Goal: Task Accomplishment & Management: Use online tool/utility

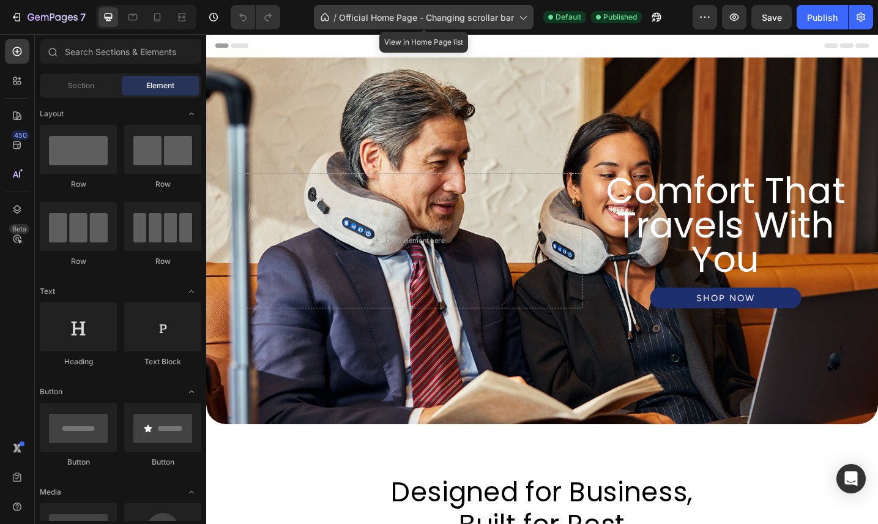
click at [525, 17] on icon at bounding box center [522, 17] width 12 height 12
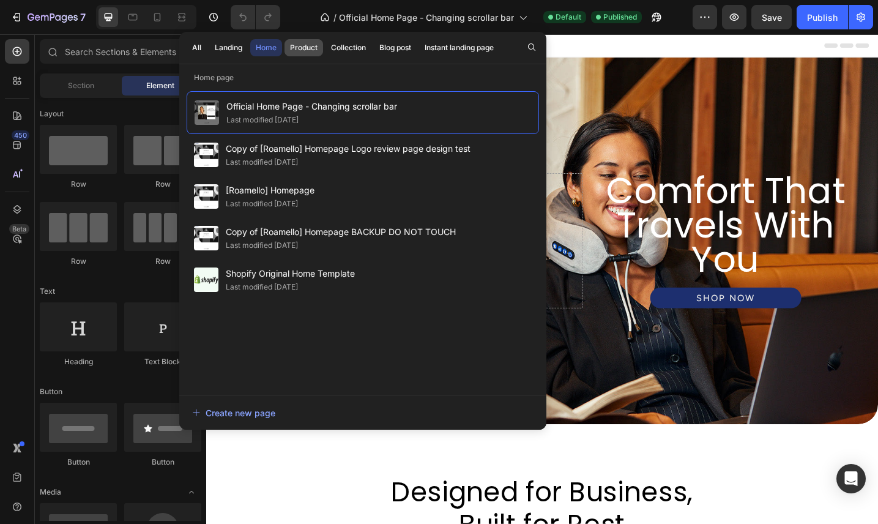
click at [303, 48] on div "Product" at bounding box center [304, 47] width 28 height 11
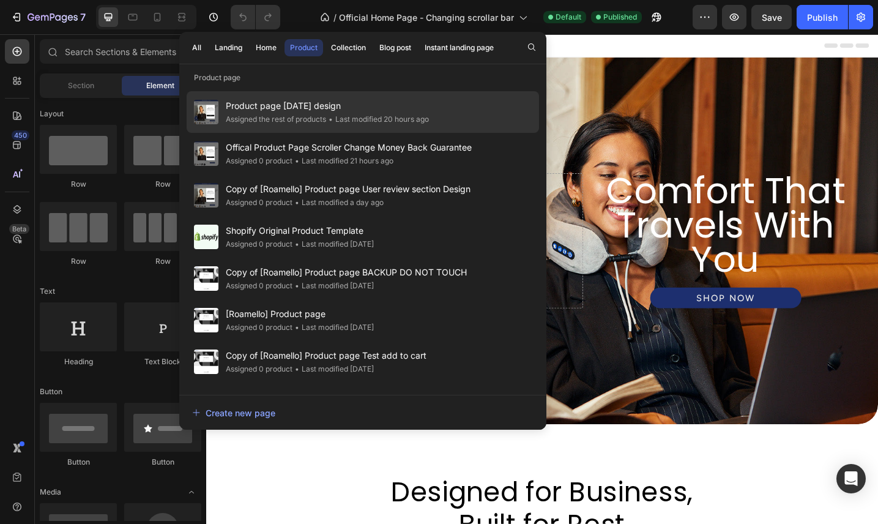
click at [378, 110] on span "Product page [DATE] design" at bounding box center [327, 105] width 203 height 15
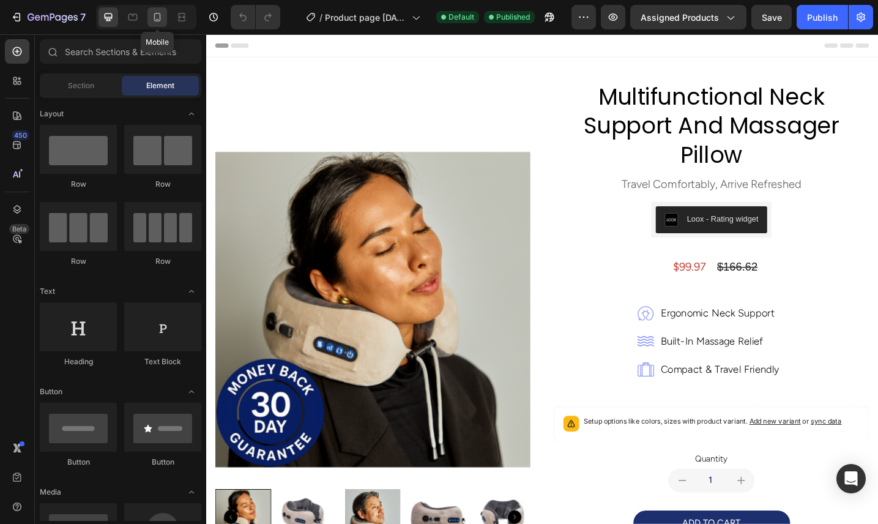
click at [158, 17] on icon at bounding box center [157, 17] width 12 height 12
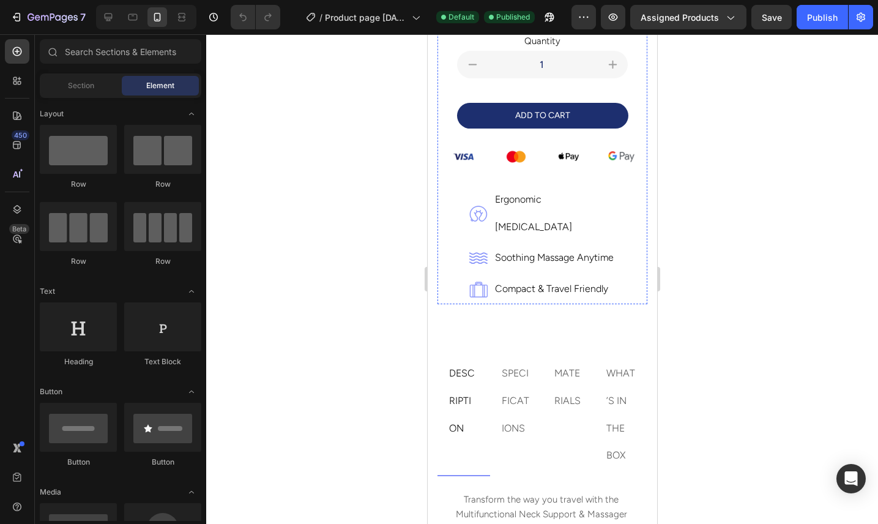
scroll to position [498, 0]
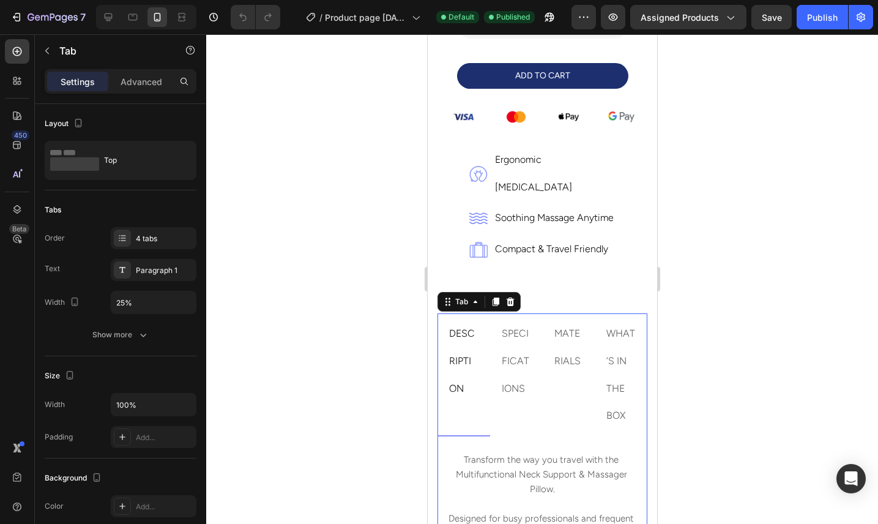
click at [472, 320] on p "DESCRIPTION" at bounding box center [462, 361] width 29 height 82
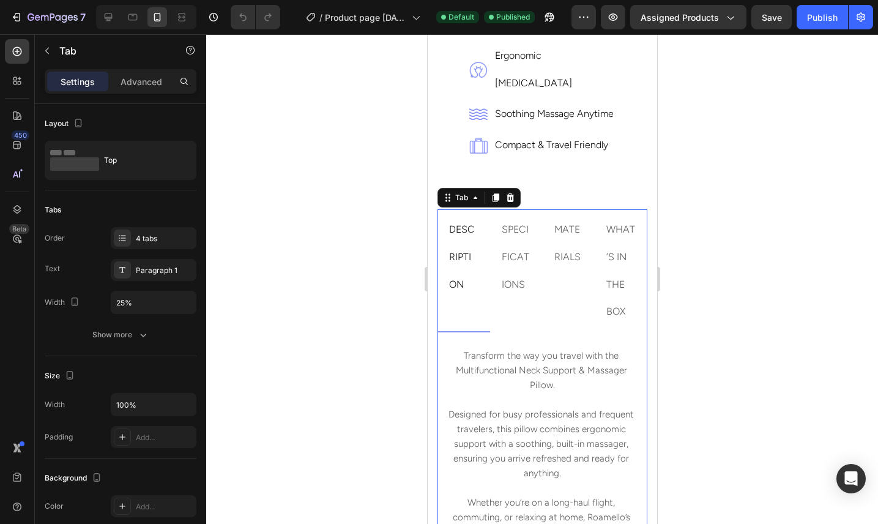
scroll to position [692, 0]
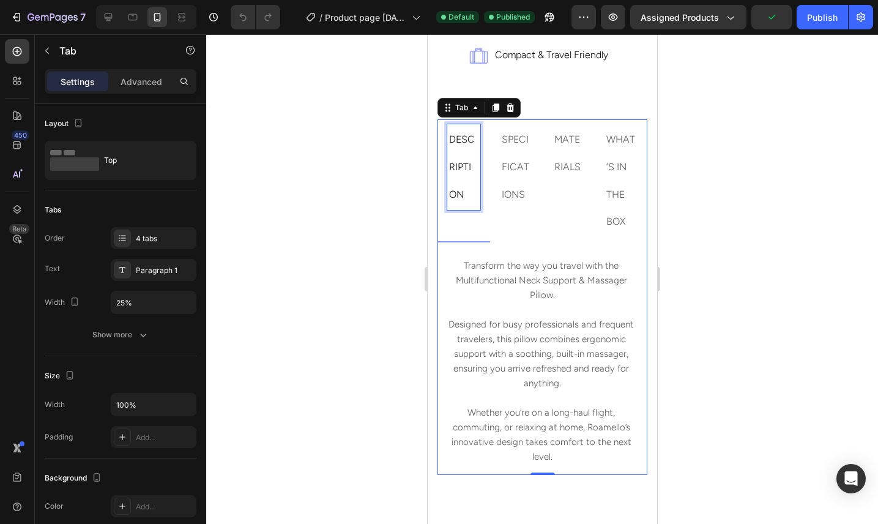
click at [464, 160] on p "DESCRIPTION" at bounding box center [462, 167] width 29 height 82
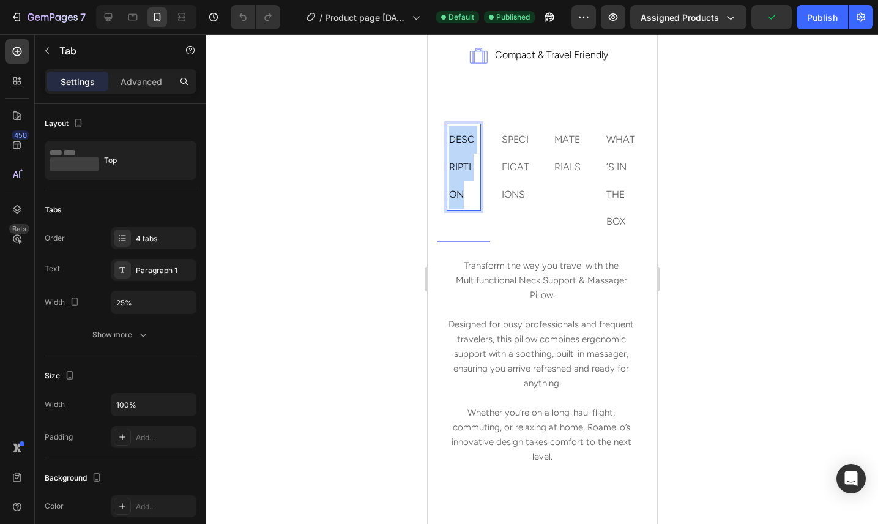
click at [464, 160] on p "DESCRIPTION" at bounding box center [462, 167] width 29 height 82
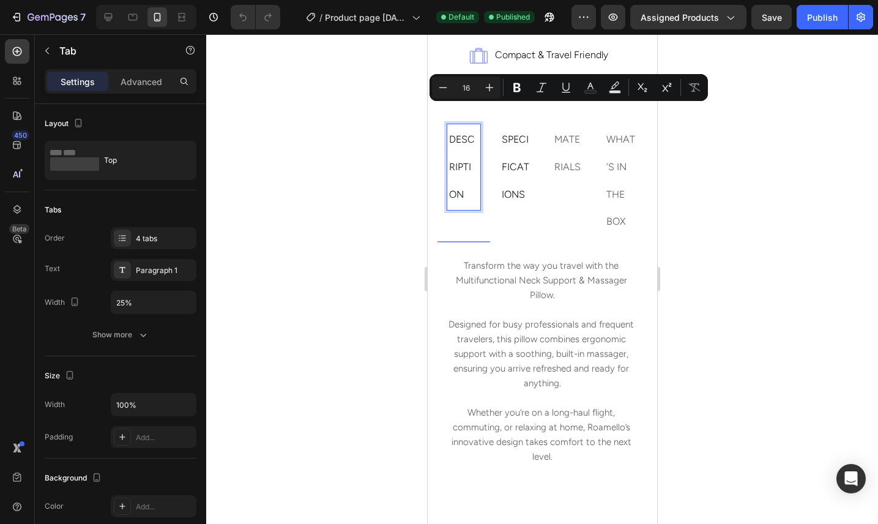
click at [509, 157] on p "SPECIFICATIONS" at bounding box center [515, 167] width 29 height 82
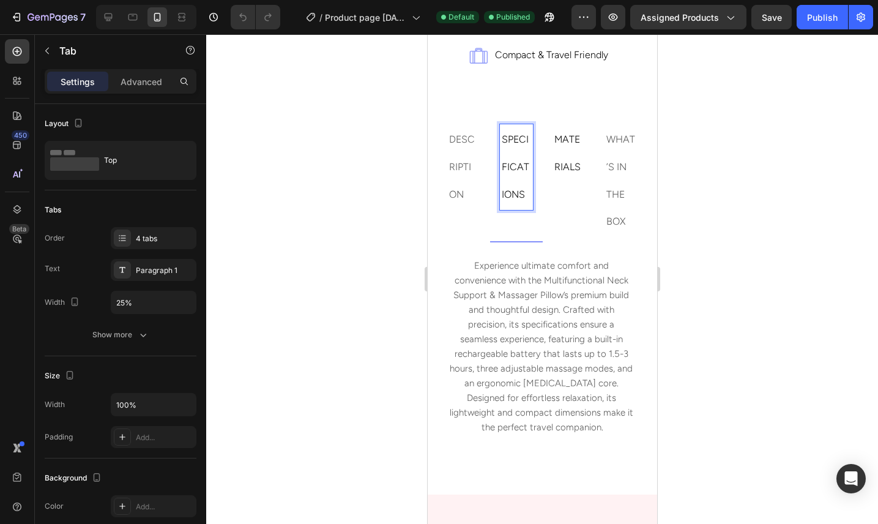
click at [569, 147] on p "MATERIALS" at bounding box center [568, 153] width 29 height 55
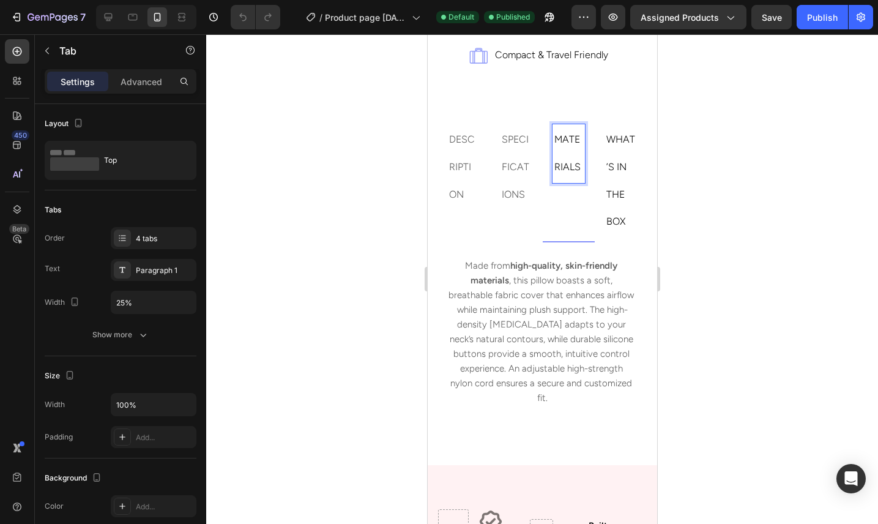
click at [633, 143] on p "WHAT’S IN THE BOX" at bounding box center [619, 180] width 29 height 109
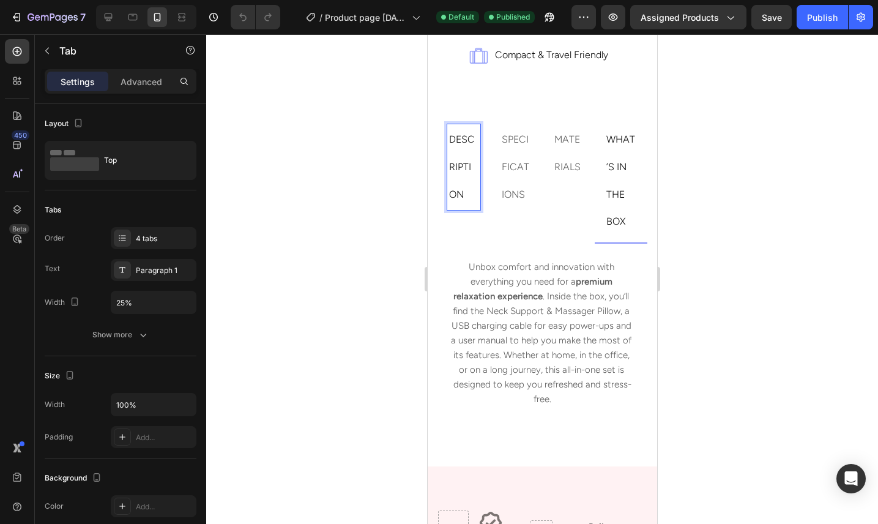
click at [468, 130] on p "DESCRIPTION" at bounding box center [462, 167] width 29 height 82
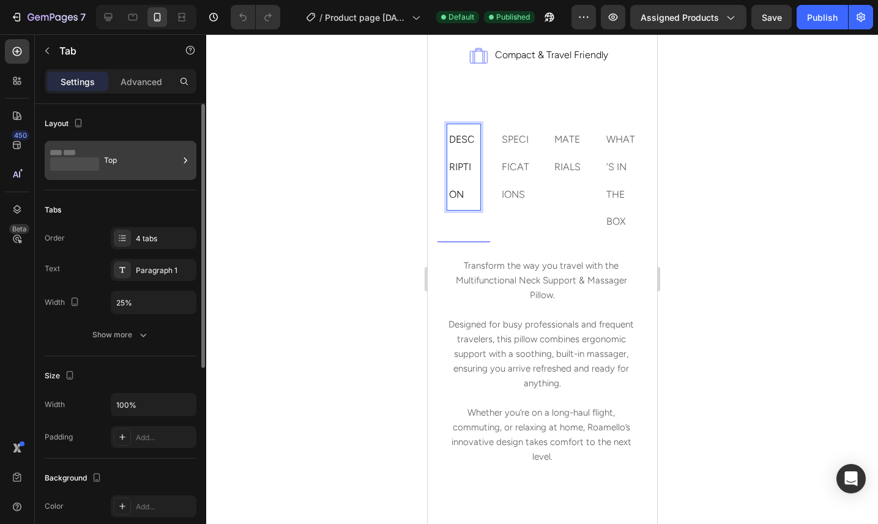
click at [133, 157] on div "Top" at bounding box center [141, 160] width 75 height 28
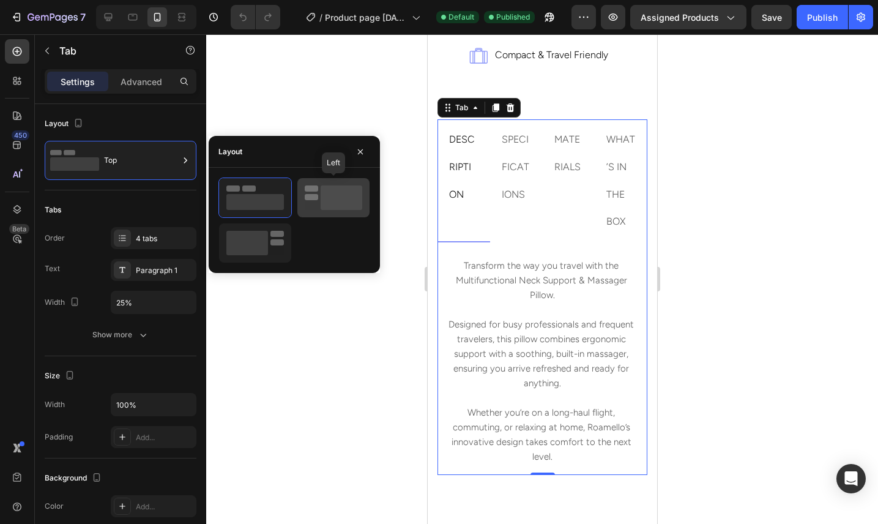
click at [317, 203] on icon at bounding box center [333, 197] width 57 height 24
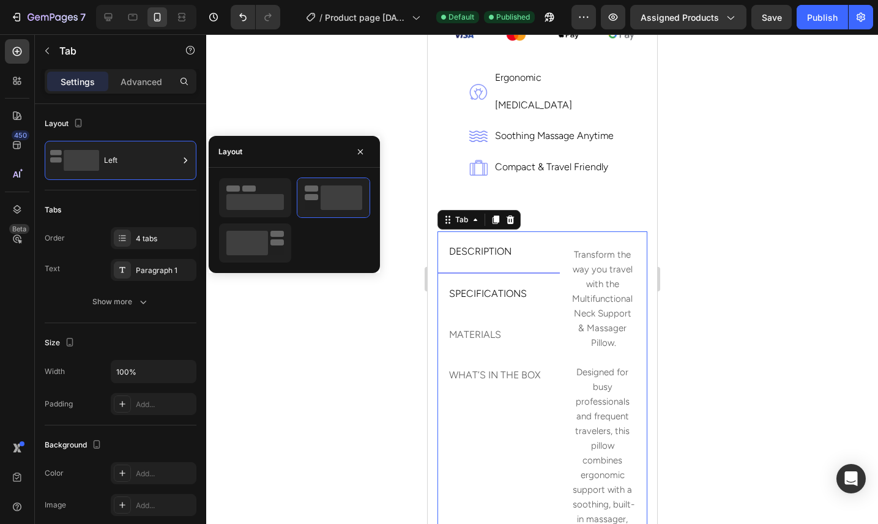
scroll to position [557, 0]
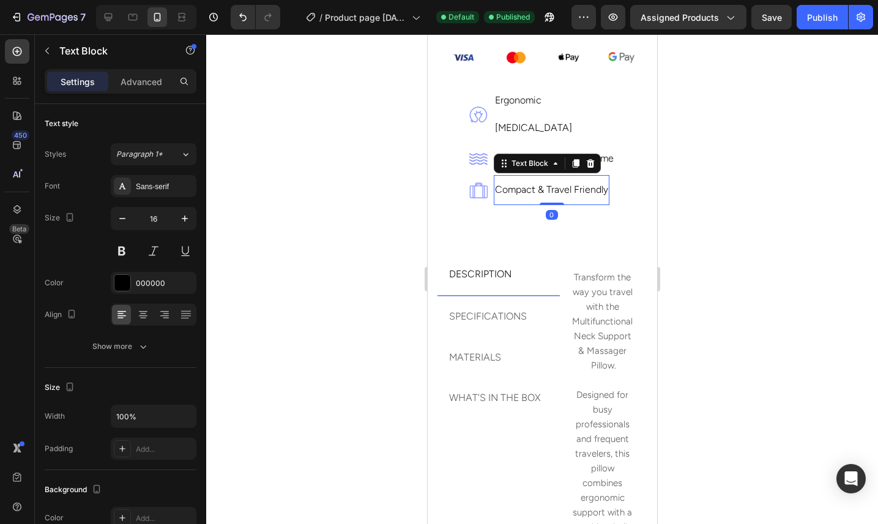
click at [512, 176] on div "compact & travel friendly" at bounding box center [551, 190] width 116 height 30
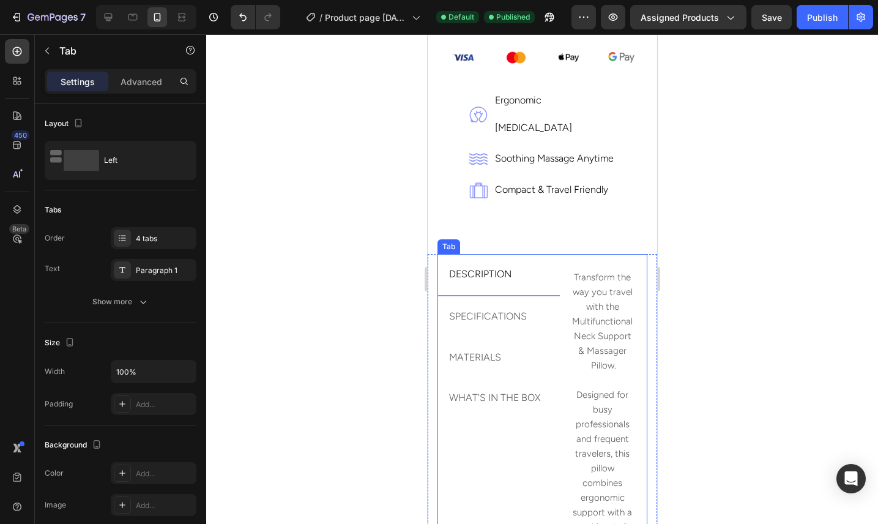
click at [552, 254] on li "DESCRIPTION" at bounding box center [498, 275] width 122 height 42
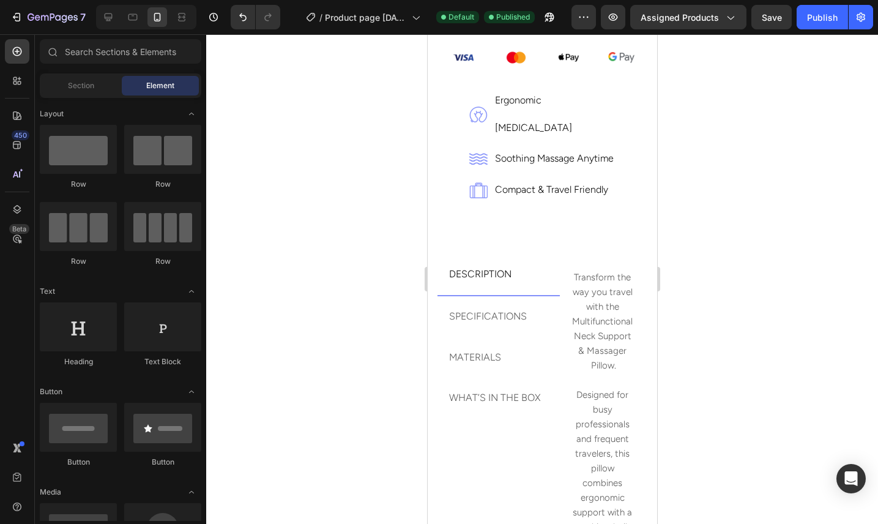
click at [530, 254] on li "DESCRIPTION" at bounding box center [498, 275] width 122 height 42
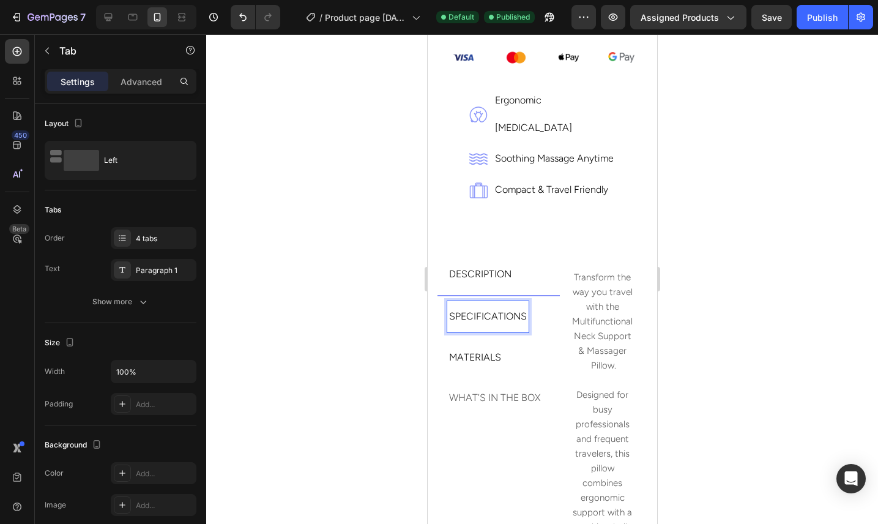
click at [478, 344] on p "MATERIALS" at bounding box center [474, 358] width 52 height 28
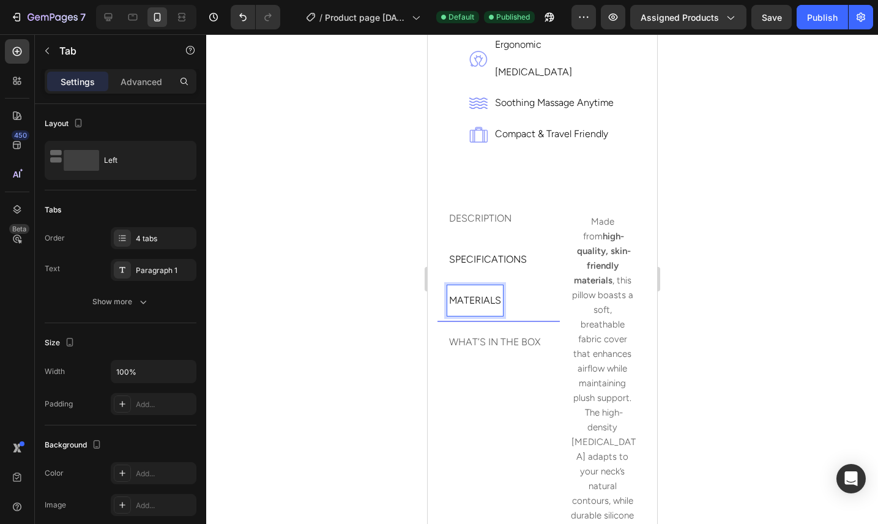
scroll to position [618, 0]
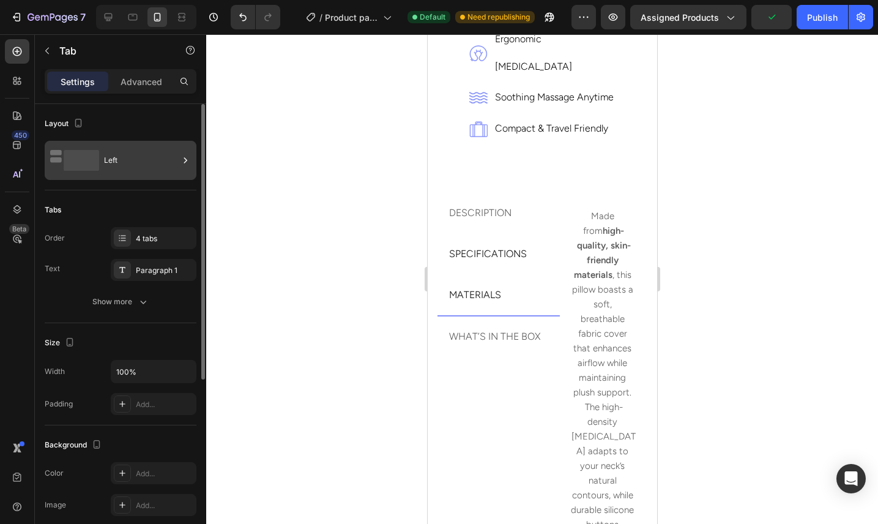
click at [120, 171] on div "Left" at bounding box center [141, 160] width 75 height 28
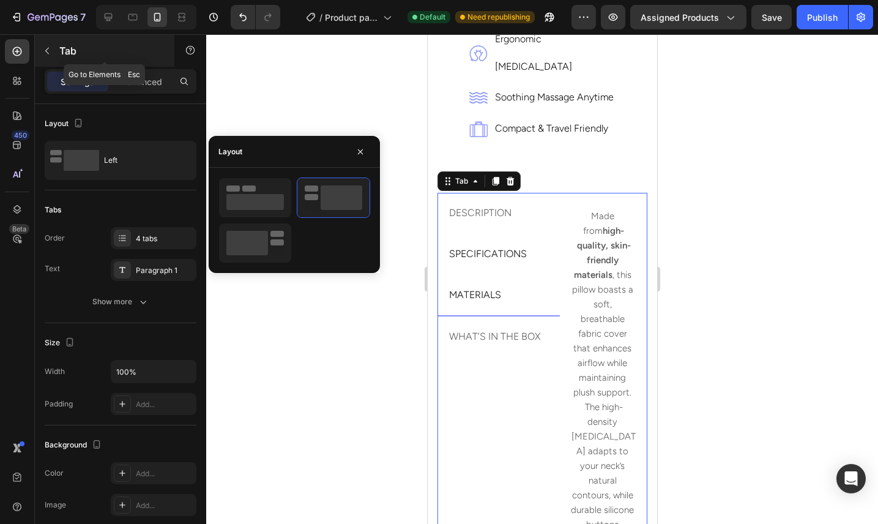
click at [47, 48] on icon "button" at bounding box center [47, 51] width 10 height 10
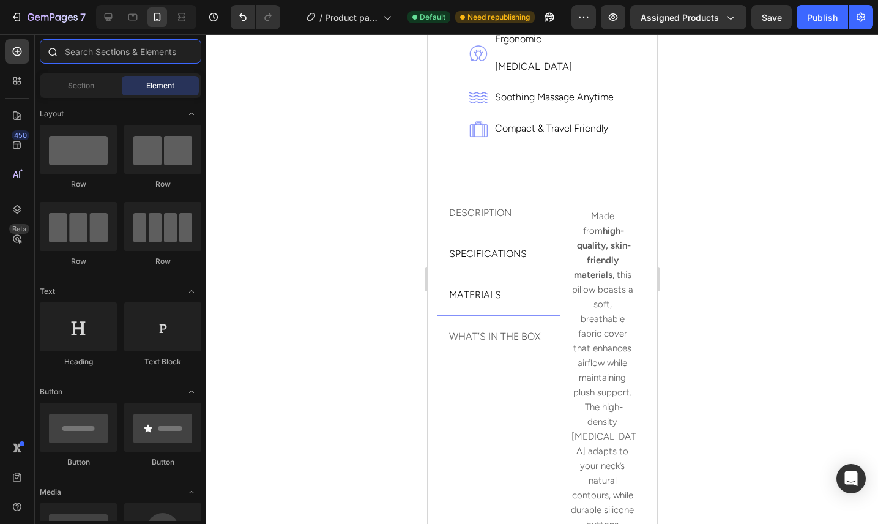
click at [81, 47] on input "text" at bounding box center [120, 51] width 161 height 24
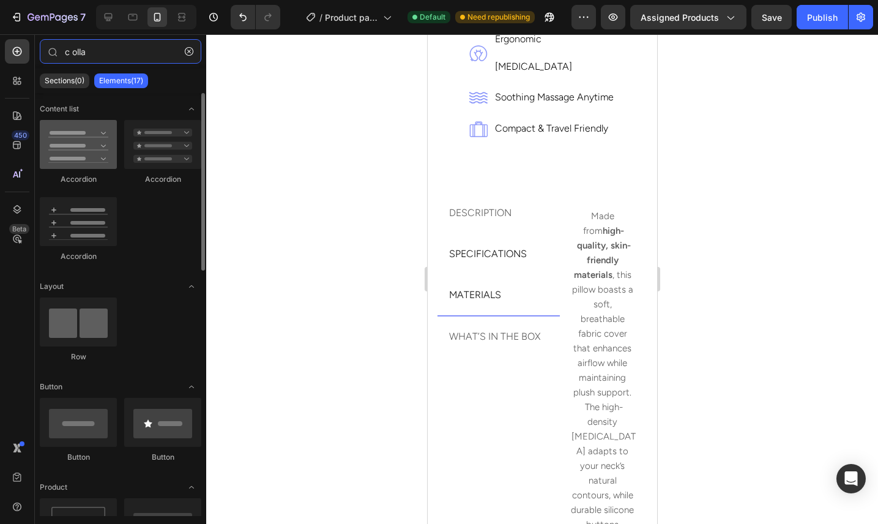
type input "c olla"
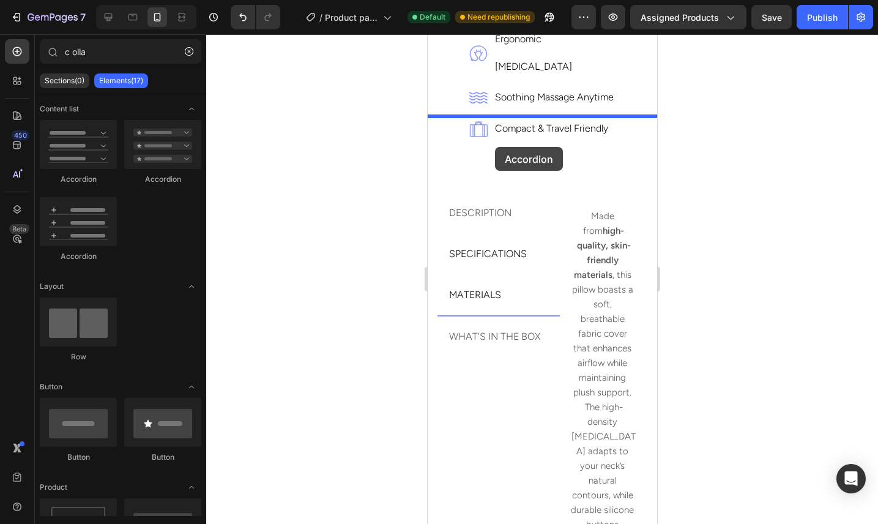
drag, startPoint x: 512, startPoint y: 188, endPoint x: 494, endPoint y: 147, distance: 45.2
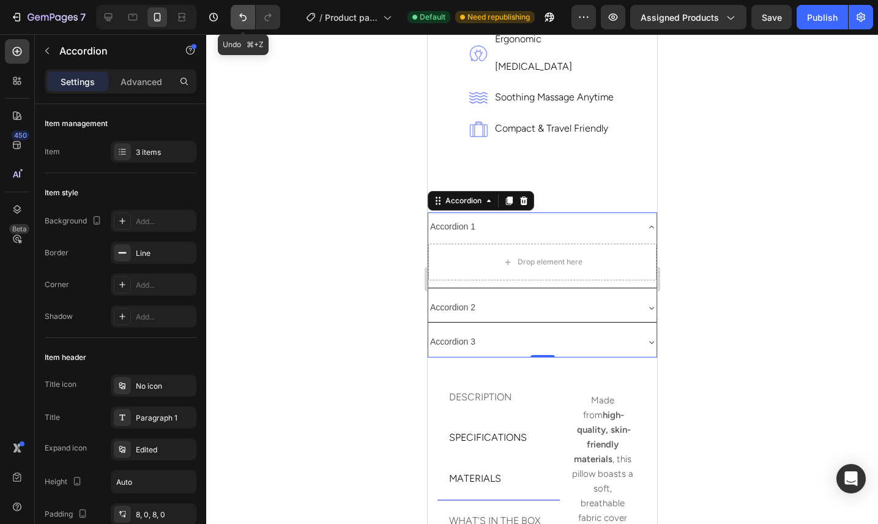
click at [240, 19] on icon "Undo/Redo" at bounding box center [243, 17] width 12 height 12
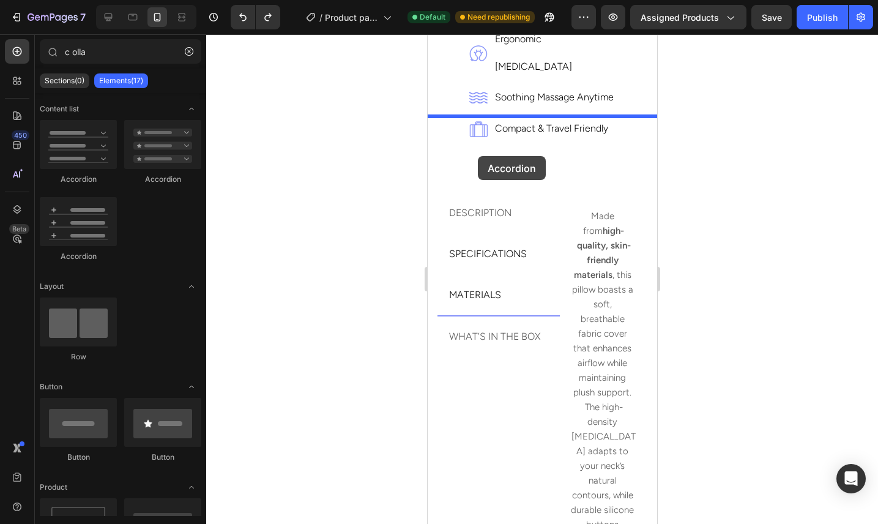
drag, startPoint x: 492, startPoint y: 271, endPoint x: 476, endPoint y: 155, distance: 116.7
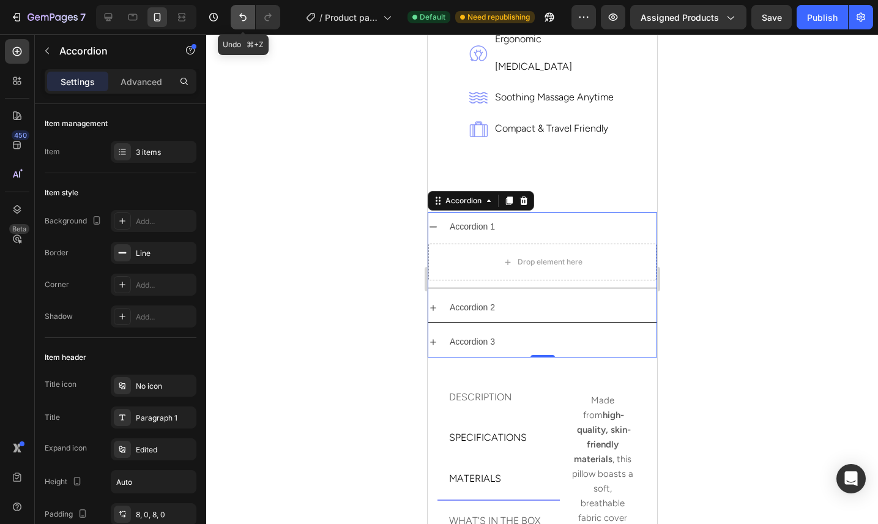
click at [236, 25] on button "Undo/Redo" at bounding box center [243, 17] width 24 height 24
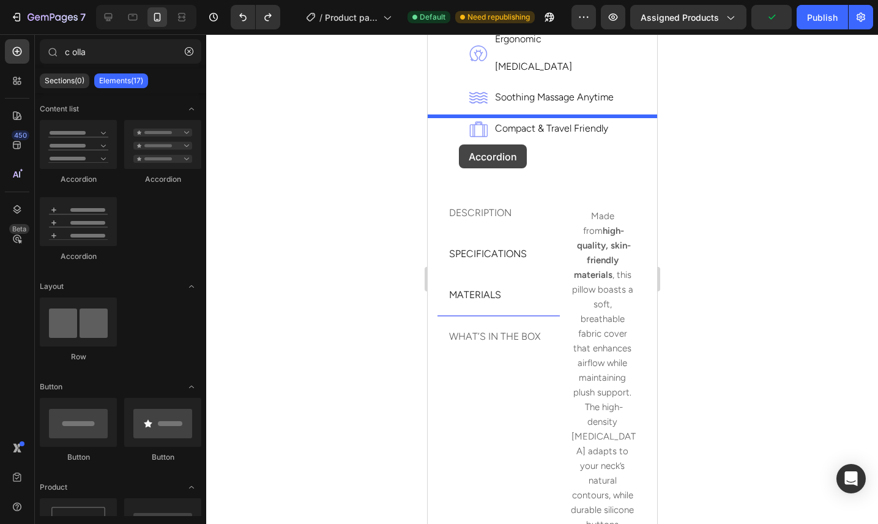
drag, startPoint x: 577, startPoint y: 187, endPoint x: 457, endPoint y: 141, distance: 128.6
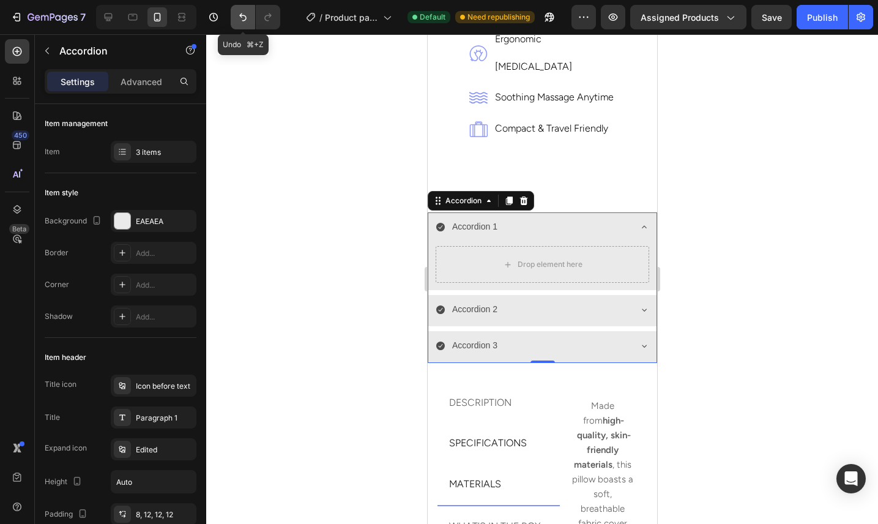
click at [237, 13] on icon "Undo/Redo" at bounding box center [243, 17] width 12 height 12
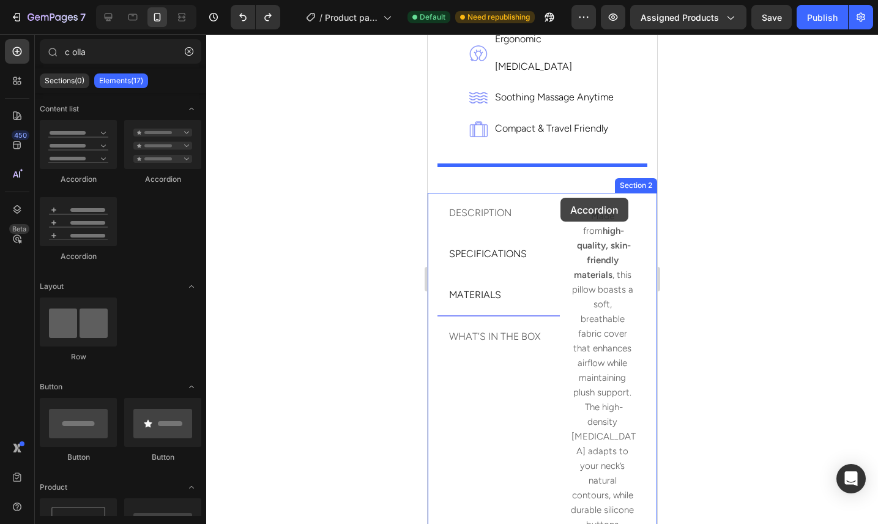
drag, startPoint x: 520, startPoint y: 256, endPoint x: 559, endPoint y: 193, distance: 74.2
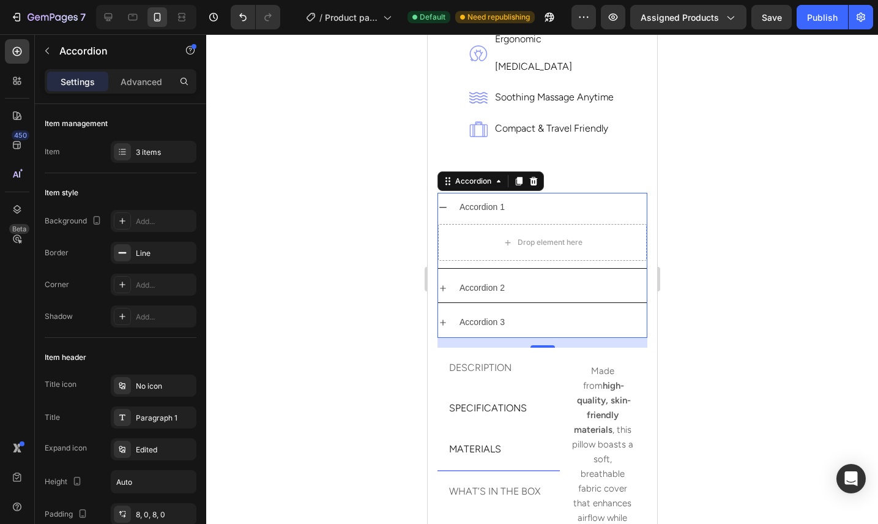
click at [743, 211] on div at bounding box center [542, 278] width 672 height 489
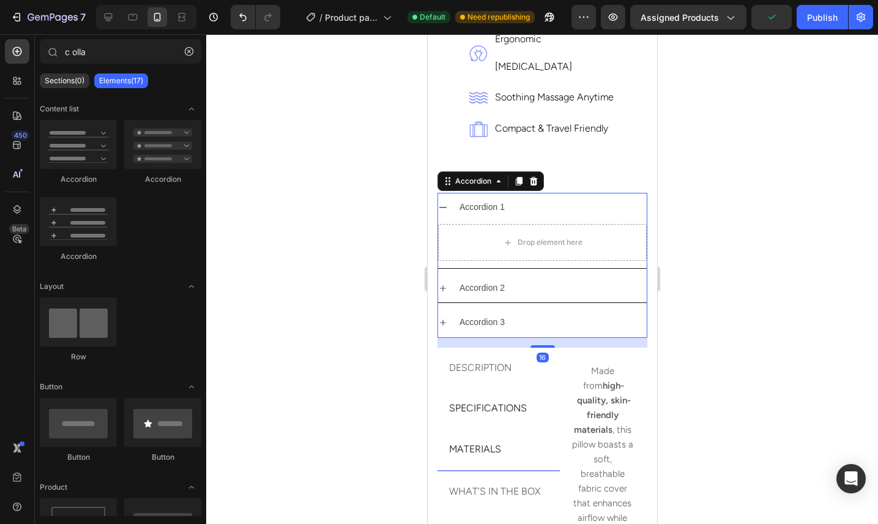
click at [525, 198] on div "Accordion 1" at bounding box center [551, 207] width 189 height 19
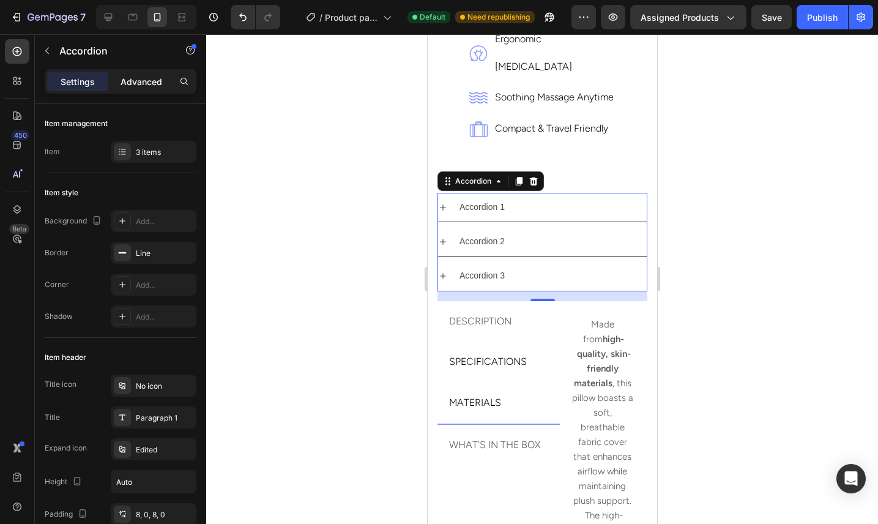
click at [143, 83] on p "Advanced" at bounding box center [141, 81] width 42 height 13
type input "100%"
type input "100"
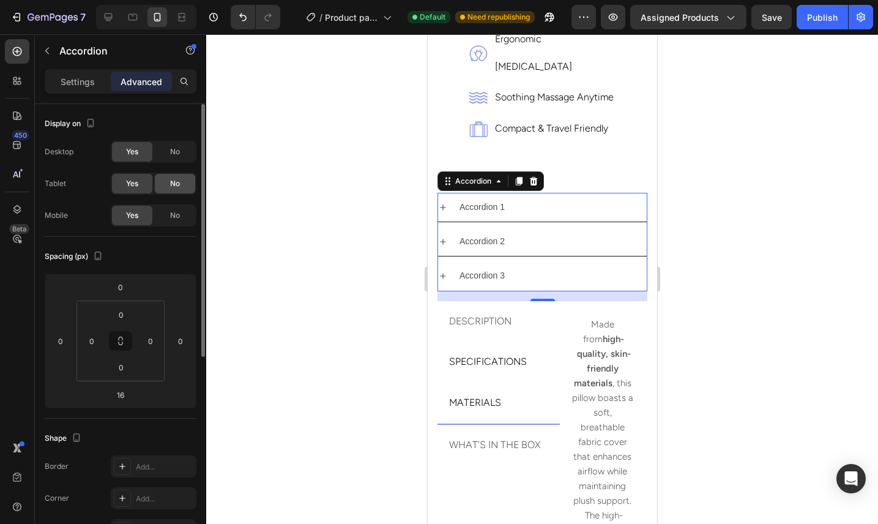
click at [171, 183] on span "No" at bounding box center [175, 183] width 10 height 11
click at [171, 148] on span "No" at bounding box center [175, 151] width 10 height 11
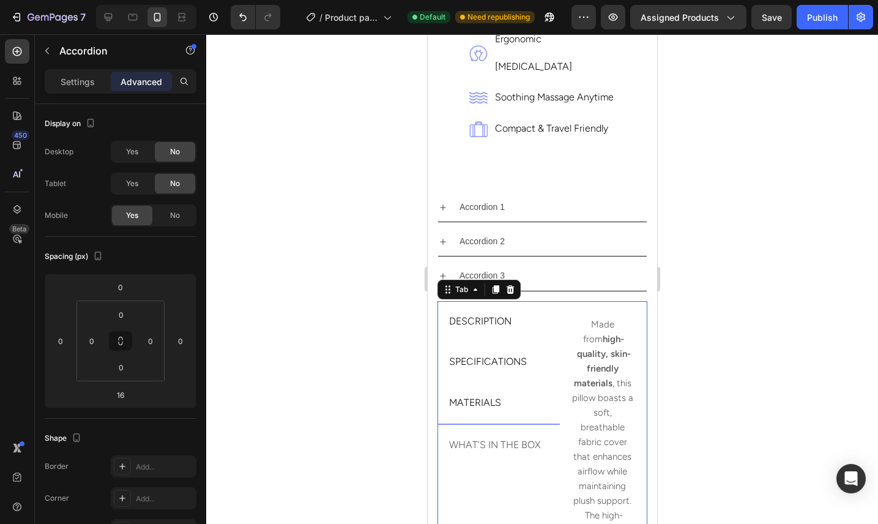
click at [497, 308] on p "DESCRIPTION" at bounding box center [479, 322] width 62 height 28
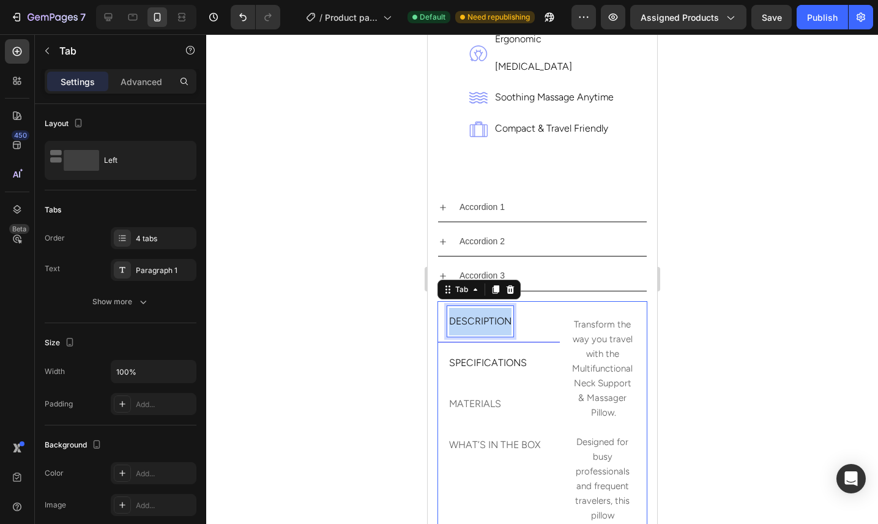
click at [497, 308] on p "DESCRIPTION" at bounding box center [479, 322] width 62 height 28
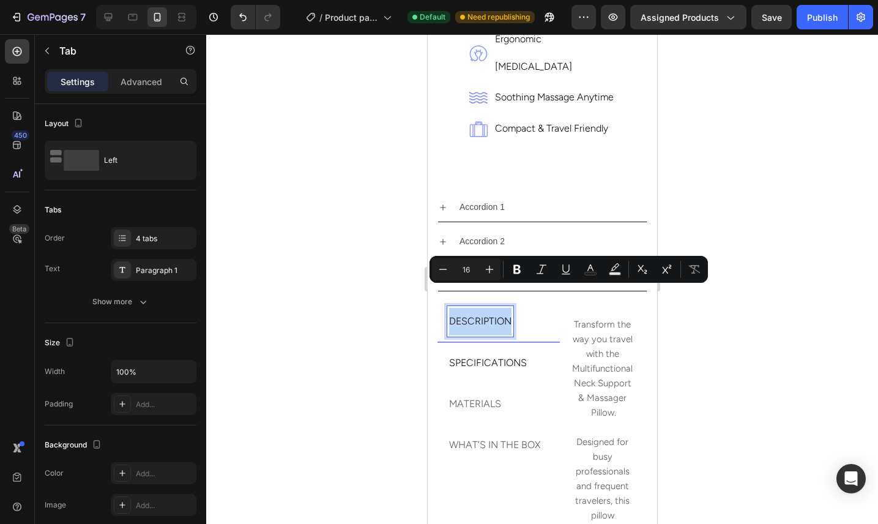
copy p "DESCRIPTION"
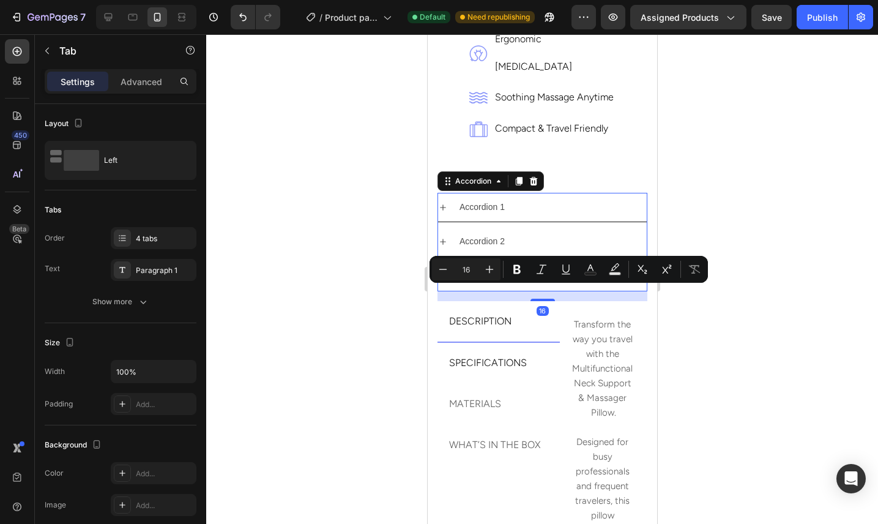
click at [475, 198] on div "Accordion 1" at bounding box center [481, 207] width 49 height 19
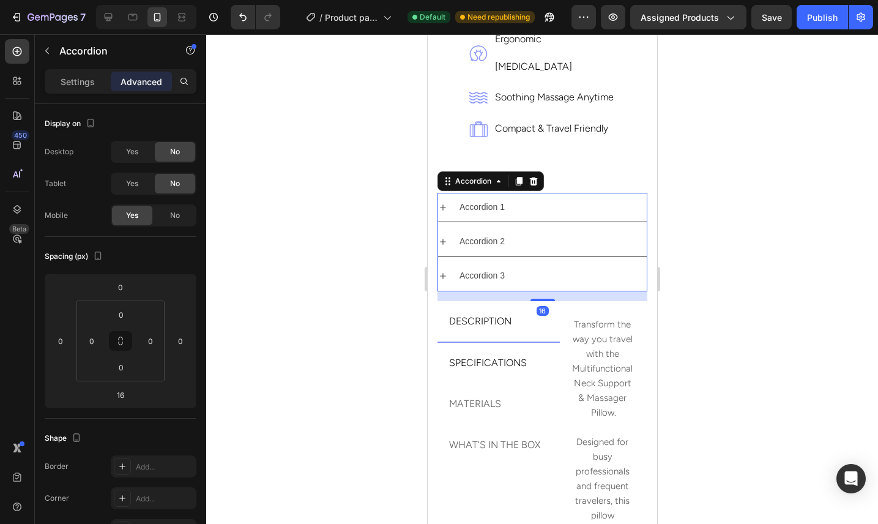
click at [475, 198] on div "Accordion 1" at bounding box center [481, 207] width 49 height 19
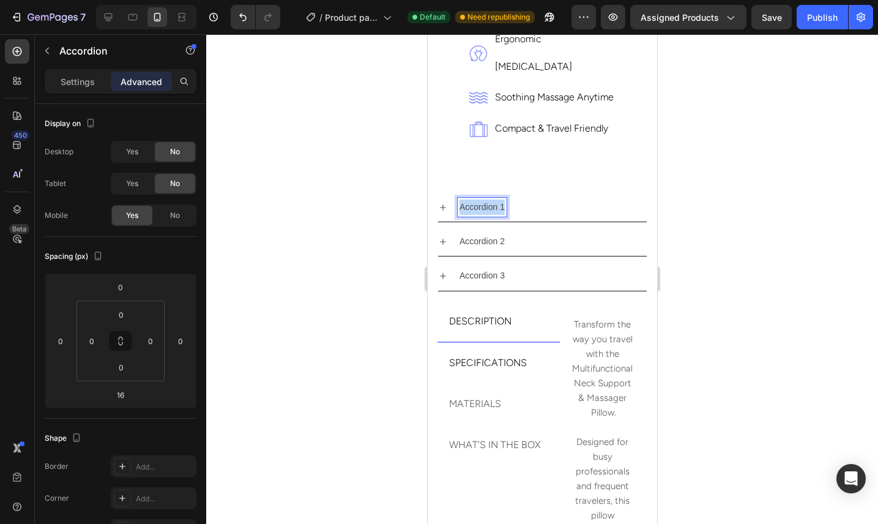
click at [475, 199] on p "Accordion 1" at bounding box center [481, 206] width 45 height 15
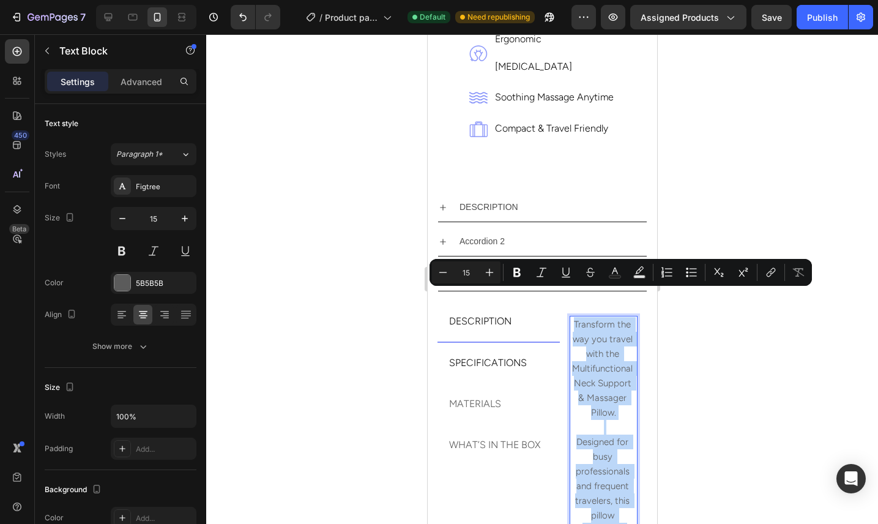
copy p "Transform the way you travel with the Multifunctional Neck Support & Massager P…"
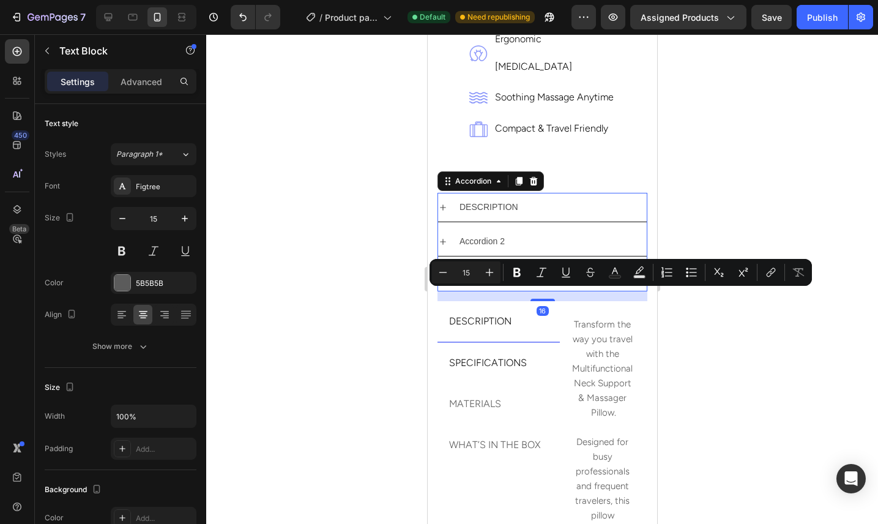
click at [541, 198] on div "DESCRIPTION" at bounding box center [551, 207] width 189 height 19
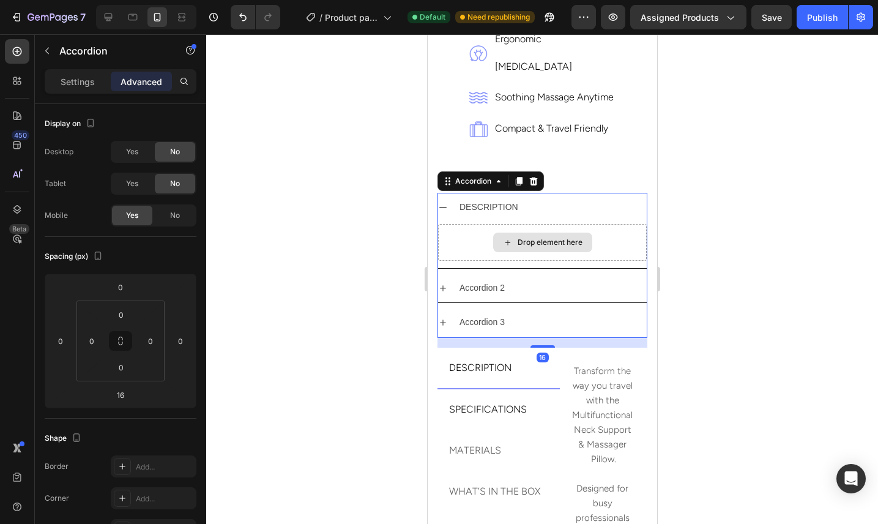
click at [539, 237] on div "Drop element here" at bounding box center [549, 242] width 65 height 10
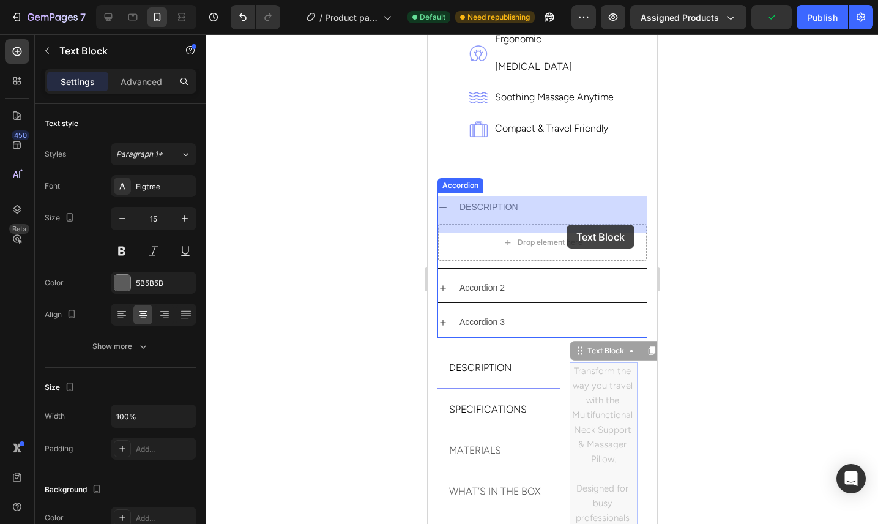
drag, startPoint x: 579, startPoint y: 320, endPoint x: 566, endPoint y: 224, distance: 96.9
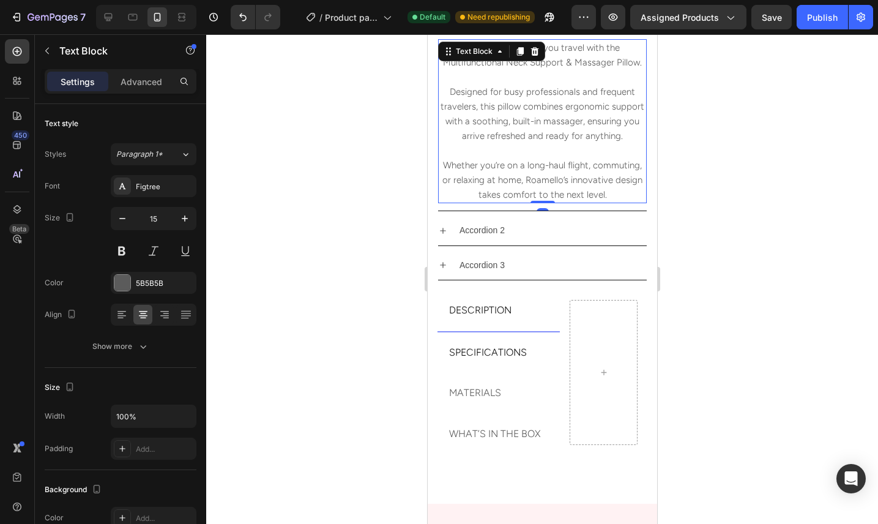
scroll to position [790, 0]
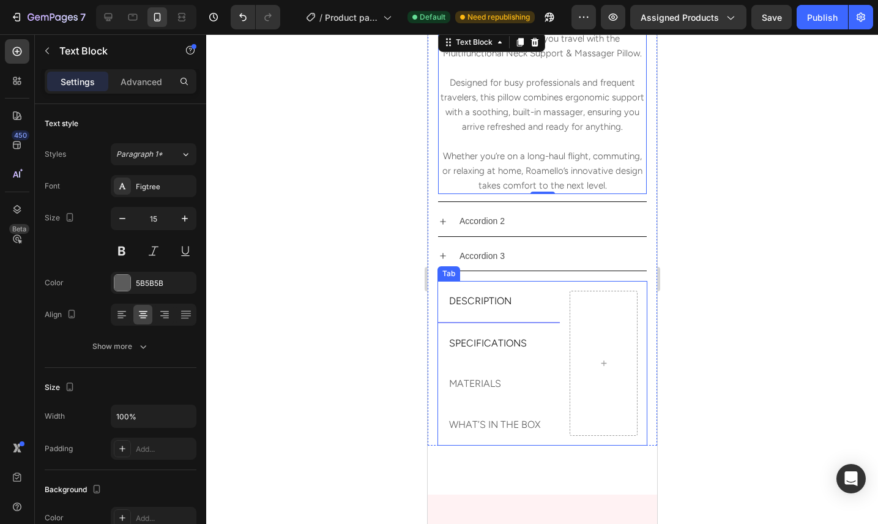
click at [507, 339] on p "SPECIFICATIONS" at bounding box center [487, 344] width 78 height 28
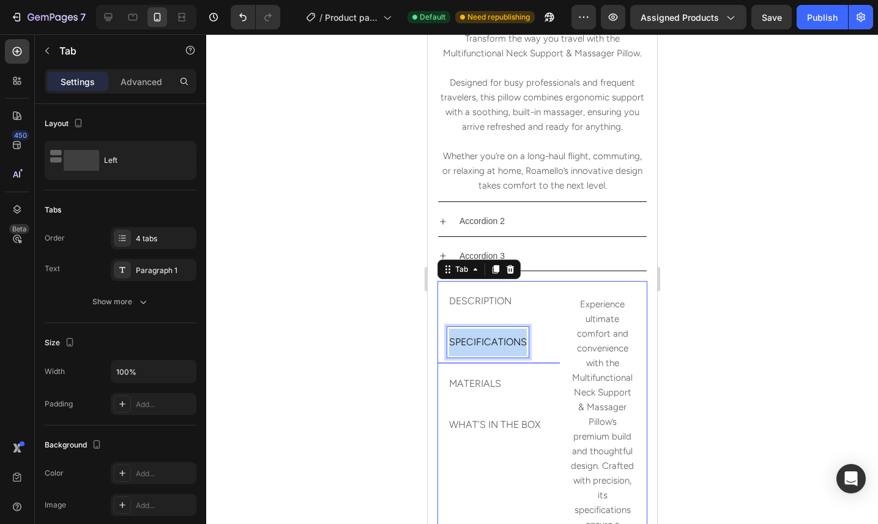
click at [507, 339] on p "SPECIFICATIONS" at bounding box center [487, 342] width 78 height 28
copy p "SPECIFICATIONS"
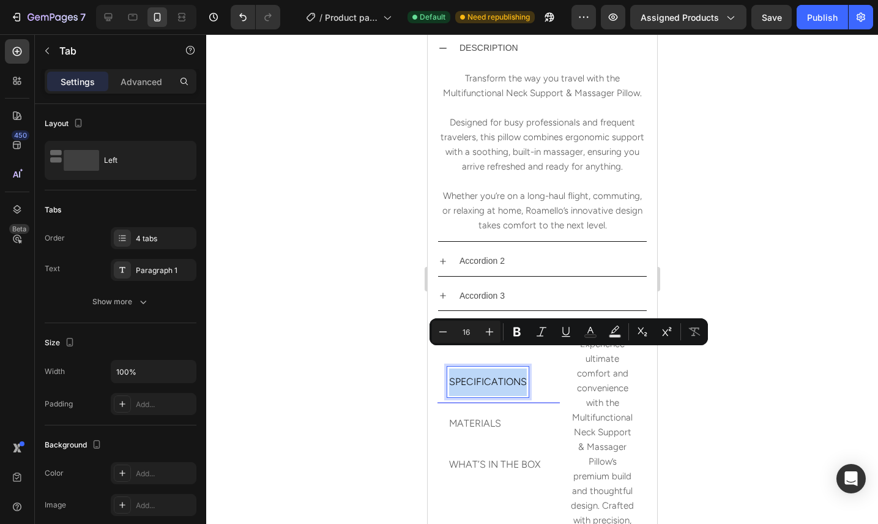
scroll to position [679, 0]
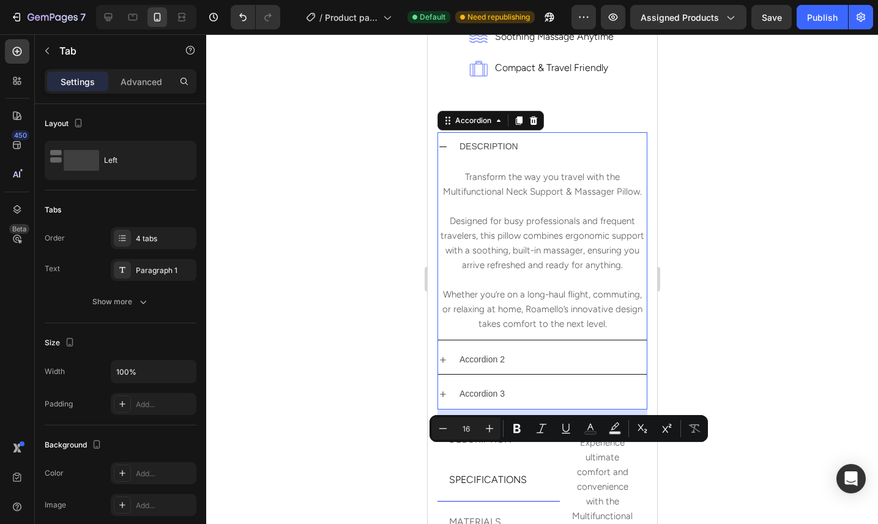
click at [492, 352] on p "Accordion 2" at bounding box center [481, 359] width 45 height 15
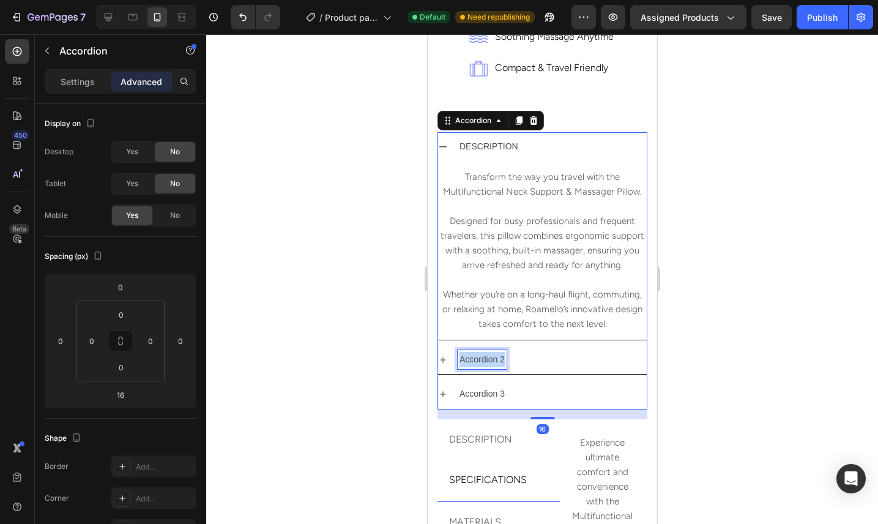
click at [492, 352] on p "Accordion 2" at bounding box center [481, 359] width 45 height 15
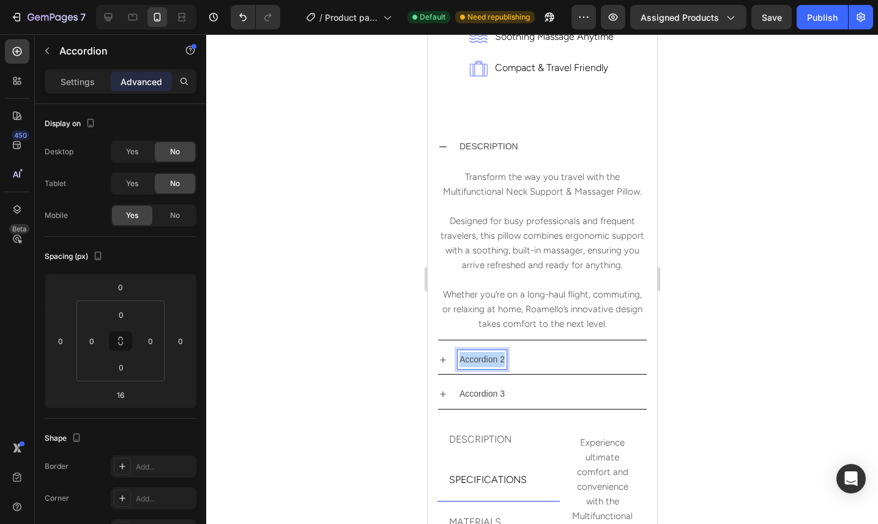
click at [492, 352] on p "Accordion 2" at bounding box center [481, 359] width 45 height 15
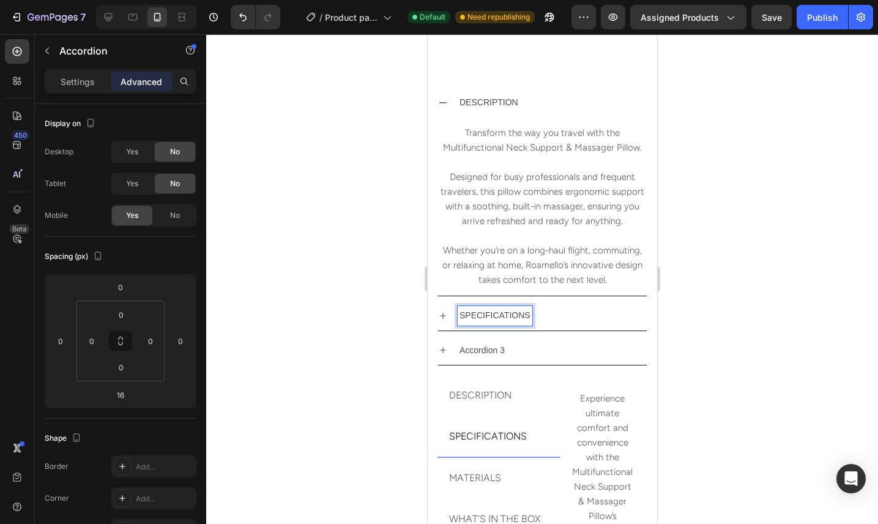
scroll to position [790, 0]
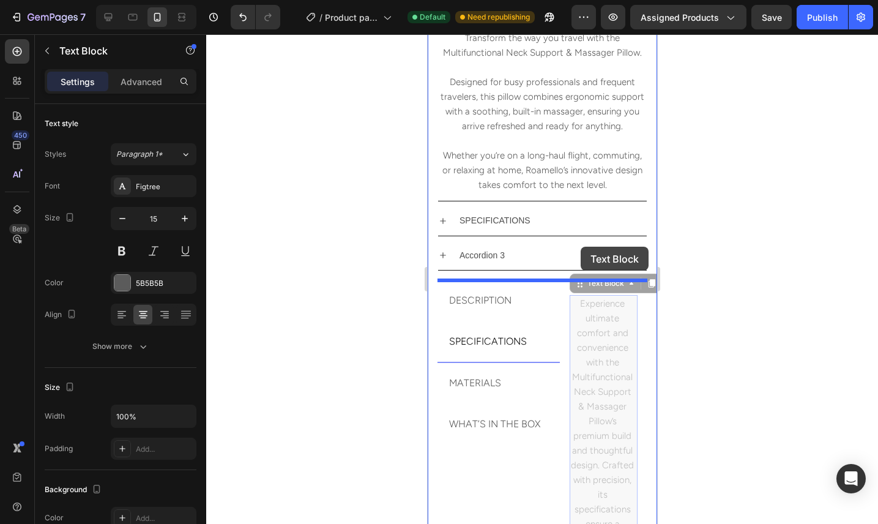
drag, startPoint x: 579, startPoint y: 284, endPoint x: 581, endPoint y: 249, distance: 35.6
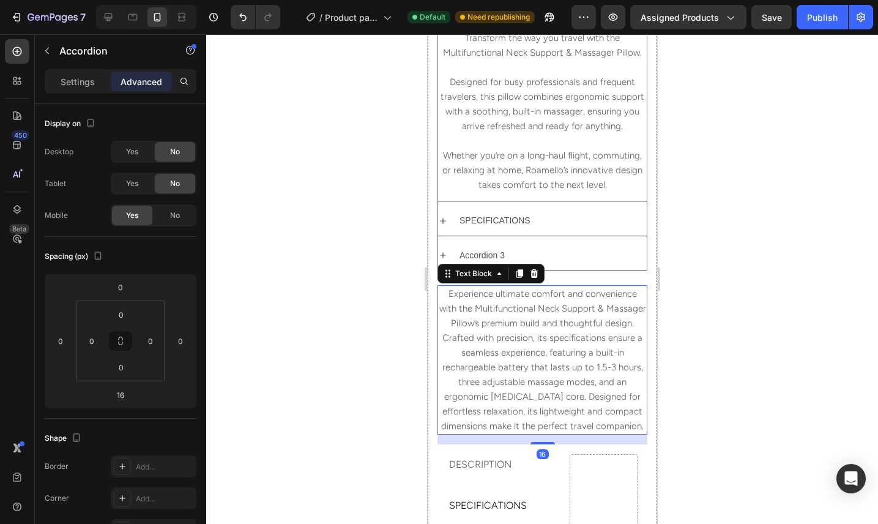
click at [522, 214] on p "SPECIFICATIONS" at bounding box center [494, 220] width 71 height 15
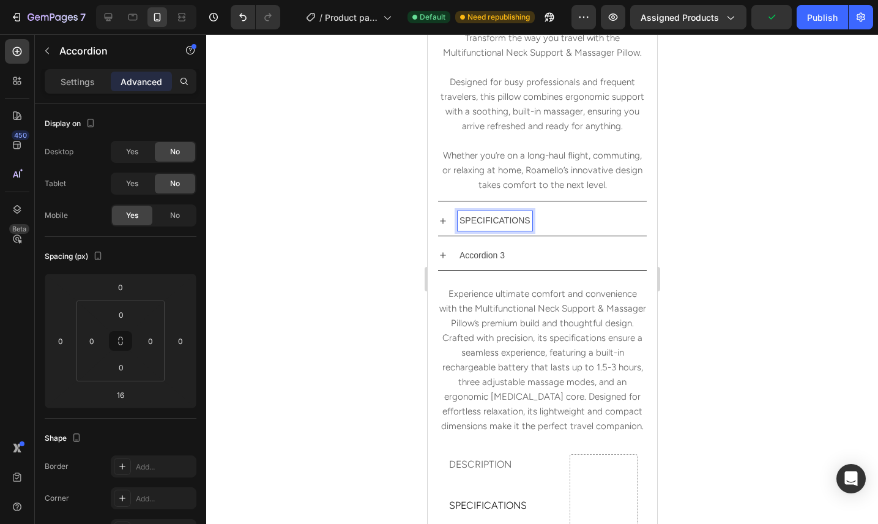
click at [555, 228] on div "SPECIFICATIONS" at bounding box center [551, 220] width 189 height 19
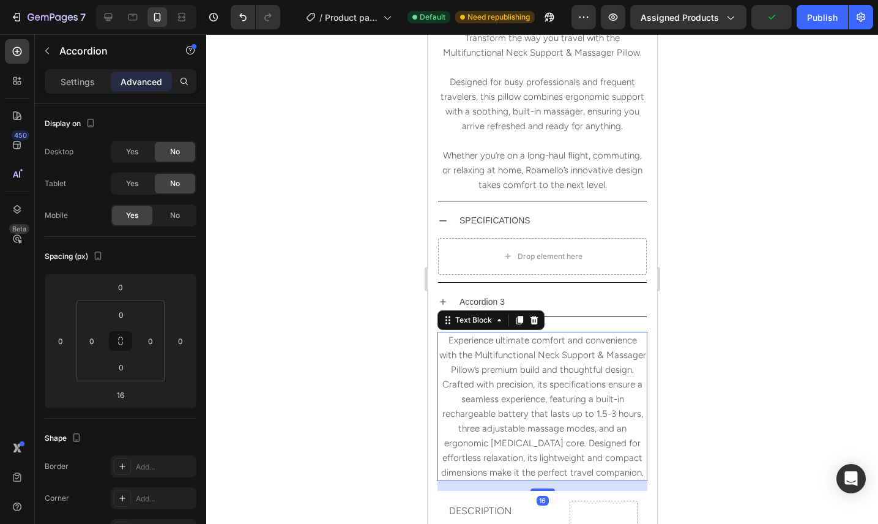
click at [533, 371] on p "Experience ultimate comfort and convenience with the Multifunctional Neck Suppo…" at bounding box center [541, 406] width 207 height 147
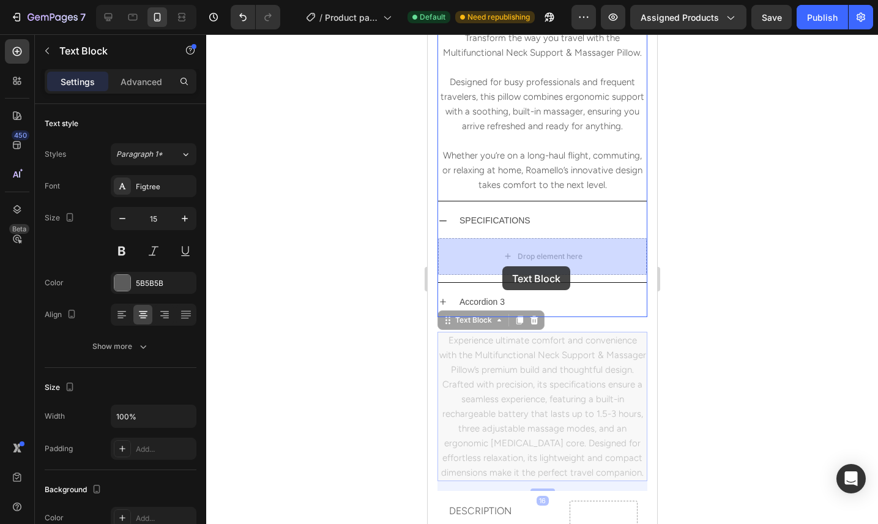
drag, startPoint x: 450, startPoint y: 322, endPoint x: 500, endPoint y: 265, distance: 75.4
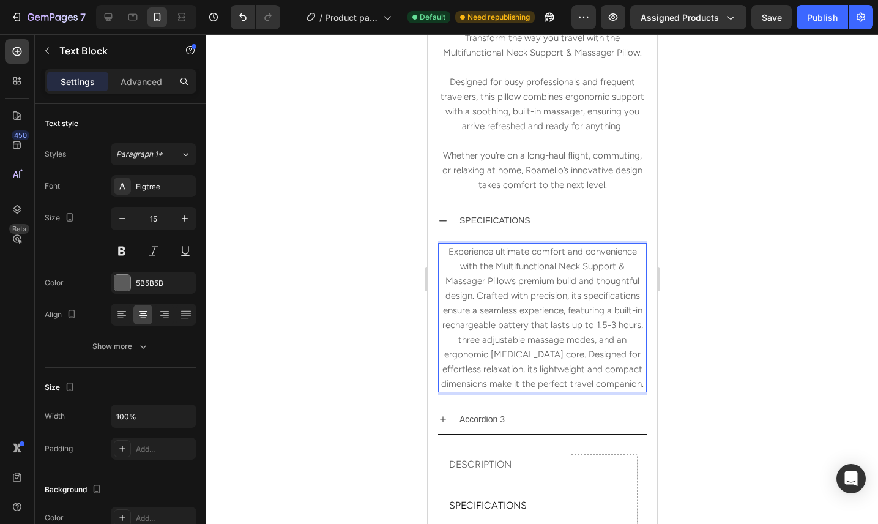
click at [588, 288] on p "Experience ultimate comfort and convenience with the Multifunctional Neck Suppo…" at bounding box center [542, 317] width 206 height 147
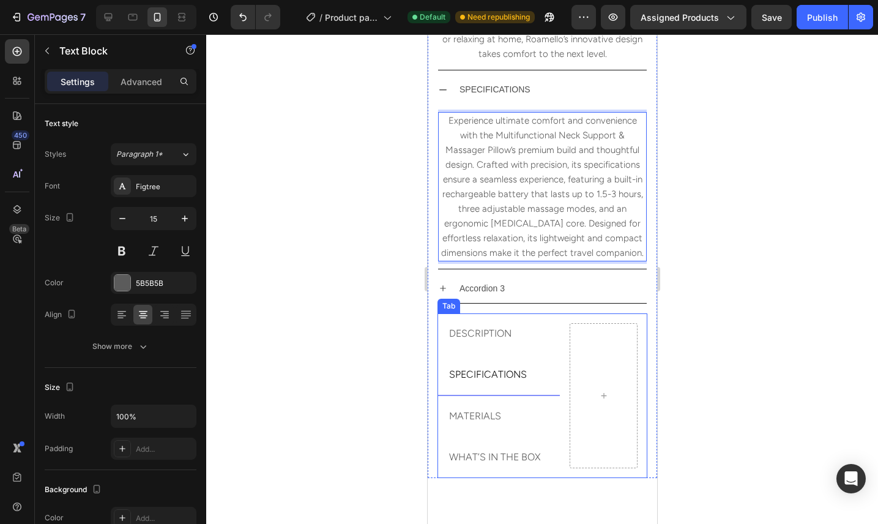
scroll to position [939, 0]
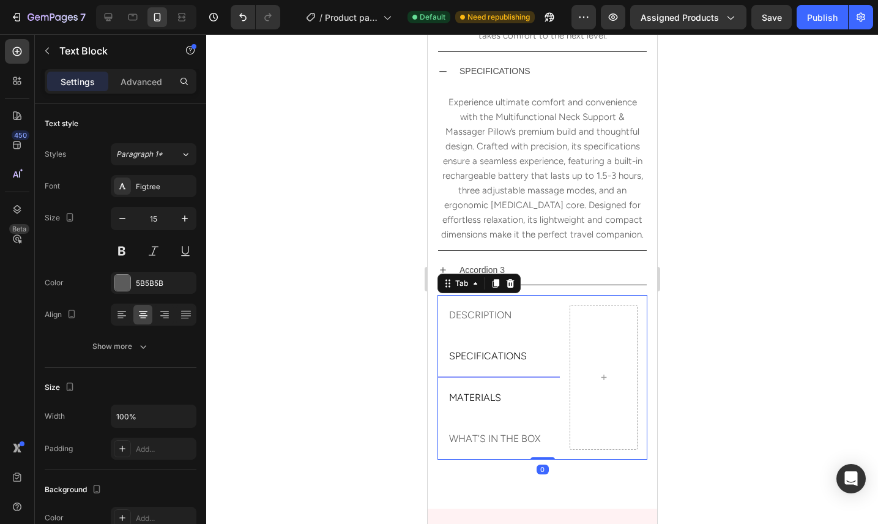
click at [500, 393] on div "MATERIALS" at bounding box center [474, 397] width 56 height 31
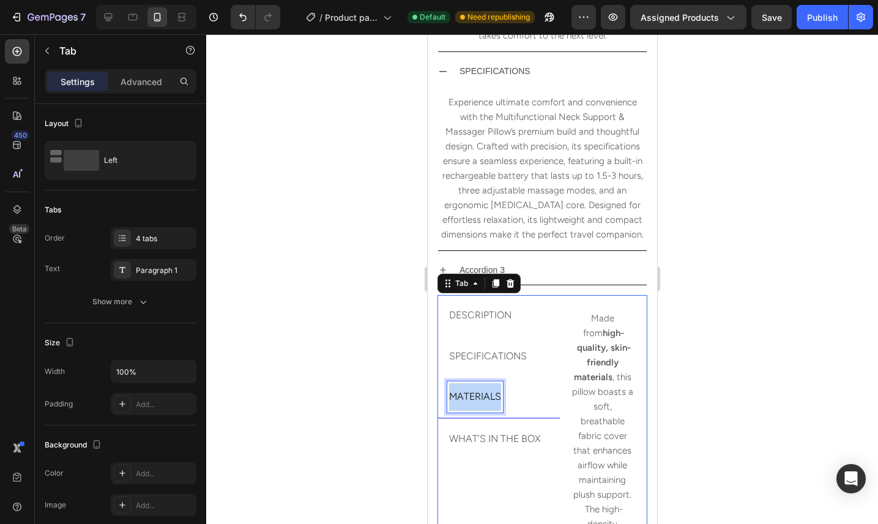
click at [500, 393] on p "MATERIALS" at bounding box center [474, 397] width 52 height 28
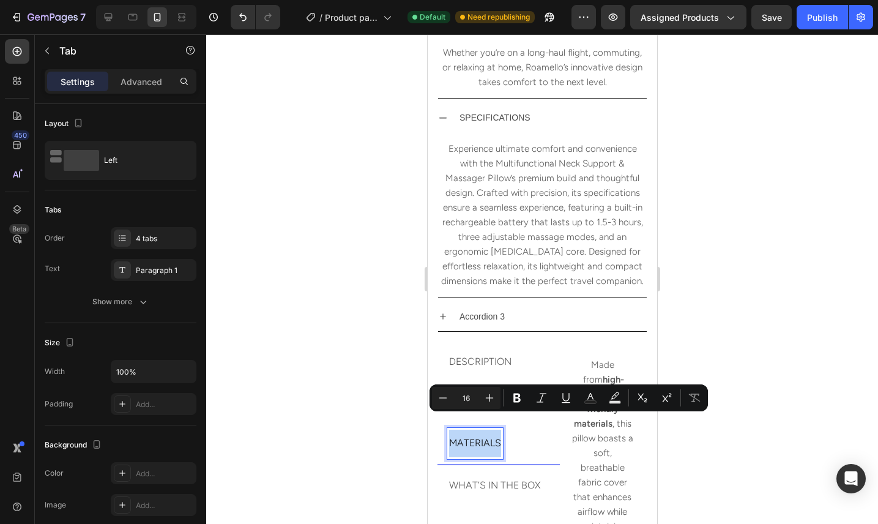
scroll to position [807, 0]
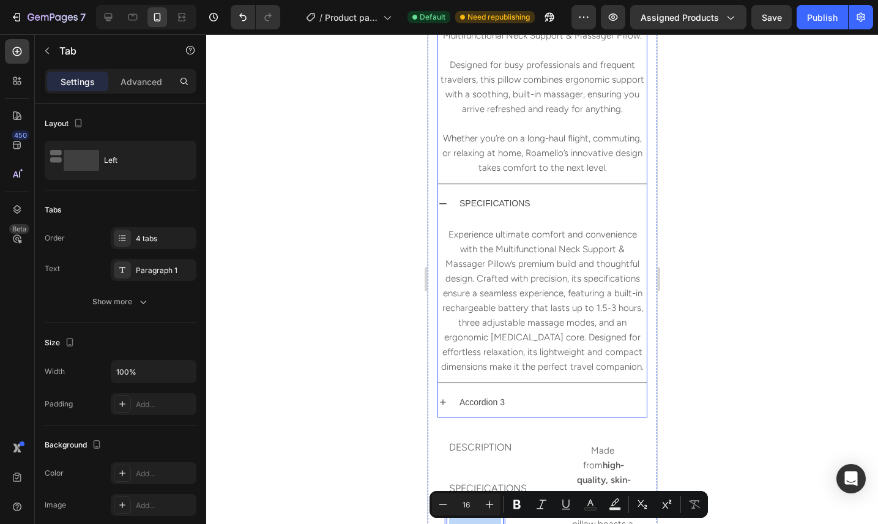
click at [495, 402] on p "Accordion 3" at bounding box center [481, 401] width 45 height 15
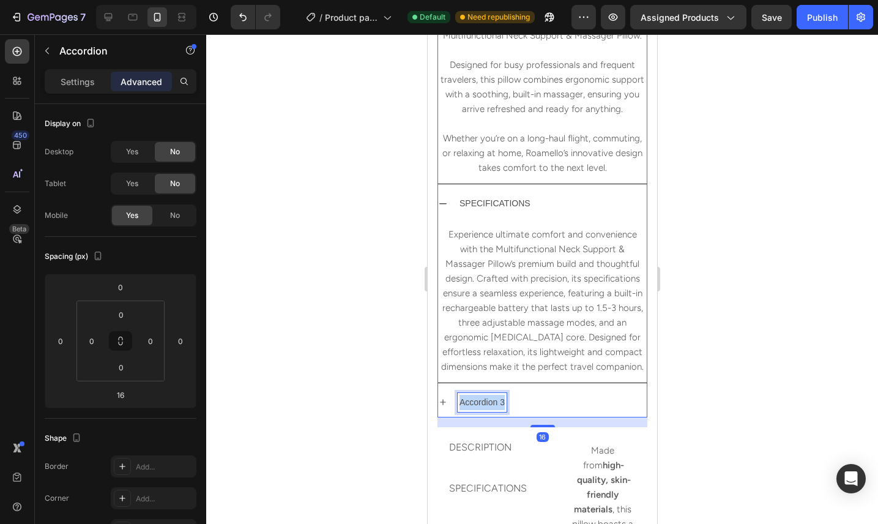
click at [495, 402] on p "Accordion 3" at bounding box center [481, 401] width 45 height 15
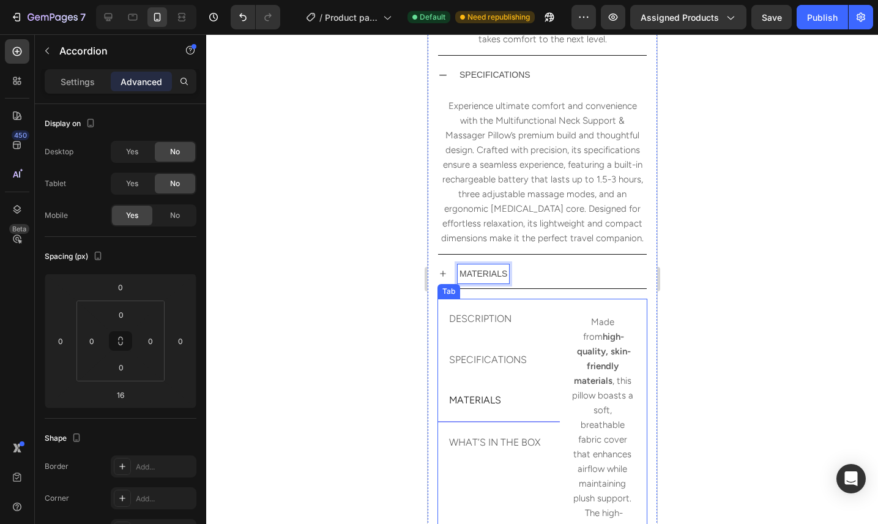
scroll to position [1006, 0]
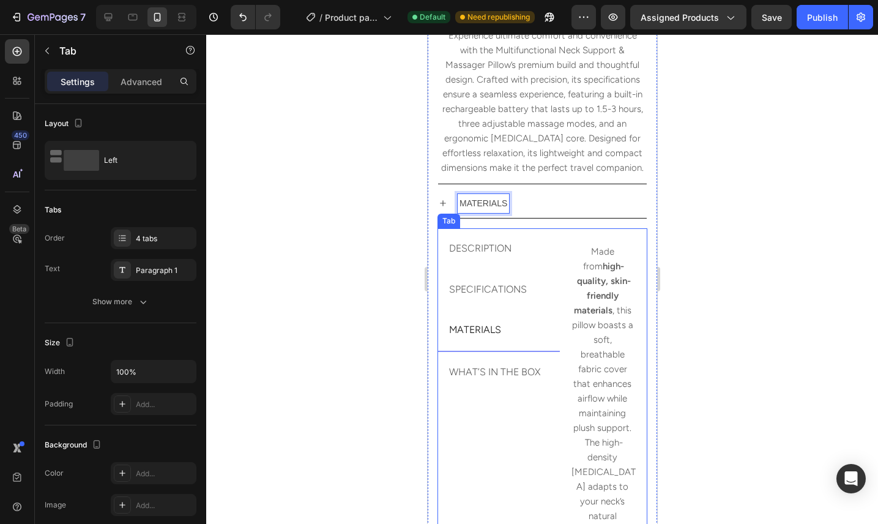
click at [503, 333] on li "MATERIALS" at bounding box center [498, 330] width 122 height 42
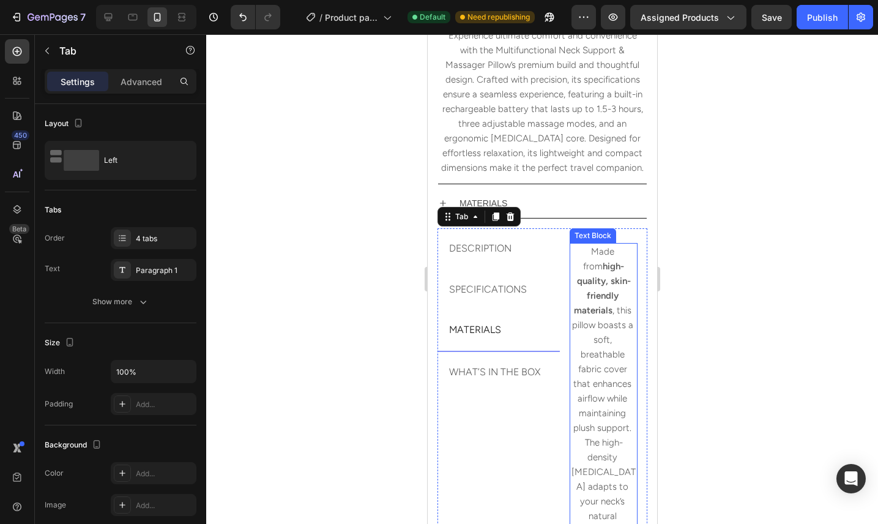
click at [609, 346] on p "Made from high-quality, skin-friendly materials , this pillow boasts a soft, br…" at bounding box center [602, 486] width 65 height 484
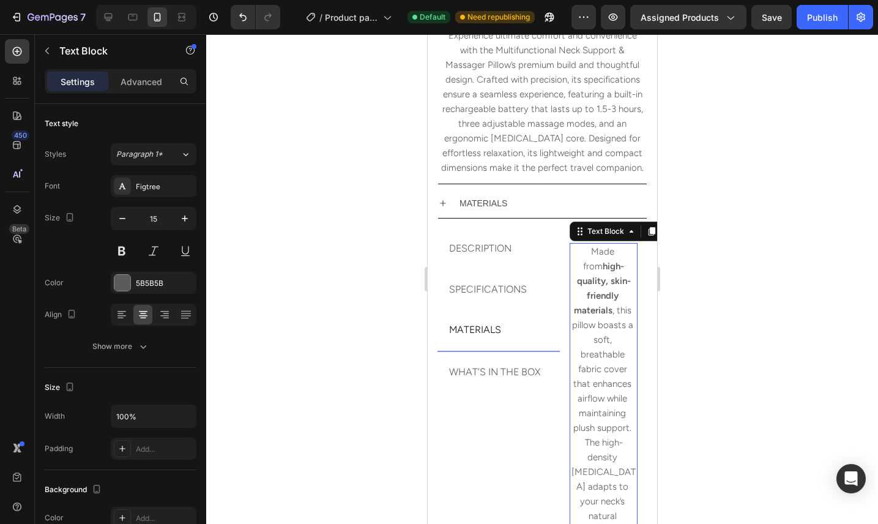
click at [609, 346] on p "Made from high-quality, skin-friendly materials , this pillow boasts a soft, br…" at bounding box center [602, 486] width 65 height 484
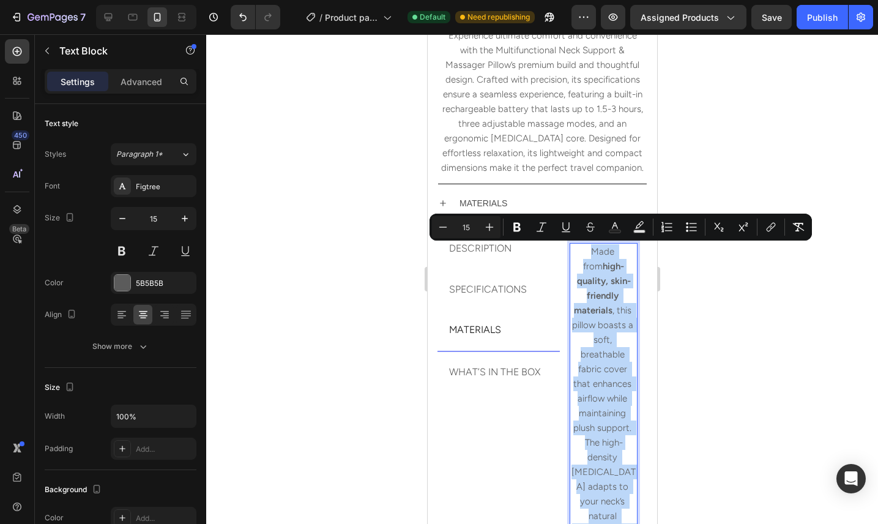
copy p "Made from high-quality, skin-friendly materials , this pillow boasts a soft, br…"
click at [524, 201] on div "MATERIALS" at bounding box center [551, 203] width 189 height 19
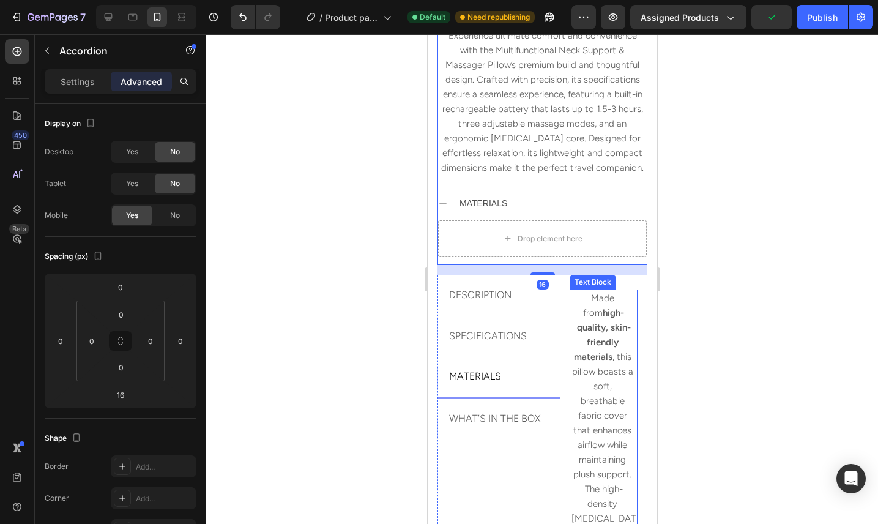
click at [591, 324] on strong "high-quality, skin-friendly materials" at bounding box center [601, 334] width 57 height 55
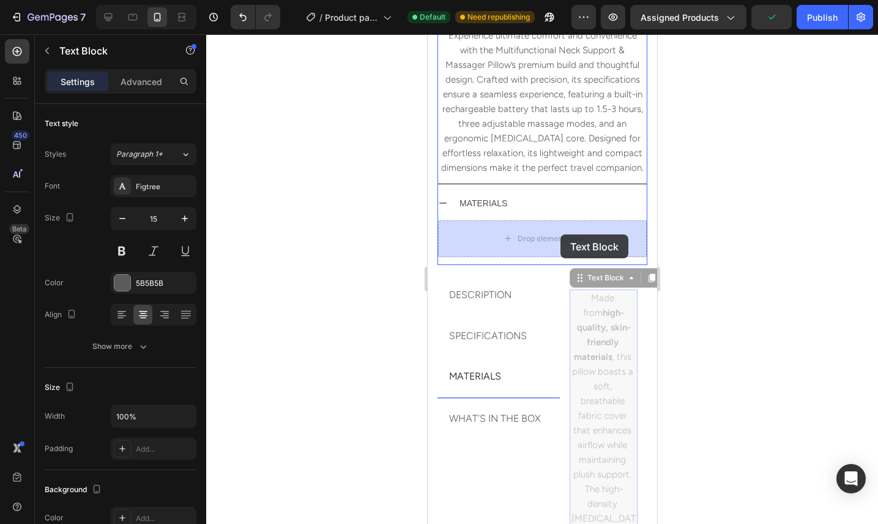
drag, startPoint x: 579, startPoint y: 276, endPoint x: 560, endPoint y: 234, distance: 46.3
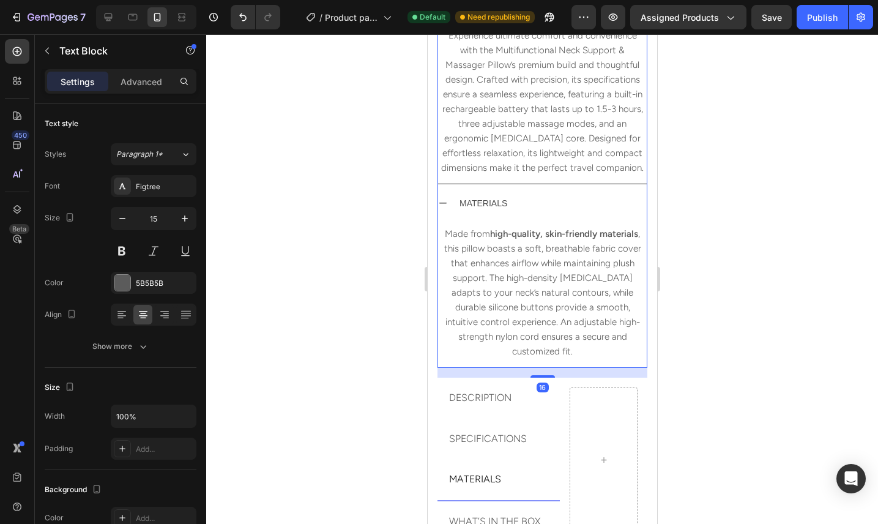
click at [582, 198] on div "MATERIALS" at bounding box center [551, 203] width 189 height 19
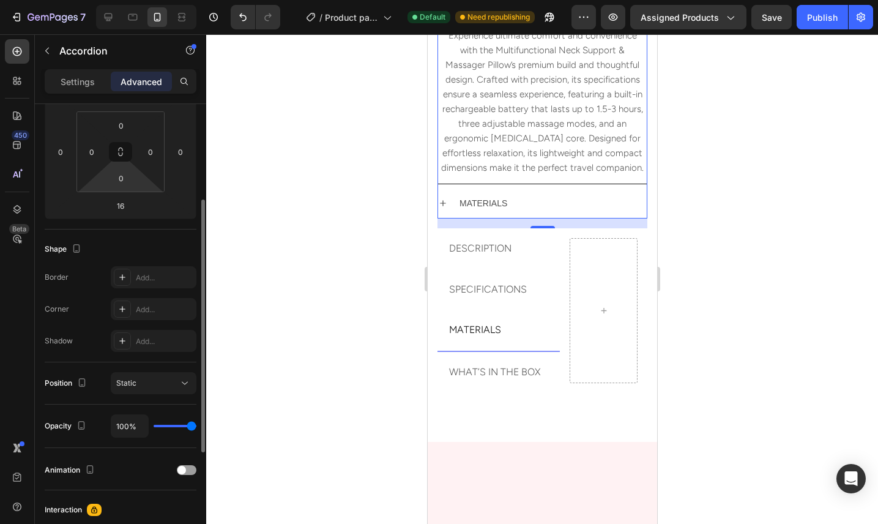
scroll to position [190, 0]
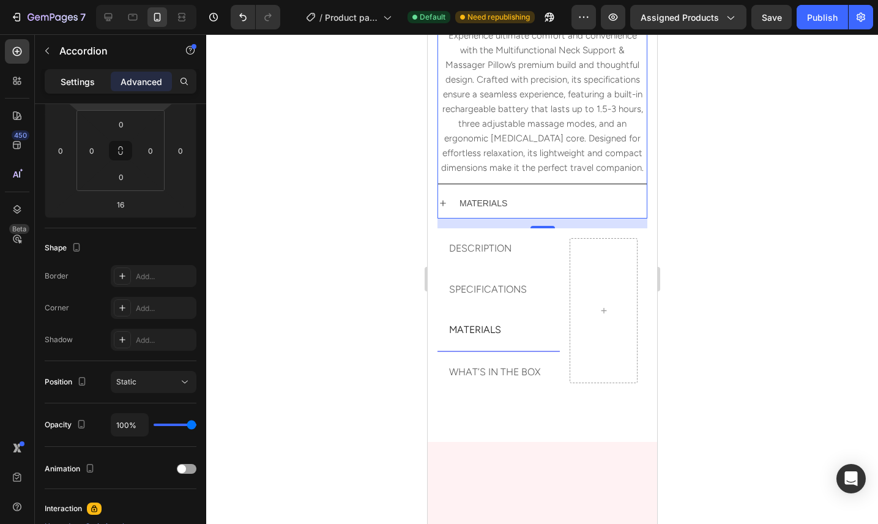
click at [90, 86] on p "Settings" at bounding box center [78, 81] width 34 height 13
type input "8"
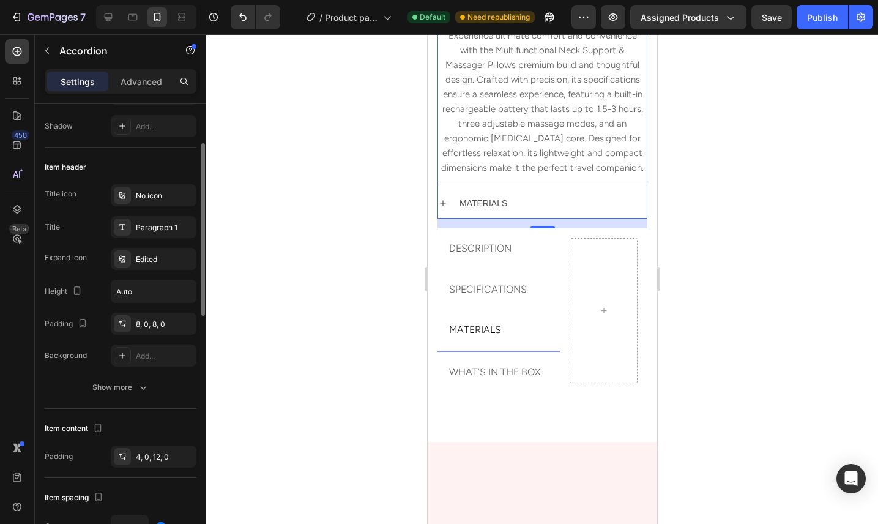
scroll to position [0, 0]
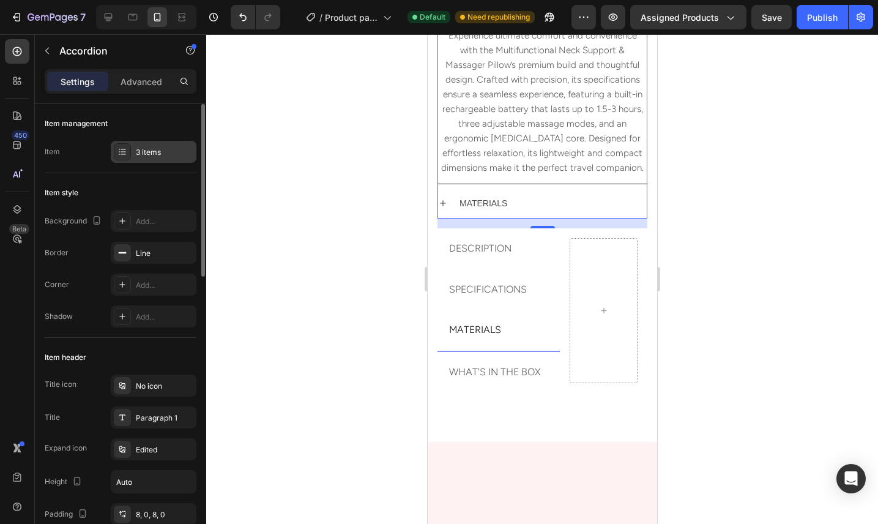
click at [151, 157] on div "3 items" at bounding box center [164, 152] width 57 height 11
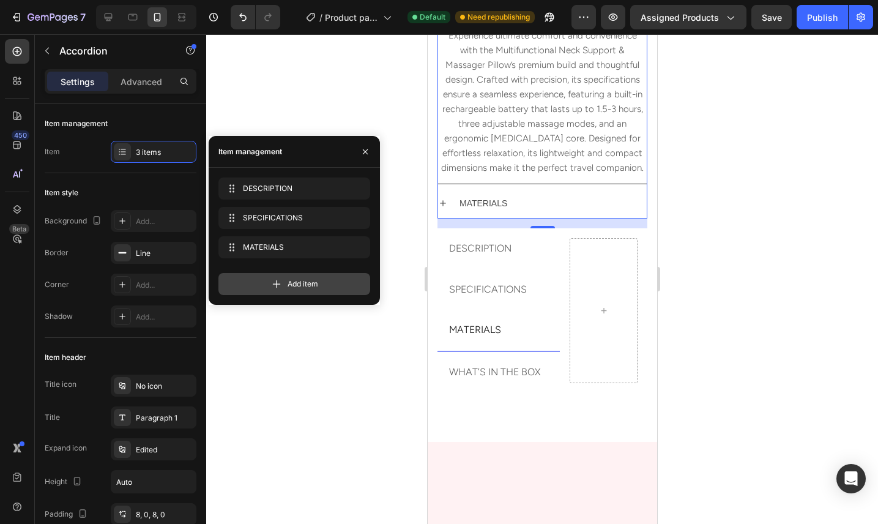
click at [279, 280] on icon at bounding box center [276, 284] width 12 height 12
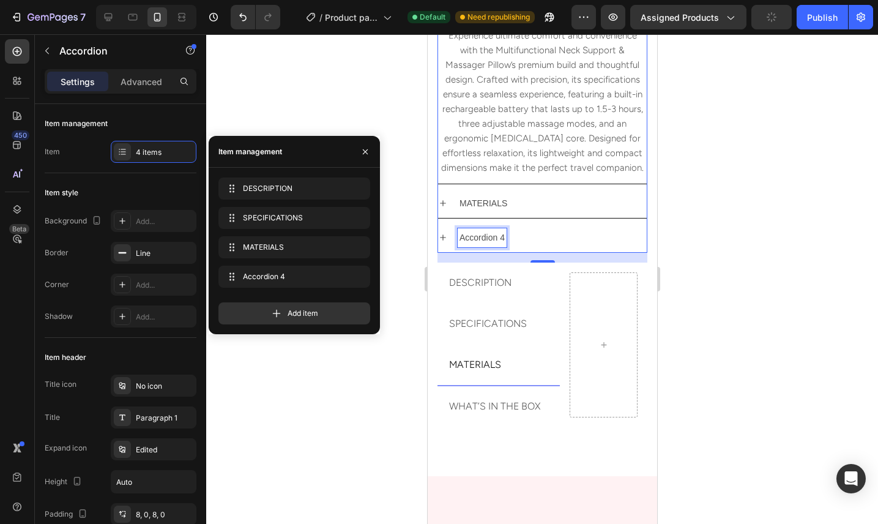
click at [484, 238] on div "Accordion 4" at bounding box center [481, 237] width 49 height 19
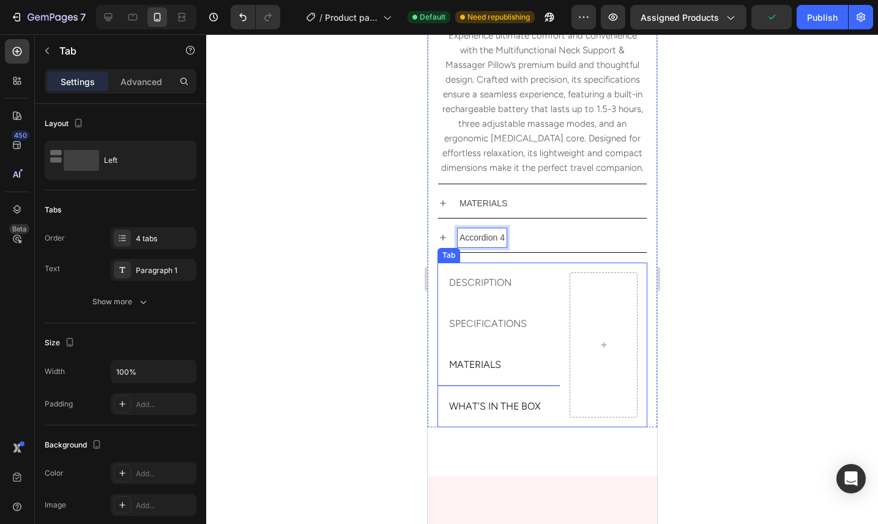
click at [470, 410] on p "WHAT’S IN THE BOX" at bounding box center [493, 407] width 91 height 28
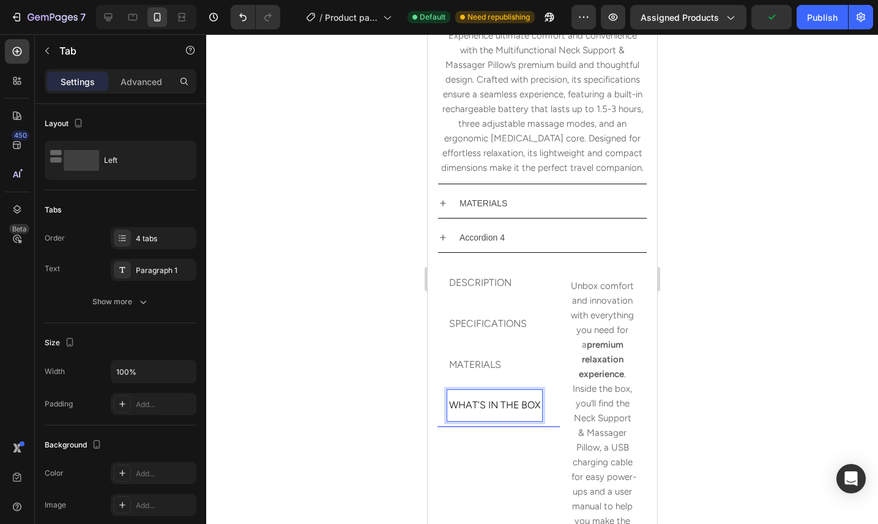
click at [470, 410] on p "WHAT’S IN THE BOX" at bounding box center [493, 405] width 91 height 28
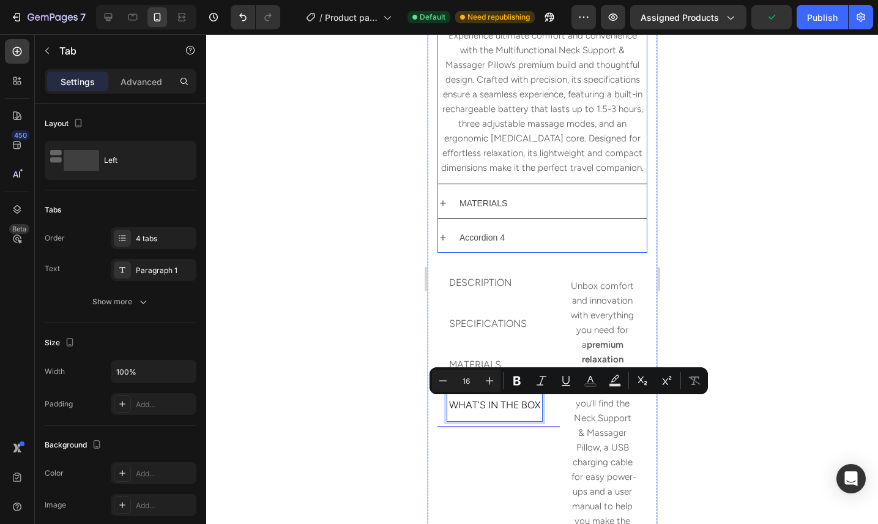
click at [473, 237] on p "Accordion 4" at bounding box center [481, 237] width 45 height 15
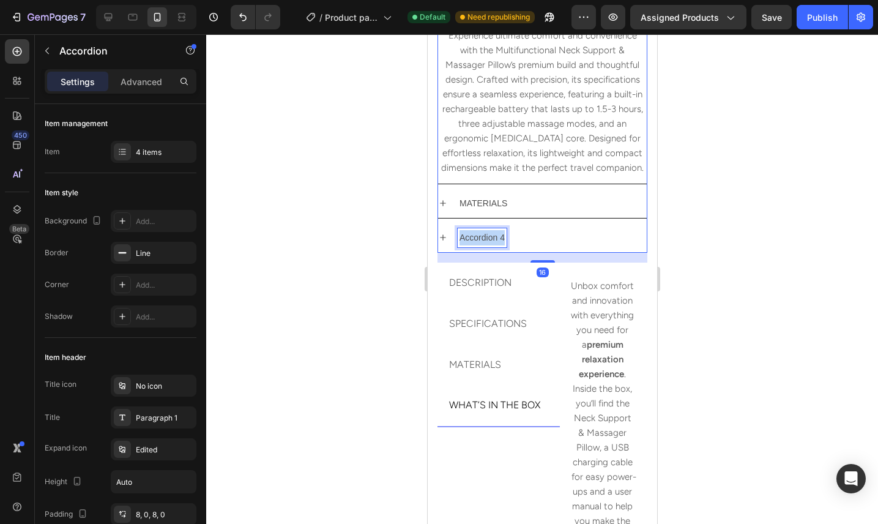
click at [473, 237] on p "Accordion 4" at bounding box center [481, 237] width 45 height 15
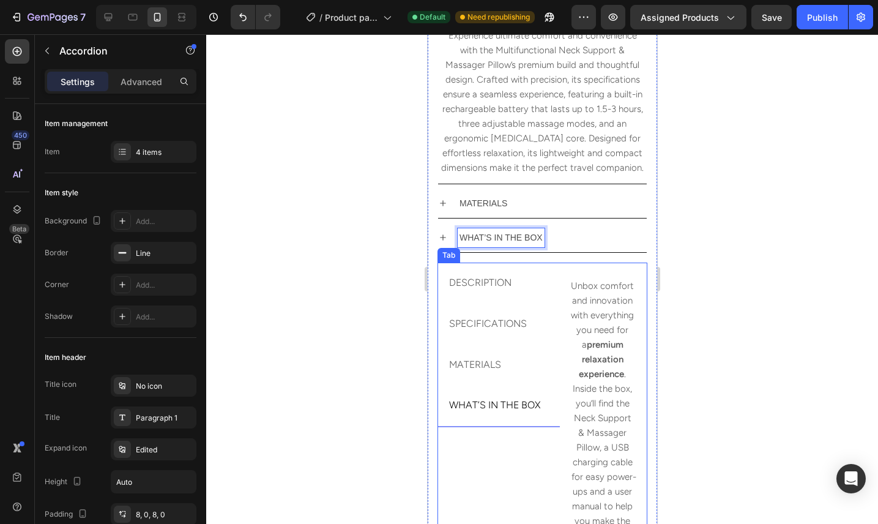
click at [655, 358] on div "DESCRIPTION Transform the way you travel with the Multifunctional Neck Support …" at bounding box center [541, 238] width 229 height 923
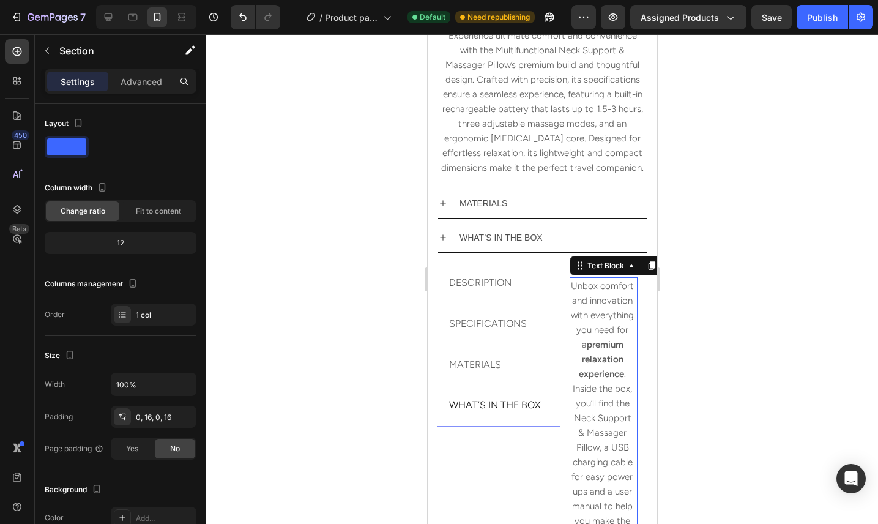
click at [624, 340] on p "Unbox comfort and innovation with everything you need for a premium relaxation …" at bounding box center [602, 483] width 65 height 411
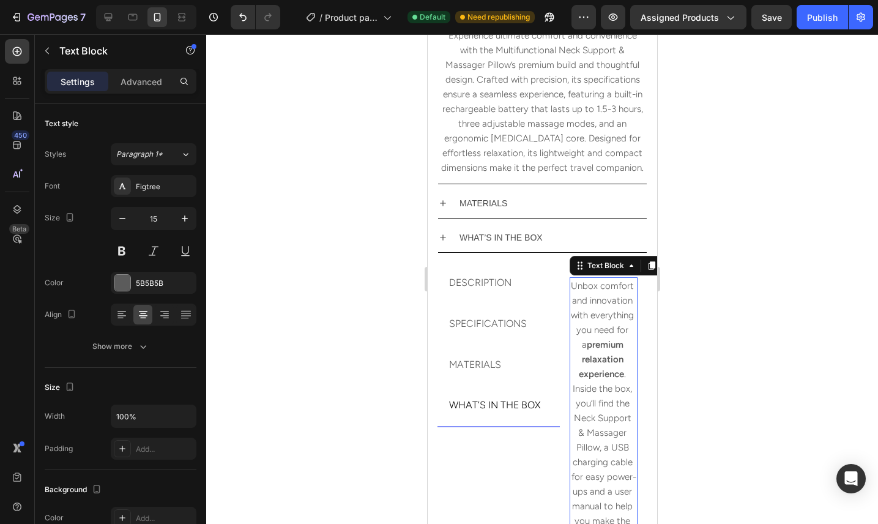
click at [624, 340] on p "Unbox comfort and innovation with everything you need for a premium relaxation …" at bounding box center [602, 483] width 65 height 411
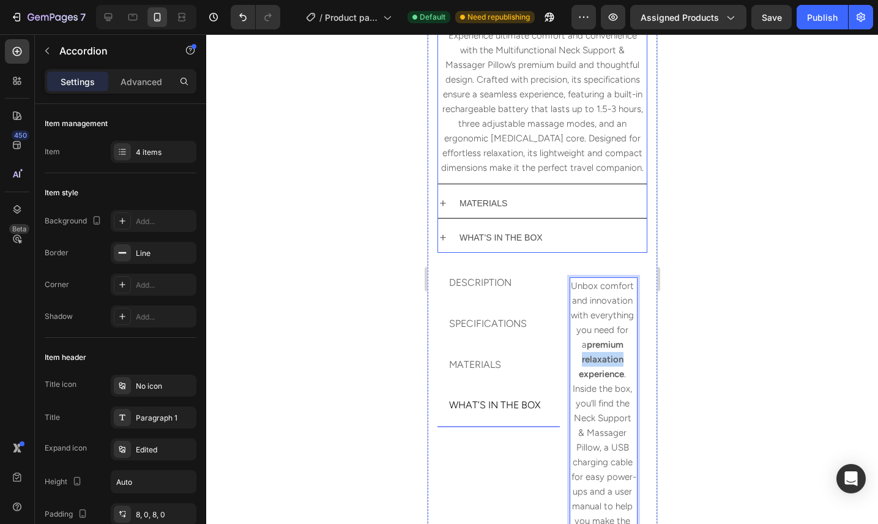
click at [549, 239] on div "WHAT’S IN THE BOX" at bounding box center [551, 237] width 189 height 19
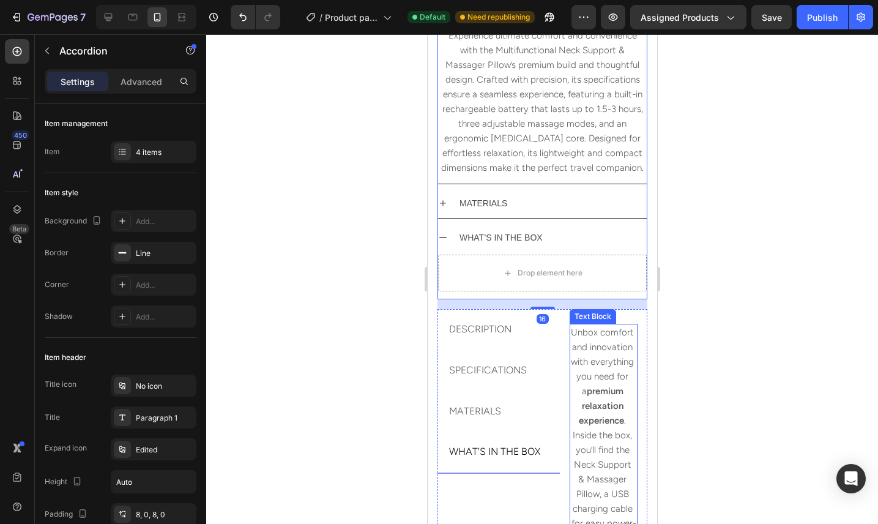
click at [607, 350] on p "Unbox comfort and innovation with everything you need for a premium relaxation …" at bounding box center [602, 530] width 65 height 411
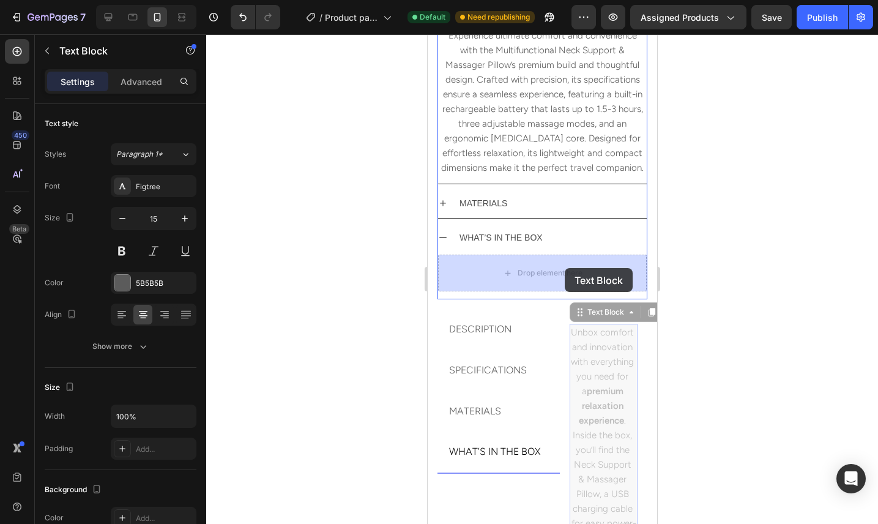
drag, startPoint x: 579, startPoint y: 313, endPoint x: 563, endPoint y: 265, distance: 49.7
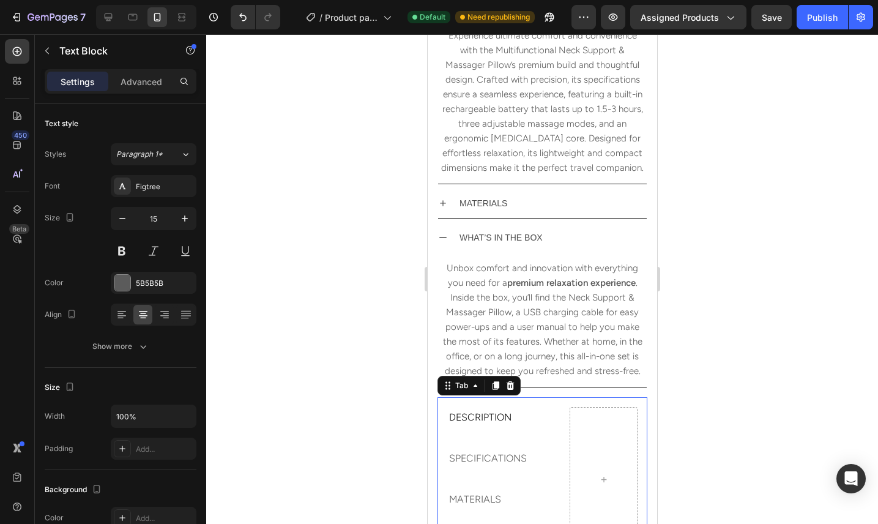
click at [538, 405] on li "DESCRIPTION" at bounding box center [498, 417] width 122 height 41
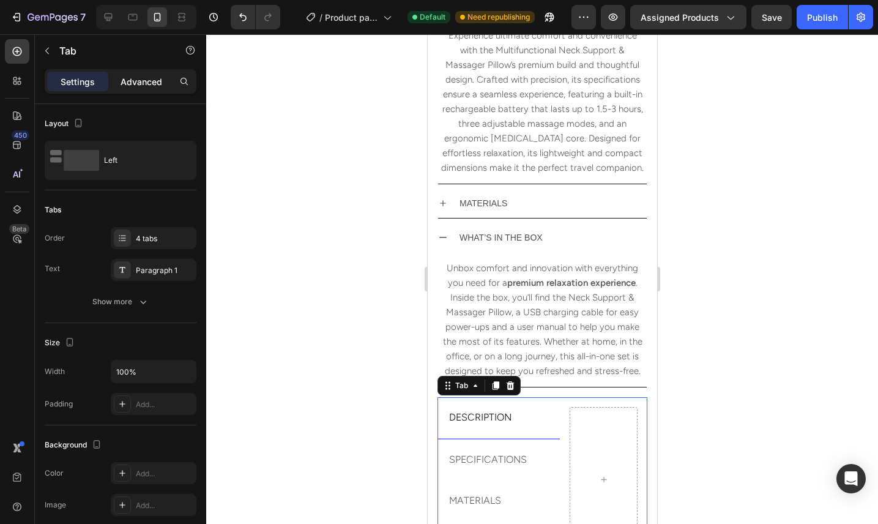
click at [147, 79] on p "Advanced" at bounding box center [141, 81] width 42 height 13
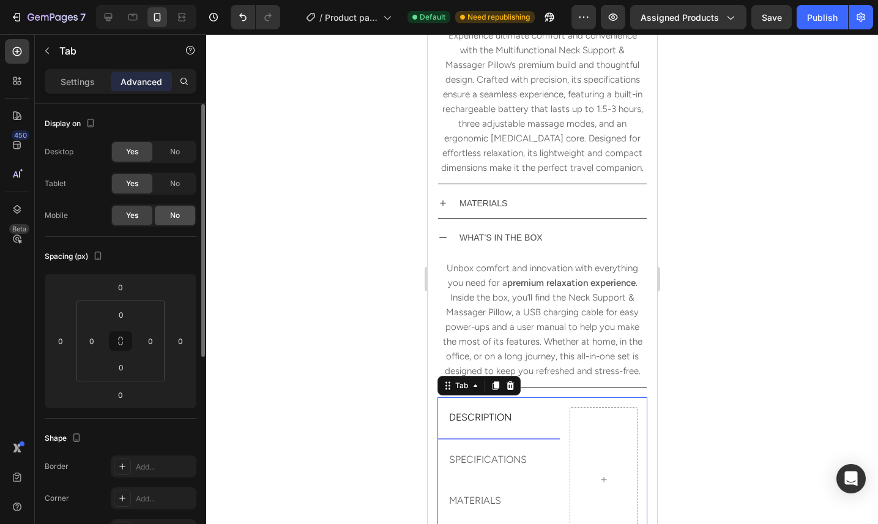
click at [170, 223] on div "No" at bounding box center [175, 216] width 40 height 20
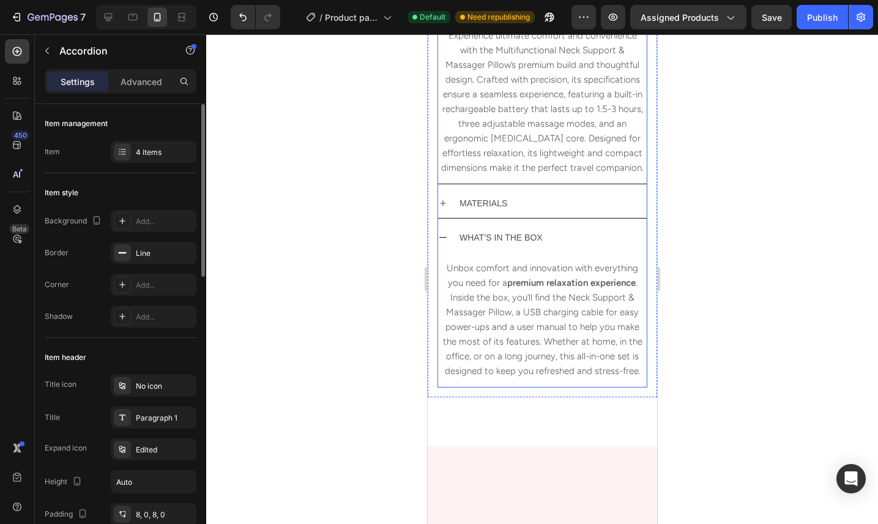
click at [437, 234] on icon at bounding box center [442, 237] width 10 height 10
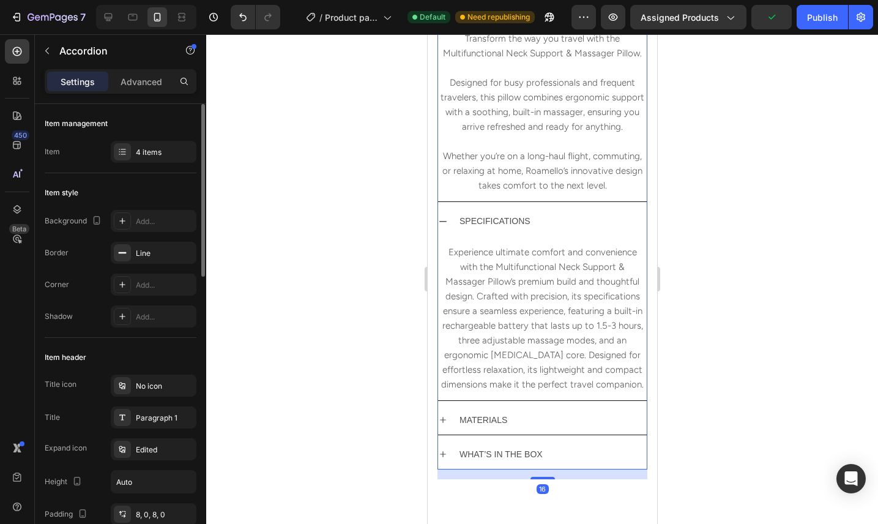
scroll to position [721, 0]
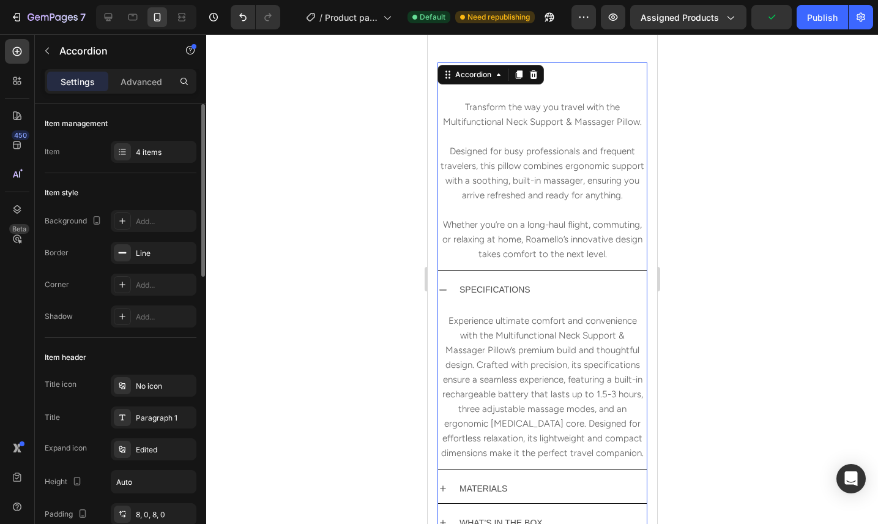
click at [447, 289] on div "SPECIFICATIONS" at bounding box center [541, 289] width 209 height 29
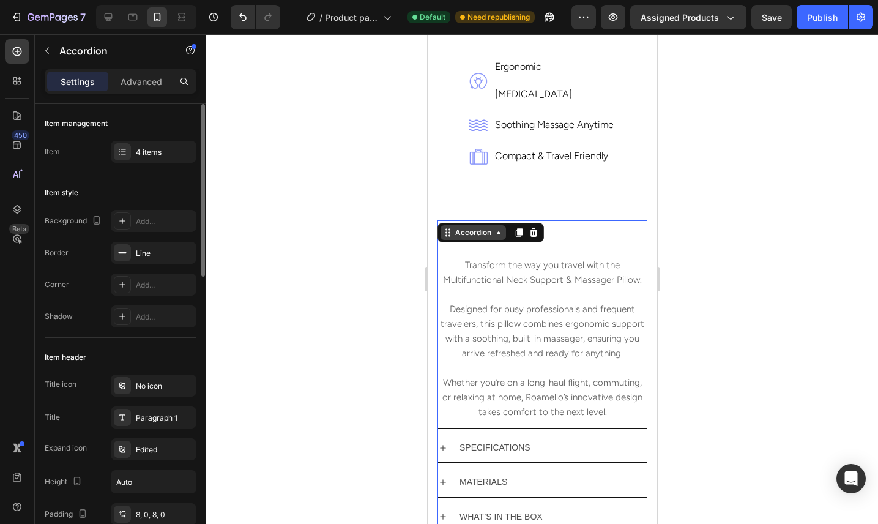
scroll to position [557, 0]
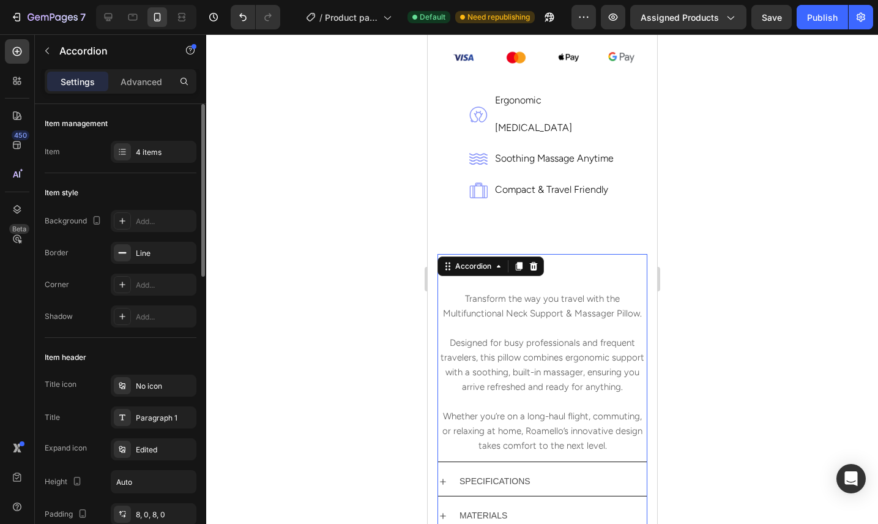
click at [572, 259] on div "DESCRIPTION" at bounding box center [551, 268] width 189 height 19
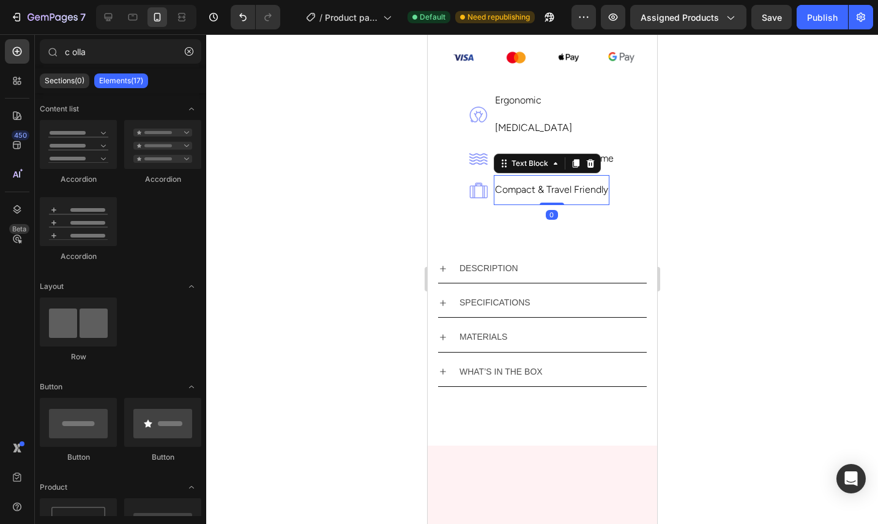
click at [566, 176] on p "compact & travel friendly" at bounding box center [550, 190] width 113 height 28
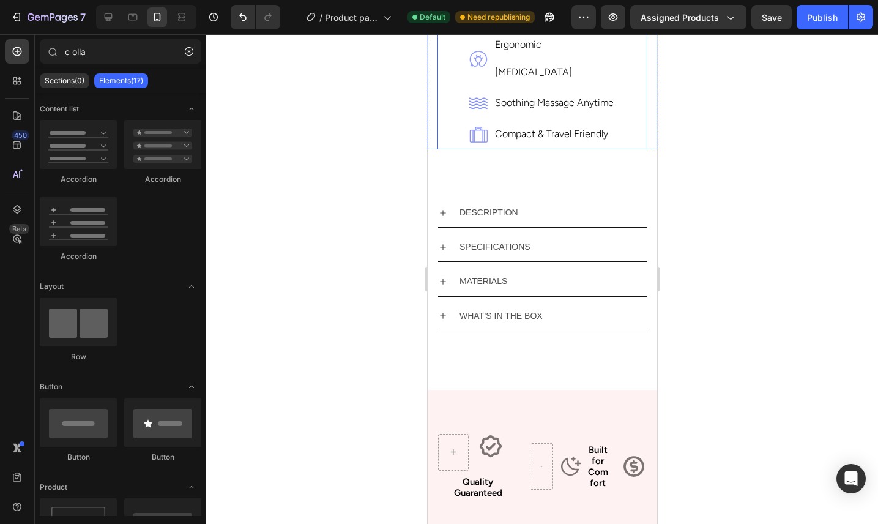
scroll to position [633, 0]
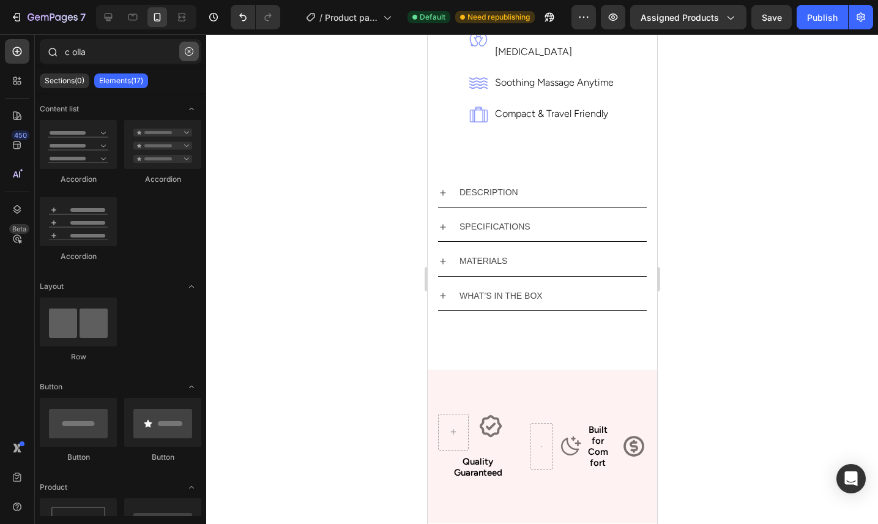
click at [192, 54] on icon "button" at bounding box center [189, 51] width 9 height 9
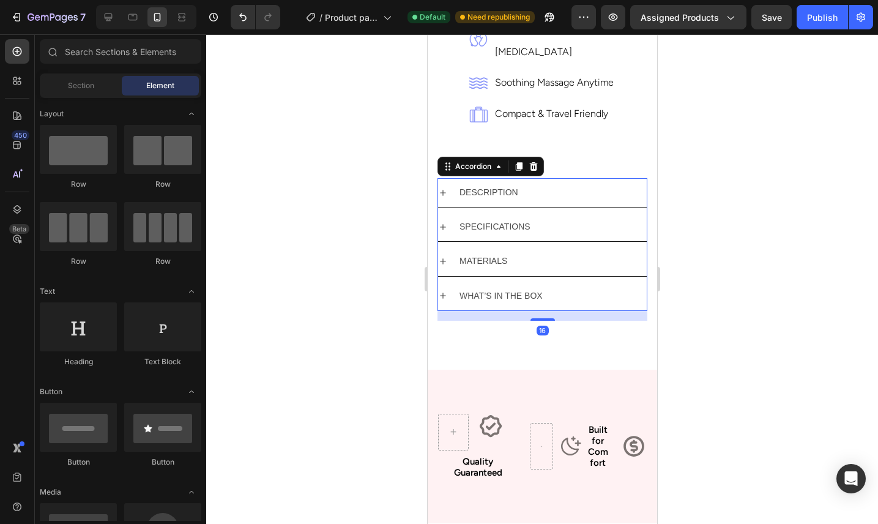
click at [585, 178] on div "DESCRIPTION" at bounding box center [541, 192] width 209 height 29
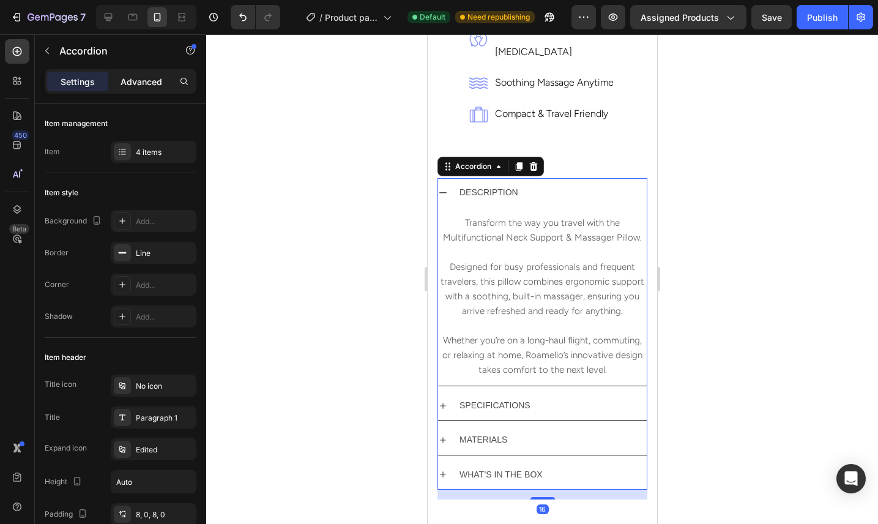
click at [152, 83] on p "Advanced" at bounding box center [141, 81] width 42 height 13
type input "100%"
type input "100"
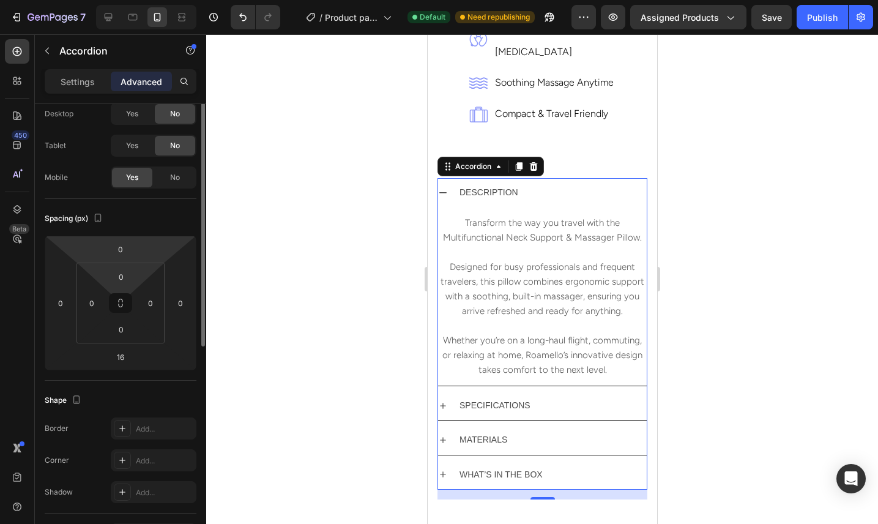
scroll to position [43, 0]
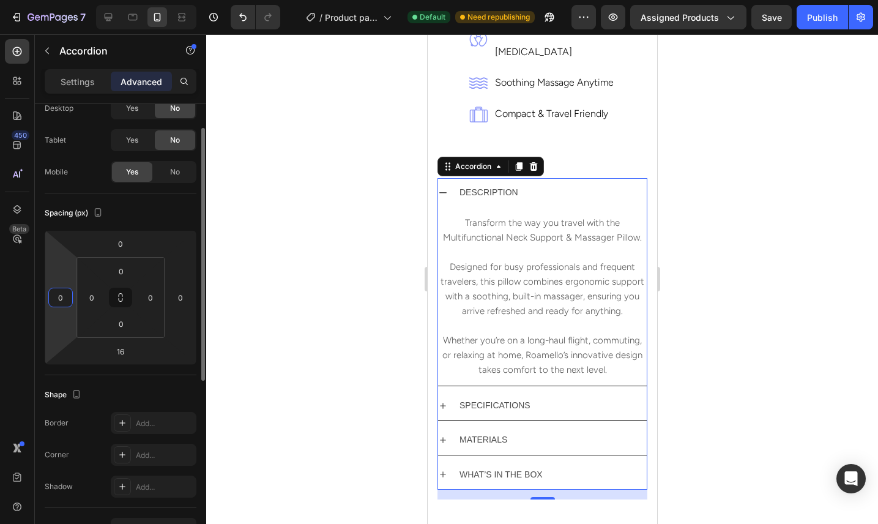
click at [60, 300] on input "0" at bounding box center [60, 297] width 18 height 18
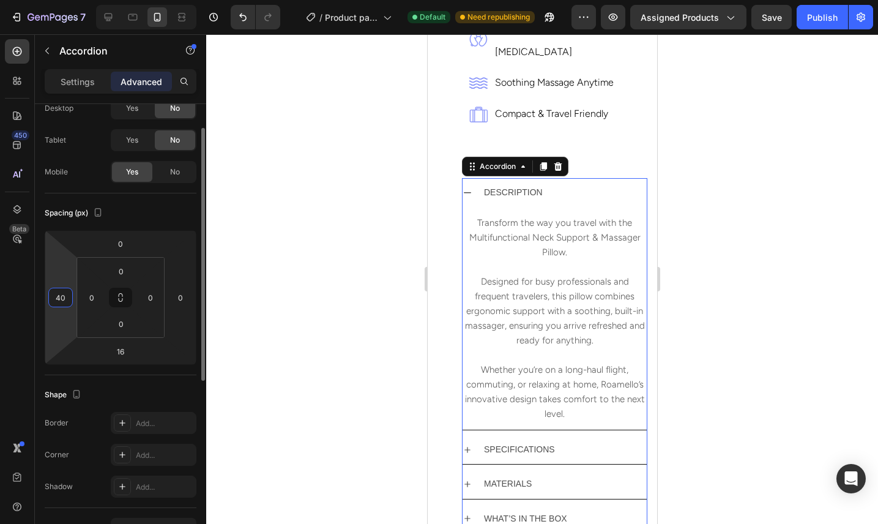
type input "4"
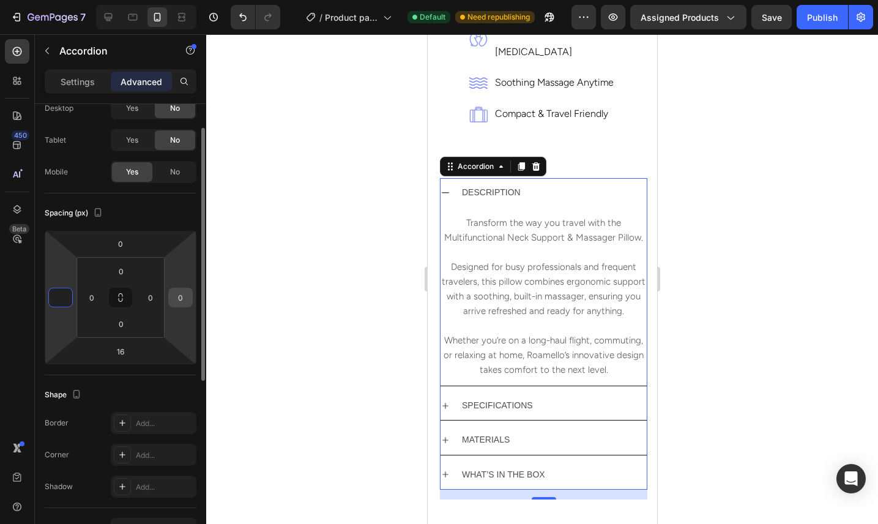
type input "0"
click at [182, 297] on input "0" at bounding box center [180, 297] width 18 height 18
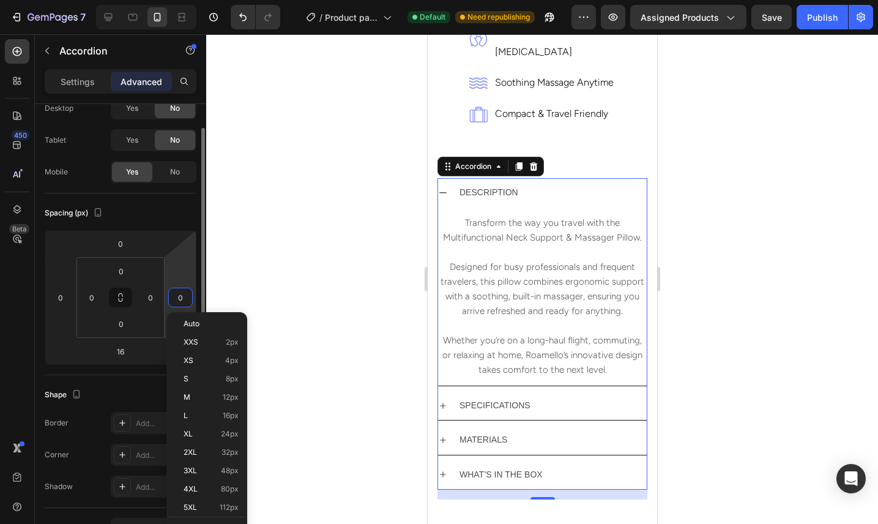
click at [182, 297] on input "0" at bounding box center [180, 297] width 18 height 18
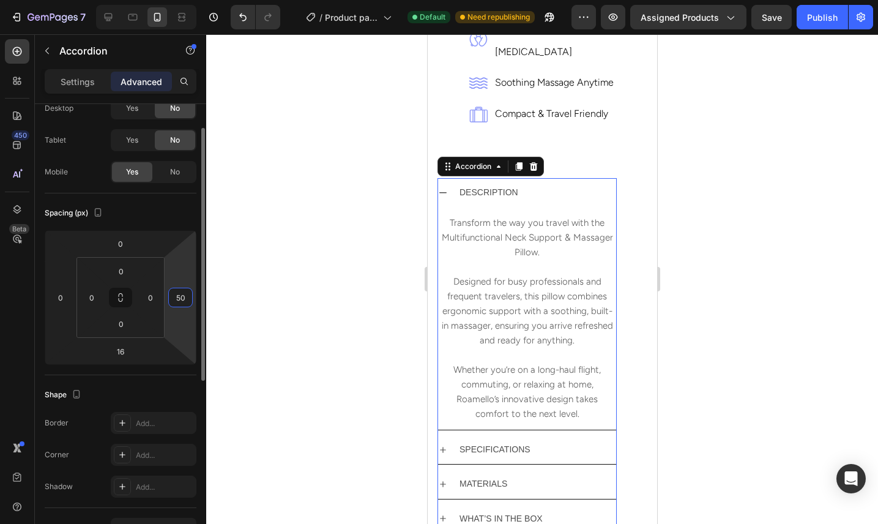
type input "5"
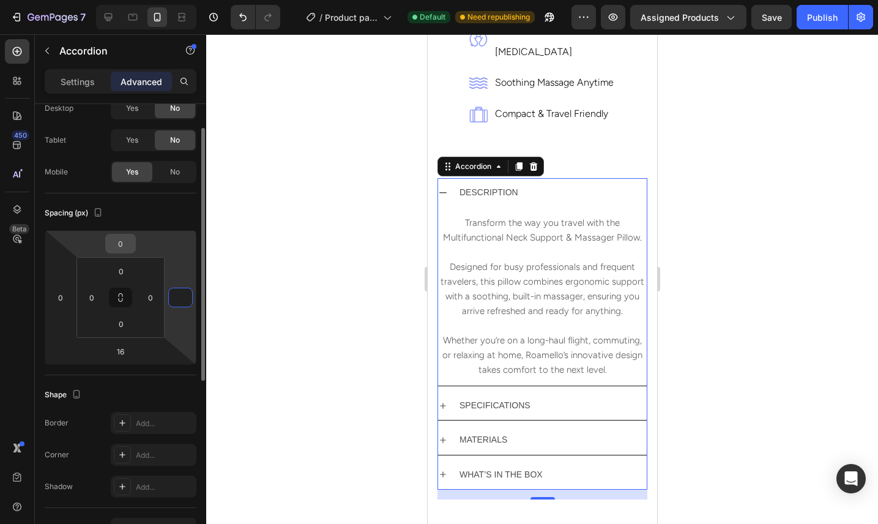
type input "0"
click at [128, 243] on input "0" at bounding box center [120, 243] width 24 height 18
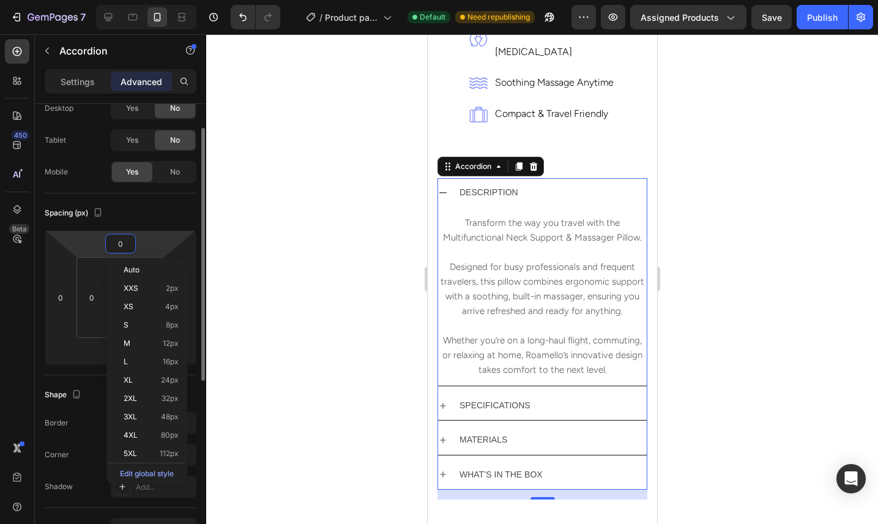
click at [128, 243] on input "0" at bounding box center [120, 243] width 24 height 18
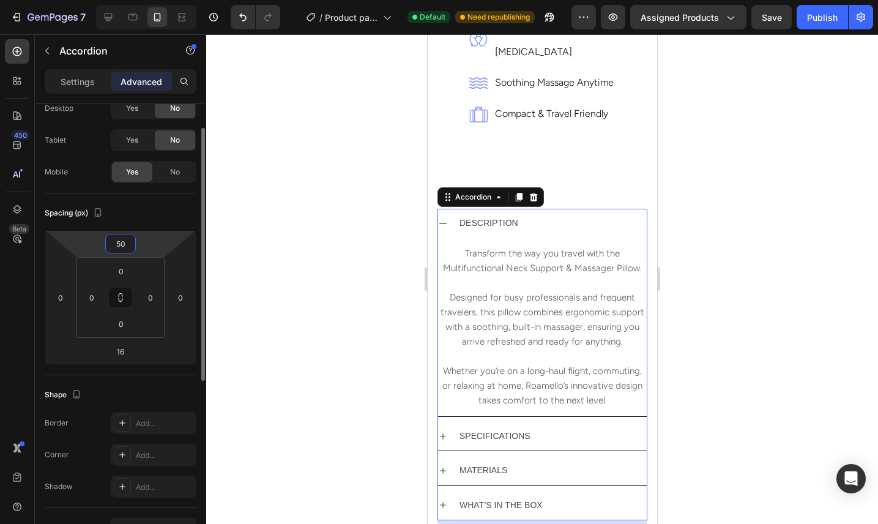
type input "5"
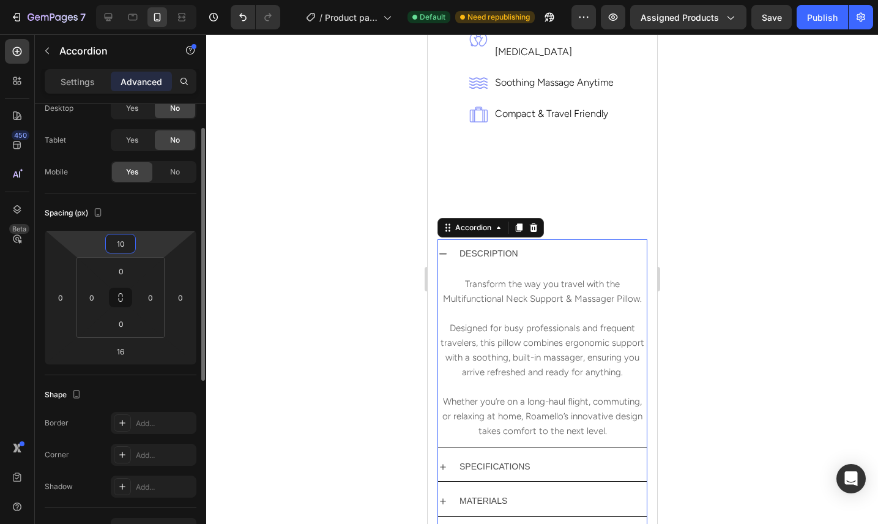
type input "1"
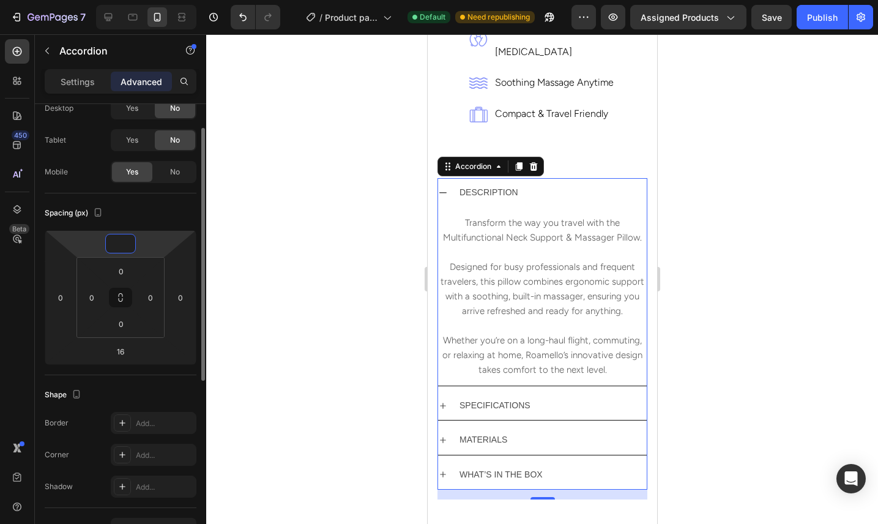
type input "0"
click at [122, 275] on input "0" at bounding box center [121, 271] width 24 height 18
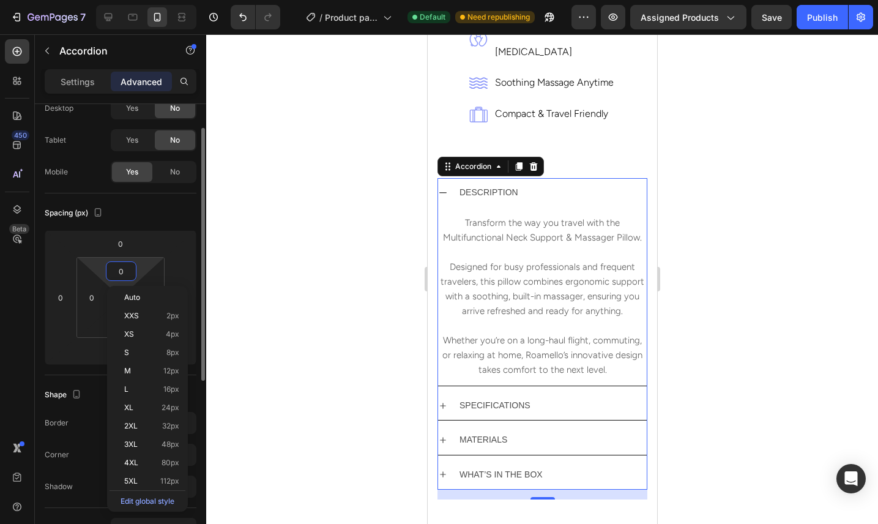
click at [122, 275] on input "0" at bounding box center [121, 271] width 24 height 18
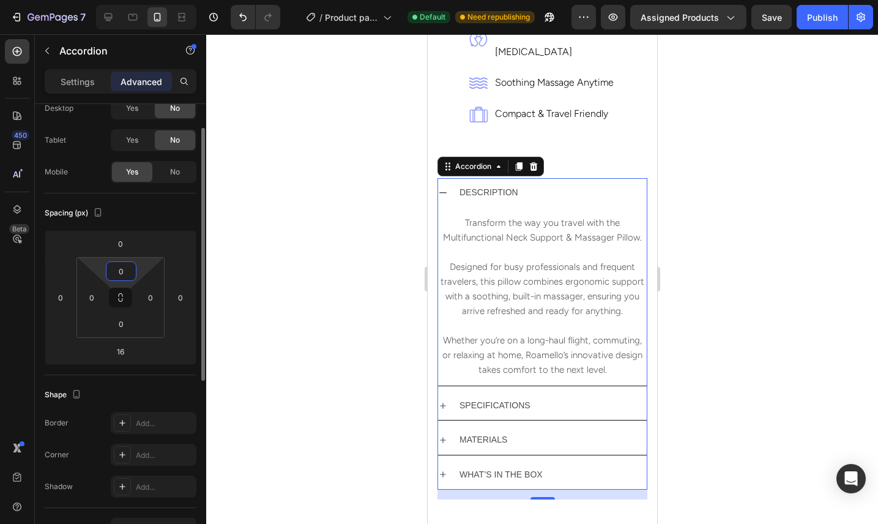
click at [124, 273] on input "0" at bounding box center [121, 271] width 24 height 18
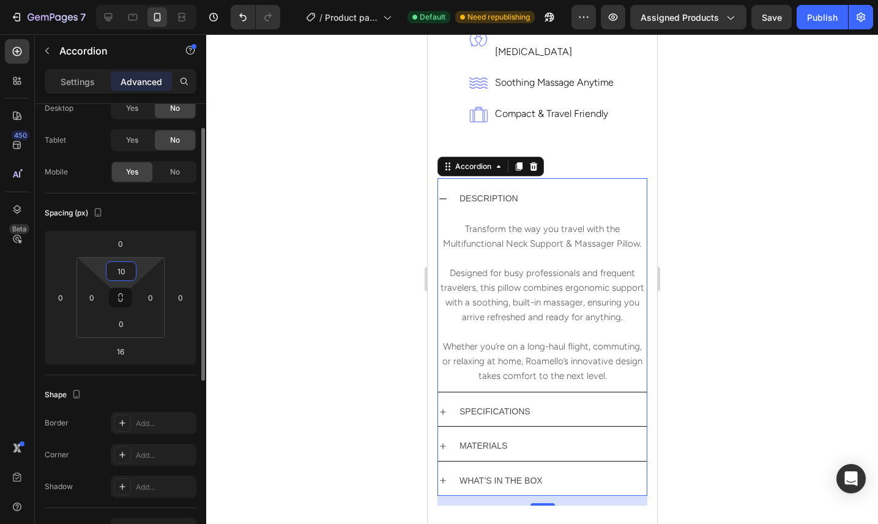
type input "1"
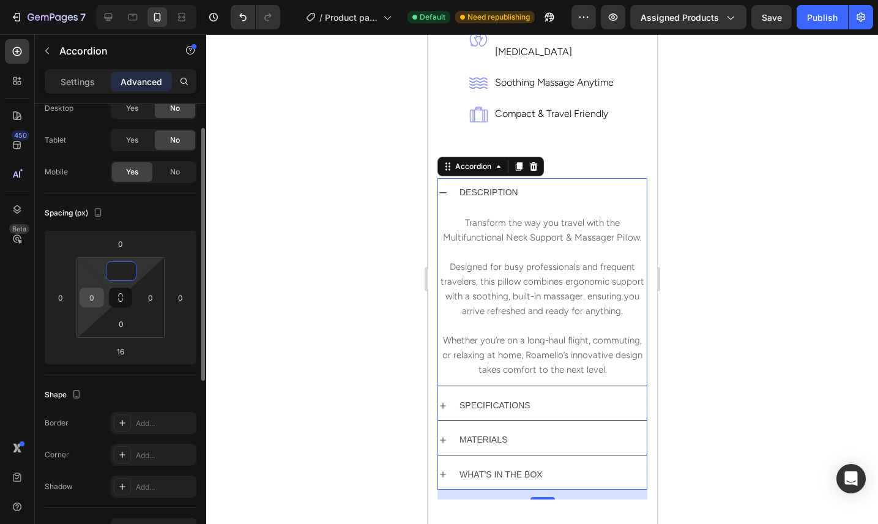
click at [99, 297] on input "0" at bounding box center [92, 297] width 18 height 18
type input "0"
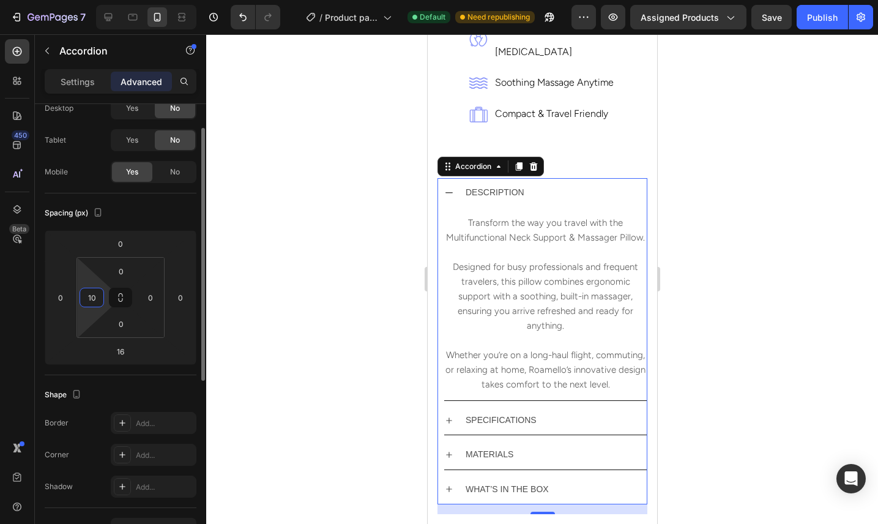
type input "1"
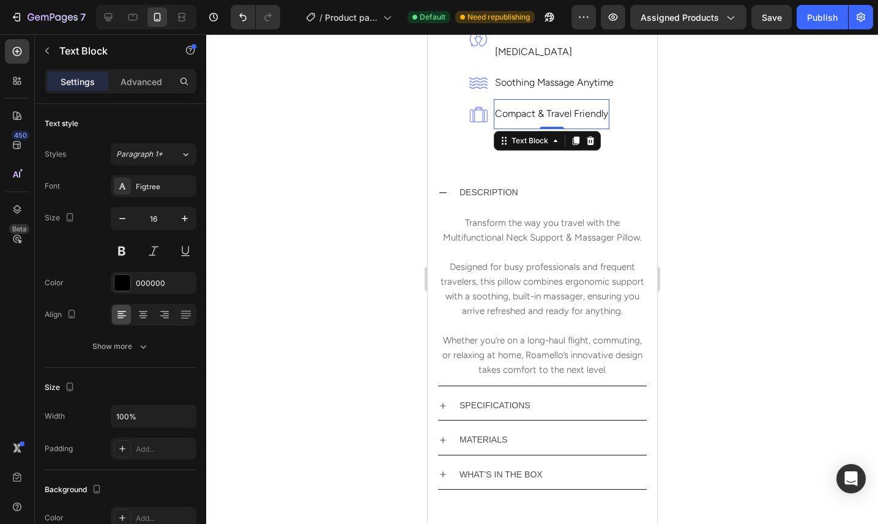
click at [570, 100] on p "compact & travel friendly" at bounding box center [550, 114] width 113 height 28
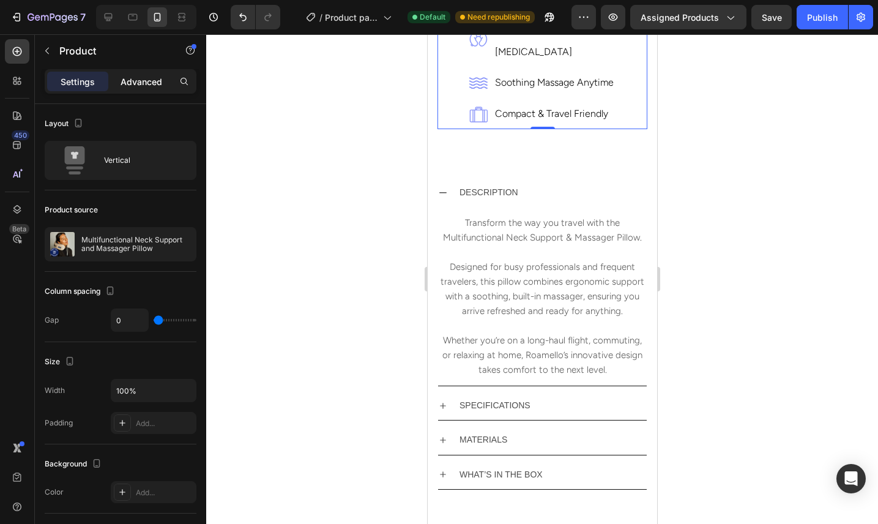
click at [150, 75] on div "Advanced" at bounding box center [141, 82] width 61 height 20
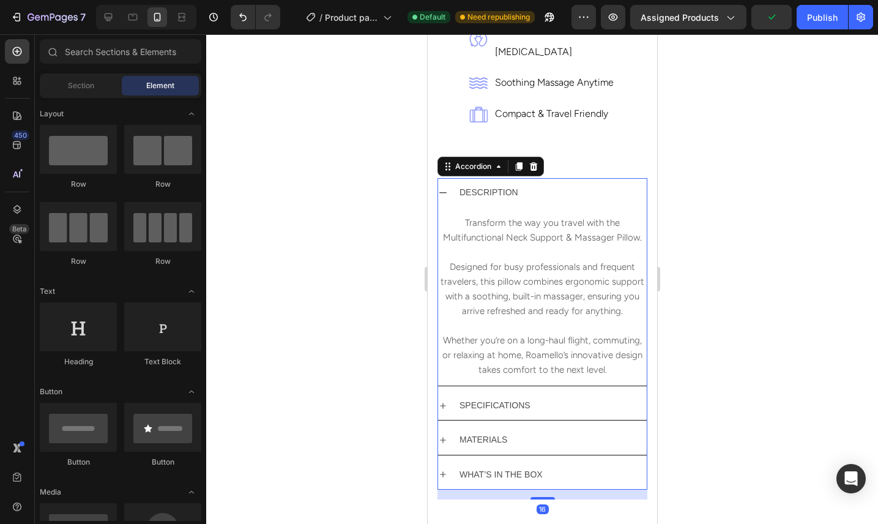
click at [544, 183] on div "DESCRIPTION" at bounding box center [551, 192] width 189 height 19
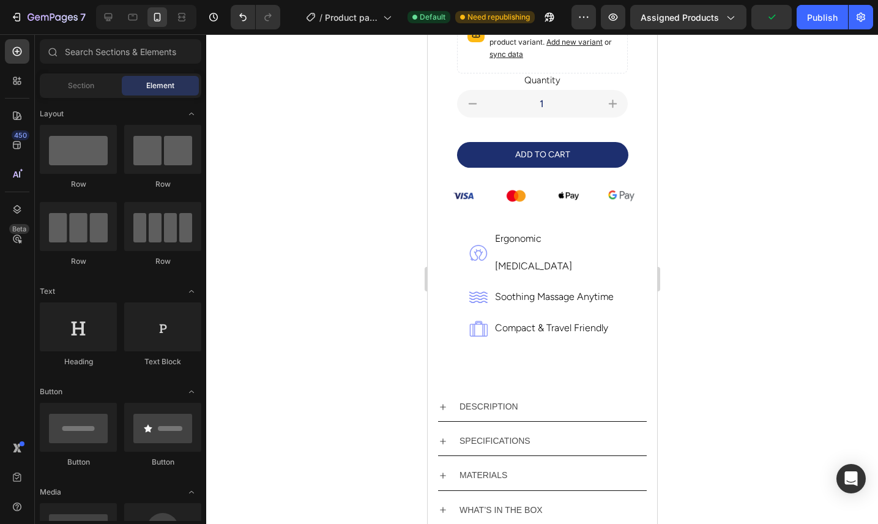
scroll to position [372, 0]
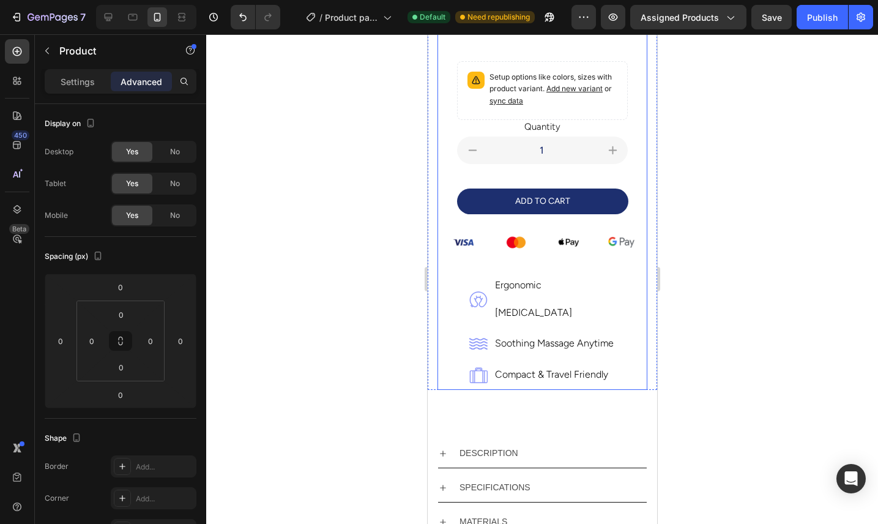
click at [451, 291] on div "multifunctional neck support and massager pillow Product Title travel comfortab…" at bounding box center [542, 140] width 210 height 500
click at [432, 296] on div "Product Images multifunctional neck support and massager pillow Product Title t…" at bounding box center [541, 47] width 229 height 683
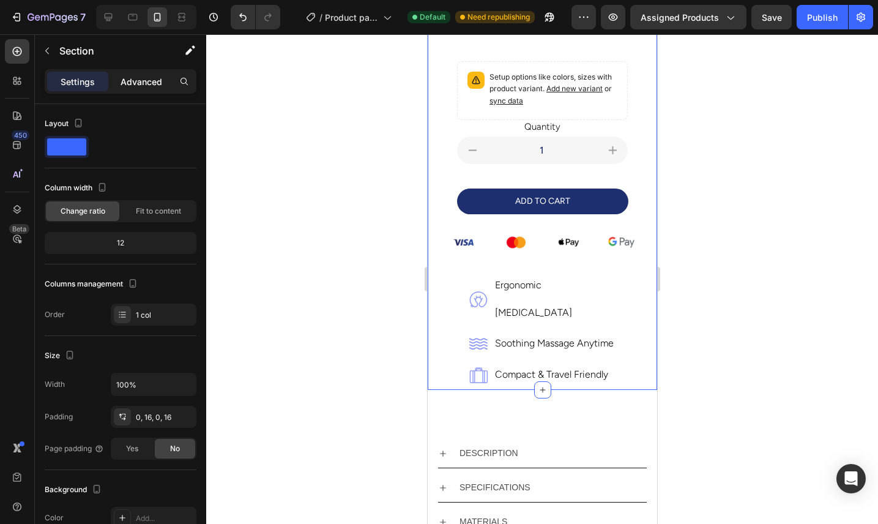
click at [135, 81] on p "Advanced" at bounding box center [141, 81] width 42 height 13
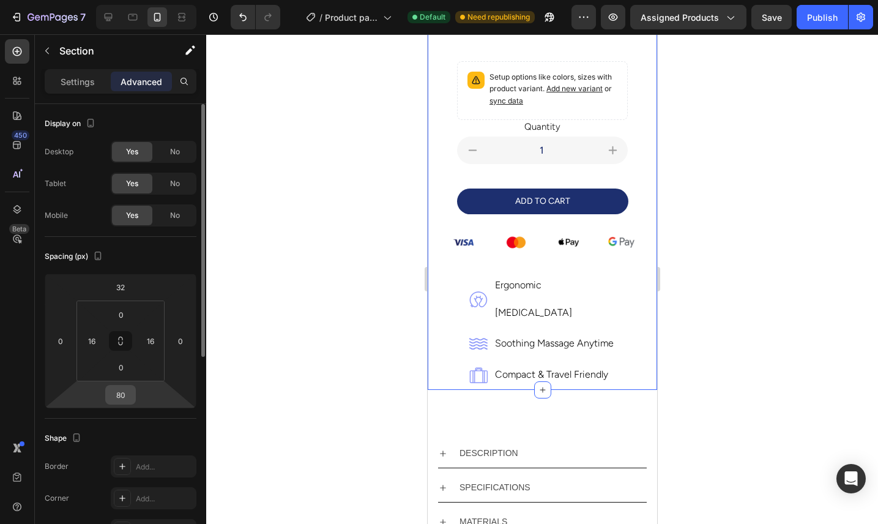
click at [127, 396] on input "80" at bounding box center [120, 394] width 24 height 18
click at [104, 18] on icon at bounding box center [108, 17] width 12 height 12
type input "42"
type input "77"
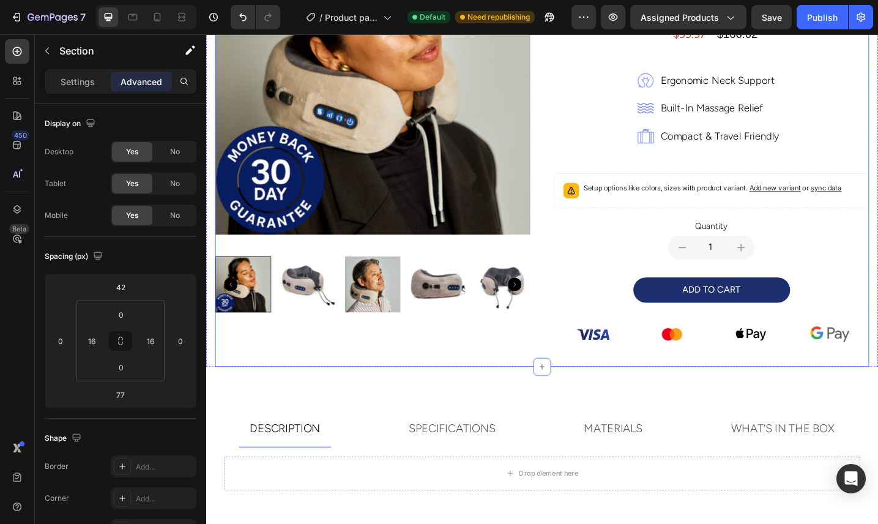
scroll to position [340, 0]
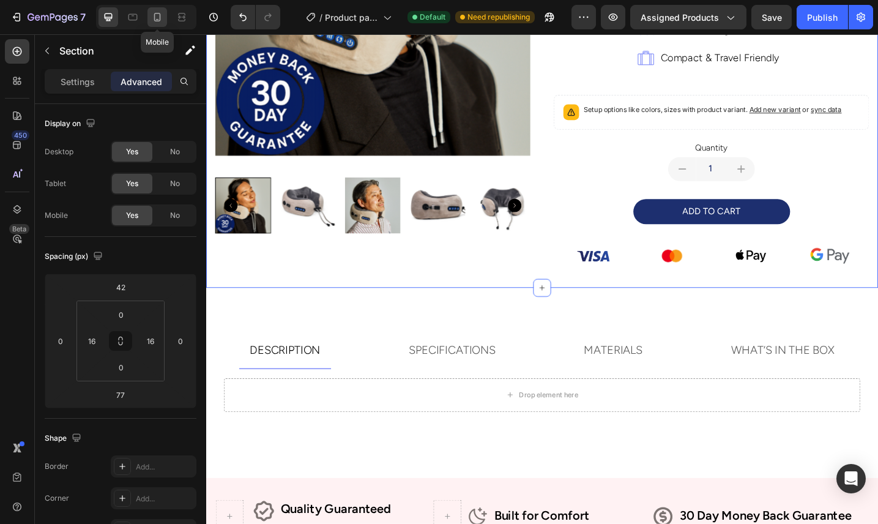
click at [158, 17] on icon at bounding box center [157, 17] width 12 height 12
type input "32"
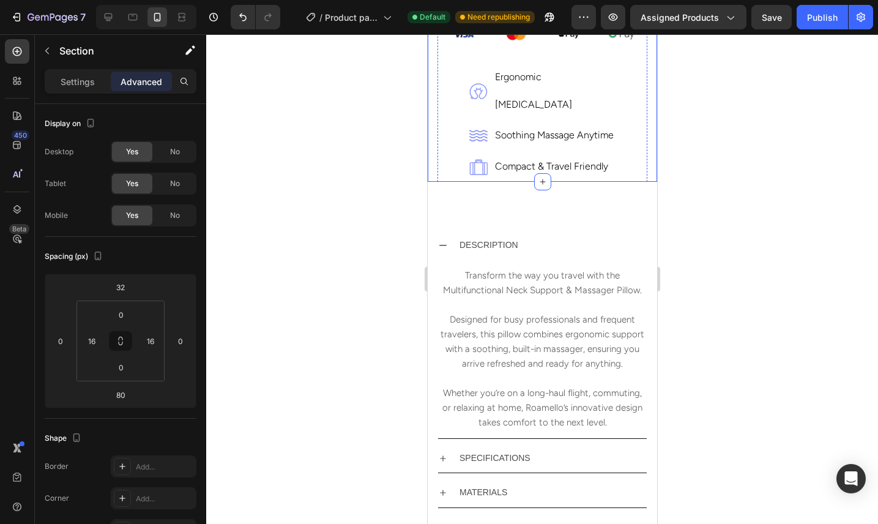
scroll to position [574, 0]
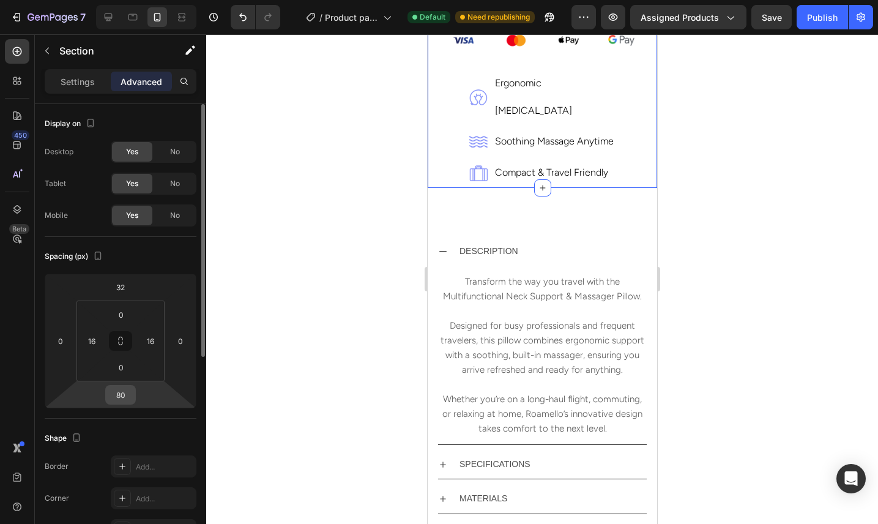
click at [128, 396] on input "80" at bounding box center [120, 394] width 24 height 18
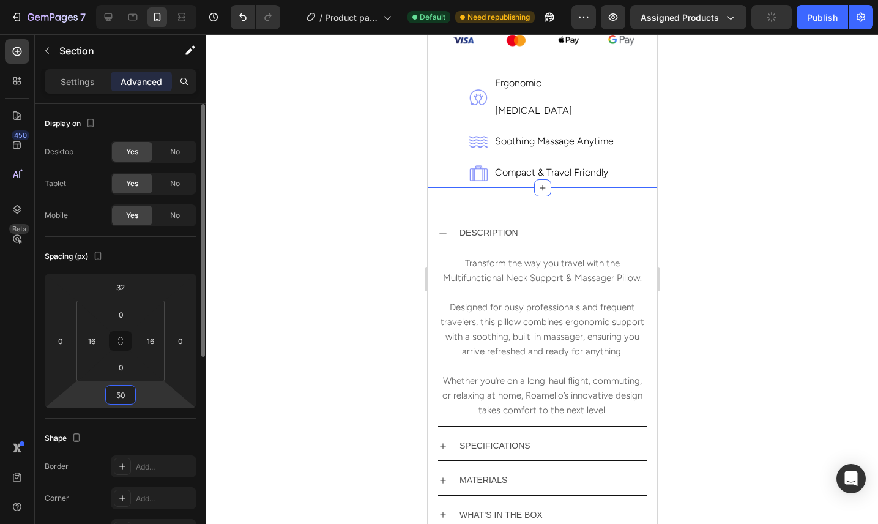
type input "5"
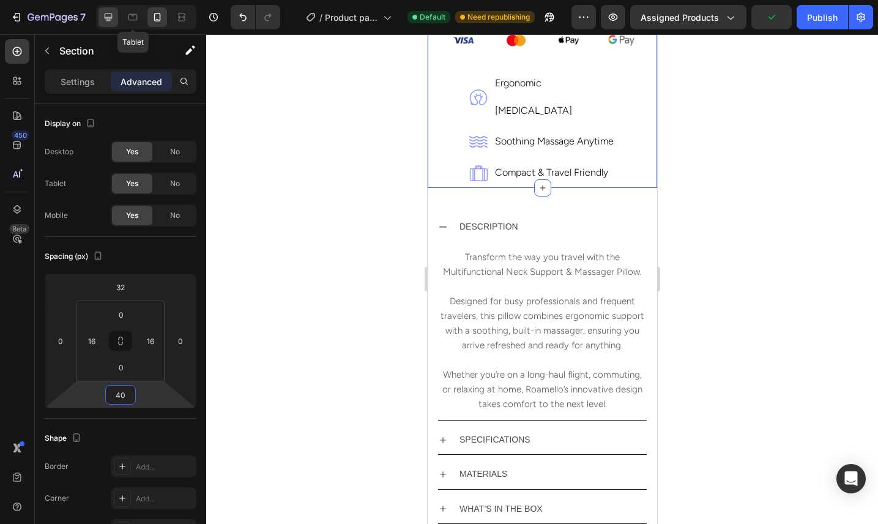
type input "40"
click at [110, 12] on icon at bounding box center [108, 17] width 12 height 12
type input "42"
type input "77"
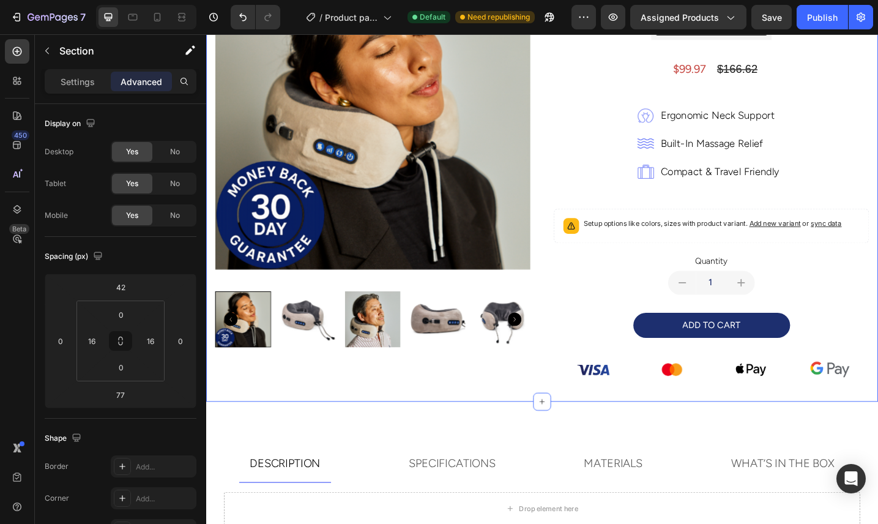
scroll to position [262, 0]
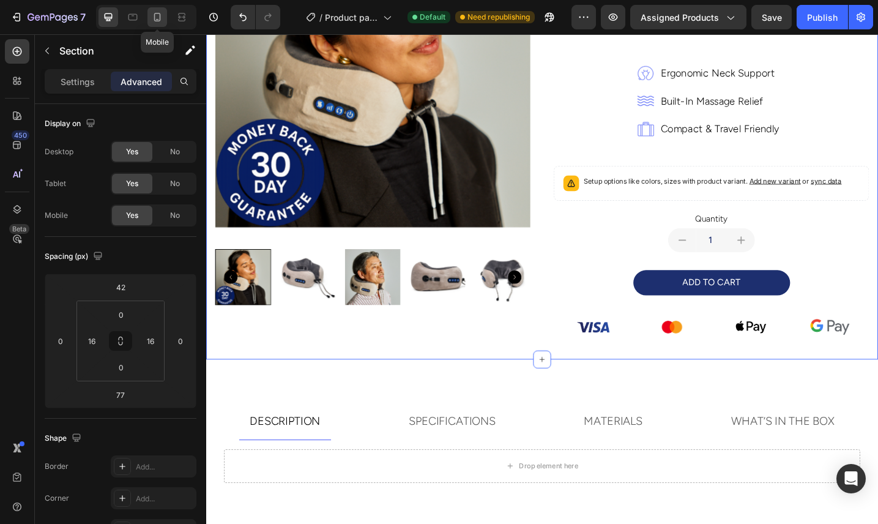
click at [154, 21] on icon at bounding box center [157, 17] width 12 height 12
type input "32"
type input "40"
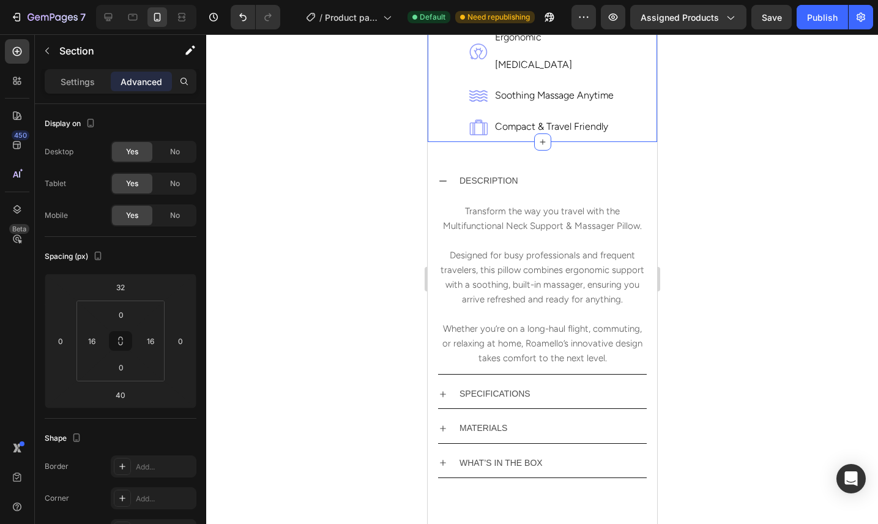
scroll to position [709, 0]
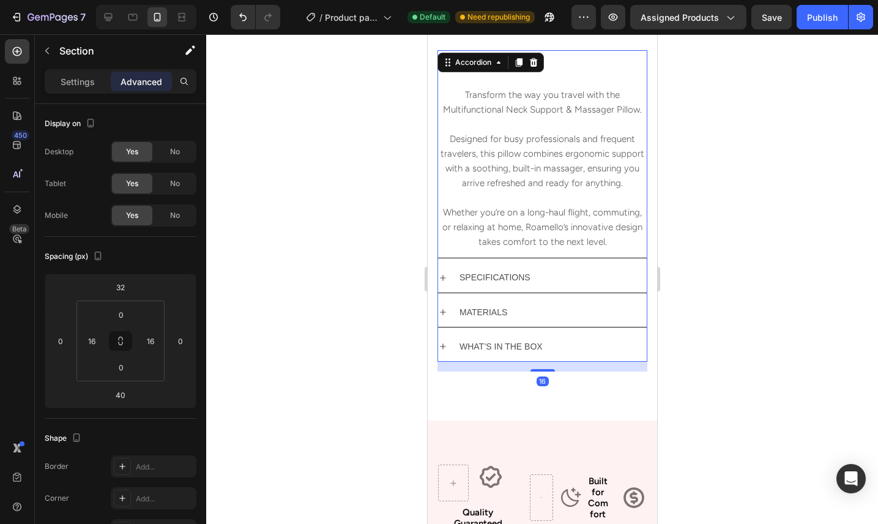
click at [437, 65] on div "DESCRIPTION Transform the way you travel with the Multifunctional Neck Support …" at bounding box center [542, 205] width 210 height 311
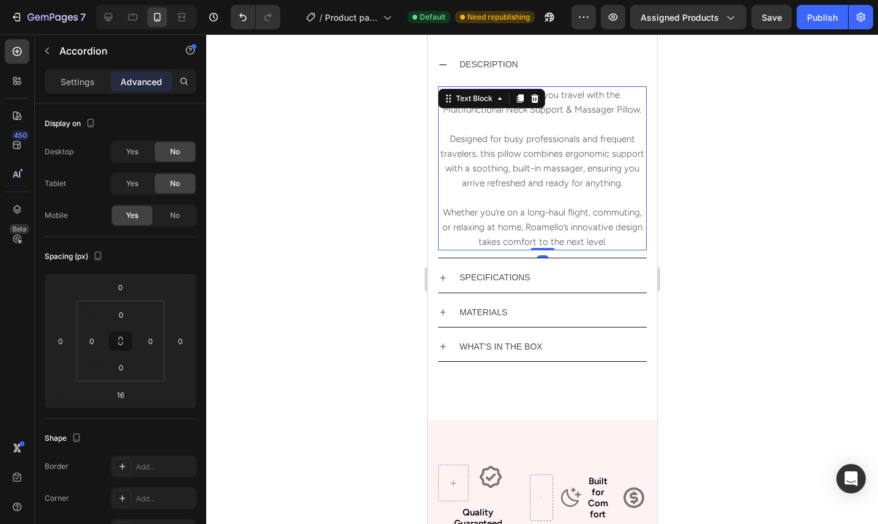
click at [512, 106] on div "Transform the way you travel with the Multifunctional Neck Support & Massager P…" at bounding box center [541, 168] width 209 height 164
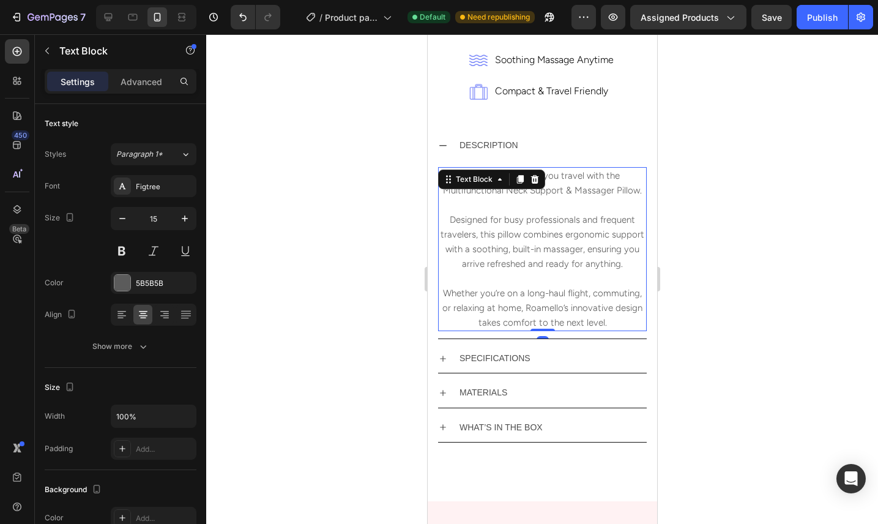
scroll to position [618, 0]
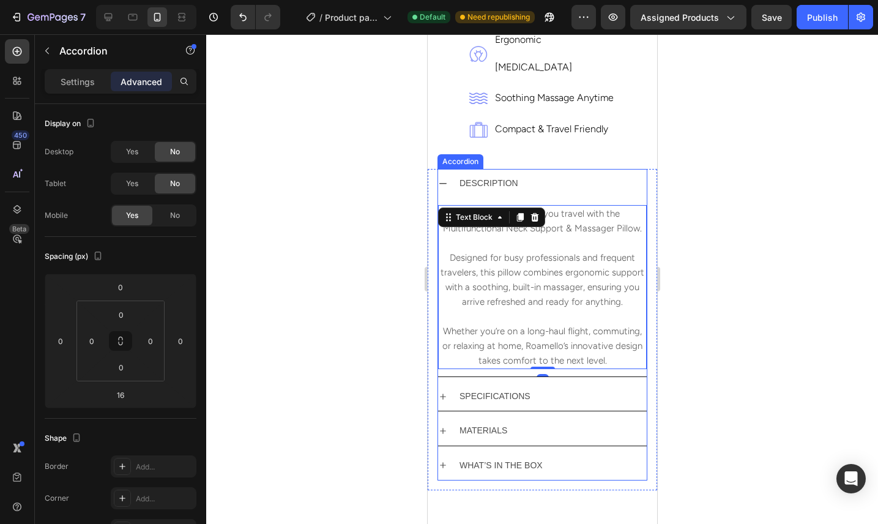
click at [442, 179] on icon at bounding box center [442, 184] width 10 height 10
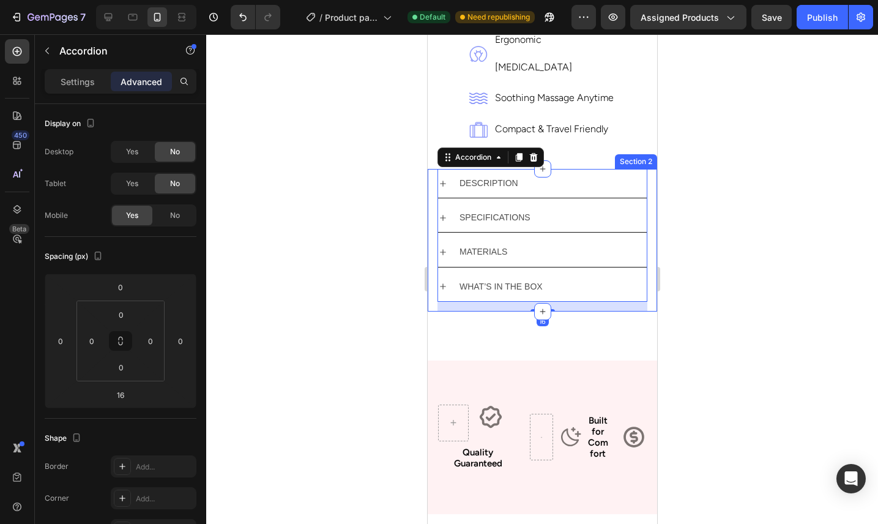
click at [706, 166] on div at bounding box center [542, 278] width 672 height 489
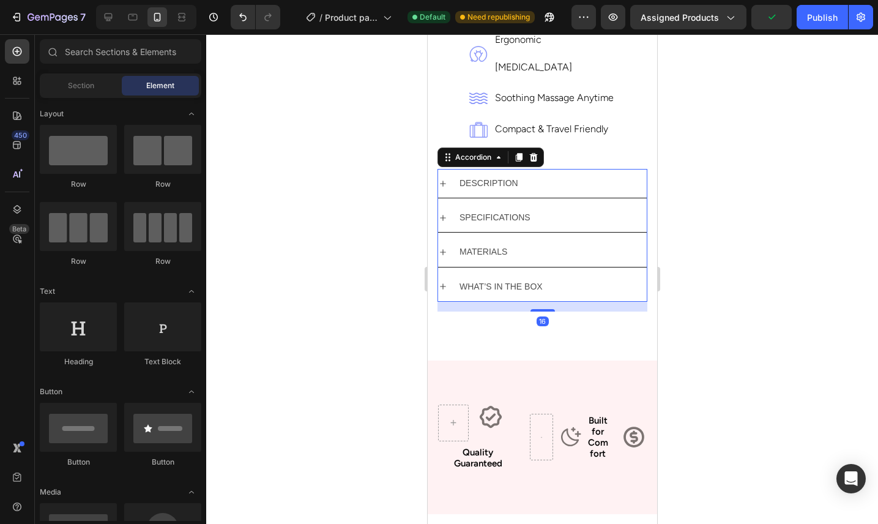
click at [589, 208] on div "SPECIFICATIONS" at bounding box center [551, 217] width 189 height 19
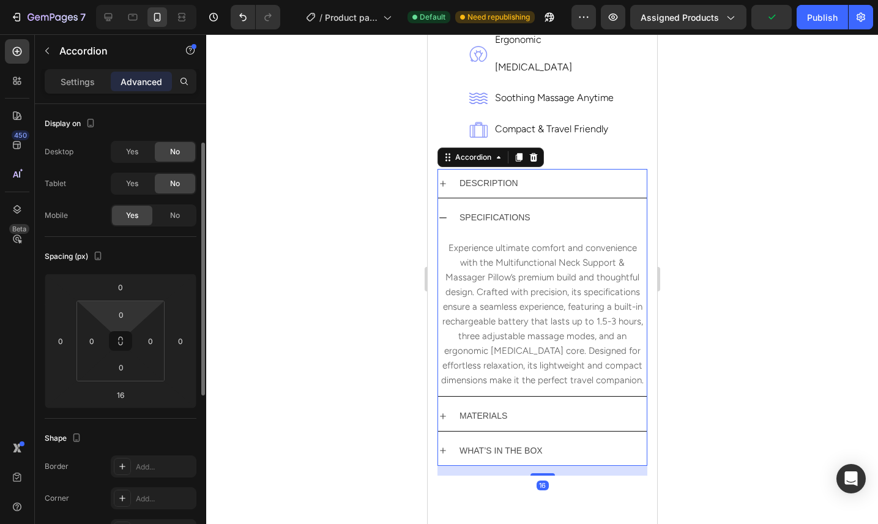
scroll to position [357, 0]
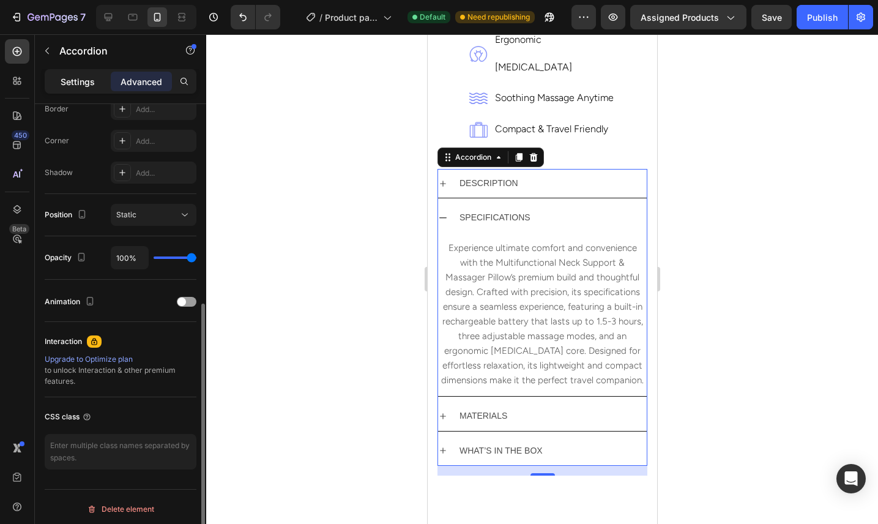
click at [85, 79] on p "Settings" at bounding box center [78, 81] width 34 height 13
type input "8"
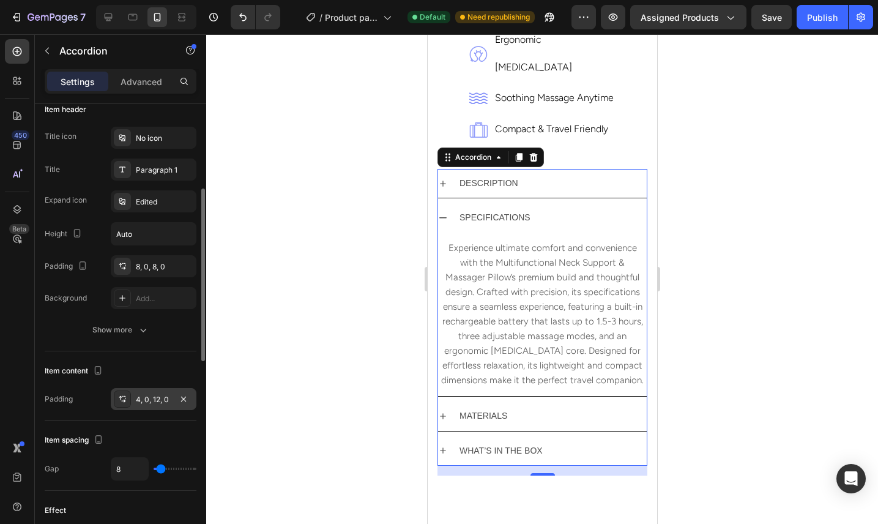
scroll to position [241, 0]
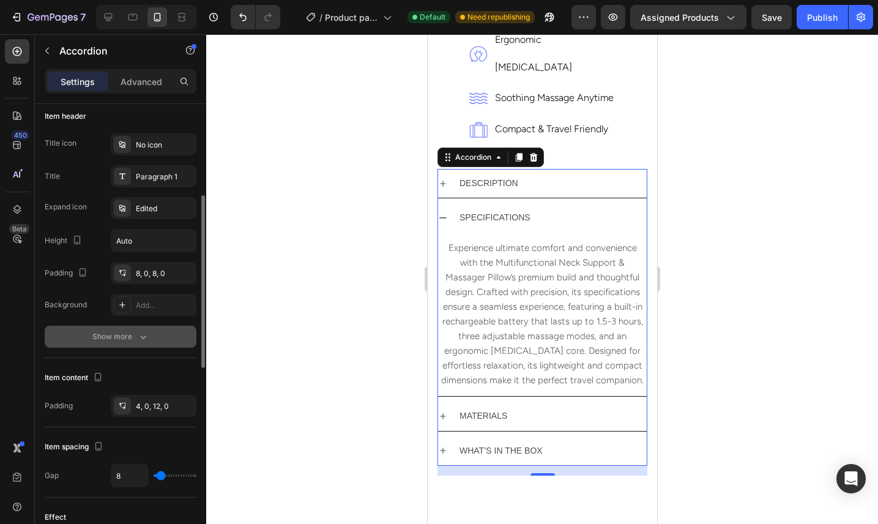
click at [137, 332] on icon "button" at bounding box center [143, 336] width 12 height 12
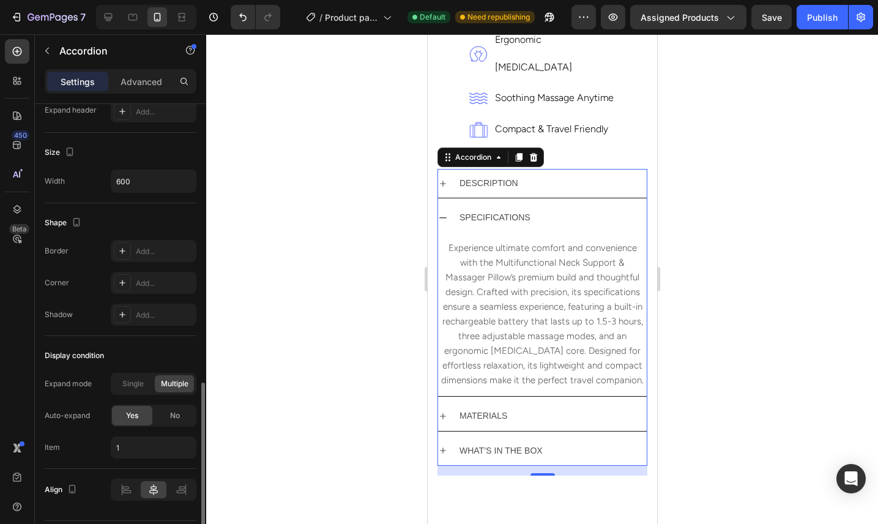
scroll to position [805, 0]
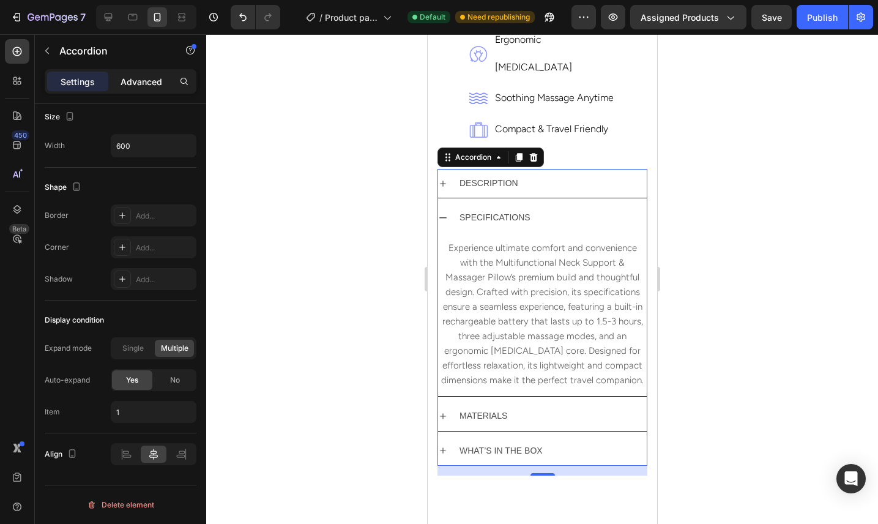
click at [132, 87] on p "Advanced" at bounding box center [141, 81] width 42 height 13
type input "100%"
type input "100"
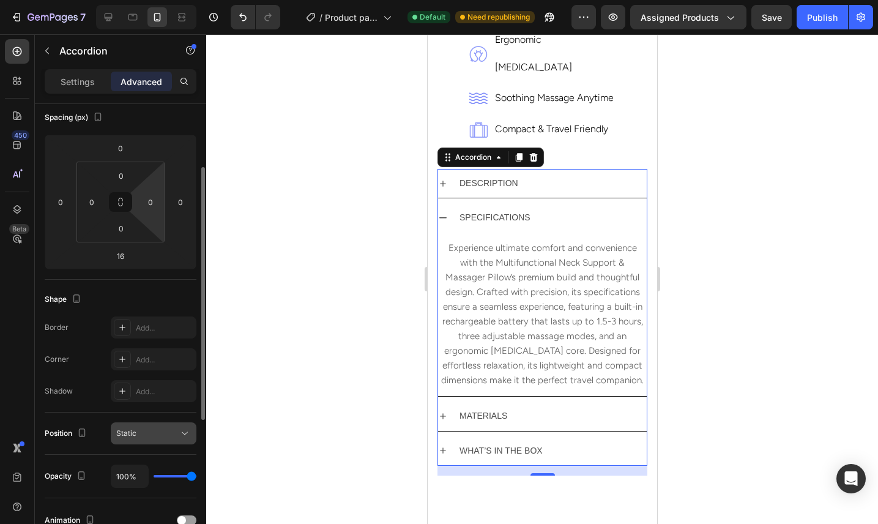
scroll to position [0, 0]
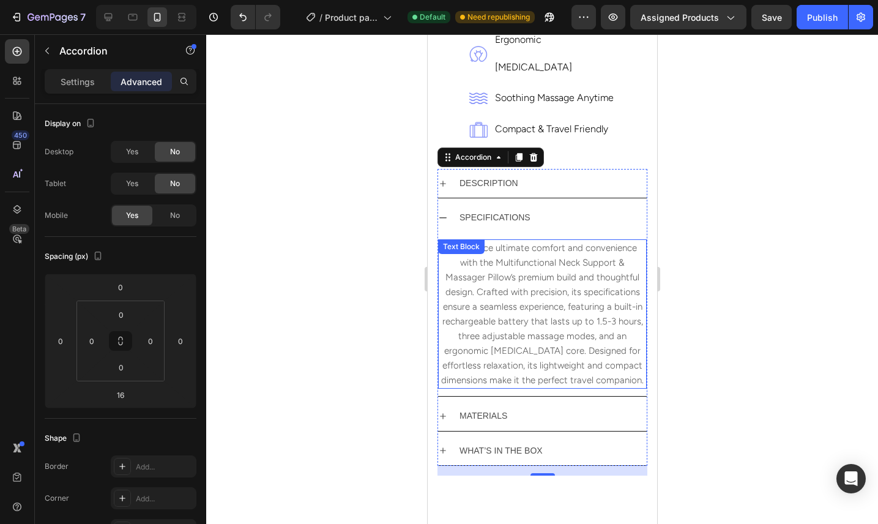
click at [673, 270] on div at bounding box center [542, 278] width 672 height 489
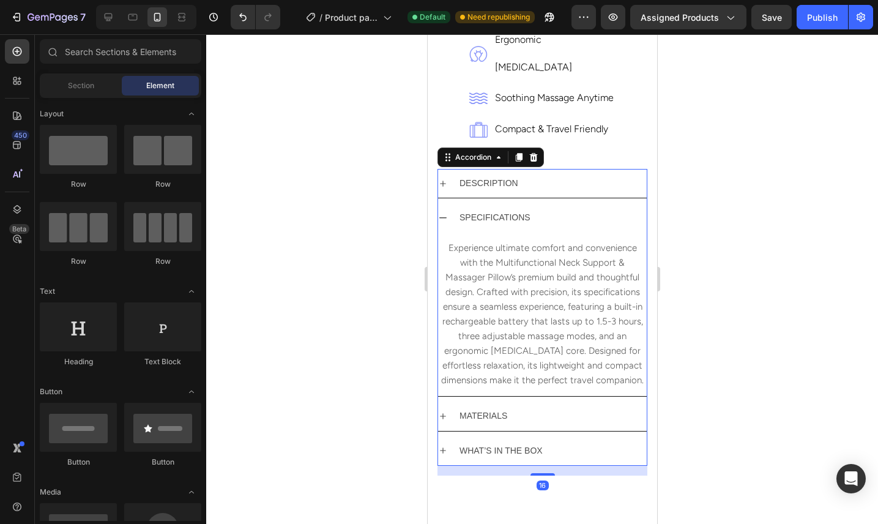
click at [442, 213] on icon at bounding box center [442, 218] width 10 height 10
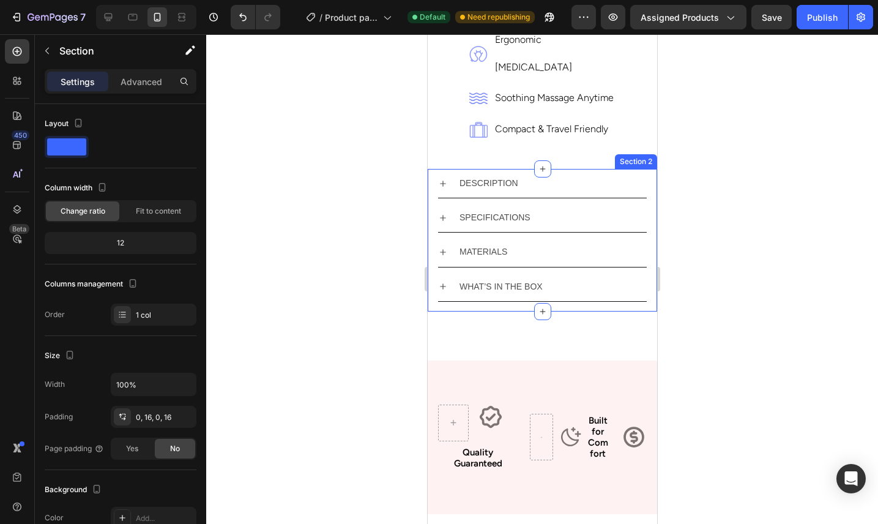
click at [562, 281] on div "DESCRIPTION SPECIFICATIONS MATERIALS WHAT’S IN THE BOX Accordion DESCRIPTION SP…" at bounding box center [542, 240] width 210 height 143
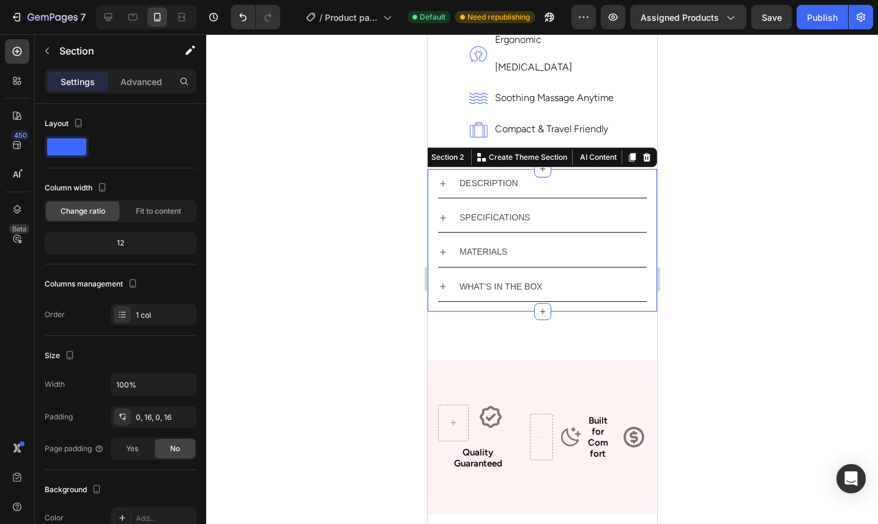
click at [650, 269] on div "DESCRIPTION SPECIFICATIONS MATERIALS WHAT’S IN THE BOX Accordion DESCRIPTION SP…" at bounding box center [541, 240] width 229 height 143
click at [648, 273] on div "DESCRIPTION SPECIFICATIONS MATERIALS WHAT’S IN THE BOX Accordion DESCRIPTION SP…" at bounding box center [541, 240] width 229 height 143
click at [127, 84] on p "Advanced" at bounding box center [141, 81] width 42 height 13
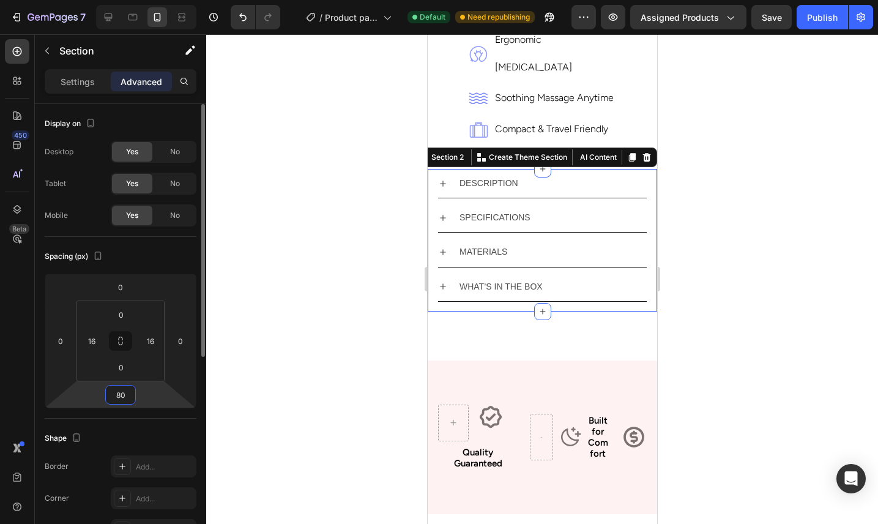
click at [125, 392] on input "80" at bounding box center [120, 394] width 24 height 18
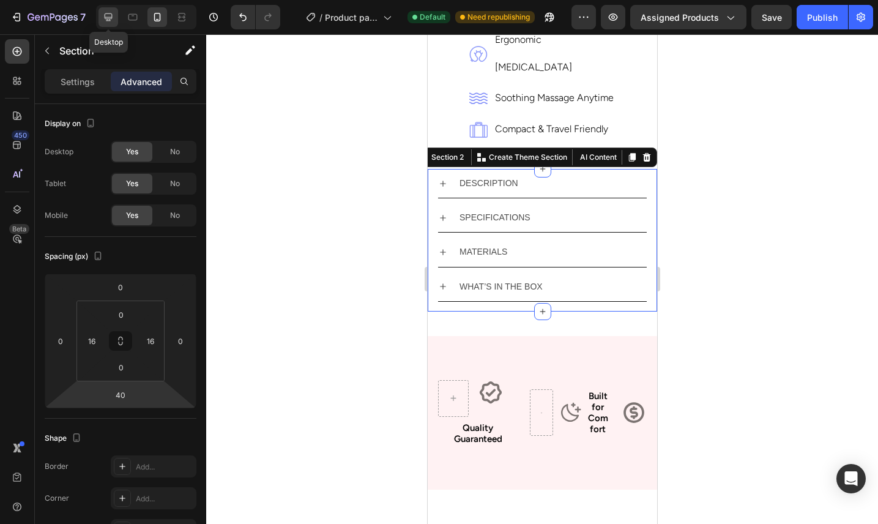
click at [110, 12] on icon at bounding box center [108, 17] width 12 height 12
type input "102"
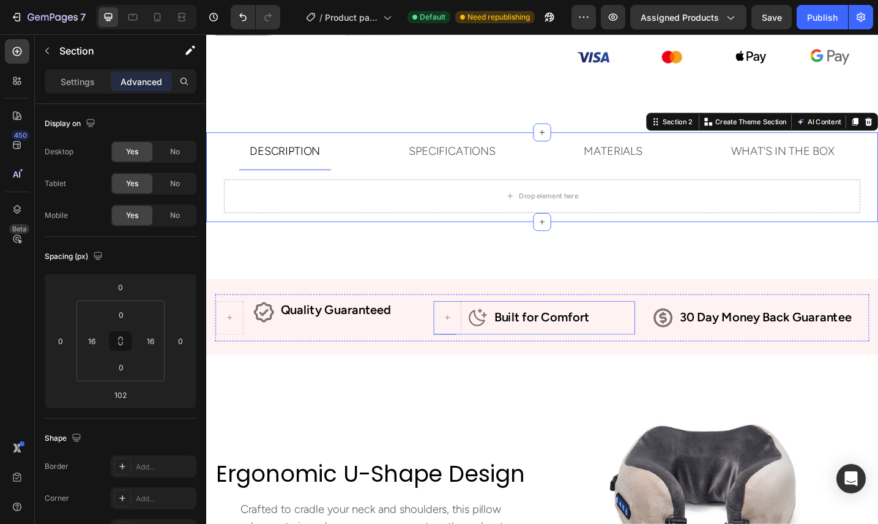
scroll to position [539, 0]
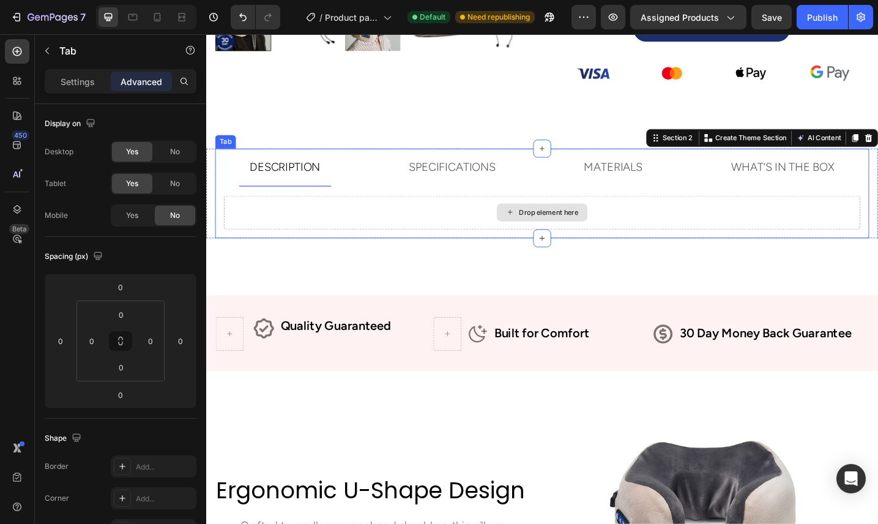
click at [509, 225] on div "Drop element here" at bounding box center [573, 228] width 695 height 37
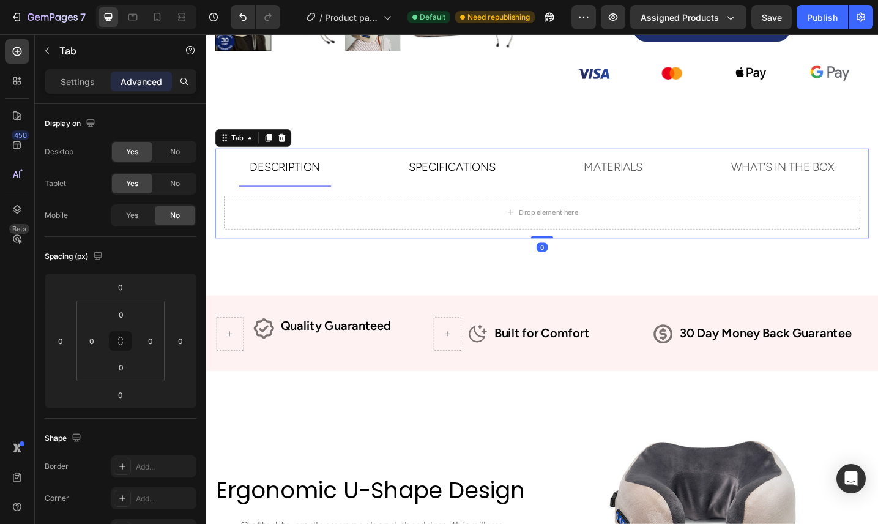
click at [460, 173] on p "SPECIFICATIONS" at bounding box center [475, 179] width 95 height 27
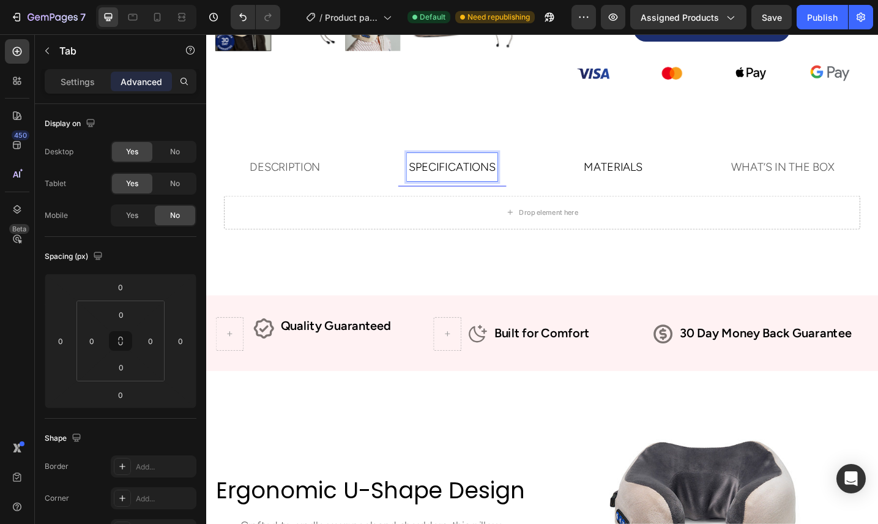
click at [649, 179] on p "MATERIALS" at bounding box center [651, 179] width 64 height 27
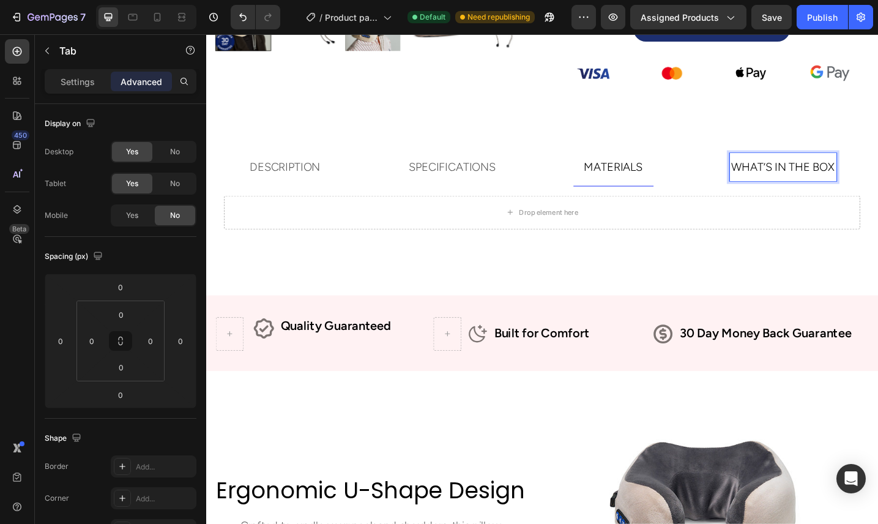
click at [829, 187] on p "WHAT’S IN THE BOX" at bounding box center [836, 179] width 113 height 27
click at [382, 202] on div "Drop element here" at bounding box center [573, 229] width 714 height 56
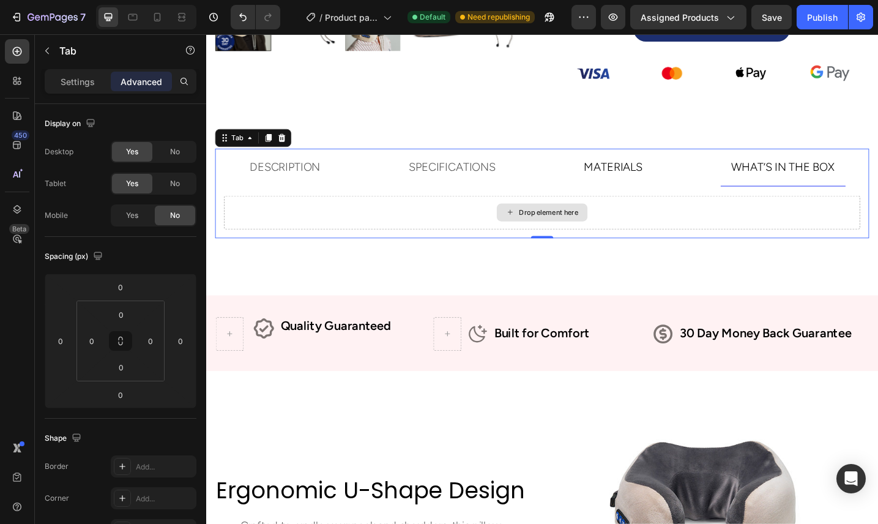
click at [322, 233] on div "Drop element here" at bounding box center [573, 228] width 695 height 37
click at [287, 178] on p "DESCRIPTION" at bounding box center [292, 179] width 77 height 27
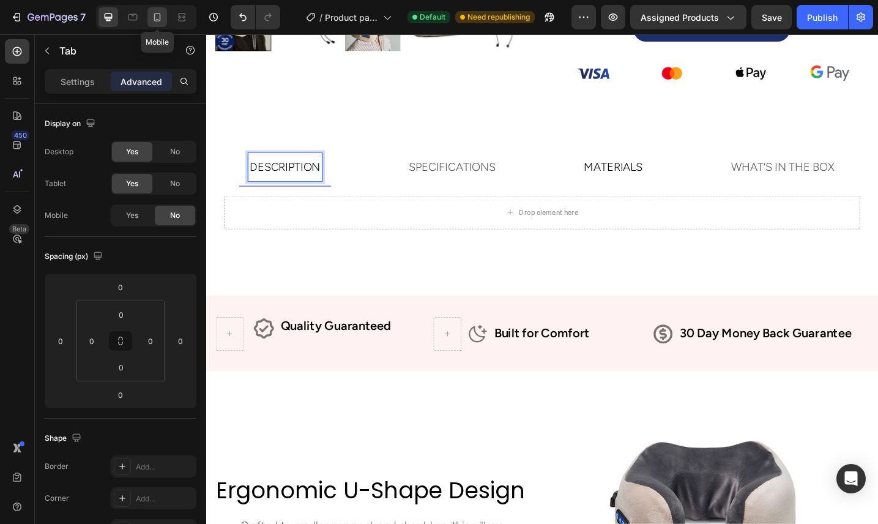
click at [160, 19] on icon at bounding box center [157, 17] width 12 height 12
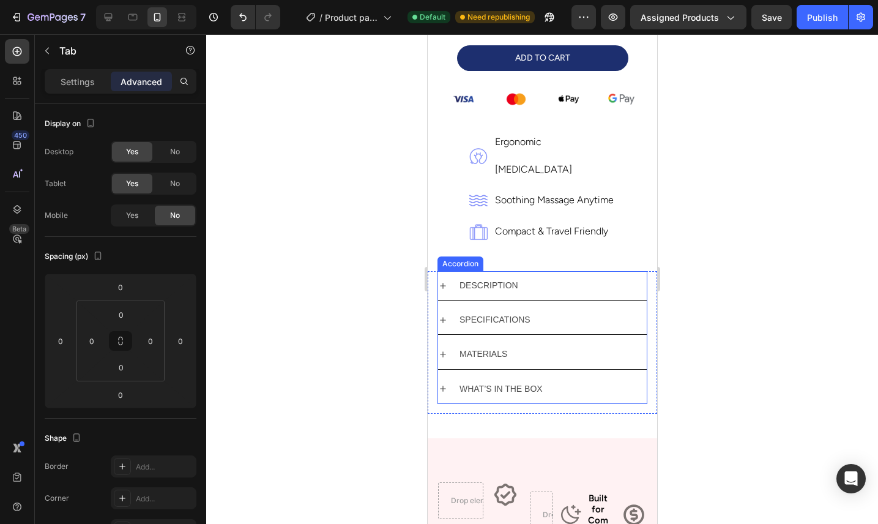
scroll to position [500, 0]
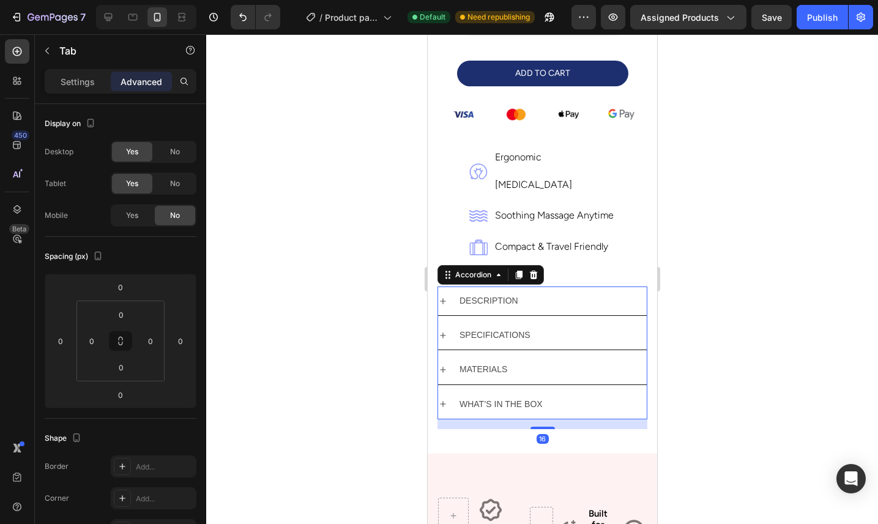
click at [488, 293] on p "DESCRIPTION" at bounding box center [488, 300] width 59 height 15
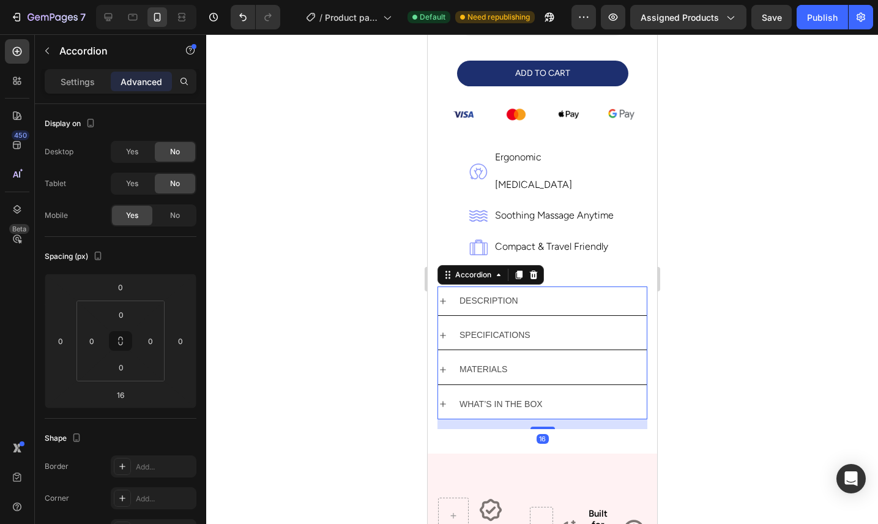
click at [537, 291] on div "DESCRIPTION" at bounding box center [551, 300] width 189 height 19
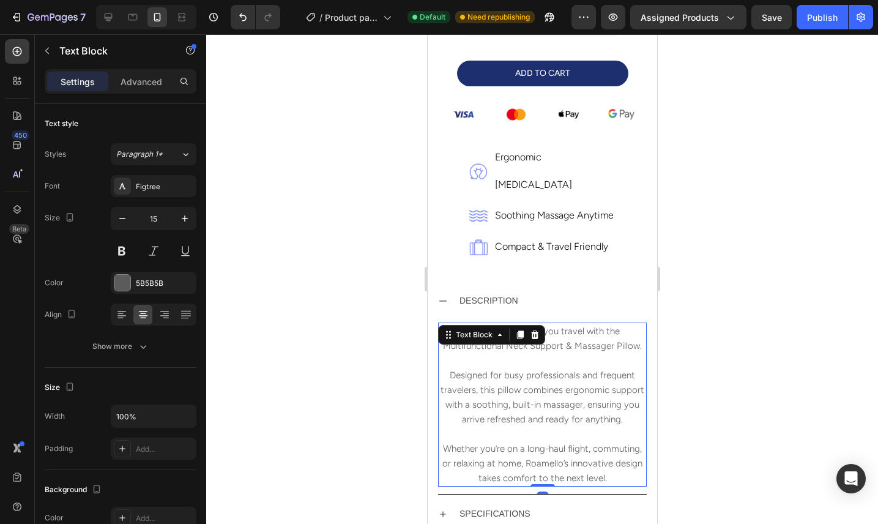
click at [546, 324] on p "Transform the way you travel with the Multifunctional Neck Support & Massager P…" at bounding box center [542, 404] width 206 height 161
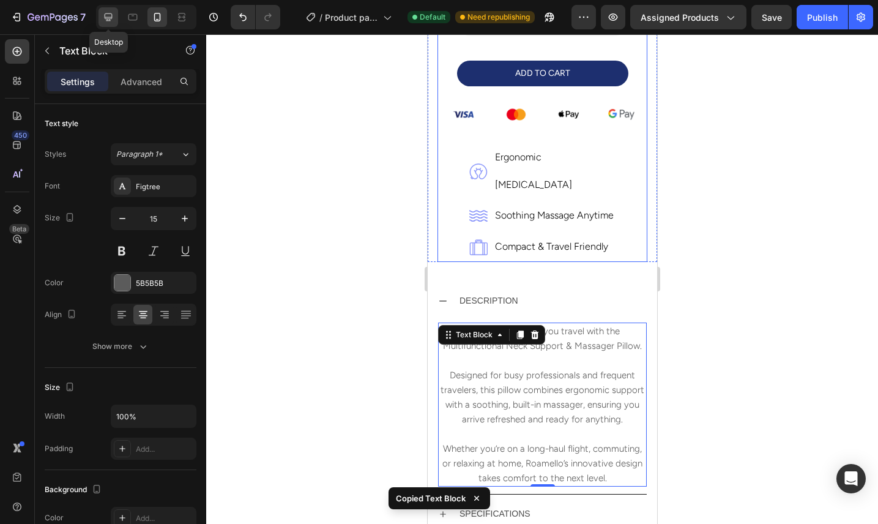
click at [111, 18] on icon at bounding box center [109, 17] width 8 height 8
type input "20"
type input "1123"
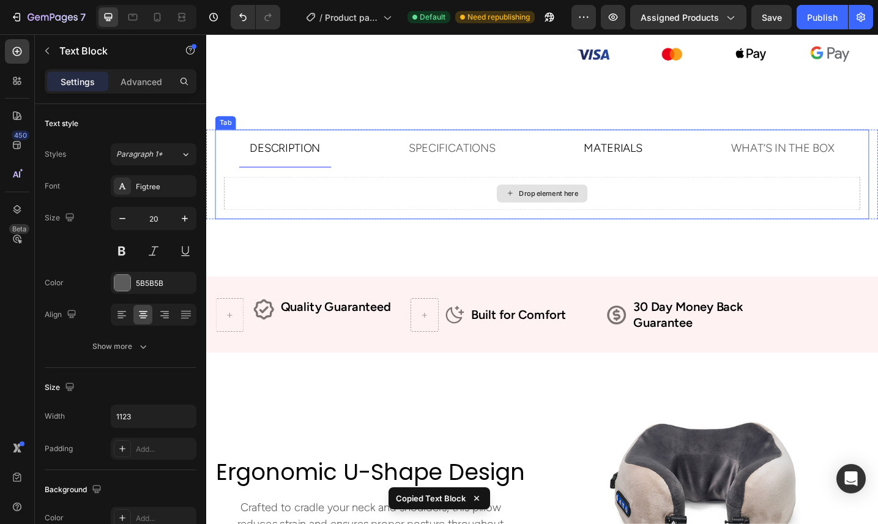
scroll to position [546, 0]
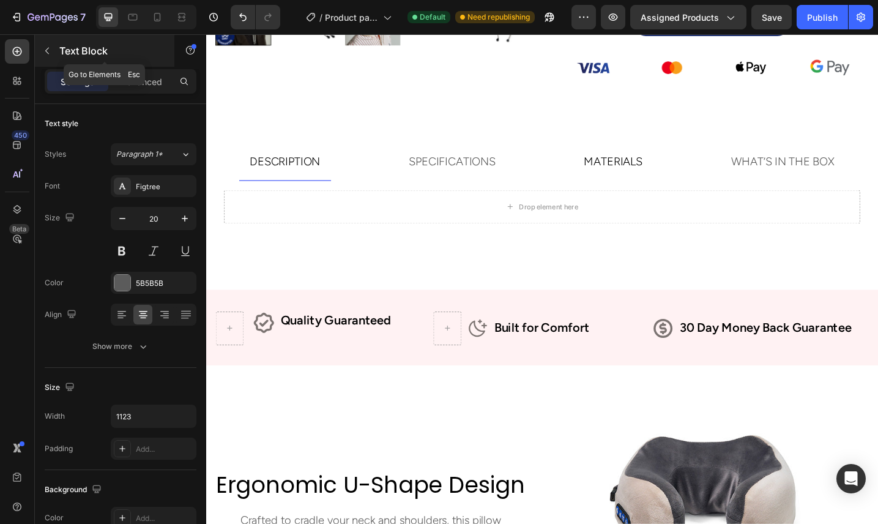
click at [48, 50] on icon "button" at bounding box center [47, 51] width 10 height 10
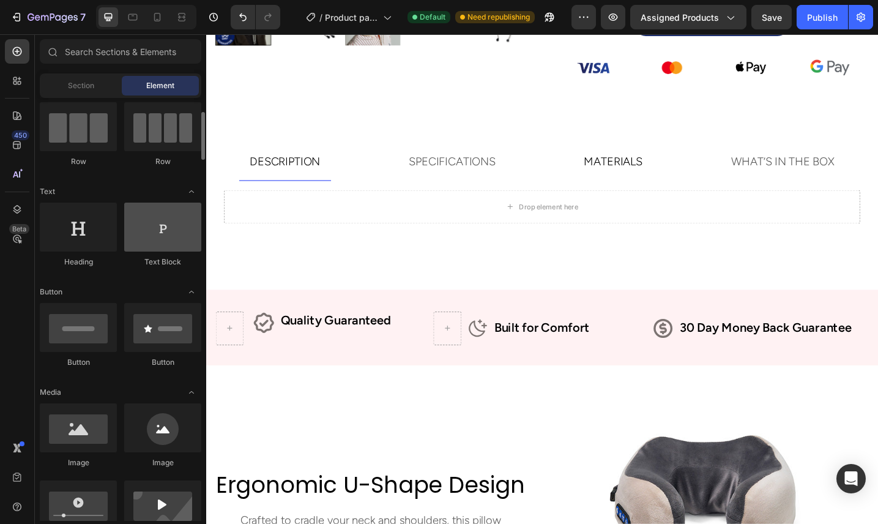
scroll to position [102, 0]
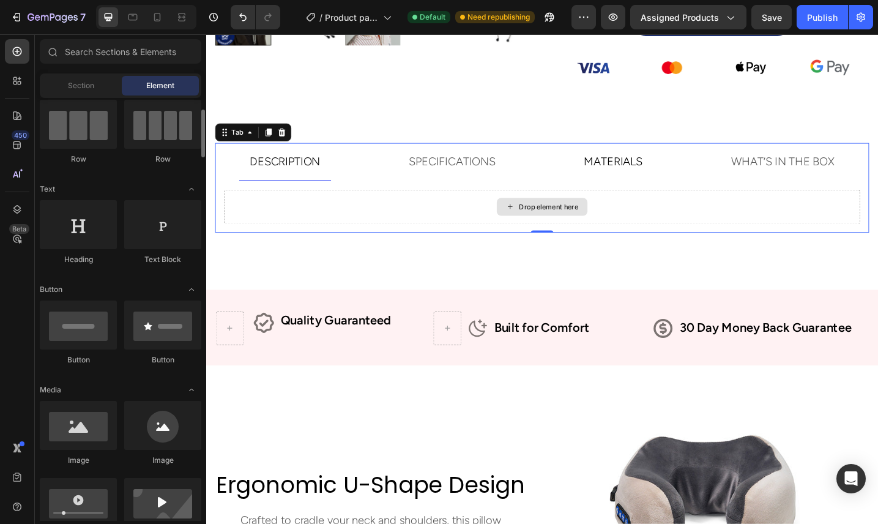
click at [339, 228] on div "Drop element here" at bounding box center [573, 222] width 695 height 37
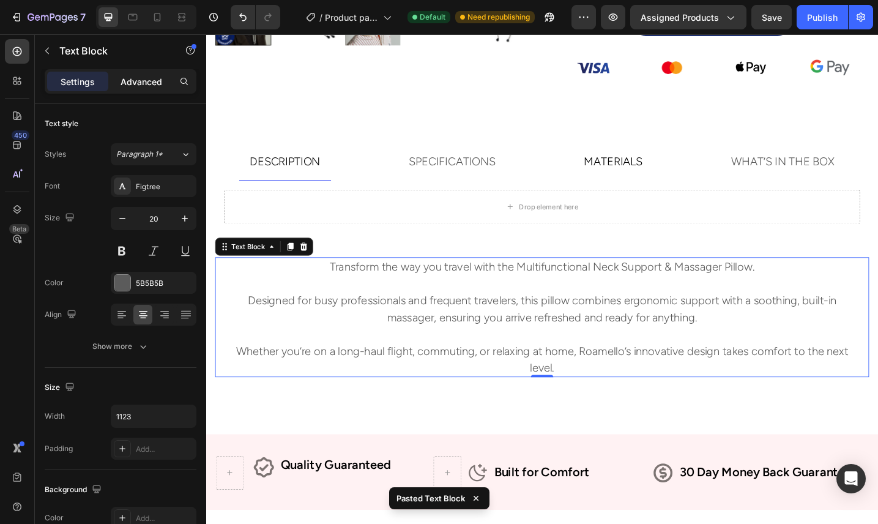
click at [149, 80] on p "Advanced" at bounding box center [141, 81] width 42 height 13
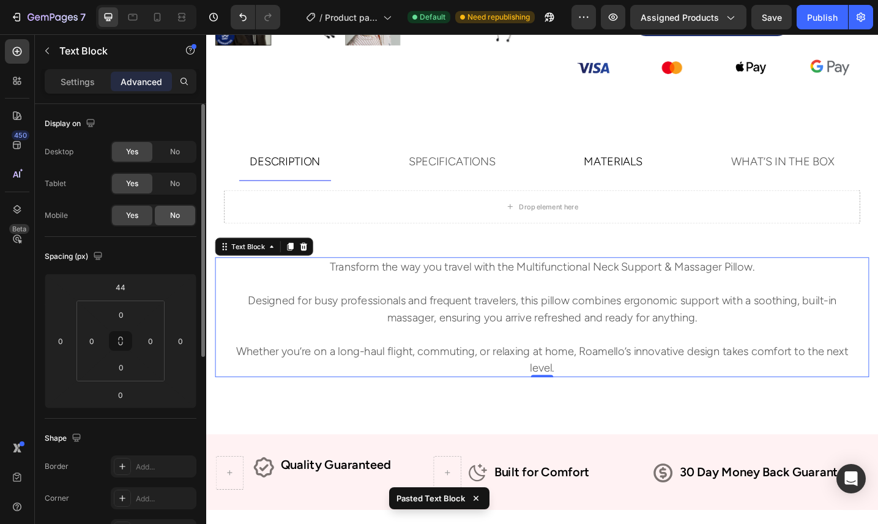
click at [177, 218] on span "No" at bounding box center [175, 215] width 10 height 11
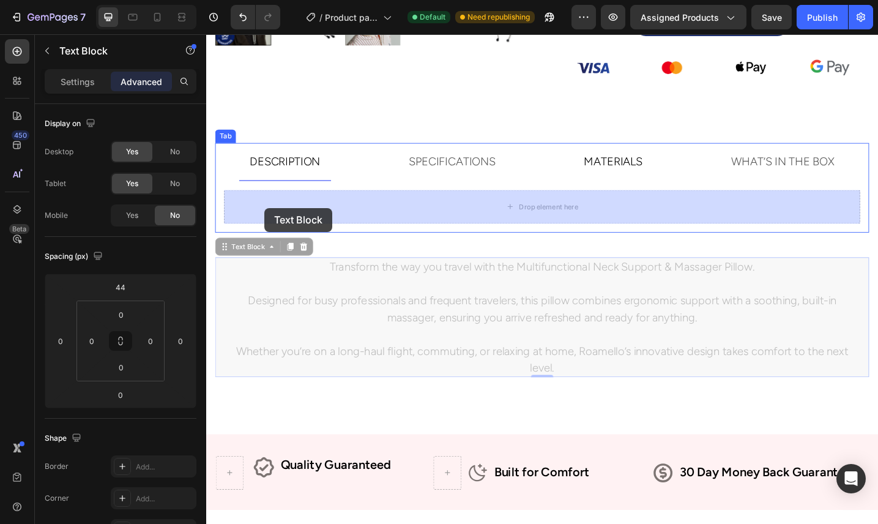
drag, startPoint x: 229, startPoint y: 265, endPoint x: 269, endPoint y: 224, distance: 57.5
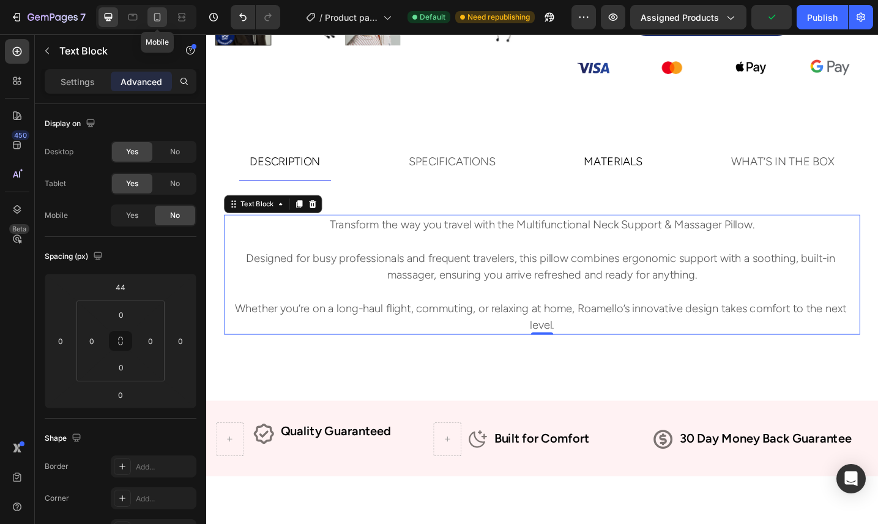
click at [153, 17] on icon at bounding box center [157, 17] width 12 height 12
type input "8"
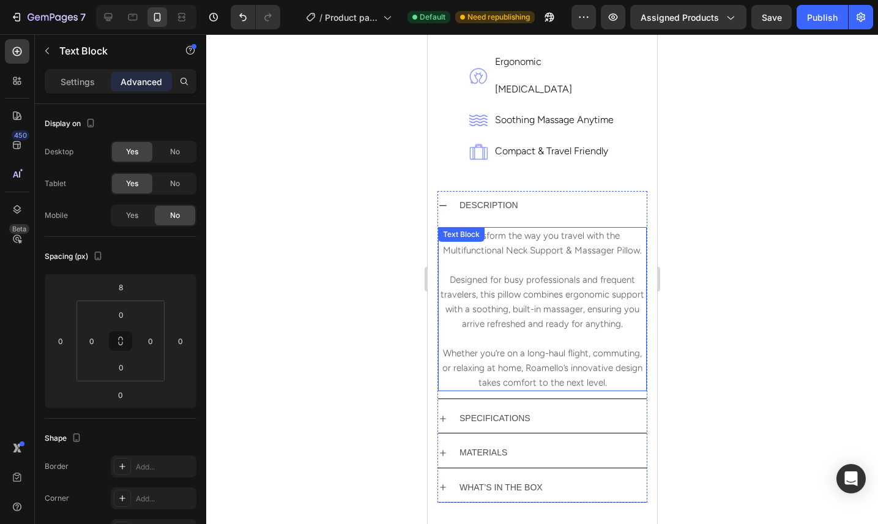
scroll to position [667, 0]
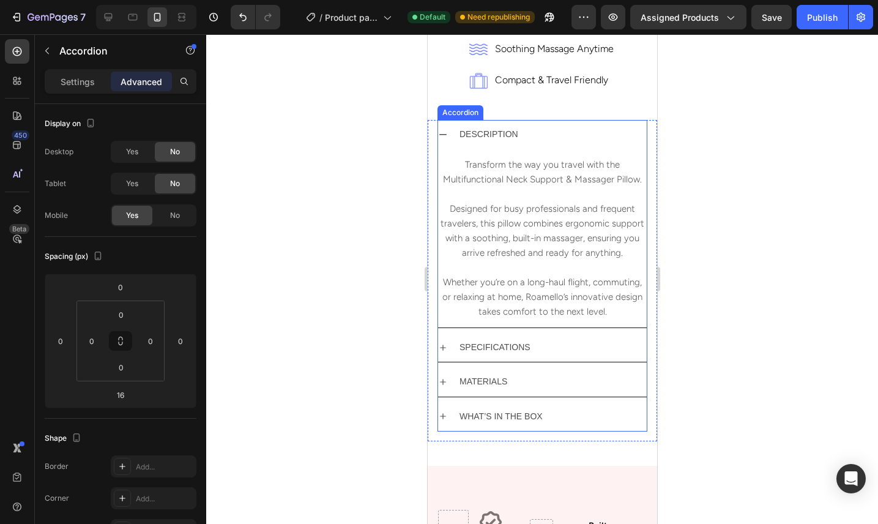
click at [571, 338] on div "SPECIFICATIONS" at bounding box center [551, 347] width 189 height 19
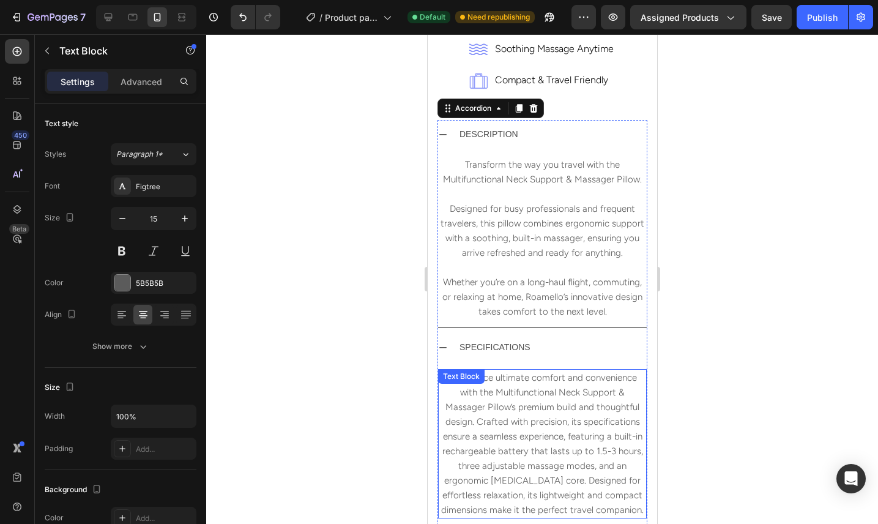
click at [532, 370] on p "Experience ultimate comfort and convenience with the Multifunctional Neck Suppo…" at bounding box center [542, 443] width 206 height 147
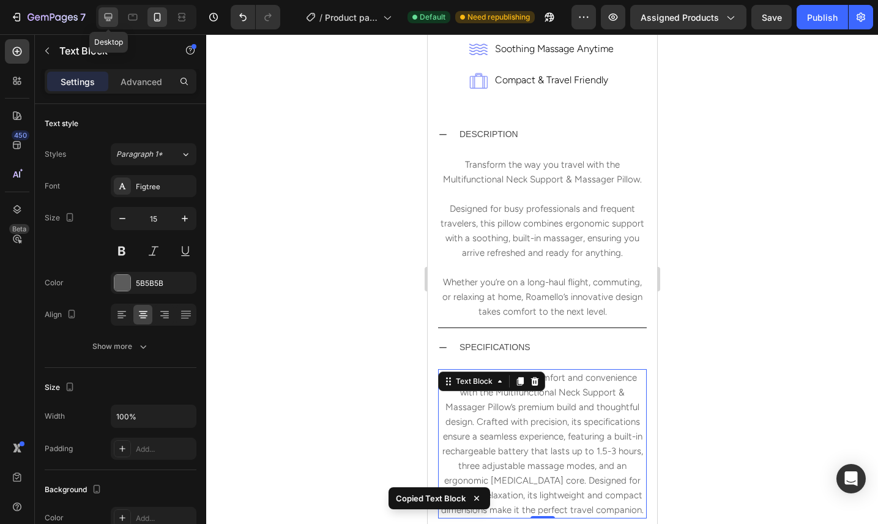
click at [113, 14] on icon at bounding box center [108, 17] width 12 height 12
type input "20"
type input "1123"
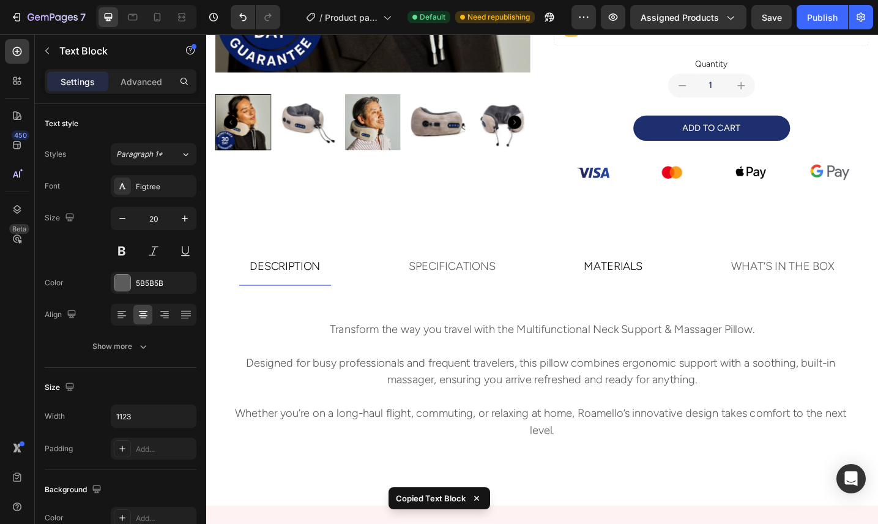
scroll to position [446, 0]
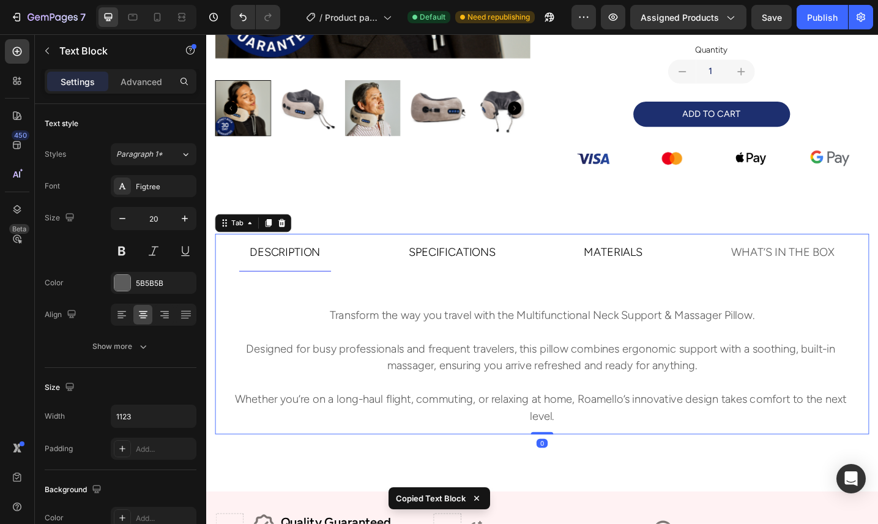
click at [511, 276] on p "SPECIFICATIONS" at bounding box center [475, 272] width 95 height 27
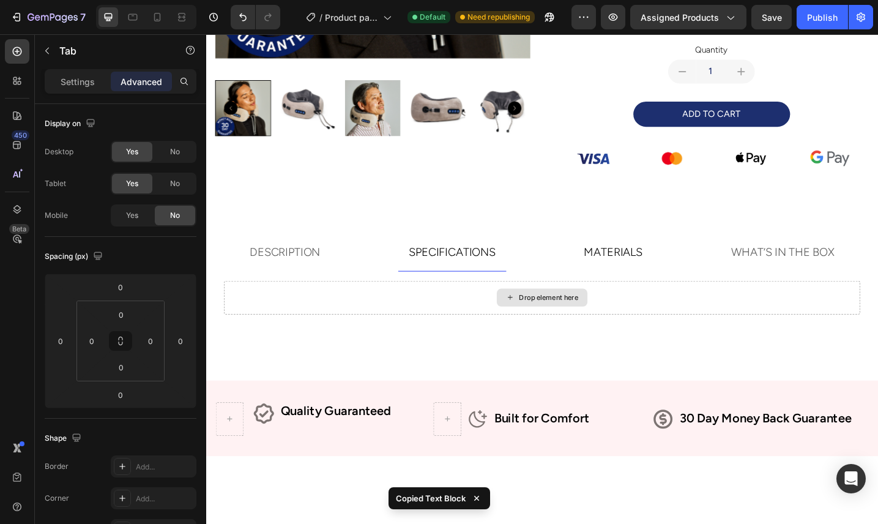
click at [543, 327] on div "Drop element here" at bounding box center [573, 322] width 99 height 20
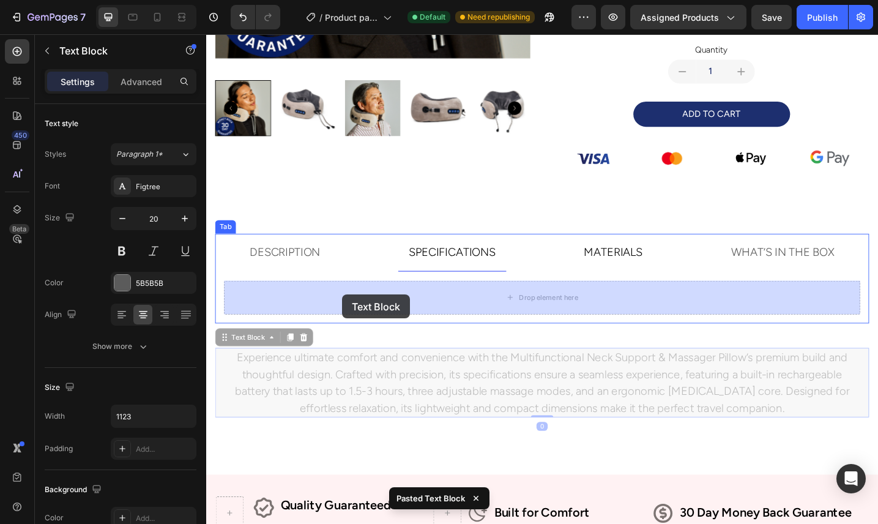
drag, startPoint x: 227, startPoint y: 364, endPoint x: 355, endPoint y: 317, distance: 136.0
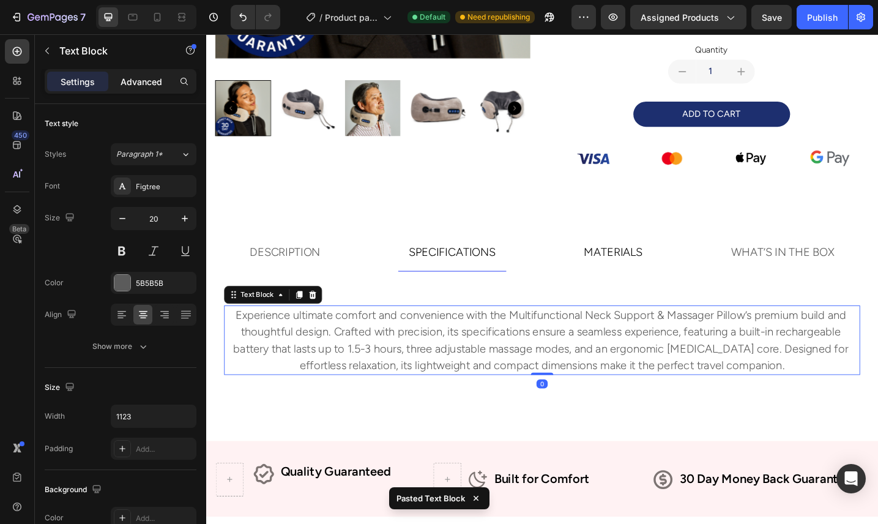
click at [153, 78] on p "Advanced" at bounding box center [141, 81] width 42 height 13
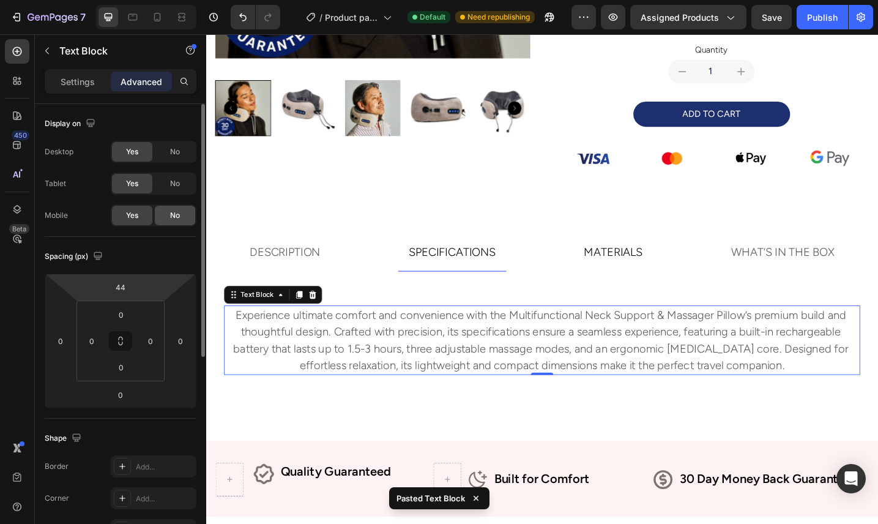
click at [172, 217] on span "No" at bounding box center [175, 215] width 10 height 11
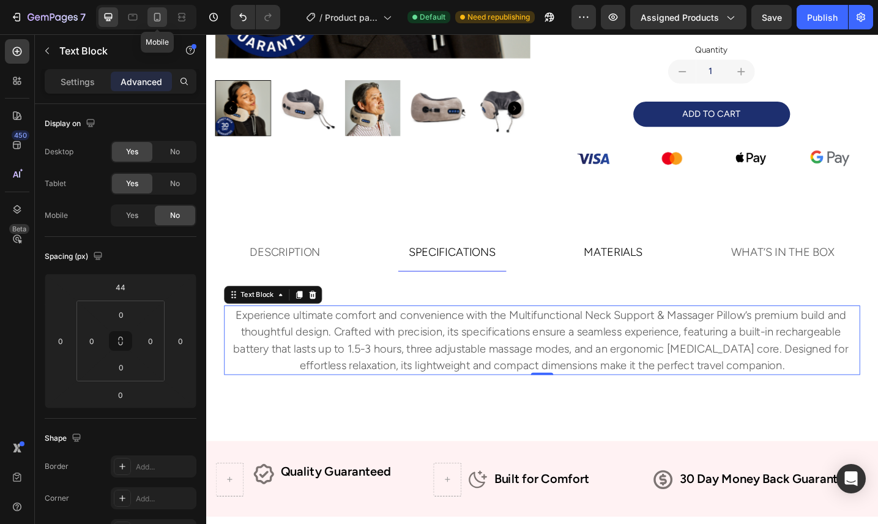
click at [155, 17] on icon at bounding box center [157, 17] width 12 height 12
type input "8"
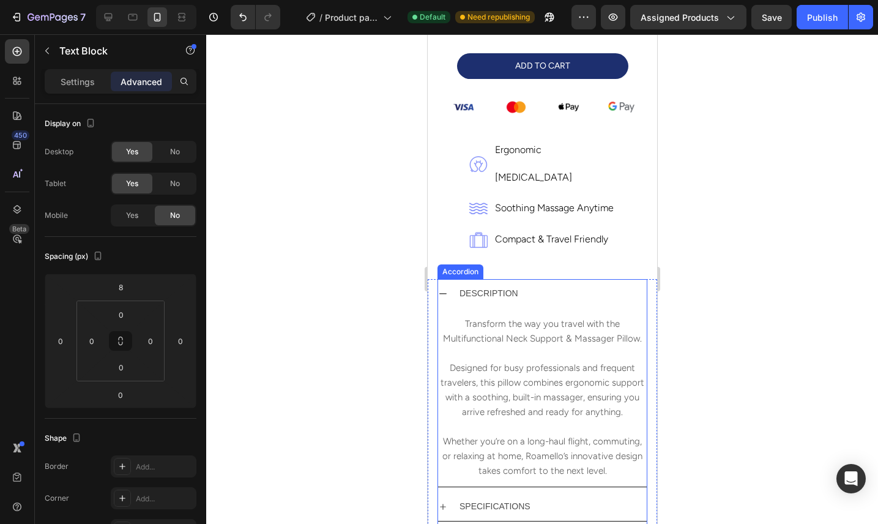
scroll to position [676, 0]
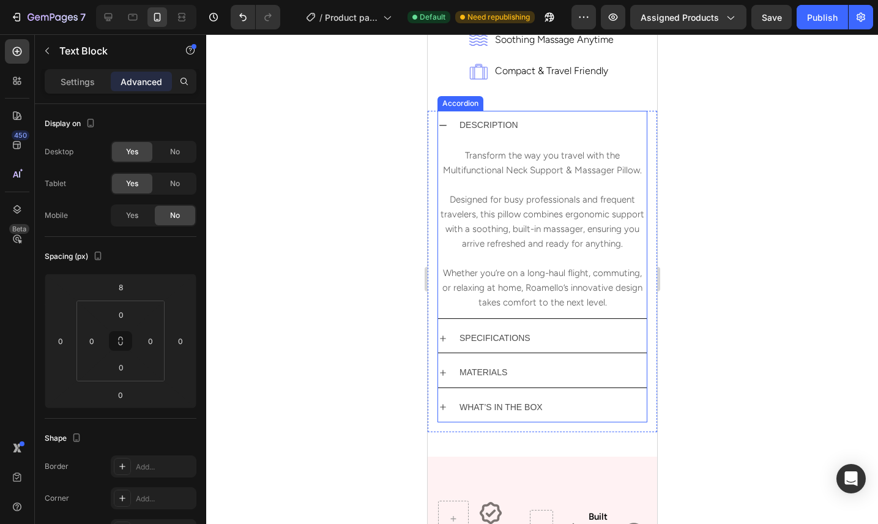
click at [538, 363] on div "MATERIALS" at bounding box center [551, 372] width 189 height 19
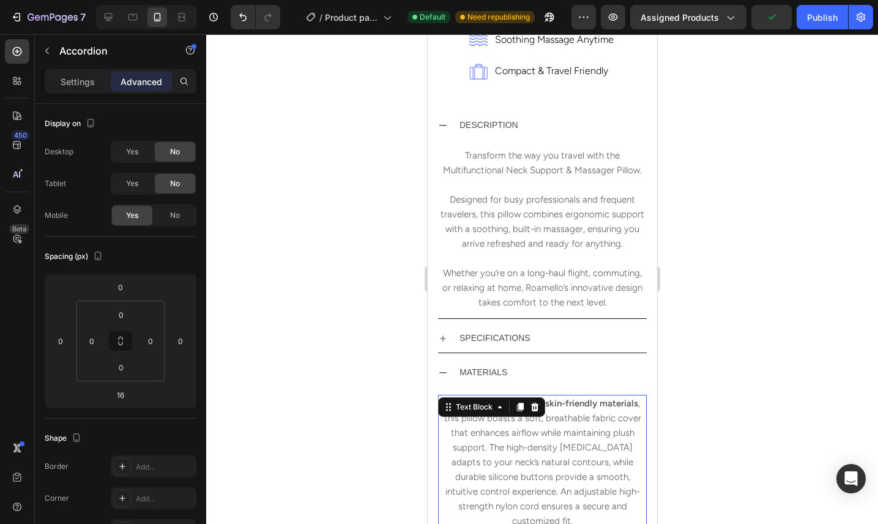
click at [500, 399] on p "Made from high-quality, skin-friendly materials , this pillow boasts a soft, br…" at bounding box center [542, 462] width 206 height 132
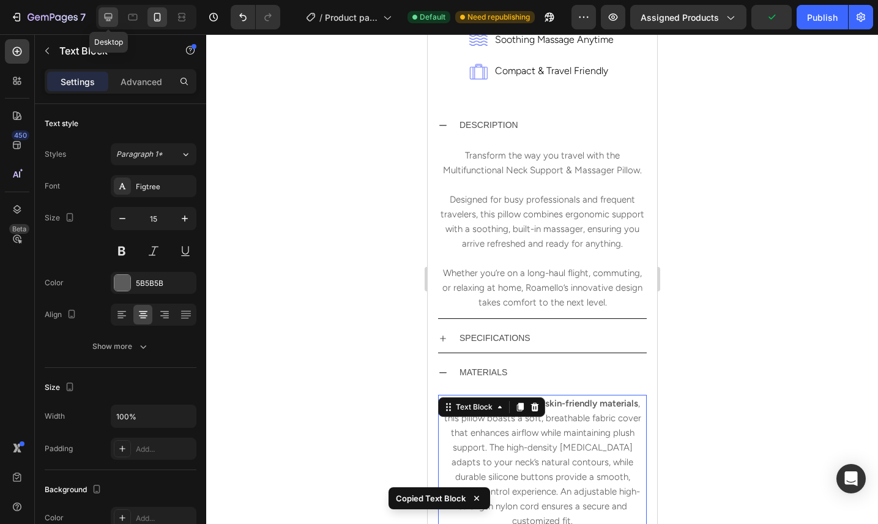
click at [106, 18] on icon at bounding box center [108, 17] width 12 height 12
type input "20"
type input "1123"
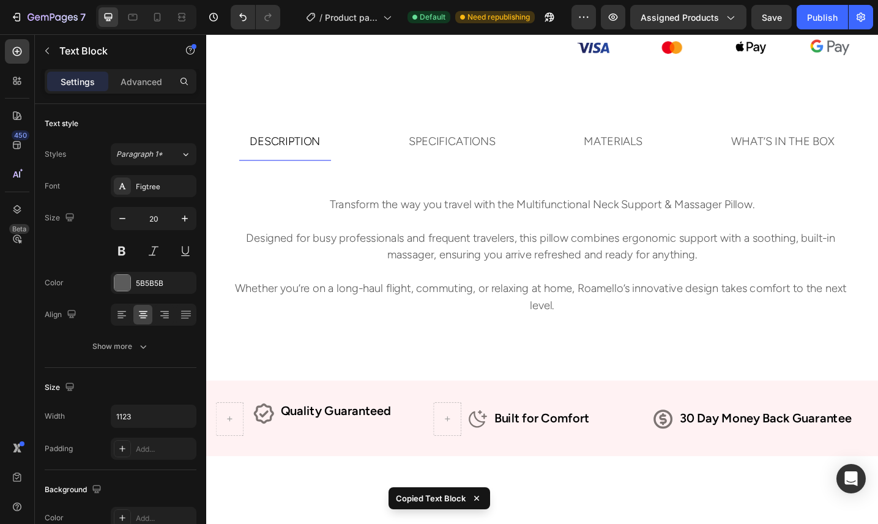
scroll to position [547, 0]
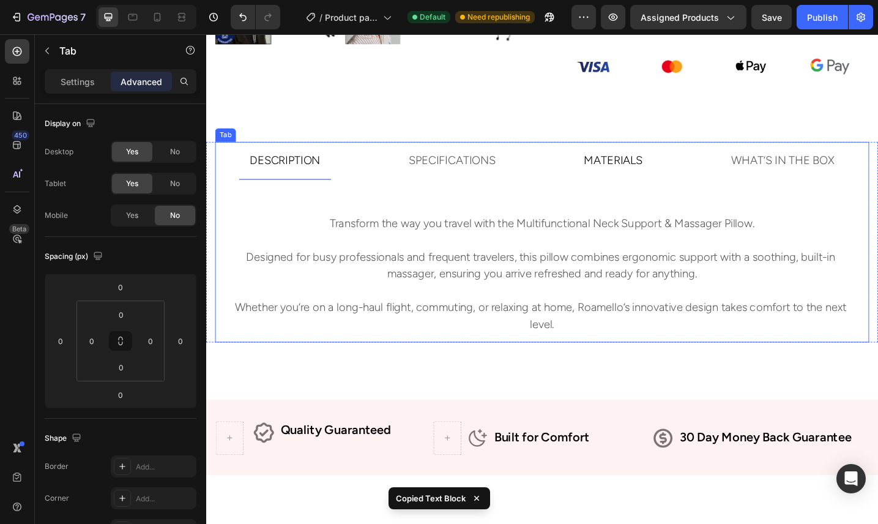
click at [667, 170] on p "MATERIALS" at bounding box center [651, 171] width 64 height 27
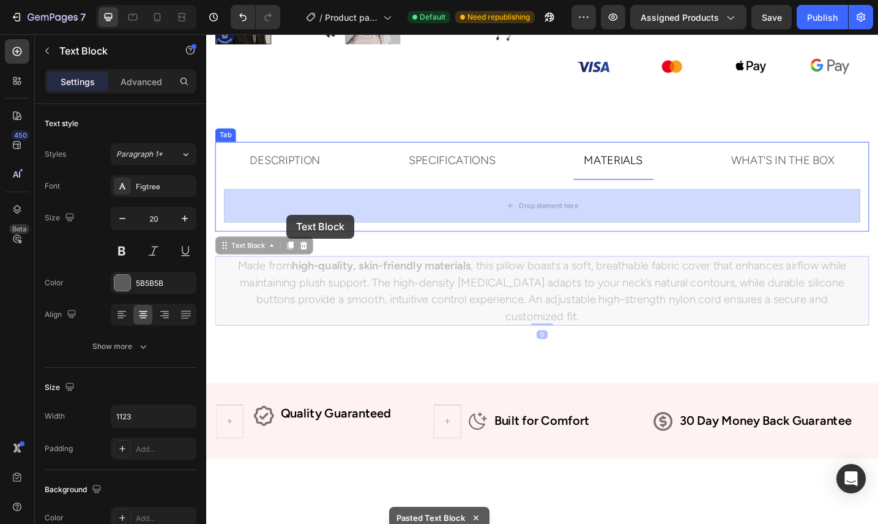
drag, startPoint x: 221, startPoint y: 266, endPoint x: 294, endPoint y: 231, distance: 80.1
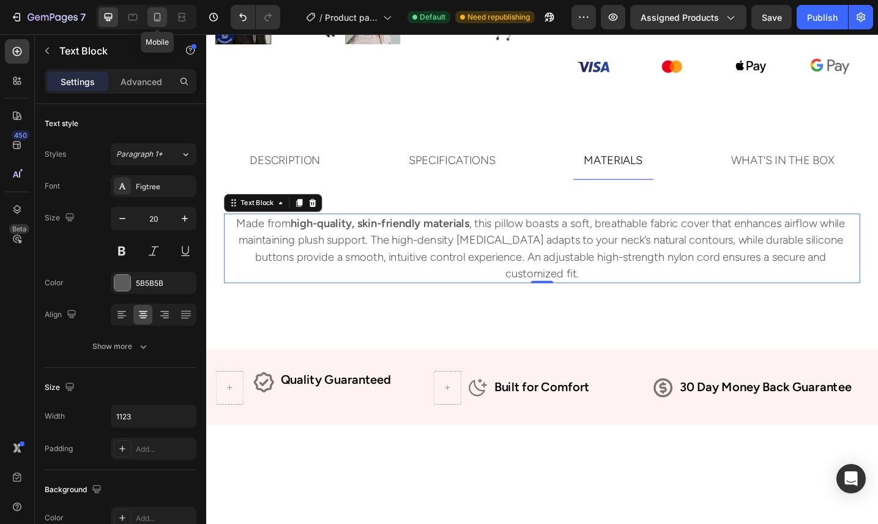
click at [157, 13] on icon at bounding box center [157, 17] width 12 height 12
type input "15"
type input "100%"
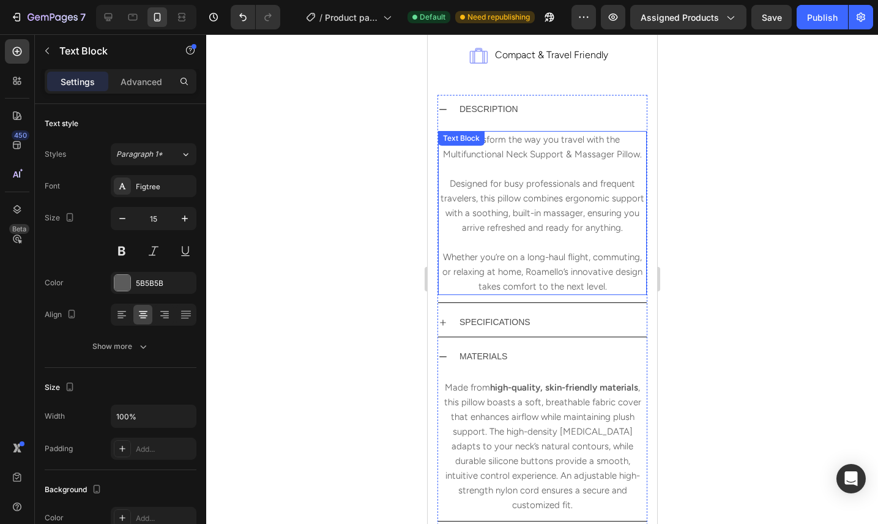
scroll to position [800, 0]
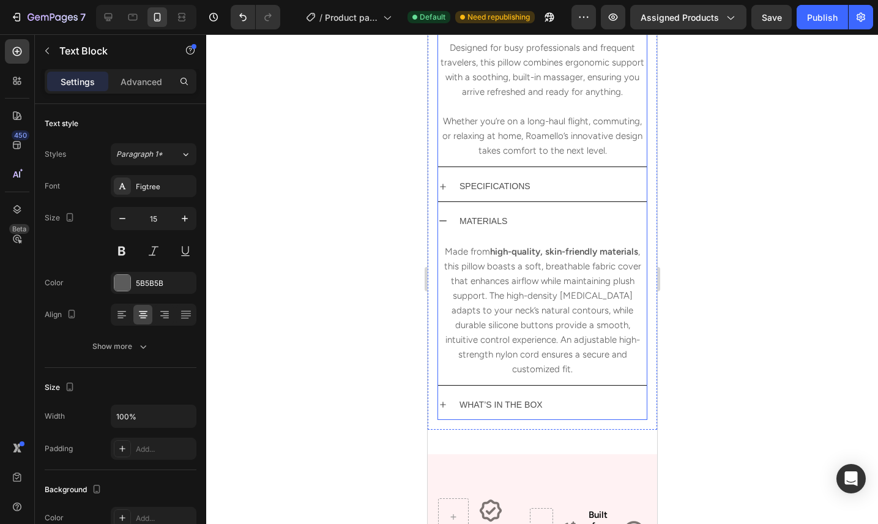
click at [544, 395] on div "WHAT’S IN THE BOX" at bounding box center [551, 404] width 189 height 19
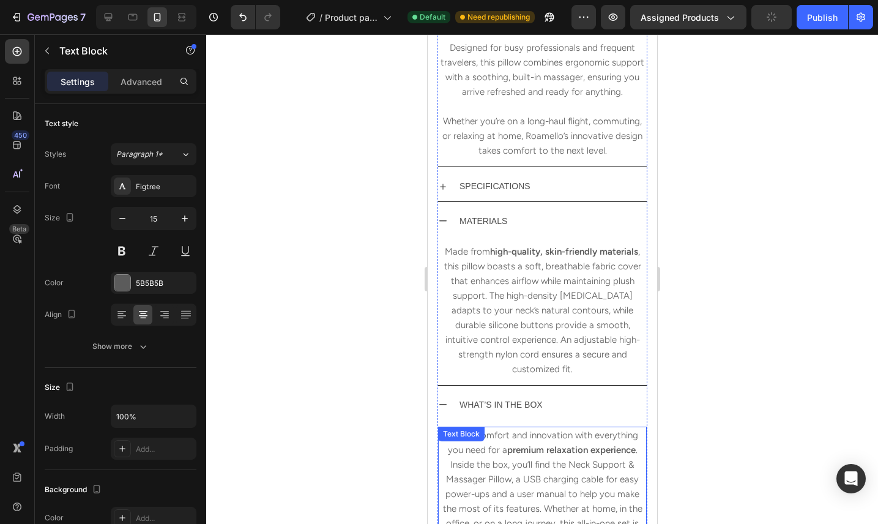
click at [517, 444] on strong "premium relaxation experience" at bounding box center [570, 449] width 128 height 11
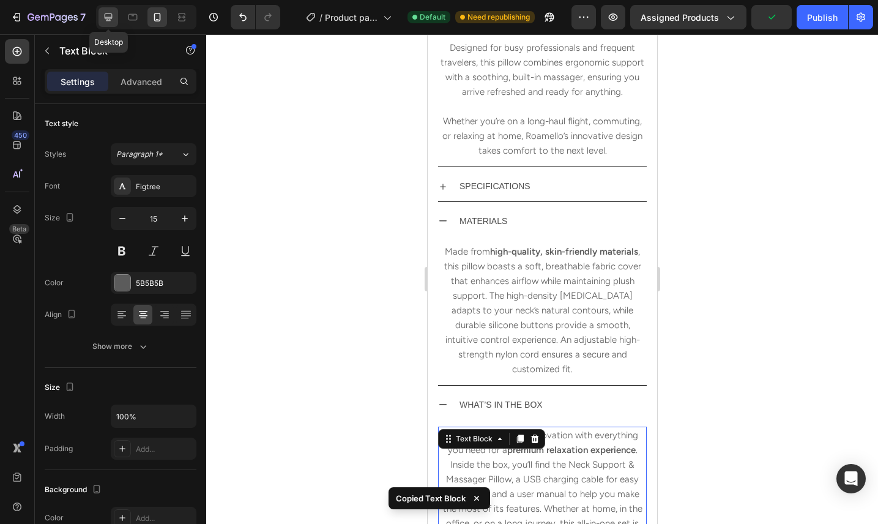
click at [105, 17] on icon at bounding box center [108, 17] width 12 height 12
type input "20"
type input "1123"
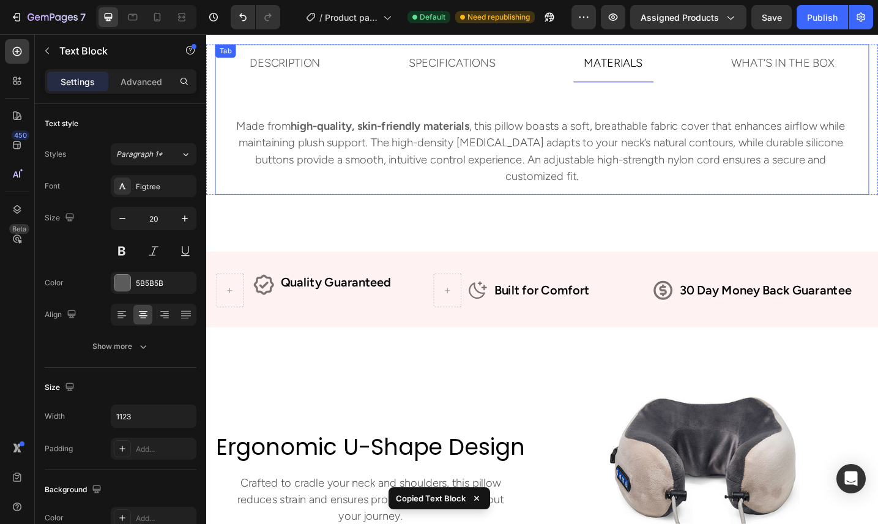
scroll to position [654, 0]
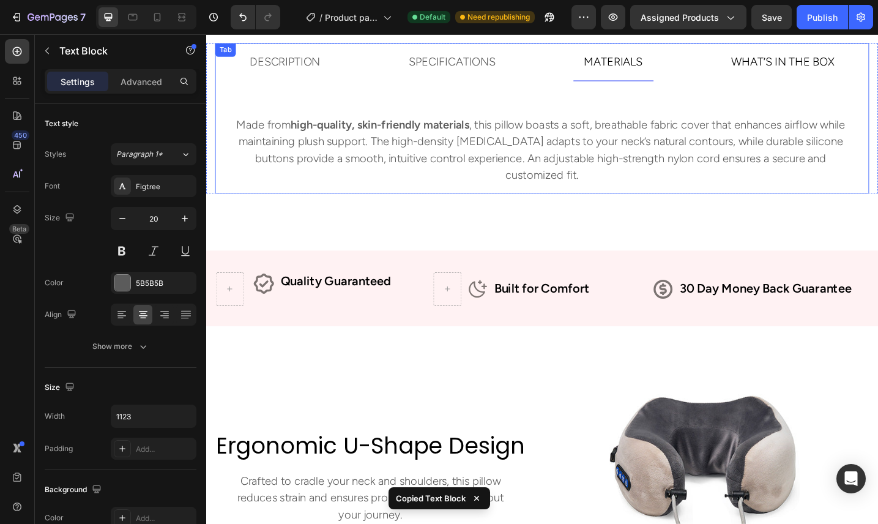
click at [842, 69] on p "WHAT’S IN THE BOX" at bounding box center [836, 64] width 113 height 27
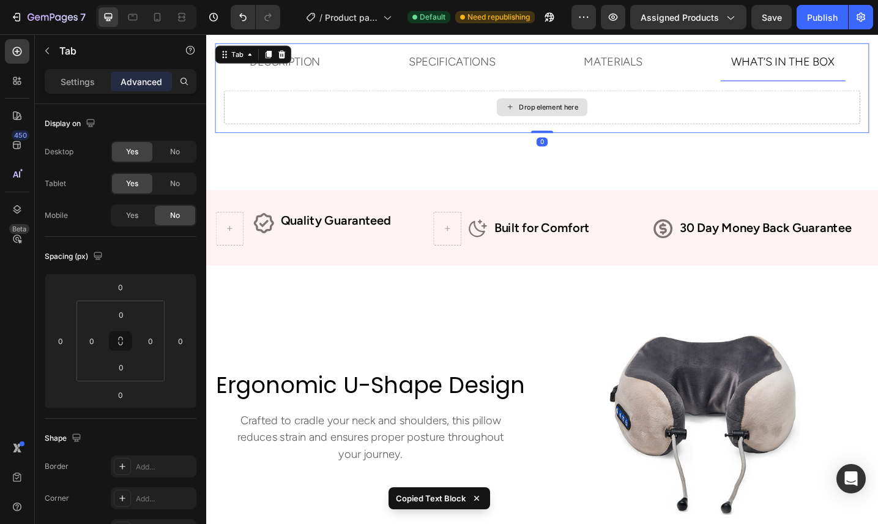
click at [797, 120] on div "Drop element here" at bounding box center [573, 113] width 695 height 37
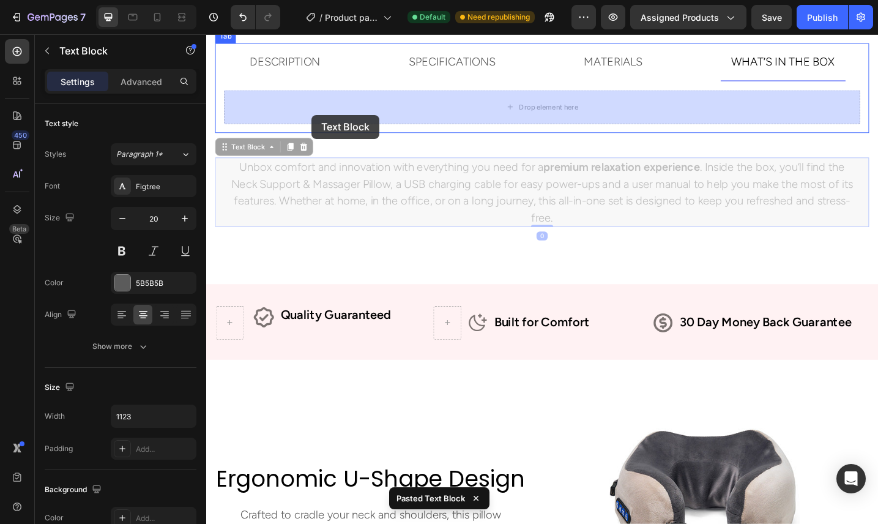
drag, startPoint x: 225, startPoint y: 158, endPoint x: 319, endPoint y: 120, distance: 101.2
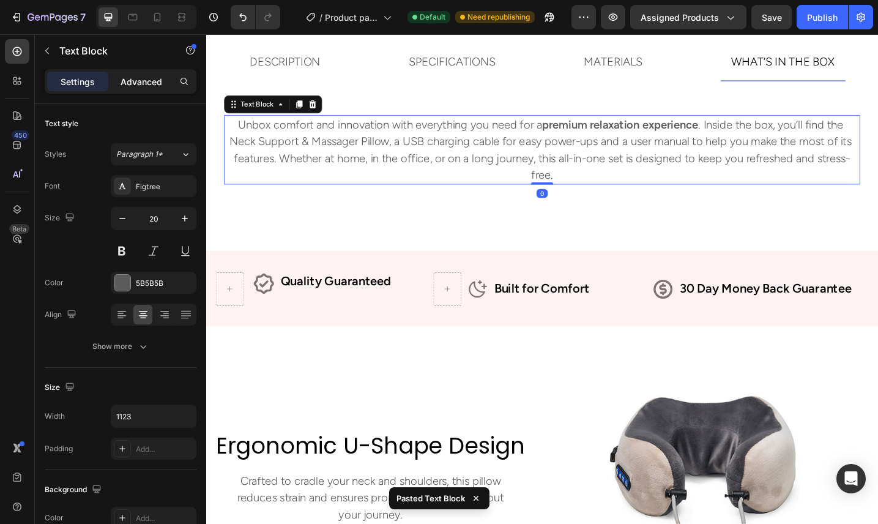
click at [146, 83] on p "Advanced" at bounding box center [141, 81] width 42 height 13
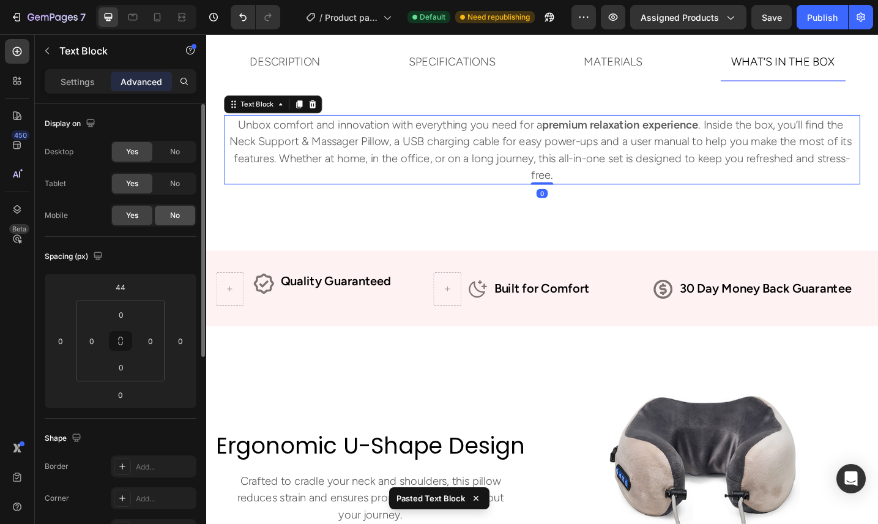
click at [174, 217] on span "No" at bounding box center [175, 215] width 10 height 11
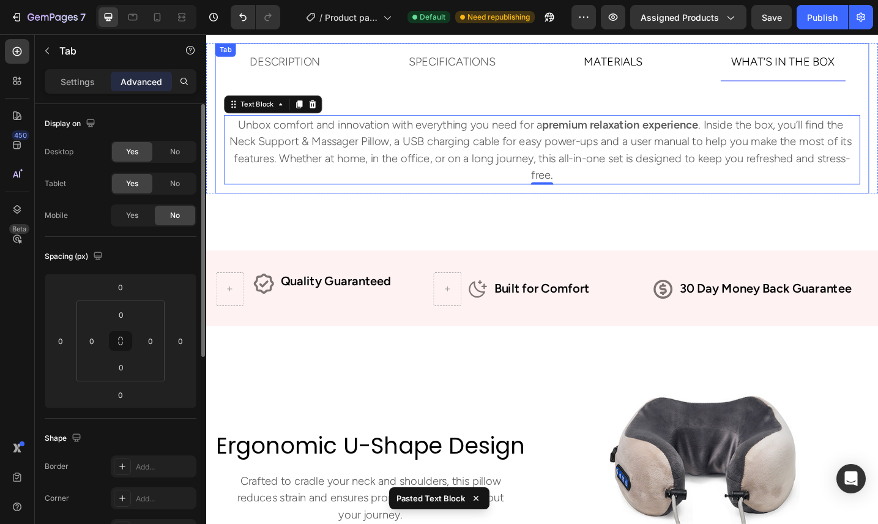
click at [632, 76] on p "MATERIALS" at bounding box center [651, 64] width 64 height 27
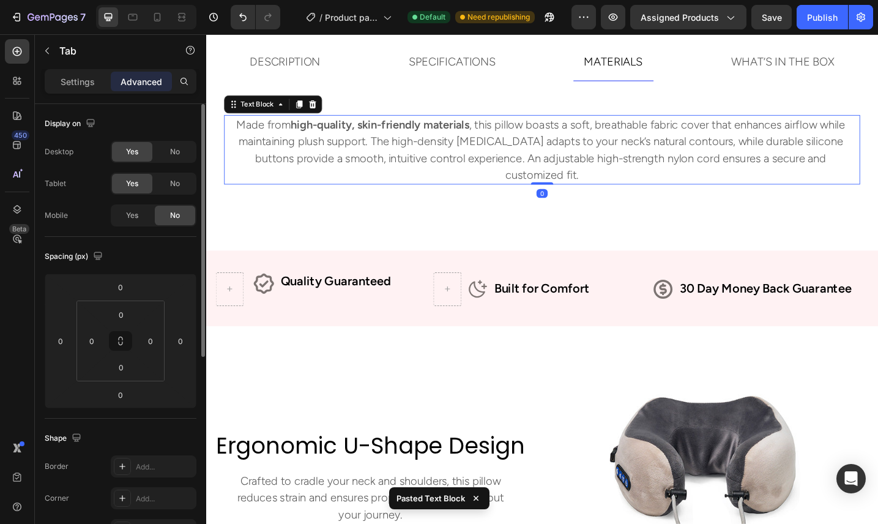
click at [607, 140] on p "Made from high-quality, skin-friendly materials , this pillow boasts a soft, br…" at bounding box center [573, 160] width 684 height 73
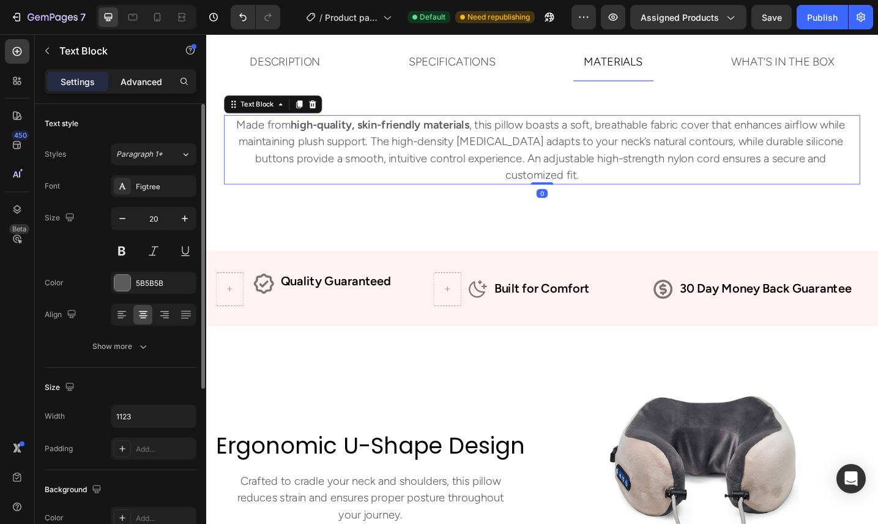
click at [144, 77] on p "Advanced" at bounding box center [141, 81] width 42 height 13
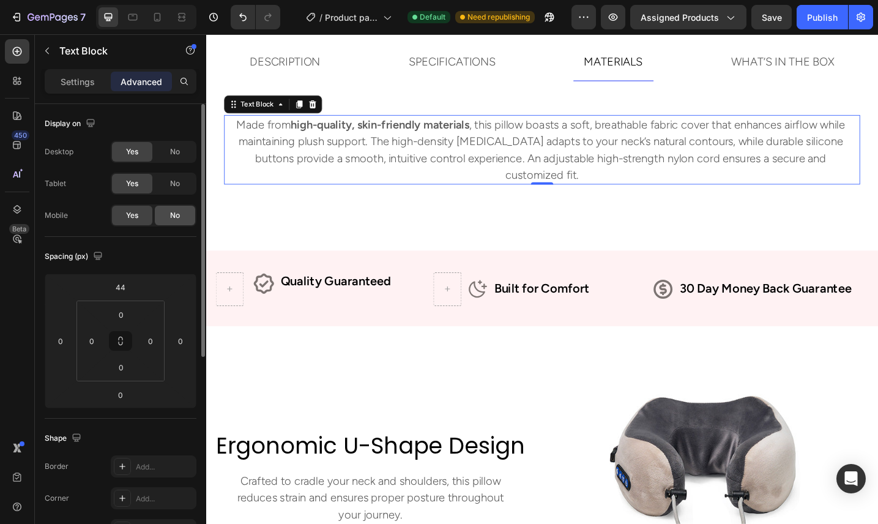
click at [183, 215] on div "No" at bounding box center [175, 216] width 40 height 20
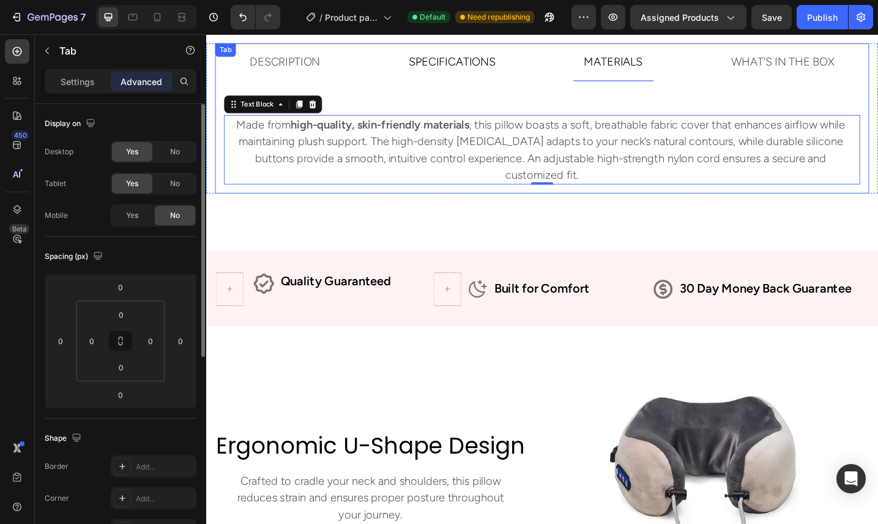
click at [495, 58] on p "SPECIFICATIONS" at bounding box center [475, 64] width 95 height 27
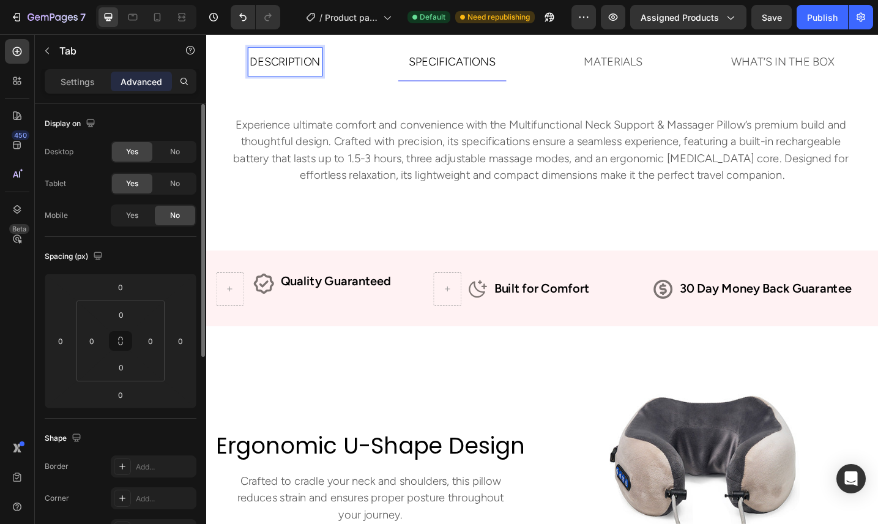
click at [326, 61] on p "DESCRIPTION" at bounding box center [292, 64] width 77 height 27
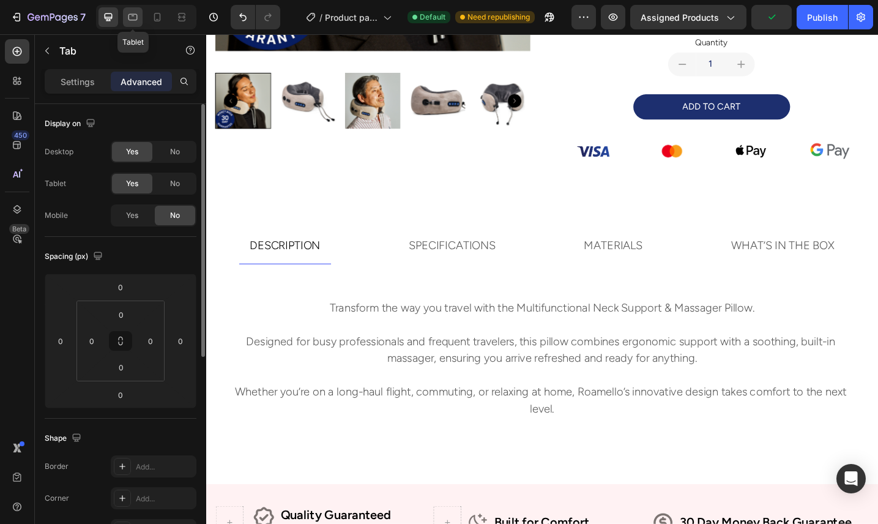
click at [123, 15] on div at bounding box center [133, 17] width 20 height 20
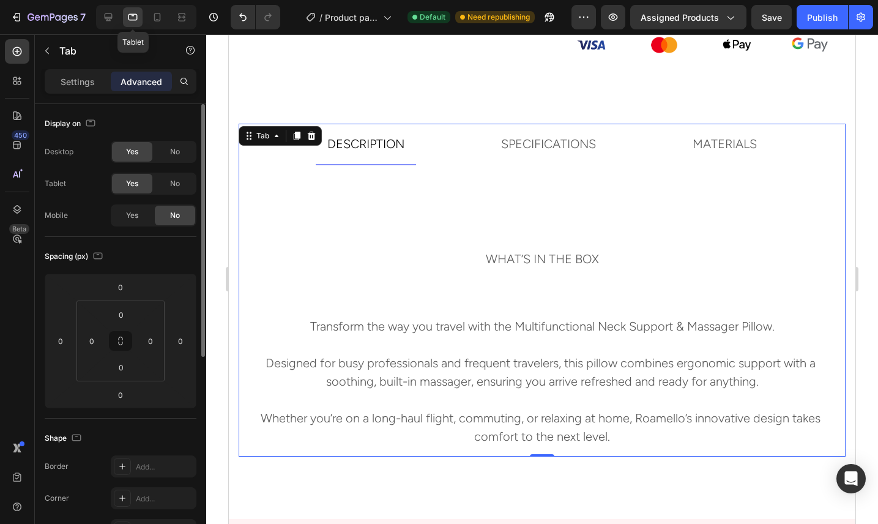
scroll to position [624, 0]
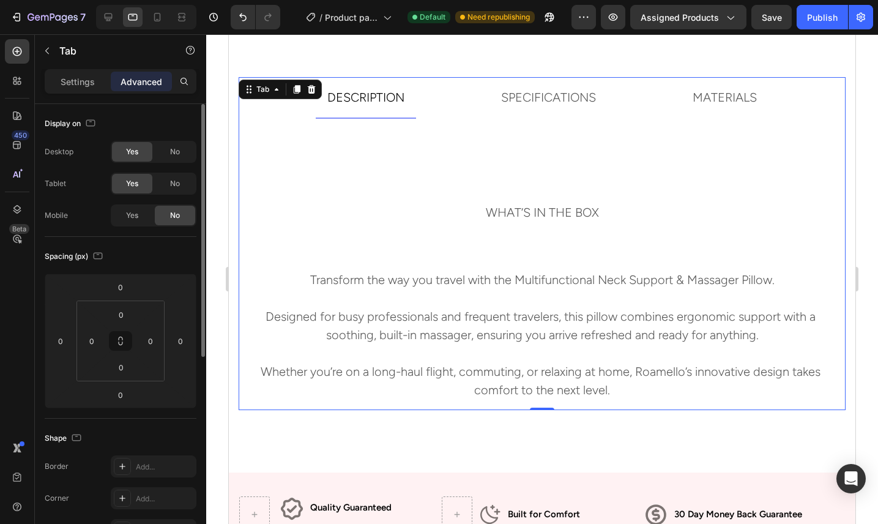
click at [553, 168] on ul "DESCRIPTION SPECIFICATIONS MATERIALS WHAT’S IN THE BOX" at bounding box center [542, 154] width 607 height 155
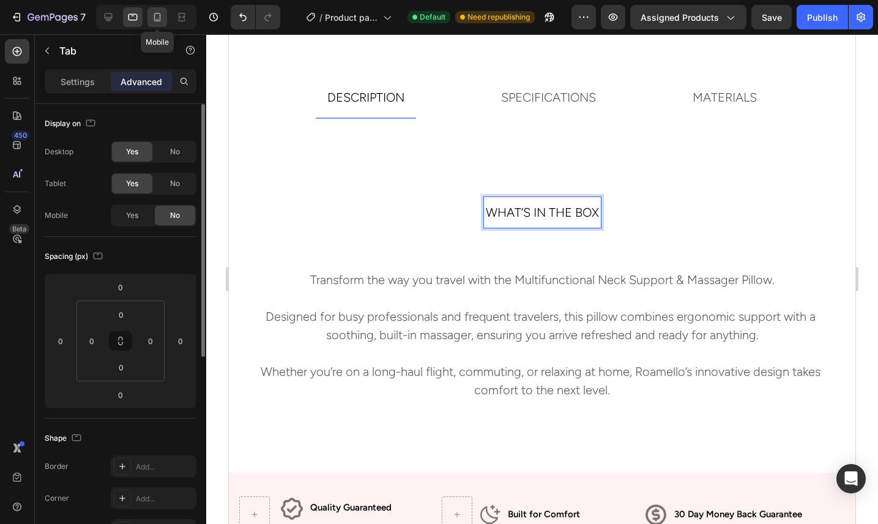
click at [165, 18] on div at bounding box center [157, 17] width 20 height 20
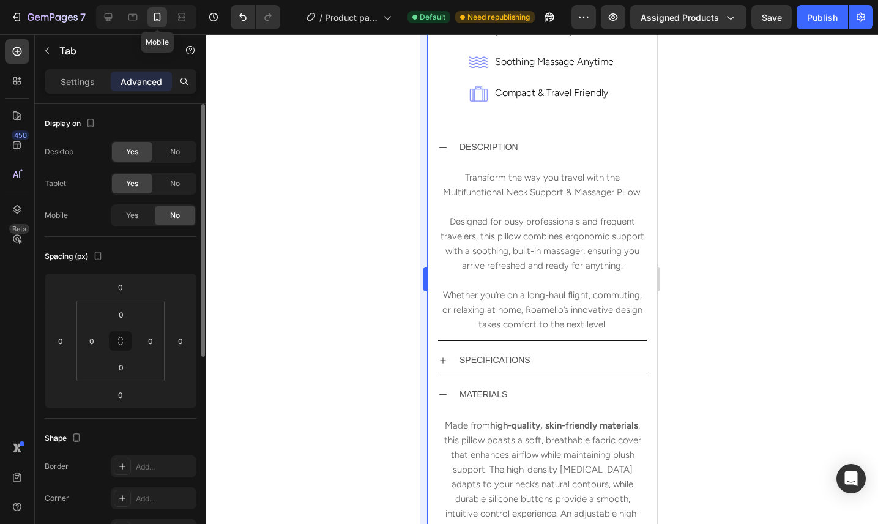
scroll to position [639, 0]
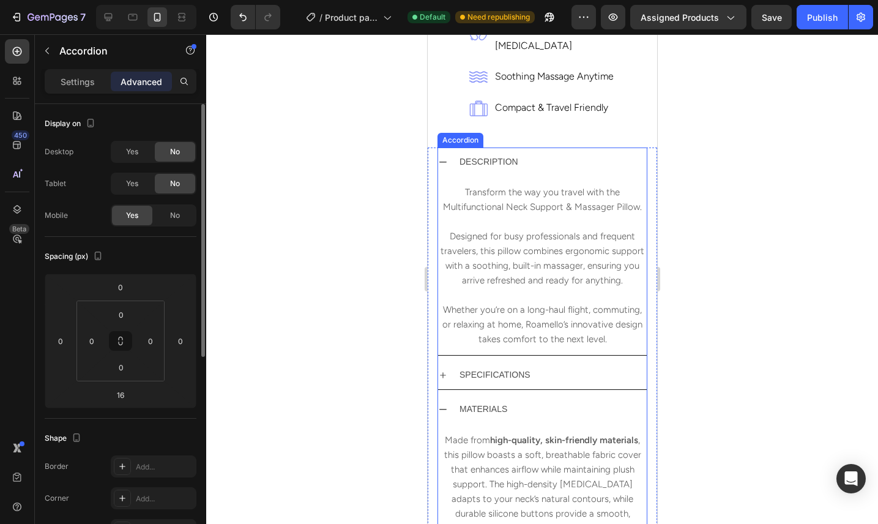
click at [445, 157] on icon at bounding box center [442, 162] width 10 height 10
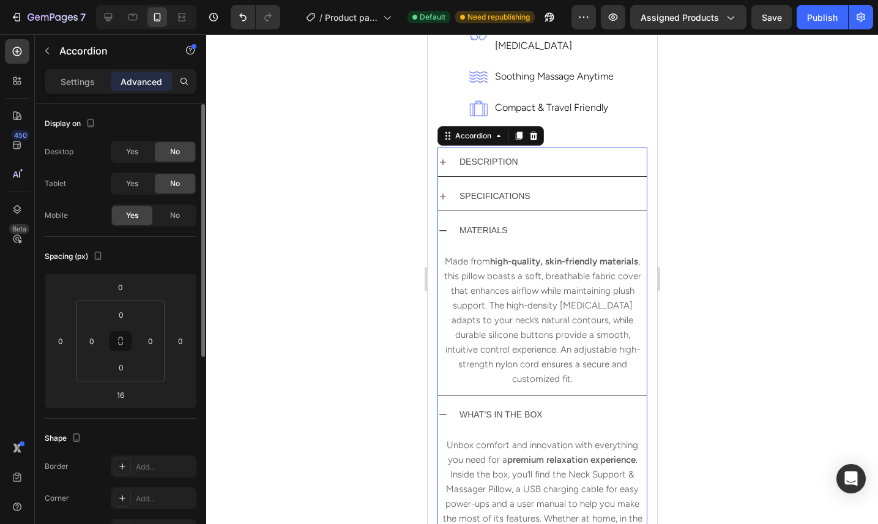
click at [445, 216] on div "MATERIALS" at bounding box center [541, 230] width 209 height 29
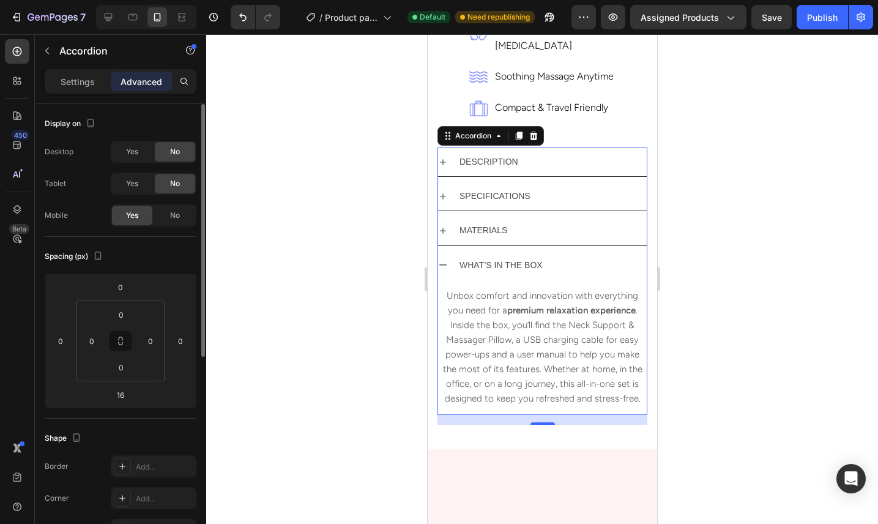
click at [442, 251] on div "WHAT’S IN THE BOX" at bounding box center [541, 265] width 209 height 29
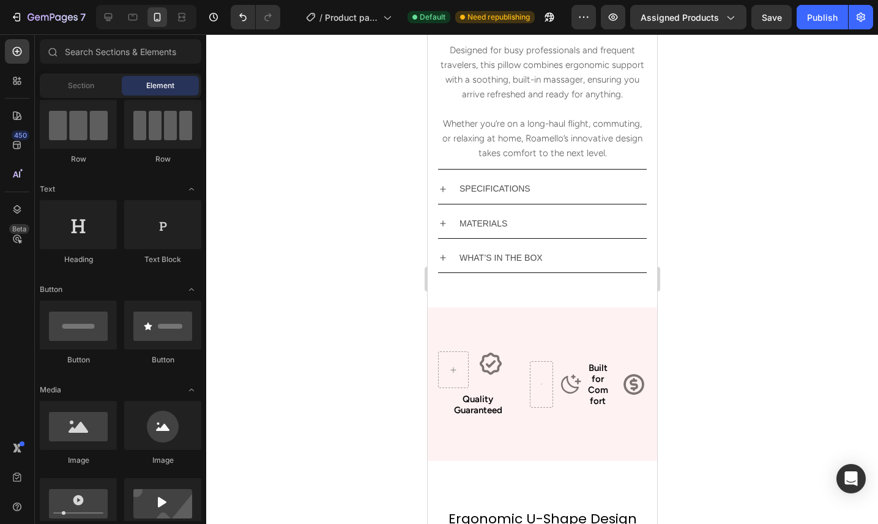
scroll to position [657, 0]
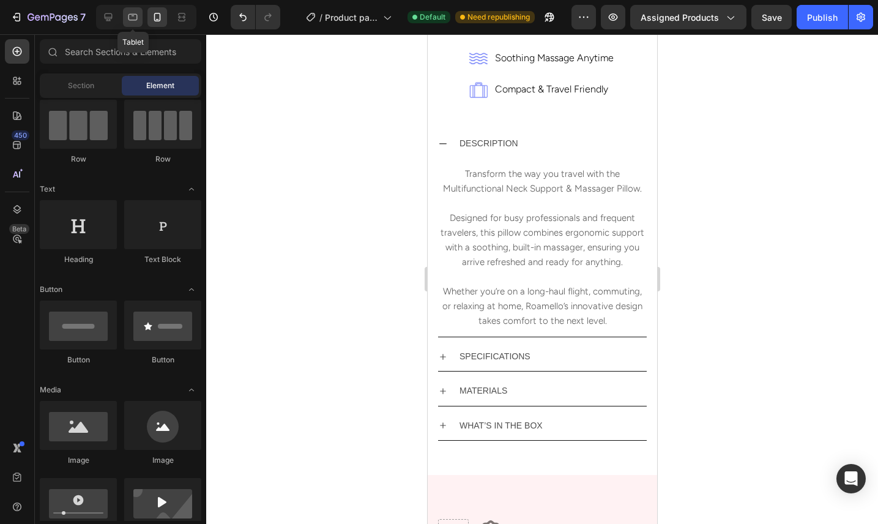
click at [129, 16] on icon at bounding box center [133, 17] width 12 height 12
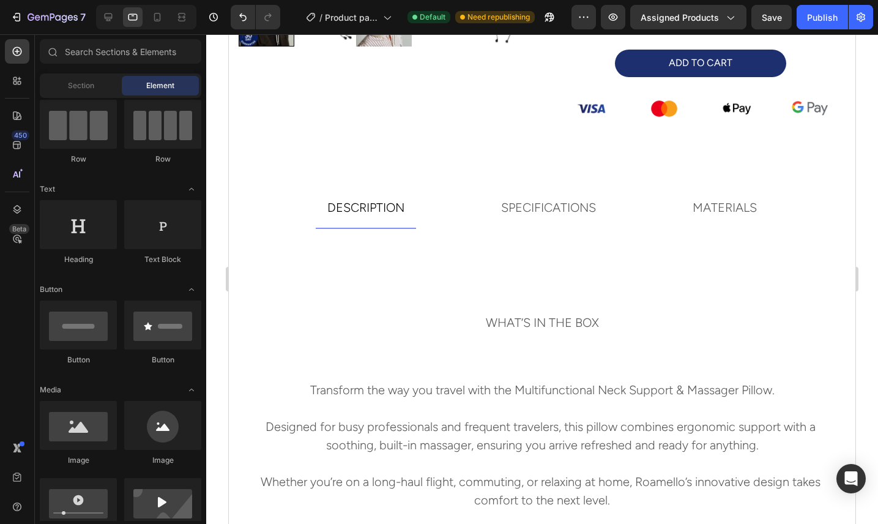
scroll to position [462, 0]
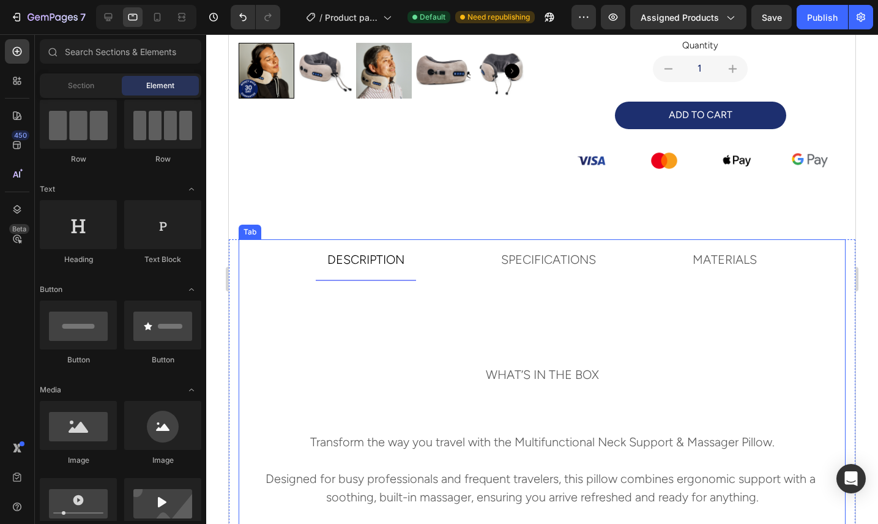
click at [272, 246] on ul "DESCRIPTION SPECIFICATIONS MATERIALS WHAT’S IN THE BOX" at bounding box center [542, 316] width 607 height 155
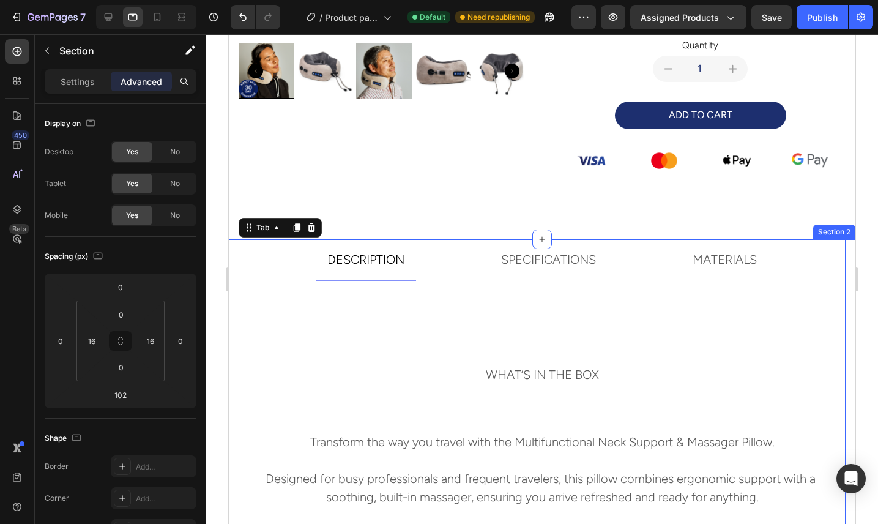
click at [235, 244] on div "DESCRIPTION Transform the way you travel with the Multifunctional Neck Support …" at bounding box center [542, 405] width 626 height 333
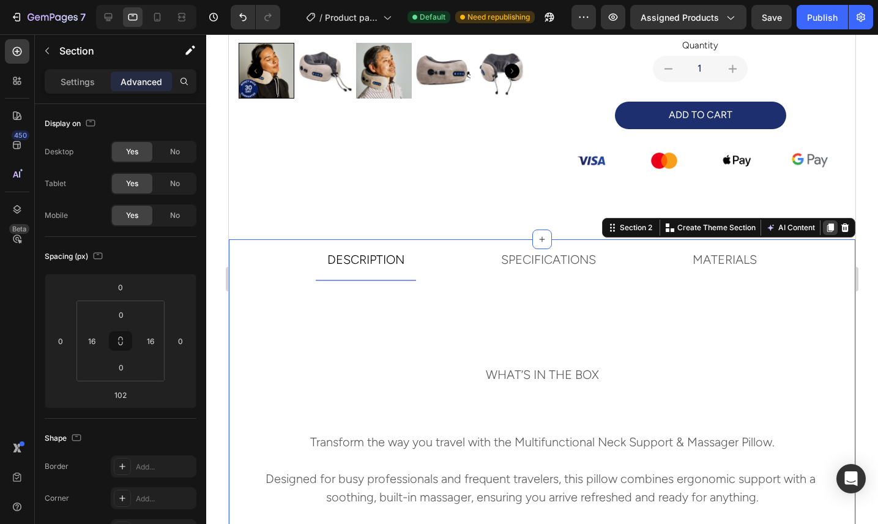
click at [828, 229] on icon at bounding box center [830, 227] width 7 height 9
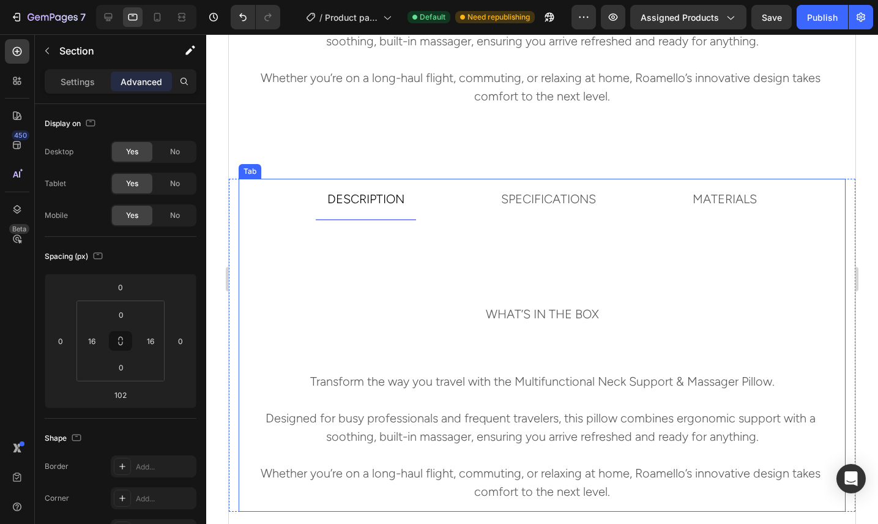
scroll to position [898, 0]
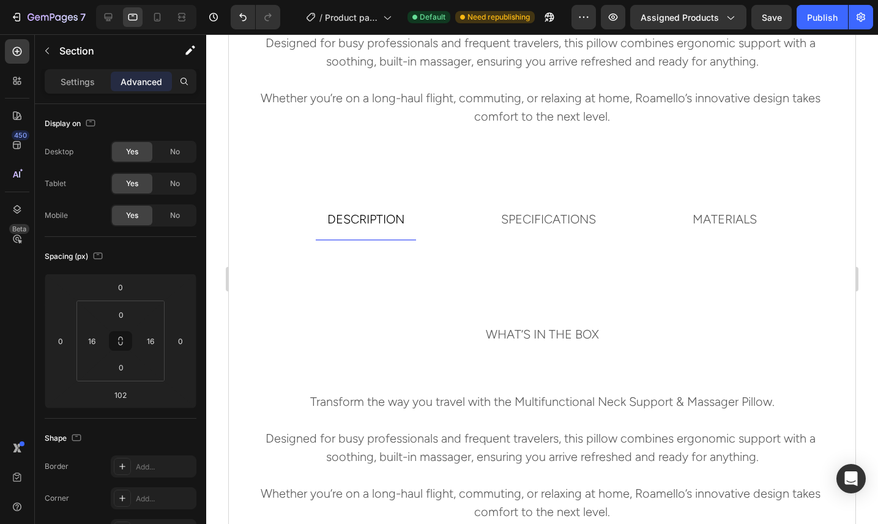
click at [231, 204] on div "DESCRIPTION Transform the way you travel with the Multifunctional Neck Support …" at bounding box center [542, 365] width 626 height 333
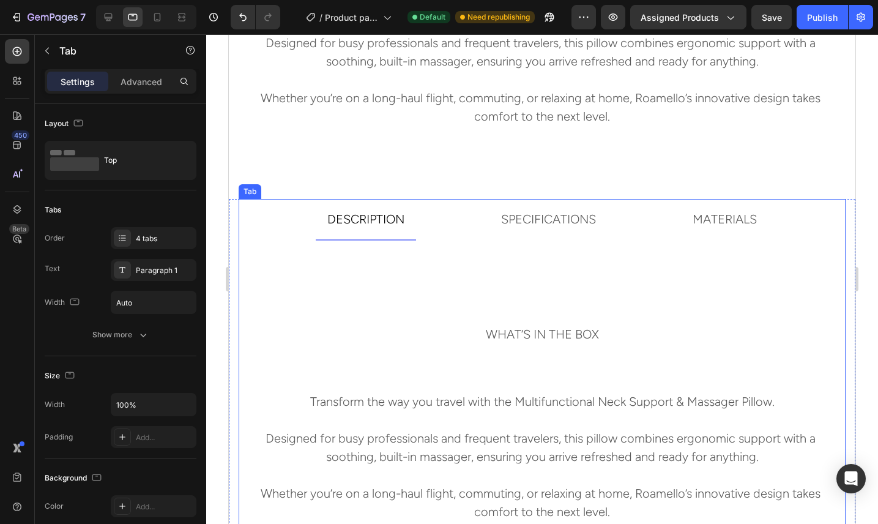
click at [242, 204] on ul "DESCRIPTION SPECIFICATIONS MATERIALS WHAT’S IN THE BOX" at bounding box center [542, 276] width 607 height 155
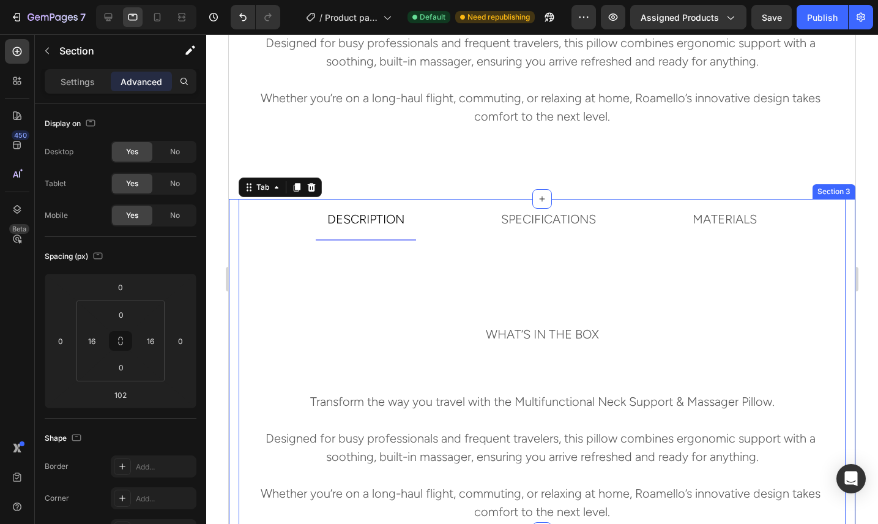
click at [234, 203] on div "DESCRIPTION Transform the way you travel with the Multifunctional Neck Support …" at bounding box center [542, 365] width 626 height 333
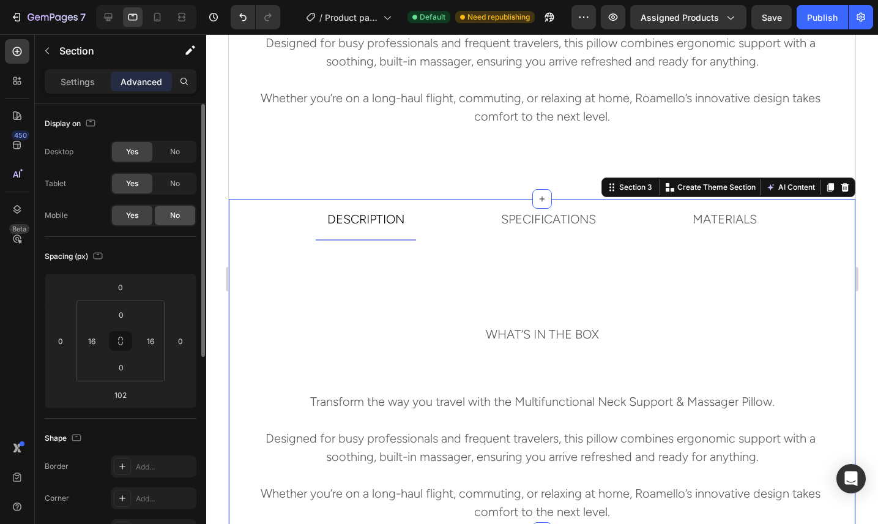
click at [184, 217] on div "No" at bounding box center [175, 216] width 40 height 20
click at [181, 149] on div "No" at bounding box center [175, 152] width 40 height 20
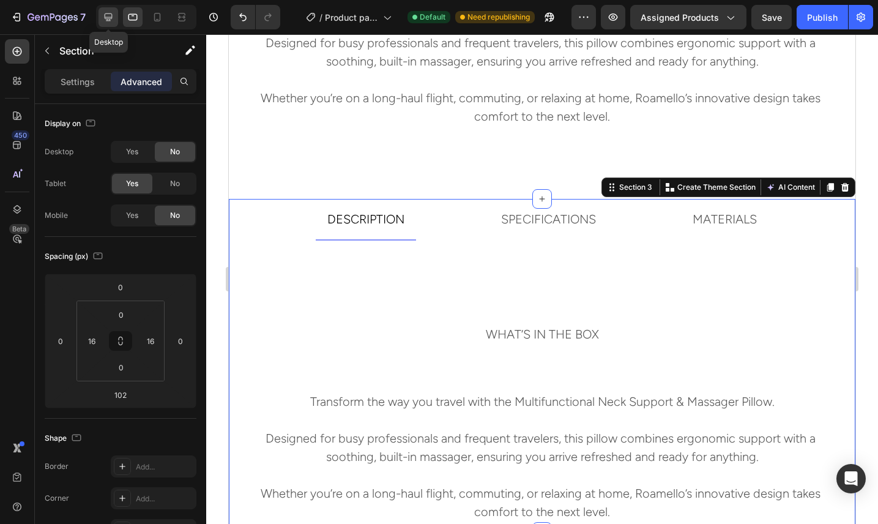
click at [109, 21] on icon at bounding box center [109, 17] width 8 height 8
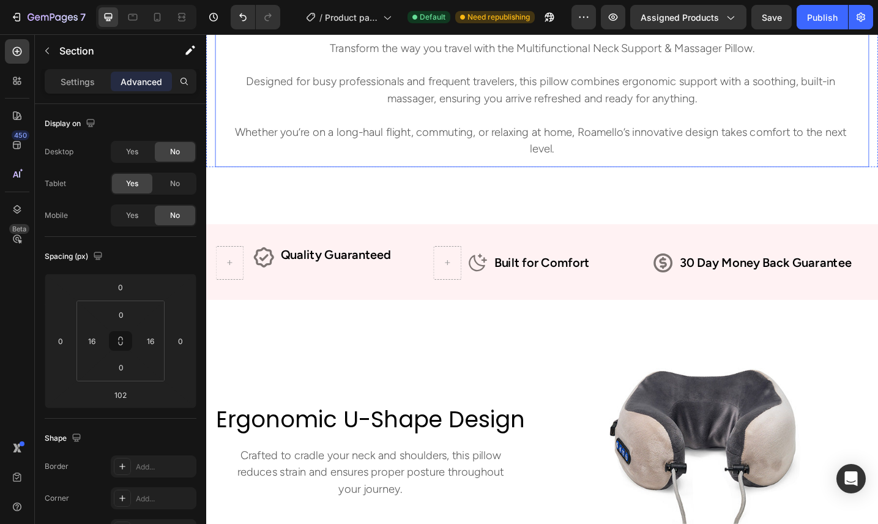
scroll to position [426, 0]
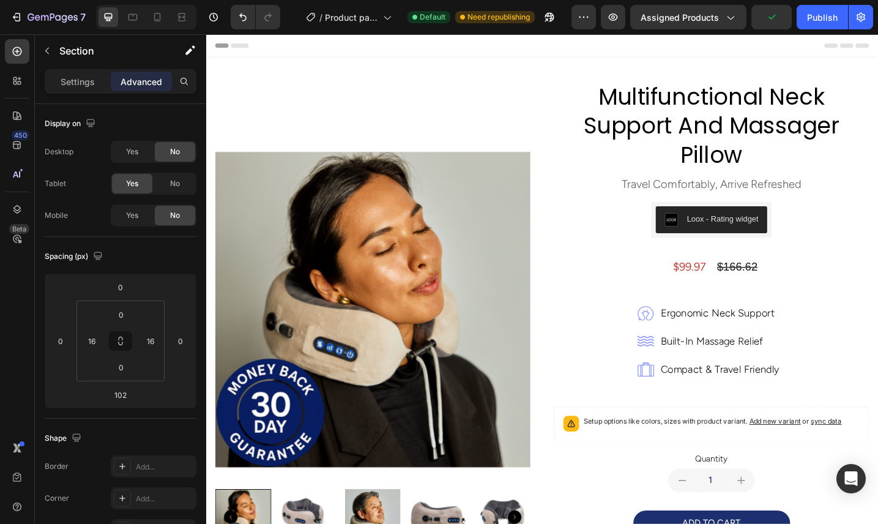
scroll to position [426, 0]
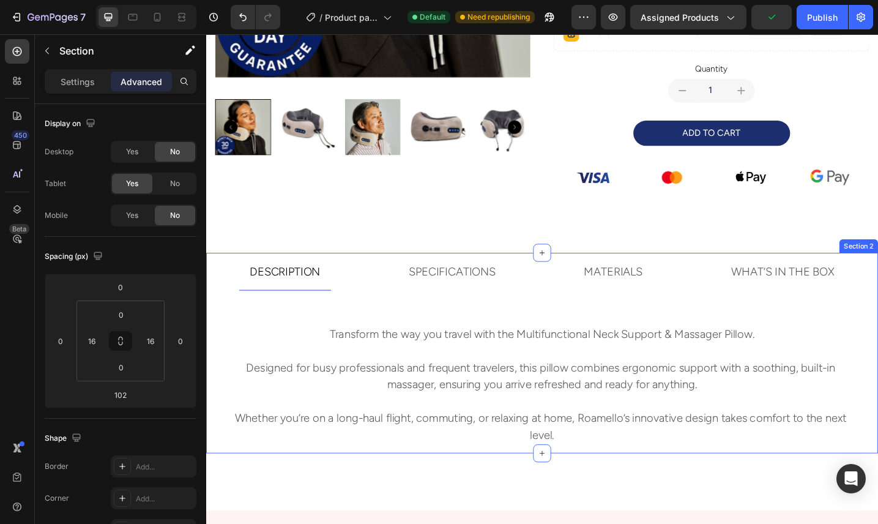
click at [209, 331] on div "DESCRIPTION Transform the way you travel with the Multifunctional Neck Support …" at bounding box center [573, 382] width 734 height 219
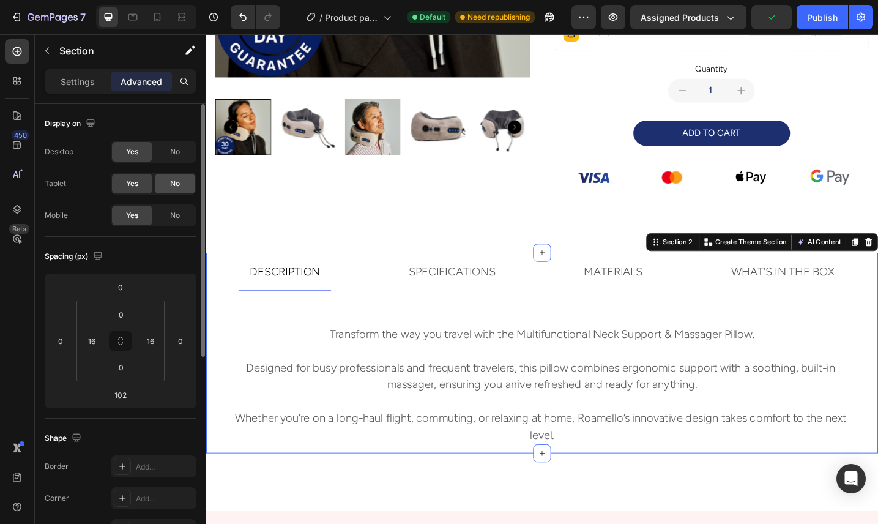
click at [170, 179] on span "No" at bounding box center [175, 183] width 10 height 11
click at [181, 214] on div "No" at bounding box center [175, 216] width 40 height 20
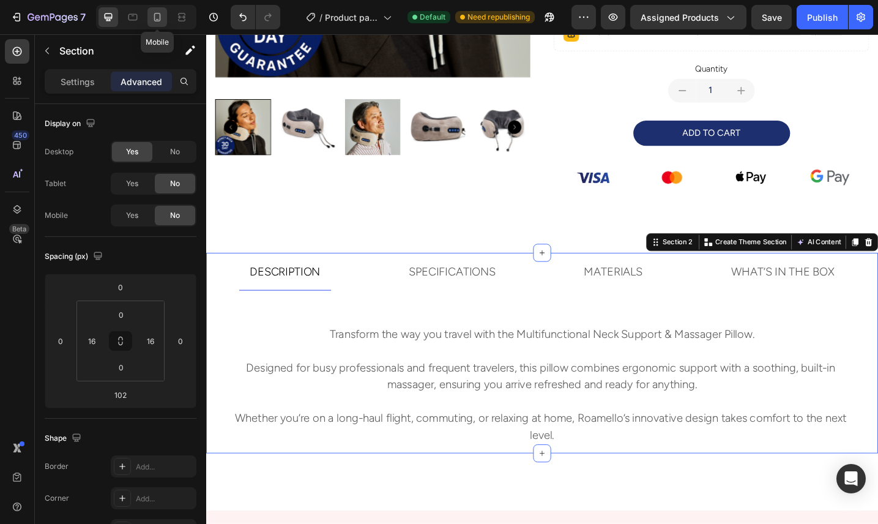
click at [160, 17] on icon at bounding box center [157, 17] width 7 height 9
type input "40"
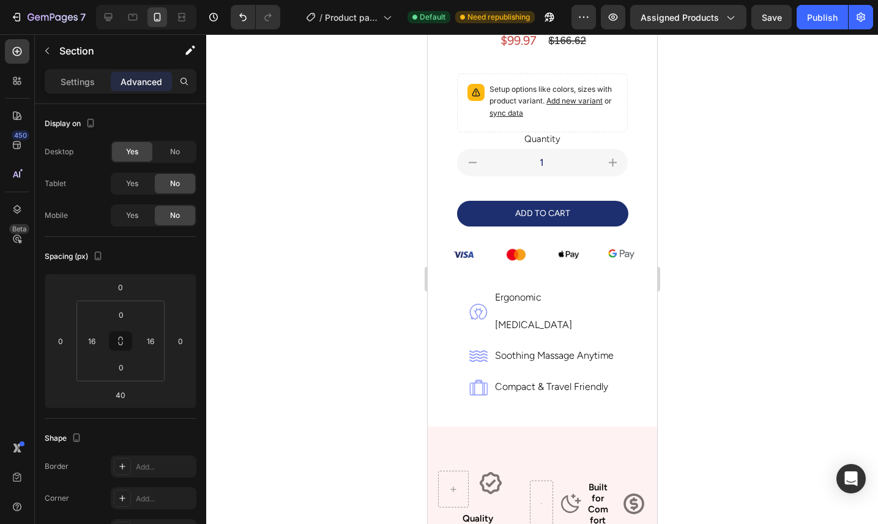
scroll to position [437, 0]
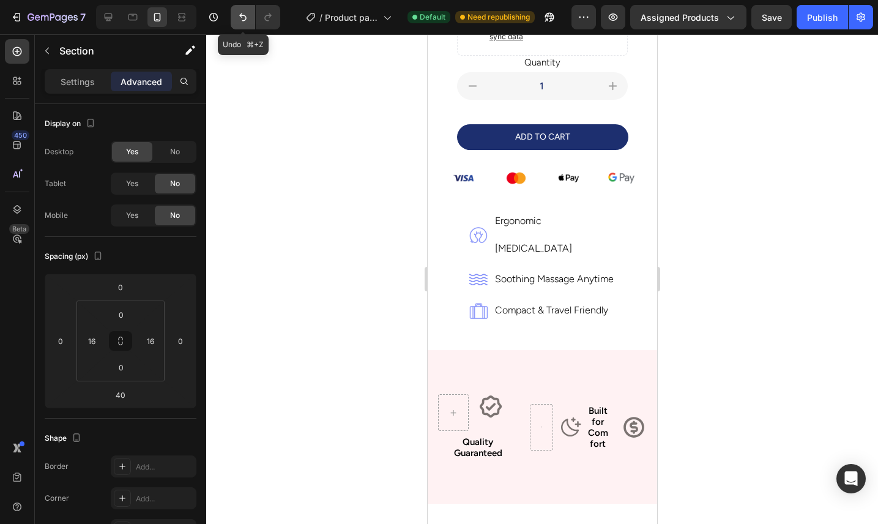
click at [237, 16] on icon "Undo/Redo" at bounding box center [243, 17] width 12 height 12
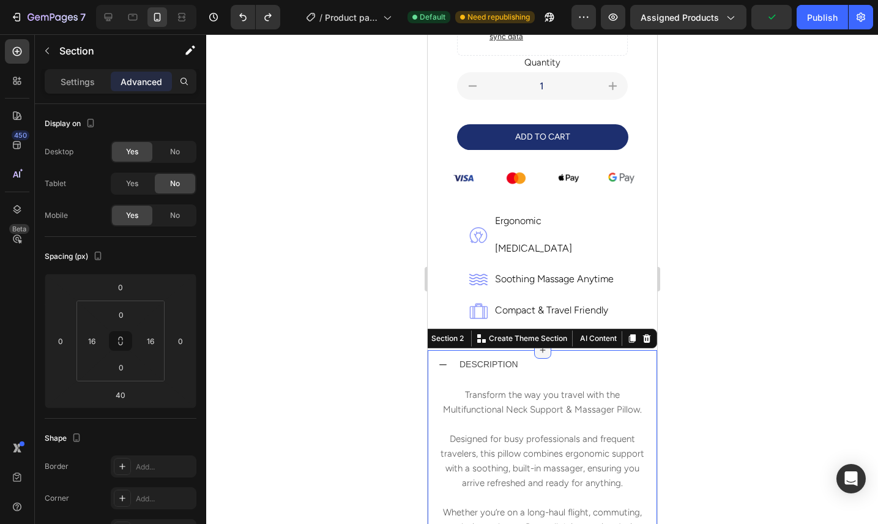
click at [545, 345] on icon at bounding box center [542, 350] width 10 height 10
click at [716, 298] on div at bounding box center [542, 278] width 672 height 489
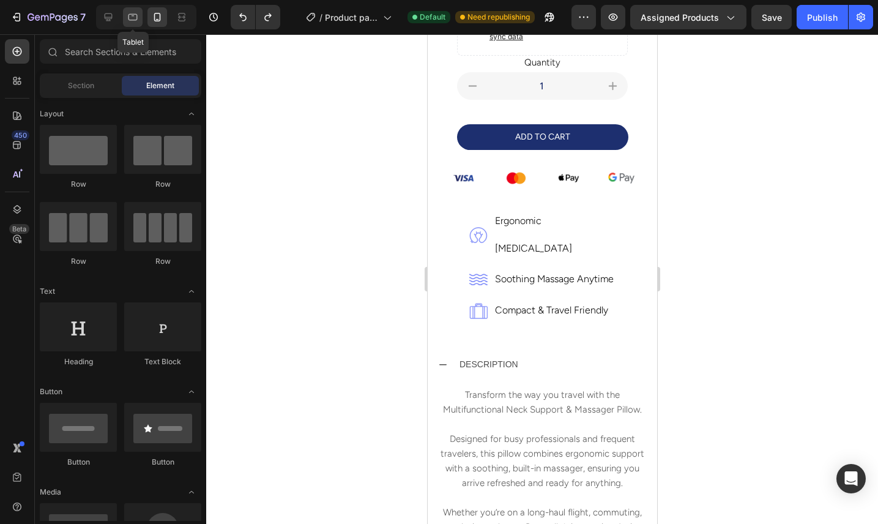
click at [134, 17] on icon at bounding box center [133, 17] width 12 height 12
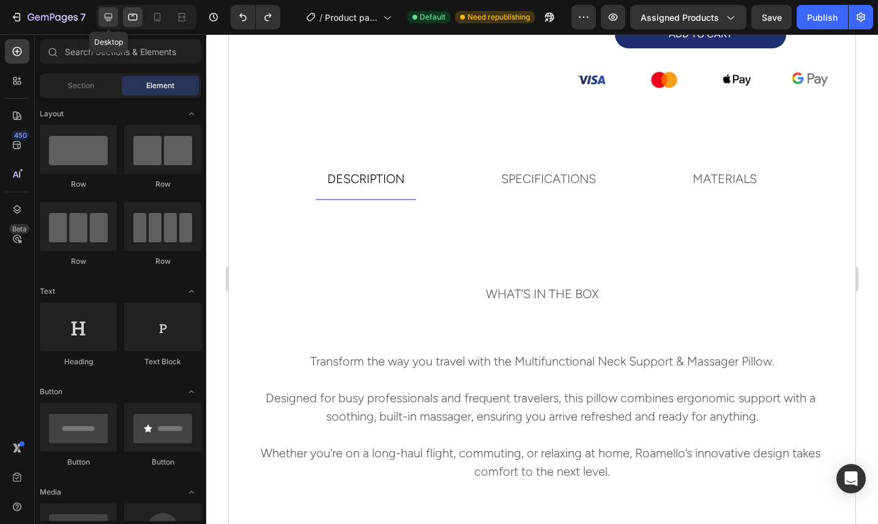
click at [102, 22] on icon at bounding box center [108, 17] width 12 height 12
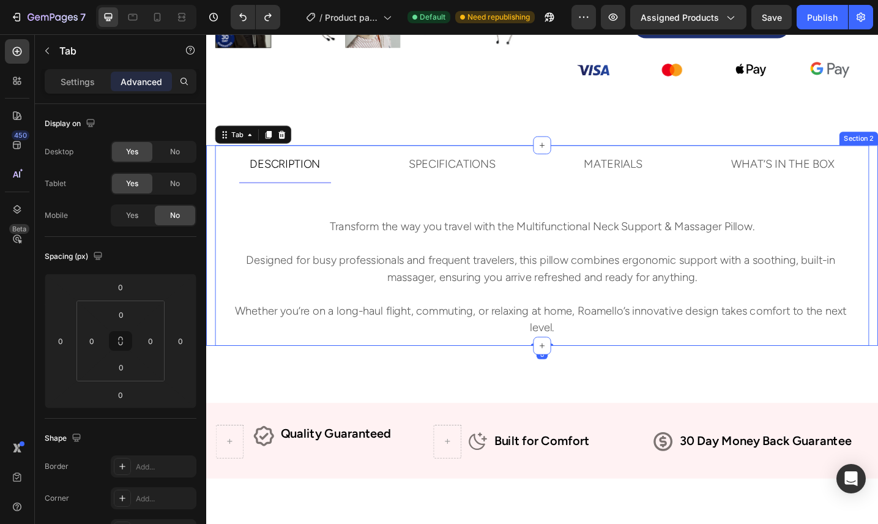
click at [211, 366] on div "DESCRIPTION Transform the way you travel with the Multifunctional Neck Support …" at bounding box center [573, 264] width 734 height 219
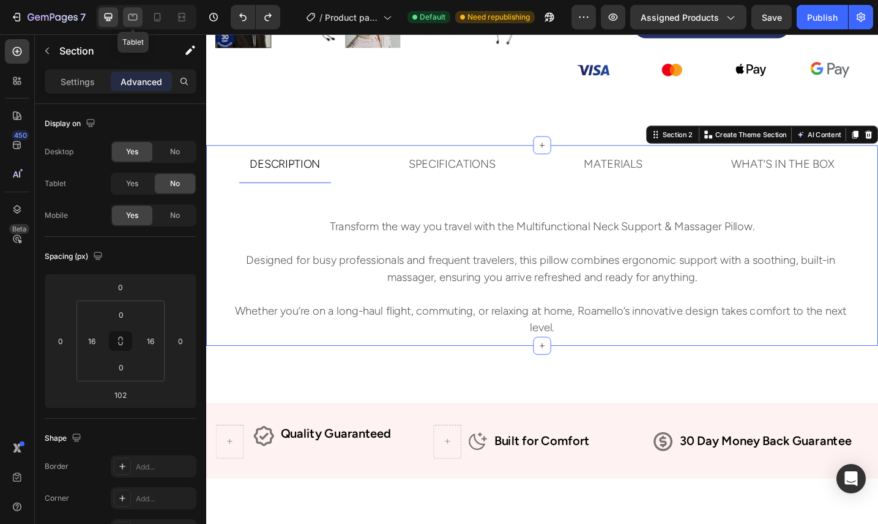
click at [132, 22] on icon at bounding box center [133, 17] width 12 height 12
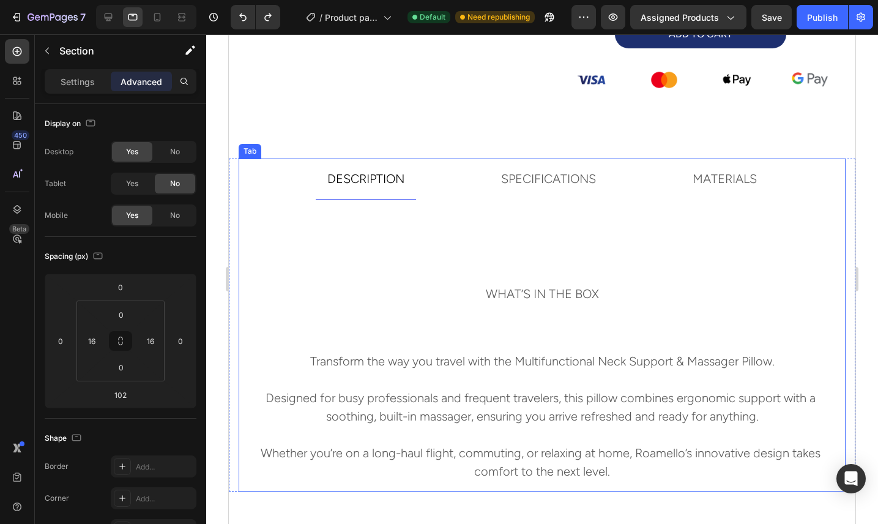
scroll to position [500, 0]
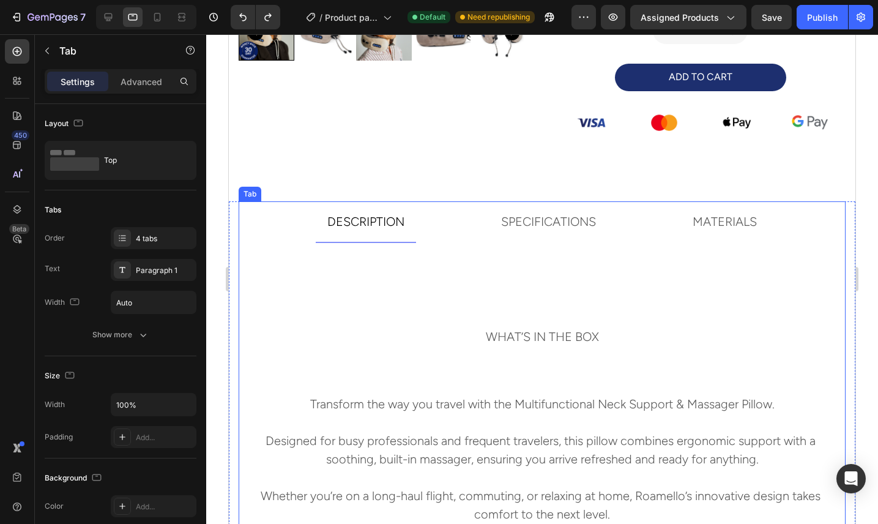
click at [462, 233] on ul "DESCRIPTION SPECIFICATIONS MATERIALS WHAT’S IN THE BOX" at bounding box center [542, 278] width 607 height 155
click at [668, 308] on ul "DESCRIPTION SPECIFICATIONS MATERIALS WHAT’S IN THE BOX" at bounding box center [542, 278] width 607 height 155
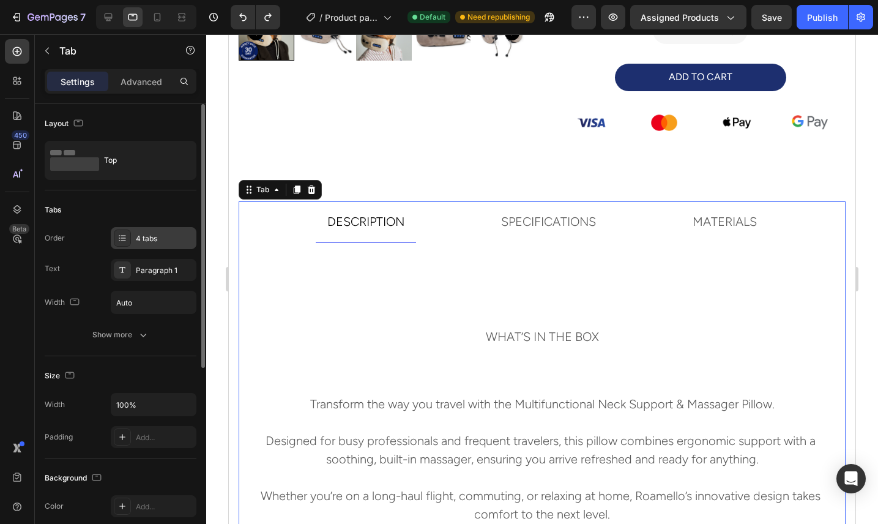
click at [170, 238] on div "4 tabs" at bounding box center [164, 238] width 57 height 11
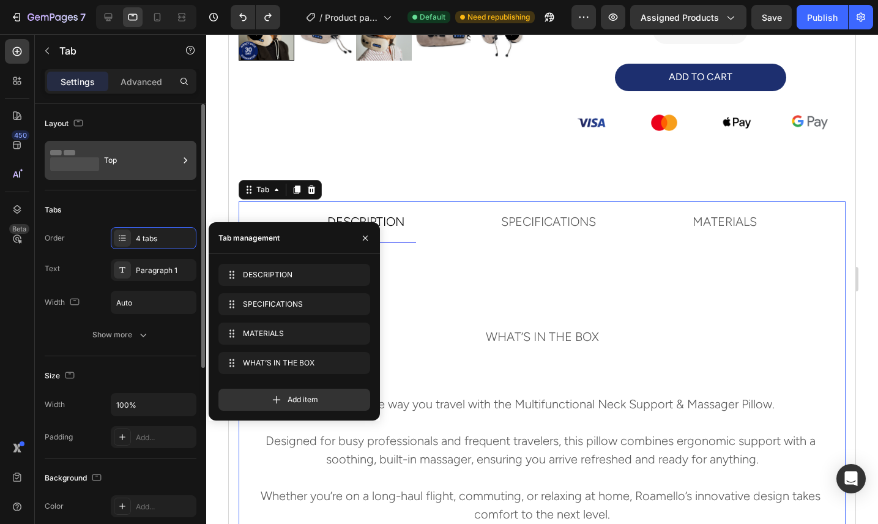
click at [135, 159] on div "Top" at bounding box center [141, 160] width 75 height 28
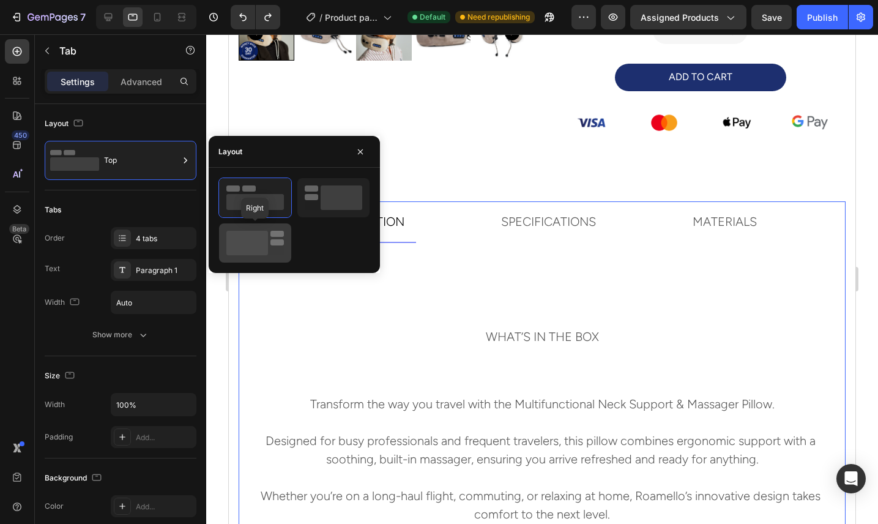
click at [265, 231] on rect at bounding box center [247, 243] width 42 height 24
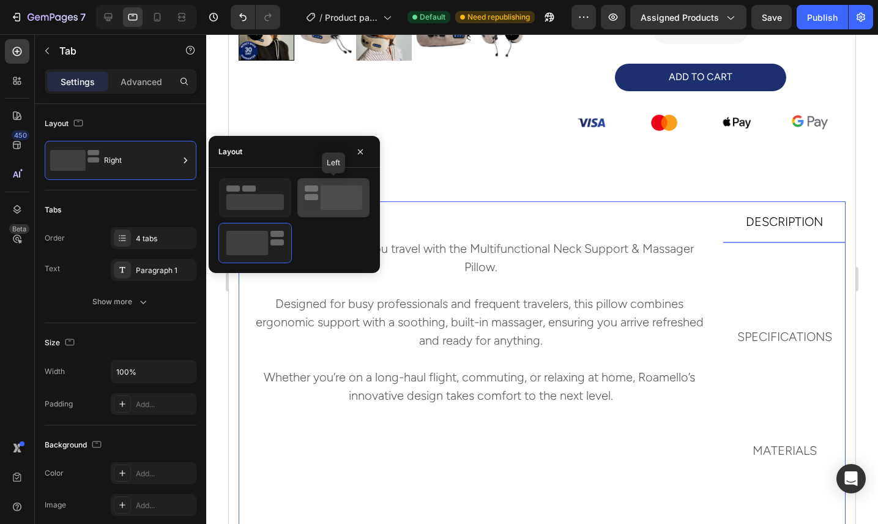
click at [341, 205] on rect at bounding box center [341, 197] width 42 height 24
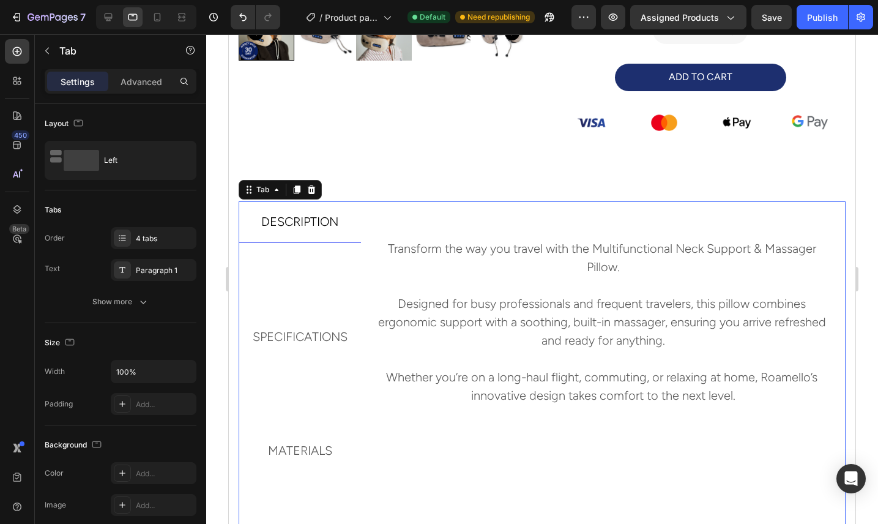
click at [571, 226] on div "Transform the way you travel with the Multifunctional Neck Support & Massager P…" at bounding box center [603, 406] width 484 height 410
click at [347, 341] on p "SPECIFICATIONS" at bounding box center [300, 336] width 95 height 27
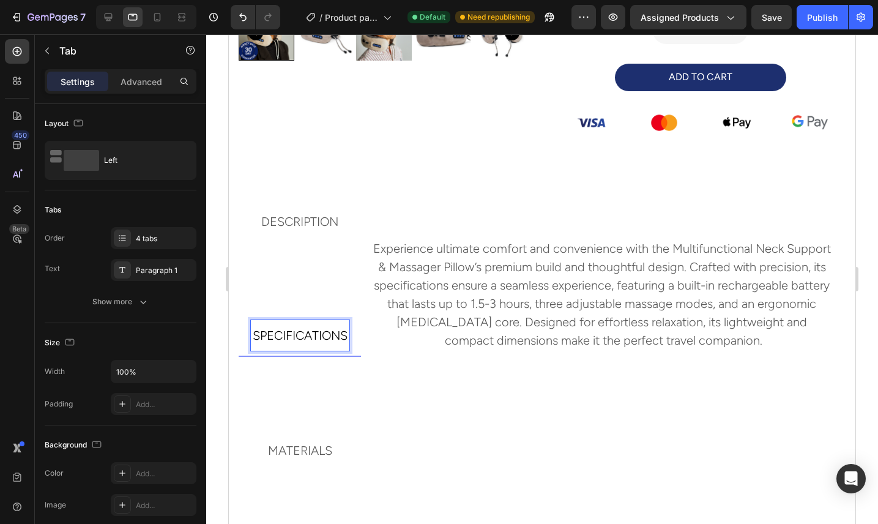
scroll to position [499, 0]
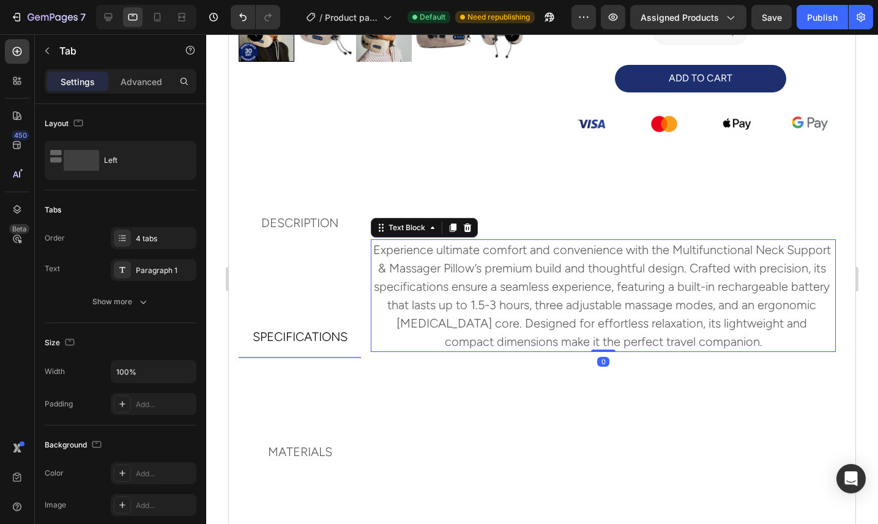
click at [500, 309] on p "Experience ultimate comfort and convenience with the Multifunctional Neck Suppo…" at bounding box center [603, 295] width 462 height 110
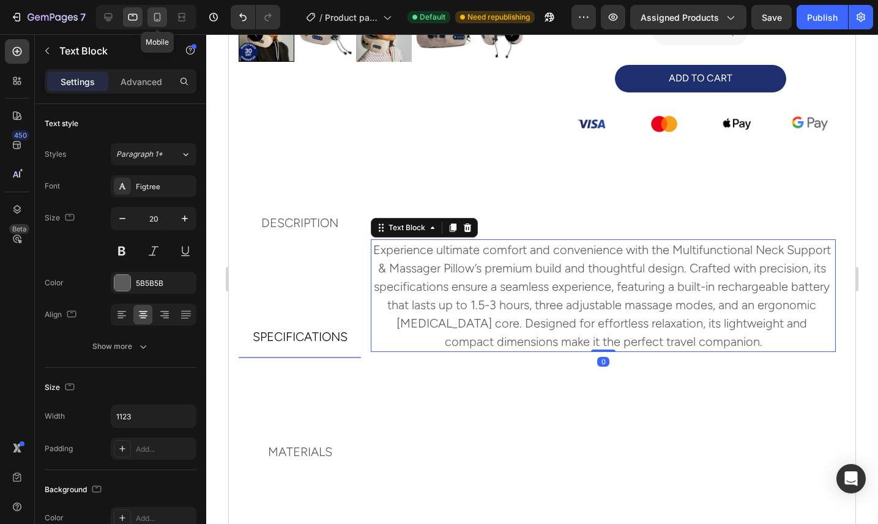
click at [160, 21] on icon at bounding box center [157, 17] width 12 height 12
type input "15"
type input "100%"
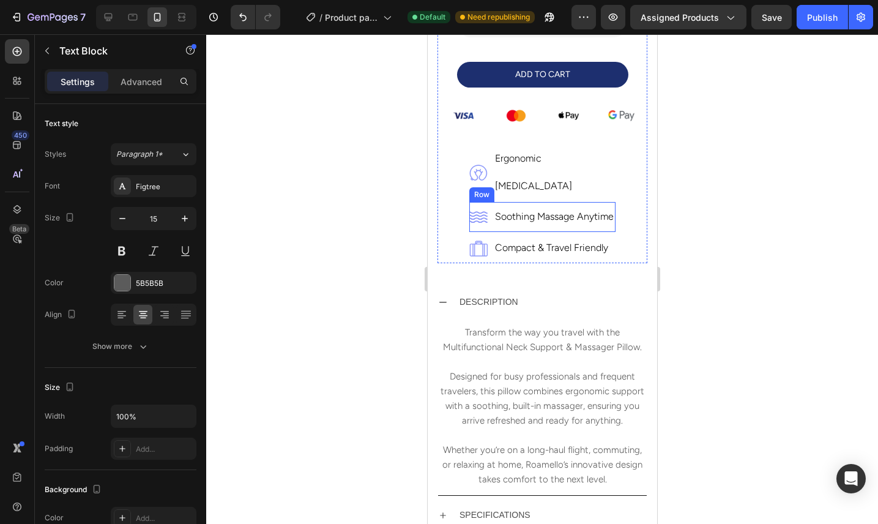
scroll to position [544, 0]
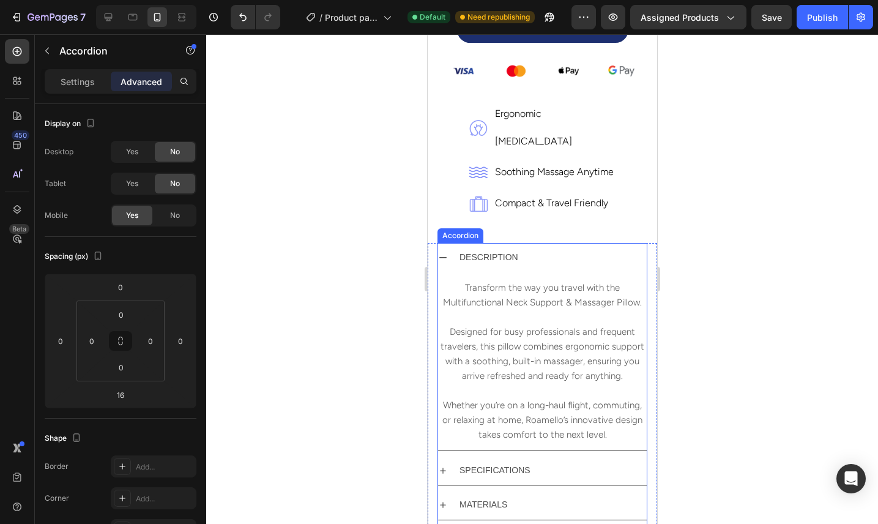
click at [568, 248] on div "DESCRIPTION" at bounding box center [551, 257] width 189 height 19
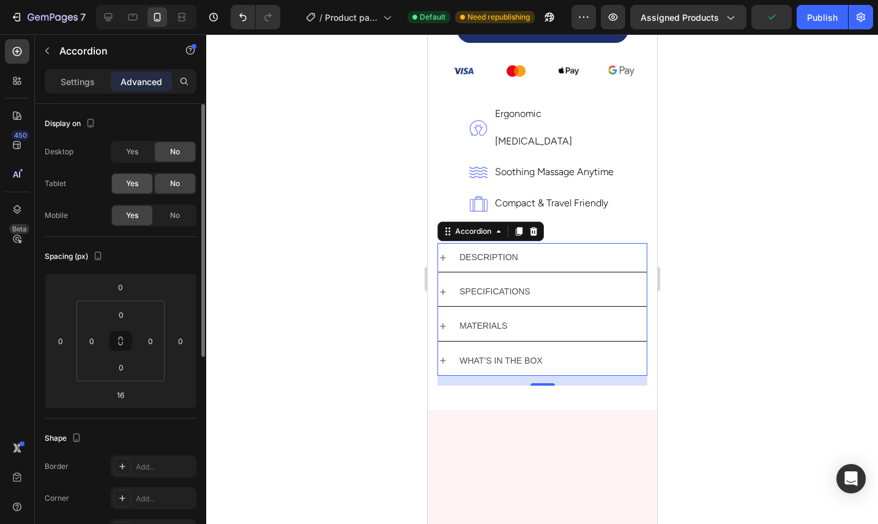
click at [146, 184] on div "Yes" at bounding box center [132, 184] width 40 height 20
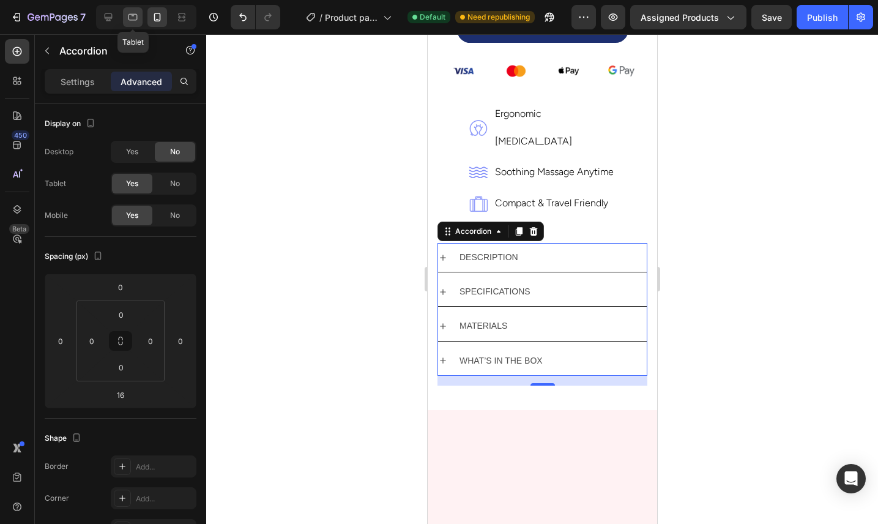
click at [131, 16] on icon at bounding box center [133, 17] width 12 height 12
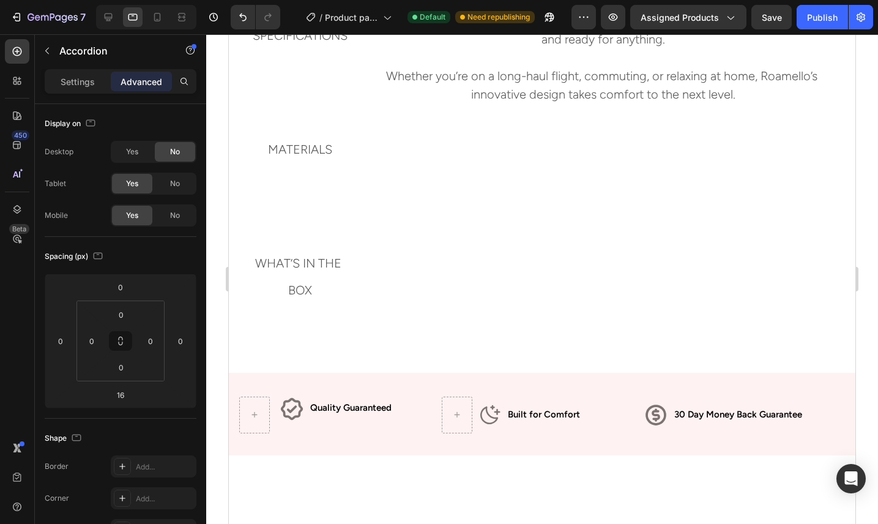
scroll to position [738, 0]
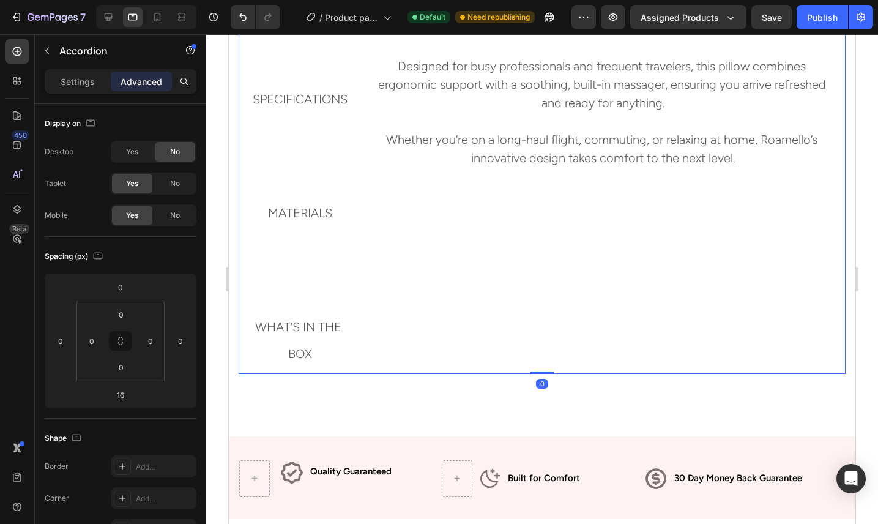
click at [543, 241] on div "Transform the way you travel with the Multifunctional Neck Support & Massager P…" at bounding box center [603, 196] width 465 height 390
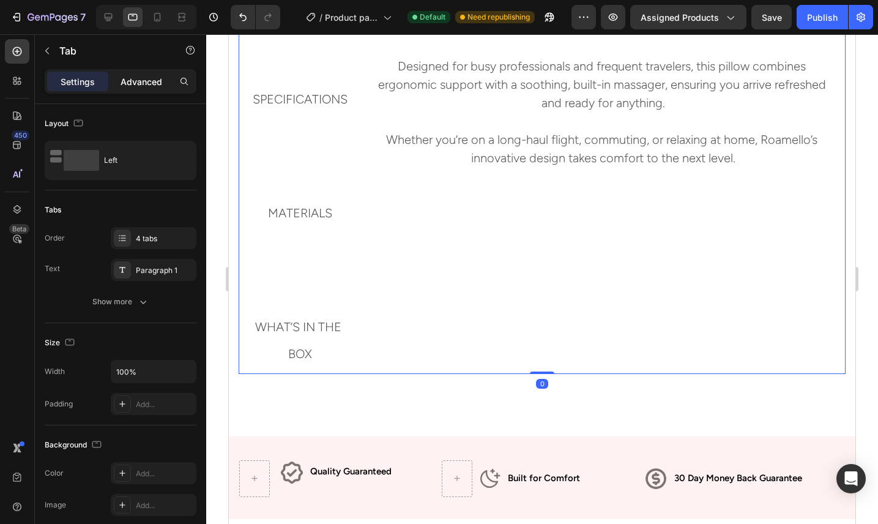
click at [161, 80] on div "Advanced" at bounding box center [141, 82] width 61 height 20
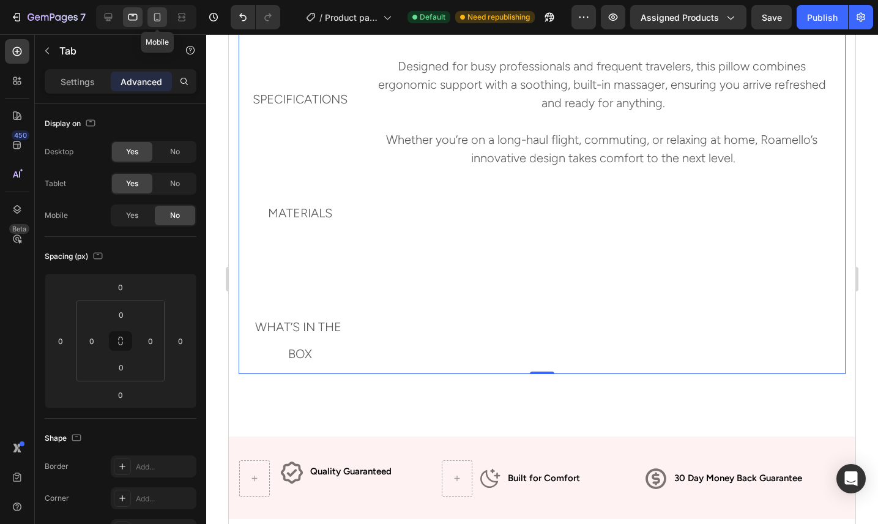
click at [151, 23] on icon at bounding box center [157, 17] width 12 height 12
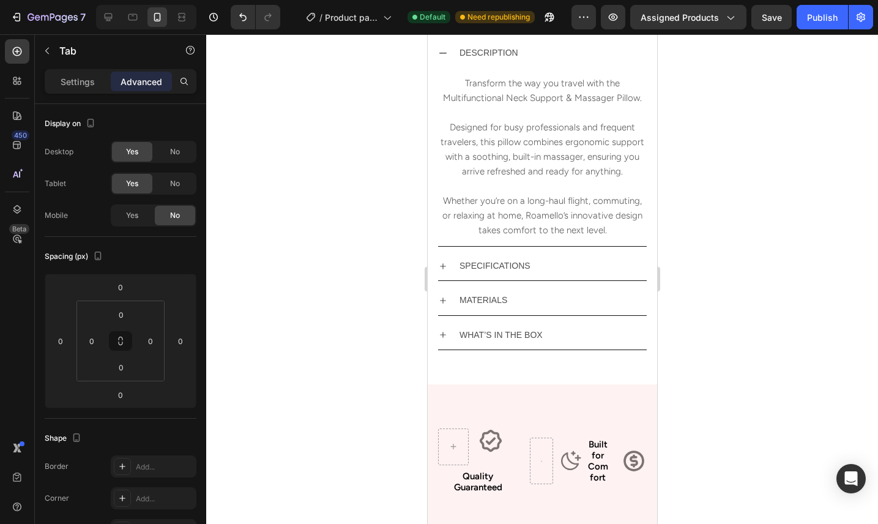
scroll to position [539, 0]
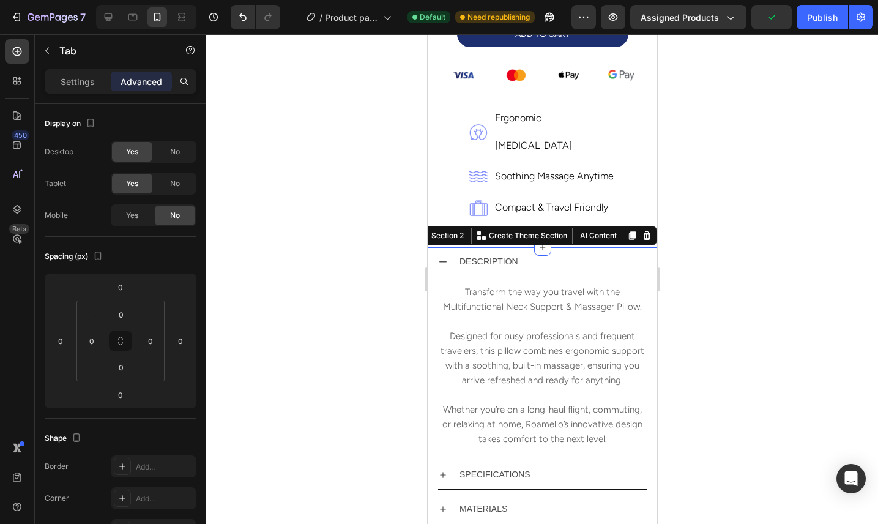
click at [432, 247] on div "DESCRIPTION Transform the way you travel with the Multifunctional Neck Support …" at bounding box center [541, 407] width 229 height 321
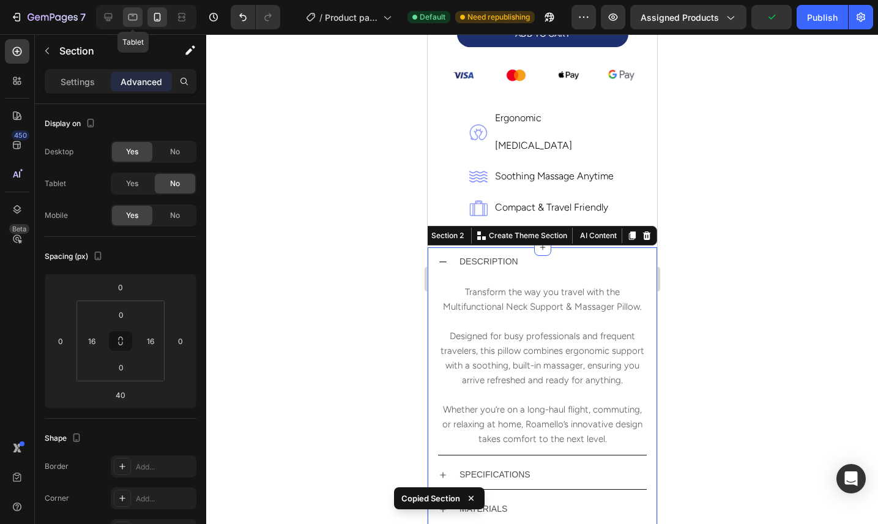
click at [138, 17] on icon at bounding box center [133, 17] width 12 height 12
type input "102"
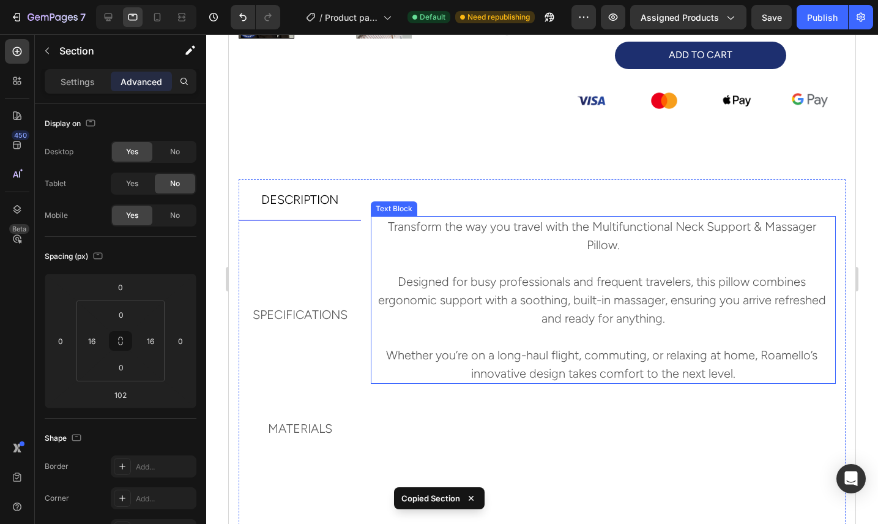
scroll to position [423, 0]
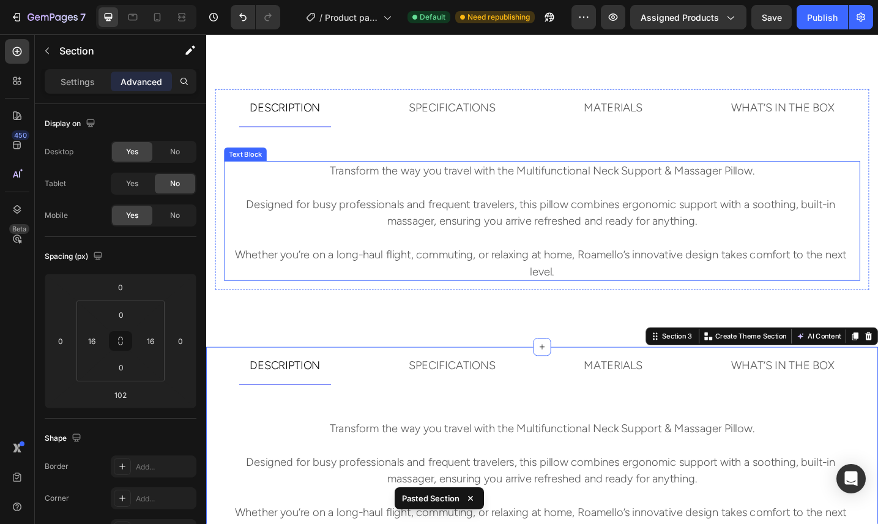
scroll to position [624, 0]
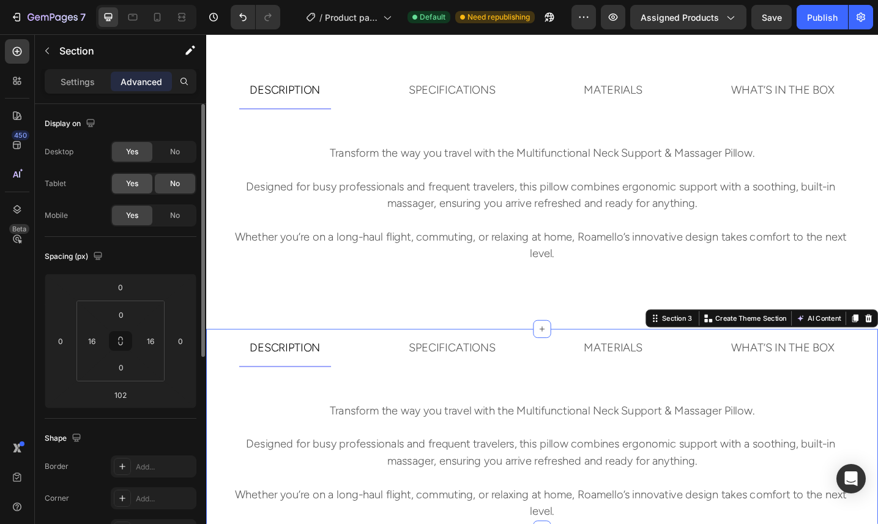
click at [138, 183] on span "Yes" at bounding box center [132, 183] width 12 height 11
click at [174, 155] on span "No" at bounding box center [175, 151] width 10 height 11
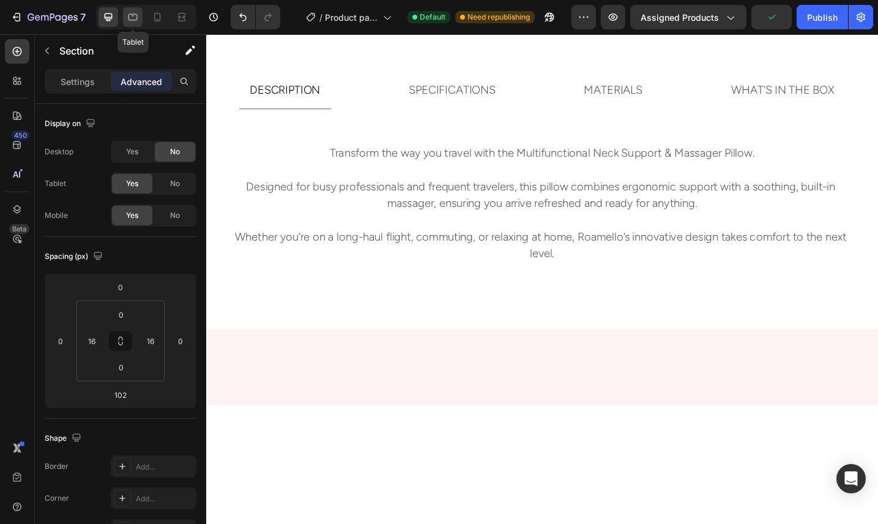
click at [138, 15] on icon at bounding box center [133, 17] width 12 height 12
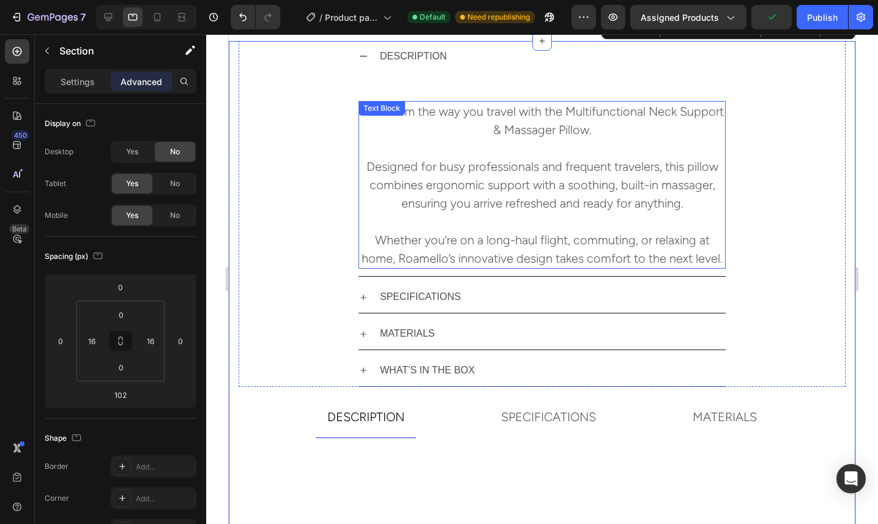
scroll to position [748, 0]
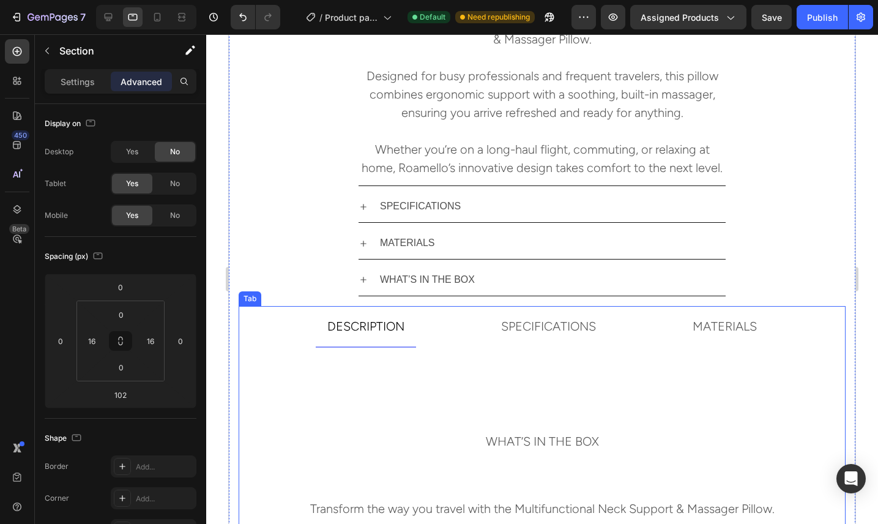
click at [478, 316] on ul "DESCRIPTION SPECIFICATIONS MATERIALS WHAT’S IN THE BOX" at bounding box center [542, 383] width 607 height 155
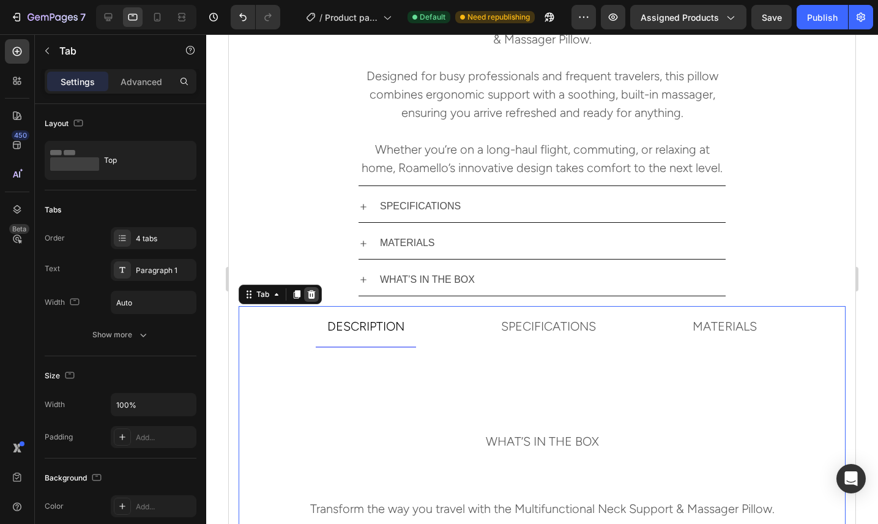
click at [313, 292] on icon at bounding box center [312, 294] width 8 height 9
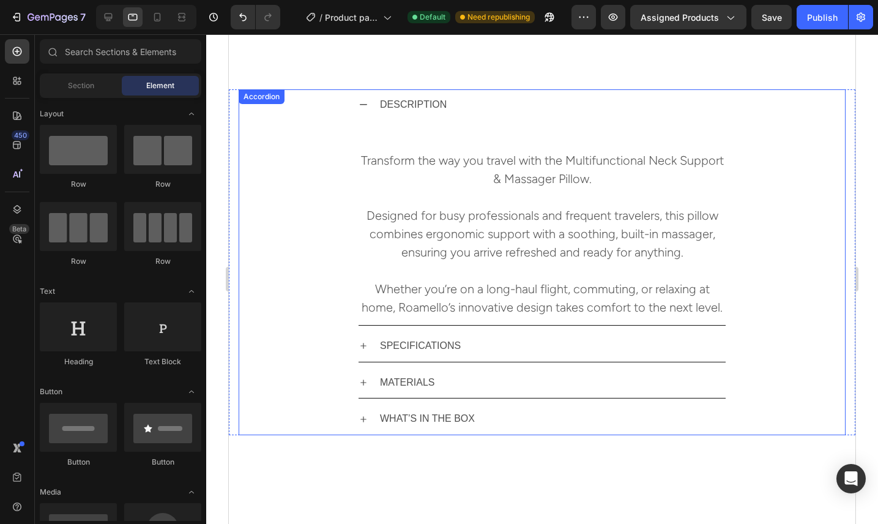
scroll to position [562, 0]
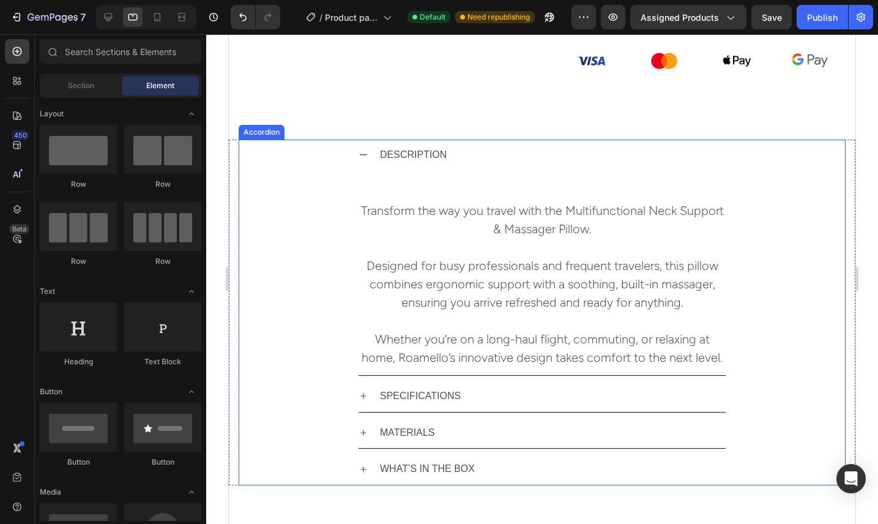
click at [361, 154] on icon at bounding box center [363, 154] width 7 height 1
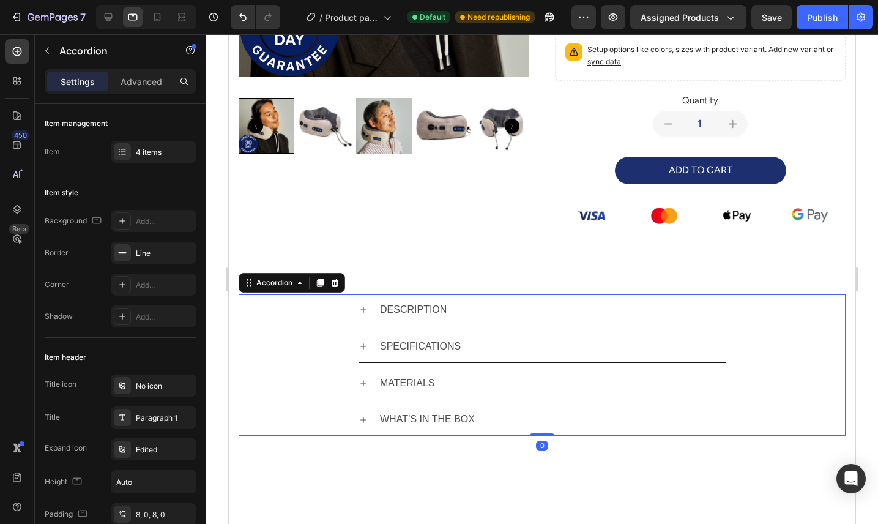
scroll to position [376, 0]
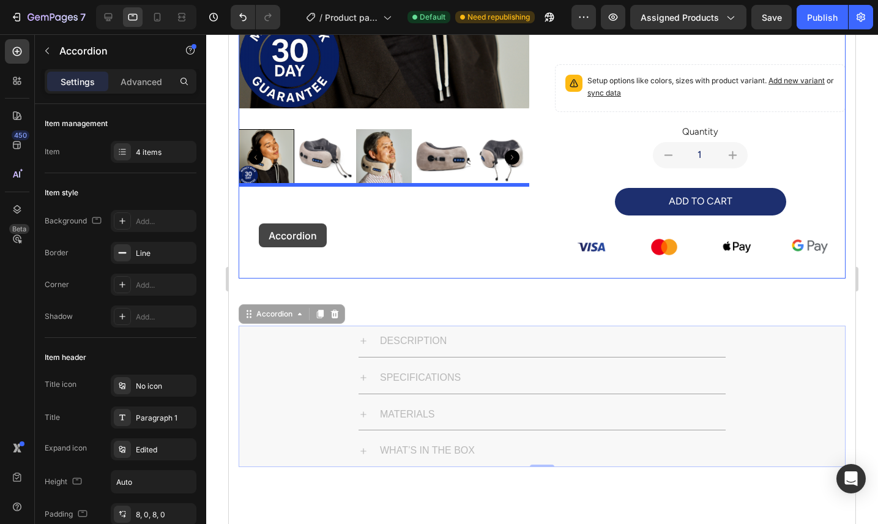
drag, startPoint x: 250, startPoint y: 313, endPoint x: 259, endPoint y: 223, distance: 90.3
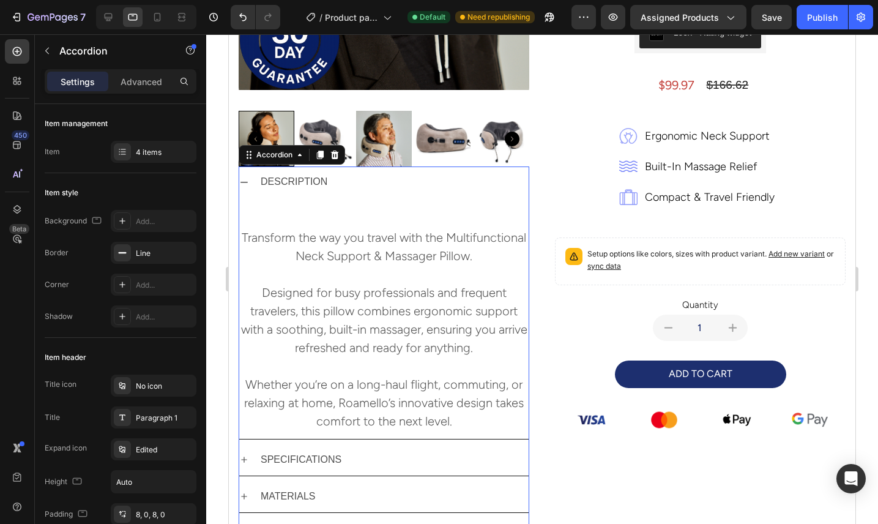
scroll to position [283, 0]
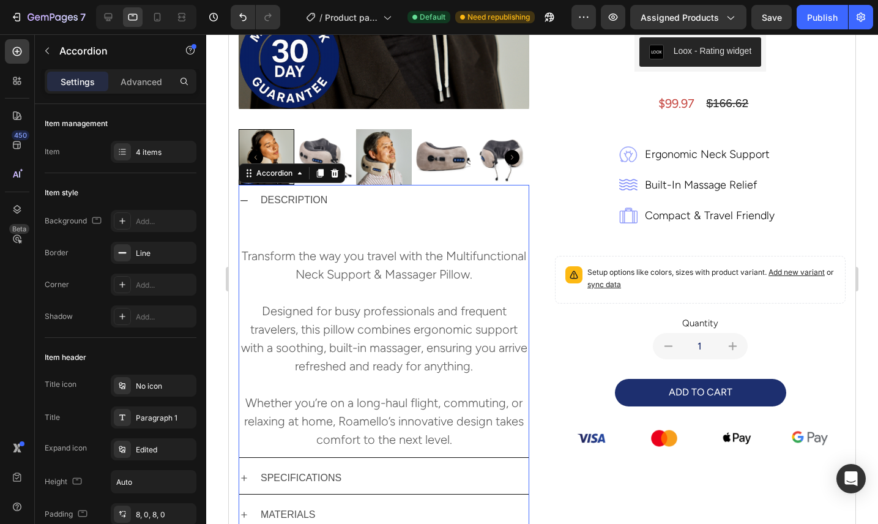
click at [244, 199] on icon at bounding box center [244, 201] width 10 height 10
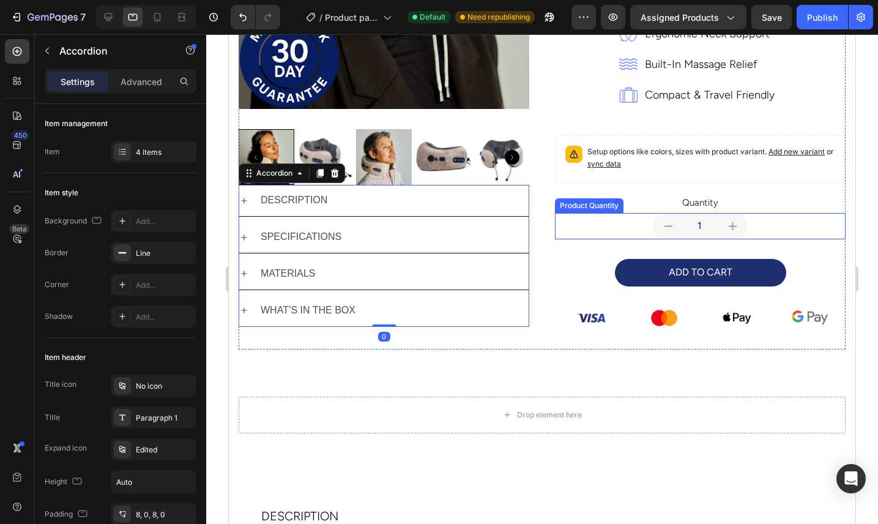
scroll to position [306, 0]
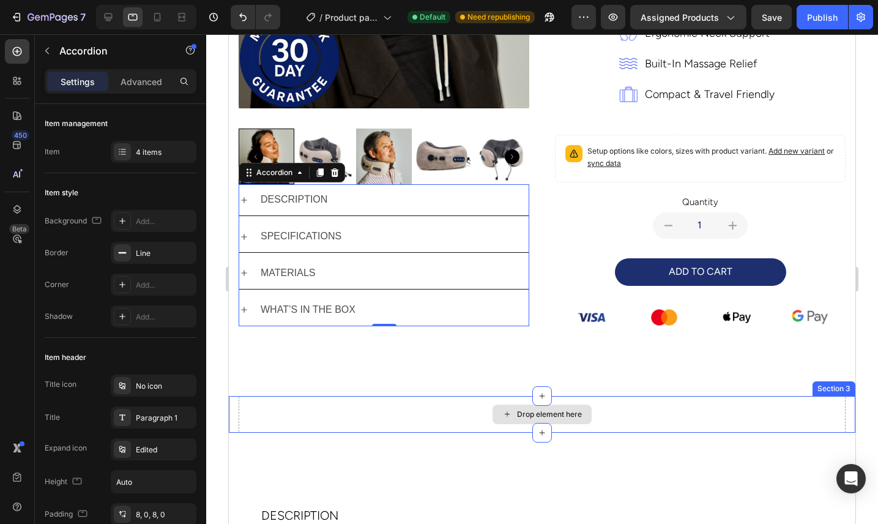
click at [412, 409] on div "Drop element here" at bounding box center [542, 414] width 607 height 37
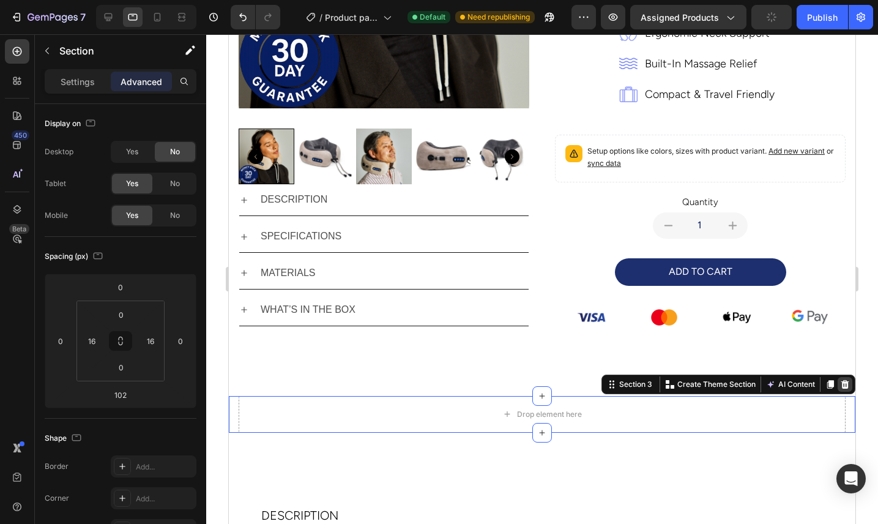
click at [843, 385] on icon at bounding box center [845, 384] width 10 height 10
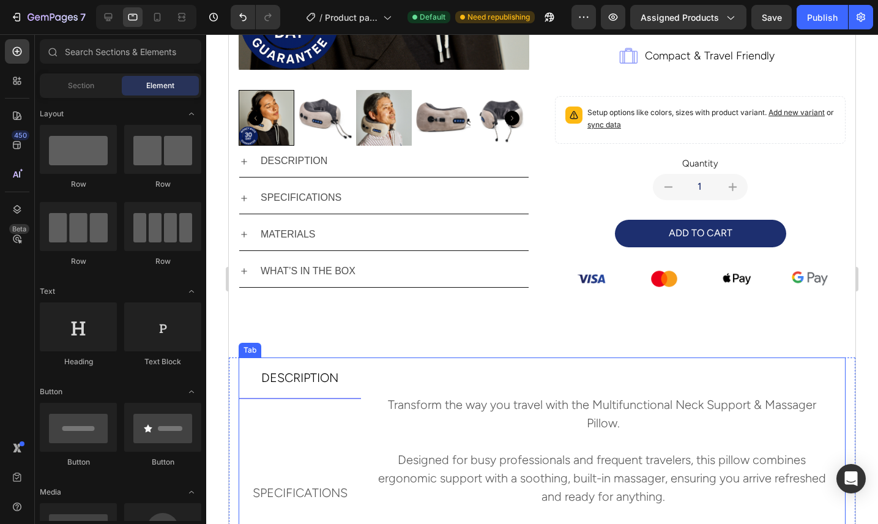
scroll to position [396, 0]
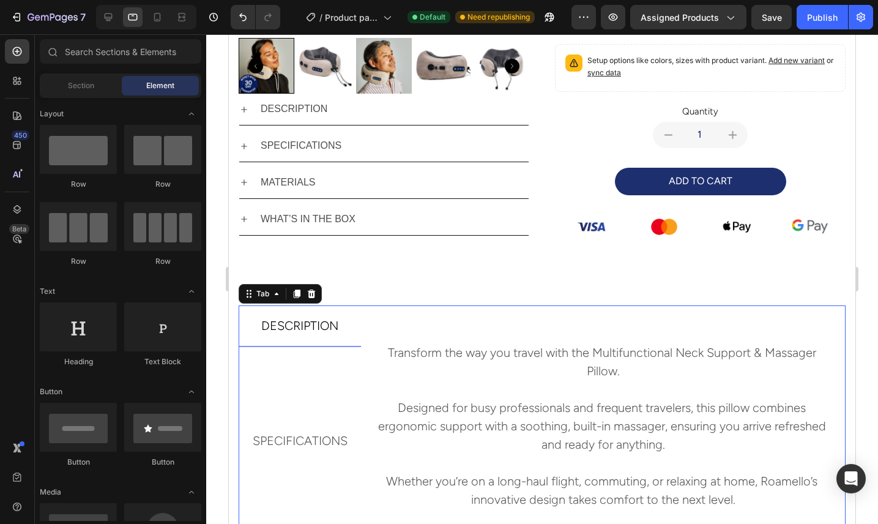
click at [510, 319] on div "Transform the way you travel with the Multifunctional Neck Support & Massager P…" at bounding box center [603, 510] width 484 height 410
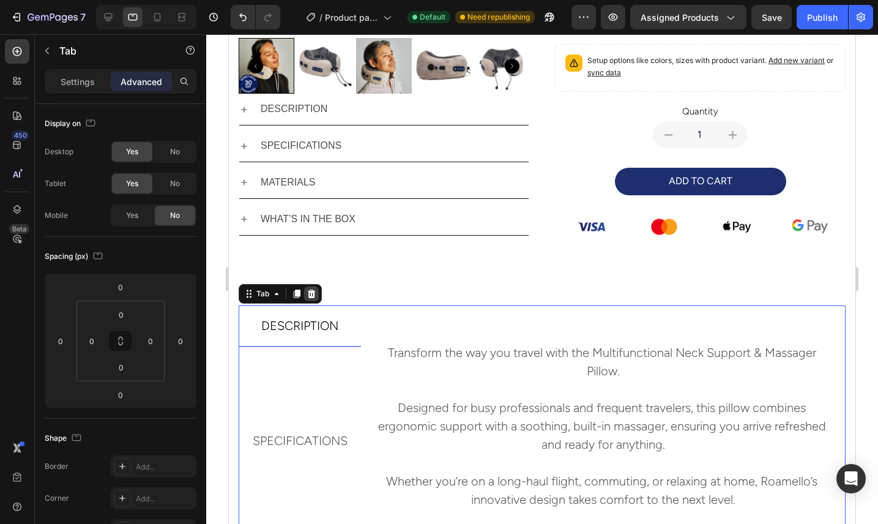
click at [316, 291] on div at bounding box center [311, 293] width 15 height 15
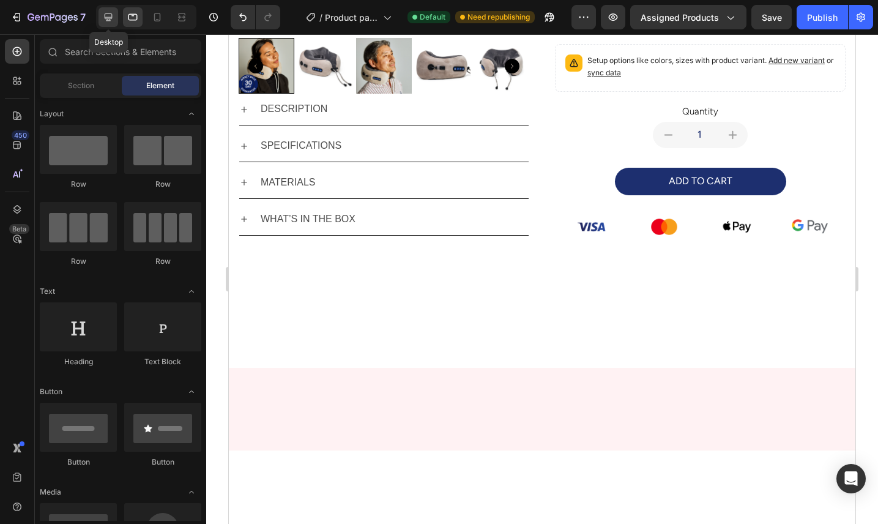
click at [106, 20] on icon at bounding box center [108, 17] width 12 height 12
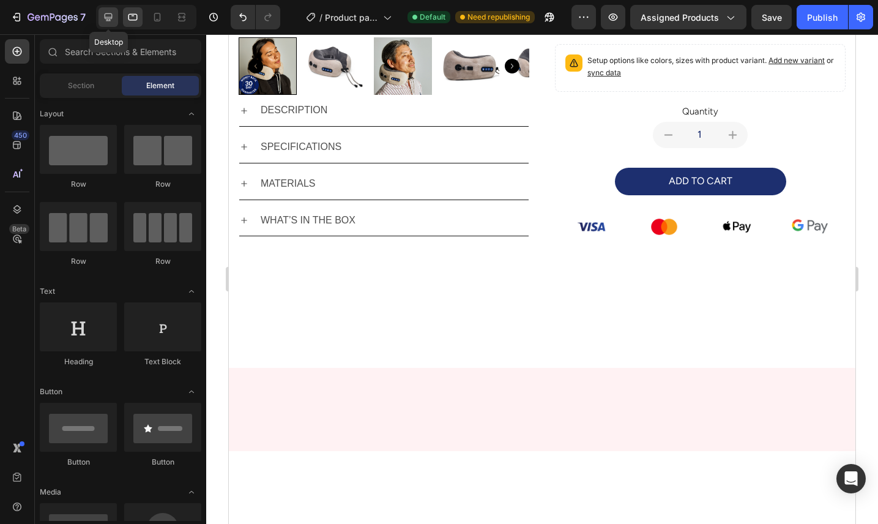
scroll to position [383, 0]
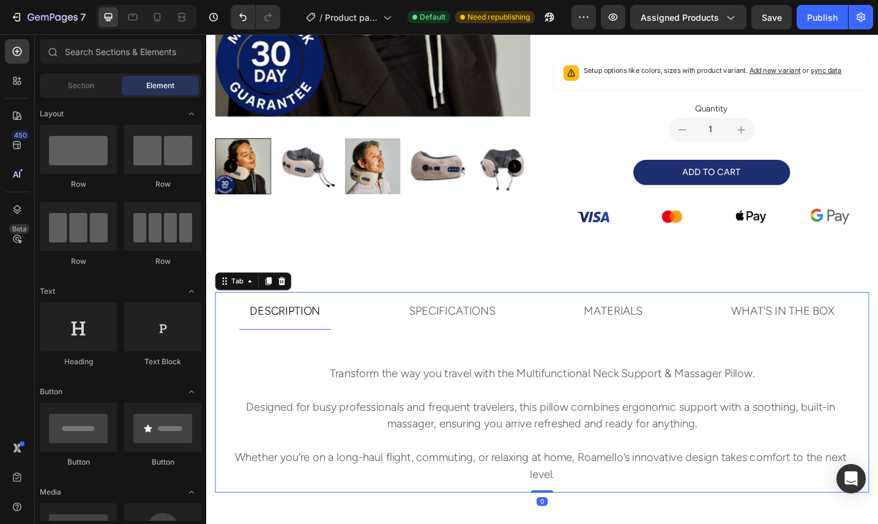
click at [385, 354] on ul "DESCRIPTION SPECIFICATIONS MATERIALS WHAT’S IN THE BOX" at bounding box center [573, 337] width 714 height 42
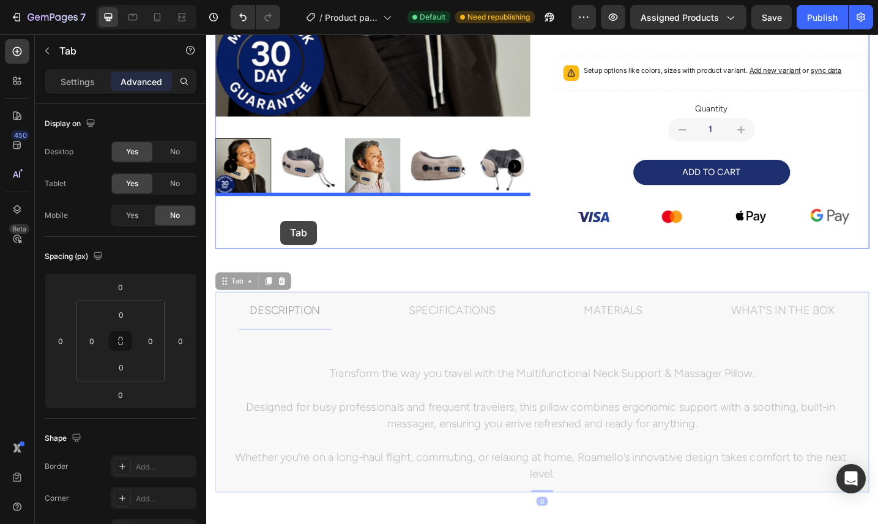
drag, startPoint x: 226, startPoint y: 305, endPoint x: 286, endPoint y: 237, distance: 90.1
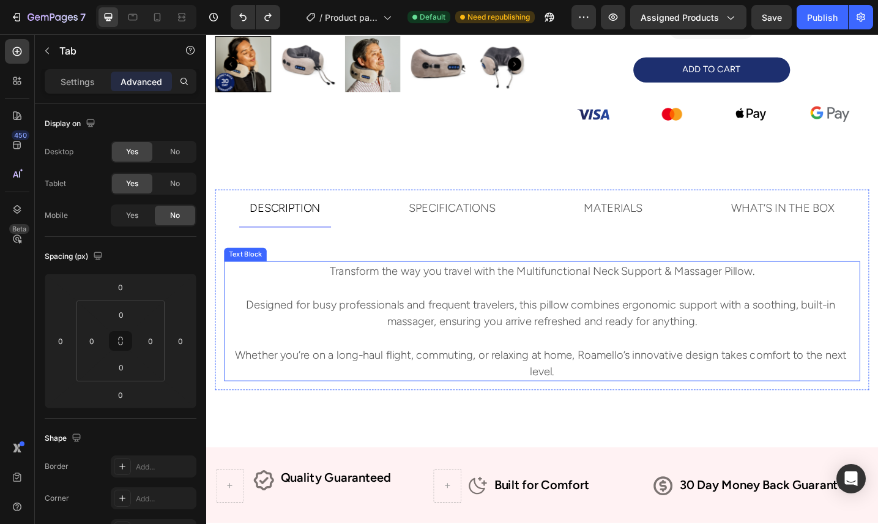
scroll to position [525, 0]
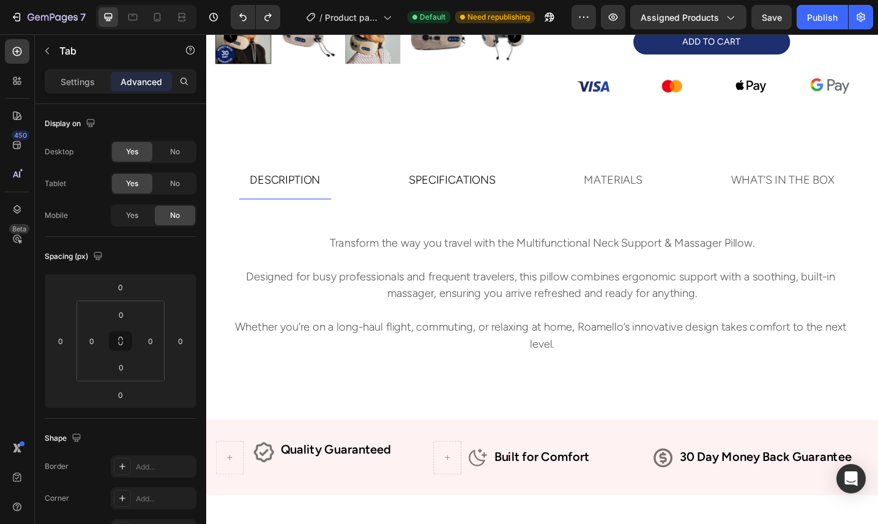
click at [514, 186] on p "SPECIFICATIONS" at bounding box center [475, 193] width 95 height 27
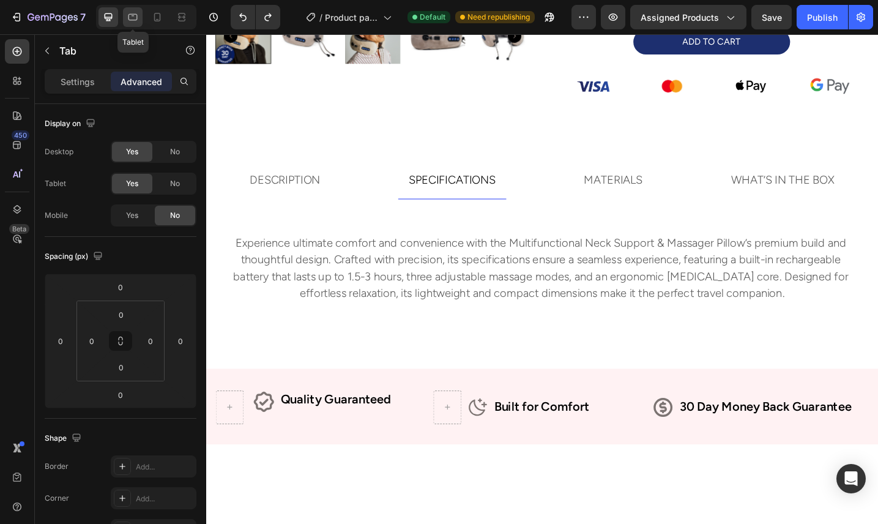
click at [130, 17] on icon at bounding box center [133, 17] width 12 height 12
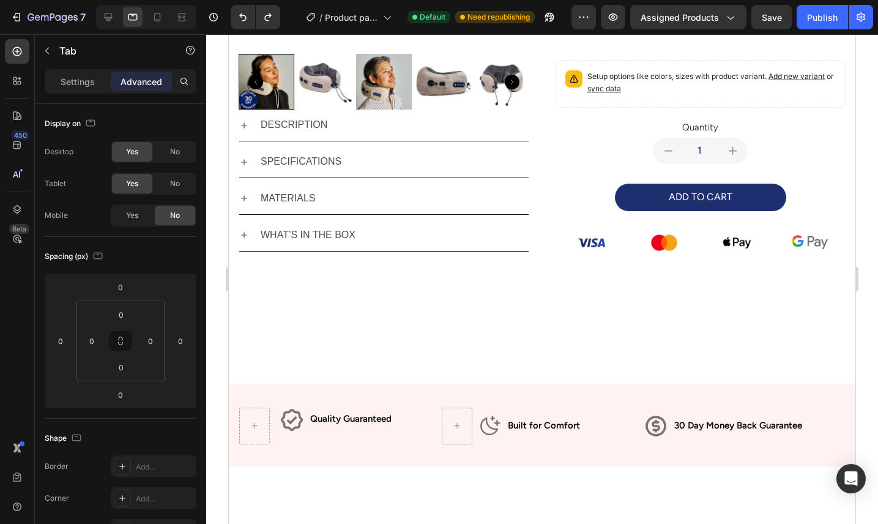
scroll to position [345, 0]
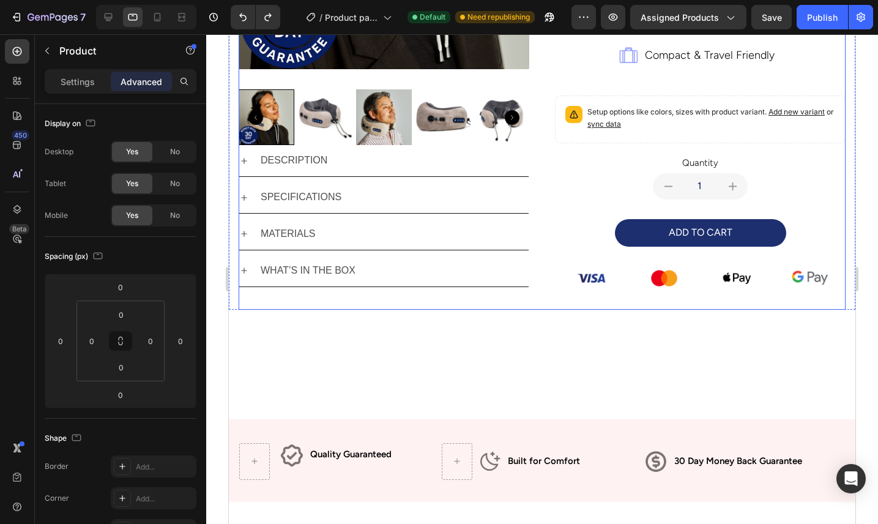
click at [522, 292] on div "Product Images DESCRIPTION SPECIFICATIONS MATERIALS WHAT’S IN THE BOX Accordion" at bounding box center [384, 24] width 291 height 569
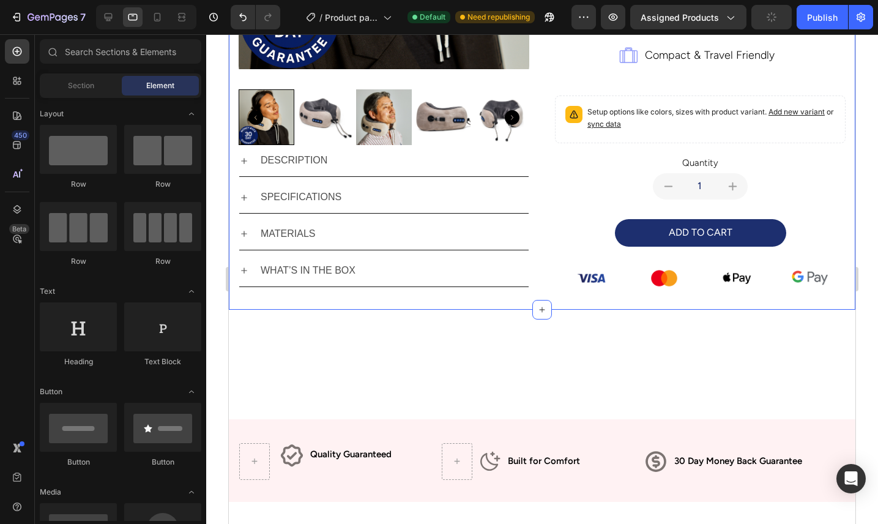
click at [234, 276] on div "Product Images DESCRIPTION SPECIFICATIONS MATERIALS WHAT’S IN THE BOX Accordion…" at bounding box center [542, 24] width 626 height 569
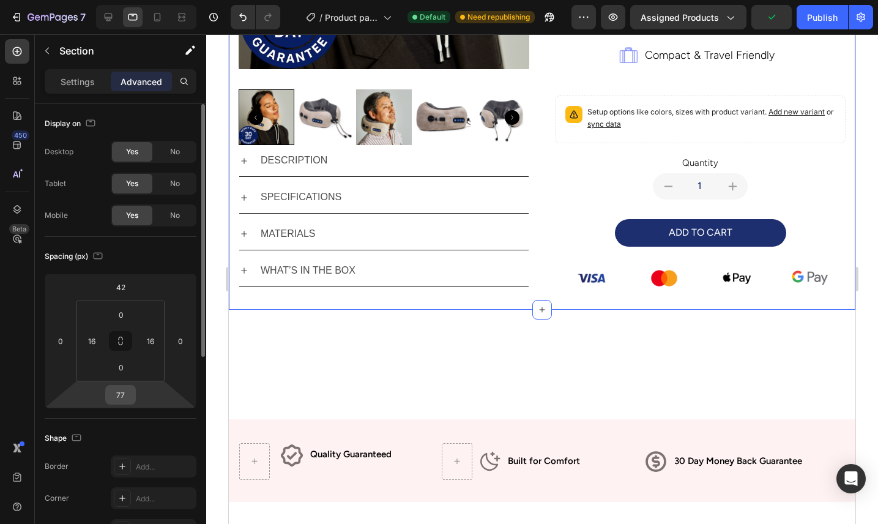
click at [131, 393] on input "77" at bounding box center [120, 394] width 24 height 18
type input "0"
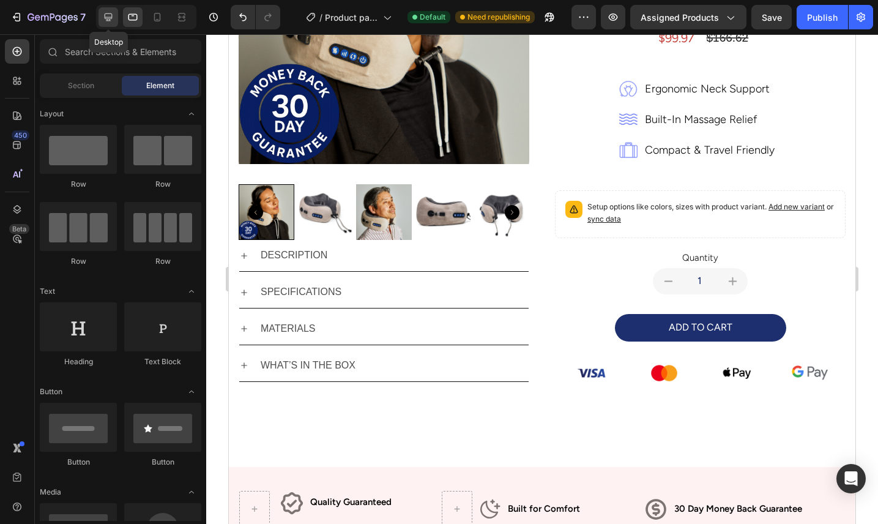
click at [103, 20] on icon at bounding box center [108, 17] width 12 height 12
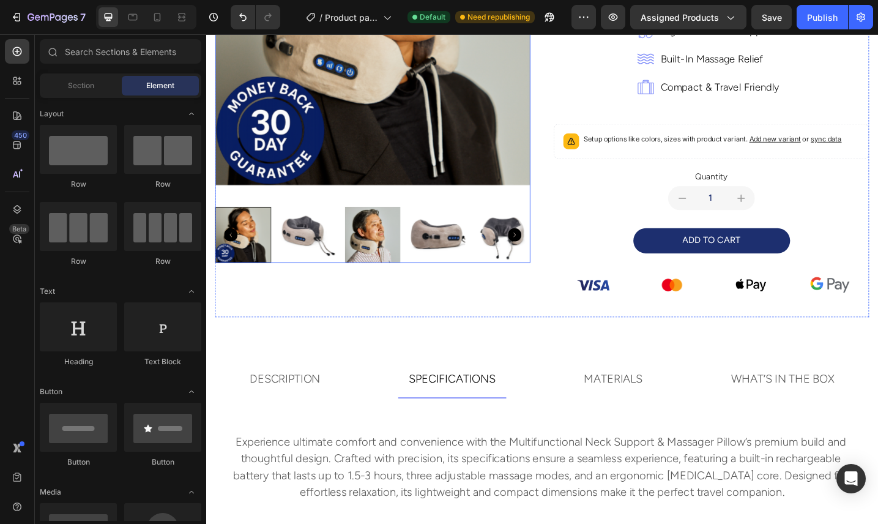
scroll to position [333, 0]
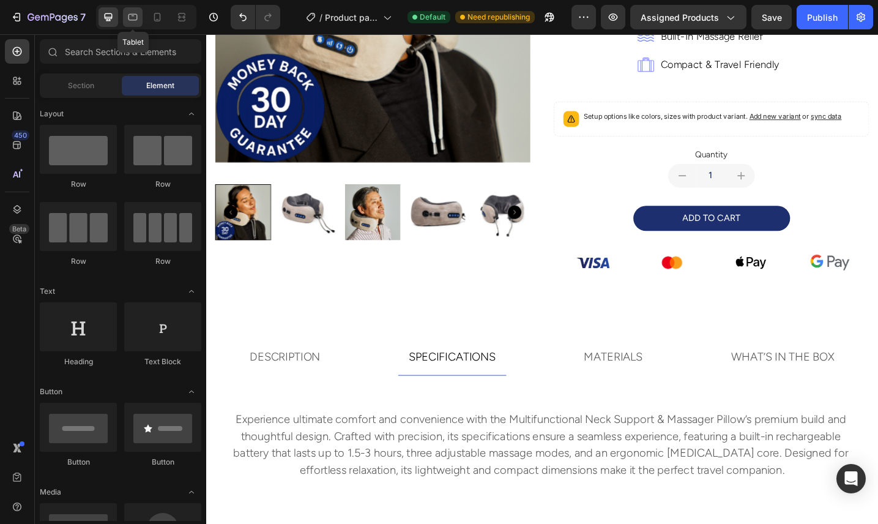
click at [130, 24] on div at bounding box center [133, 17] width 20 height 20
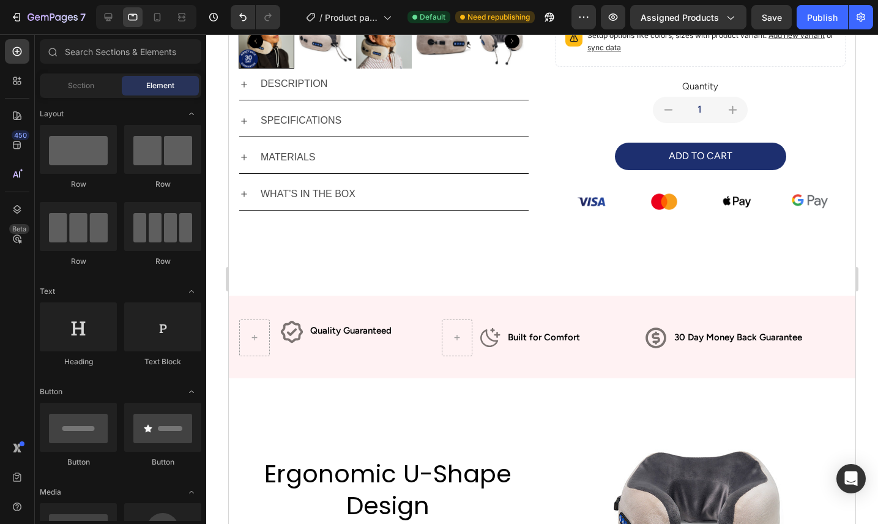
scroll to position [426, 0]
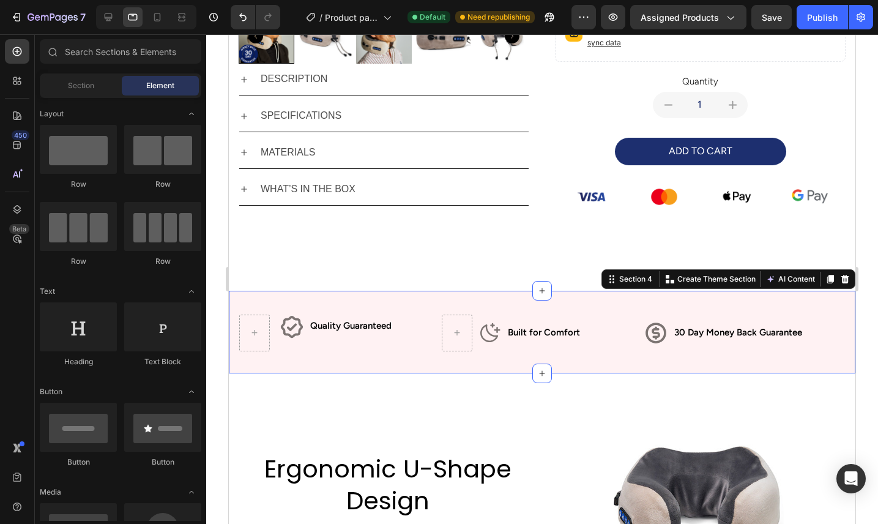
click at [289, 299] on div "Icon Row Quality Guaranteed Text Block Row Icon Built for Comfort Text Block Ro…" at bounding box center [542, 332] width 626 height 83
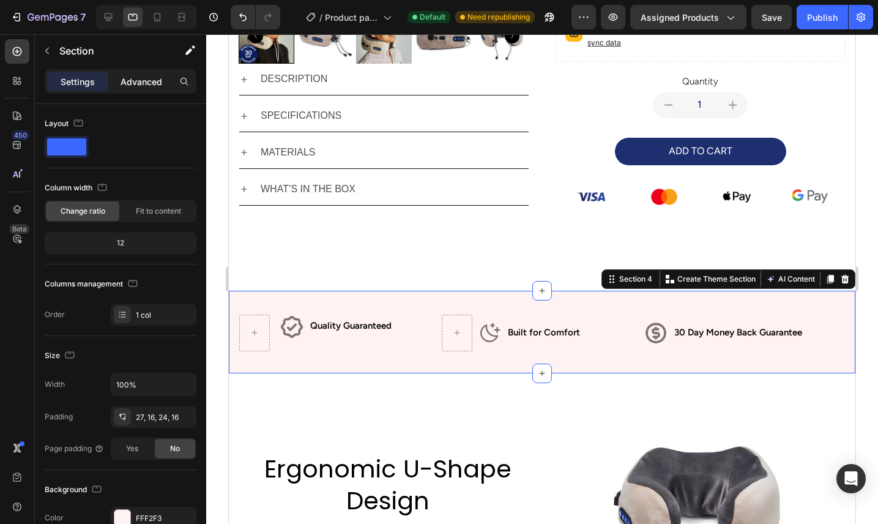
click at [139, 84] on p "Advanced" at bounding box center [141, 81] width 42 height 13
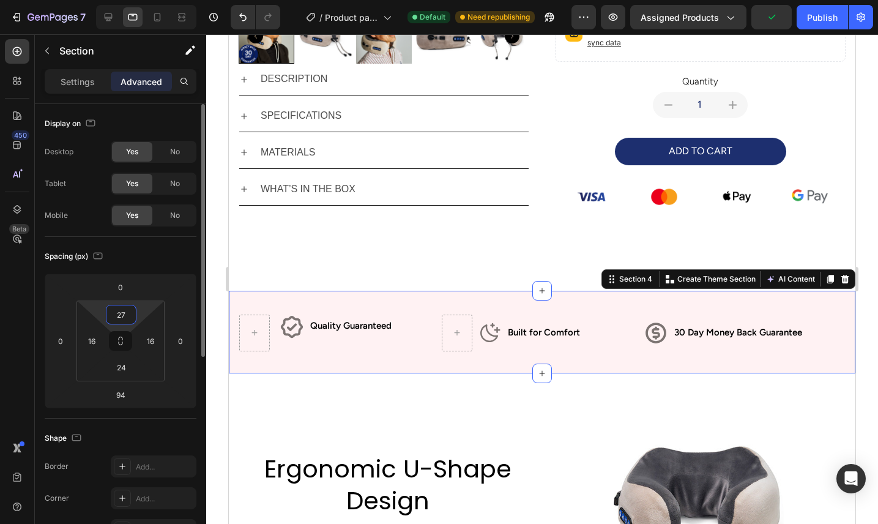
click at [128, 316] on input "27" at bounding box center [121, 314] width 24 height 18
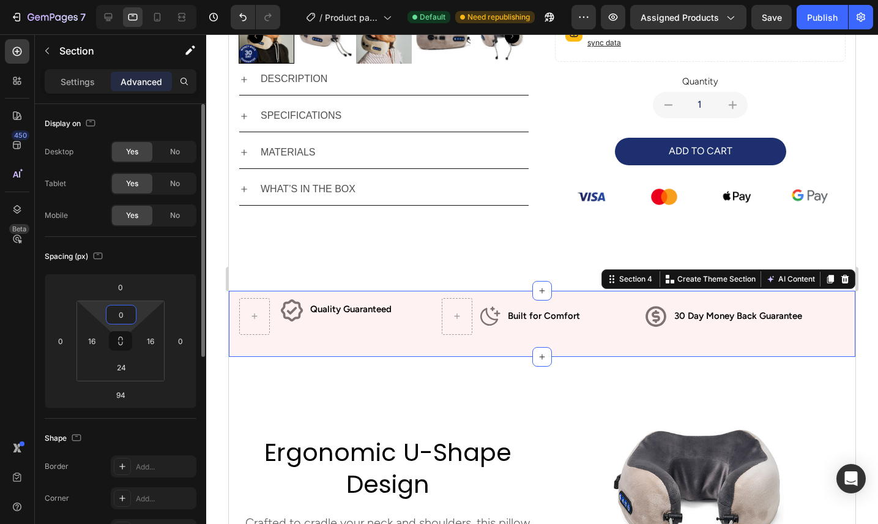
type input "27"
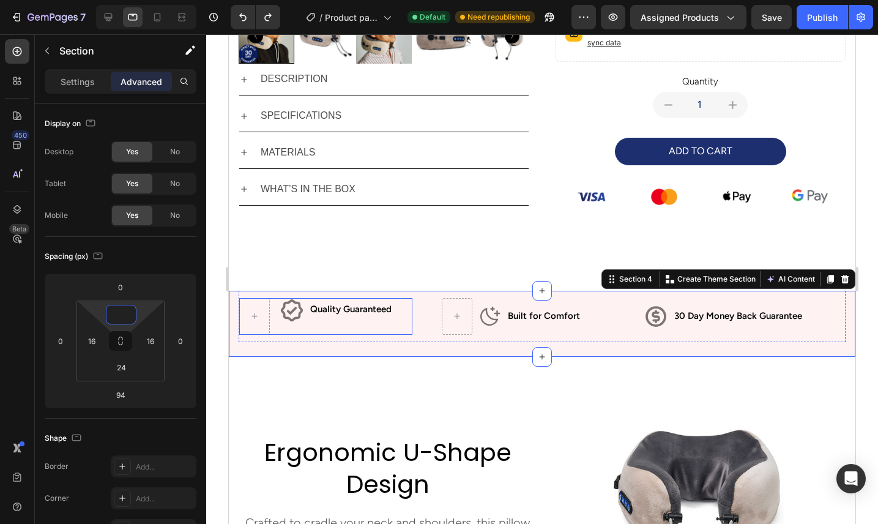
type input "27"
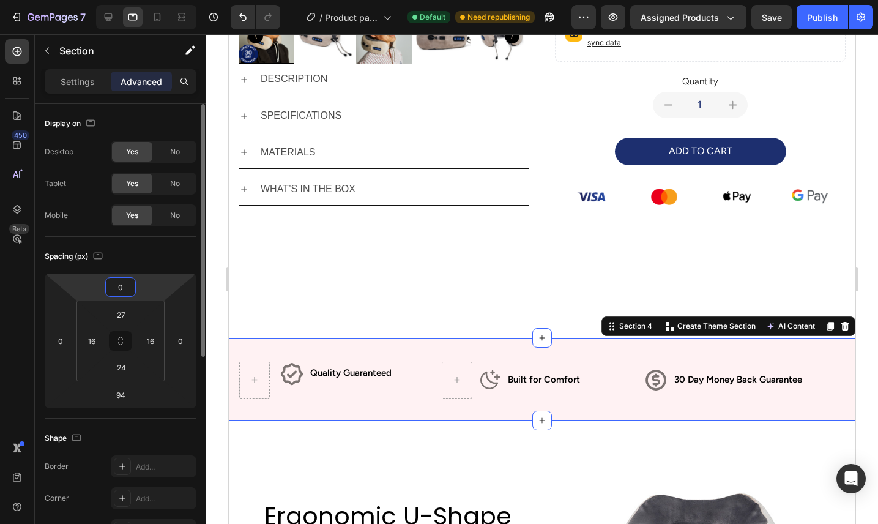
click at [129, 285] on input "0" at bounding box center [120, 287] width 24 height 18
type input "0"
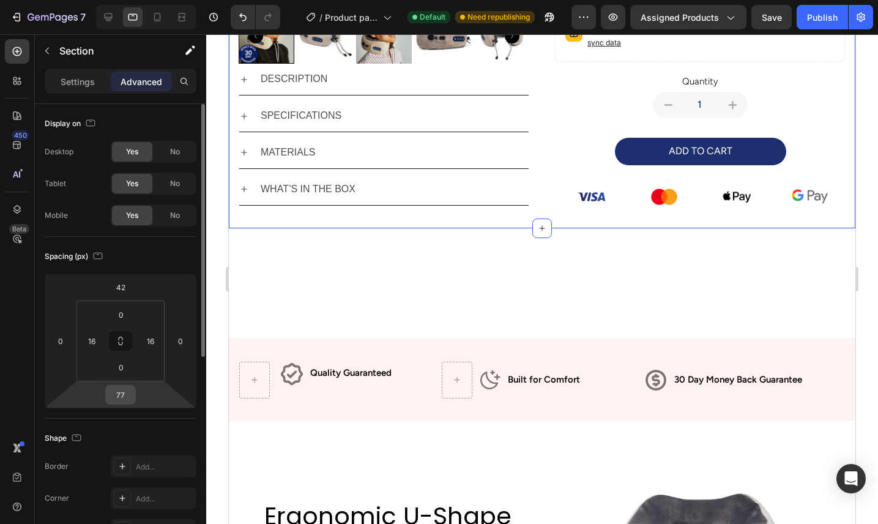
click at [130, 396] on input "77" at bounding box center [120, 394] width 24 height 18
type input "0"
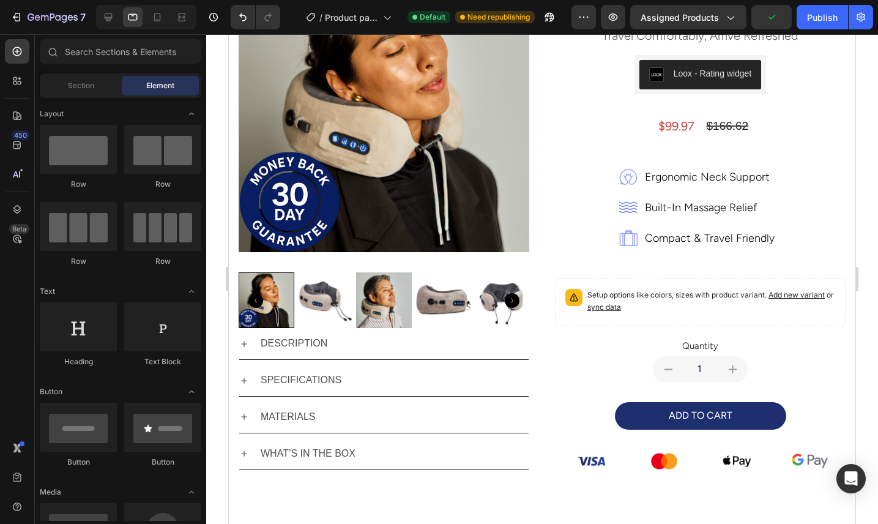
scroll to position [225, 0]
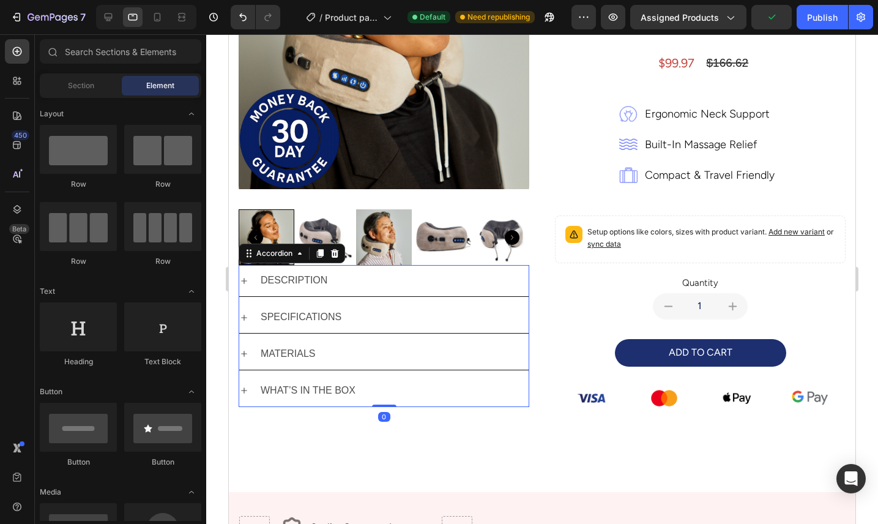
click at [387, 289] on div "DESCRIPTION" at bounding box center [394, 280] width 270 height 21
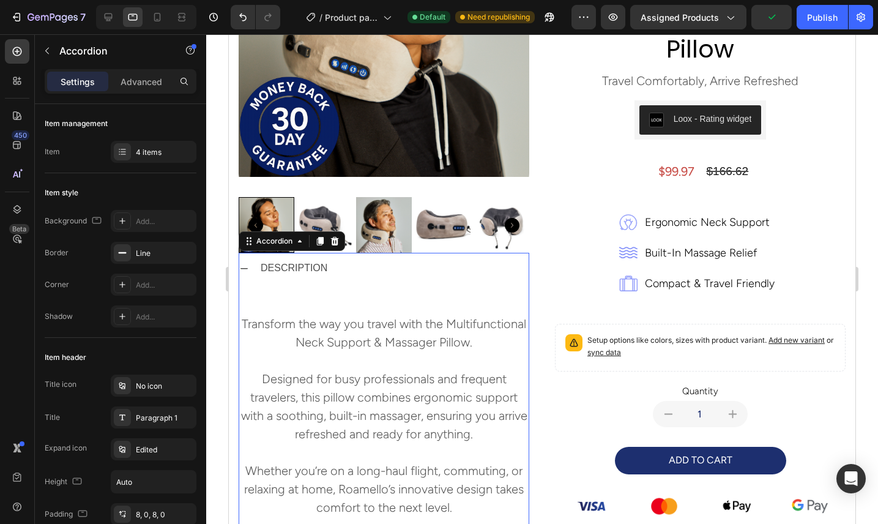
scroll to position [202, 0]
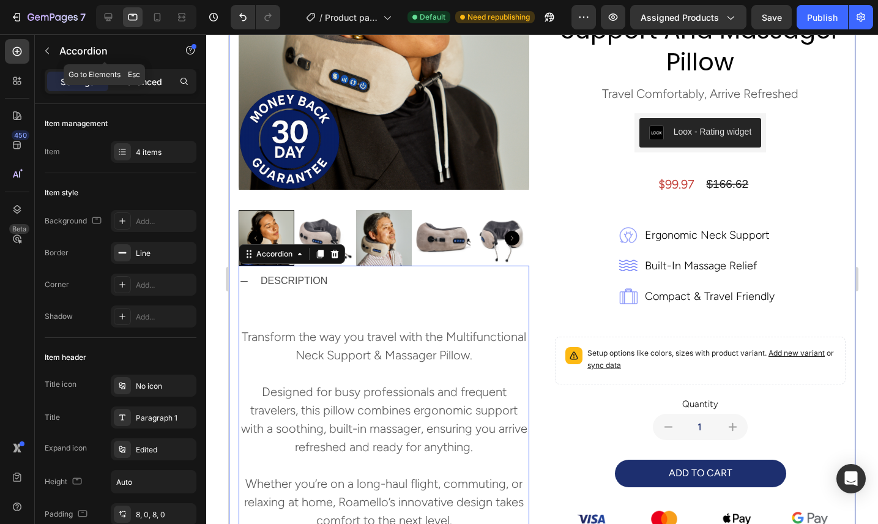
click at [158, 80] on p "Advanced" at bounding box center [141, 81] width 42 height 13
type input "100%"
type input "100"
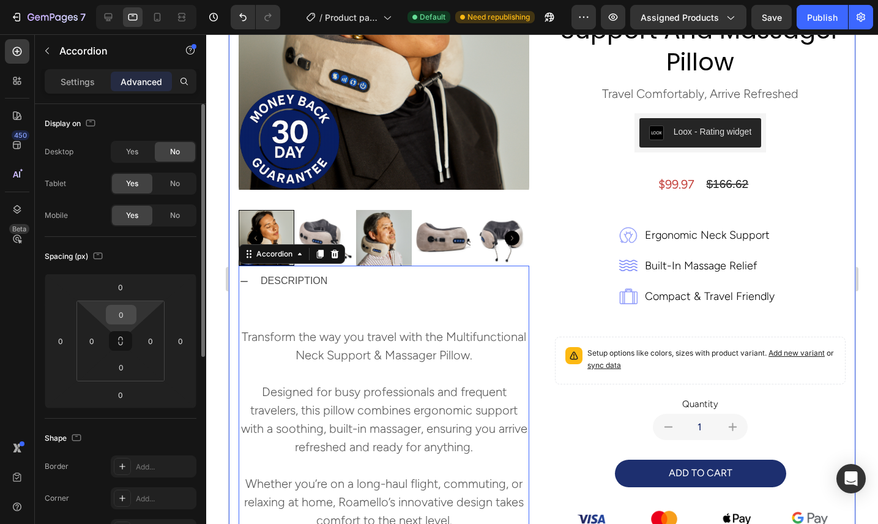
click at [129, 315] on input "0" at bounding box center [121, 314] width 24 height 18
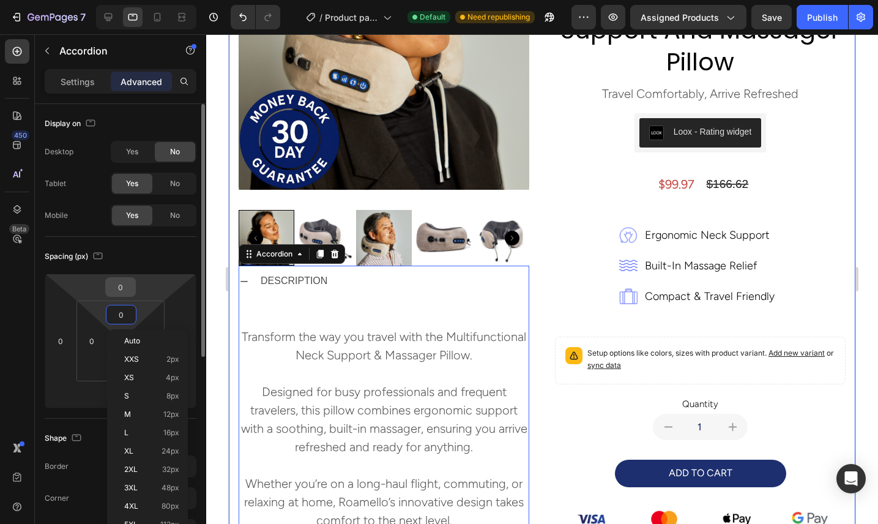
click at [129, 289] on input "0" at bounding box center [120, 287] width 24 height 18
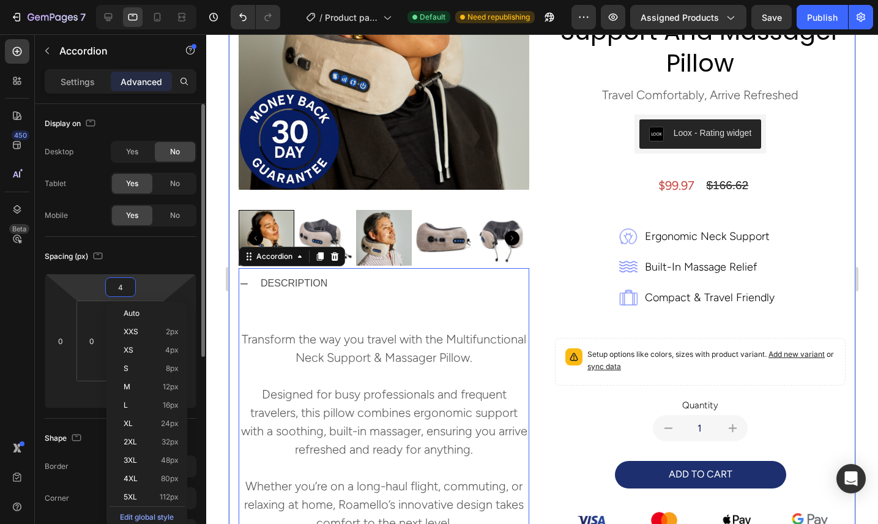
type input "40"
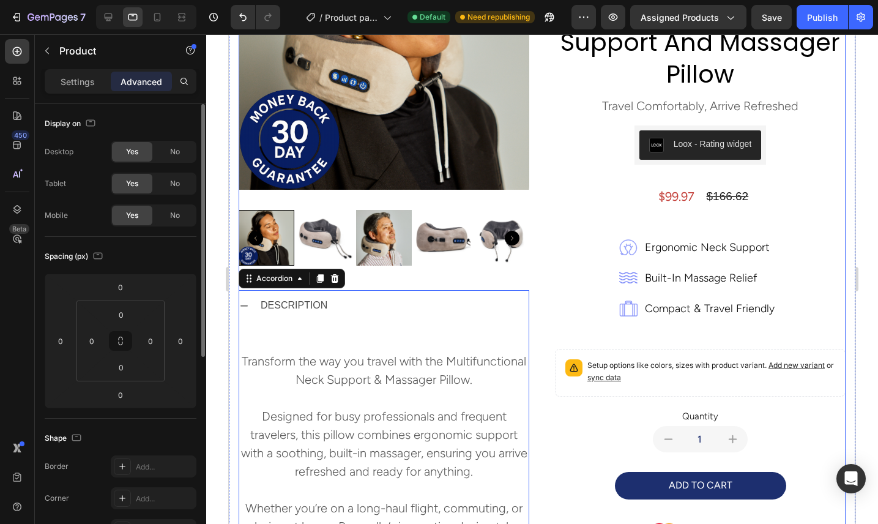
click at [579, 300] on div "multifunctional neck support and massager pillow Product Title travel comfortab…" at bounding box center [700, 277] width 291 height 789
click at [357, 302] on div "DESCRIPTION" at bounding box center [394, 305] width 270 height 21
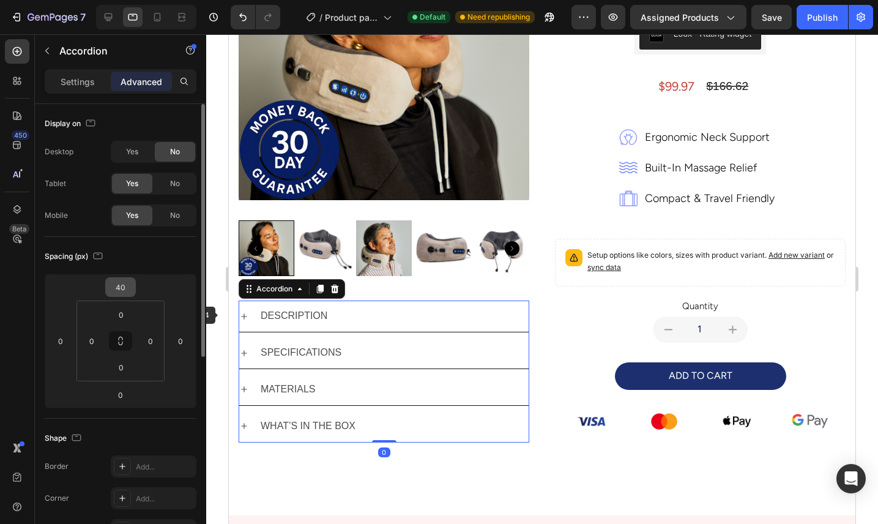
scroll to position [213, 0]
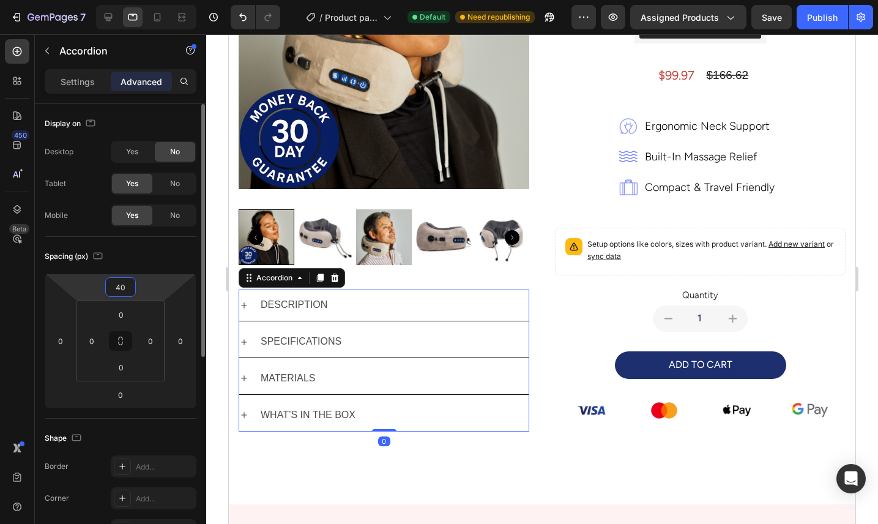
click at [131, 285] on input "40" at bounding box center [120, 287] width 24 height 18
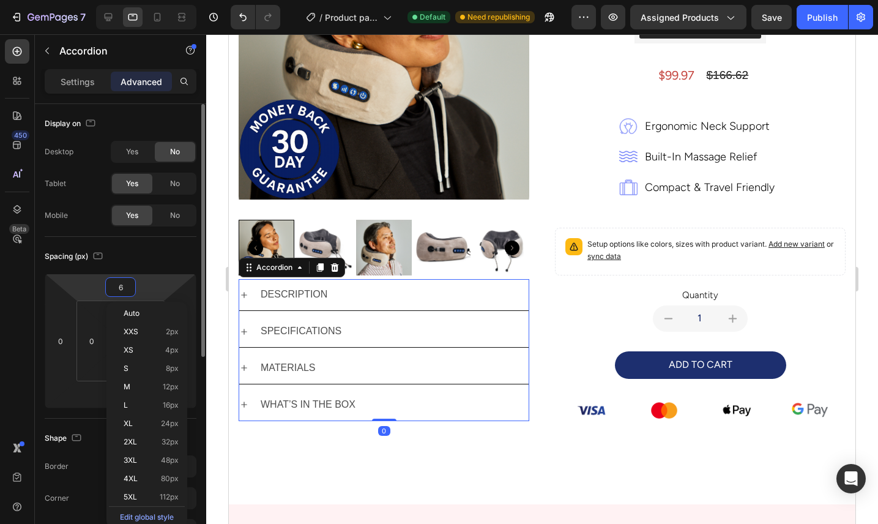
scroll to position [207, 0]
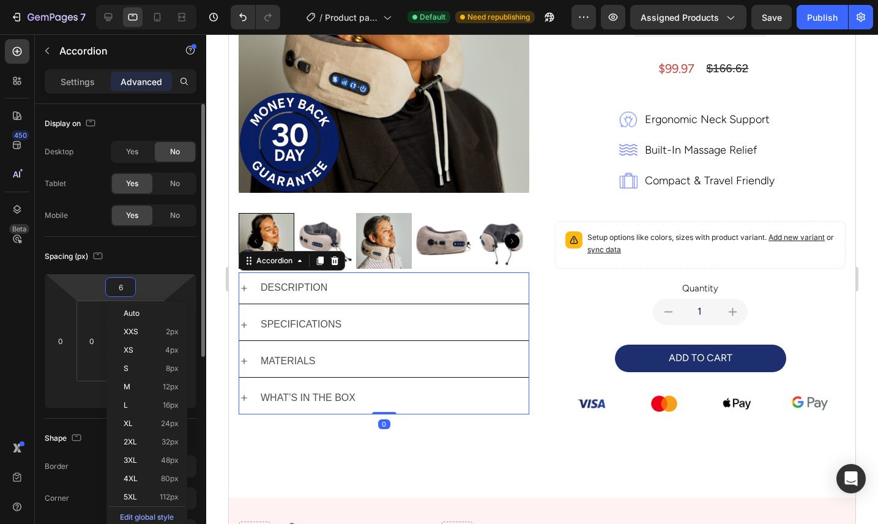
type input "60"
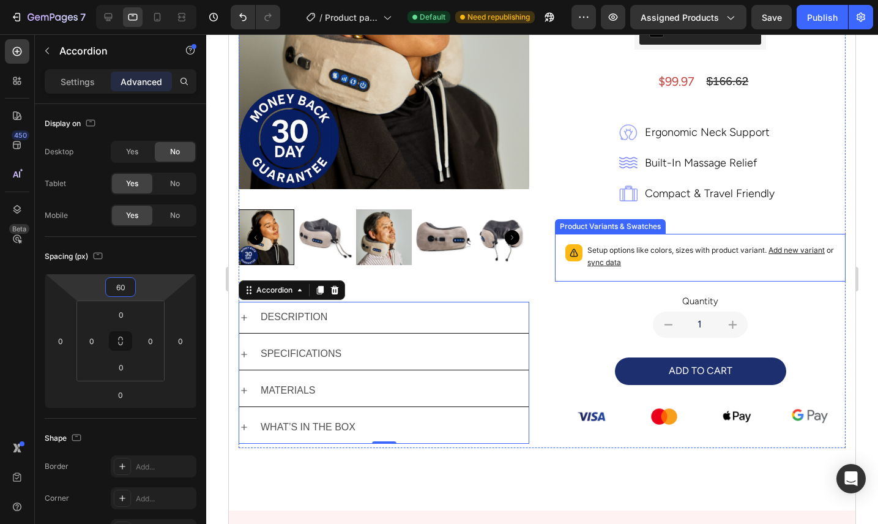
click at [565, 303] on div "Quantity" at bounding box center [700, 301] width 291 height 15
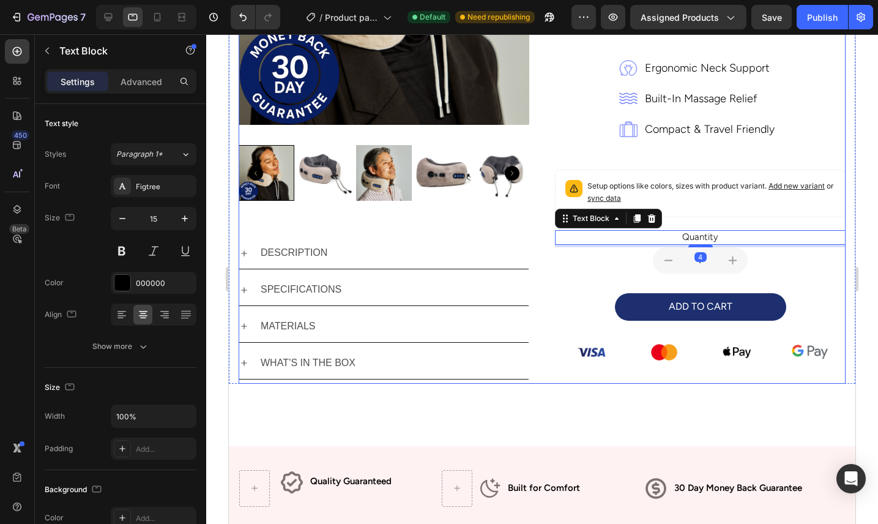
scroll to position [283, 0]
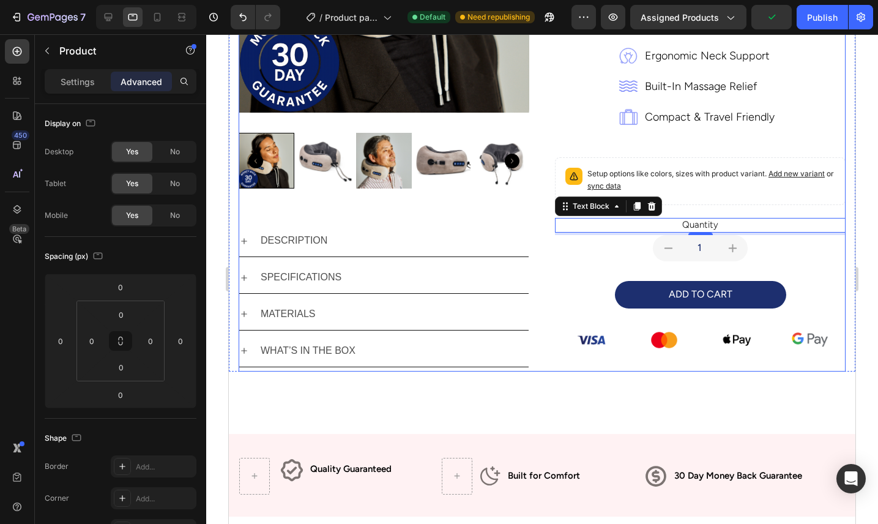
click at [576, 358] on div "multifunctional neck support and massager pillow Product Title travel comfortab…" at bounding box center [700, 86] width 291 height 569
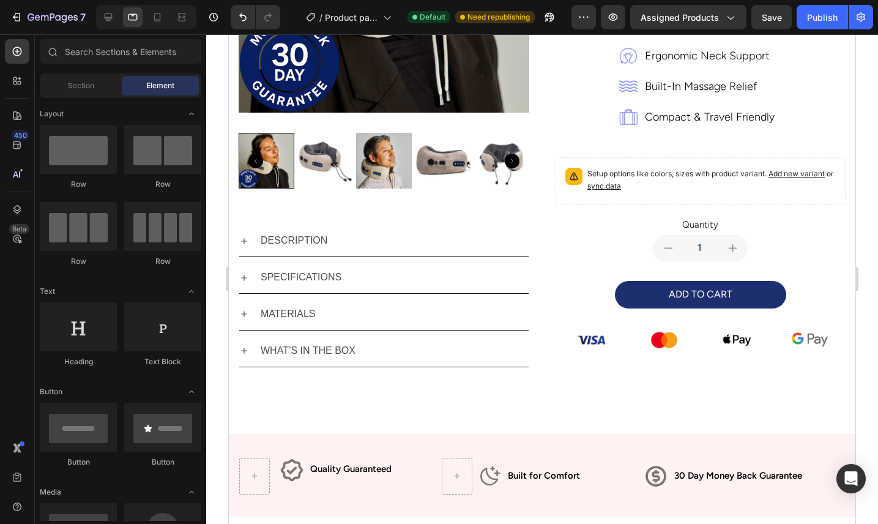
scroll to position [400, 0]
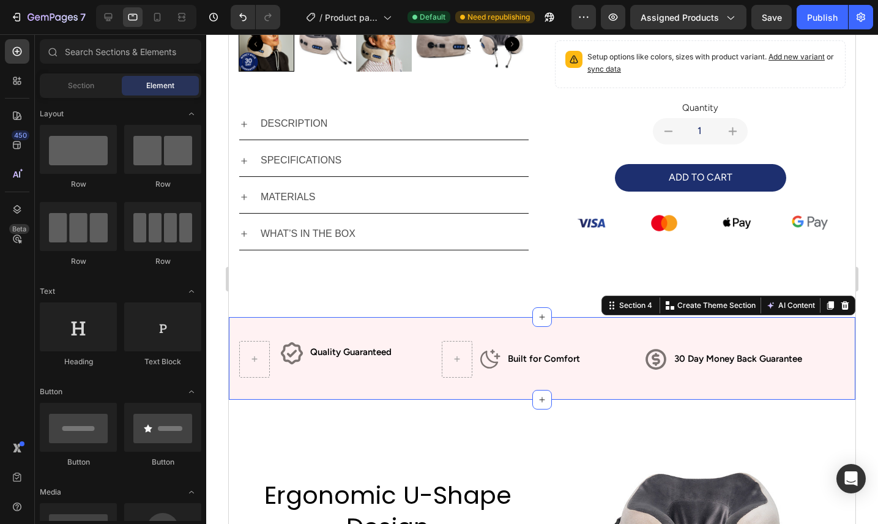
click at [555, 323] on div "Icon Row Quality Guaranteed Text Block Row Icon Built for Comfort Text Block Ro…" at bounding box center [542, 358] width 626 height 83
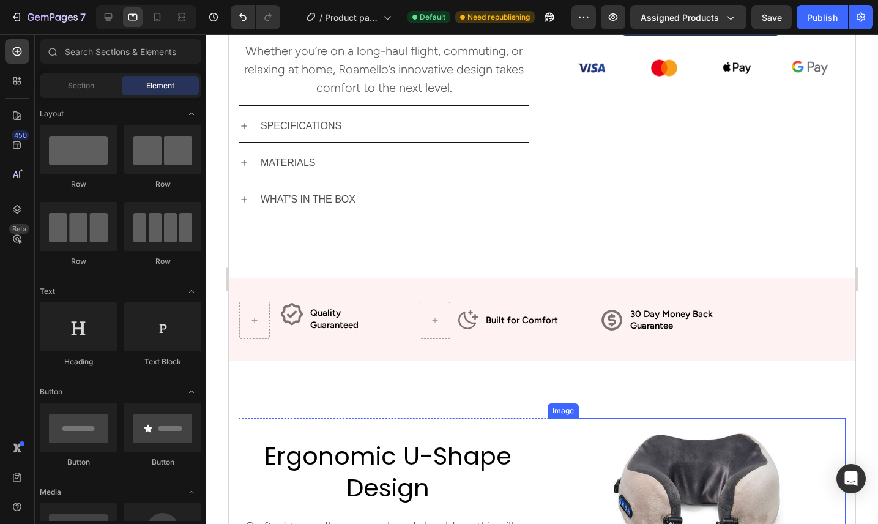
scroll to position [102, 0]
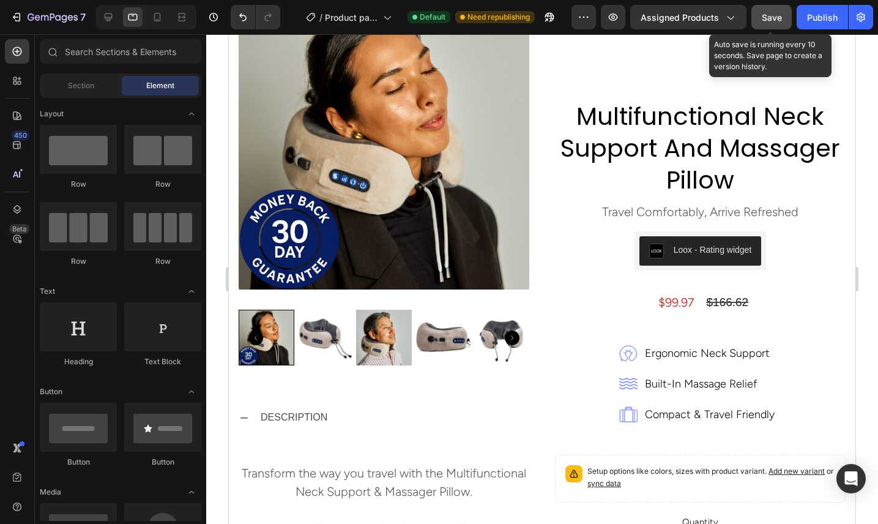
click at [772, 12] on span "Save" at bounding box center [771, 17] width 20 height 10
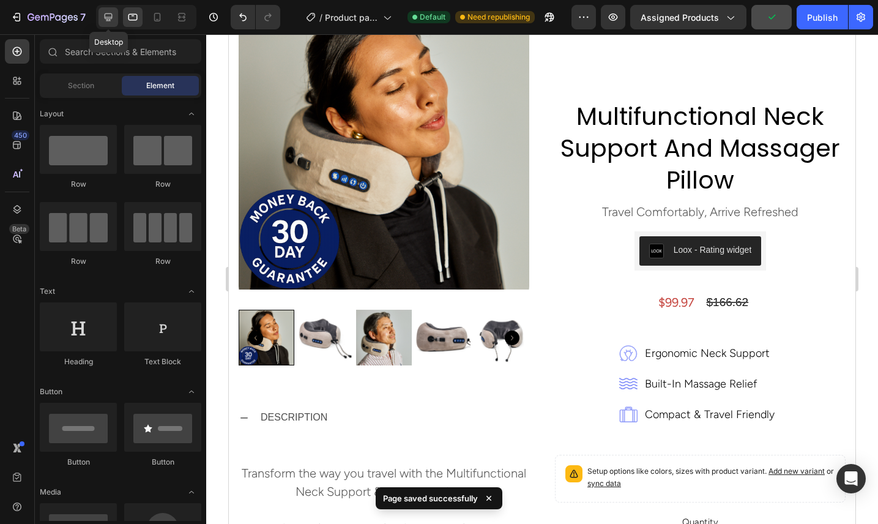
click at [106, 20] on icon at bounding box center [109, 17] width 8 height 8
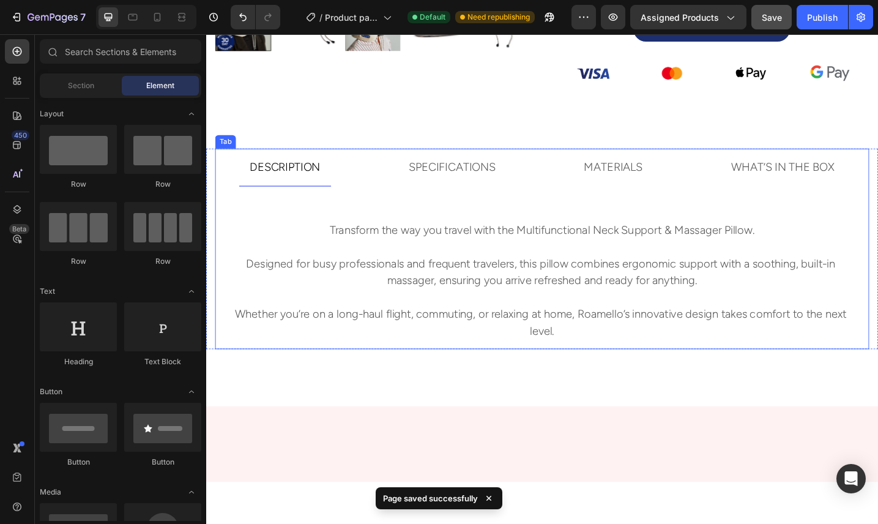
scroll to position [612, 0]
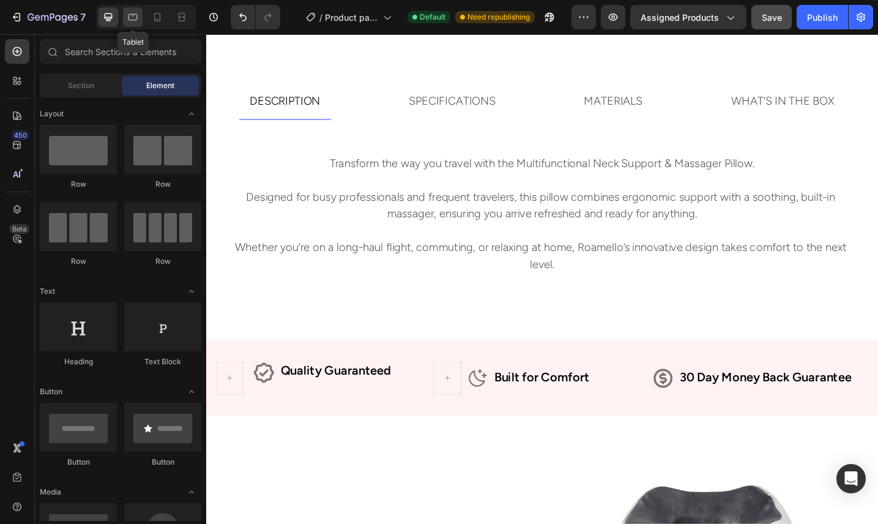
click at [136, 16] on icon at bounding box center [132, 17] width 9 height 7
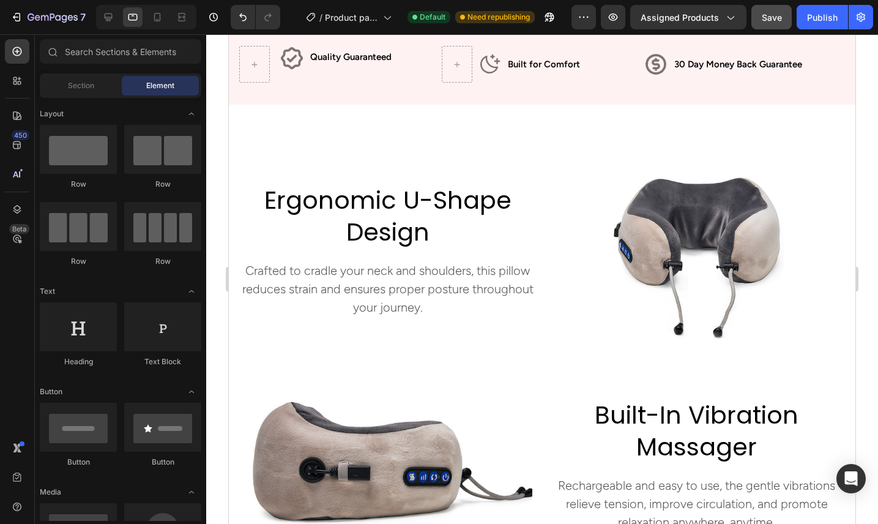
scroll to position [929, 0]
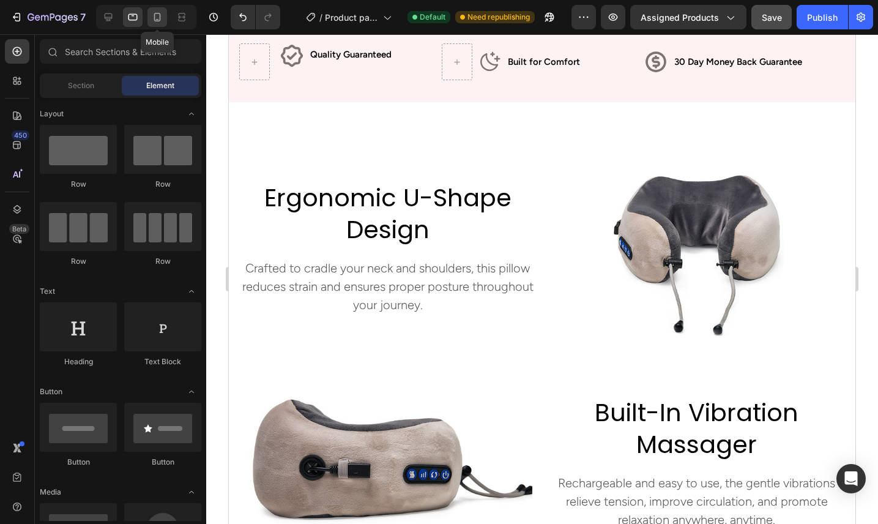
click at [150, 18] on div at bounding box center [157, 17] width 20 height 20
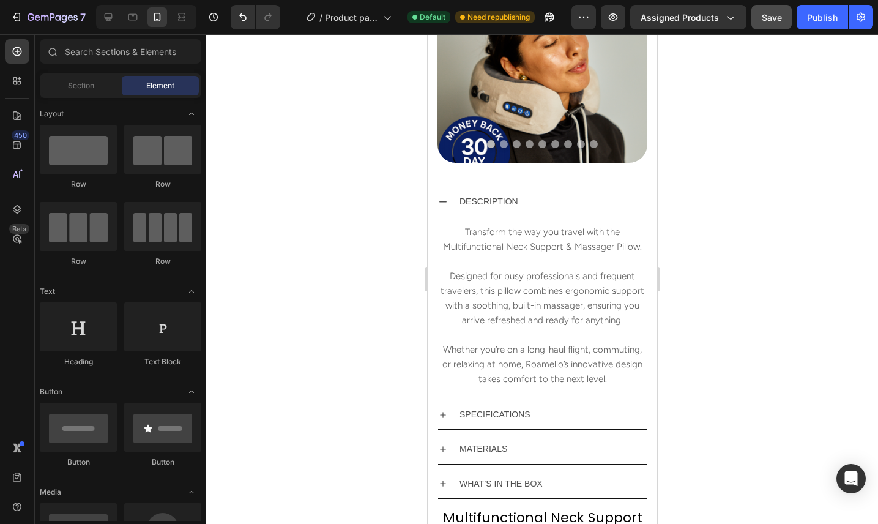
scroll to position [23, 0]
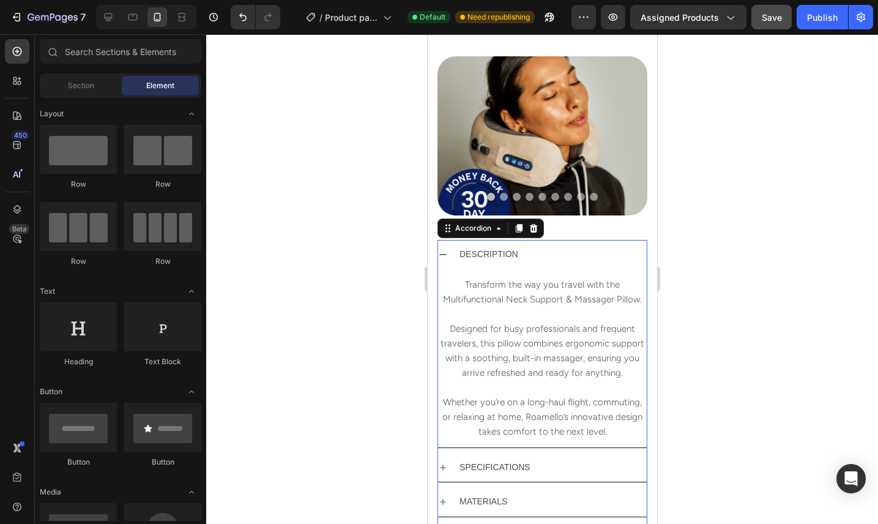
click at [554, 255] on div "DESCRIPTION" at bounding box center [551, 254] width 189 height 19
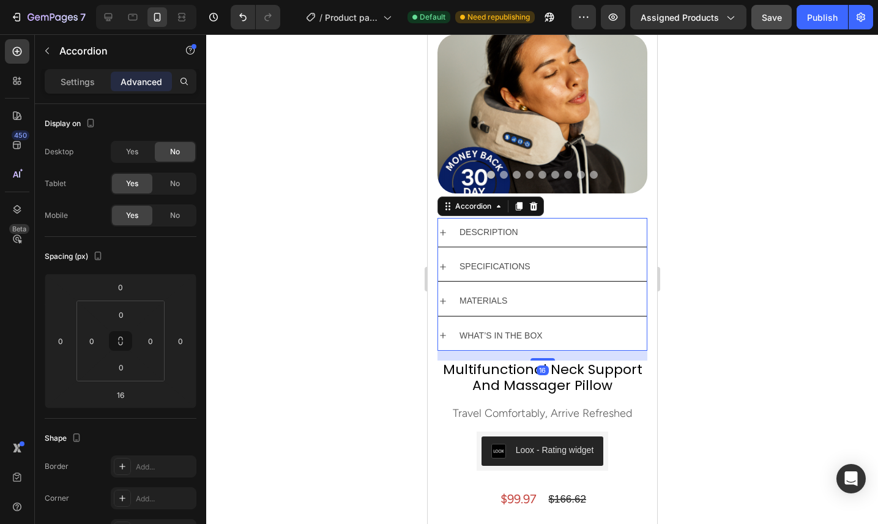
scroll to position [46, 0]
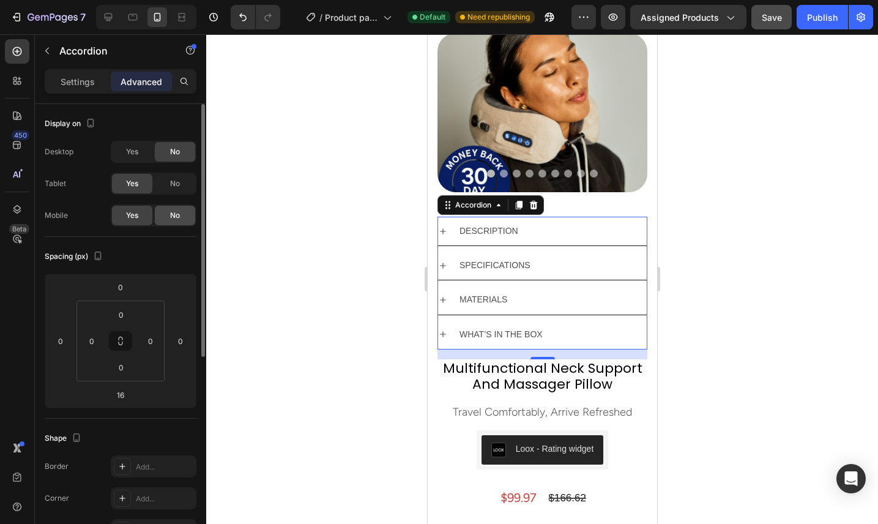
click at [183, 212] on div "No" at bounding box center [175, 216] width 40 height 20
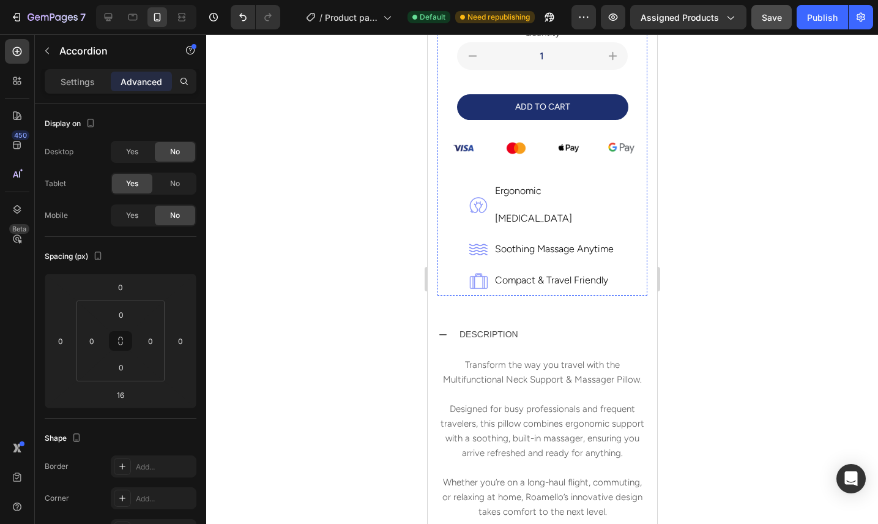
scroll to position [506, 0]
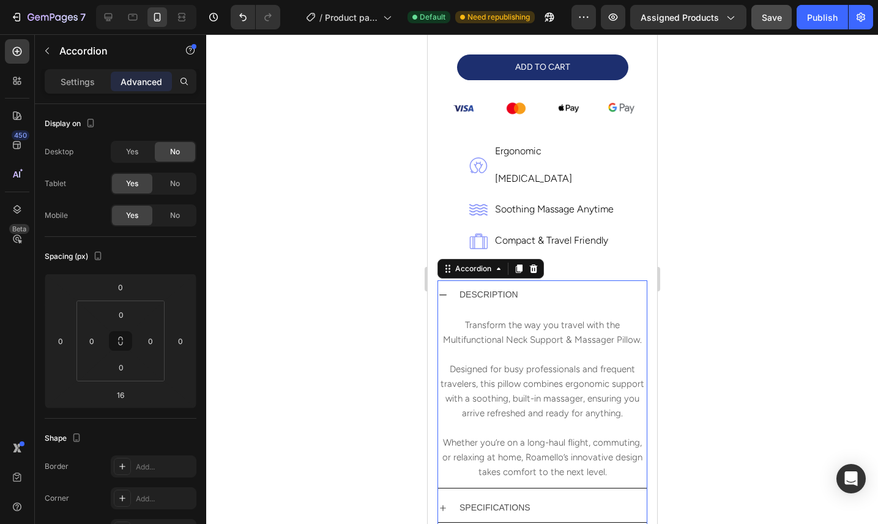
click at [443, 294] on icon at bounding box center [442, 294] width 7 height 1
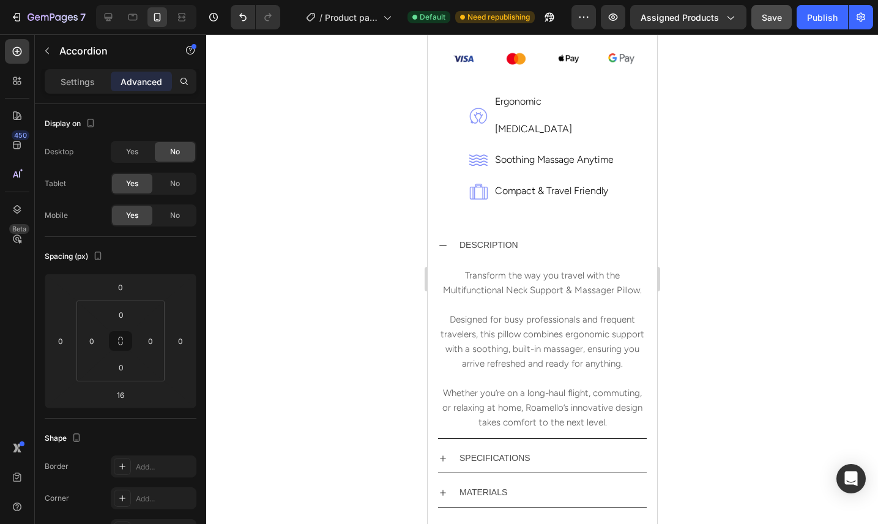
scroll to position [542, 0]
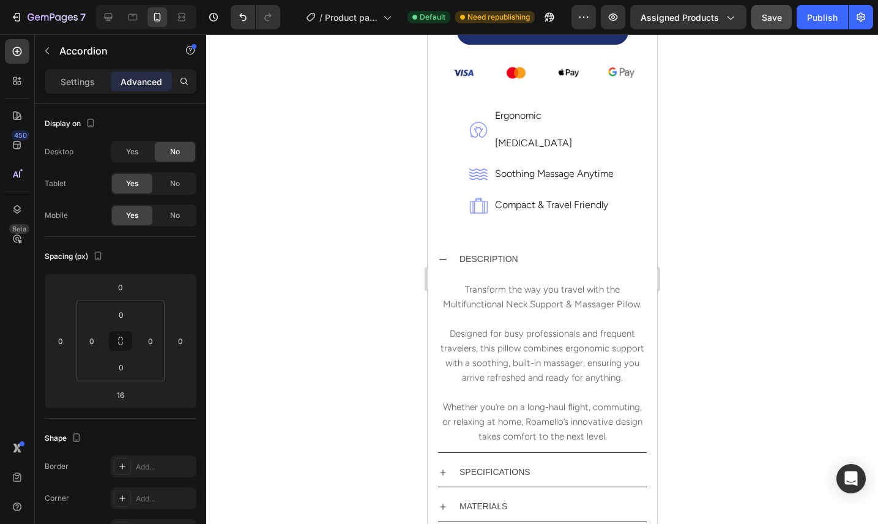
click at [444, 254] on icon at bounding box center [442, 259] width 10 height 10
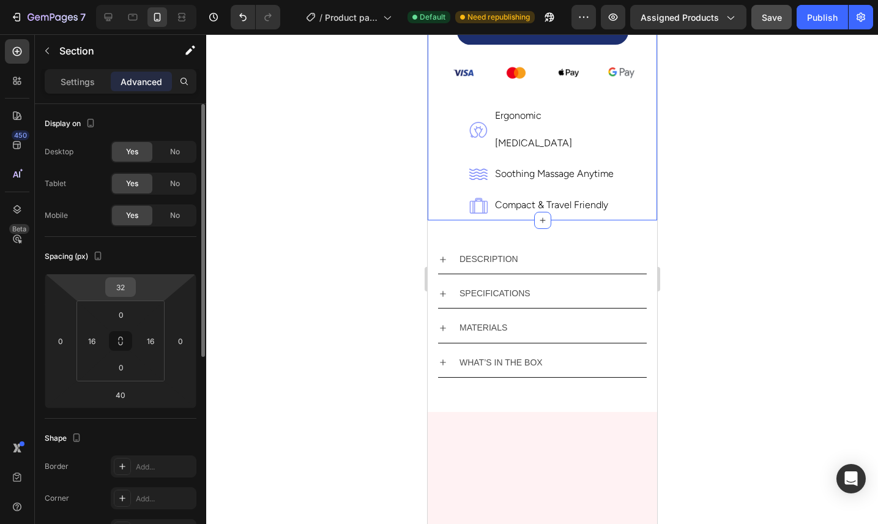
click at [127, 284] on input "32" at bounding box center [120, 287] width 24 height 18
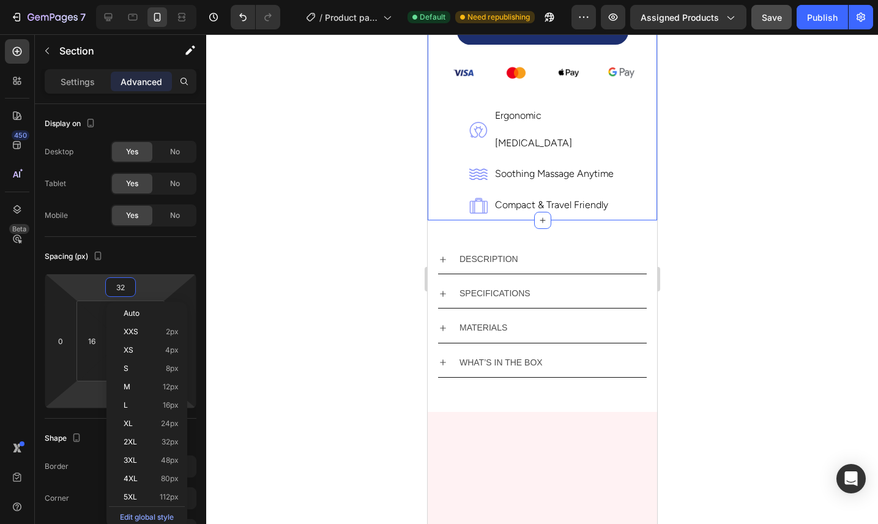
click at [91, 0] on html "7 Version history / Product page [DATE] design Default Need republishing Previe…" at bounding box center [439, 0] width 878 height 0
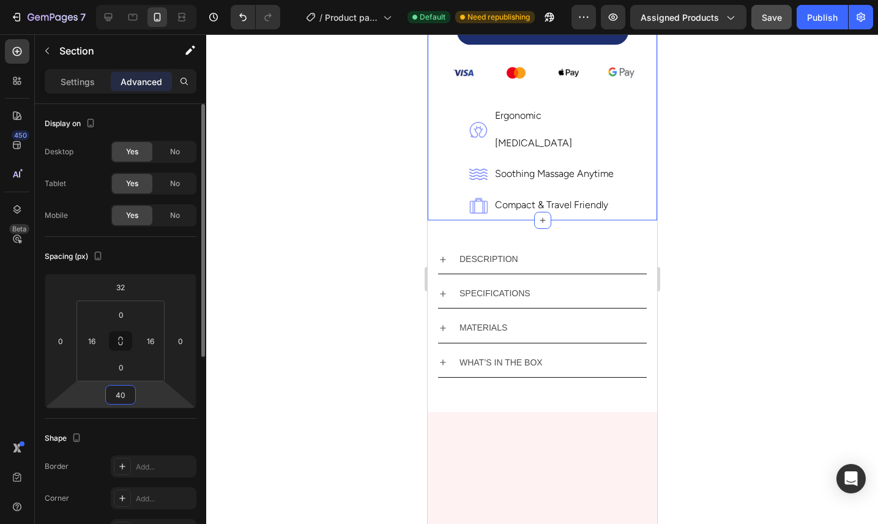
type input "1"
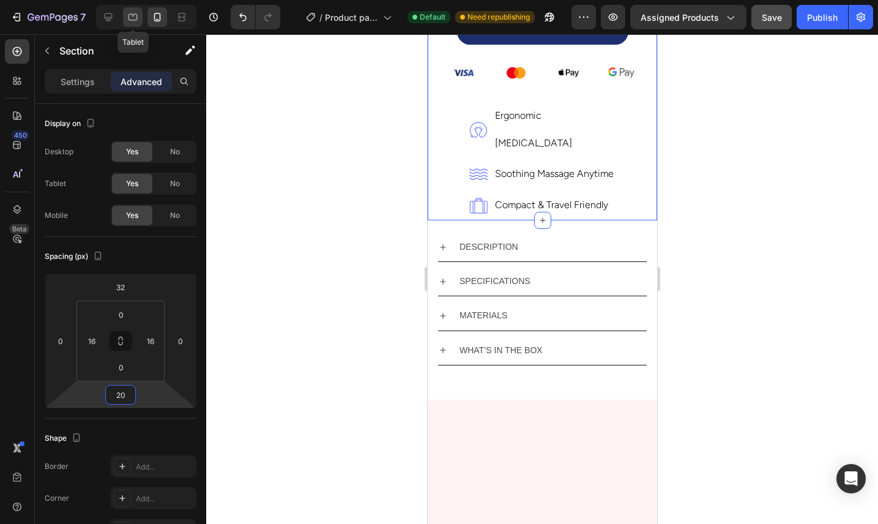
type input "20"
click at [133, 17] on icon at bounding box center [133, 17] width 12 height 12
type input "42"
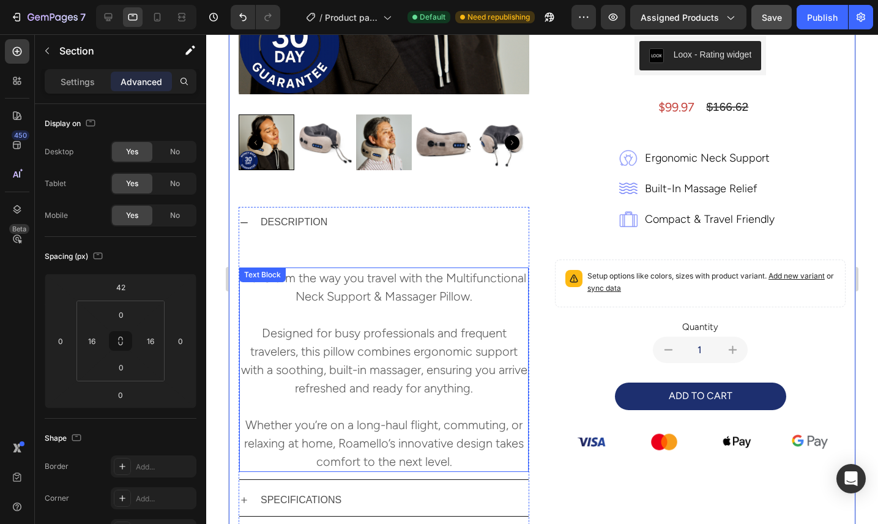
scroll to position [449, 0]
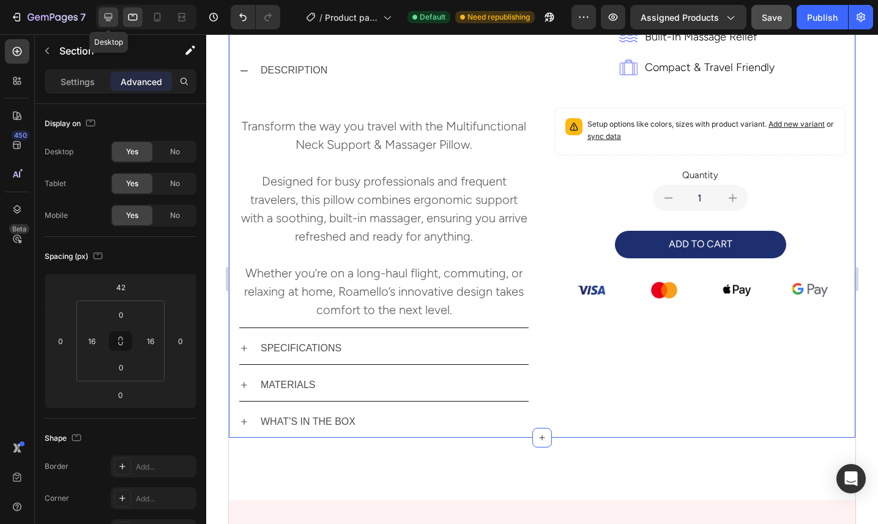
click at [110, 13] on icon at bounding box center [108, 17] width 12 height 12
type input "77"
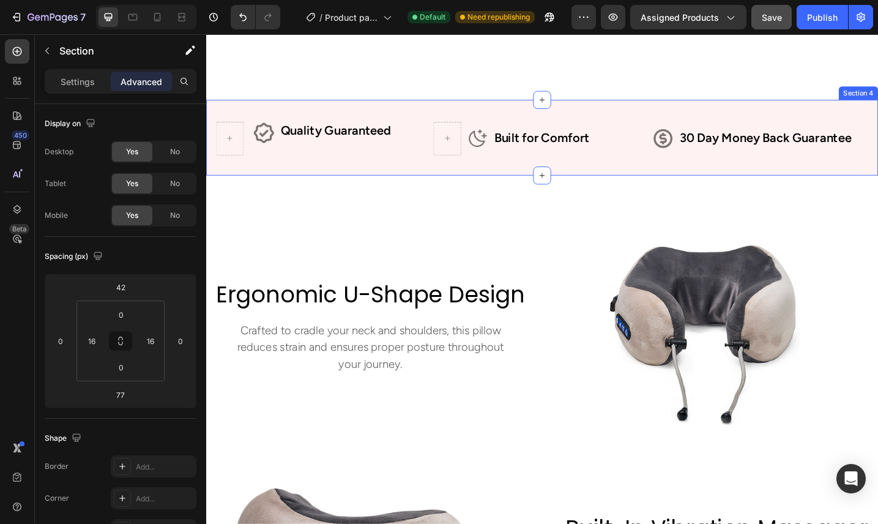
scroll to position [859, 0]
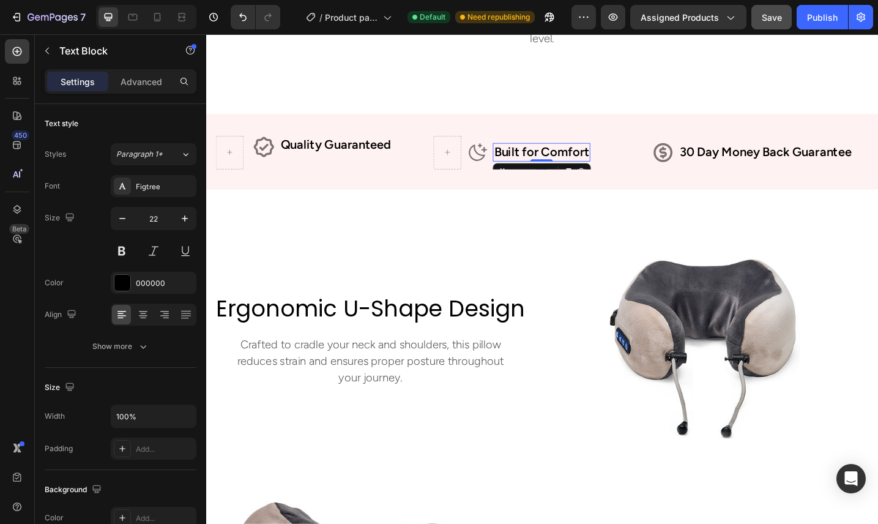
click at [533, 166] on p "Built for Comfort" at bounding box center [572, 163] width 104 height 18
click at [164, 82] on div "Advanced" at bounding box center [141, 82] width 61 height 20
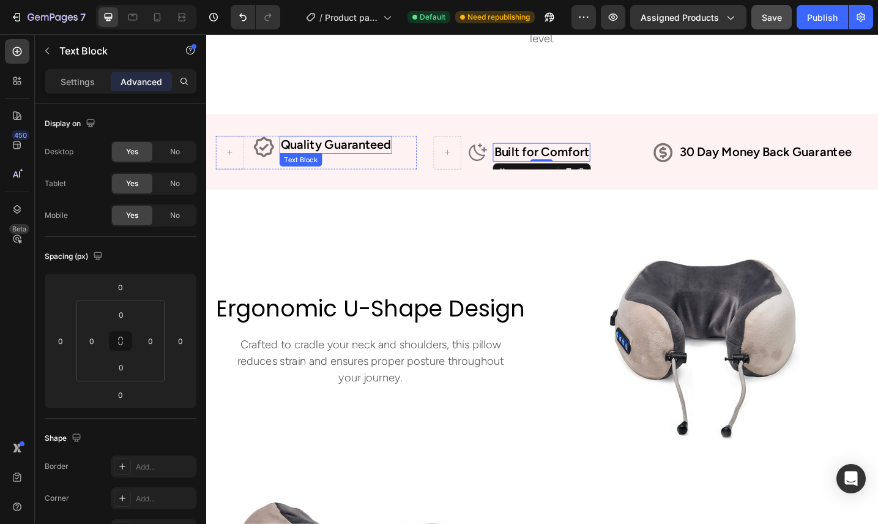
click at [334, 161] on p "Quality Guaranteed" at bounding box center [347, 155] width 120 height 18
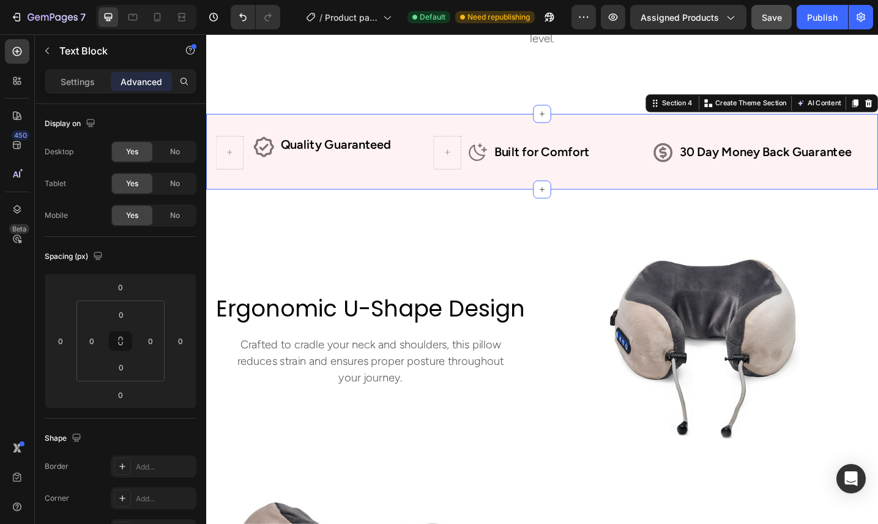
click at [551, 197] on div "Icon Row Quality Guaranteed Text Block Row Icon Built for Comfort Text Block Ro…" at bounding box center [573, 162] width 734 height 83
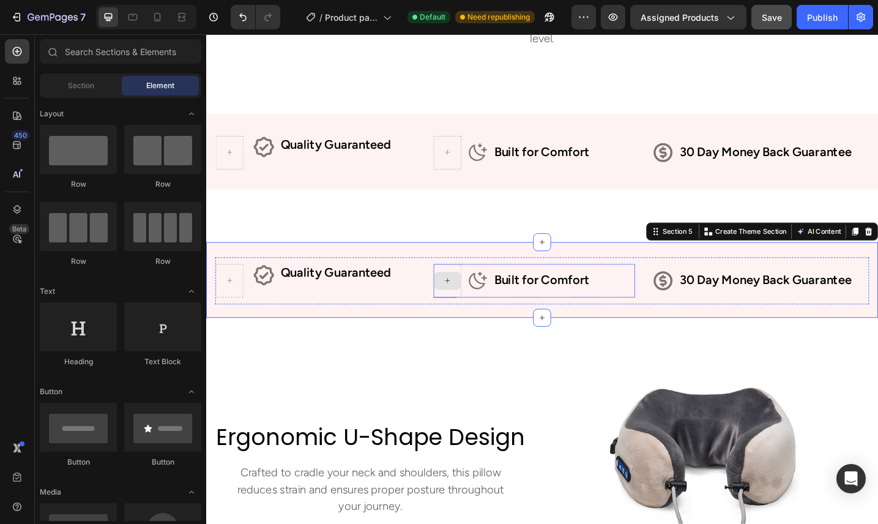
click at [480, 313] on div at bounding box center [469, 304] width 29 height 20
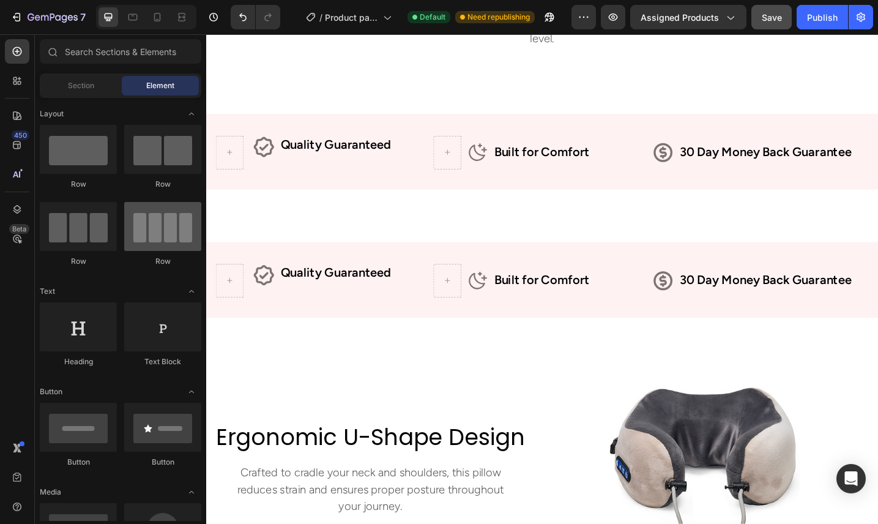
scroll to position [0, 0]
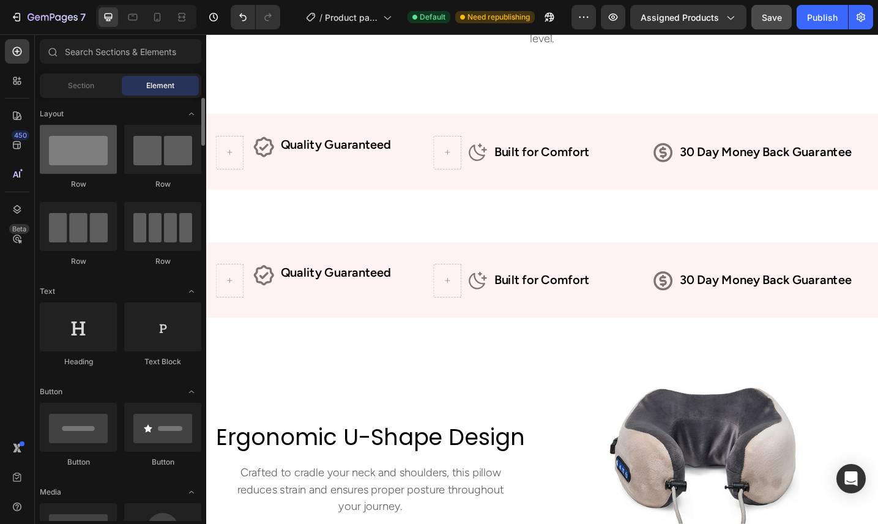
click at [89, 154] on div at bounding box center [78, 149] width 77 height 49
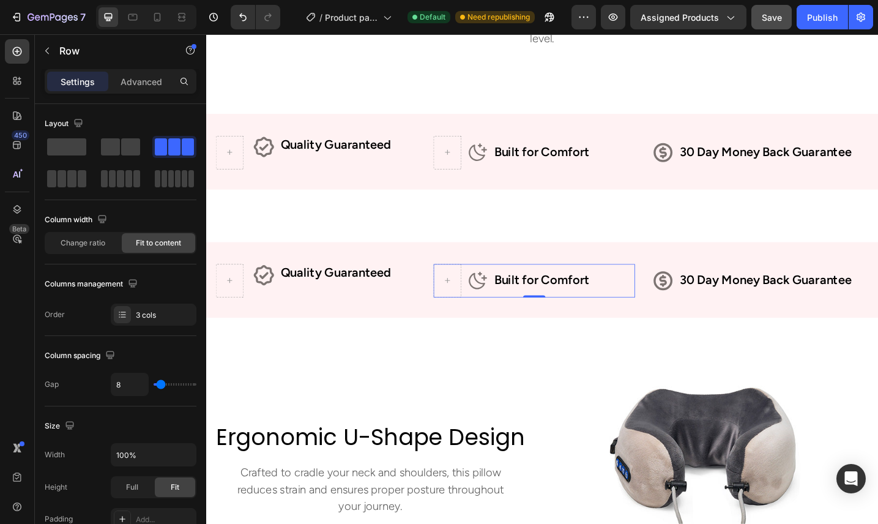
click at [488, 318] on div "Icon Built for Comfort Text Block Row 0" at bounding box center [564, 303] width 220 height 37
click at [474, 320] on div at bounding box center [469, 303] width 31 height 37
click at [65, 141] on span at bounding box center [66, 146] width 39 height 17
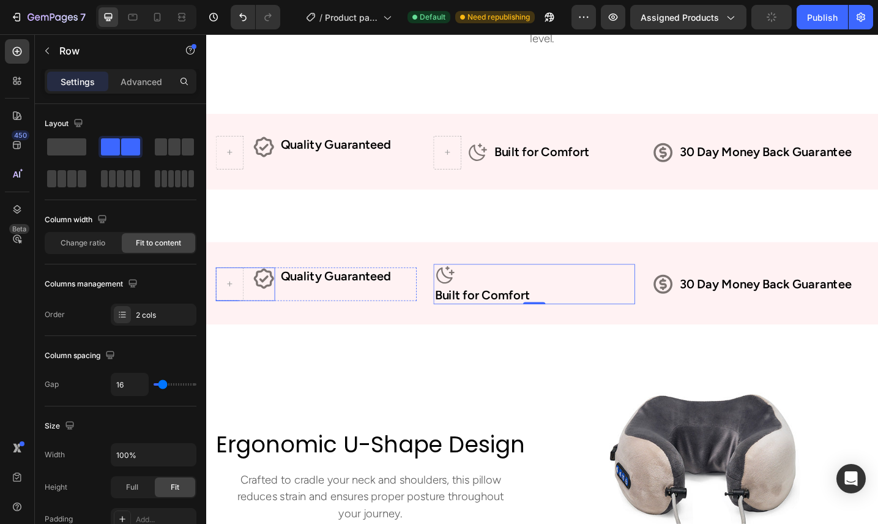
click at [251, 316] on div "Icon Row" at bounding box center [249, 307] width 65 height 37
click at [294, 320] on div "Quality Guaranteed Text Block" at bounding box center [347, 307] width 123 height 37
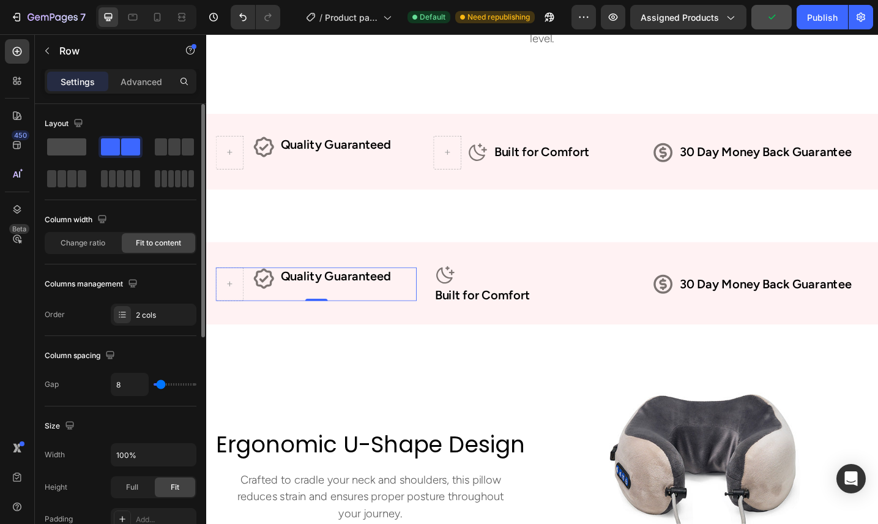
click at [79, 139] on span at bounding box center [66, 146] width 39 height 17
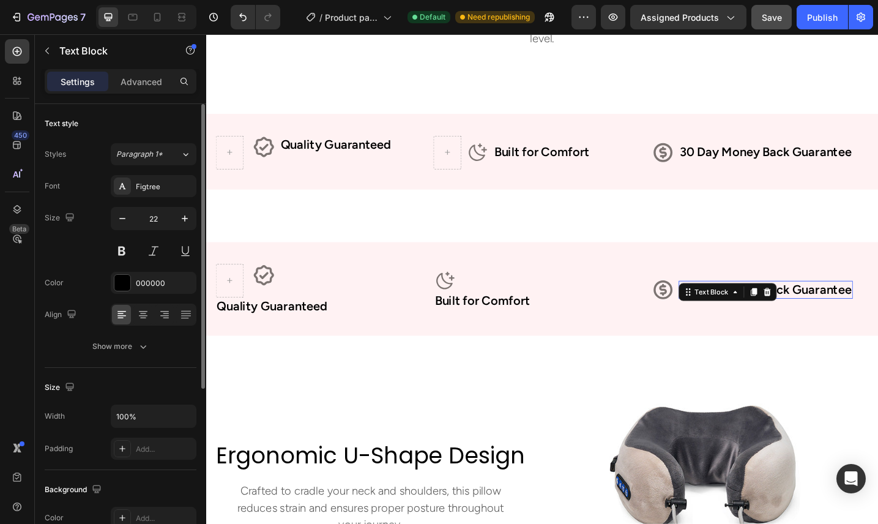
click at [810, 322] on p "30 Day Money Back Guarantee" at bounding box center [818, 314] width 188 height 18
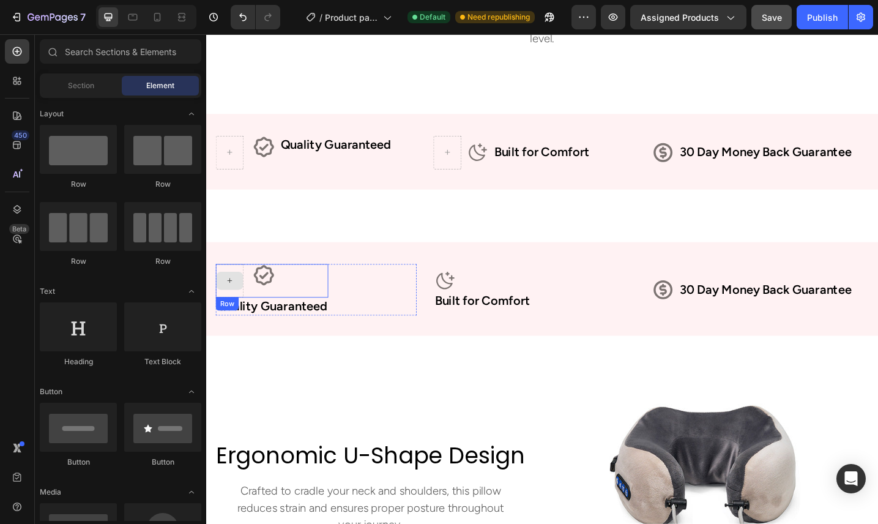
click at [245, 308] on div at bounding box center [231, 304] width 29 height 20
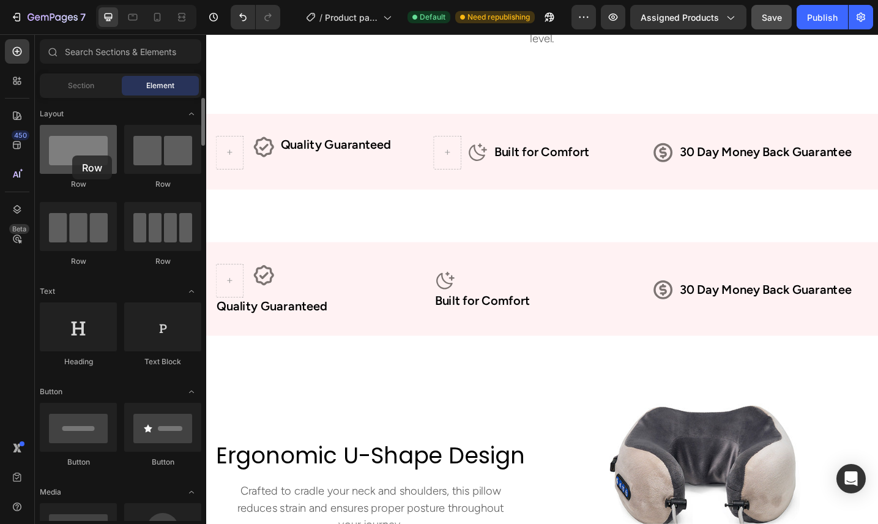
click at [72, 155] on div at bounding box center [78, 149] width 77 height 49
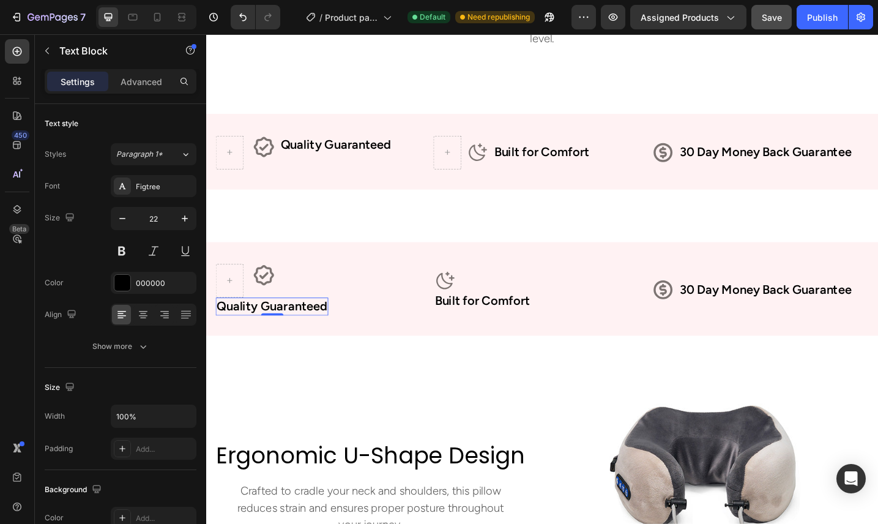
click at [282, 331] on p "Quality Guaranteed" at bounding box center [278, 332] width 120 height 18
drag, startPoint x: 240, startPoint y: 331, endPoint x: 322, endPoint y: 308, distance: 85.0
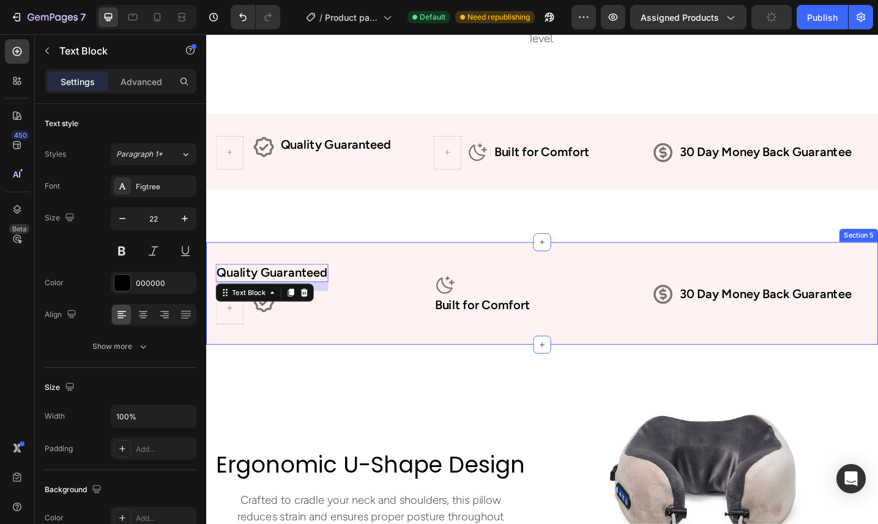
click at [458, 370] on div "Quality Guaranteed Text Block 0 Icon Row Row Icon Built for Comfort Text Block …" at bounding box center [573, 317] width 734 height 113
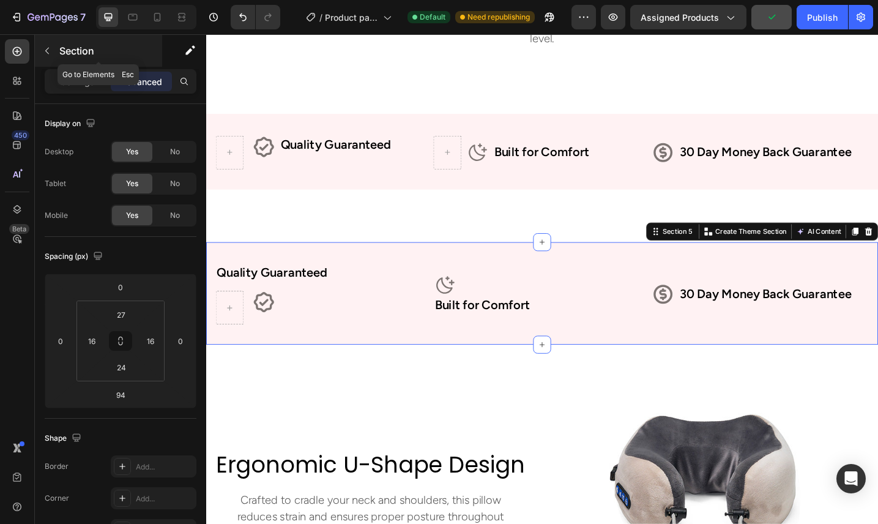
click at [49, 51] on icon "button" at bounding box center [47, 51] width 10 height 10
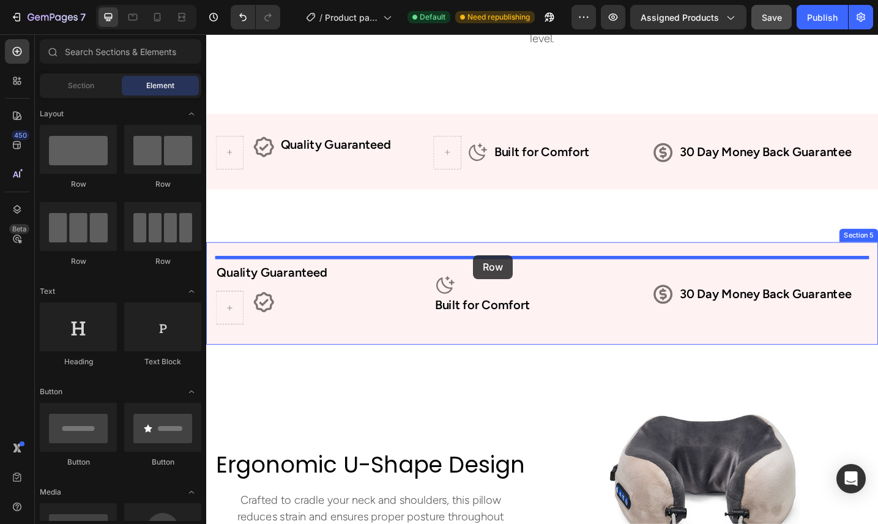
drag, startPoint x: 292, startPoint y: 262, endPoint x: 497, endPoint y: 275, distance: 205.9
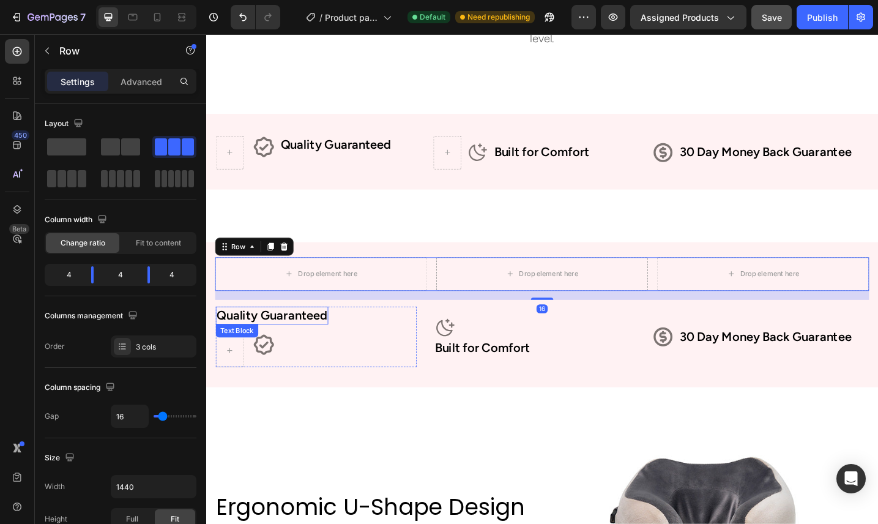
click at [313, 339] on p "Quality Guaranteed" at bounding box center [278, 342] width 120 height 18
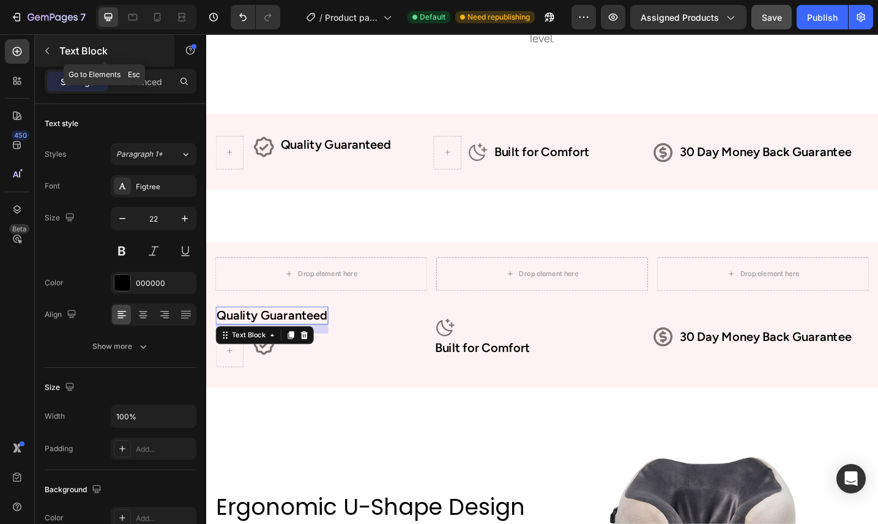
click at [45, 51] on icon "button" at bounding box center [47, 51] width 10 height 10
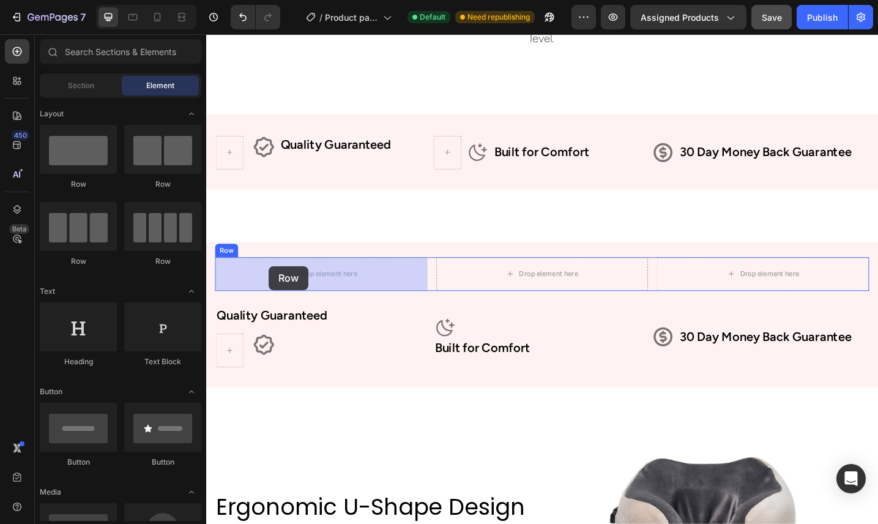
drag, startPoint x: 350, startPoint y: 199, endPoint x: 274, endPoint y: 287, distance: 116.2
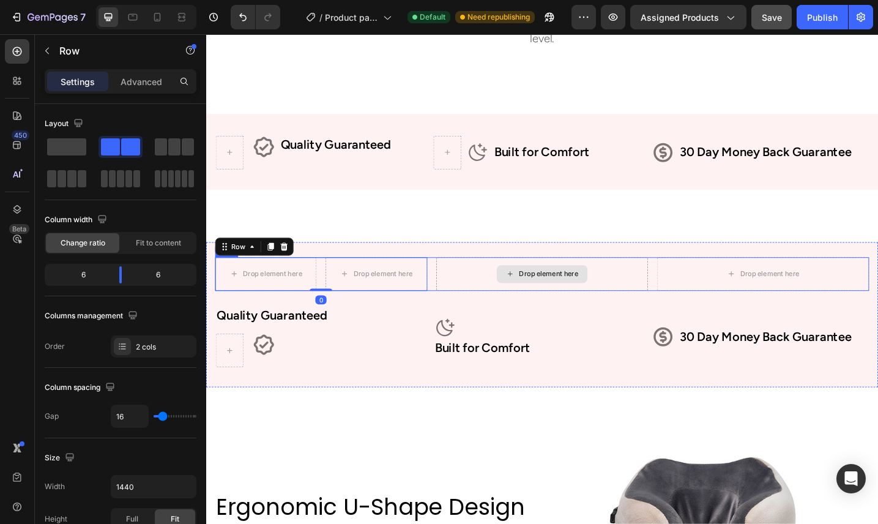
drag, startPoint x: 328, startPoint y: 179, endPoint x: 506, endPoint y: 300, distance: 216.1
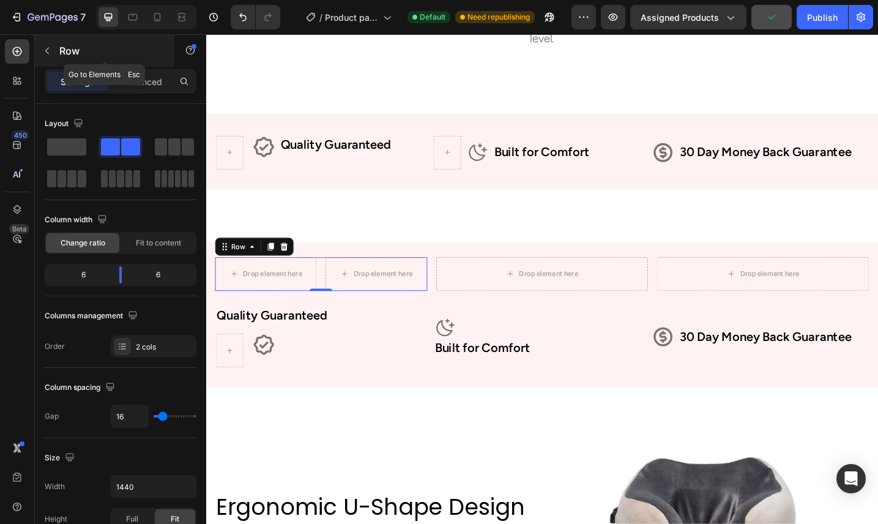
click at [50, 48] on icon "button" at bounding box center [47, 51] width 10 height 10
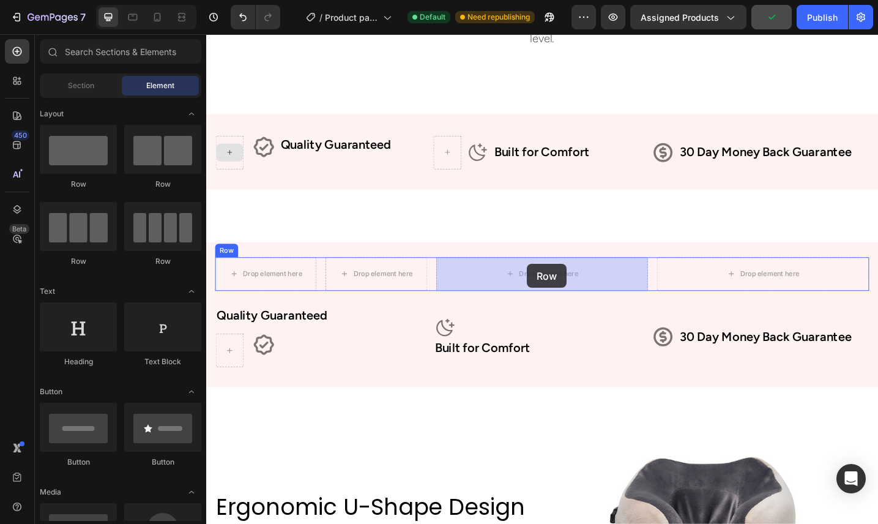
drag, startPoint x: 369, startPoint y: 182, endPoint x: 557, endPoint y: 285, distance: 214.3
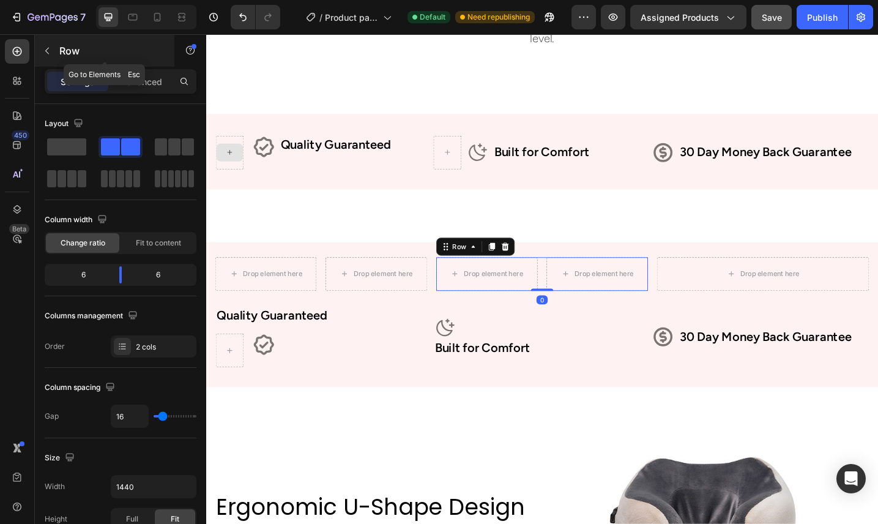
click at [50, 51] on icon "button" at bounding box center [47, 51] width 10 height 10
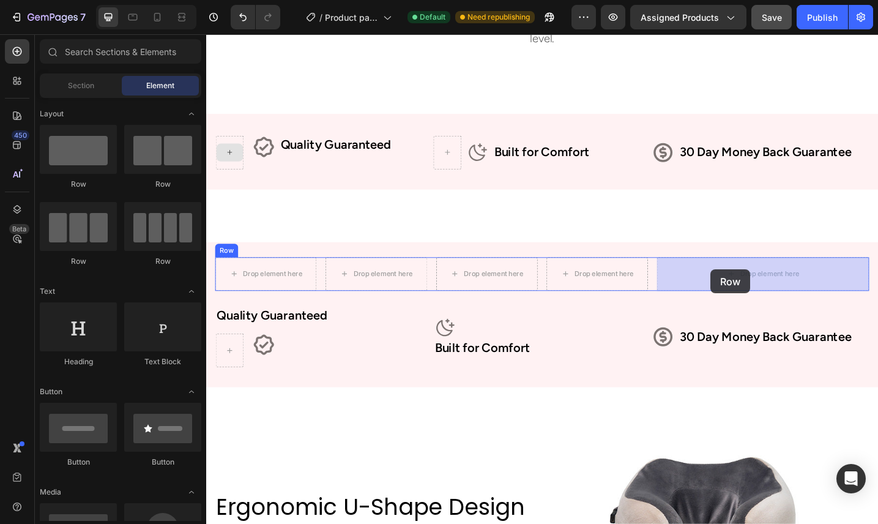
drag, startPoint x: 388, startPoint y: 179, endPoint x: 757, endPoint y: 291, distance: 385.4
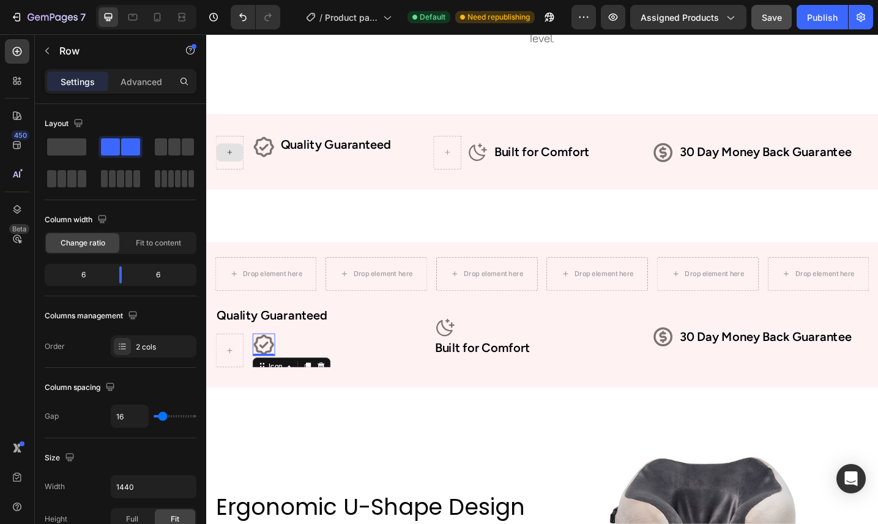
click at [268, 369] on icon at bounding box center [269, 373] width 24 height 24
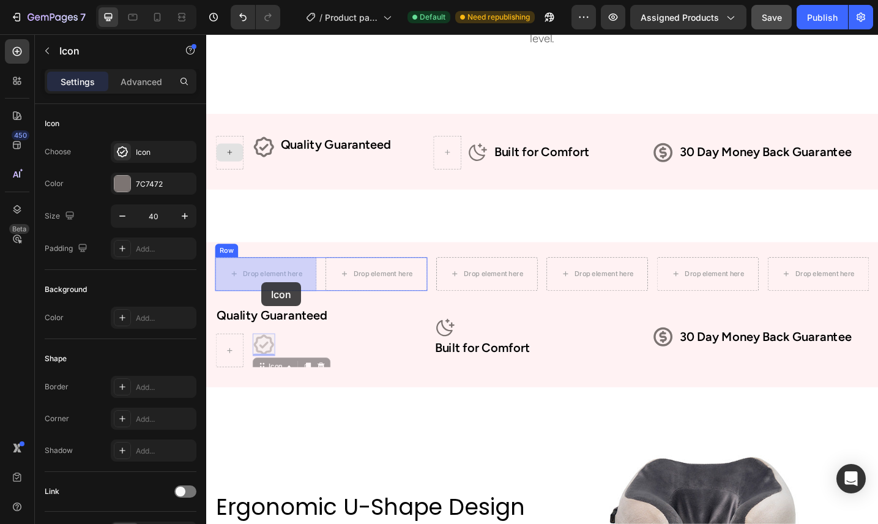
drag, startPoint x: 267, startPoint y: 390, endPoint x: 265, endPoint y: 305, distance: 85.0
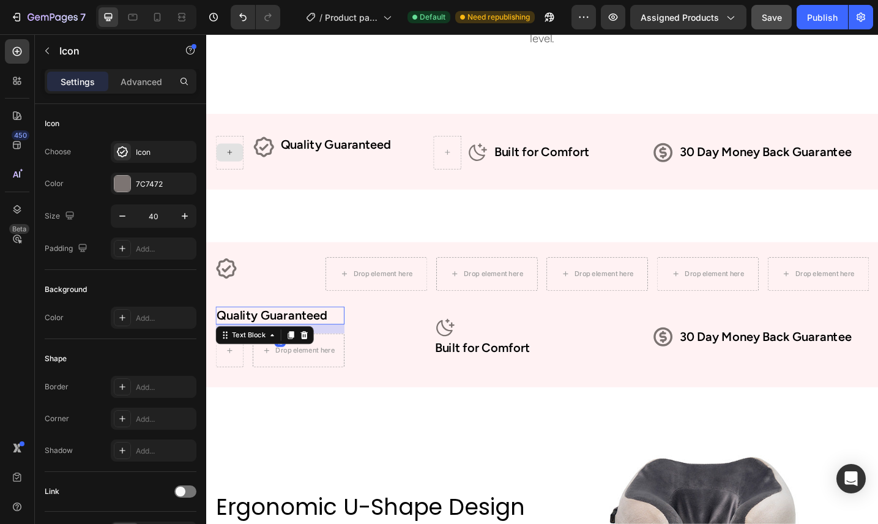
click at [264, 347] on p "Quality Guaranteed" at bounding box center [287, 342] width 138 height 18
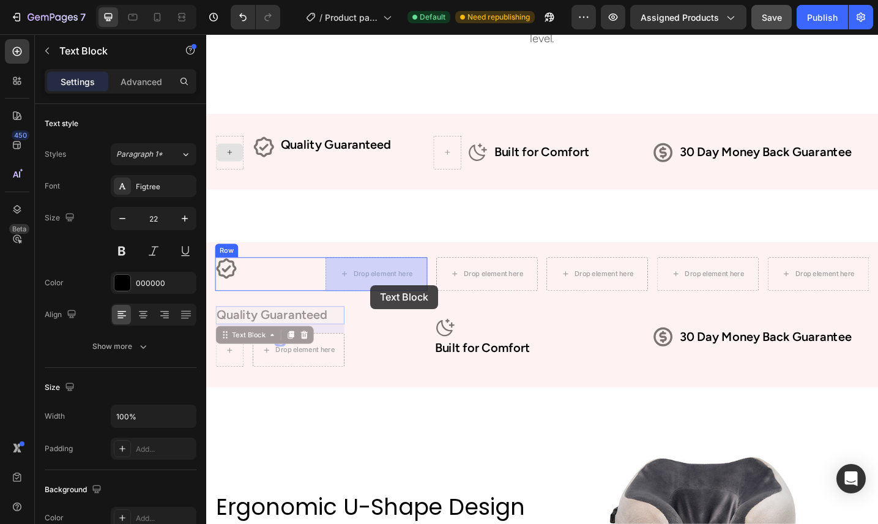
drag, startPoint x: 228, startPoint y: 360, endPoint x: 384, endPoint y: 307, distance: 164.8
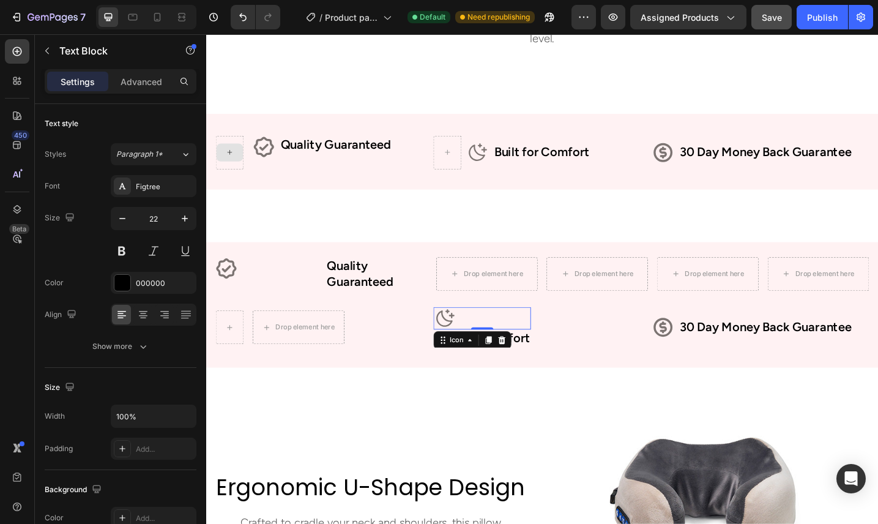
click at [470, 347] on icon at bounding box center [467, 344] width 20 height 19
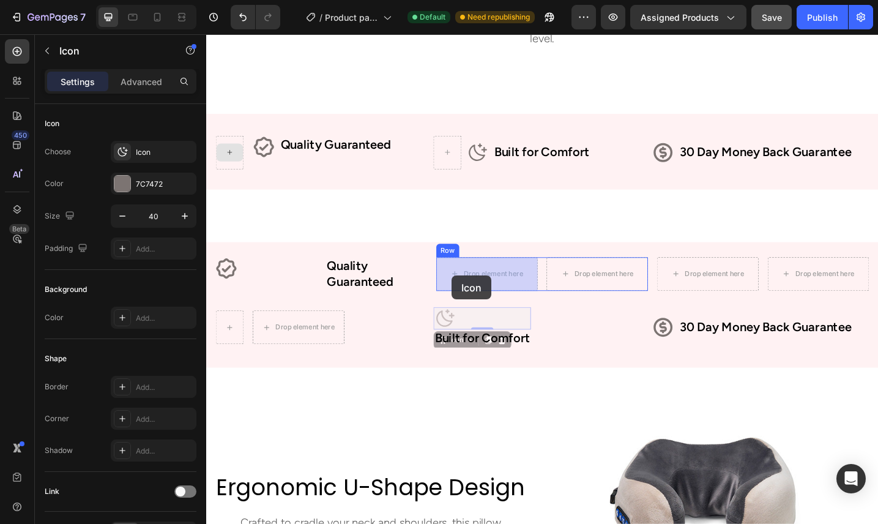
drag, startPoint x: 465, startPoint y: 363, endPoint x: 474, endPoint y: 298, distance: 66.1
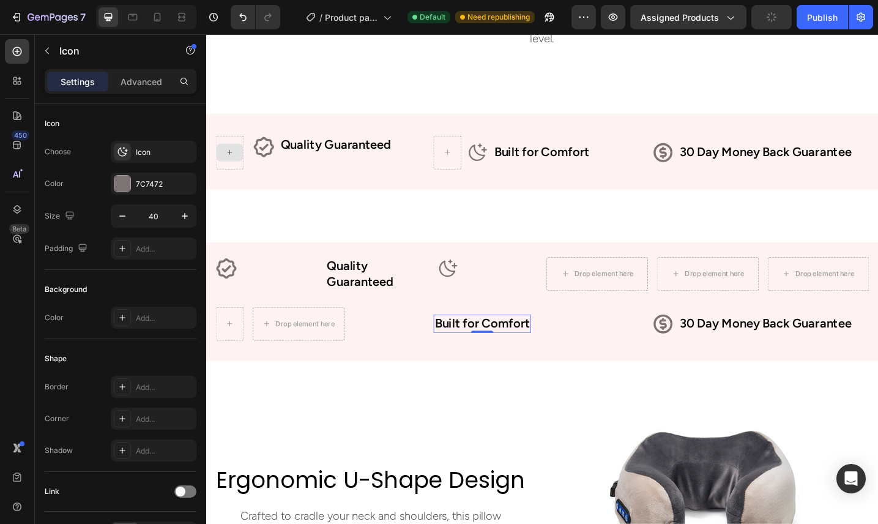
click at [498, 350] on p "Built for Comfort" at bounding box center [508, 350] width 104 height 18
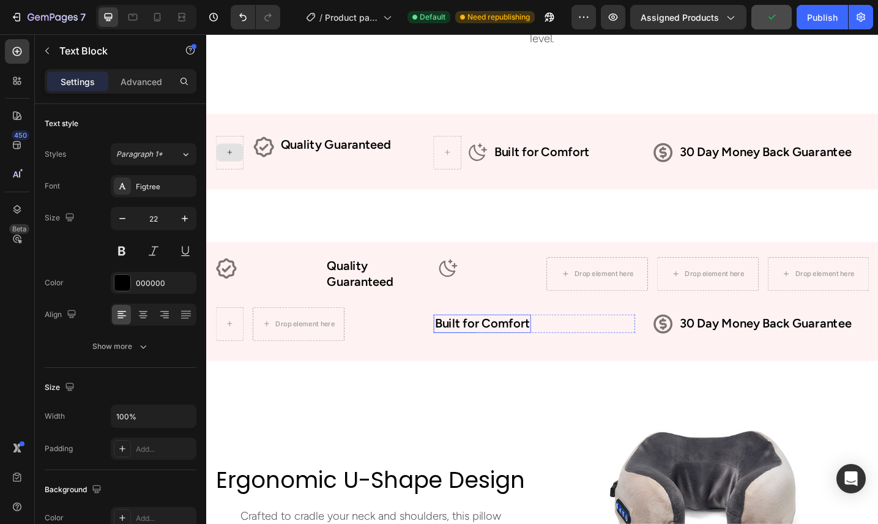
click at [518, 358] on p "Built for Comfort" at bounding box center [508, 350] width 104 height 18
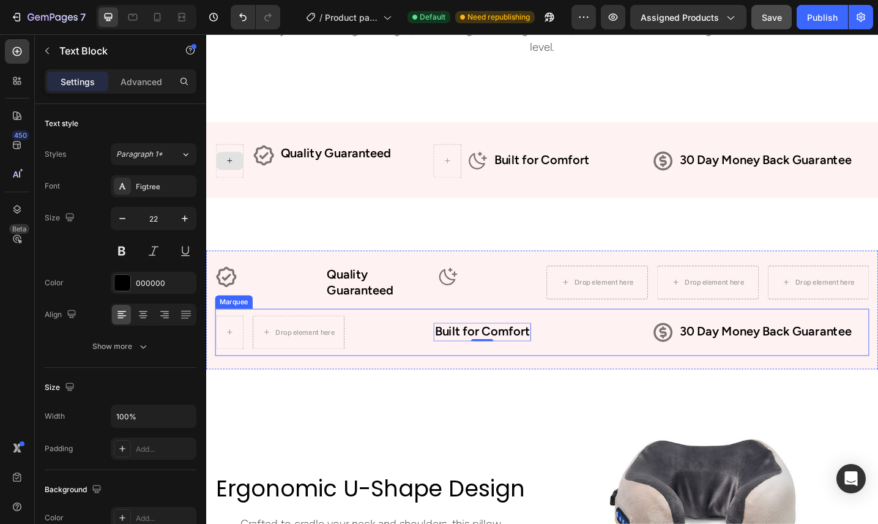
click at [582, 376] on div "Drop element here Row Row Built for Comfort Text Block 0 Row Icon 30 Day Money …" at bounding box center [574, 359] width 714 height 37
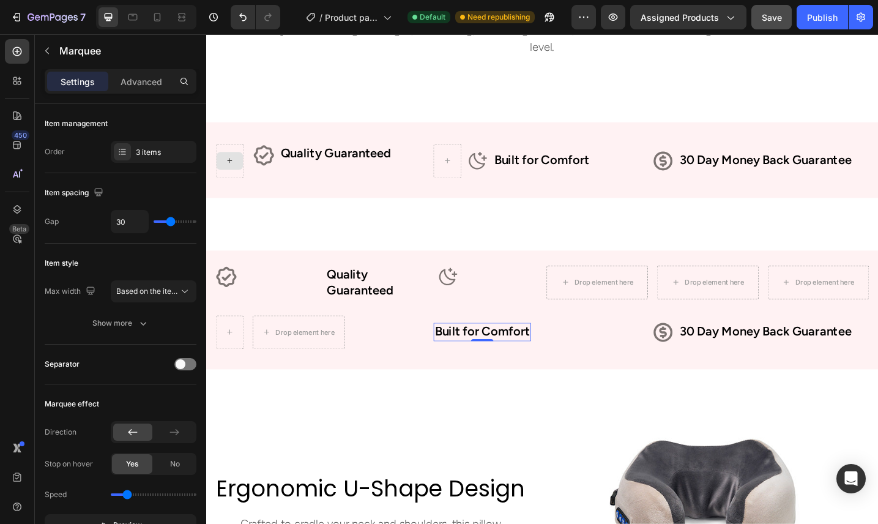
click at [511, 366] on p "Built for Comfort" at bounding box center [508, 359] width 104 height 18
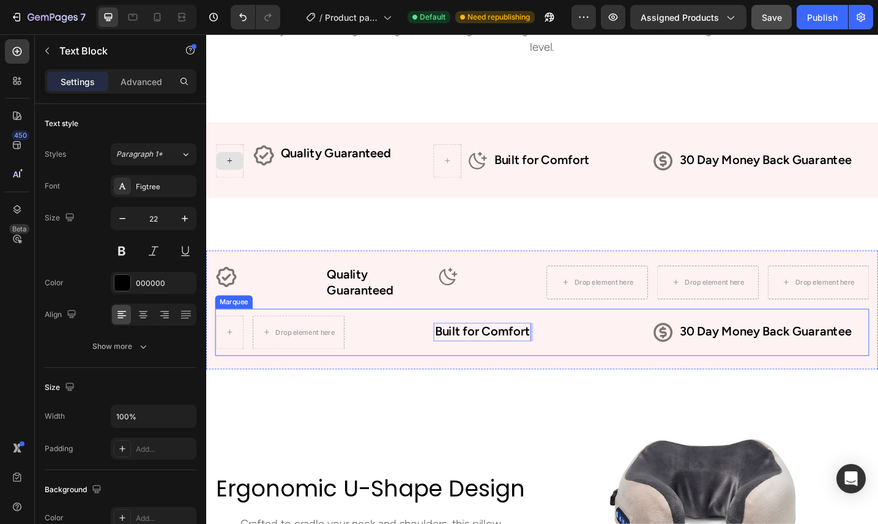
drag, startPoint x: 533, startPoint y: 364, endPoint x: 532, endPoint y: 333, distance: 30.6
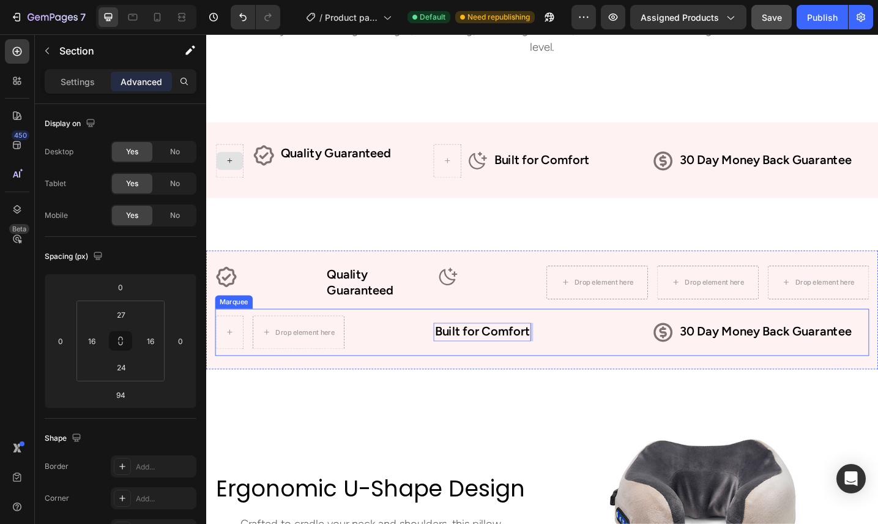
click at [547, 387] on div "Icon Quality Guaranteed Text Block Row Icon Drop element here Row Drop element …" at bounding box center [573, 335] width 734 height 130
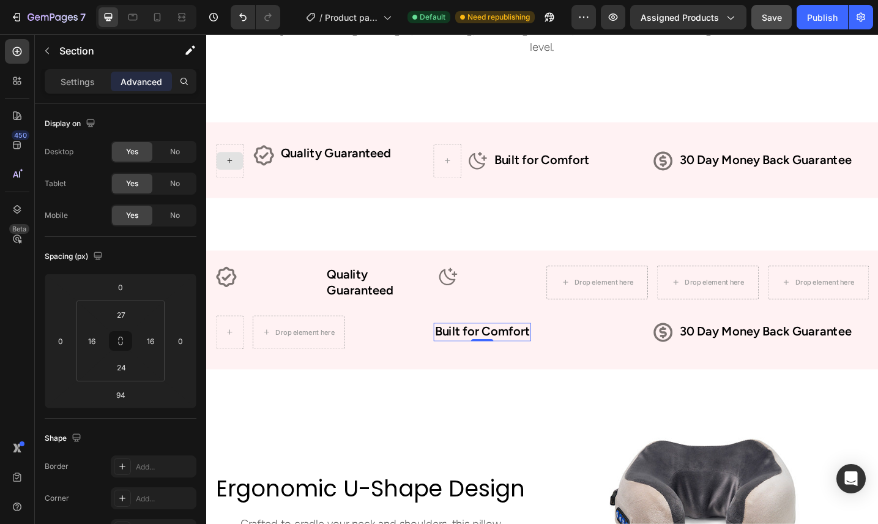
click at [544, 358] on p "Built for Comfort" at bounding box center [508, 359] width 104 height 18
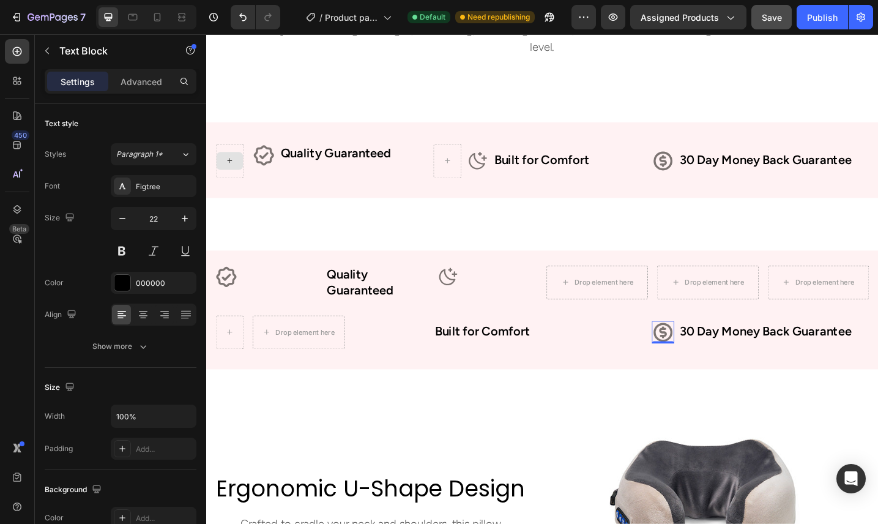
click at [710, 357] on icon at bounding box center [705, 359] width 24 height 24
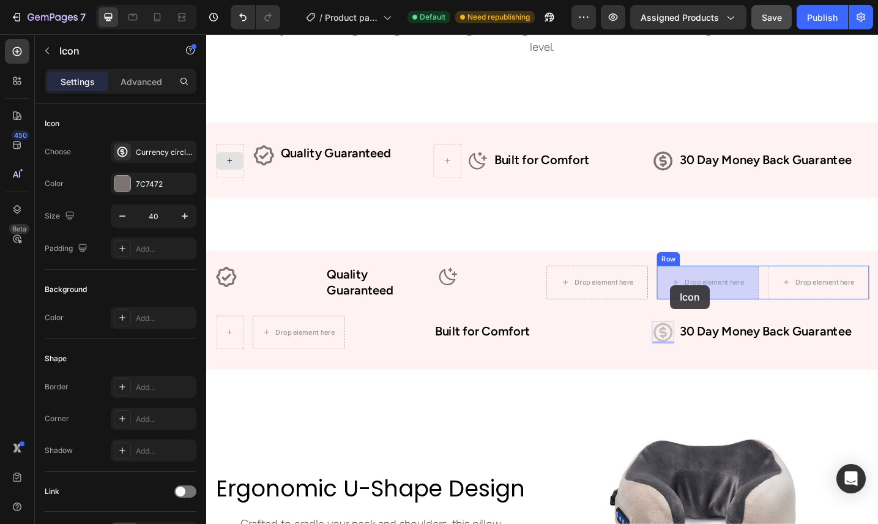
drag, startPoint x: 710, startPoint y: 357, endPoint x: 710, endPoint y: 316, distance: 41.6
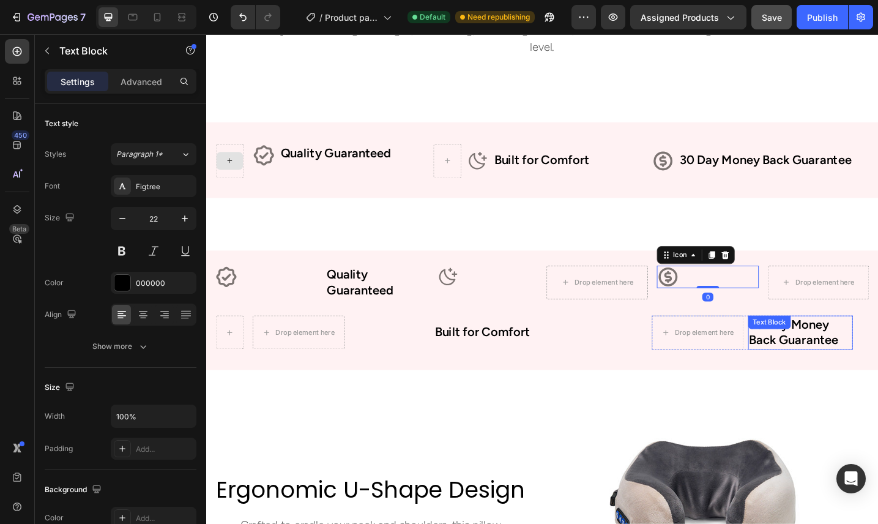
click at [831, 361] on div "30 Day Money Back Guarantee Text Block" at bounding box center [855, 359] width 114 height 37
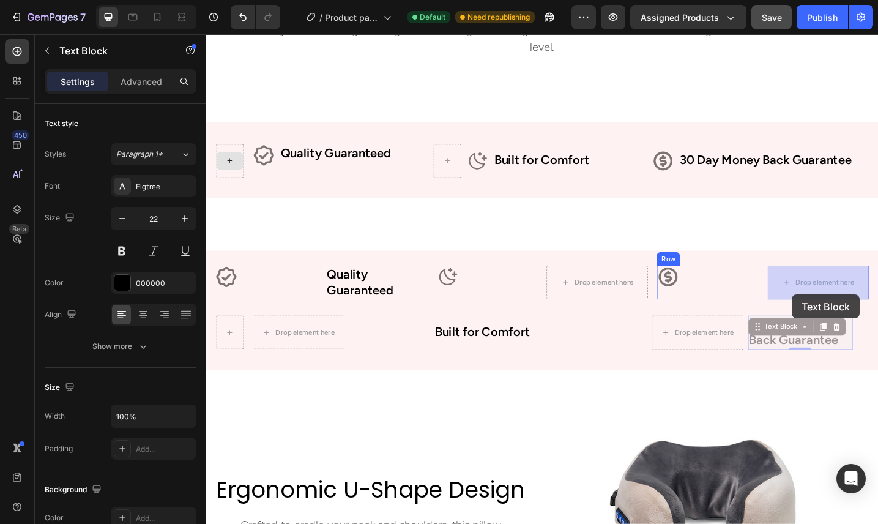
drag, startPoint x: 807, startPoint y: 351, endPoint x: 846, endPoint y: 319, distance: 50.8
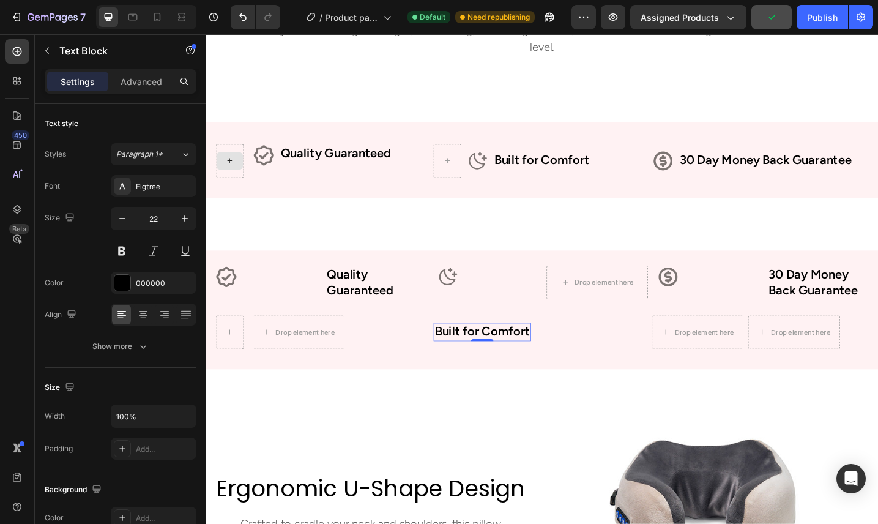
click at [528, 359] on p "Built for Comfort" at bounding box center [508, 359] width 104 height 18
click at [373, 305] on p "Quality Guaranteed" at bounding box center [392, 305] width 108 height 35
click at [492, 361] on p "Built for Comfort" at bounding box center [508, 359] width 104 height 18
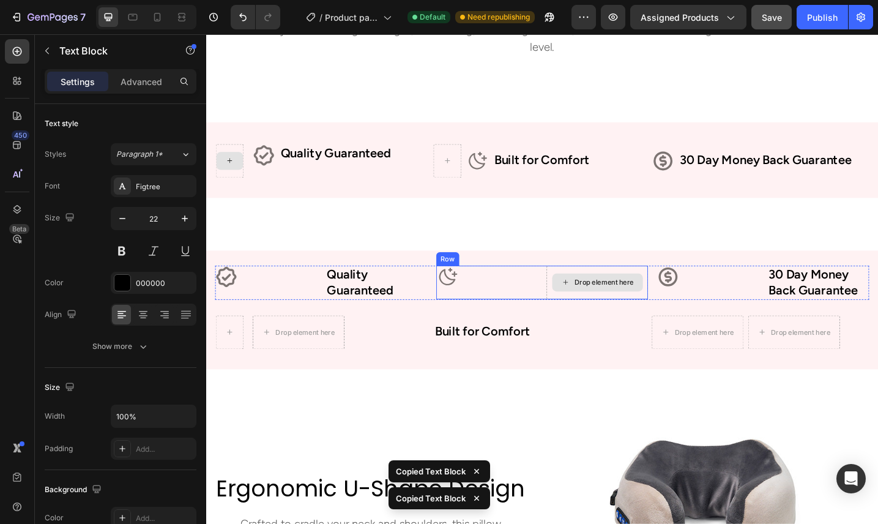
click at [662, 307] on div "Drop element here" at bounding box center [641, 305] width 65 height 10
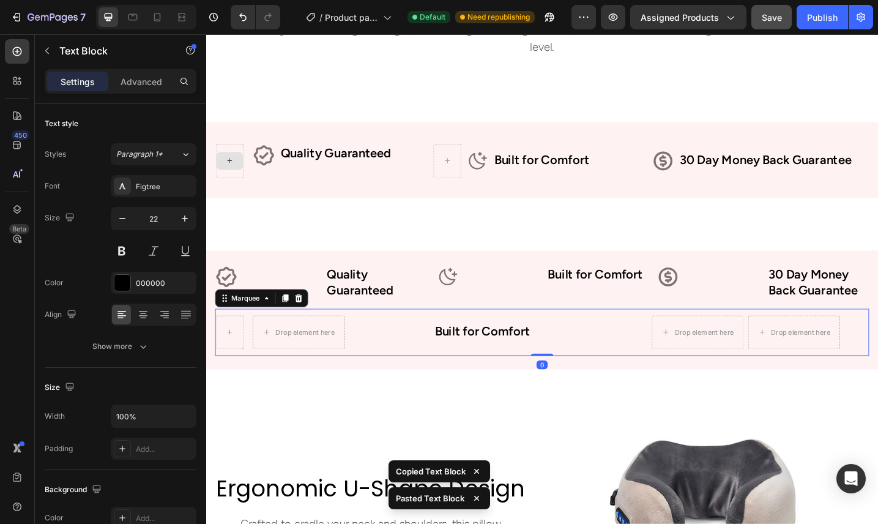
click at [596, 342] on div "Drop element here Row Row Built for Comfort Text Block Row Drop element here Dr…" at bounding box center [574, 359] width 714 height 37
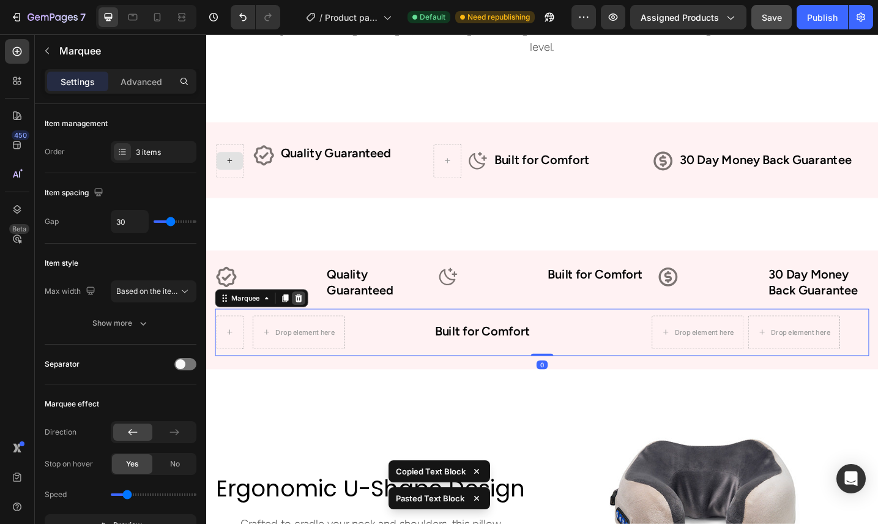
click at [311, 322] on icon at bounding box center [307, 322] width 10 height 10
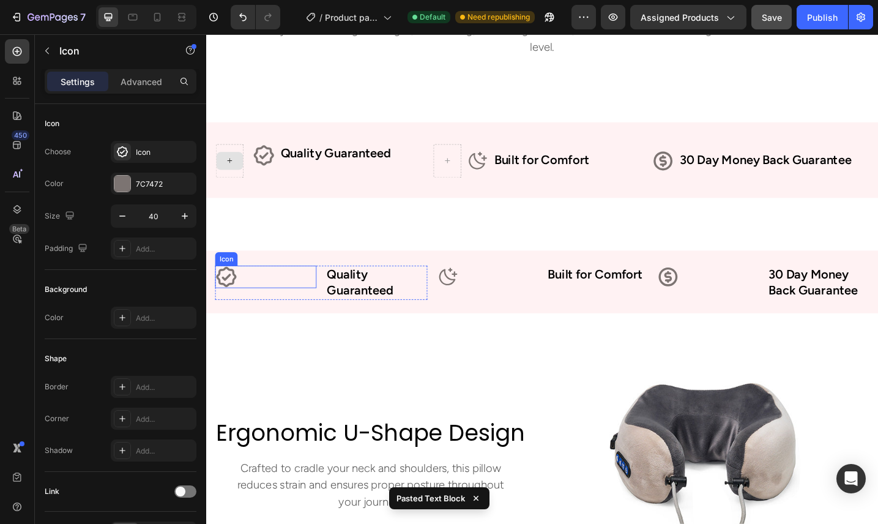
click at [292, 308] on div "Icon" at bounding box center [271, 299] width 111 height 24
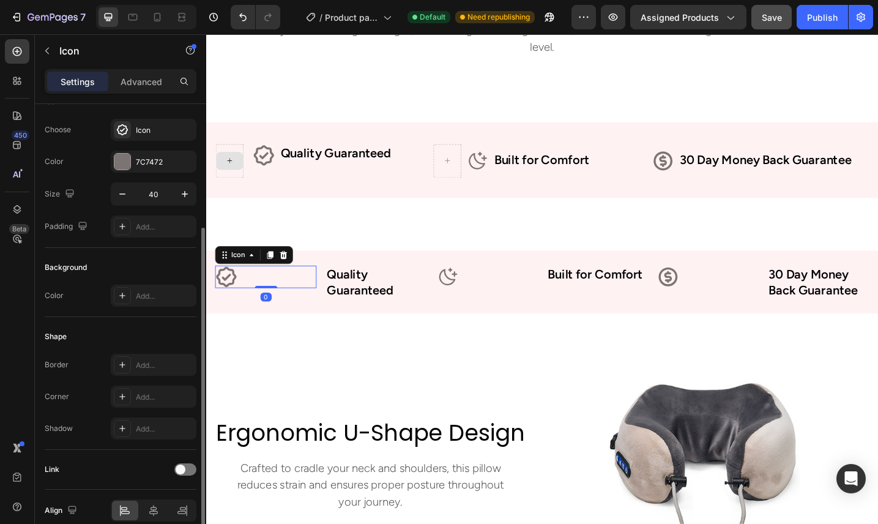
scroll to position [78, 0]
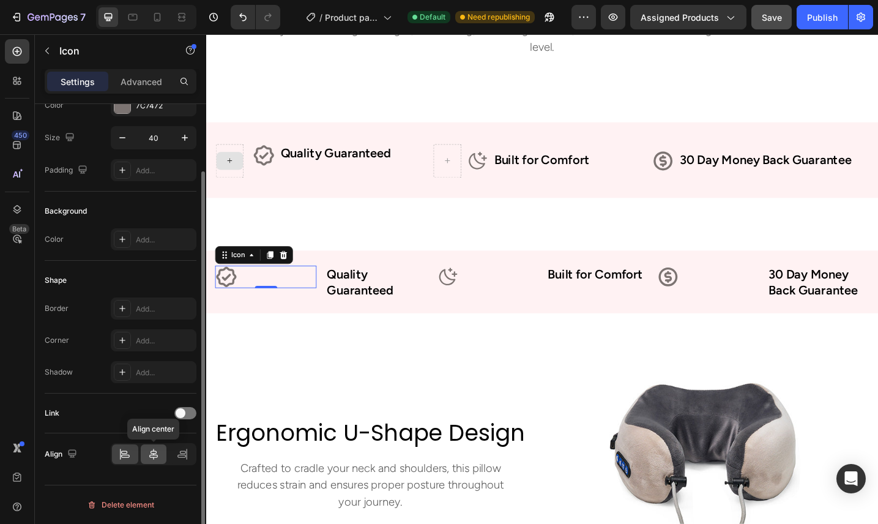
click at [154, 455] on icon at bounding box center [153, 454] width 12 height 12
click at [189, 451] on div at bounding box center [182, 454] width 26 height 20
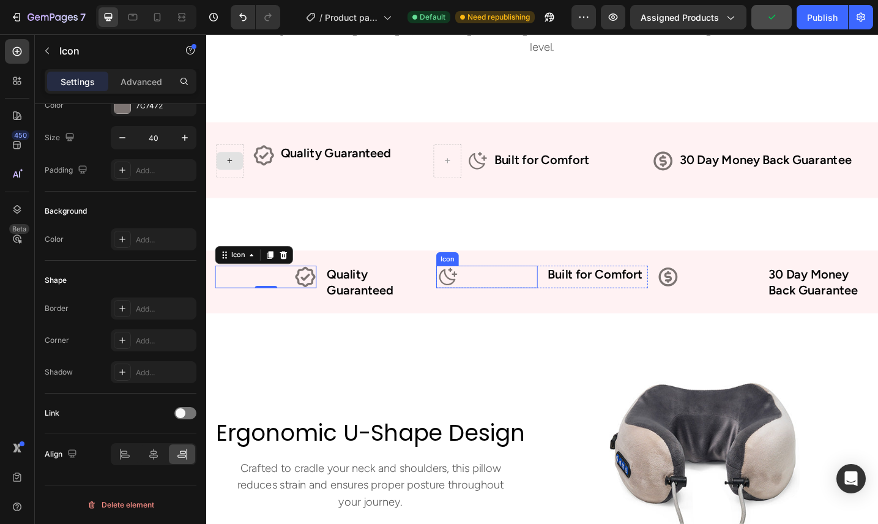
click at [475, 298] on icon at bounding box center [469, 299] width 24 height 24
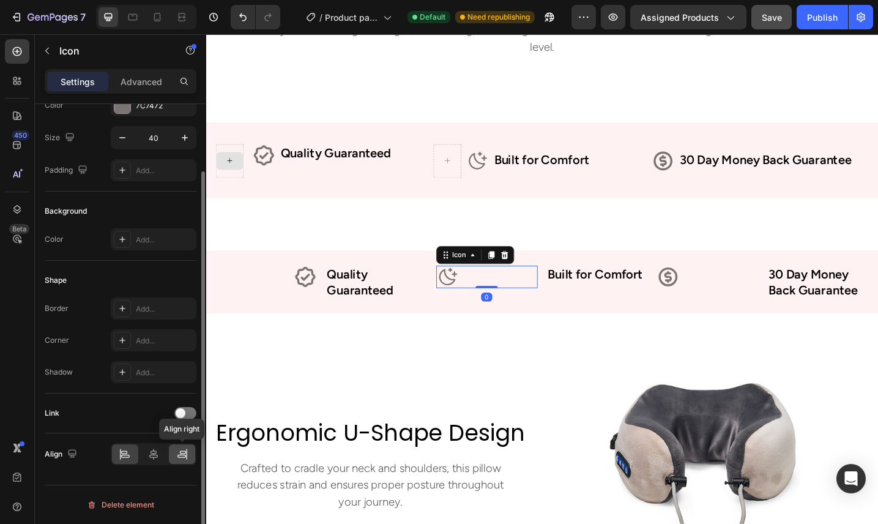
click at [179, 450] on icon at bounding box center [182, 454] width 12 height 12
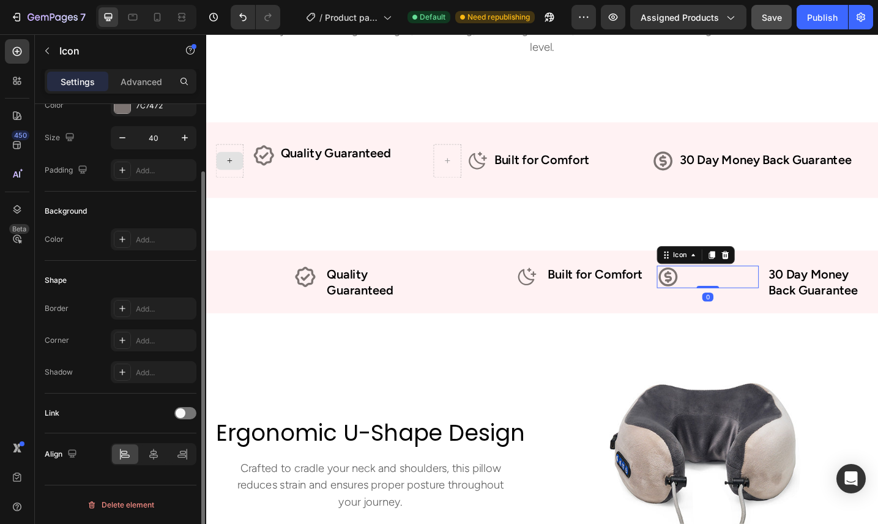
click at [809, 295] on div "Icon 0" at bounding box center [753, 299] width 111 height 24
click at [182, 452] on icon at bounding box center [182, 454] width 12 height 12
click at [526, 303] on div "Icon" at bounding box center [512, 299] width 111 height 24
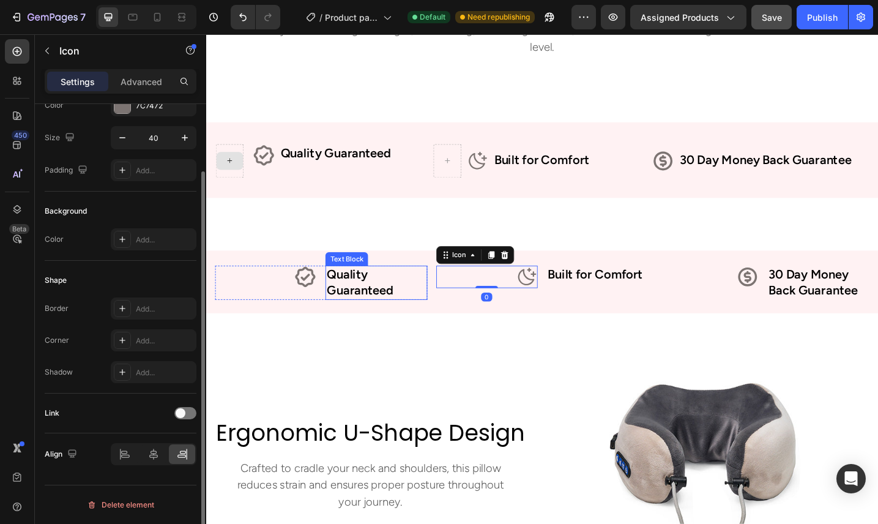
click at [428, 305] on p "Quality Guaranteed" at bounding box center [392, 305] width 108 height 35
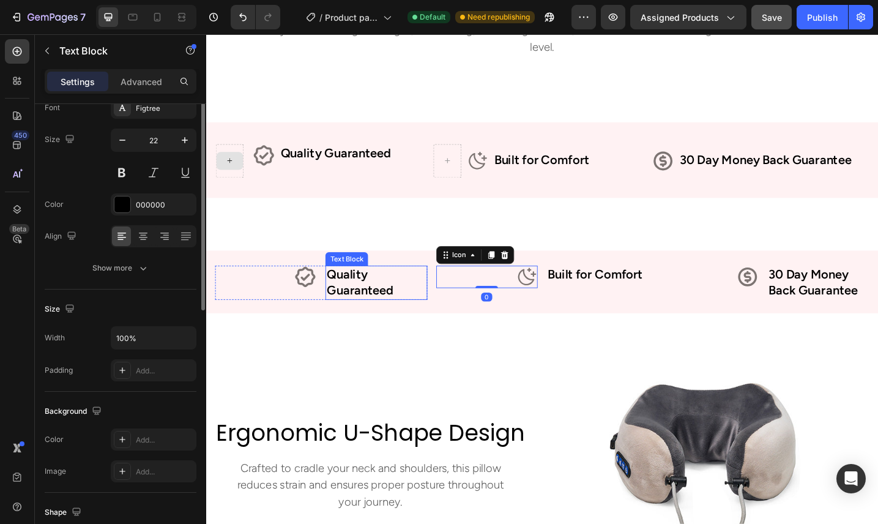
scroll to position [0, 0]
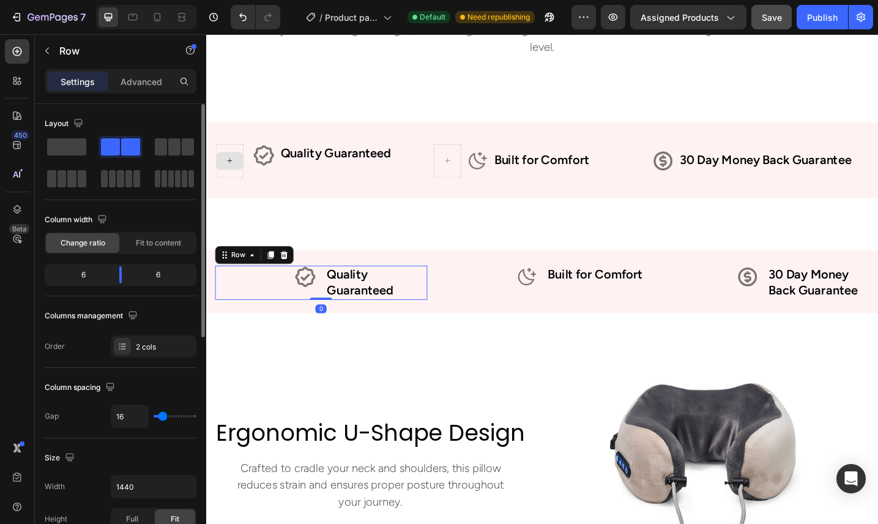
click at [273, 323] on div "Icon" at bounding box center [271, 305] width 111 height 37
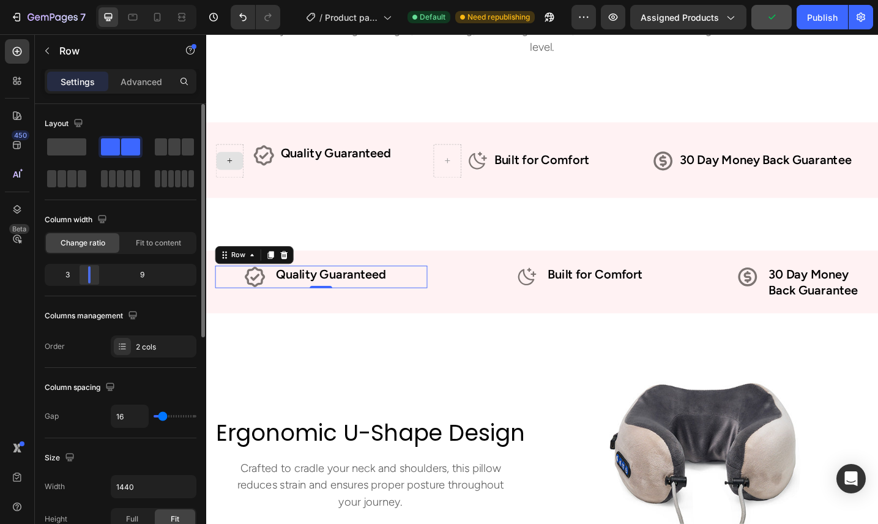
drag, startPoint x: 124, startPoint y: 269, endPoint x: 89, endPoint y: 270, distance: 34.9
click at [89, 270] on div at bounding box center [89, 274] width 22 height 17
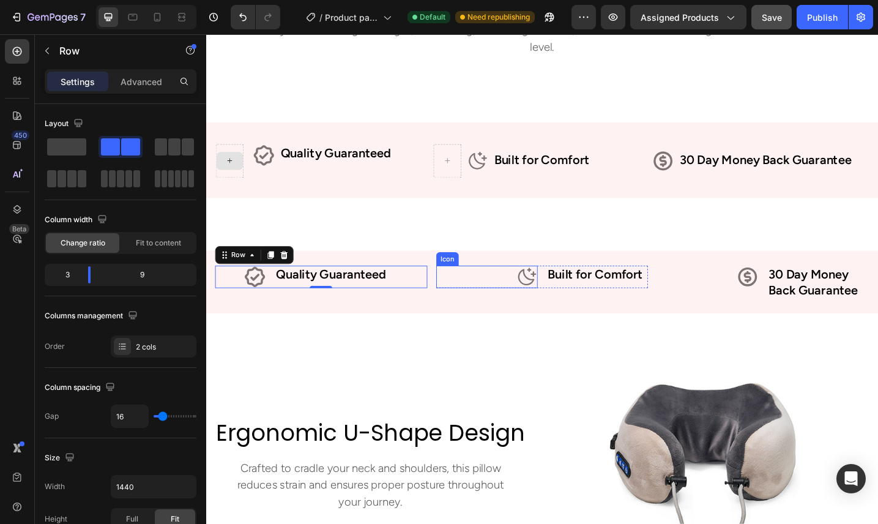
click at [509, 297] on div "Icon" at bounding box center [512, 299] width 111 height 24
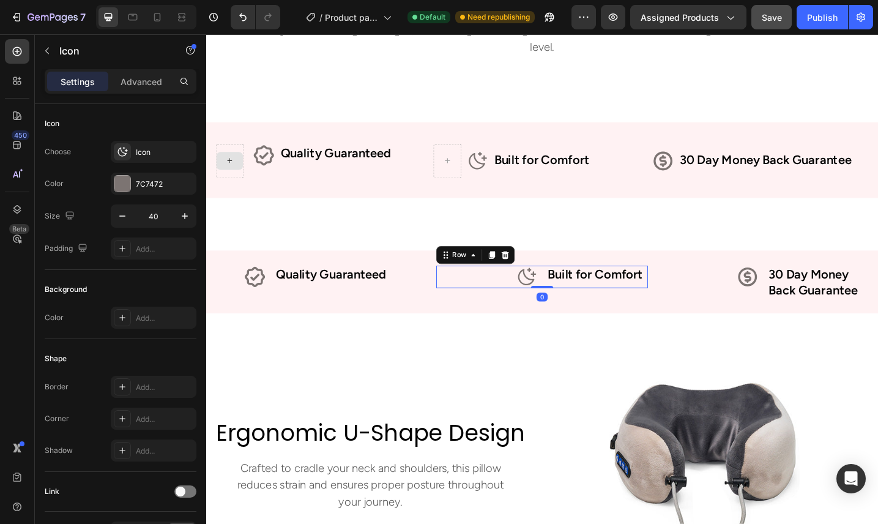
click at [578, 308] on div "Built for Comfort Text Block" at bounding box center [633, 299] width 111 height 24
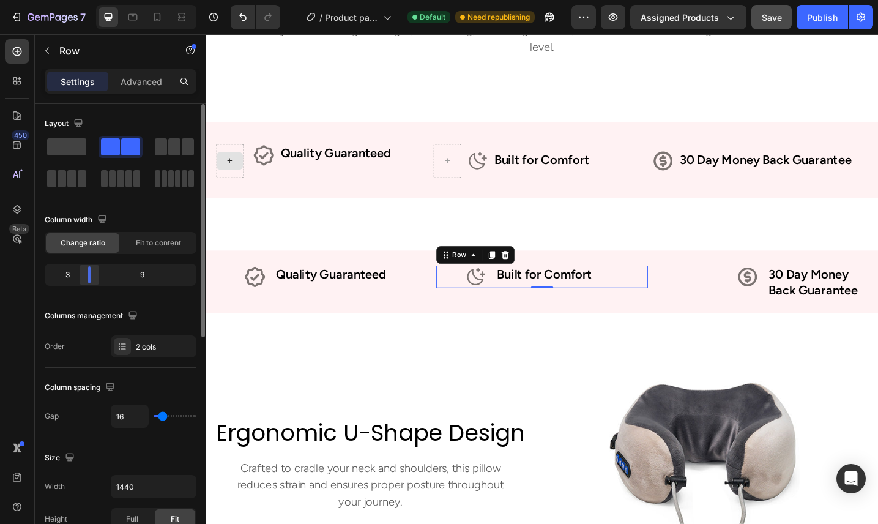
drag, startPoint x: 120, startPoint y: 268, endPoint x: 90, endPoint y: 268, distance: 30.6
click at [89, 268] on div at bounding box center [89, 274] width 2 height 17
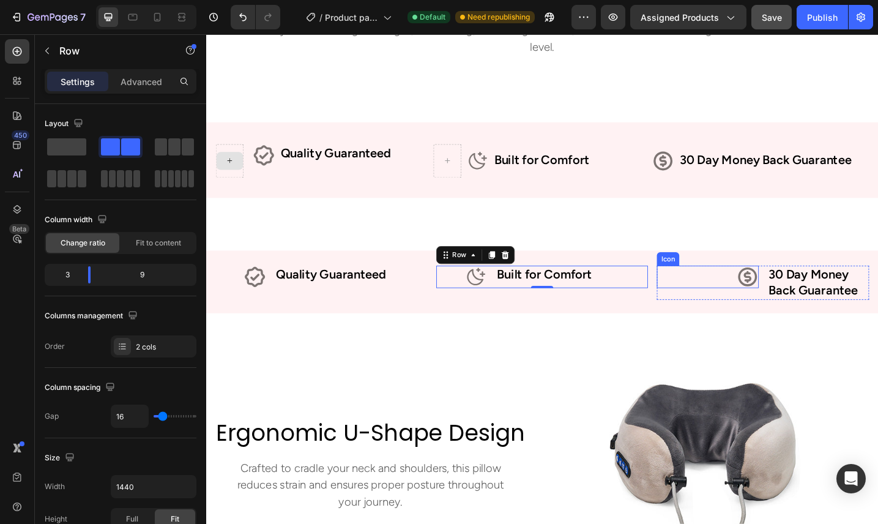
click at [780, 305] on div "Icon" at bounding box center [753, 299] width 111 height 24
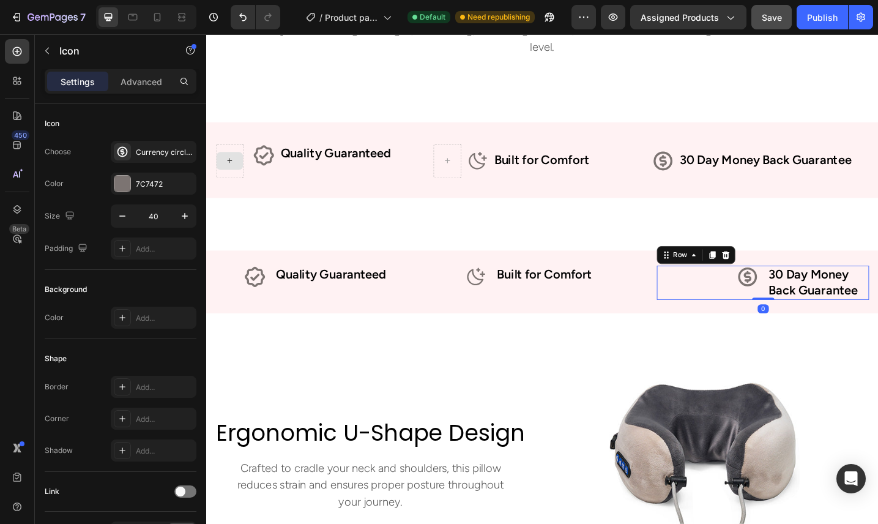
click at [815, 304] on div "Icon 30 Day Money Back Guarantee Text Block Row 0" at bounding box center [814, 305] width 232 height 37
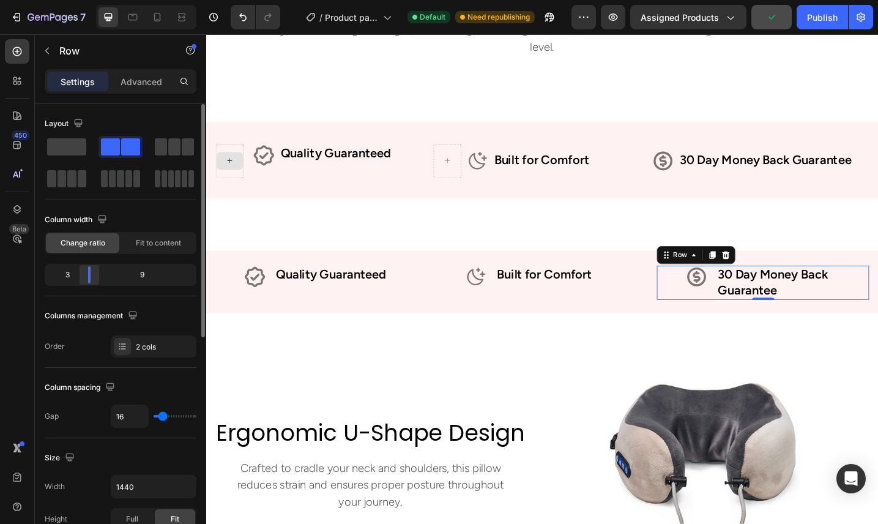
drag, startPoint x: 125, startPoint y: 277, endPoint x: 86, endPoint y: 277, distance: 39.1
click at [86, 277] on div at bounding box center [89, 274] width 22 height 17
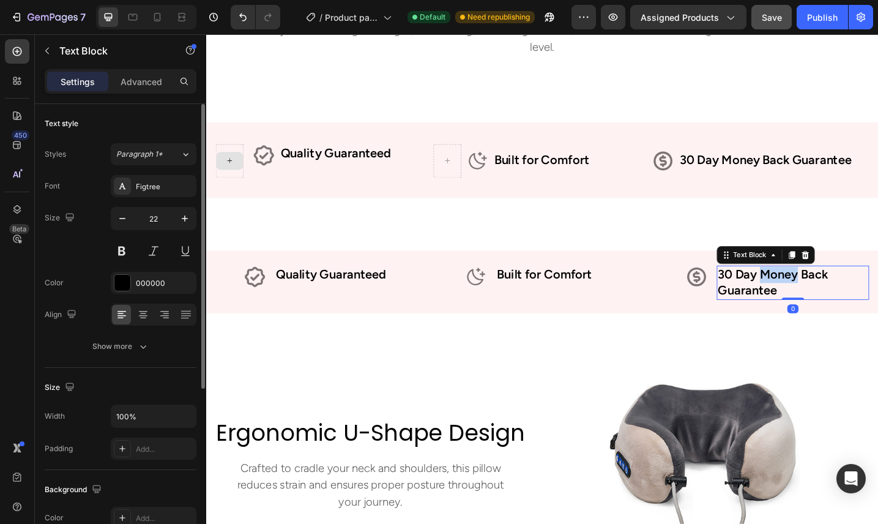
click at [846, 303] on p "30 Day Money Back Guarantee" at bounding box center [847, 305] width 164 height 35
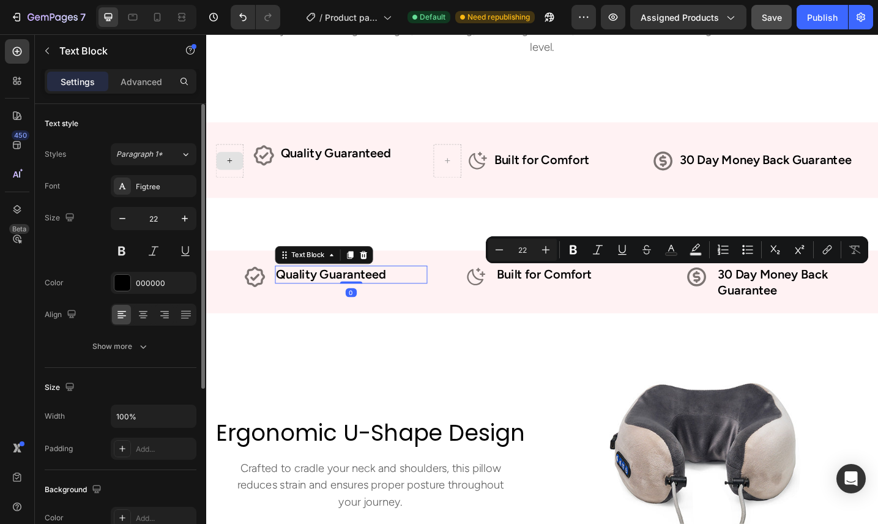
click at [330, 289] on p "Quality Guaranteed" at bounding box center [365, 297] width 164 height 18
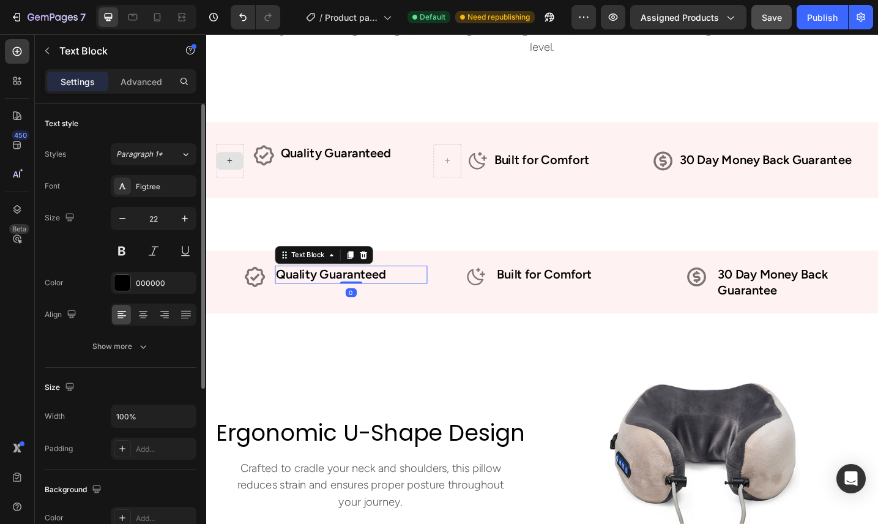
click at [331, 297] on p "Quality Guaranteed" at bounding box center [365, 297] width 164 height 18
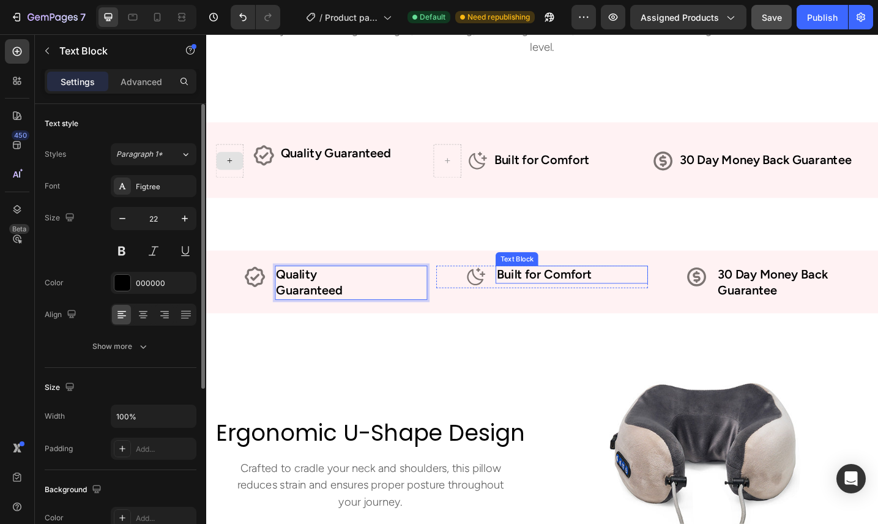
click at [562, 303] on p "Built for Comfort" at bounding box center [606, 297] width 164 height 18
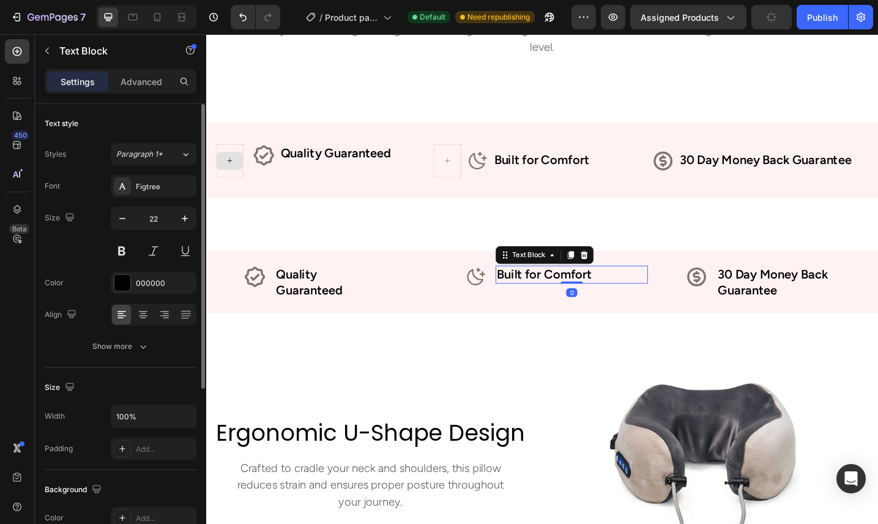
click at [576, 302] on p "Built for Comfort" at bounding box center [606, 297] width 164 height 18
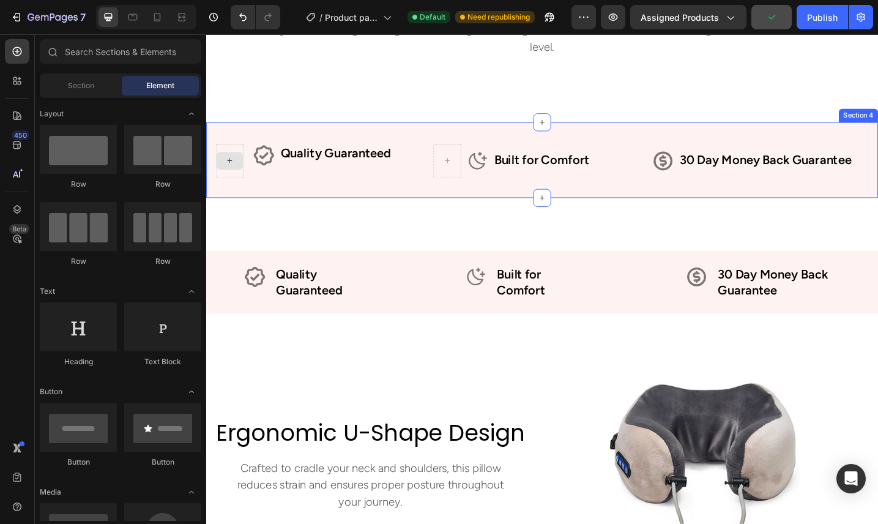
click at [643, 207] on div "Icon Row Quality Guaranteed Text Block Row Icon Built for Comfort Text Block Ro…" at bounding box center [573, 171] width 734 height 83
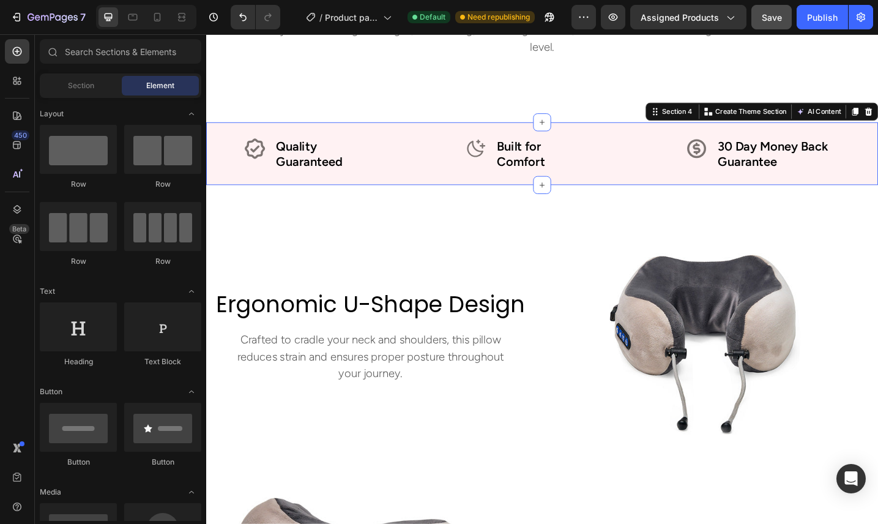
click at [649, 136] on div "Icon Quality Guaranteed Text Block Row Icon Built for Comfort Text Block Row Ic…" at bounding box center [573, 164] width 734 height 69
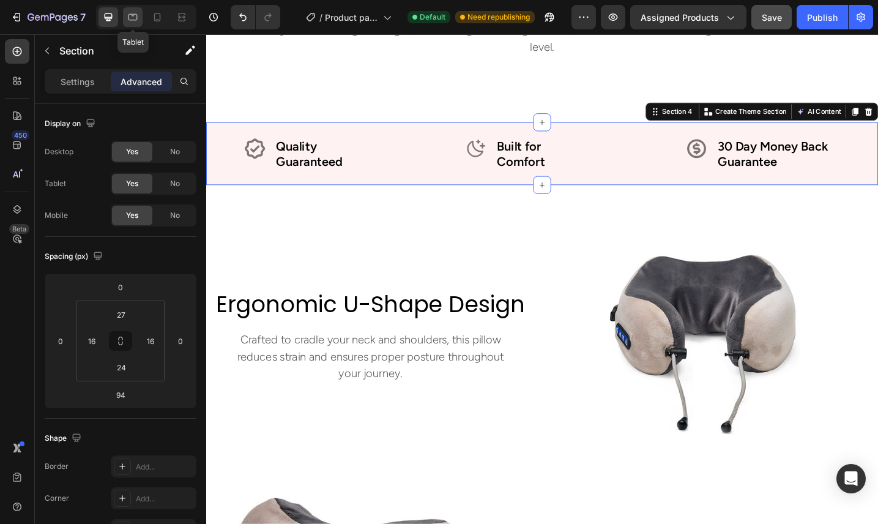
click at [128, 14] on icon at bounding box center [133, 17] width 12 height 12
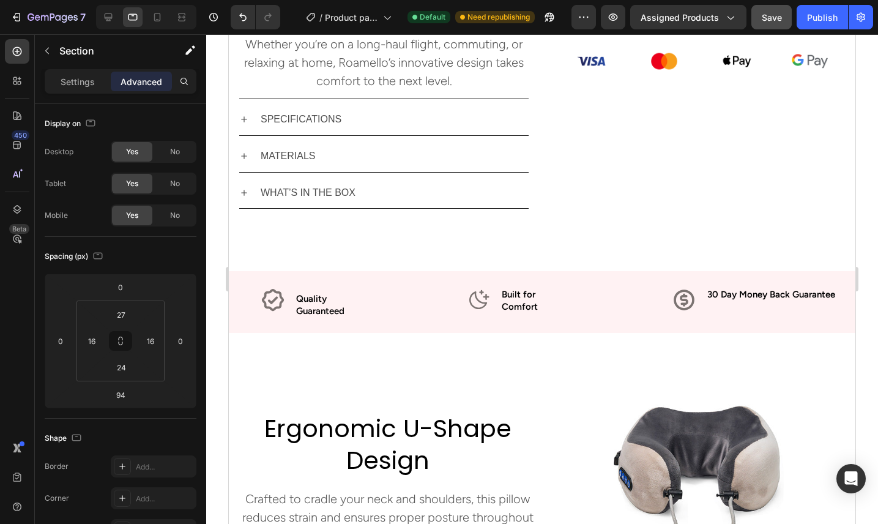
scroll to position [696, 0]
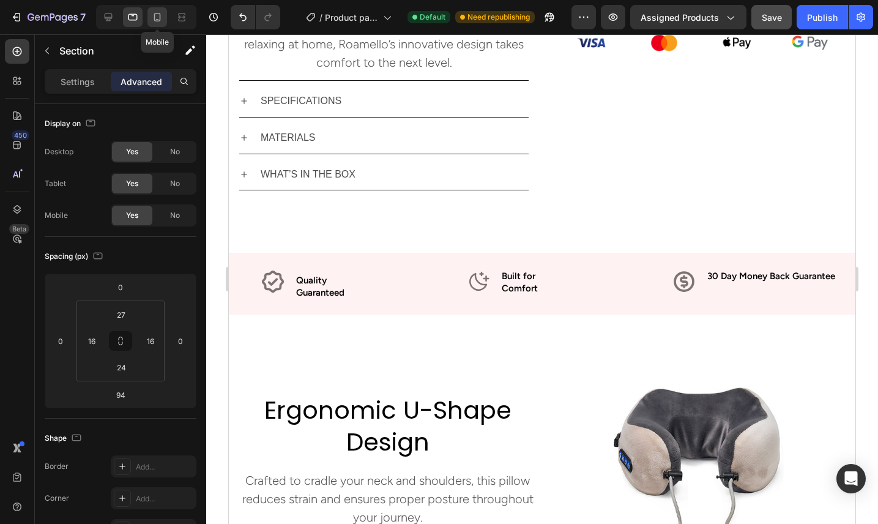
click at [161, 15] on icon at bounding box center [157, 17] width 12 height 12
type input "80"
type input "60"
type input "0"
type input "60"
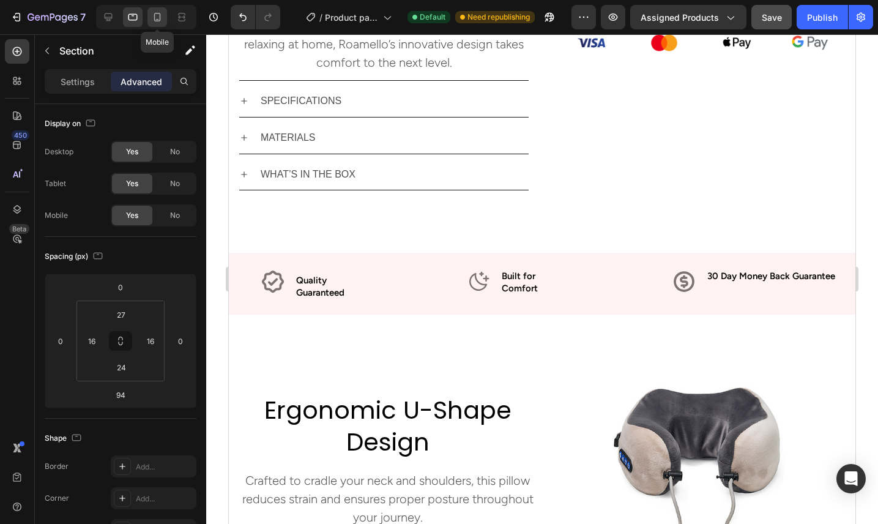
type input "0"
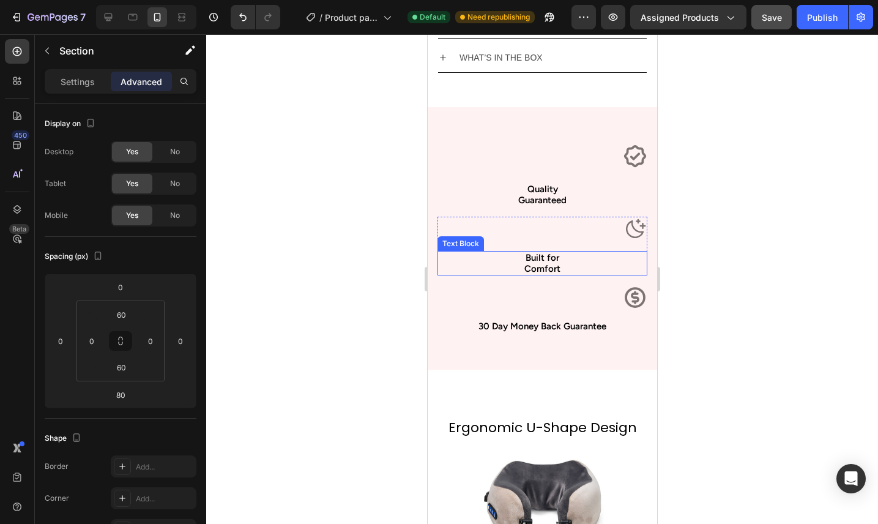
scroll to position [898, 0]
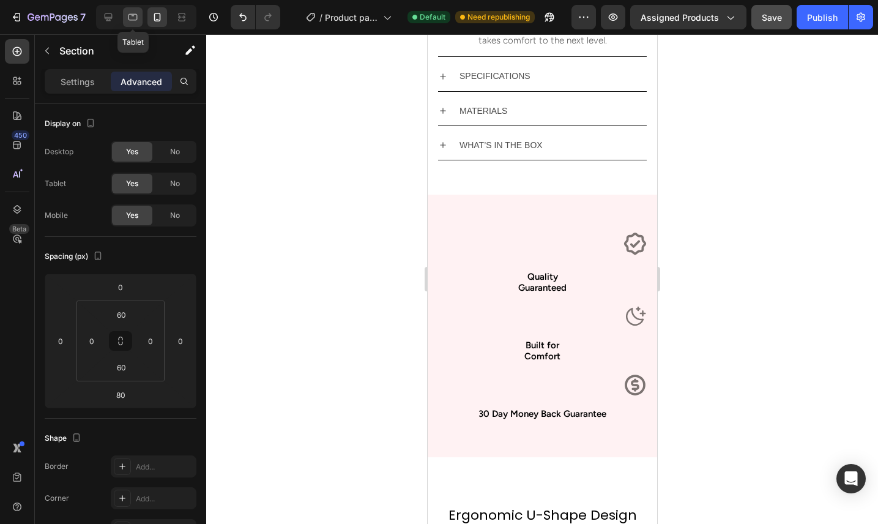
click at [131, 15] on icon at bounding box center [133, 17] width 12 height 12
type input "94"
type input "27"
type input "16"
type input "24"
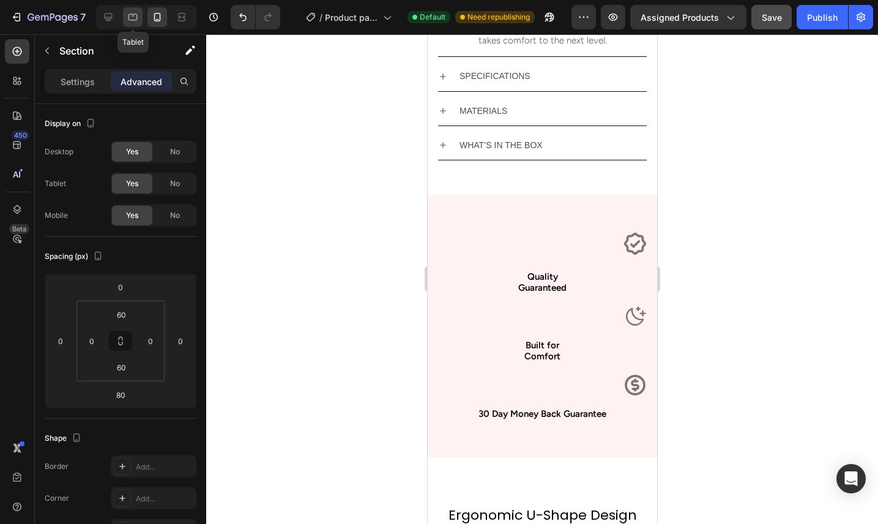
type input "16"
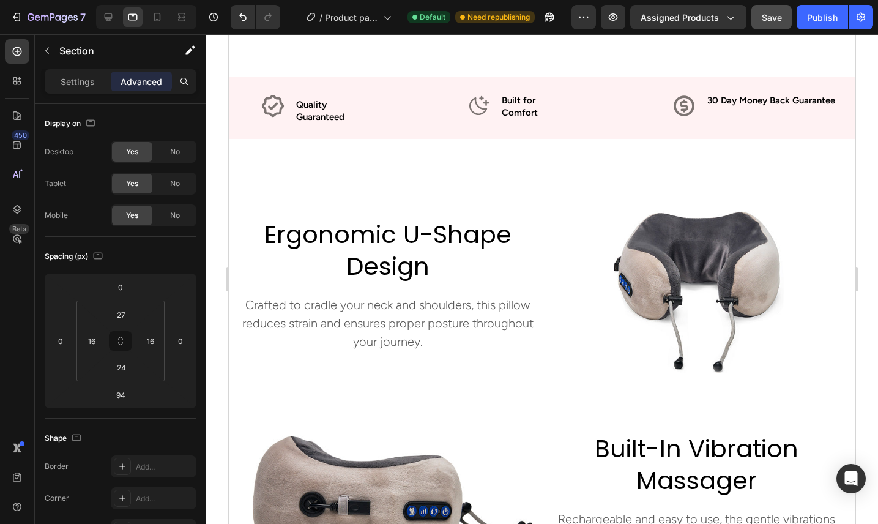
scroll to position [558, 0]
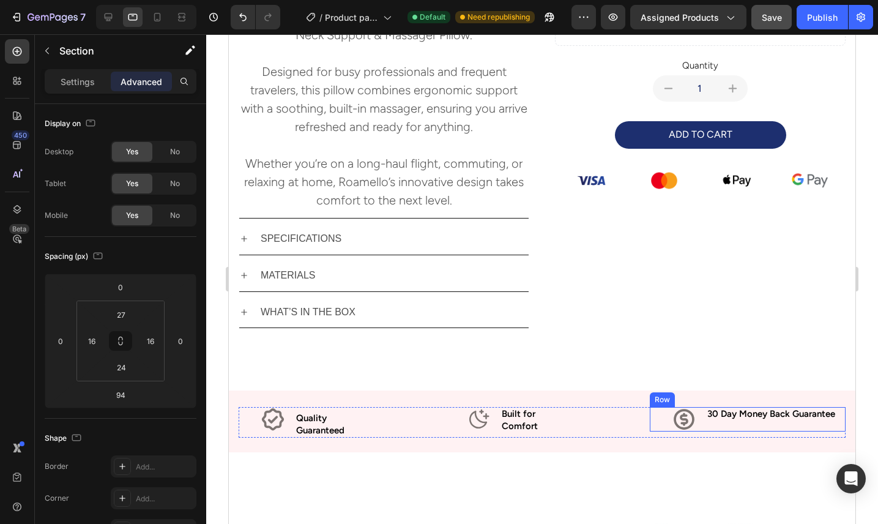
click at [739, 421] on div "30 Day Money Back Guarantee Text Block" at bounding box center [775, 419] width 139 height 24
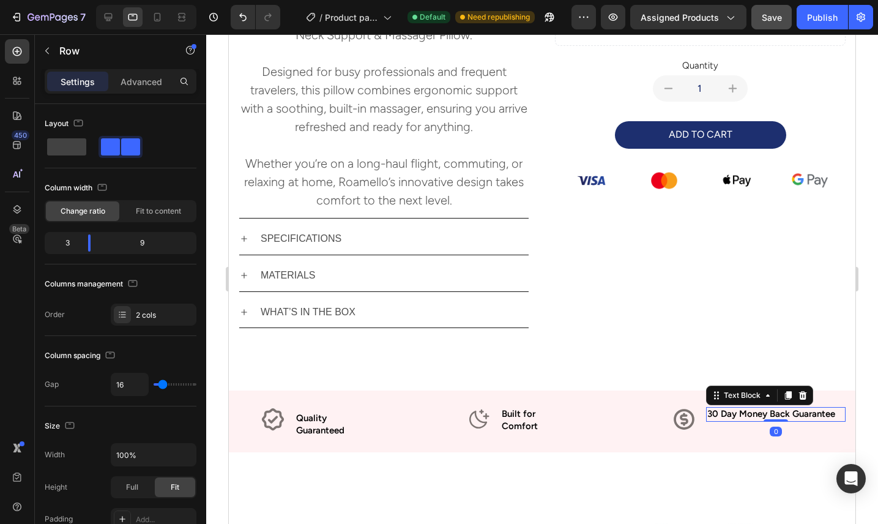
click at [768, 417] on p "30 Day Money Back Guarantee" at bounding box center [775, 414] width 137 height 12
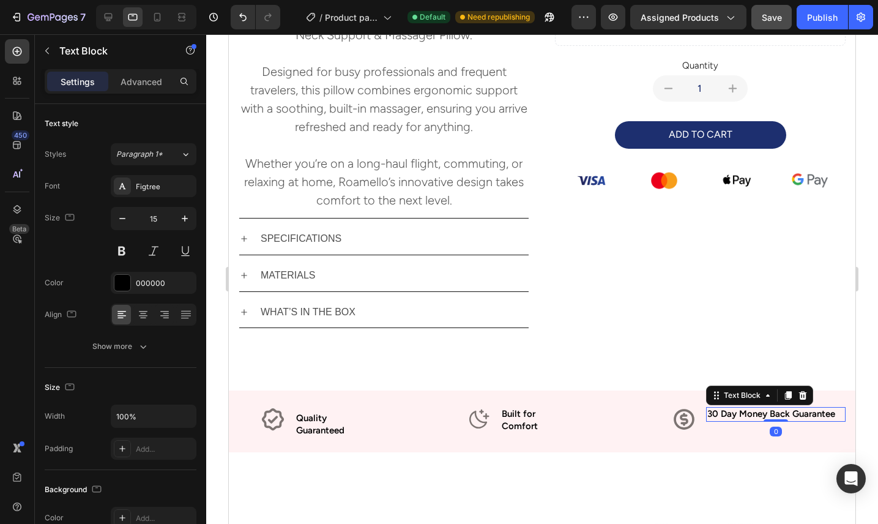
click at [769, 415] on p "30 Day Money Back Guarantee" at bounding box center [775, 414] width 137 height 12
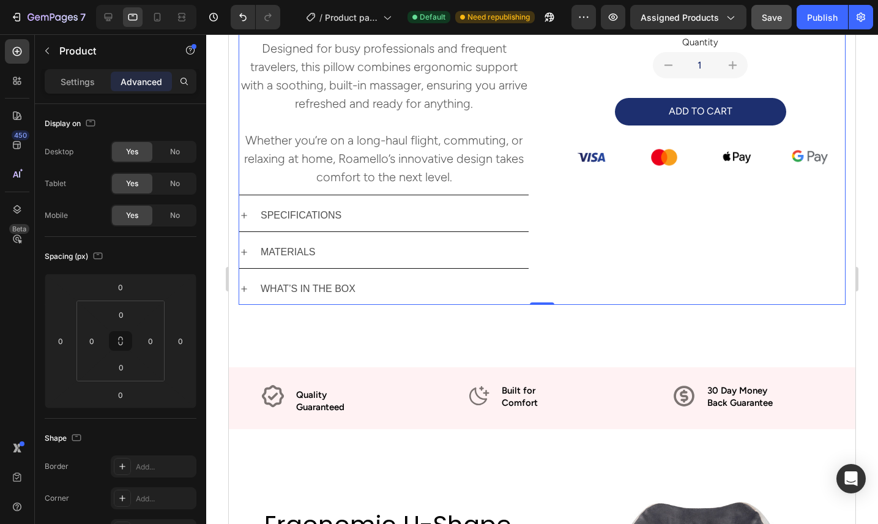
scroll to position [637, 0]
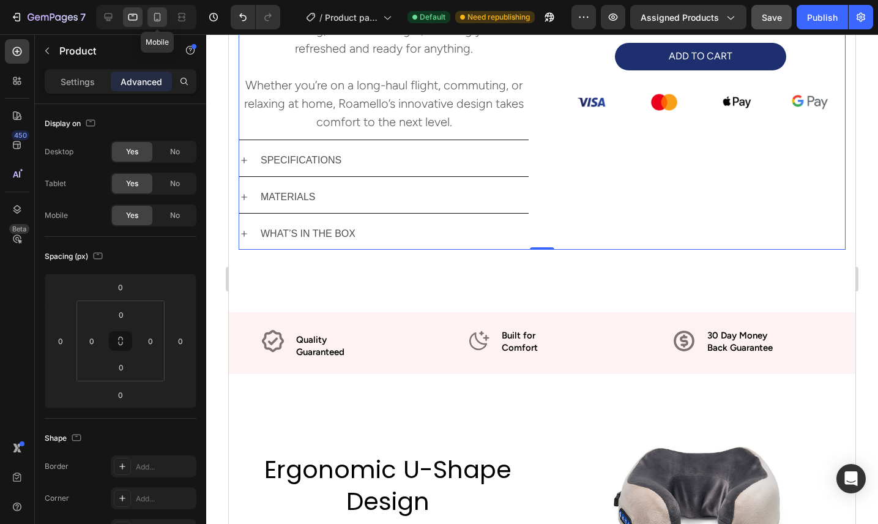
click at [154, 15] on icon at bounding box center [157, 17] width 12 height 12
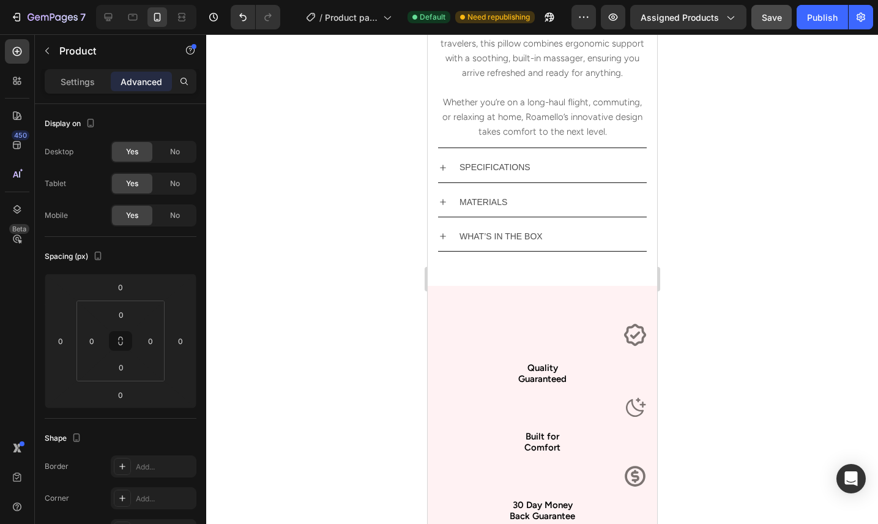
scroll to position [895, 0]
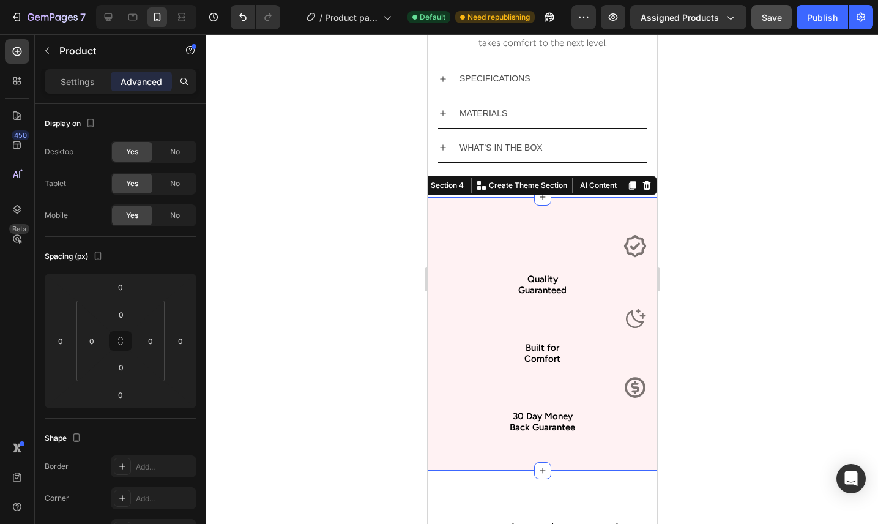
click at [560, 213] on div "Icon Quality Guaranteed Text Block Row Icon Built for Comfort Text Block Row Ic…" at bounding box center [541, 333] width 229 height 273
click at [632, 187] on icon at bounding box center [631, 185] width 7 height 9
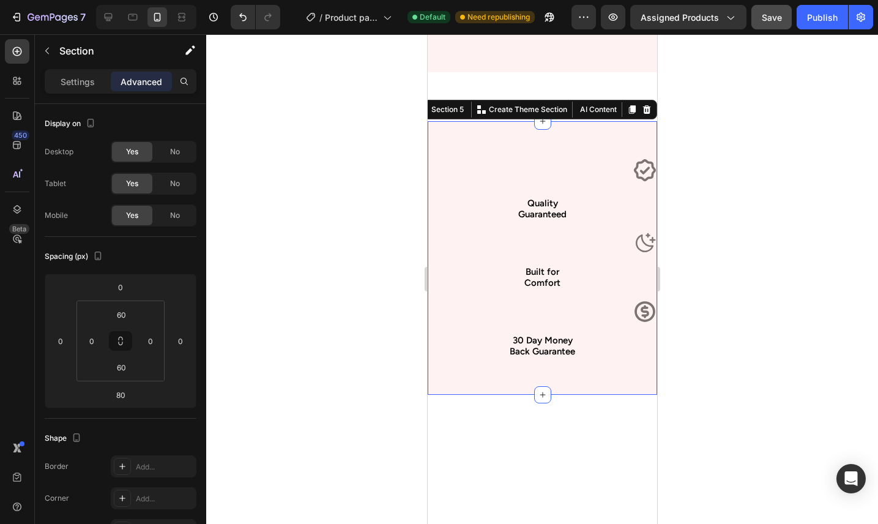
scroll to position [951, 0]
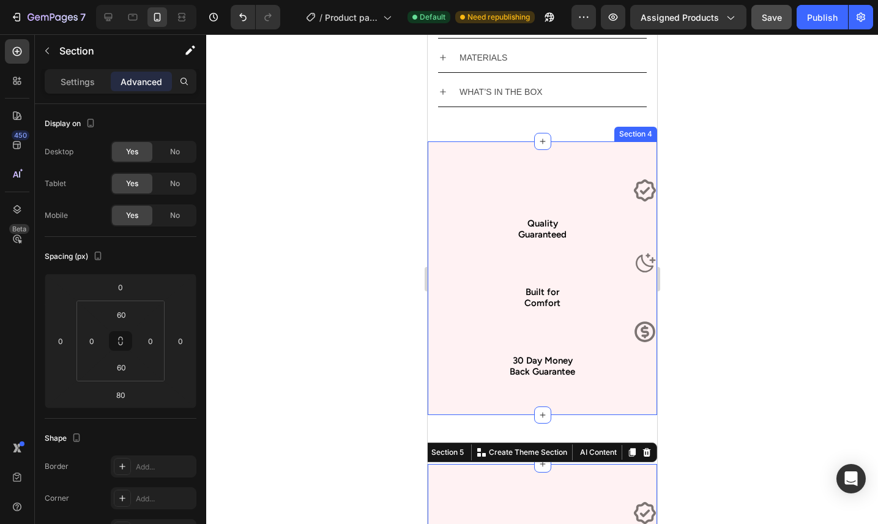
click at [593, 155] on div "Icon Quality Guaranteed Text Block Row Icon Built for Comfort Text Block Row Ic…" at bounding box center [541, 277] width 229 height 273
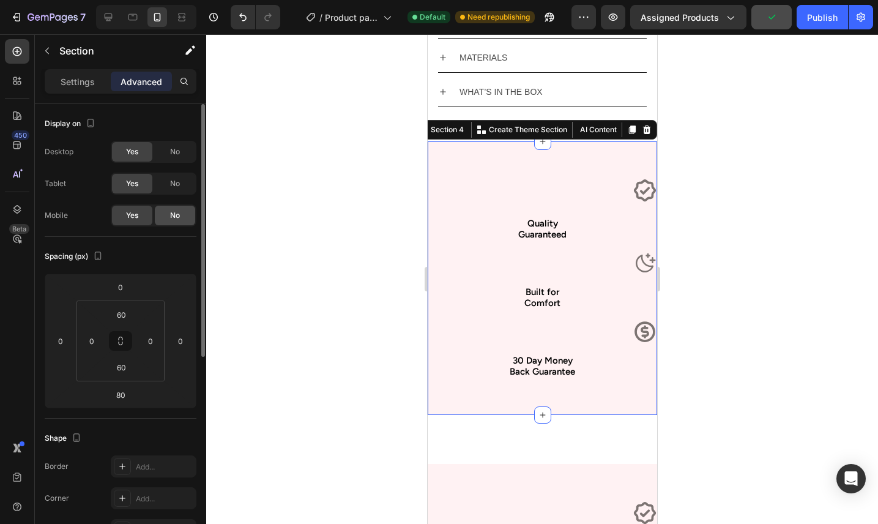
click at [165, 215] on div "No" at bounding box center [175, 216] width 40 height 20
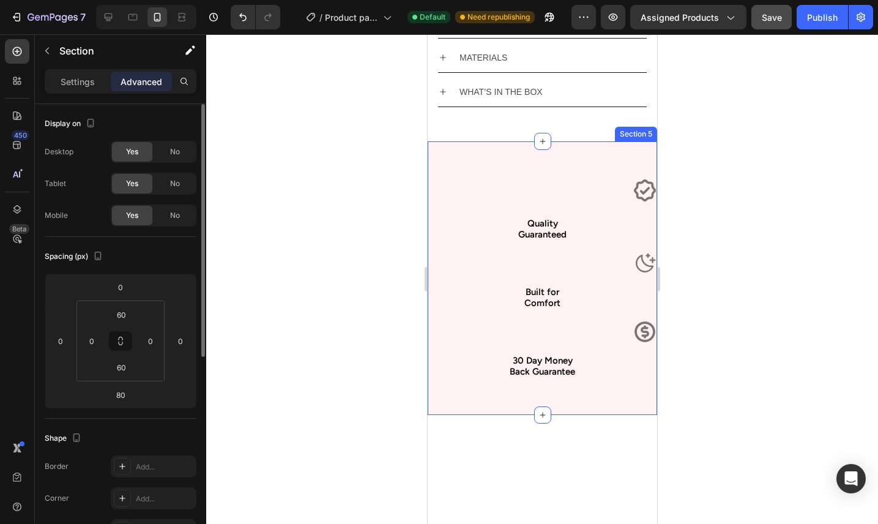
click at [533, 150] on div "Icon Quality Guaranteed Text Block Row Icon Built for Comfort Text Block Row Ic…" at bounding box center [541, 277] width 229 height 273
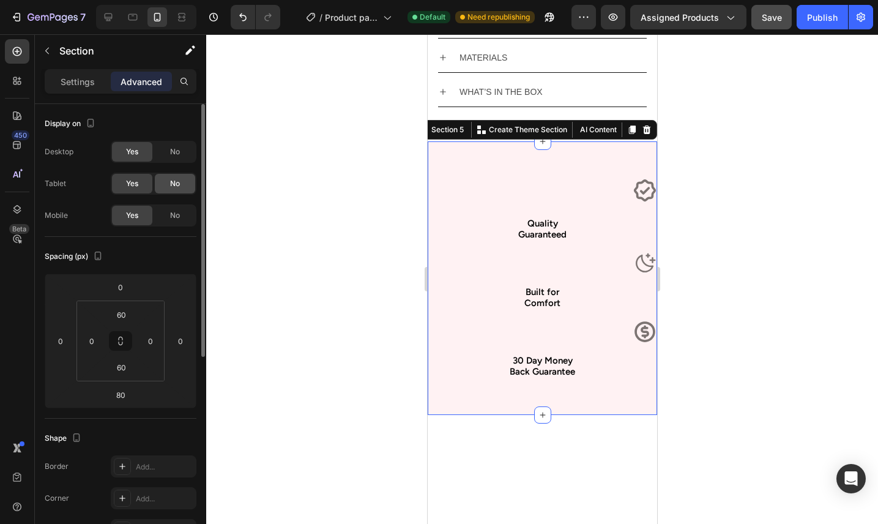
click at [186, 177] on div "No" at bounding box center [175, 184] width 40 height 20
click at [179, 149] on span "No" at bounding box center [175, 151] width 10 height 11
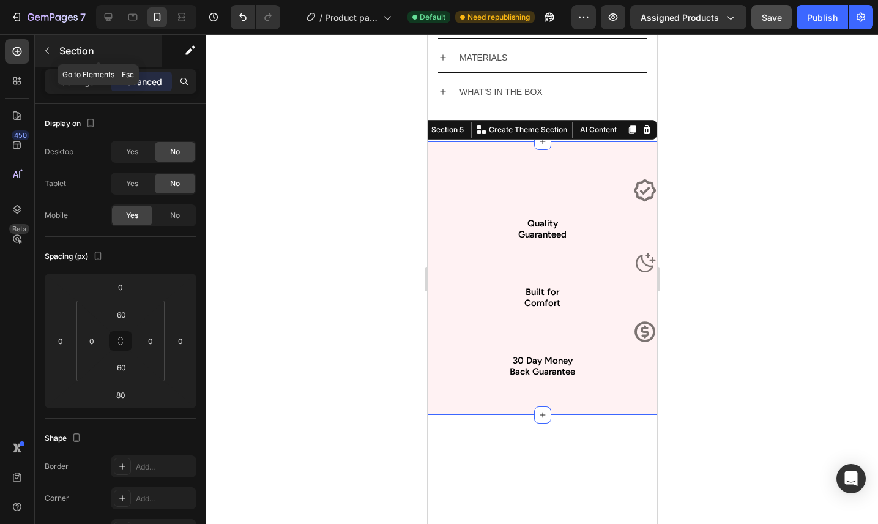
click at [45, 53] on icon "button" at bounding box center [47, 51] width 10 height 10
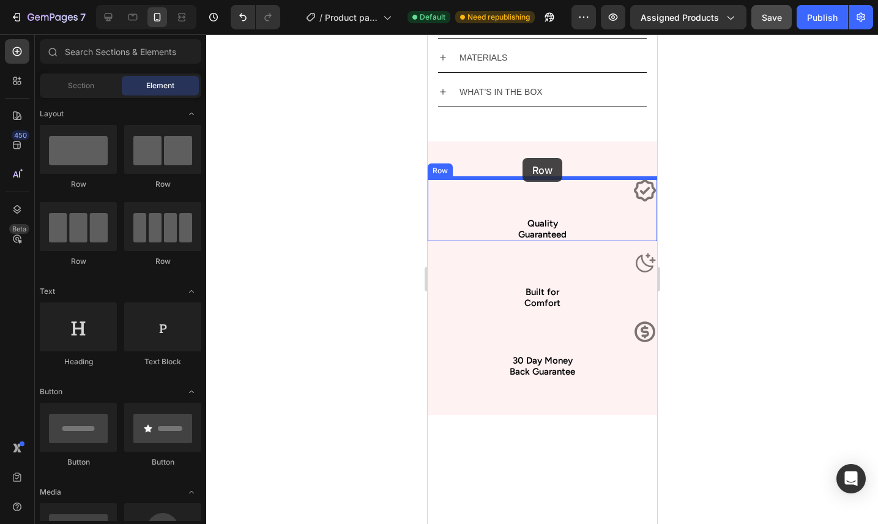
drag, startPoint x: 568, startPoint y: 202, endPoint x: 522, endPoint y: 158, distance: 64.0
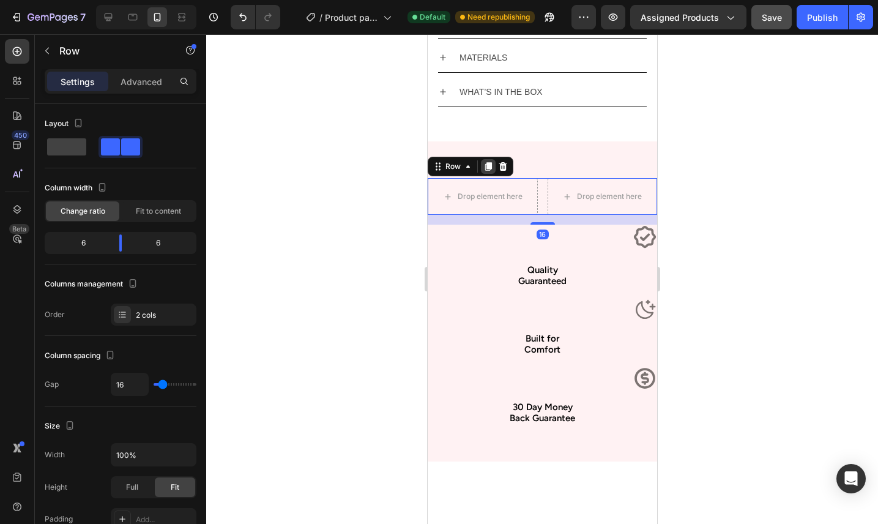
click at [486, 169] on icon at bounding box center [487, 166] width 7 height 9
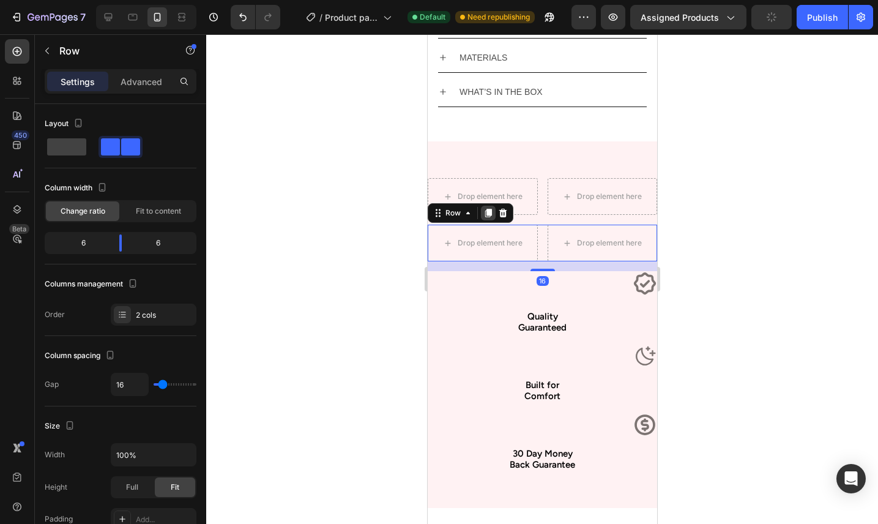
click at [490, 217] on icon at bounding box center [488, 213] width 10 height 10
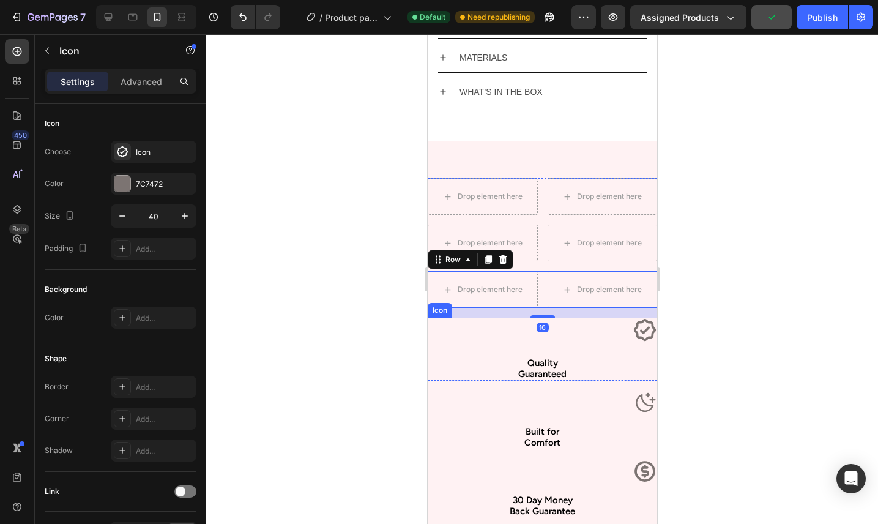
click at [650, 336] on icon at bounding box center [644, 330] width 22 height 22
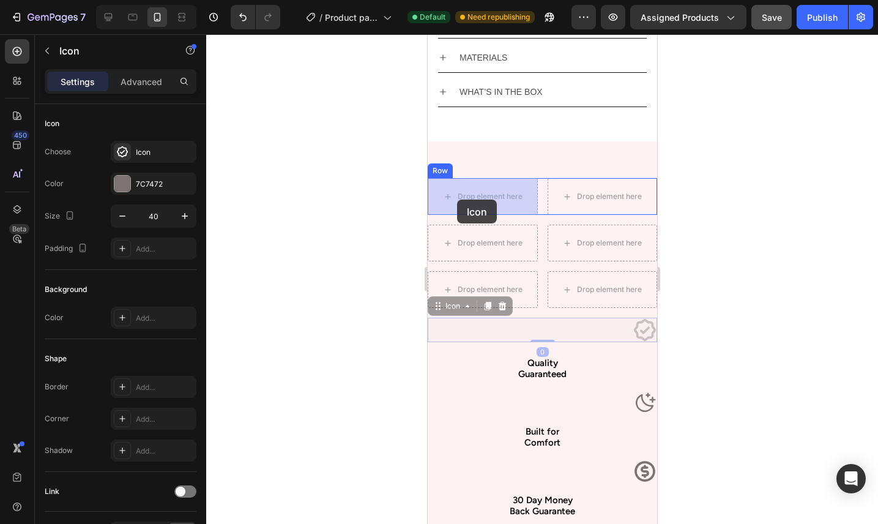
drag, startPoint x: 438, startPoint y: 304, endPoint x: 457, endPoint y: 199, distance: 106.3
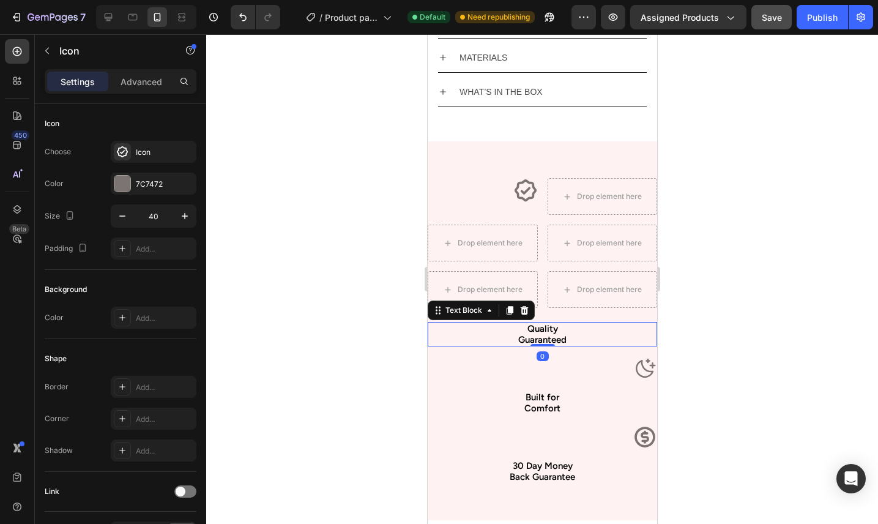
click at [528, 333] on p "Quality" at bounding box center [541, 328] width 227 height 11
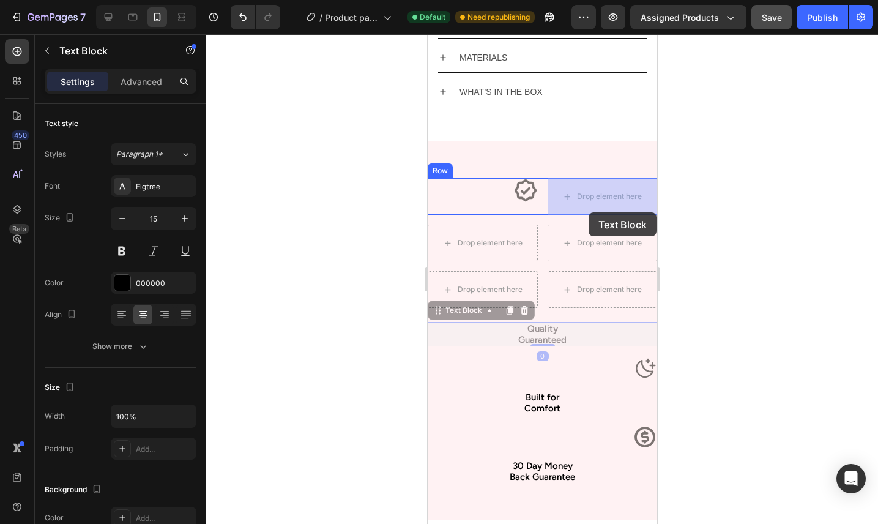
drag, startPoint x: 439, startPoint y: 314, endPoint x: 587, endPoint y: 209, distance: 182.1
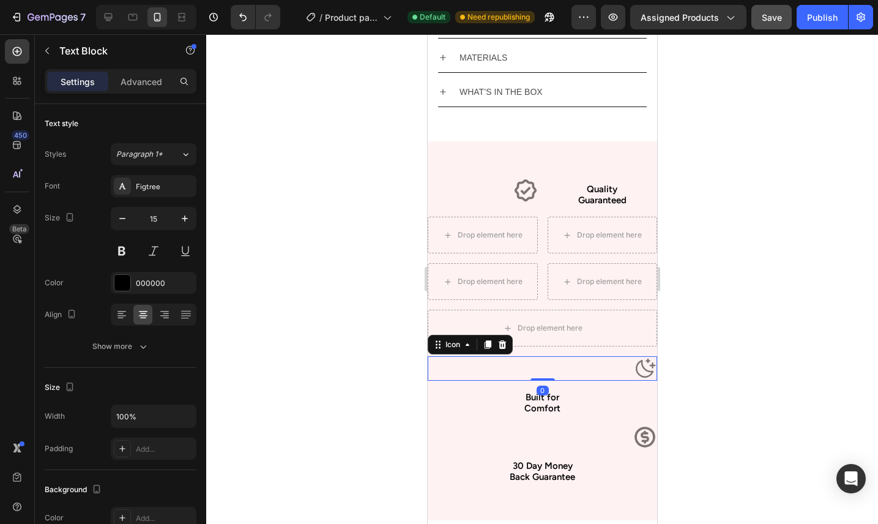
click at [635, 364] on icon at bounding box center [644, 368] width 24 height 24
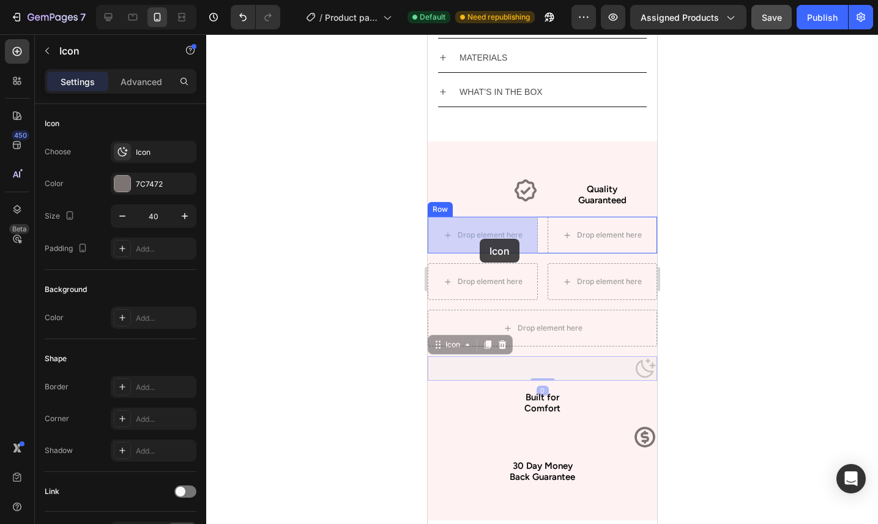
drag, startPoint x: 440, startPoint y: 346, endPoint x: 479, endPoint y: 239, distance: 114.0
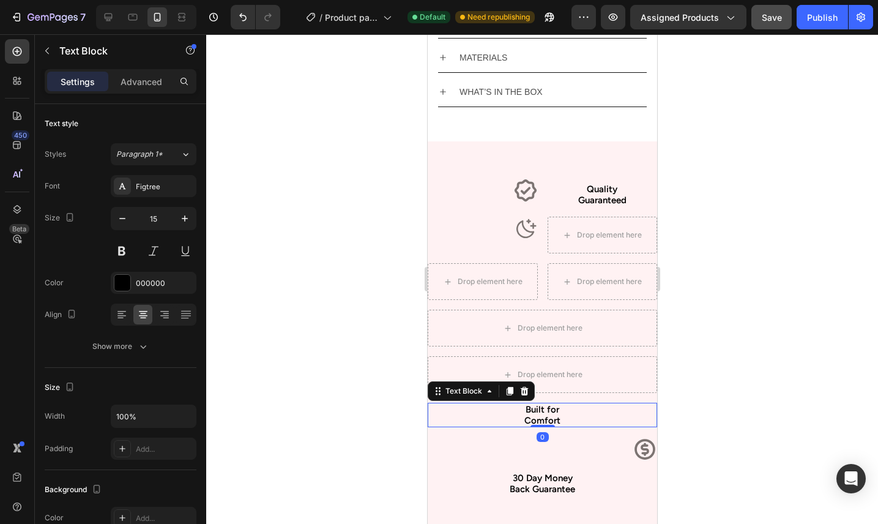
click at [554, 420] on p "Comfort" at bounding box center [541, 420] width 227 height 11
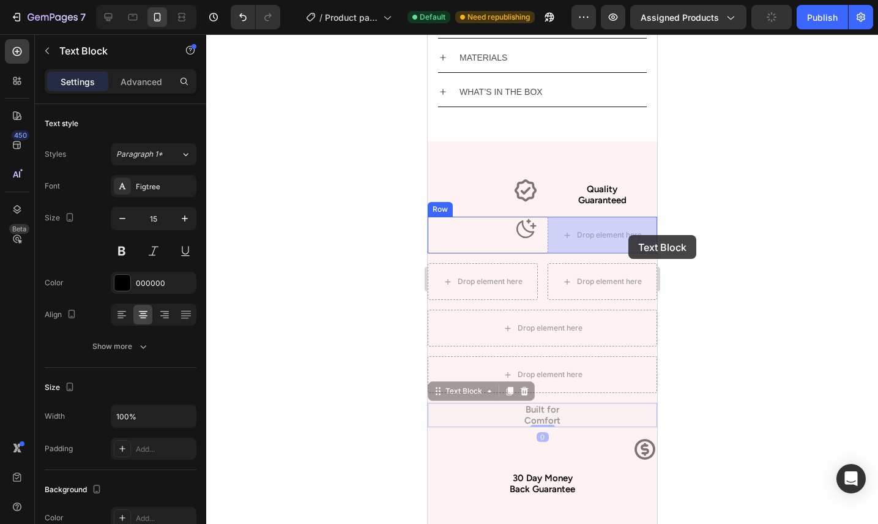
drag, startPoint x: 443, startPoint y: 391, endPoint x: 626, endPoint y: 237, distance: 239.2
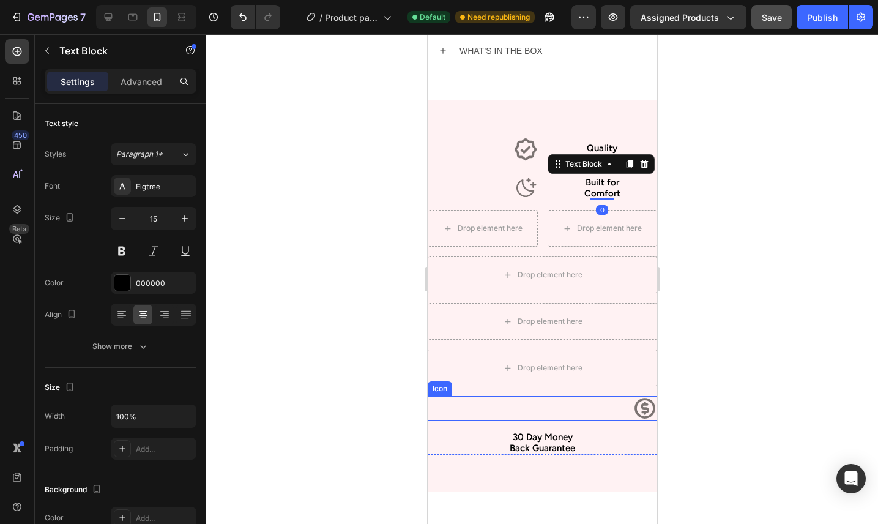
scroll to position [996, 0]
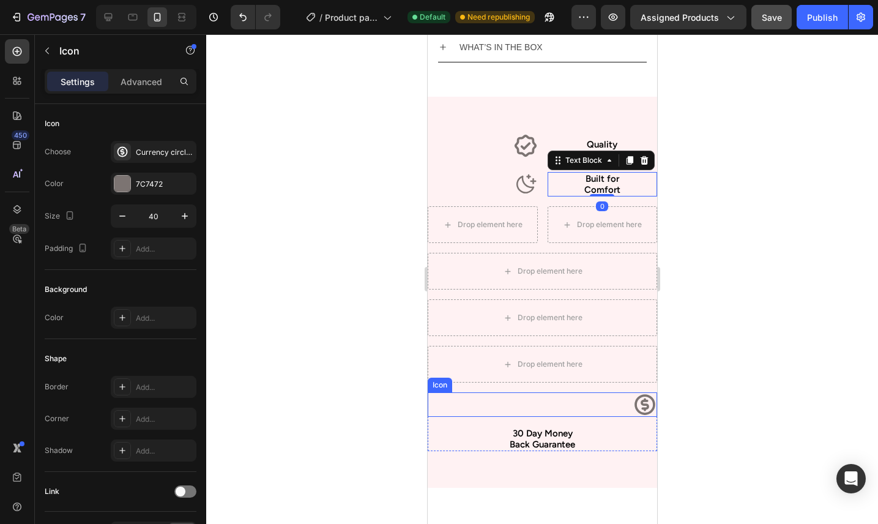
click at [636, 407] on icon at bounding box center [644, 404] width 21 height 21
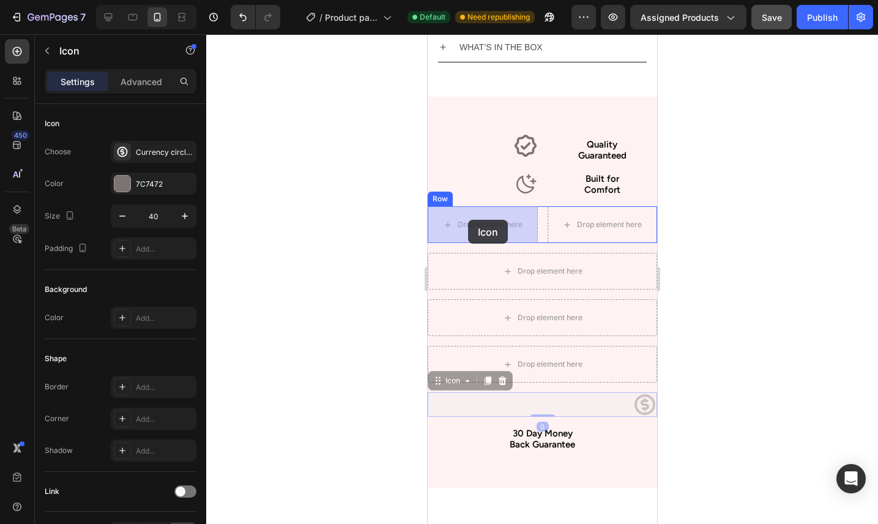
drag, startPoint x: 439, startPoint y: 380, endPoint x: 467, endPoint y: 220, distance: 163.3
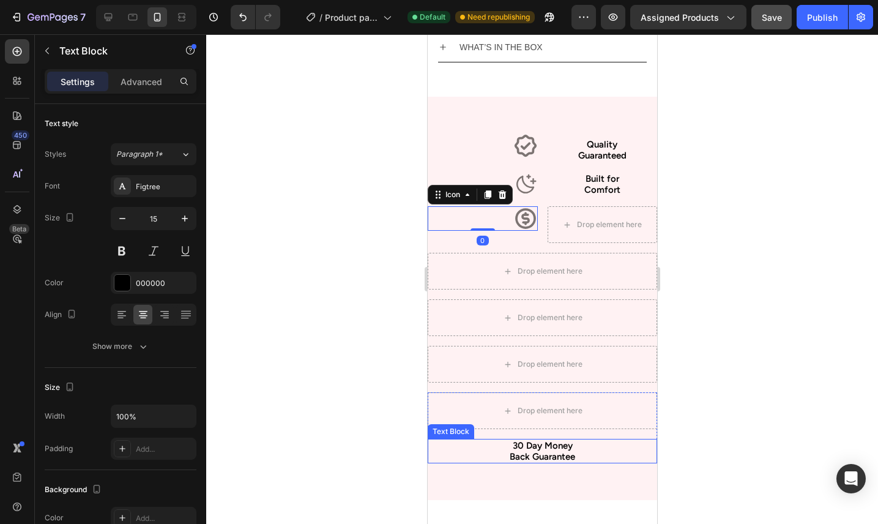
click at [505, 450] on p "30 Day Money" at bounding box center [541, 445] width 227 height 11
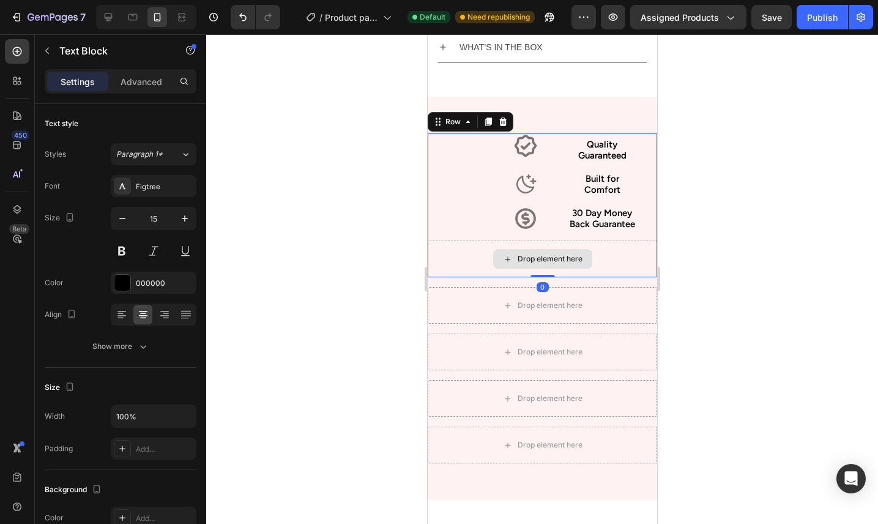
click at [461, 261] on div "Drop element here" at bounding box center [541, 258] width 229 height 37
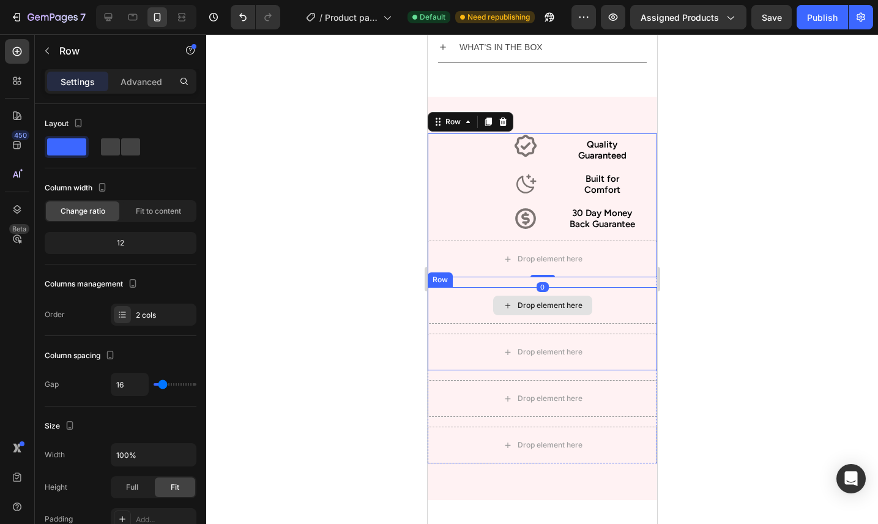
click at [470, 298] on div "Drop element here" at bounding box center [541, 305] width 229 height 37
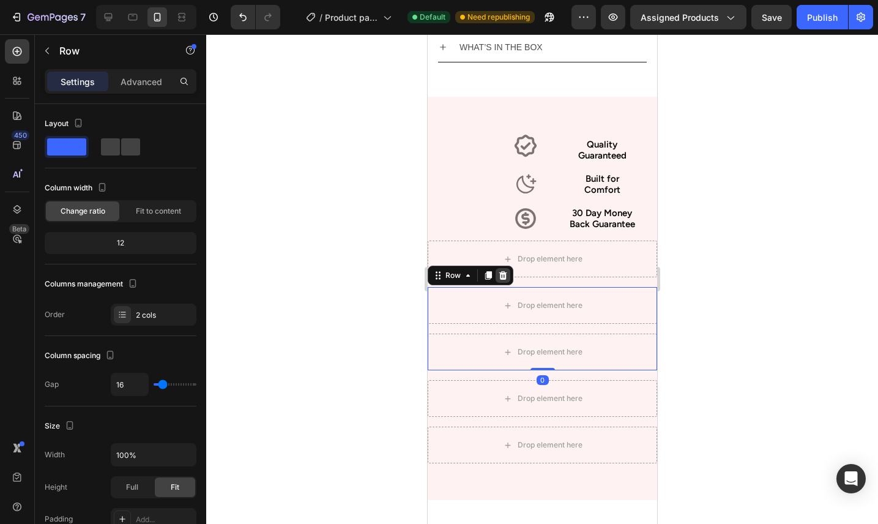
click at [503, 279] on icon at bounding box center [502, 275] width 8 height 9
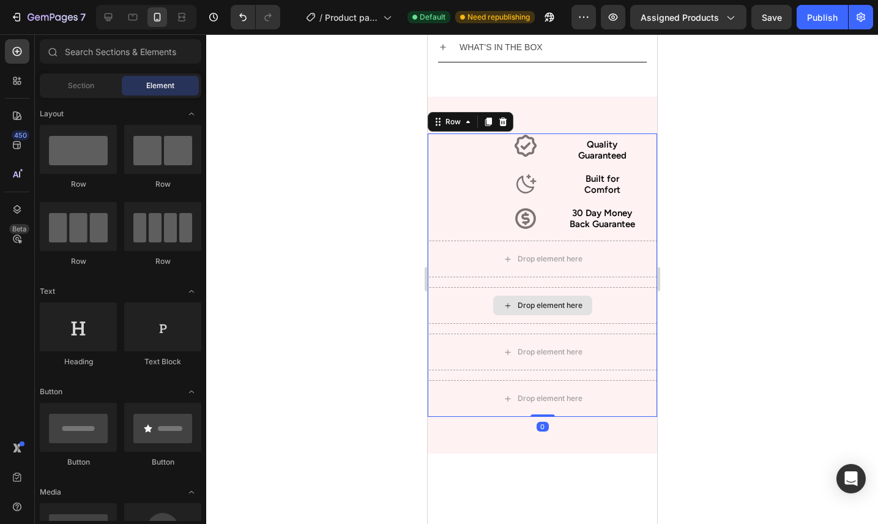
click at [478, 307] on div "Drop element here" at bounding box center [541, 305] width 229 height 37
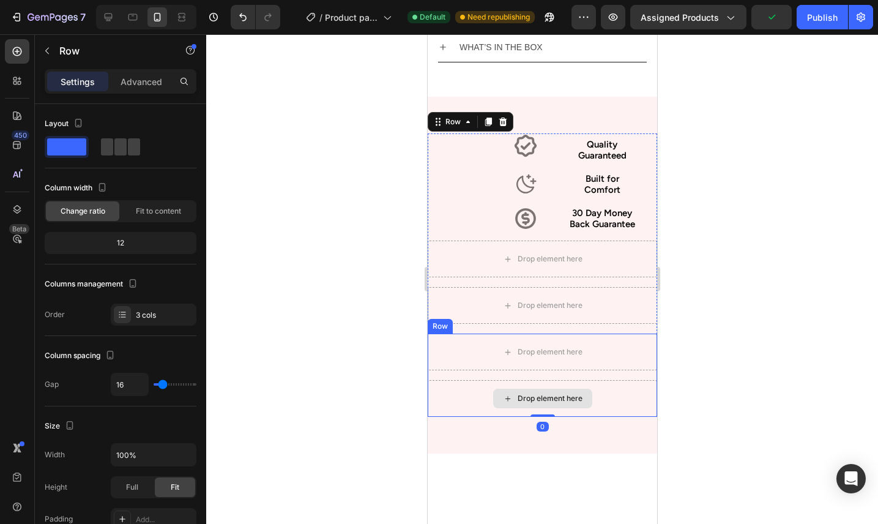
click at [478, 374] on div "Drop element here Drop element here Row" at bounding box center [541, 374] width 229 height 83
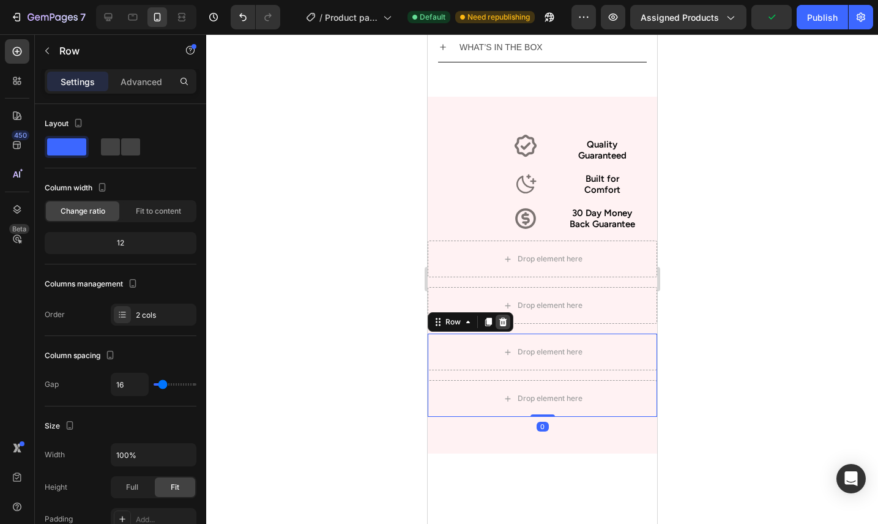
click at [500, 328] on div at bounding box center [502, 321] width 15 height 15
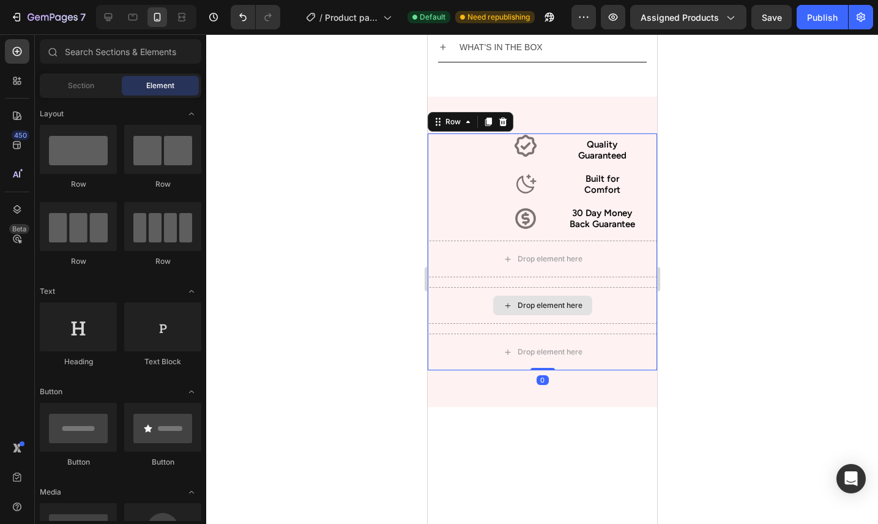
click at [484, 309] on div "Drop element here" at bounding box center [541, 305] width 229 height 37
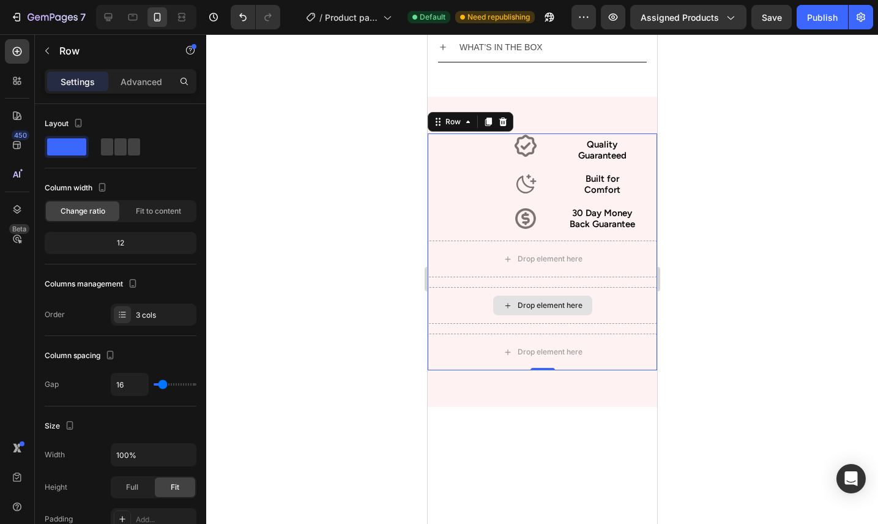
click at [457, 311] on div "Drop element here" at bounding box center [541, 305] width 229 height 37
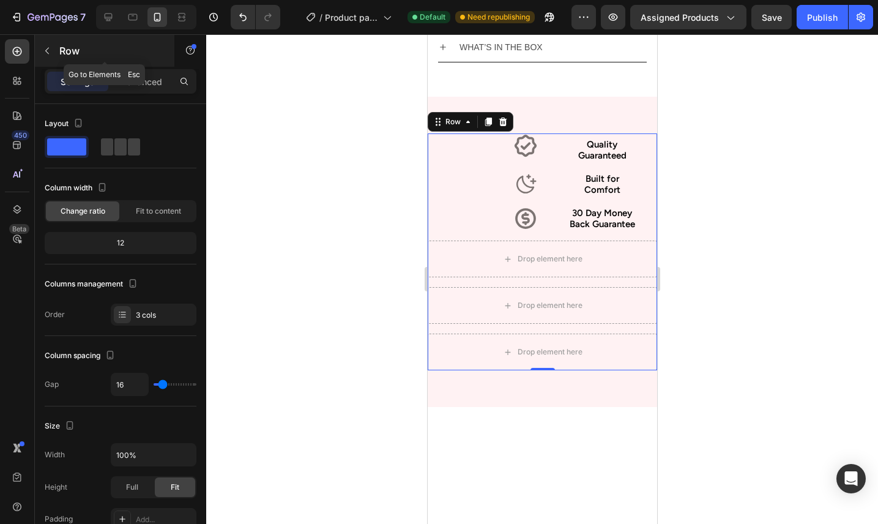
click at [51, 51] on icon "button" at bounding box center [47, 51] width 10 height 10
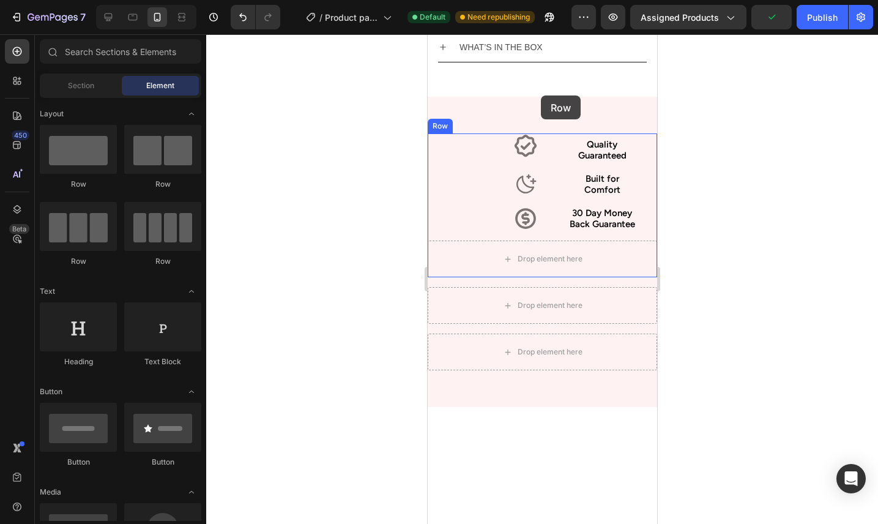
drag, startPoint x: 566, startPoint y: 188, endPoint x: 540, endPoint y: 95, distance: 96.0
click at [604, 250] on div "Drop element here" at bounding box center [541, 258] width 229 height 37
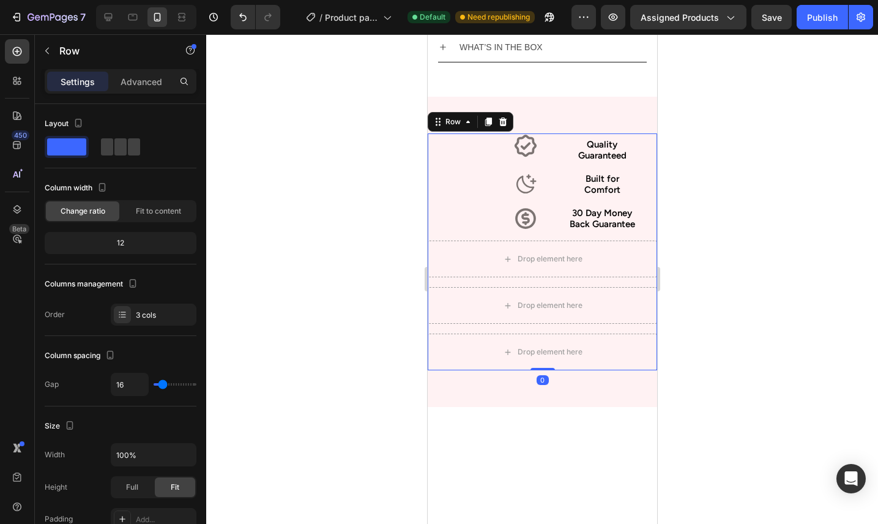
click at [626, 332] on div "Icon Quality Guaranteed Text Block Row Icon Built for Comfort Text Block Row Ic…" at bounding box center [541, 251] width 229 height 237
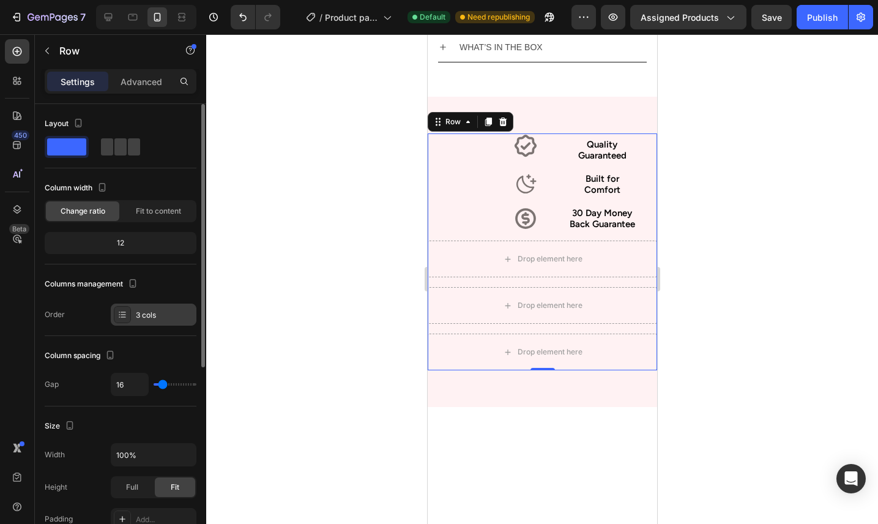
click at [163, 319] on div "3 cols" at bounding box center [164, 314] width 57 height 11
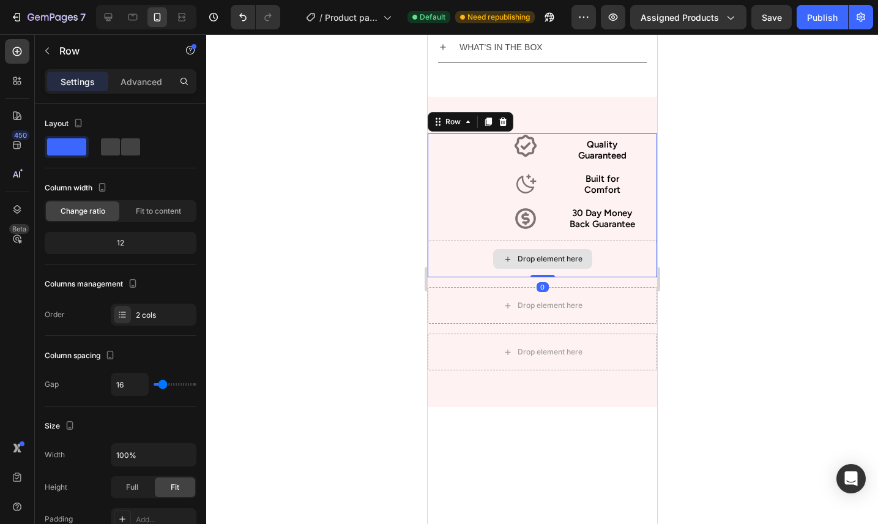
click at [615, 264] on div "Drop element here" at bounding box center [541, 258] width 229 height 37
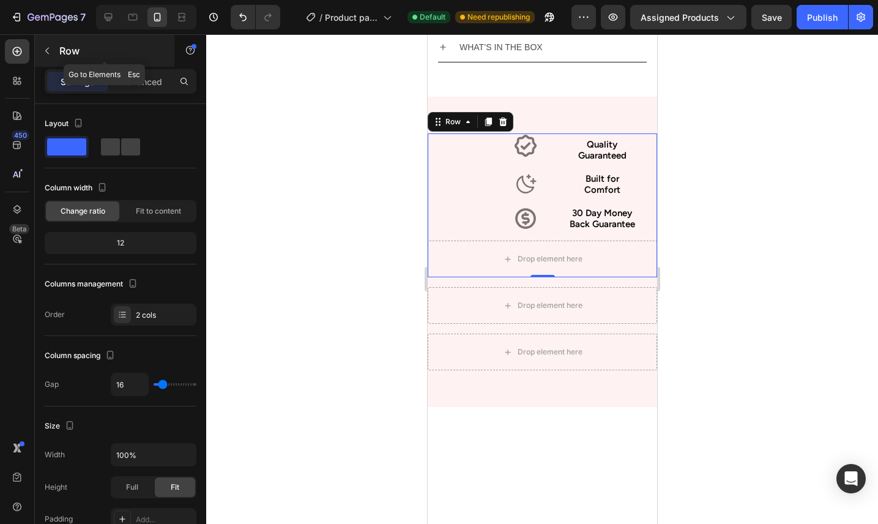
click at [42, 47] on icon "button" at bounding box center [47, 51] width 10 height 10
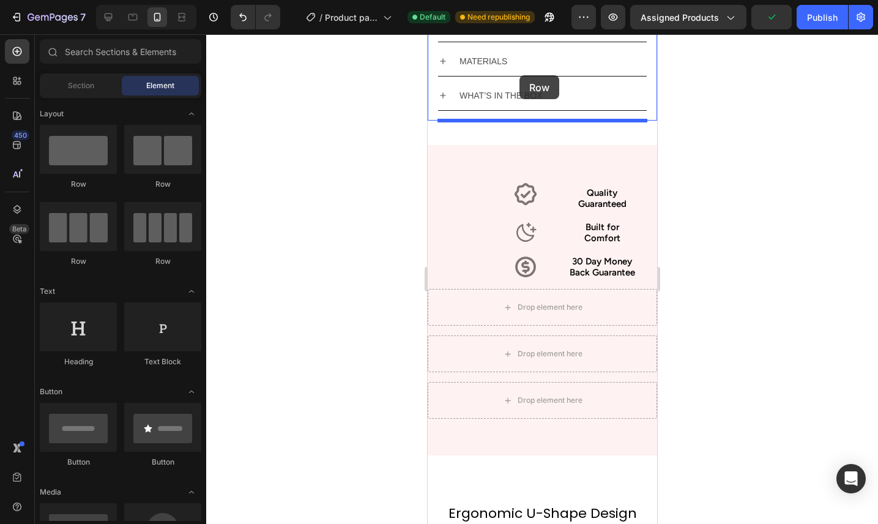
scroll to position [934, 0]
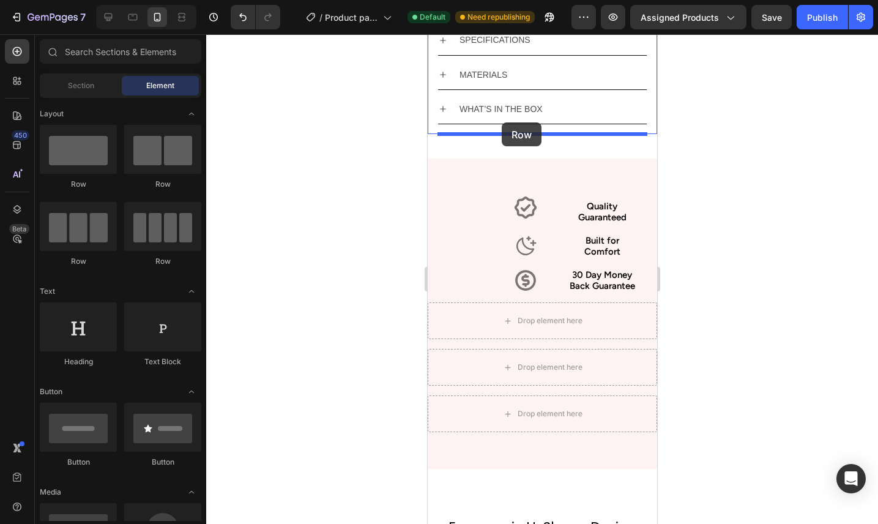
drag, startPoint x: 530, startPoint y: 189, endPoint x: 501, endPoint y: 119, distance: 75.4
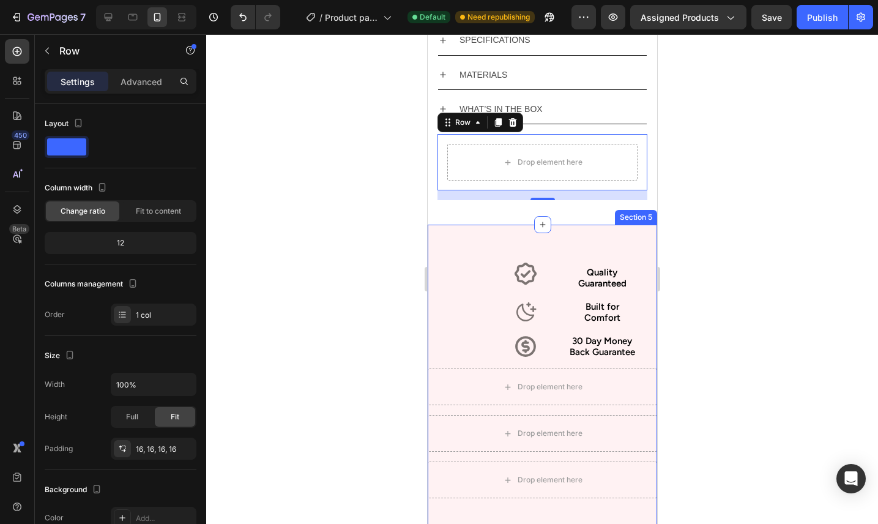
click at [433, 232] on div "Icon Quality Guaranteed Text Block Row Icon Built for Comfort Text Block Row Ic…" at bounding box center [541, 379] width 229 height 310
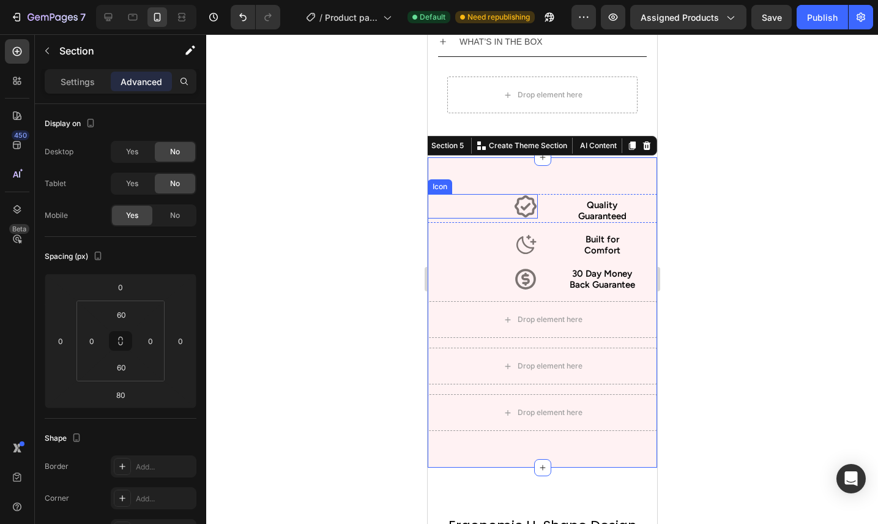
scroll to position [1002, 0]
click at [692, 190] on div at bounding box center [542, 278] width 672 height 489
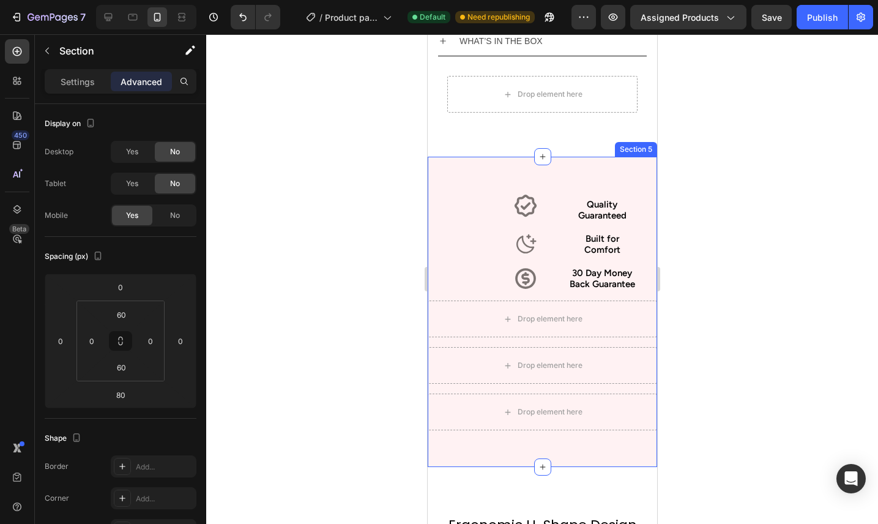
click at [615, 166] on div "Icon Quality Guaranteed Text Block Row Icon Built for Comfort Text Block Row Ic…" at bounding box center [541, 312] width 229 height 310
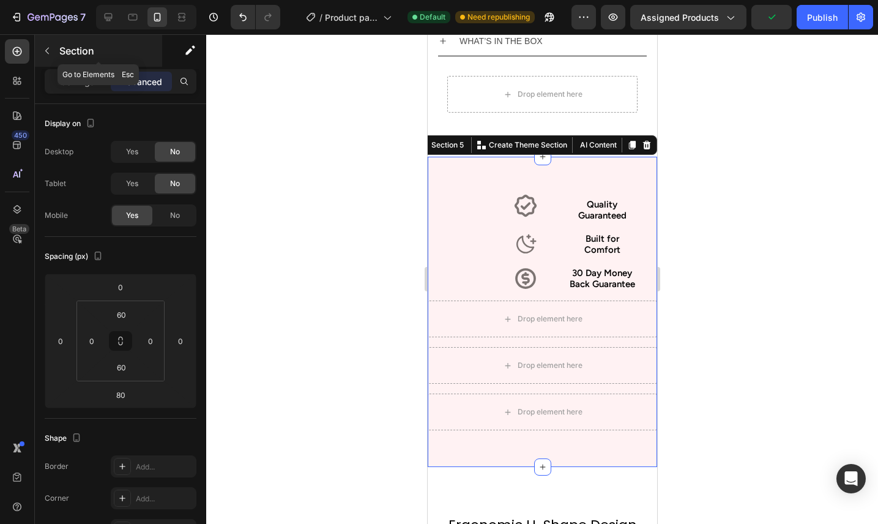
click at [51, 48] on button "button" at bounding box center [47, 51] width 20 height 20
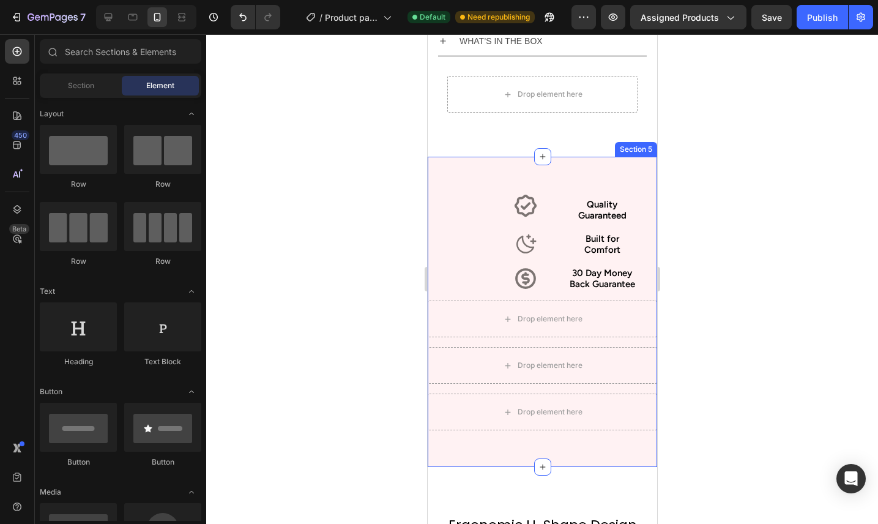
click at [451, 165] on div "Icon Quality Guaranteed Text Block Row Icon Built for Comfort Text Block Row Ic…" at bounding box center [541, 312] width 229 height 310
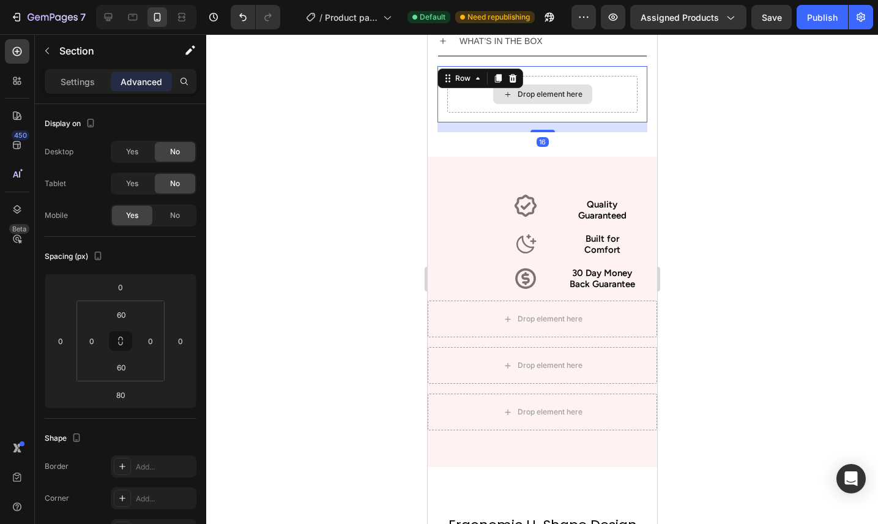
click at [450, 106] on div "Drop element here" at bounding box center [541, 94] width 190 height 37
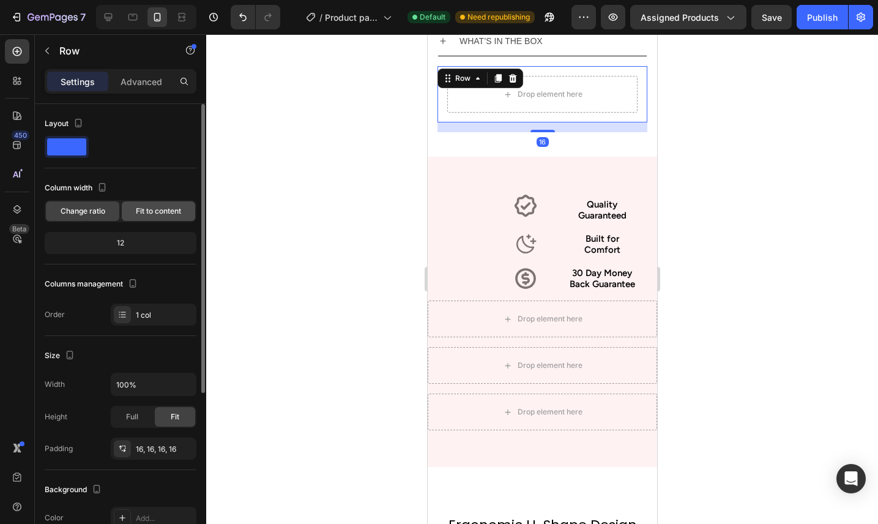
click at [155, 208] on span "Fit to content" at bounding box center [158, 211] width 45 height 11
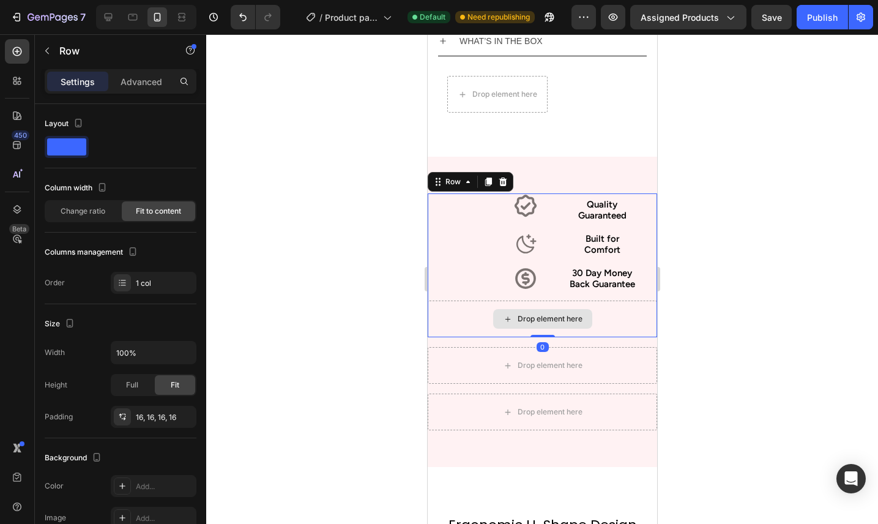
click at [622, 314] on div "Drop element here" at bounding box center [541, 318] width 229 height 37
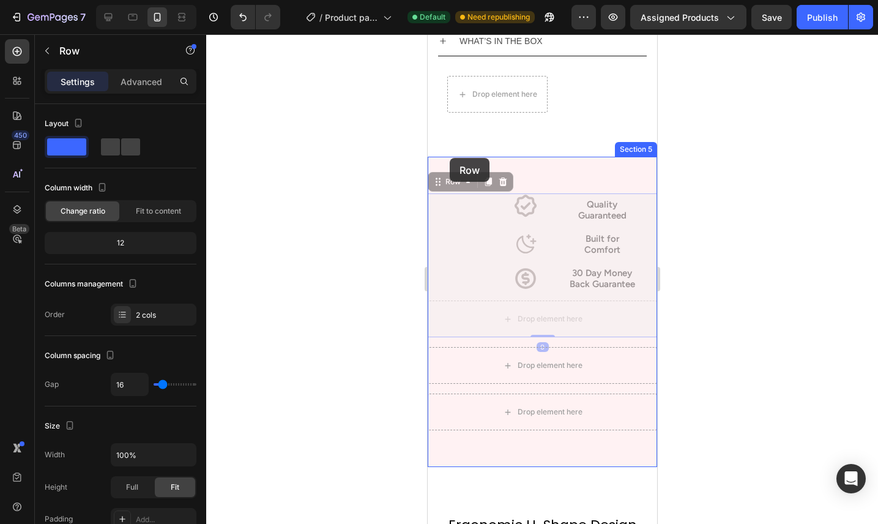
drag, startPoint x: 439, startPoint y: 185, endPoint x: 449, endPoint y: 158, distance: 29.2
drag, startPoint x: 442, startPoint y: 186, endPoint x: 472, endPoint y: 135, distance: 59.3
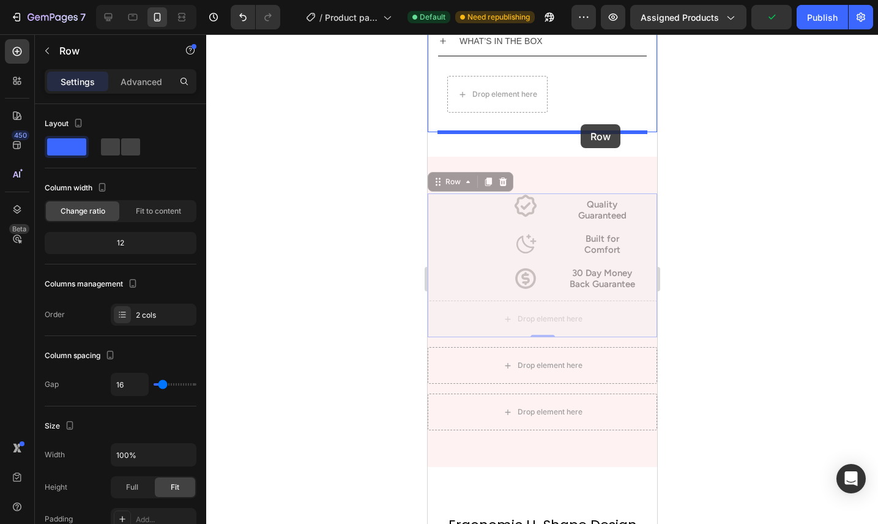
drag, startPoint x: 440, startPoint y: 180, endPoint x: 580, endPoint y: 125, distance: 149.9
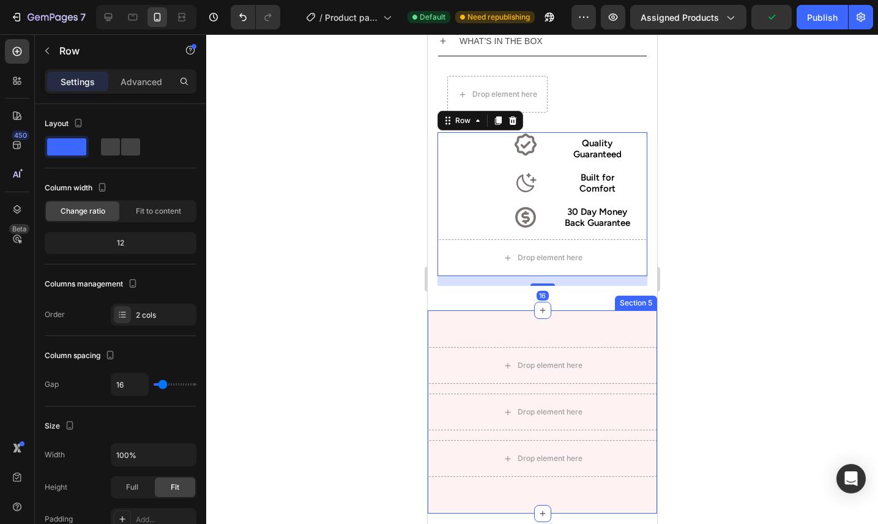
click at [560, 334] on div "Drop element here Drop element here Drop element here Row Section 5" at bounding box center [541, 411] width 229 height 203
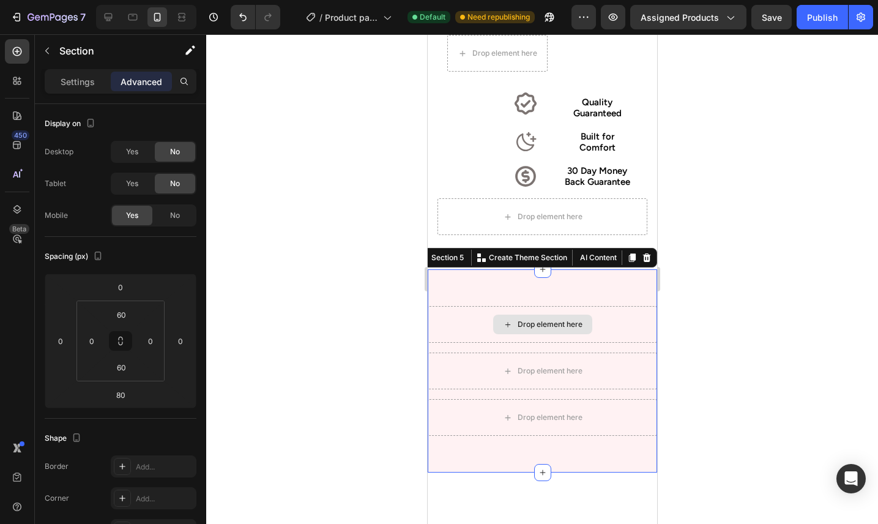
scroll to position [1044, 0]
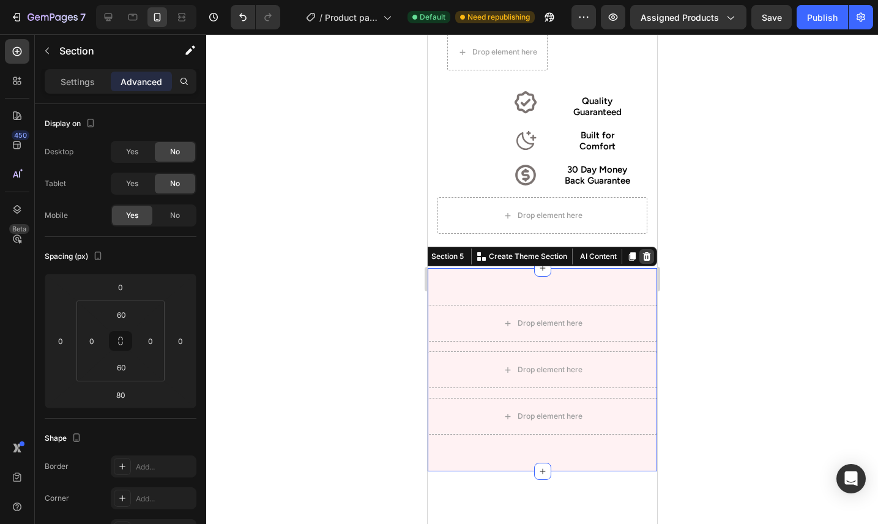
click at [645, 259] on icon at bounding box center [646, 256] width 8 height 9
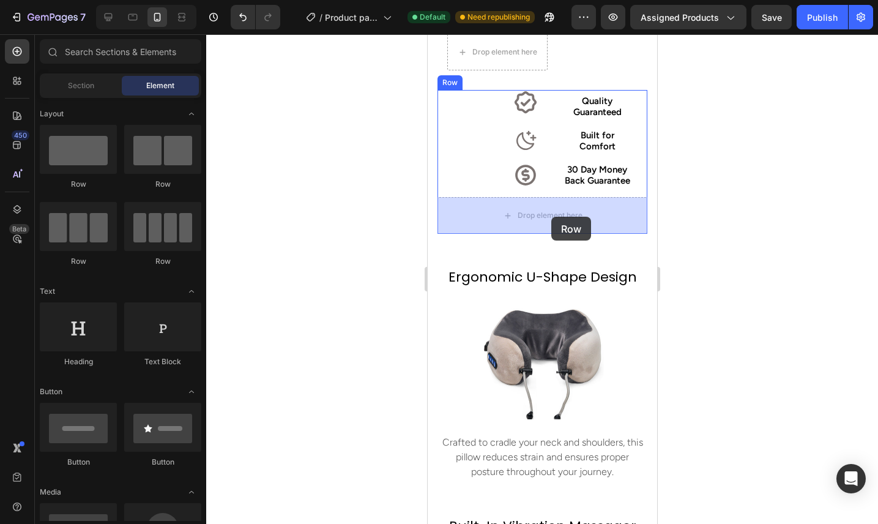
drag, startPoint x: 533, startPoint y: 181, endPoint x: 550, endPoint y: 216, distance: 38.8
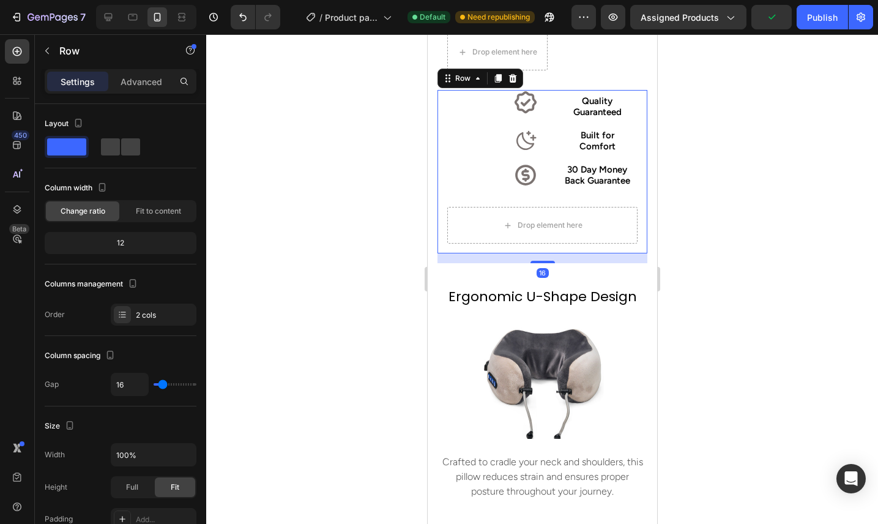
click at [575, 193] on div "Icon Quality Guaranteed Text Block Row Icon Built for Comfort Text Block Row Ic…" at bounding box center [542, 171] width 210 height 163
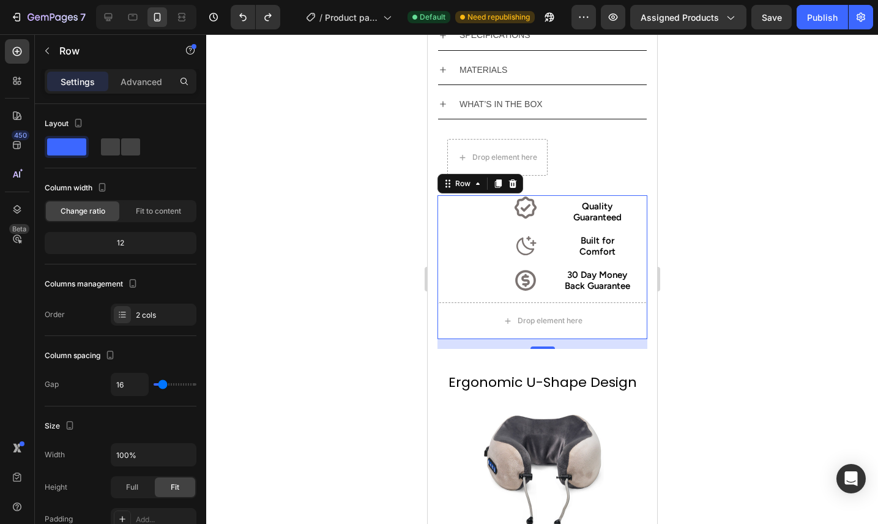
scroll to position [924, 0]
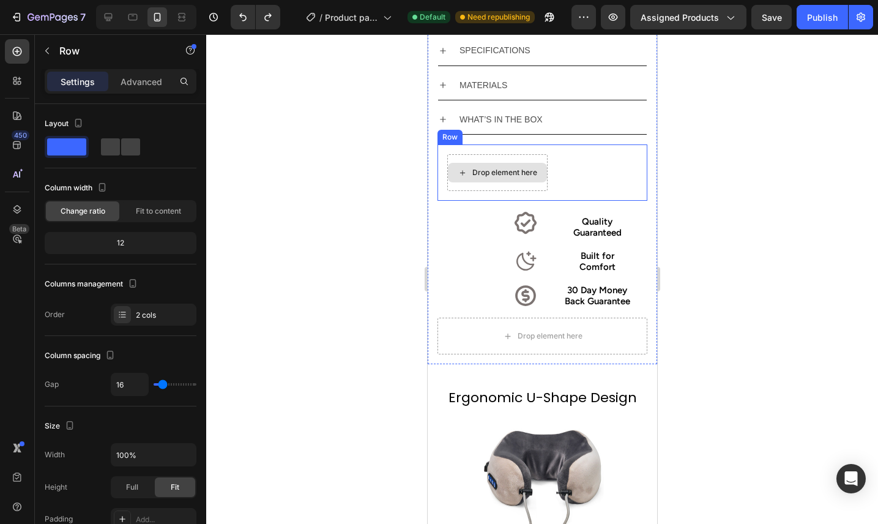
click at [543, 163] on div "Drop element here" at bounding box center [496, 173] width 99 height 20
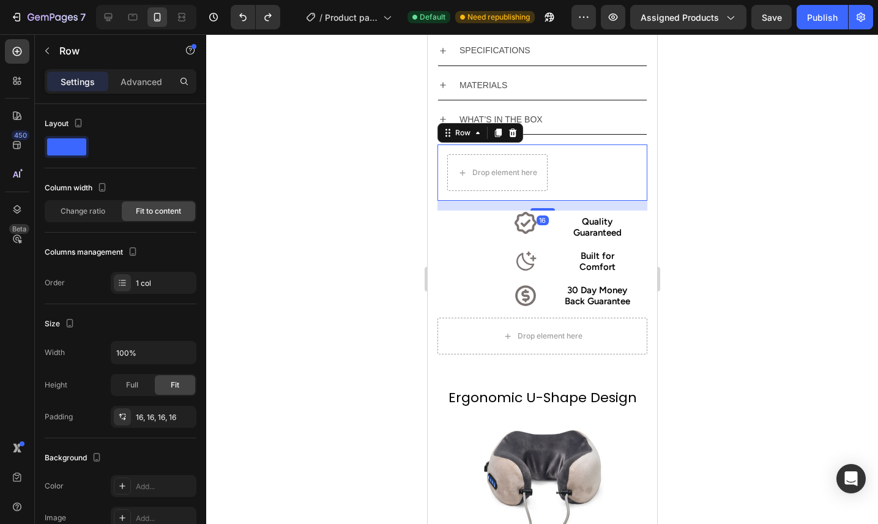
click at [594, 174] on div "Drop element here Row 16" at bounding box center [542, 172] width 210 height 56
click at [516, 138] on div at bounding box center [512, 132] width 15 height 15
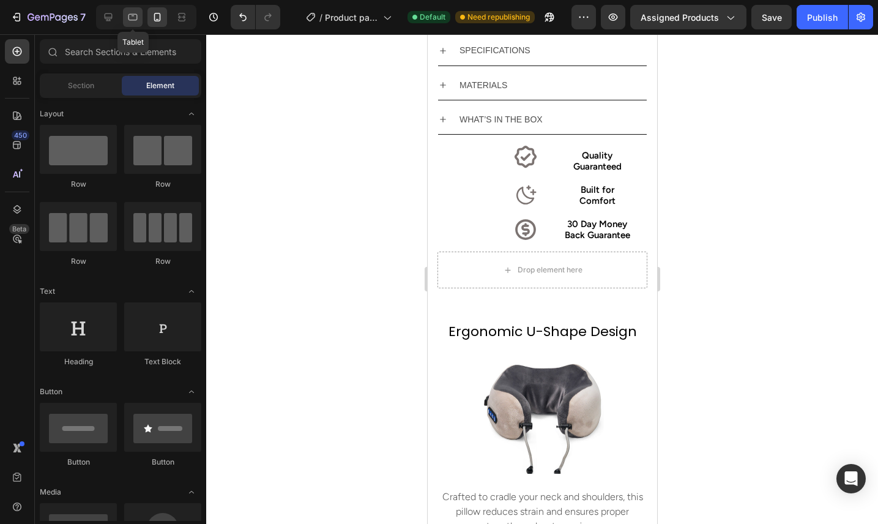
click at [133, 15] on icon at bounding box center [133, 17] width 12 height 12
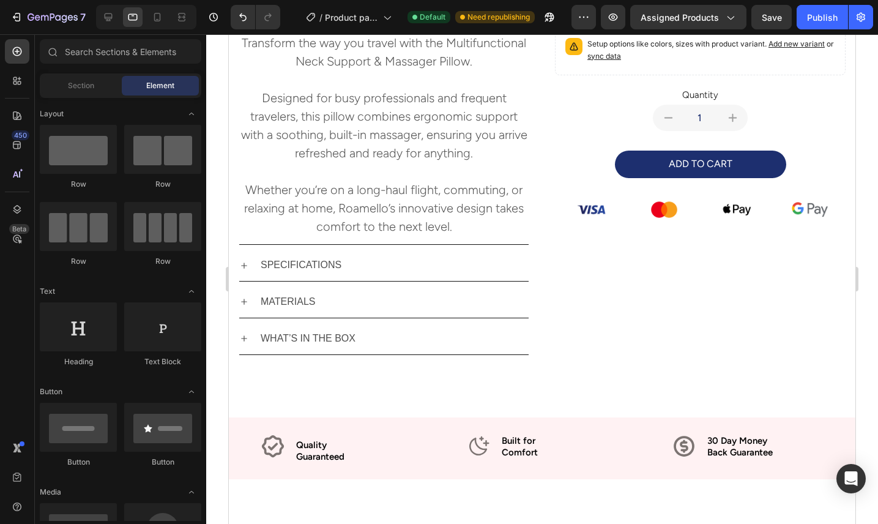
scroll to position [520, 0]
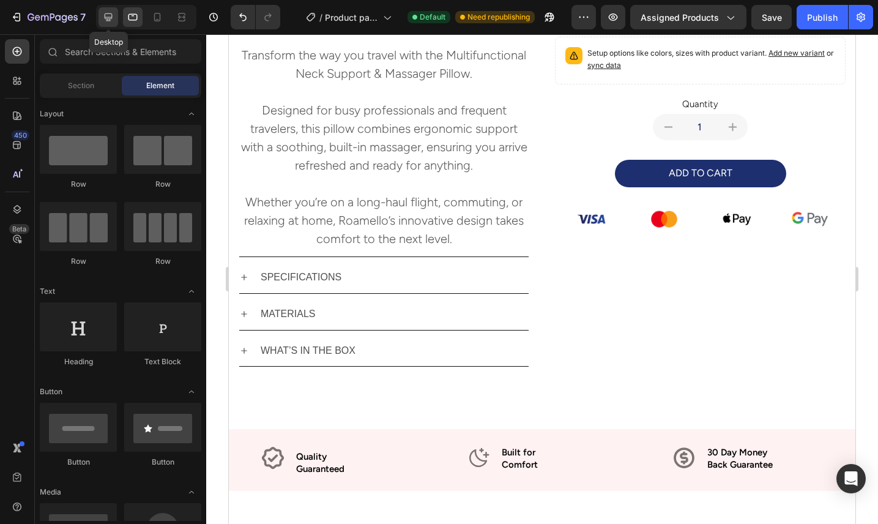
click at [112, 18] on icon at bounding box center [108, 17] width 12 height 12
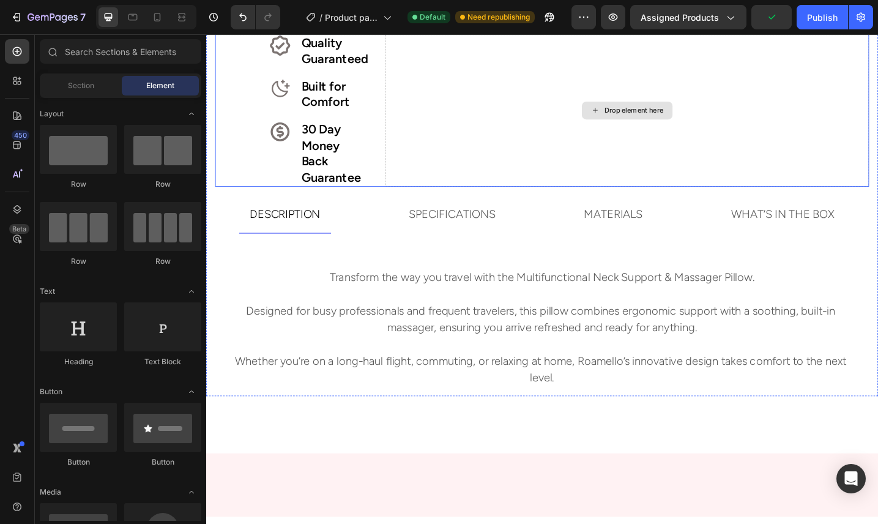
scroll to position [519, 0]
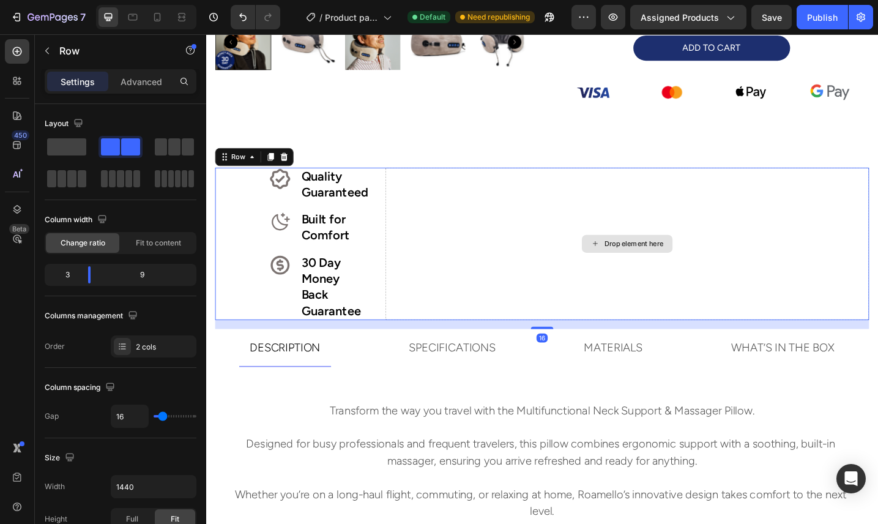
click at [409, 212] on div "Drop element here" at bounding box center [666, 263] width 528 height 167
click at [127, 86] on p "Advanced" at bounding box center [141, 81] width 42 height 13
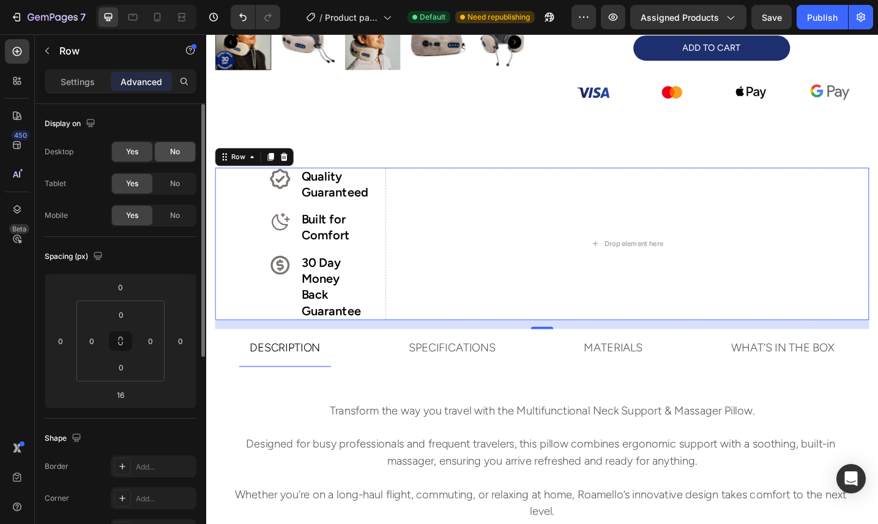
click at [176, 154] on span "No" at bounding box center [175, 151] width 10 height 11
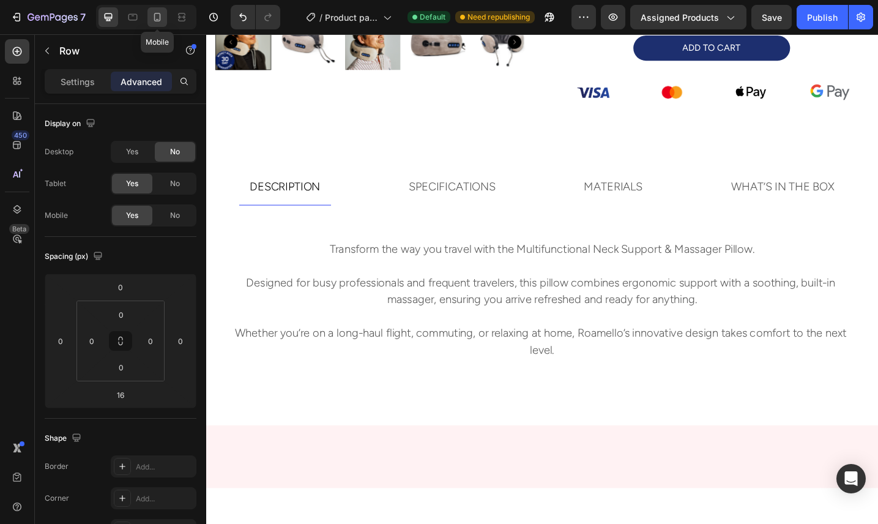
click at [161, 20] on icon at bounding box center [157, 17] width 12 height 12
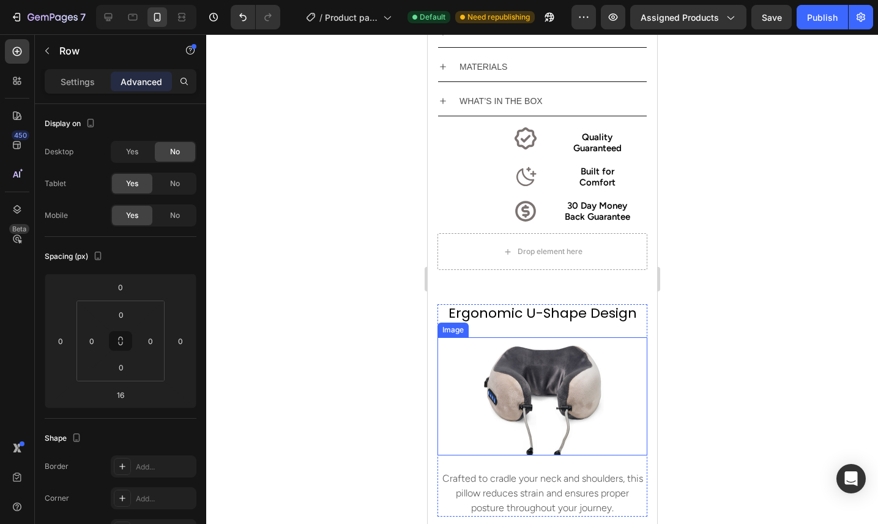
scroll to position [902, 0]
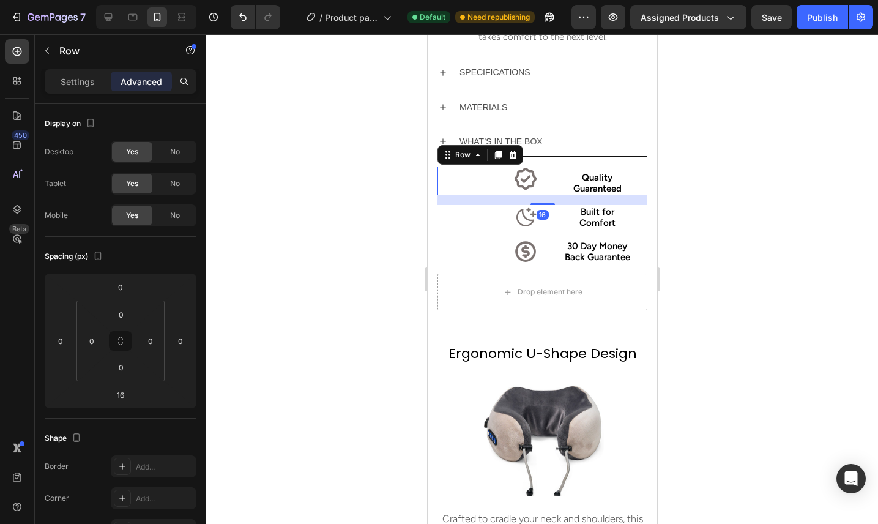
click at [543, 187] on div "Icon Quality Guaranteed Text Block Row 16" at bounding box center [542, 180] width 210 height 29
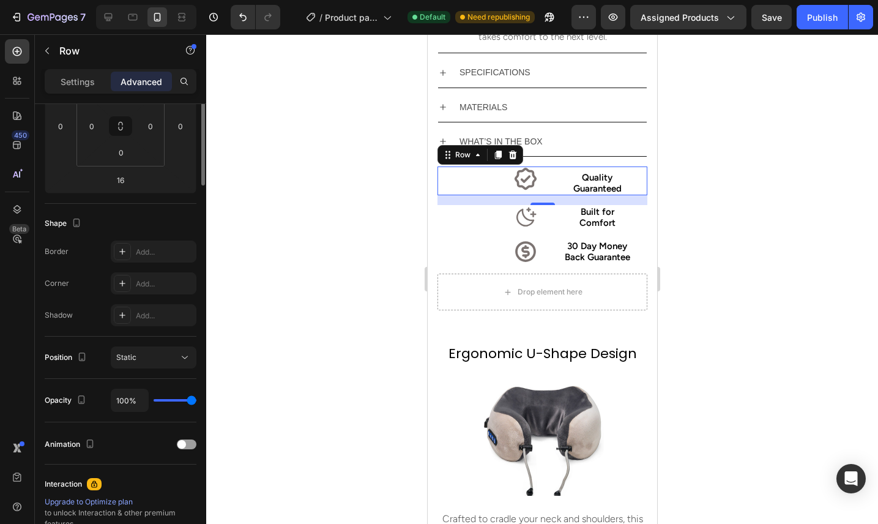
scroll to position [248, 0]
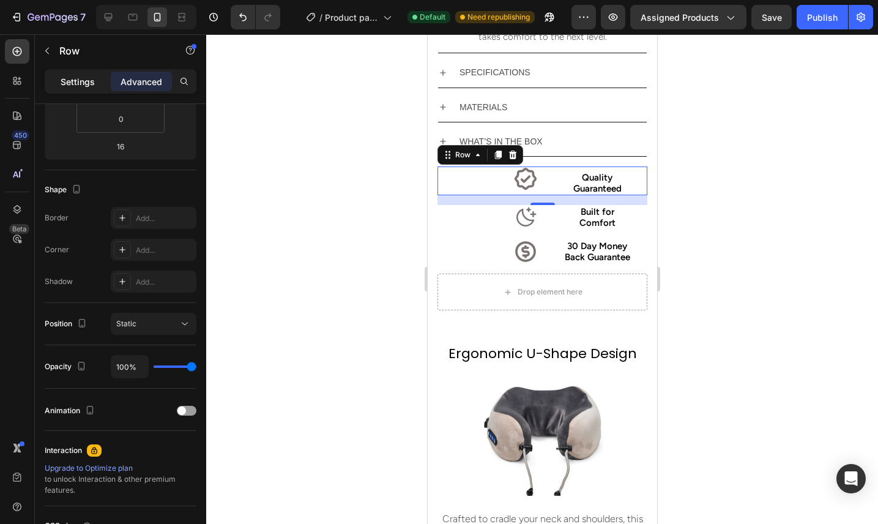
click at [86, 89] on div "Settings" at bounding box center [77, 82] width 61 height 20
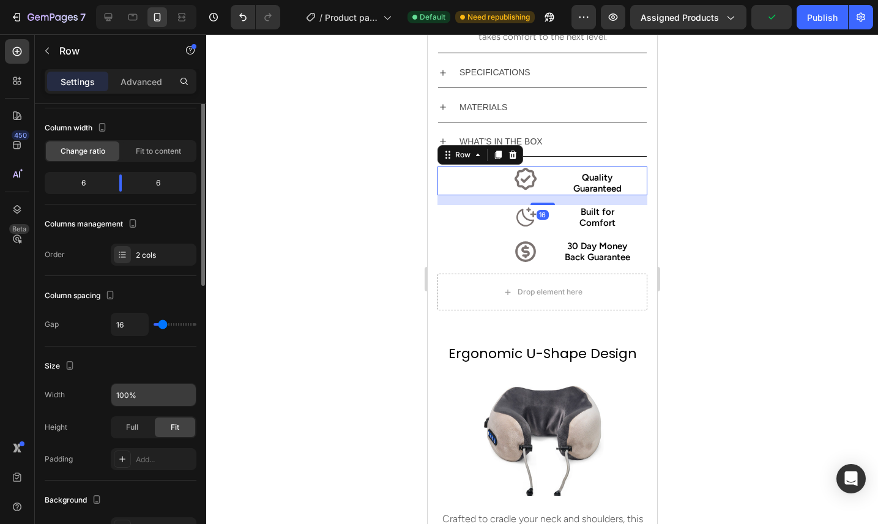
scroll to position [0, 0]
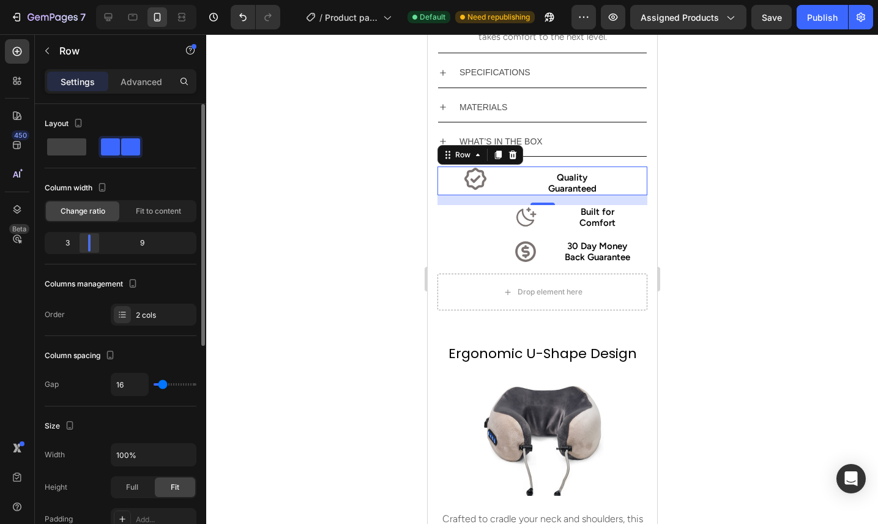
drag, startPoint x: 121, startPoint y: 242, endPoint x: 83, endPoint y: 240, distance: 38.6
click at [82, 240] on div at bounding box center [89, 242] width 22 height 17
click at [467, 186] on icon at bounding box center [475, 179] width 22 height 22
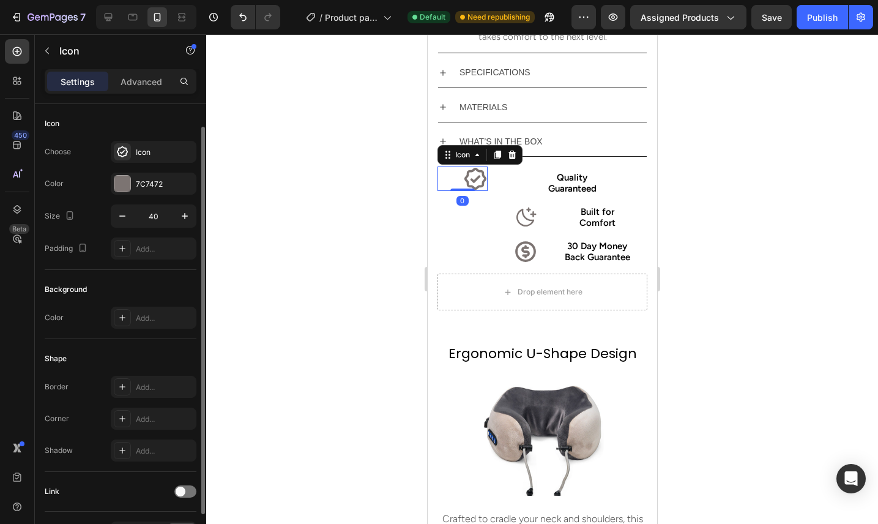
scroll to position [78, 0]
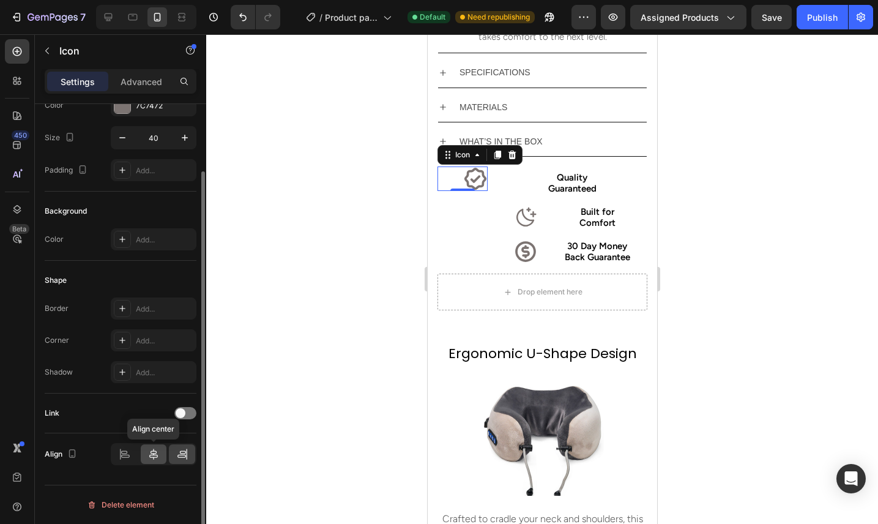
click at [158, 457] on icon at bounding box center [153, 454] width 12 height 12
click at [176, 459] on icon at bounding box center [182, 454] width 12 height 12
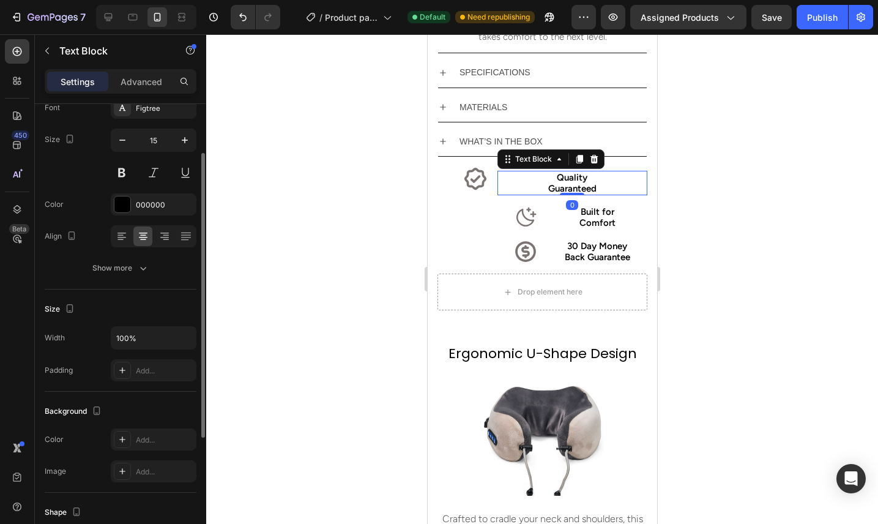
click at [560, 182] on p "Quality" at bounding box center [571, 177] width 147 height 11
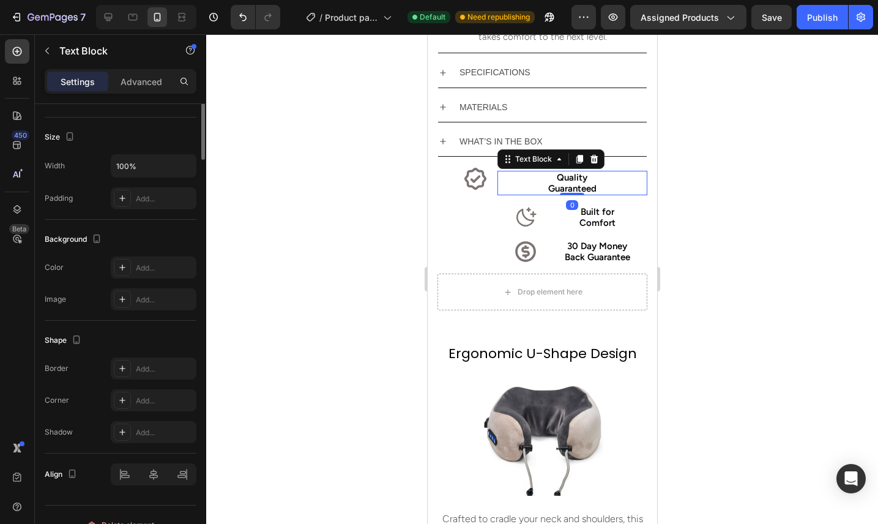
scroll to position [270, 0]
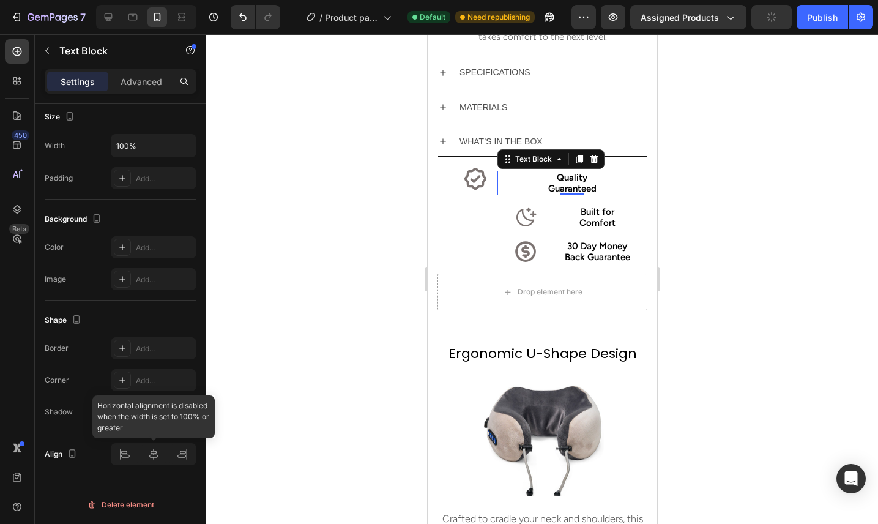
click at [125, 459] on div at bounding box center [154, 454] width 86 height 22
click at [125, 453] on div at bounding box center [154, 454] width 86 height 22
click at [124, 447] on div at bounding box center [154, 454] width 86 height 22
click at [129, 457] on div at bounding box center [154, 454] width 86 height 22
click at [156, 458] on div at bounding box center [154, 454] width 86 height 22
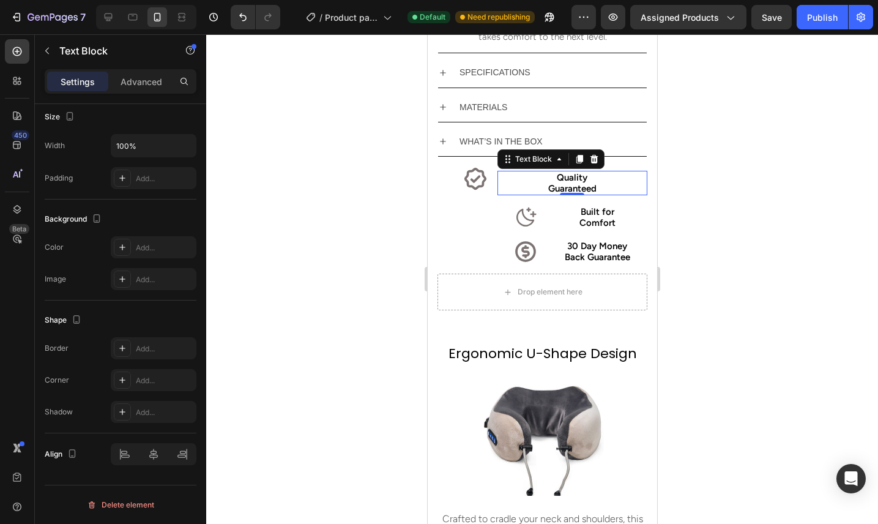
click at [628, 185] on p "Guaranteed" at bounding box center [571, 188] width 147 height 11
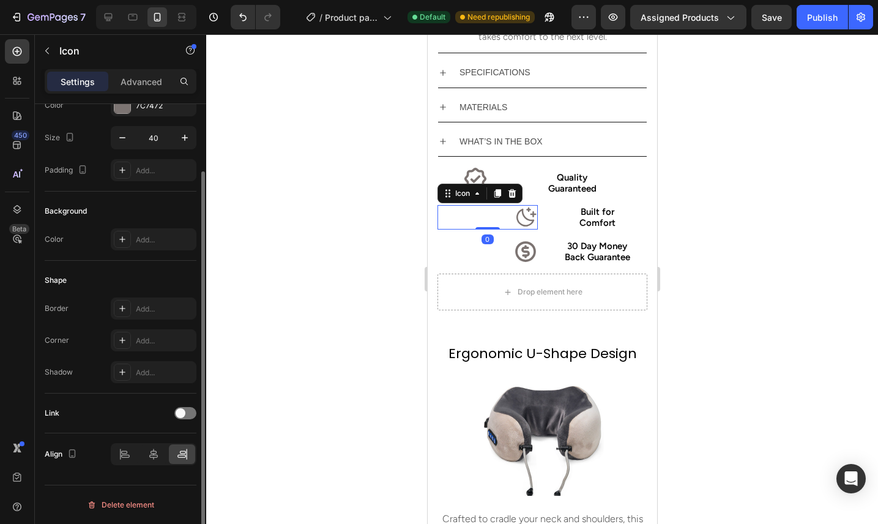
scroll to position [0, 0]
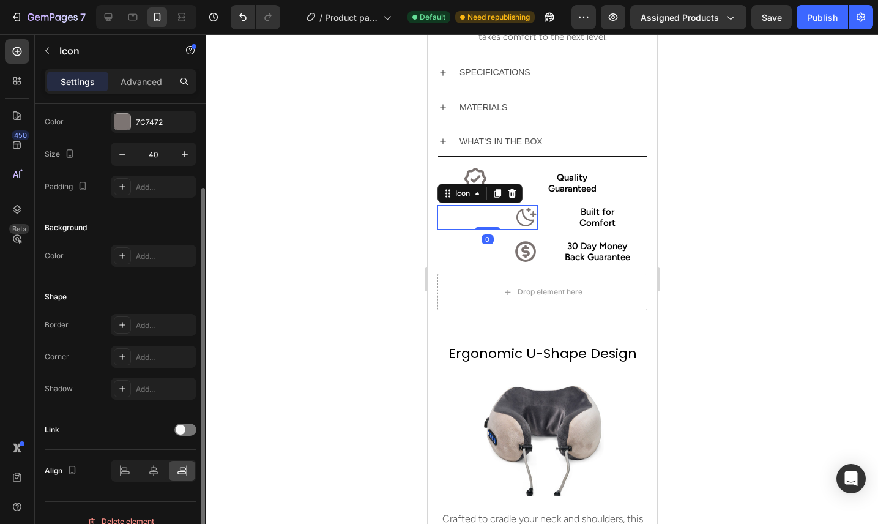
click at [505, 228] on div "Icon 0" at bounding box center [487, 217] width 100 height 24
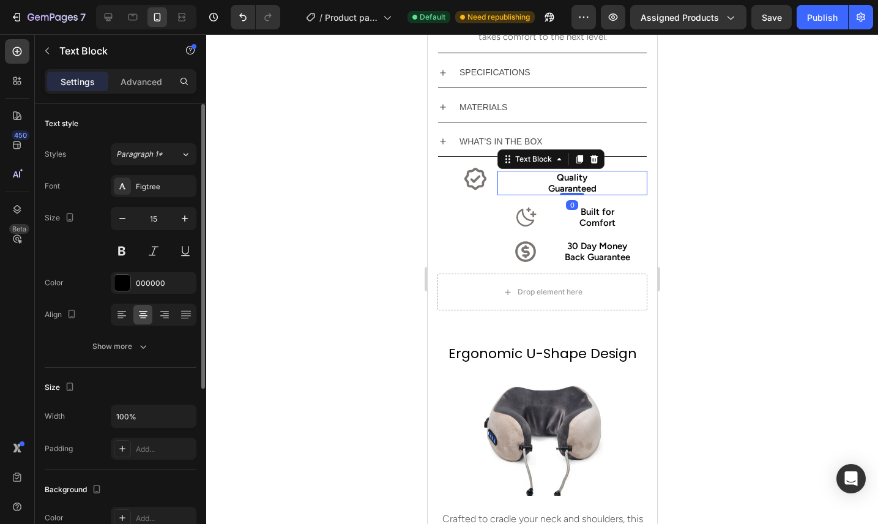
click at [526, 186] on p "Guaranteed" at bounding box center [571, 188] width 147 height 11
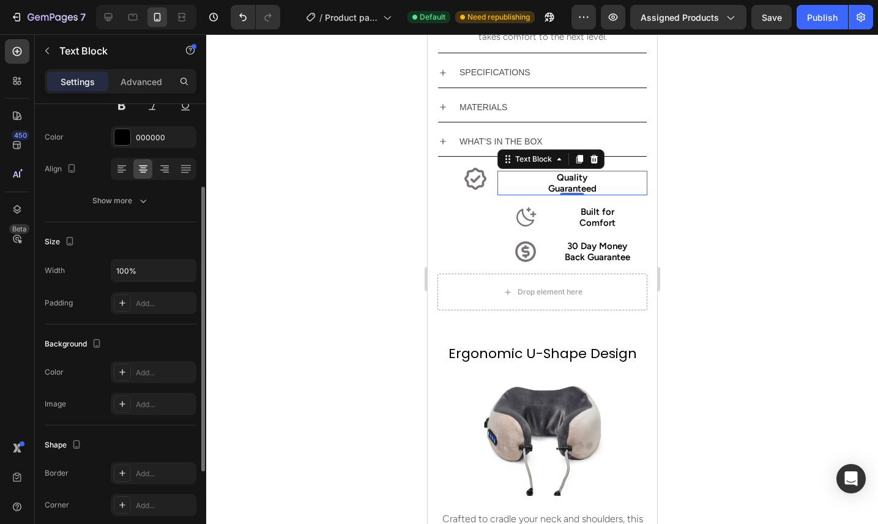
scroll to position [130, 0]
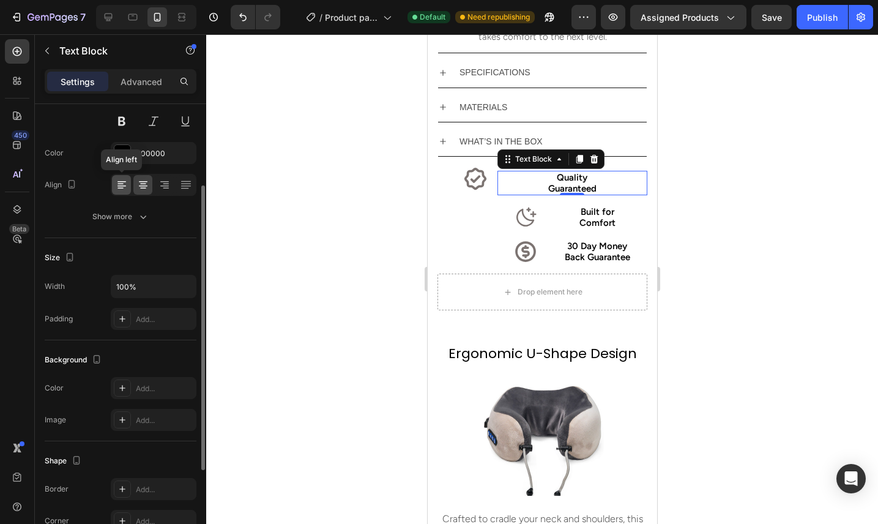
click at [124, 185] on icon at bounding box center [121, 185] width 9 height 1
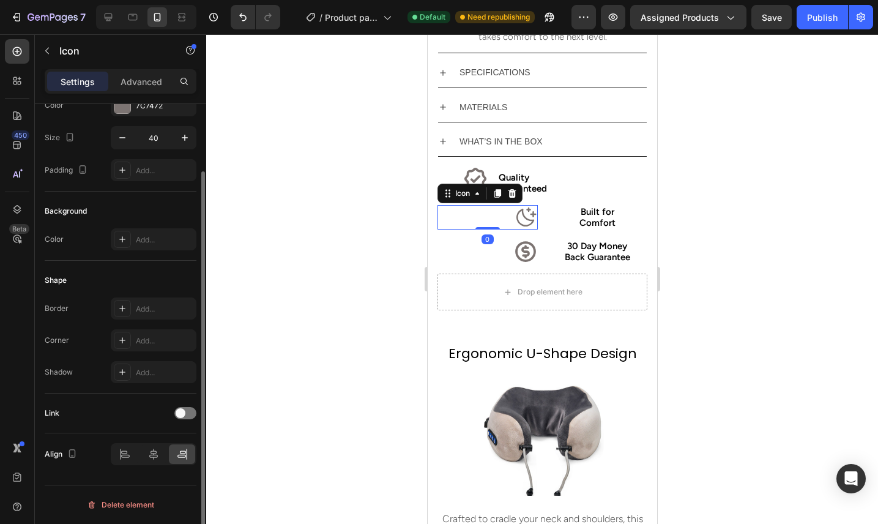
scroll to position [0, 0]
click at [482, 213] on div "Icon 0" at bounding box center [487, 217] width 100 height 24
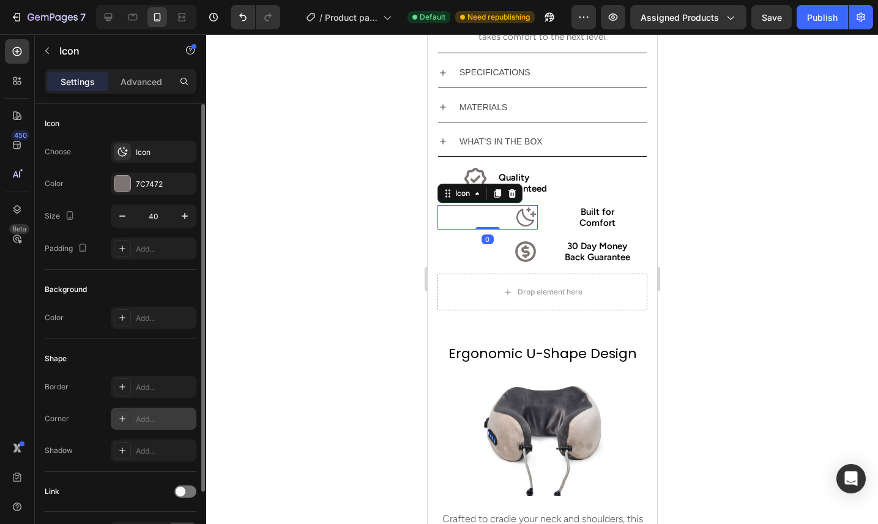
scroll to position [78, 0]
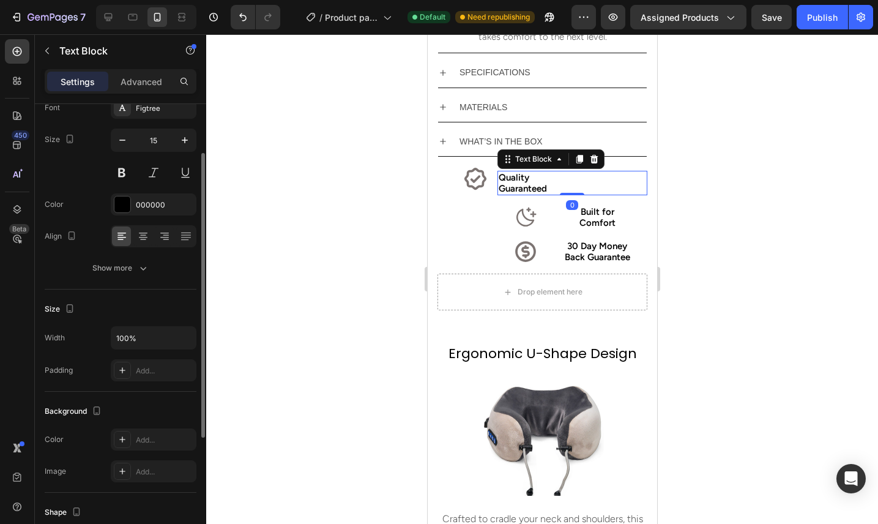
click at [556, 193] on p "Guaranteed" at bounding box center [571, 188] width 147 height 11
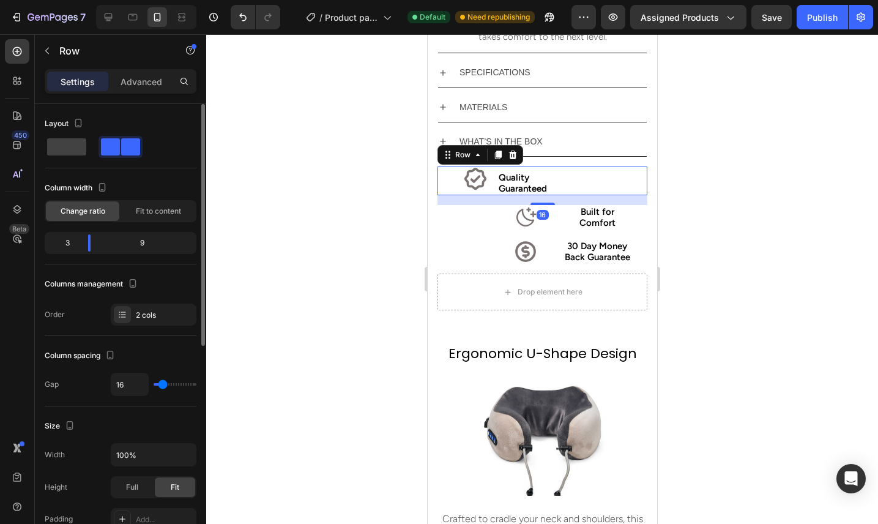
click at [487, 194] on div "Icon Quality Guaranteed Text Block Row 16" at bounding box center [542, 180] width 210 height 29
click at [545, 225] on div "Icon Built for Comfort Text Block Row" at bounding box center [542, 217] width 210 height 24
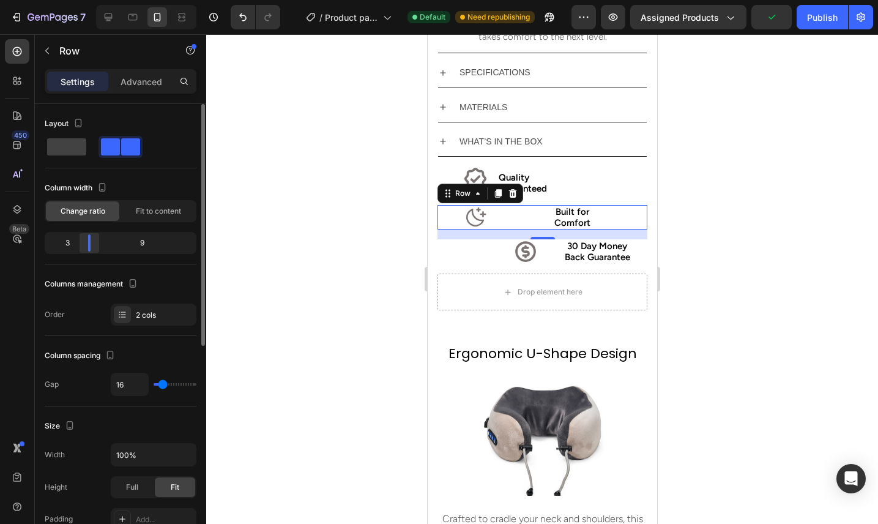
drag, startPoint x: 127, startPoint y: 240, endPoint x: 86, endPoint y: 239, distance: 40.4
click at [86, 239] on div at bounding box center [89, 242] width 22 height 17
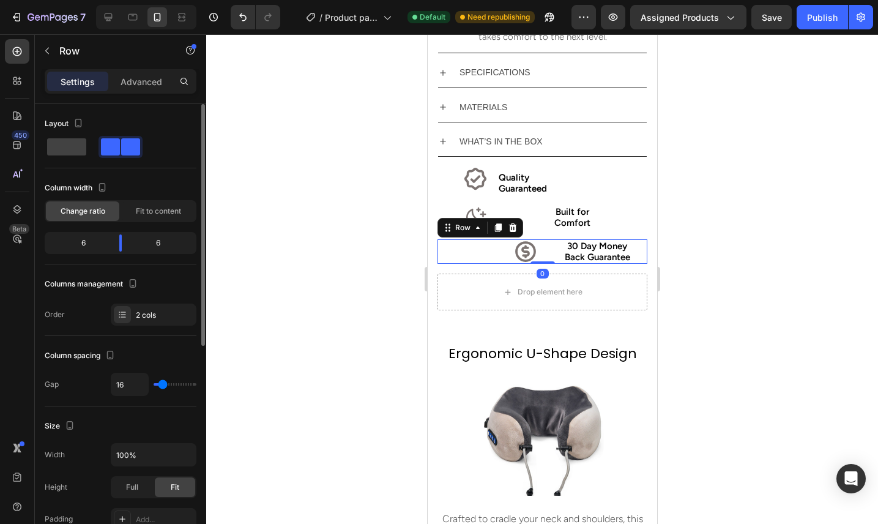
click at [544, 259] on div "Icon 30 Day Money Back Guarantee Text Block Row 0" at bounding box center [542, 251] width 210 height 24
drag, startPoint x: 122, startPoint y: 243, endPoint x: 84, endPoint y: 245, distance: 38.0
click at [84, 245] on div at bounding box center [89, 242] width 22 height 17
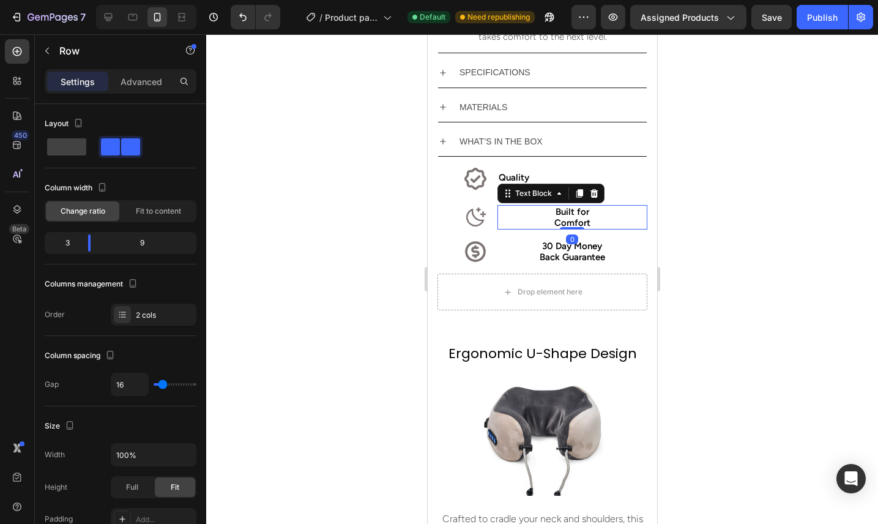
click at [557, 211] on p "Built for" at bounding box center [571, 211] width 147 height 11
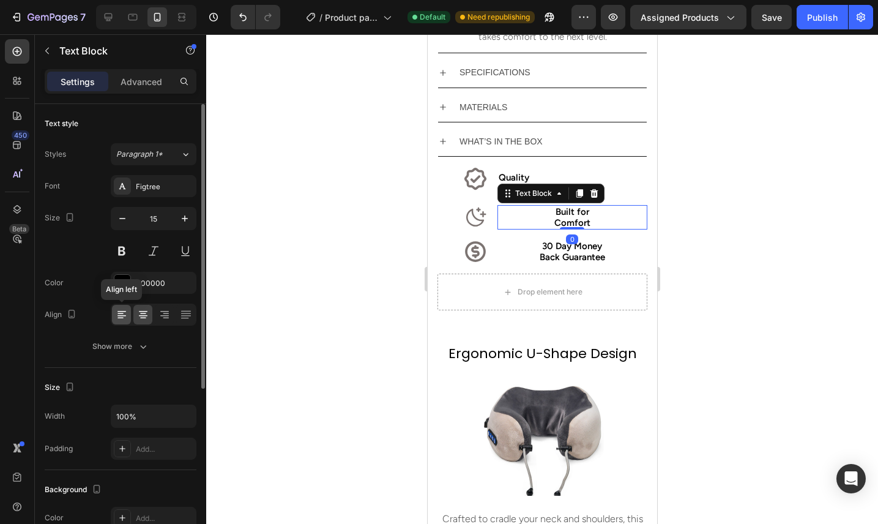
click at [122, 313] on icon at bounding box center [120, 313] width 6 height 1
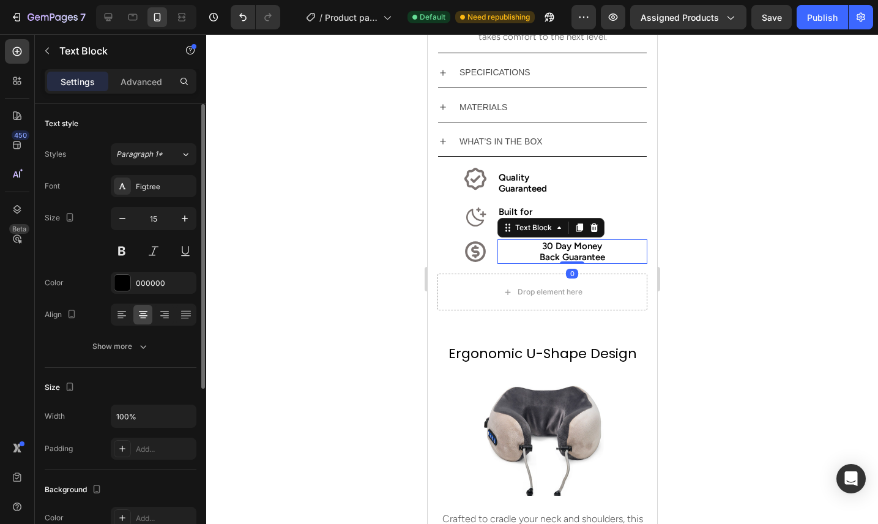
drag, startPoint x: 531, startPoint y: 246, endPoint x: 742, endPoint y: 305, distance: 218.6
click at [531, 246] on p "30 Day Money" at bounding box center [571, 245] width 147 height 11
click at [126, 311] on icon at bounding box center [122, 314] width 12 height 12
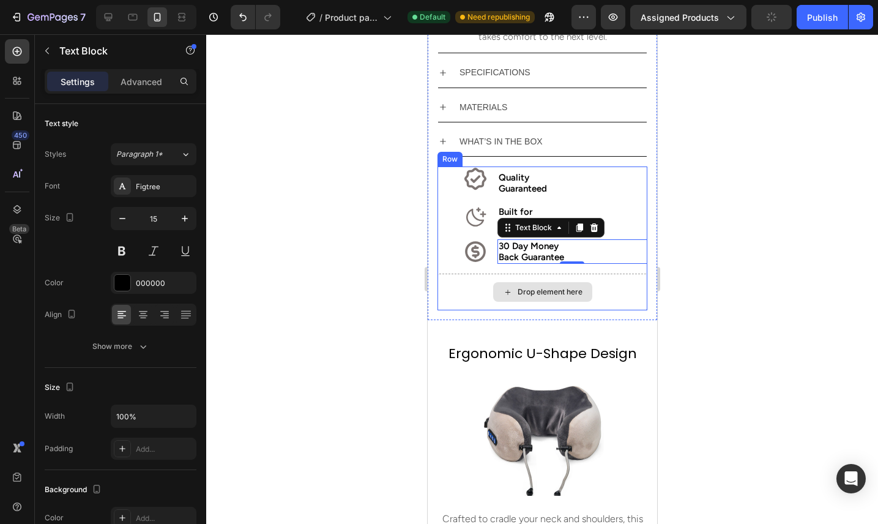
click at [478, 292] on div "Drop element here" at bounding box center [542, 291] width 210 height 37
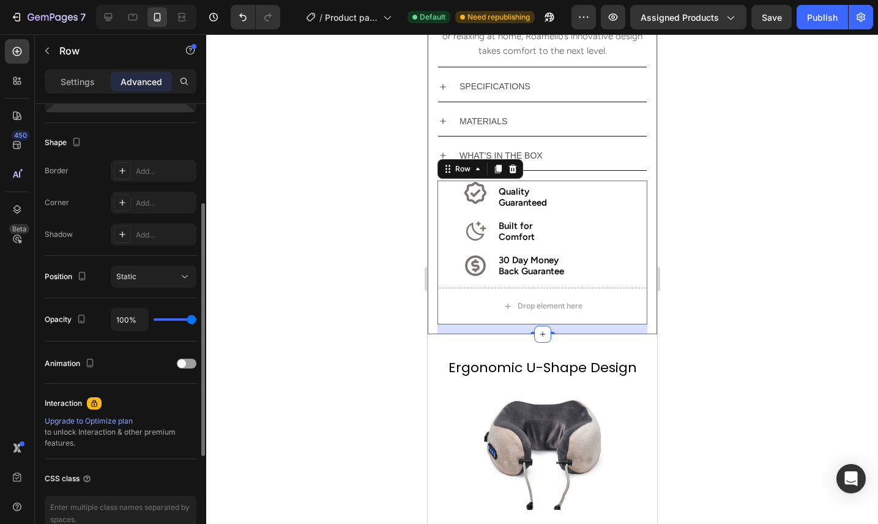
scroll to position [361, 0]
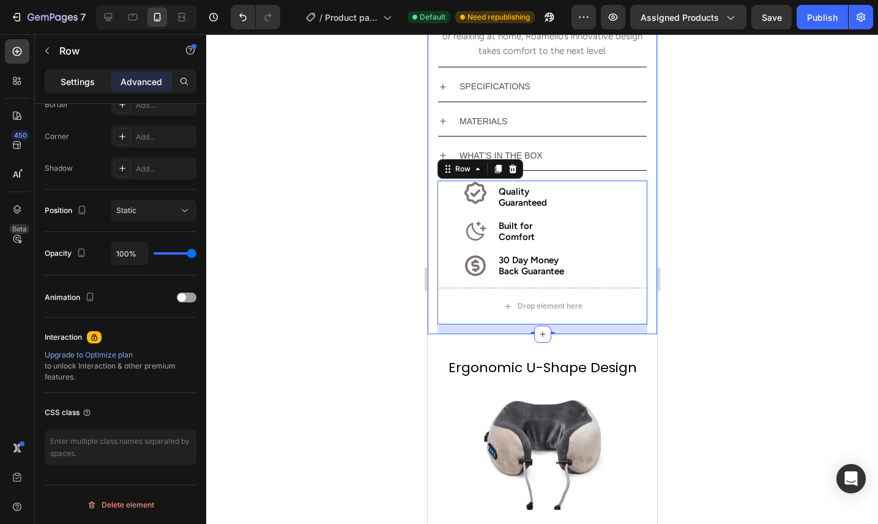
click at [85, 86] on p "Settings" at bounding box center [78, 81] width 34 height 13
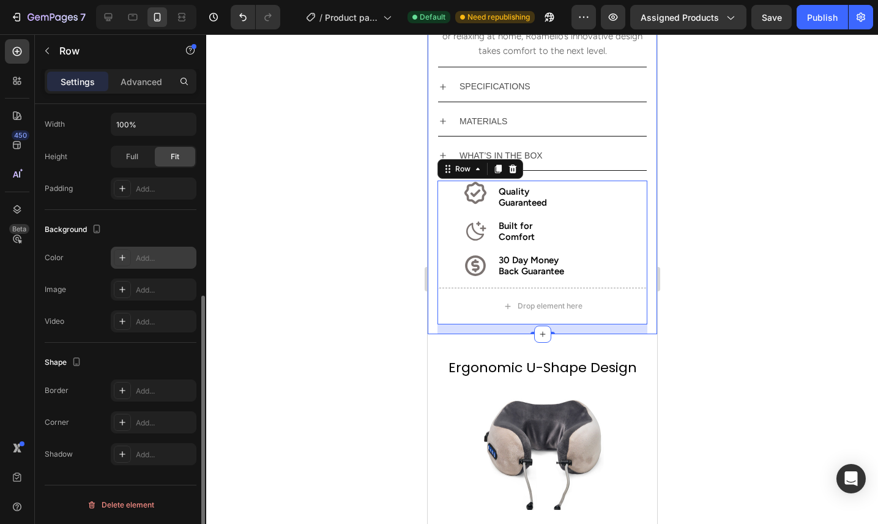
click at [128, 265] on div "Add..." at bounding box center [154, 257] width 86 height 22
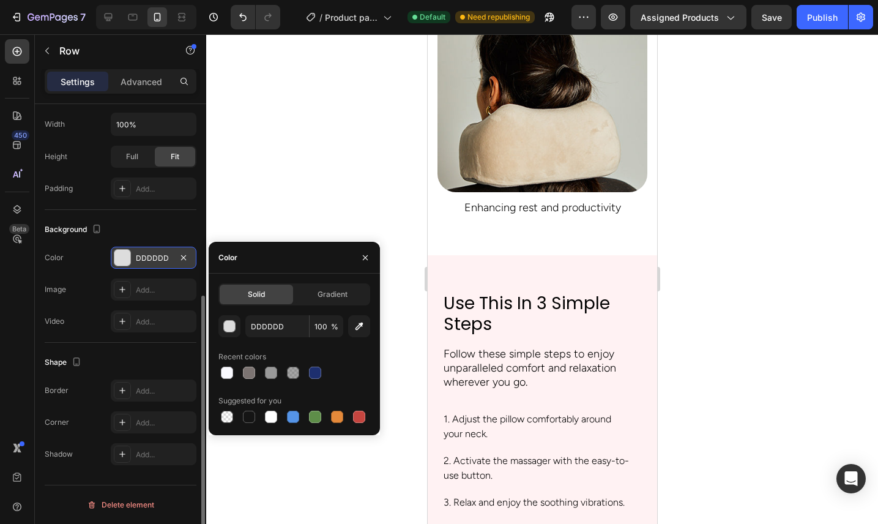
scroll to position [3089, 0]
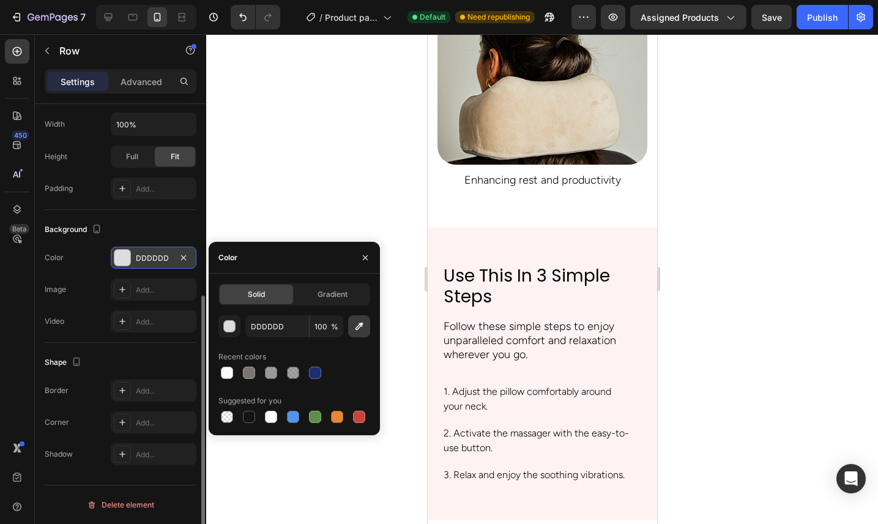
click at [355, 331] on icon "button" at bounding box center [359, 326] width 12 height 12
type input "FFF2F3"
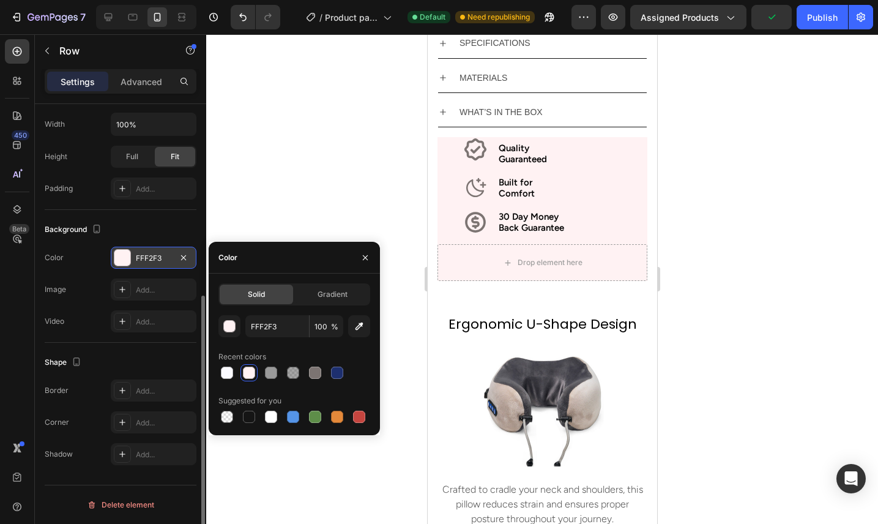
scroll to position [930, 0]
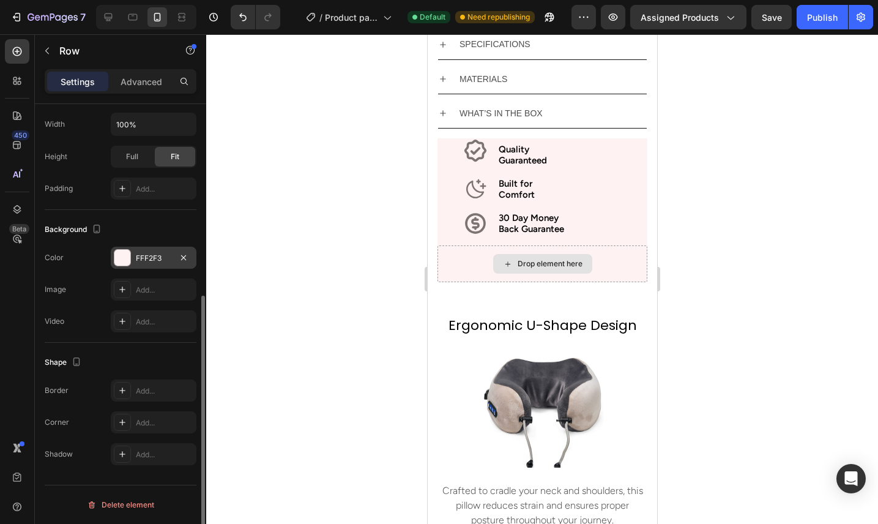
click at [610, 257] on div "Drop element here" at bounding box center [542, 263] width 210 height 37
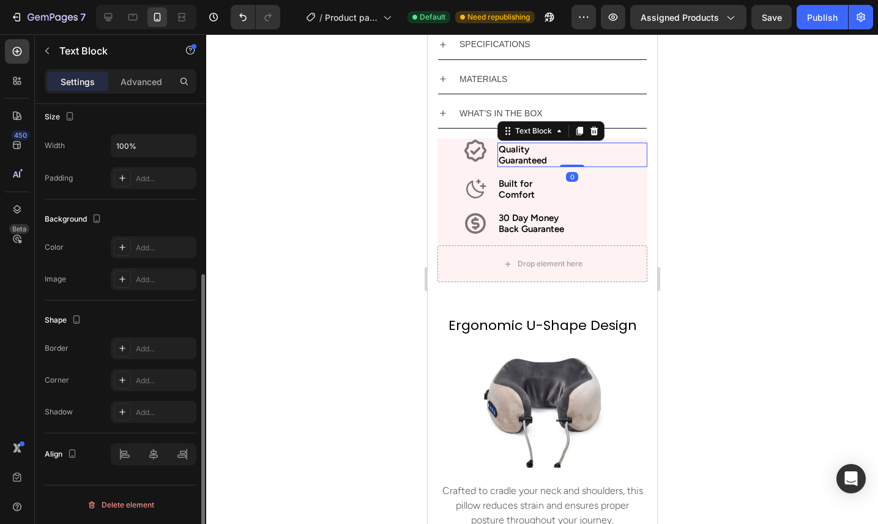
scroll to position [0, 0]
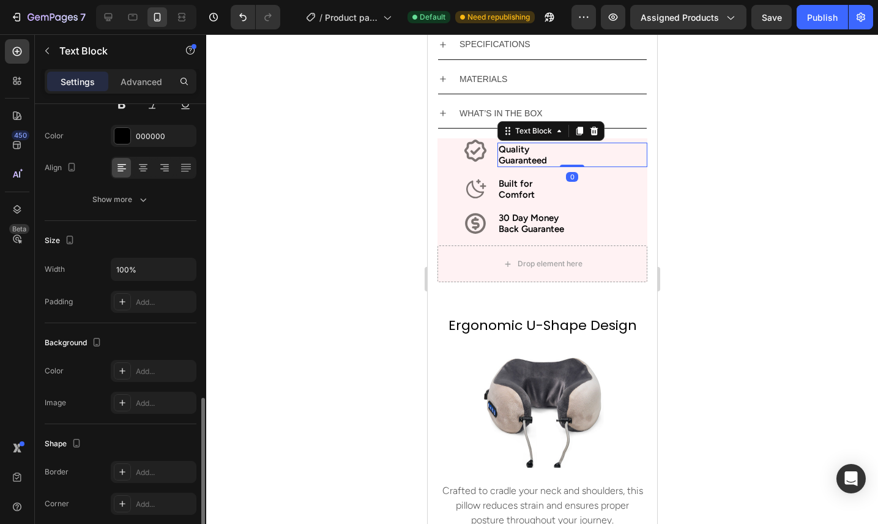
click at [575, 150] on p "Quality" at bounding box center [571, 149] width 147 height 11
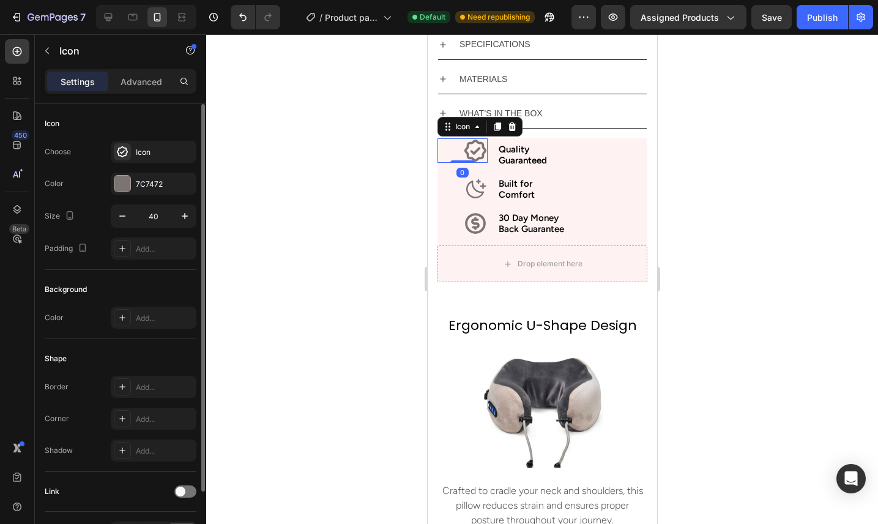
click at [454, 144] on div "Icon 0" at bounding box center [462, 150] width 50 height 24
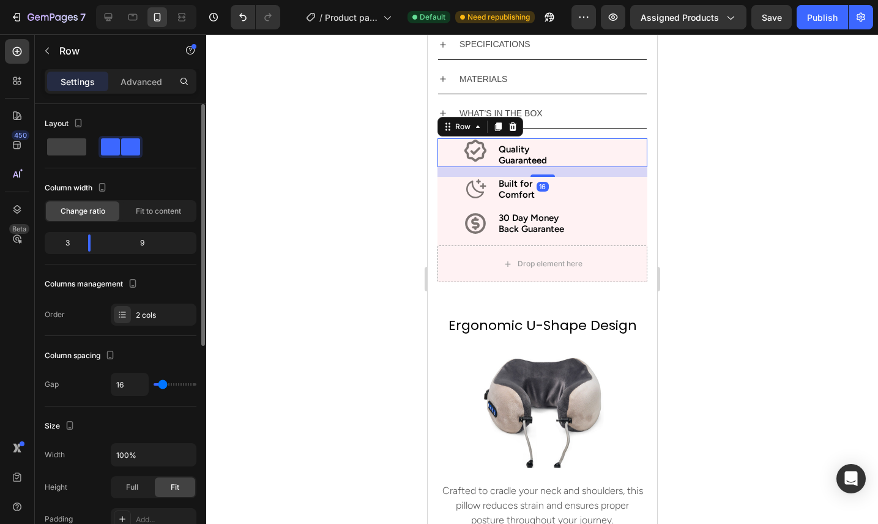
click at [492, 160] on div "Icon Quality Guaranteed Text Block Row 16" at bounding box center [542, 152] width 210 height 29
click at [144, 88] on div "Advanced" at bounding box center [141, 82] width 61 height 20
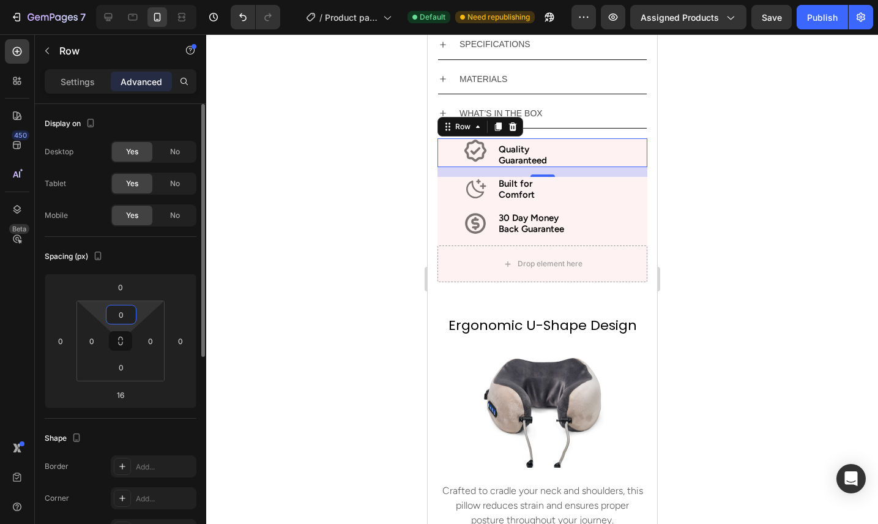
click at [129, 313] on input "0" at bounding box center [121, 314] width 24 height 18
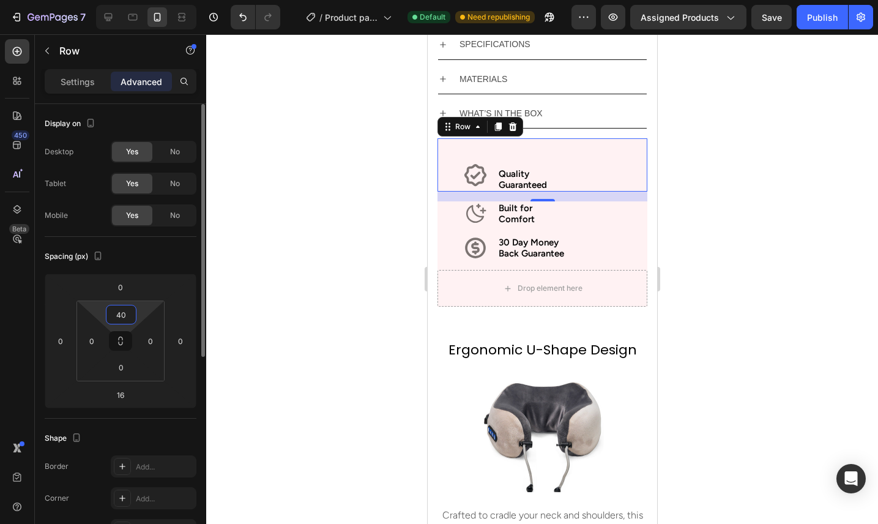
type input "4"
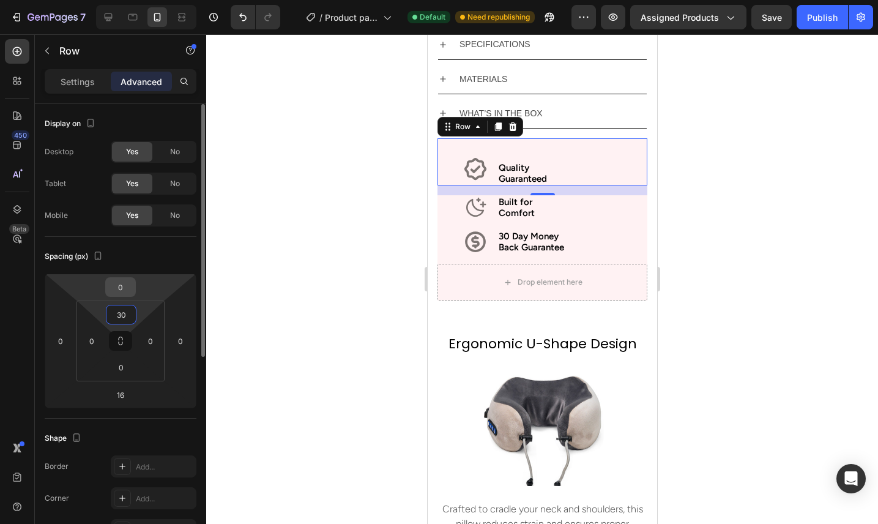
type input "30"
click at [128, 283] on input "0" at bounding box center [120, 287] width 24 height 18
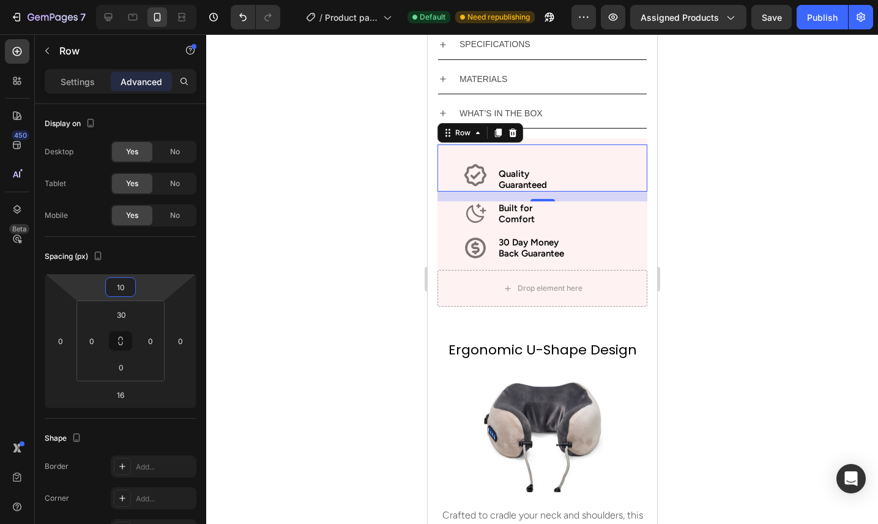
type input "10"
click at [690, 194] on div at bounding box center [542, 278] width 672 height 489
click at [604, 160] on div "Icon Quality Guaranteed Text Block Row 16" at bounding box center [542, 167] width 210 height 47
click at [132, 290] on input "10" at bounding box center [120, 287] width 24 height 18
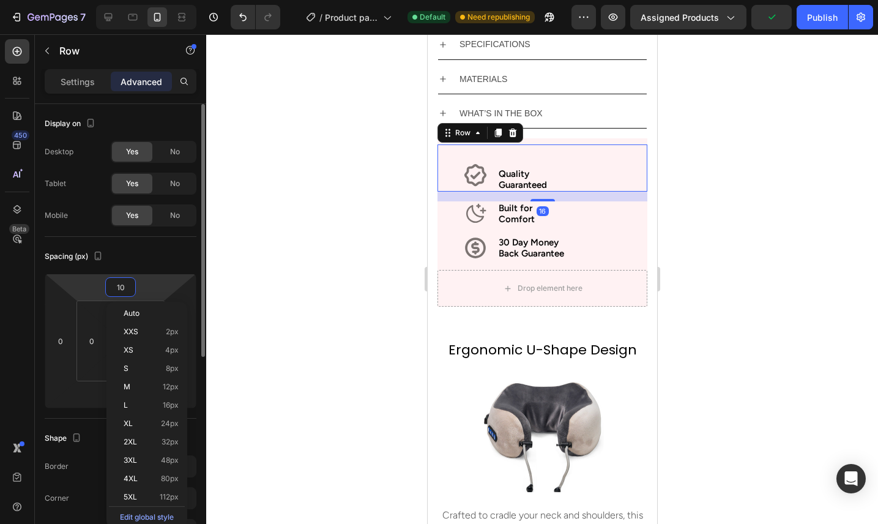
type input "5"
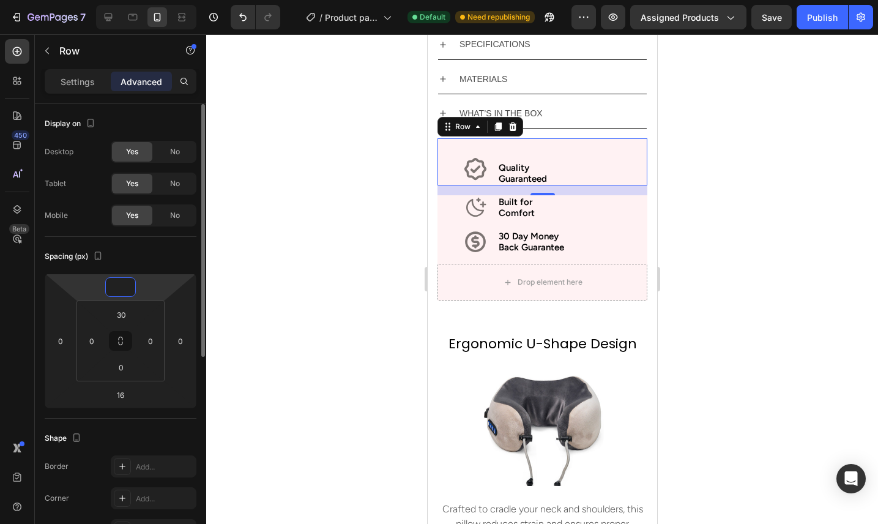
type input "3"
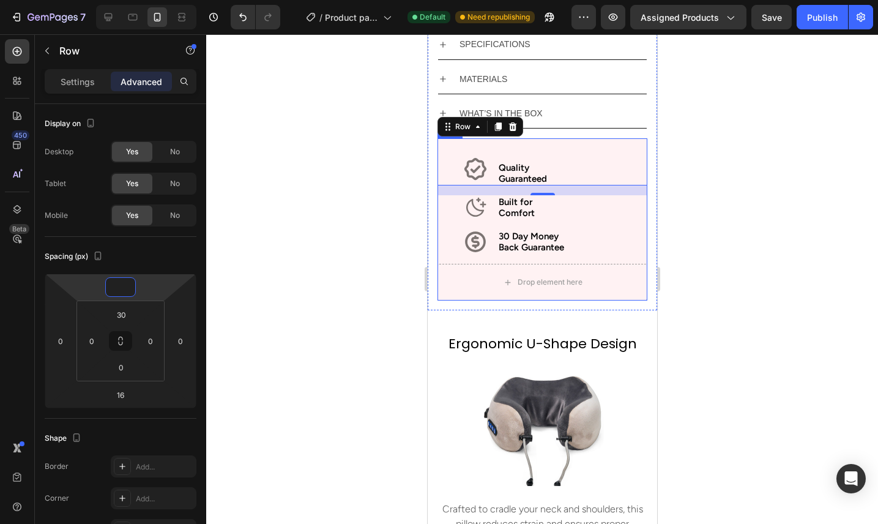
click at [618, 210] on p "Comfort" at bounding box center [571, 212] width 147 height 11
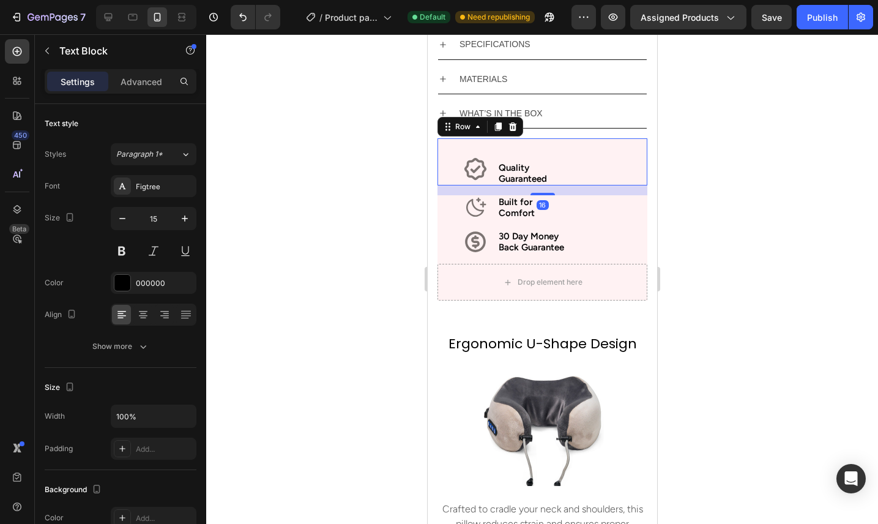
click at [624, 154] on div "Icon Quality Guaranteed Text Block Row 16" at bounding box center [542, 161] width 210 height 47
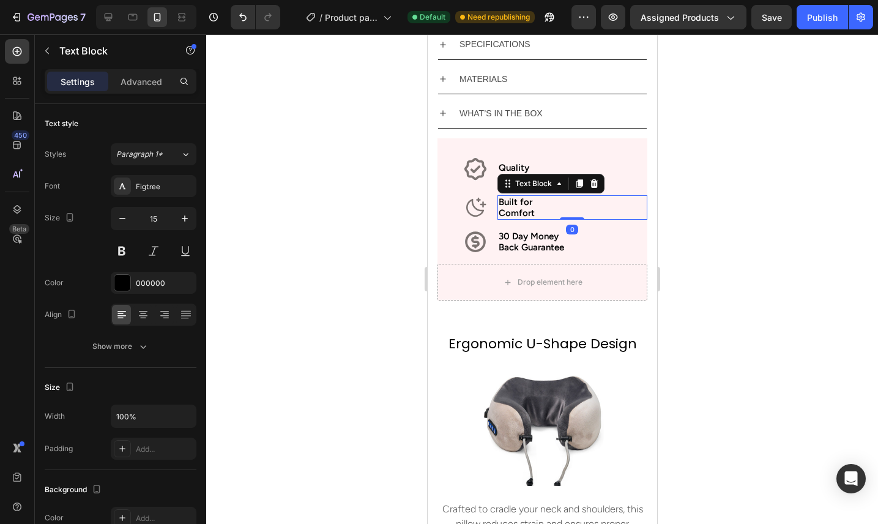
click at [603, 209] on p "Comfort" at bounding box center [571, 212] width 147 height 11
click at [585, 216] on p "Comfort" at bounding box center [571, 212] width 147 height 11
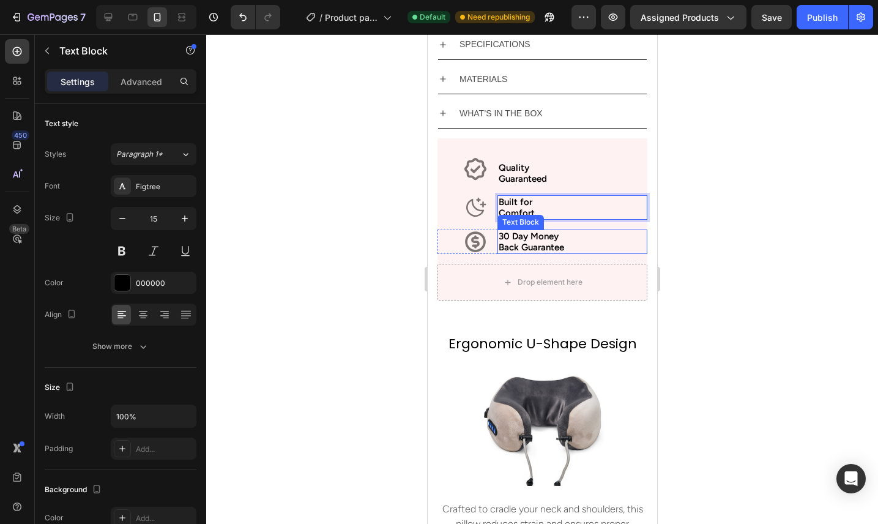
click at [543, 252] on p "Back Guarantee" at bounding box center [571, 247] width 147 height 11
click at [511, 244] on p "Back Guarantee" at bounding box center [571, 247] width 147 height 11
click at [500, 245] on p "Back Guarantee" at bounding box center [571, 247] width 147 height 11
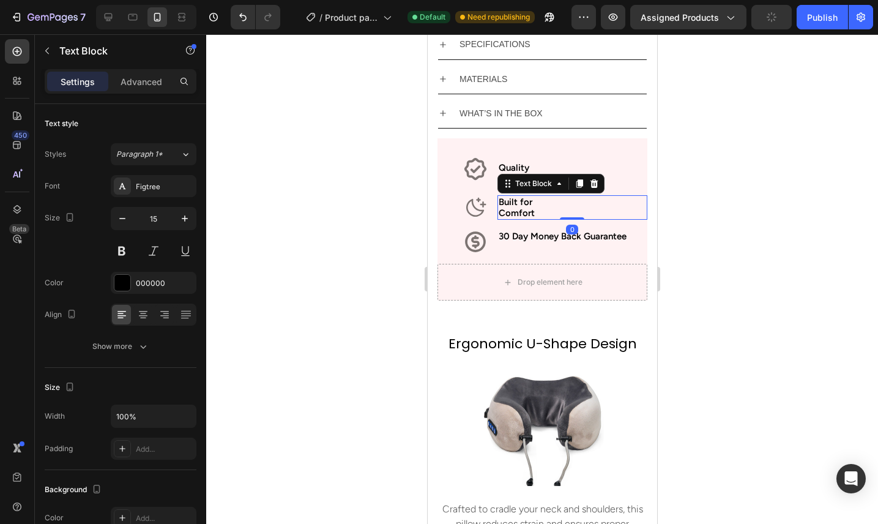
click at [522, 210] on p "Comfort" at bounding box center [571, 212] width 147 height 11
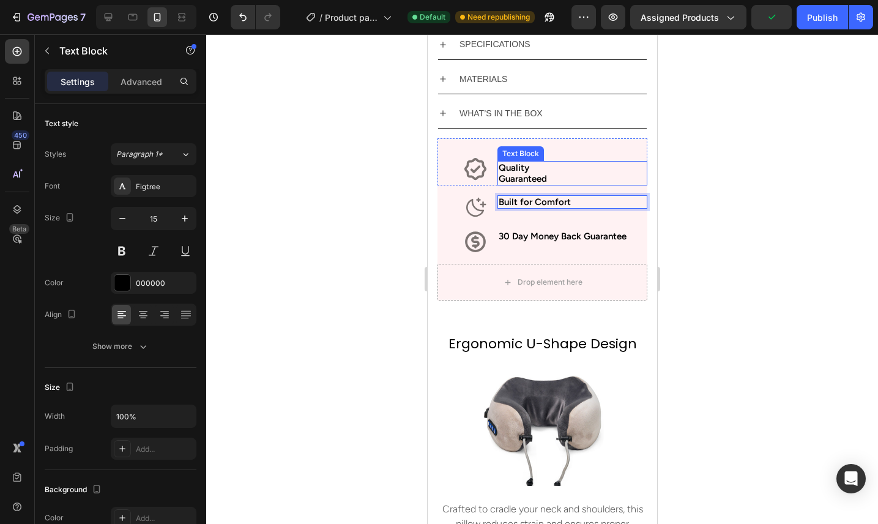
click at [520, 176] on p "Guaranteed" at bounding box center [571, 178] width 147 height 11
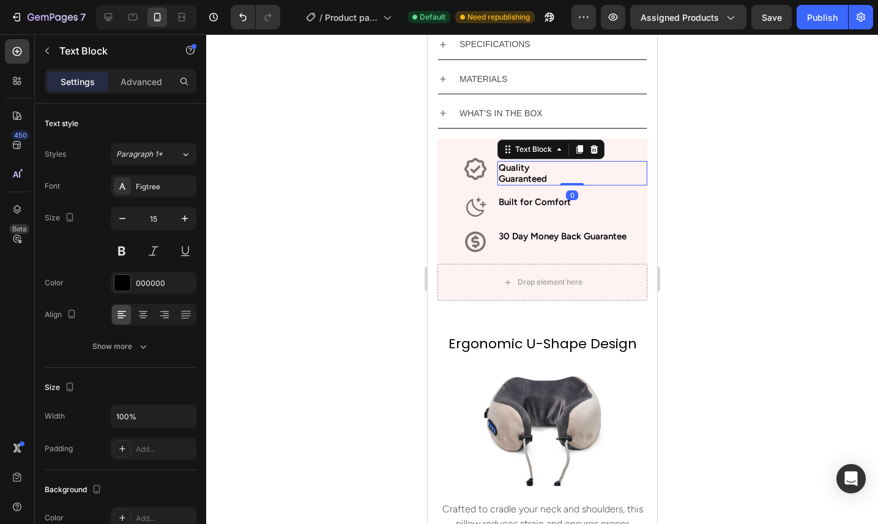
click at [501, 178] on p "Guaranteed" at bounding box center [571, 178] width 147 height 11
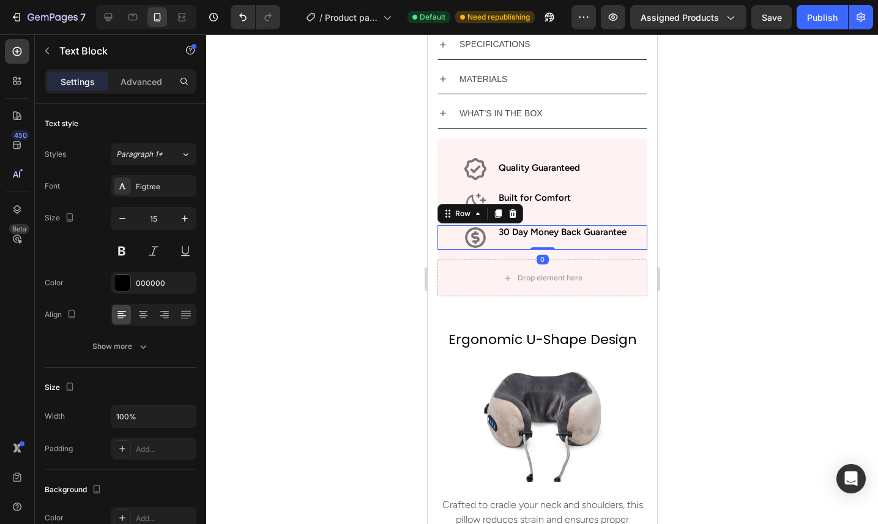
click at [617, 243] on div "30 Day Money Back Guarantee Text Block" at bounding box center [572, 237] width 150 height 24
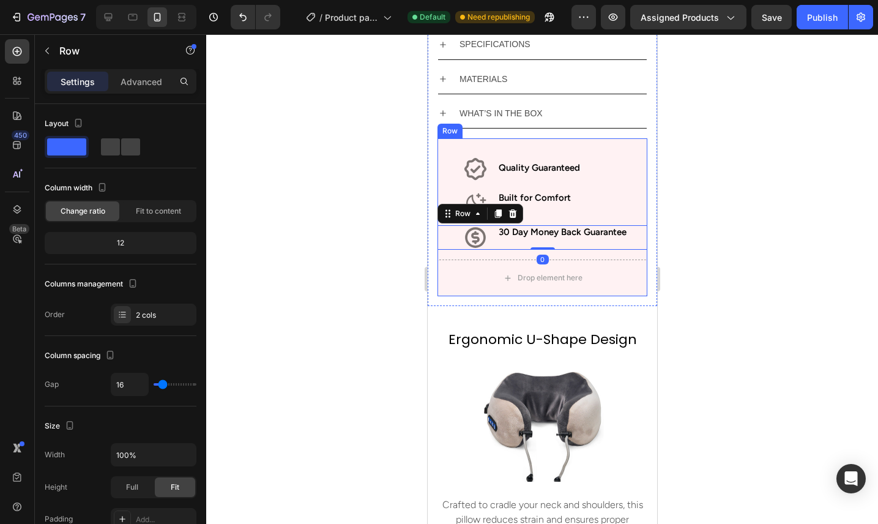
click at [623, 253] on div "Icon Quality Guaranteed Text Block Row Icon Built for Comfort Text Block Row Ic…" at bounding box center [542, 217] width 210 height 158
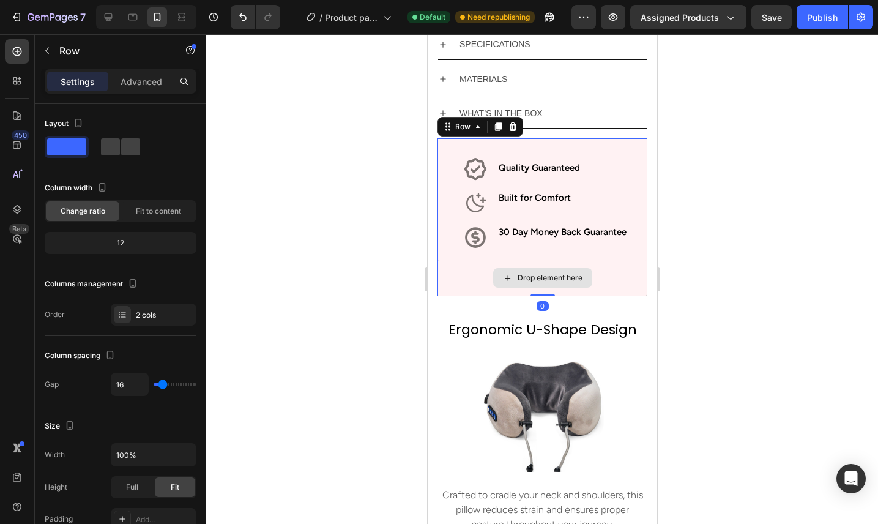
drag, startPoint x: 543, startPoint y: 305, endPoint x: 540, endPoint y: 273, distance: 31.3
click at [541, 273] on div "Icon Quality Guaranteed Text Block Row Icon Built for Comfort Text Block Row Ic…" at bounding box center [542, 217] width 210 height 158
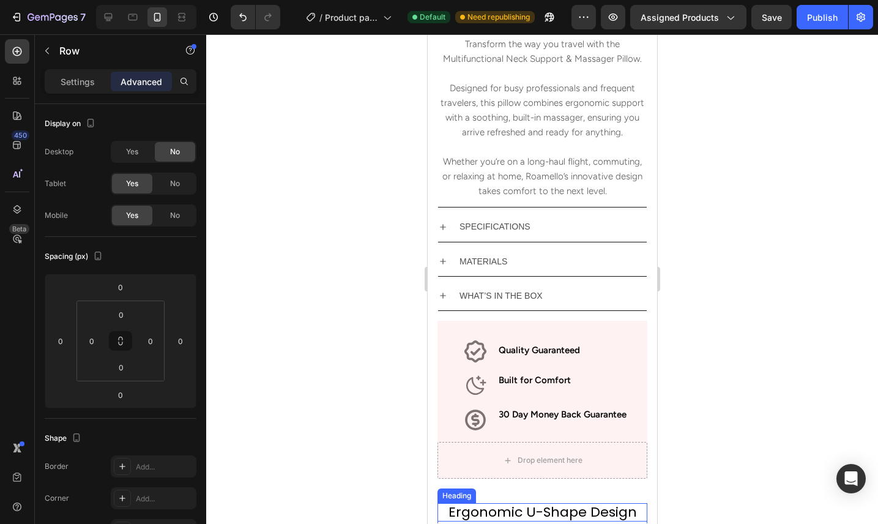
scroll to position [739, 0]
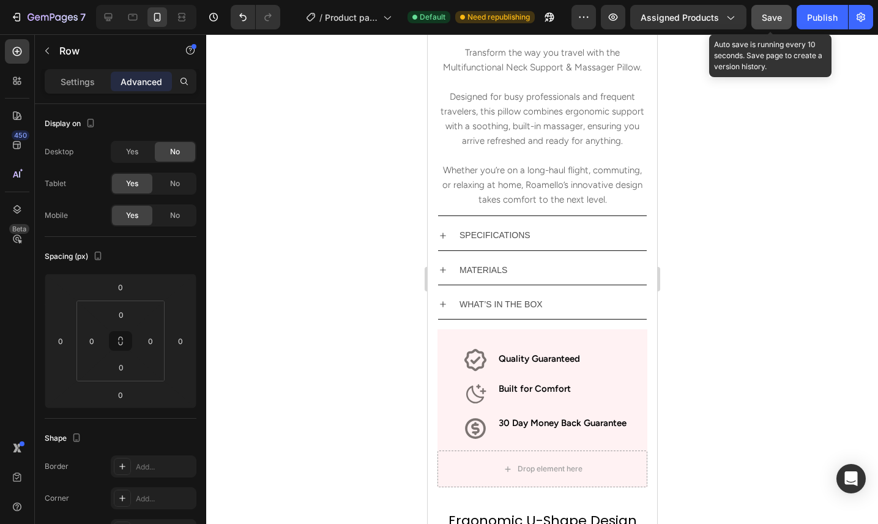
click at [768, 25] on button "Save" at bounding box center [771, 17] width 40 height 24
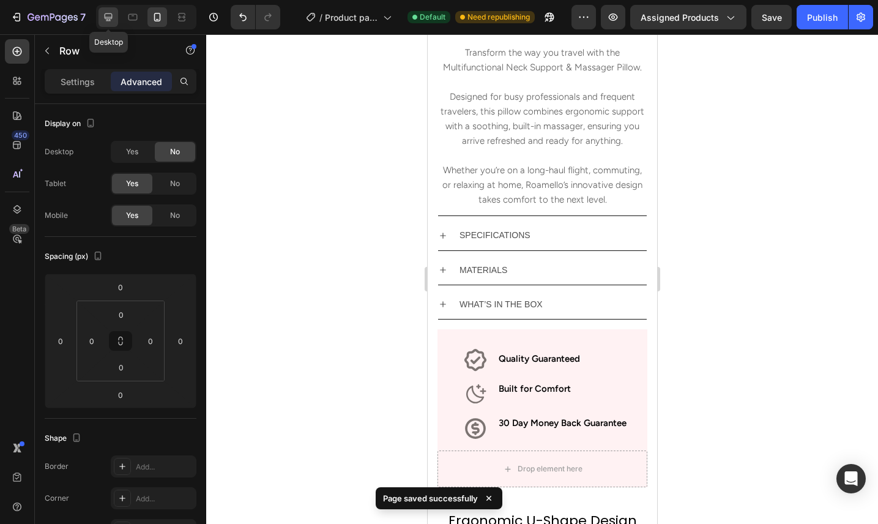
click at [111, 15] on icon at bounding box center [109, 17] width 8 height 8
type input "16"
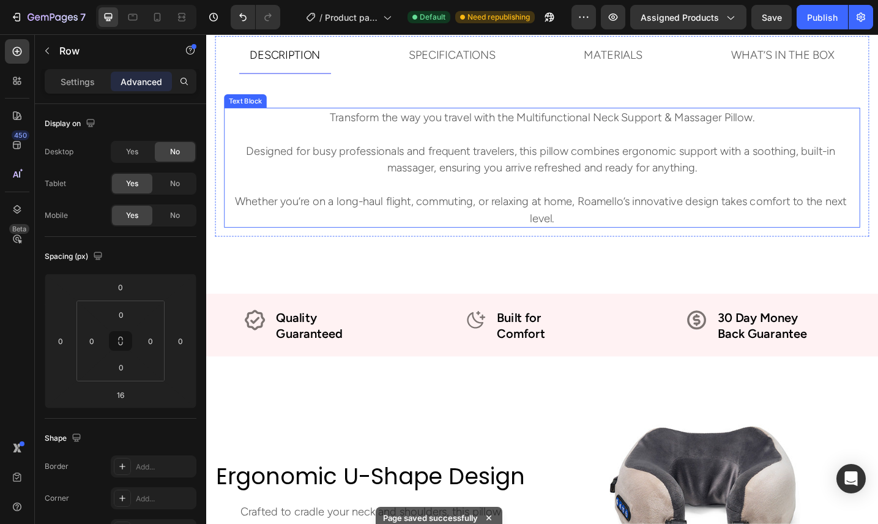
scroll to position [737, 0]
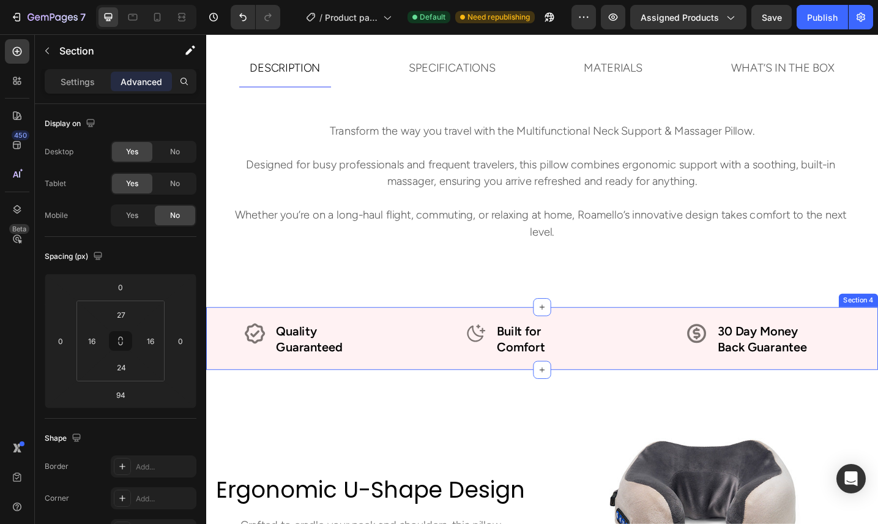
click at [707, 392] on div "Icon Quality Guaranteed Text Block Row Icon Built for Comfort Text Block Row Ic…" at bounding box center [573, 366] width 734 height 69
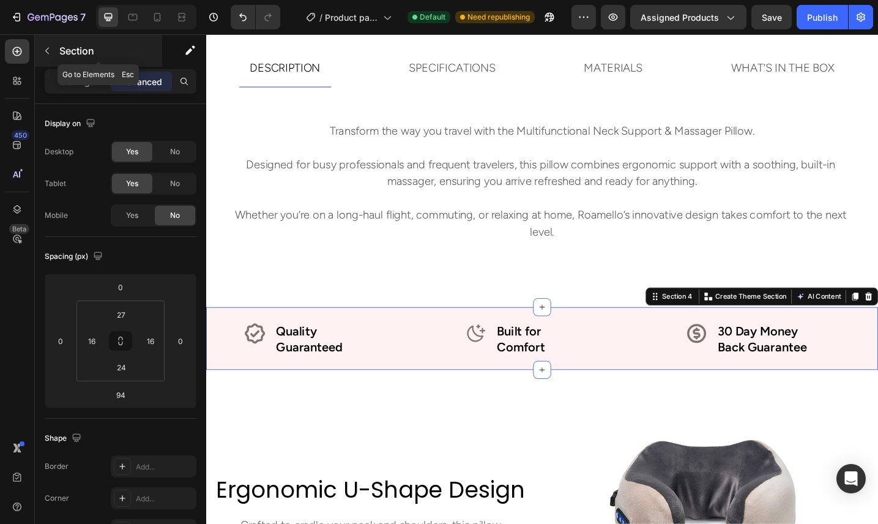
click at [53, 50] on button "button" at bounding box center [47, 51] width 20 height 20
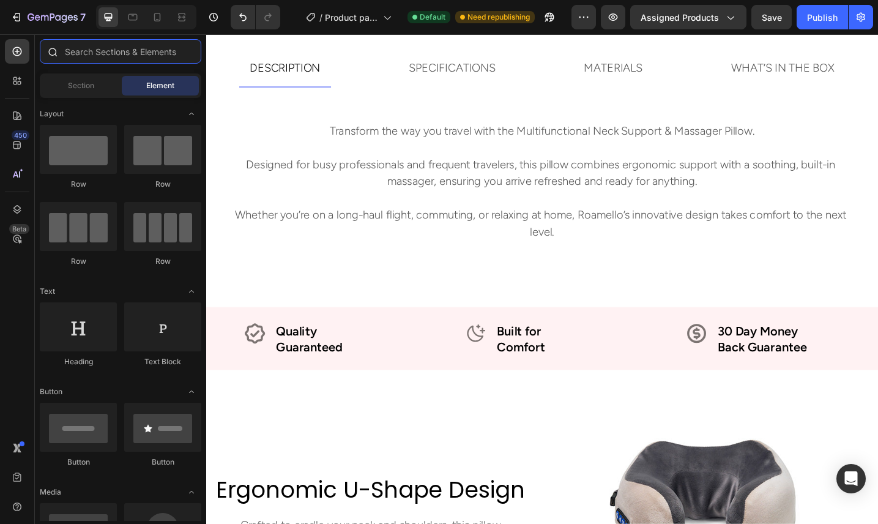
click at [66, 51] on input "text" at bounding box center [120, 51] width 161 height 24
type input "m"
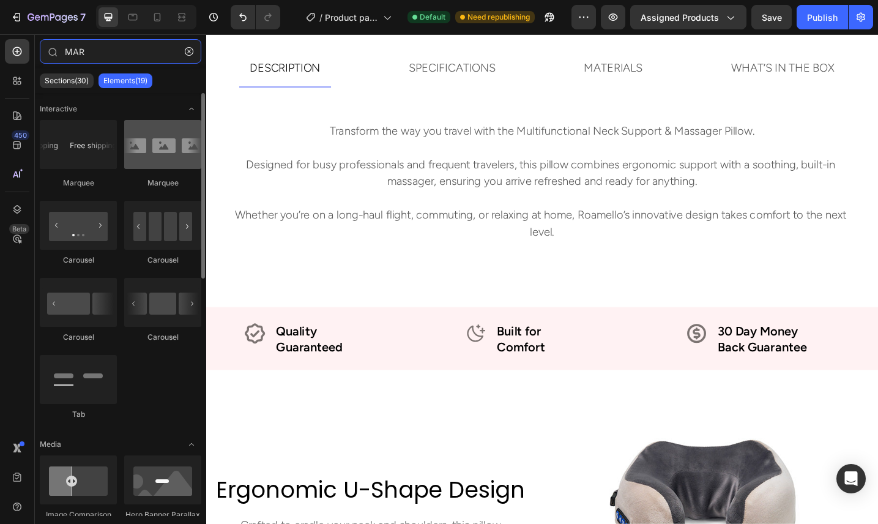
type input "MAR"
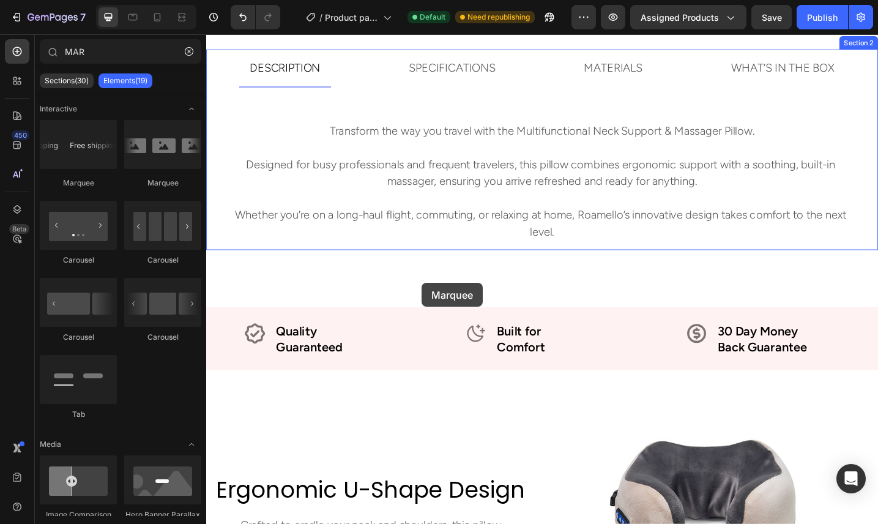
drag, startPoint x: 354, startPoint y: 188, endPoint x: 442, endPoint y: 306, distance: 146.8
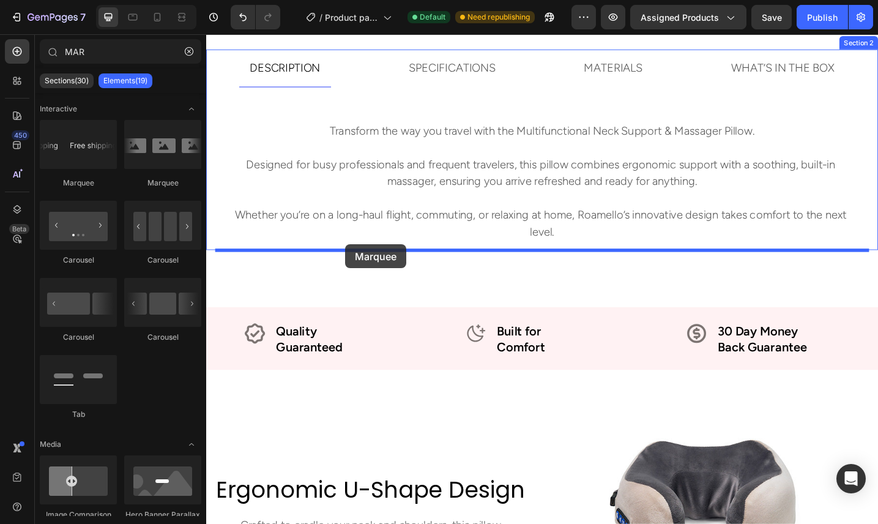
drag, startPoint x: 357, startPoint y: 174, endPoint x: 358, endPoint y: 264, distance: 89.3
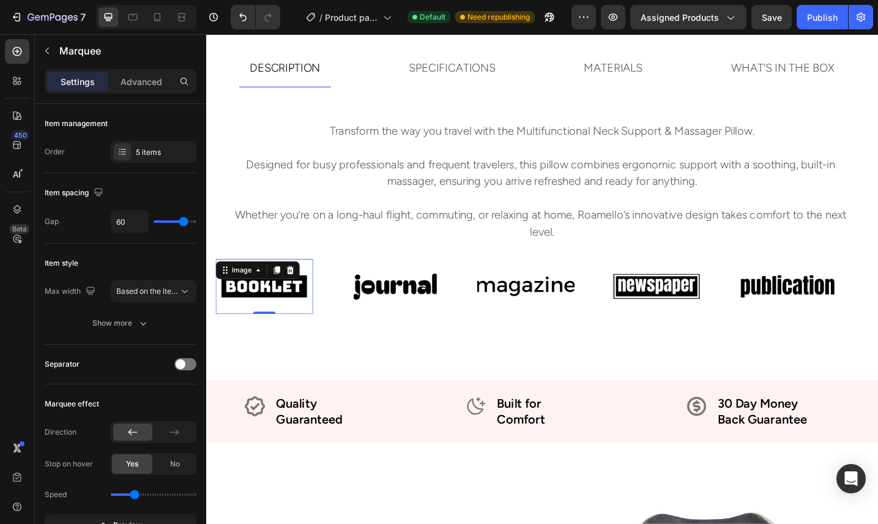
click at [260, 300] on div "Image 0" at bounding box center [270, 309] width 106 height 59
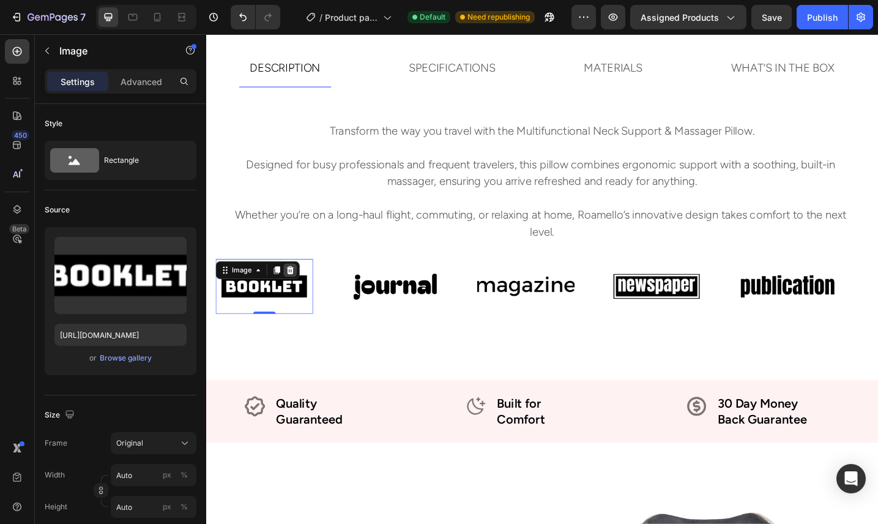
click at [299, 296] on icon at bounding box center [298, 292] width 10 height 10
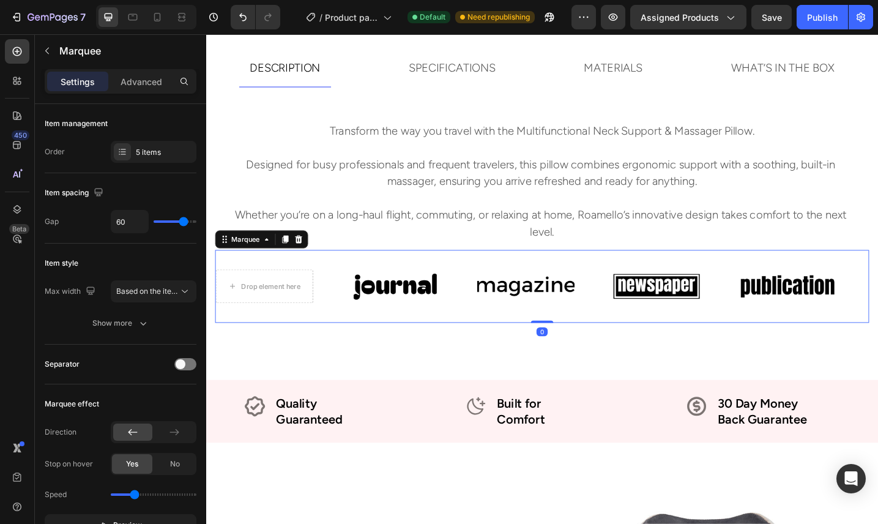
click at [343, 329] on div "Drop element here Image Image Image Image" at bounding box center [574, 309] width 714 height 59
click at [155, 151] on div "5 items" at bounding box center [164, 152] width 57 height 11
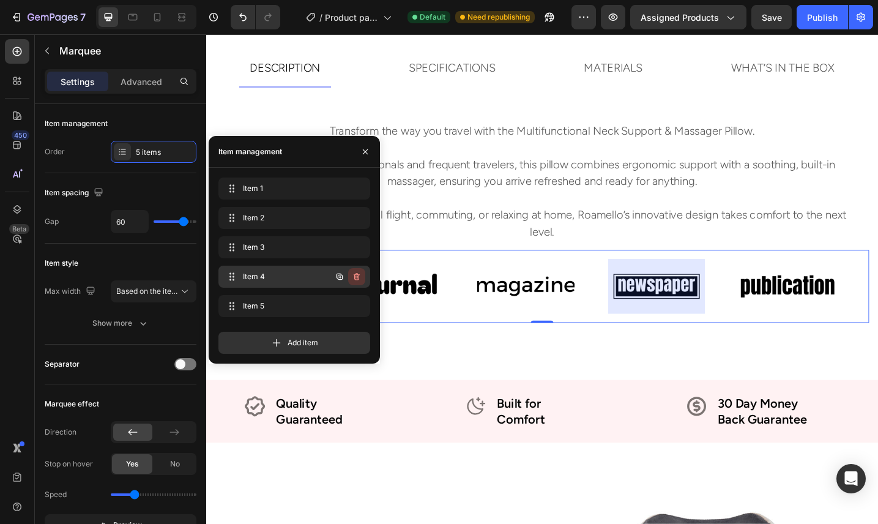
click at [359, 276] on icon "button" at bounding box center [357, 277] width 10 height 10
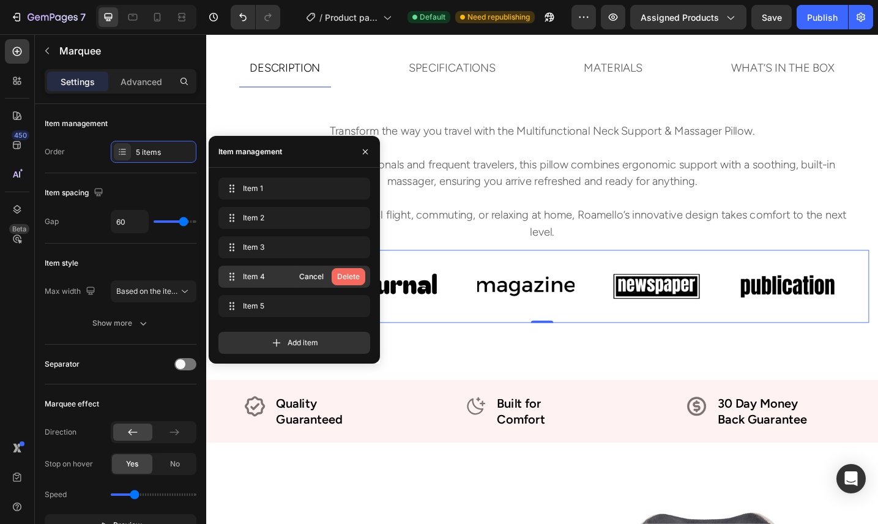
click at [355, 275] on div "Delete" at bounding box center [348, 276] width 23 height 11
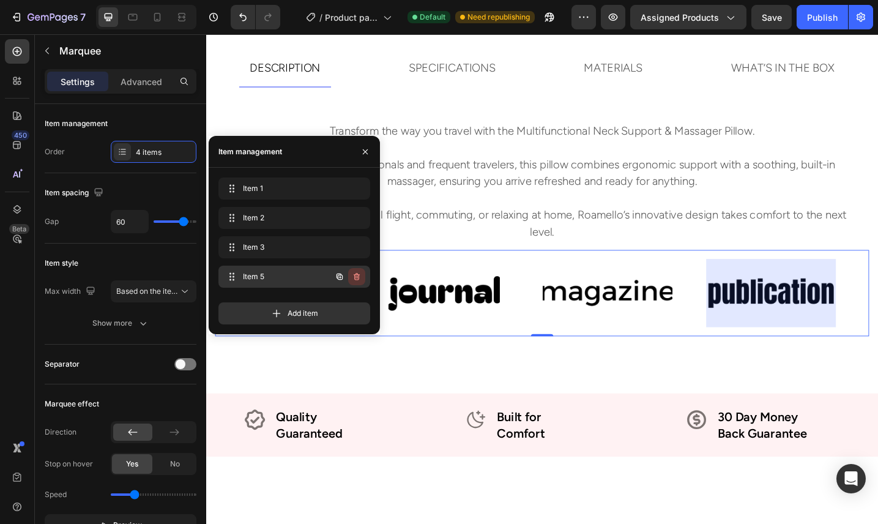
click at [357, 275] on icon "button" at bounding box center [357, 277] width 10 height 10
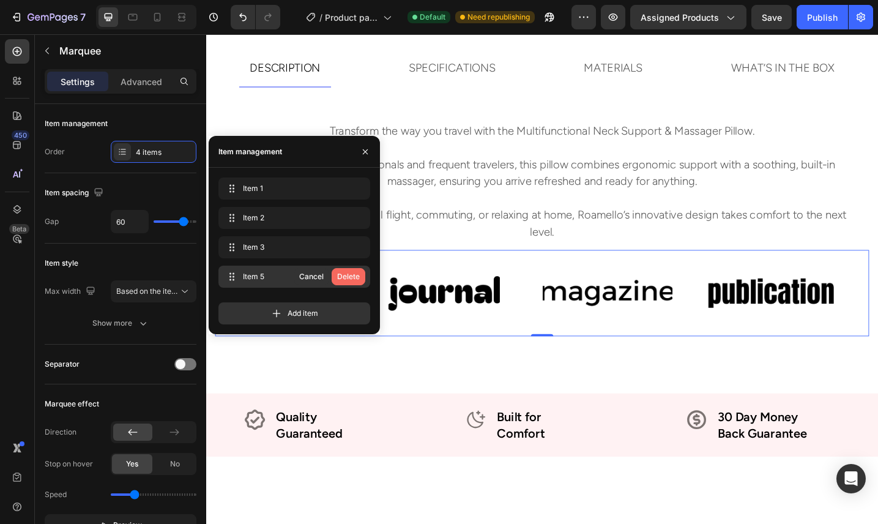
click at [357, 276] on div "Delete" at bounding box center [348, 276] width 23 height 11
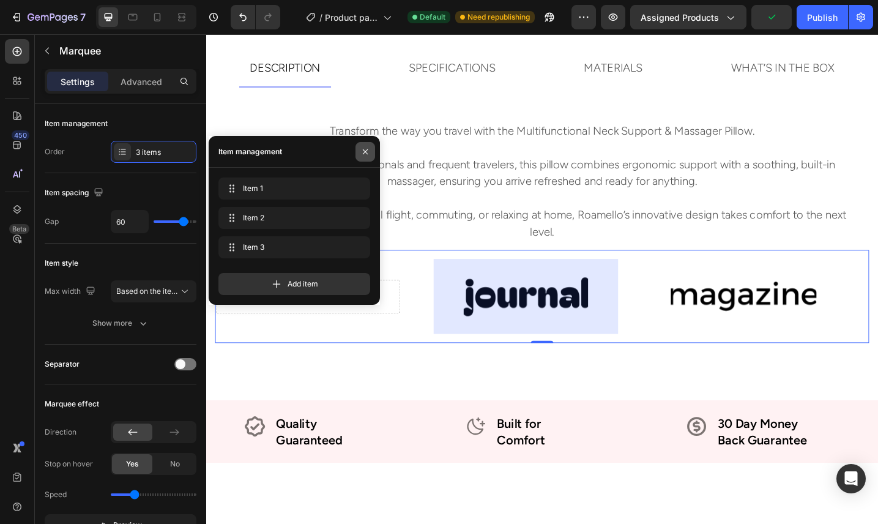
click at [370, 150] on button "button" at bounding box center [365, 152] width 20 height 20
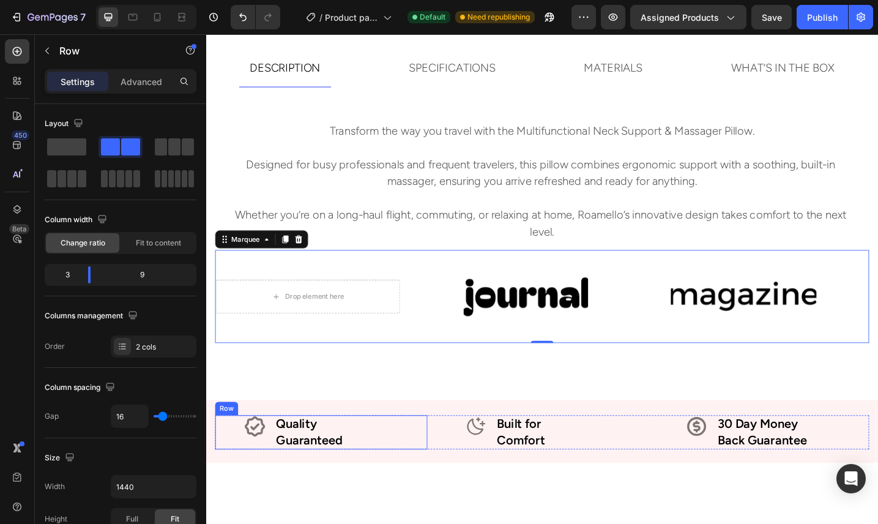
click at [272, 483] on div "Icon Quality Guaranteed Text Block Row" at bounding box center [332, 468] width 232 height 37
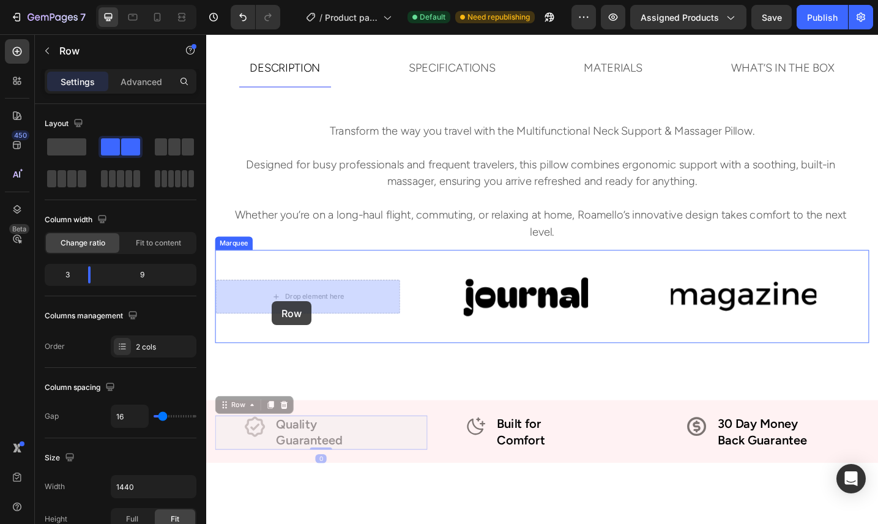
drag, startPoint x: 231, startPoint y: 442, endPoint x: 276, endPoint y: 323, distance: 126.8
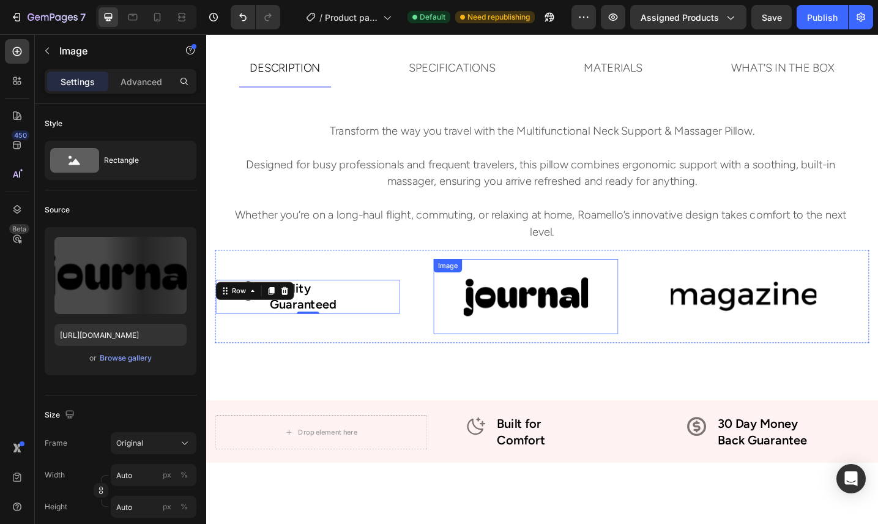
click at [593, 322] on img at bounding box center [555, 320] width 159 height 67
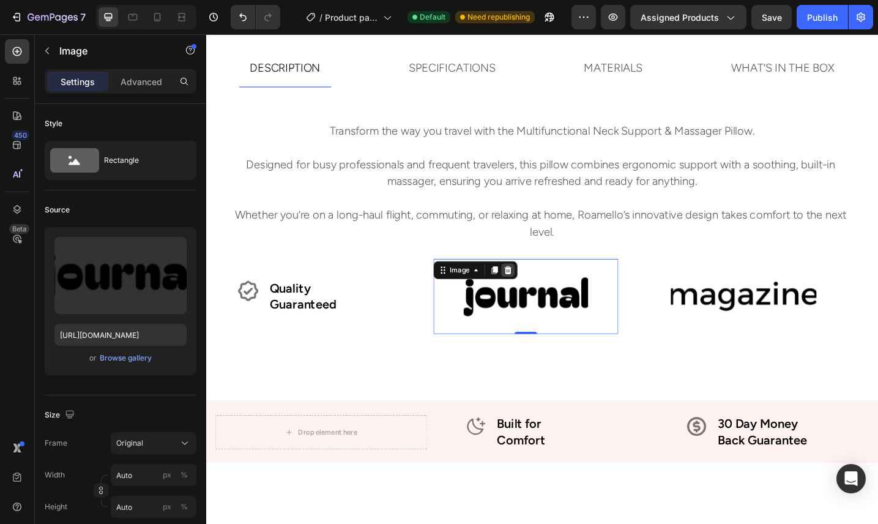
click at [539, 294] on icon at bounding box center [536, 292] width 10 height 10
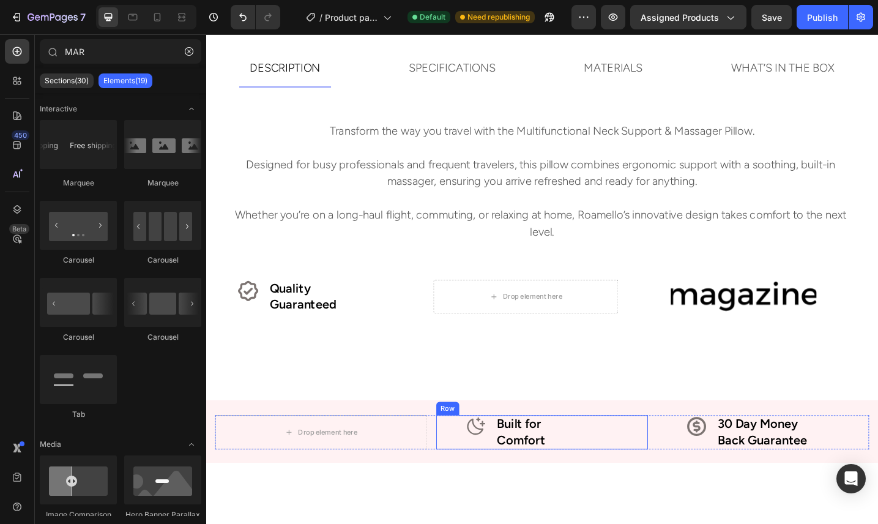
click at [500, 481] on div "Icon" at bounding box center [485, 468] width 56 height 37
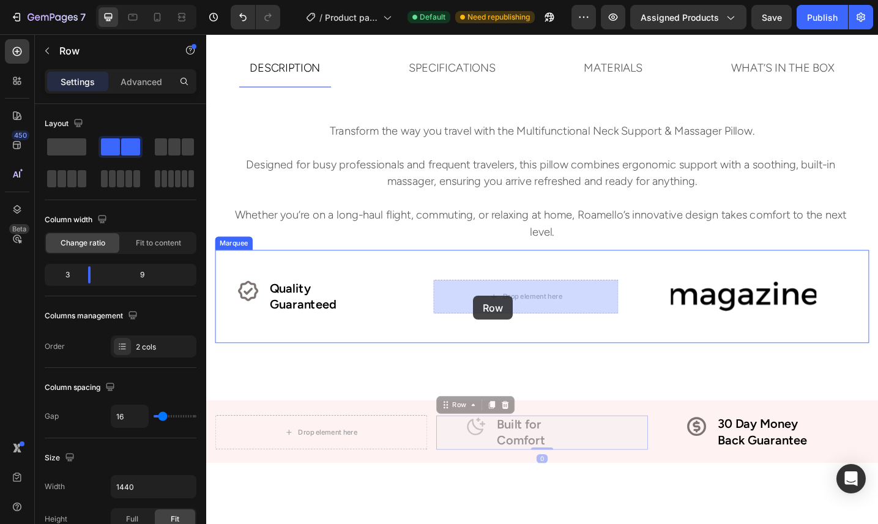
drag, startPoint x: 468, startPoint y: 439, endPoint x: 498, endPoint y: 320, distance: 122.2
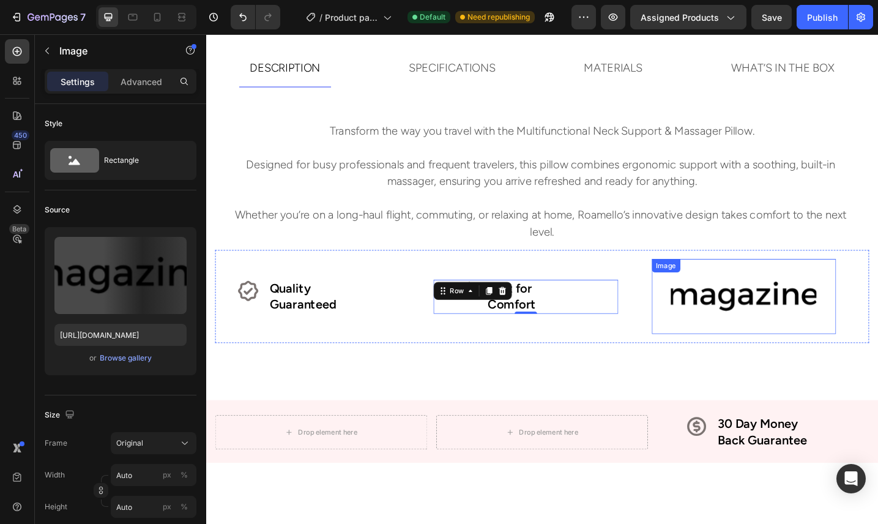
click at [821, 331] on img at bounding box center [793, 320] width 159 height 67
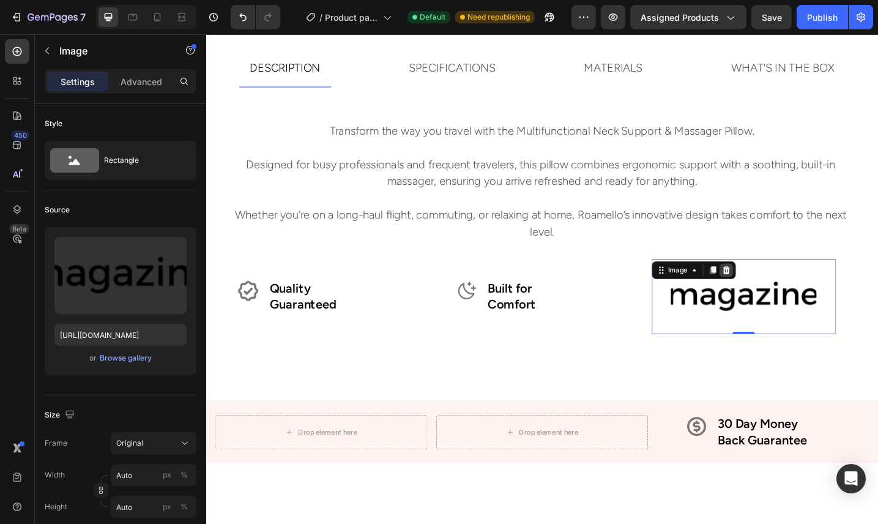
click at [781, 289] on div at bounding box center [774, 291] width 15 height 15
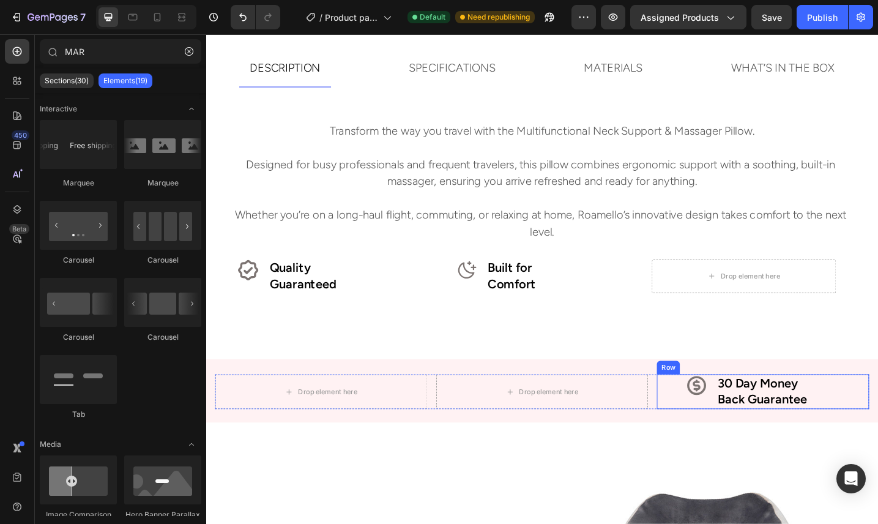
click at [749, 434] on div "Icon" at bounding box center [726, 424] width 56 height 37
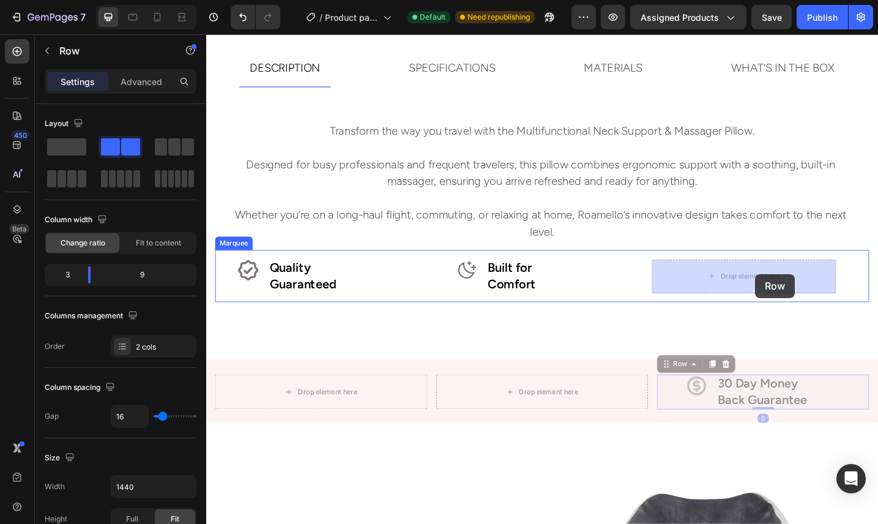
drag, startPoint x: 714, startPoint y: 396, endPoint x: 805, endPoint y: 294, distance: 136.0
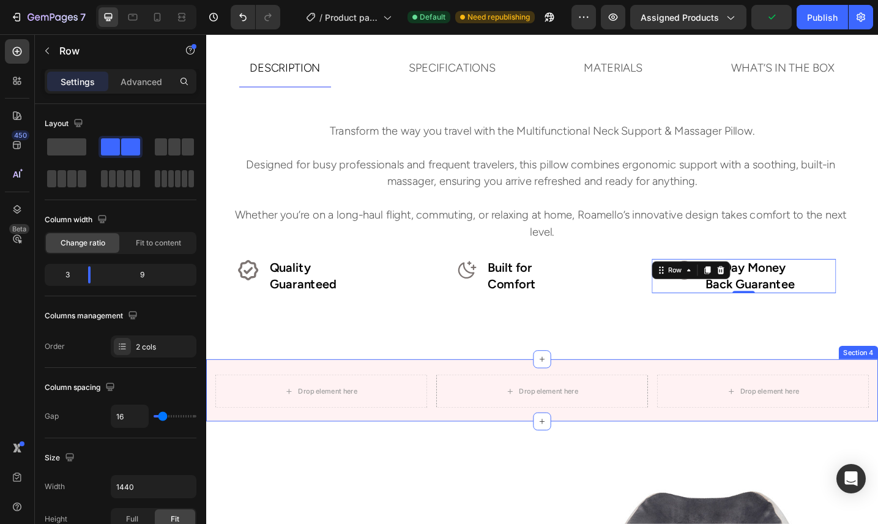
click at [696, 451] on div "Drop element here Drop element here Drop element here Row Section 4" at bounding box center [573, 423] width 734 height 68
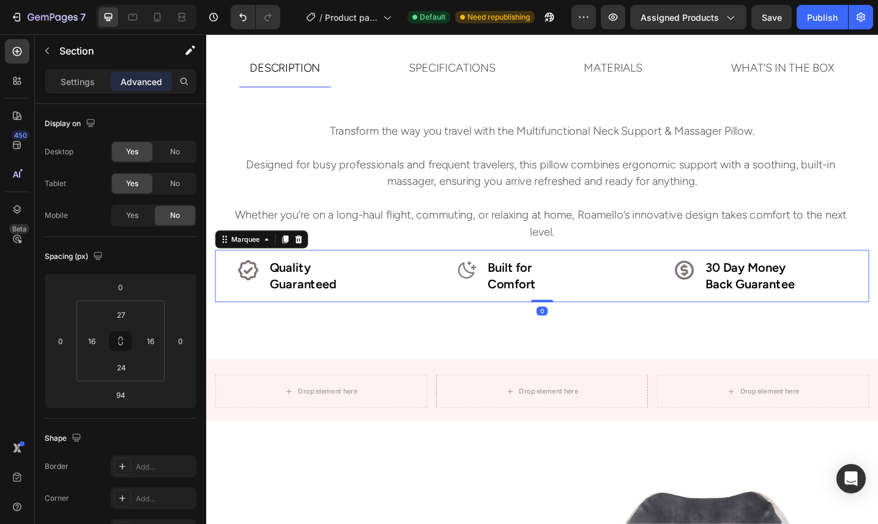
click at [464, 319] on div "Icon Quality Guaranteed Text Block Row Icon Built for Comfort Text Block Row Ic…" at bounding box center [573, 298] width 714 height 57
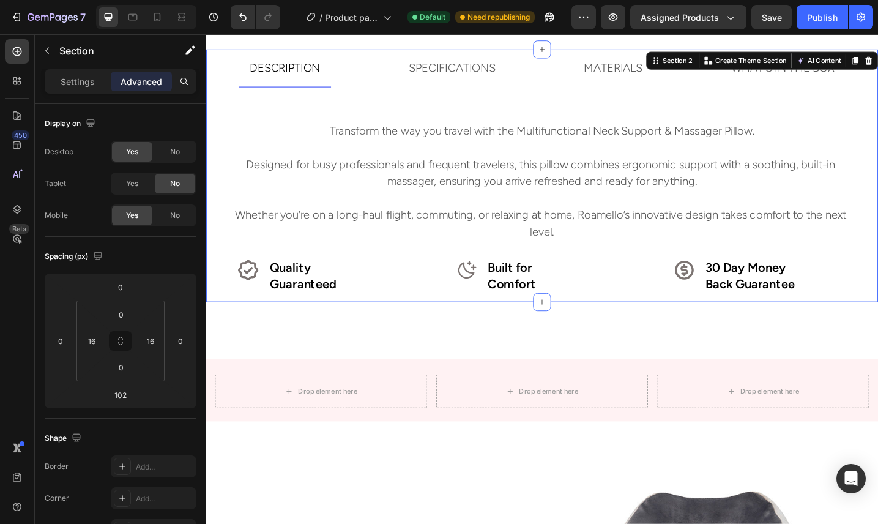
click at [209, 312] on div "DESCRIPTION Transform the way you travel with the Multifunctional Neck Support …" at bounding box center [573, 189] width 734 height 276
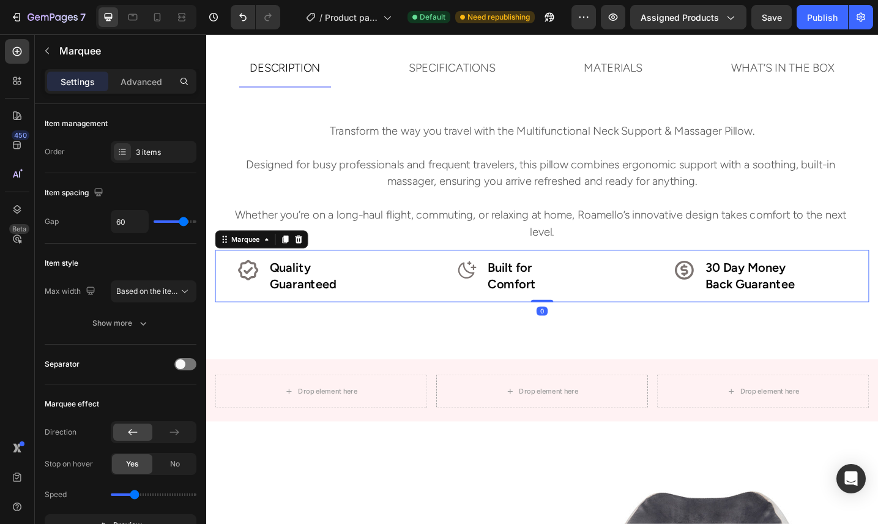
click at [442, 318] on div "Icon Quality Guaranteed Text Block Row Icon Built for Comfort Text Block Row Ic…" at bounding box center [573, 298] width 714 height 57
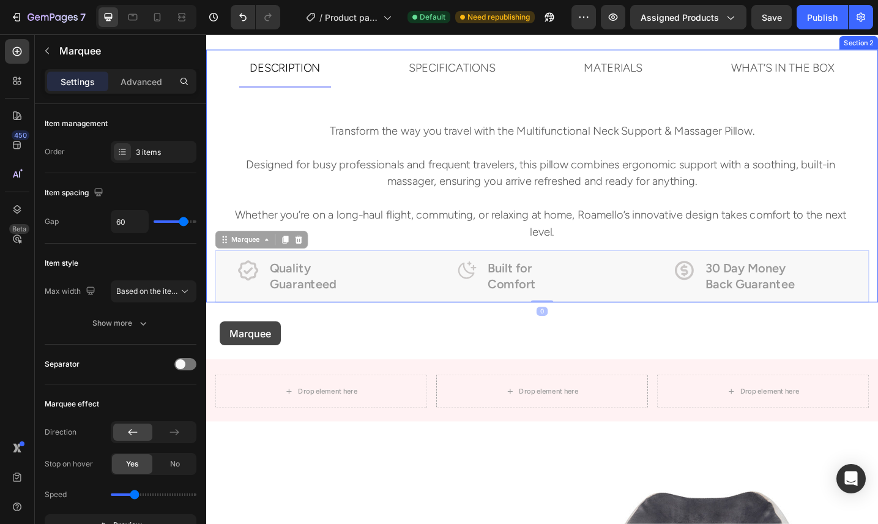
drag, startPoint x: 221, startPoint y: 259, endPoint x: 220, endPoint y: 346, distance: 86.9
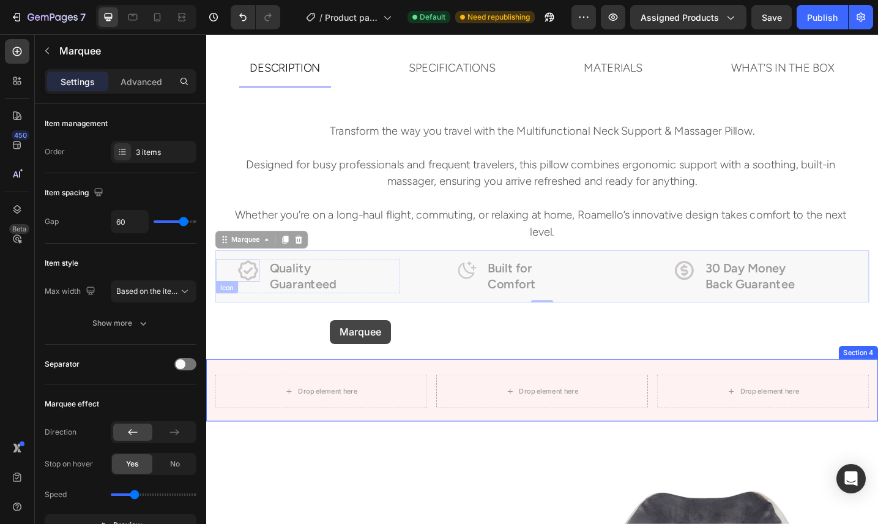
drag, startPoint x: 228, startPoint y: 261, endPoint x: 341, endPoint y: 344, distance: 140.6
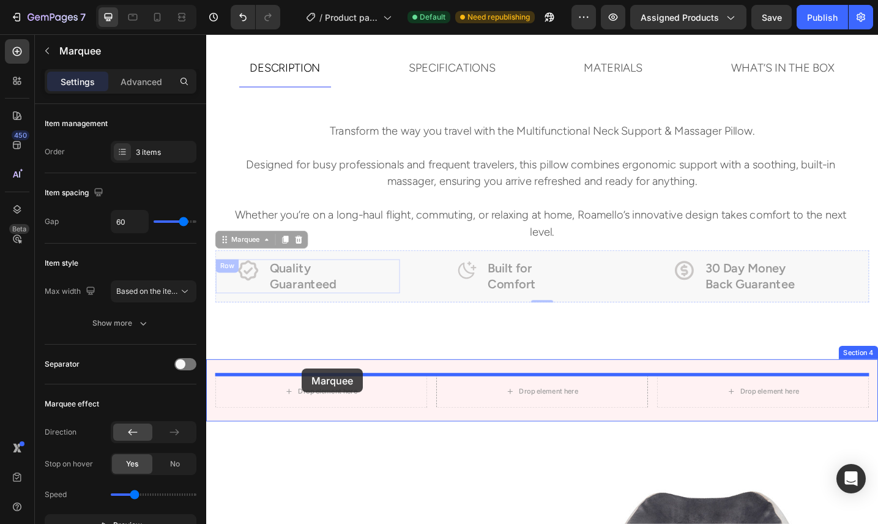
drag, startPoint x: 223, startPoint y: 256, endPoint x: 310, endPoint y: 399, distance: 167.7
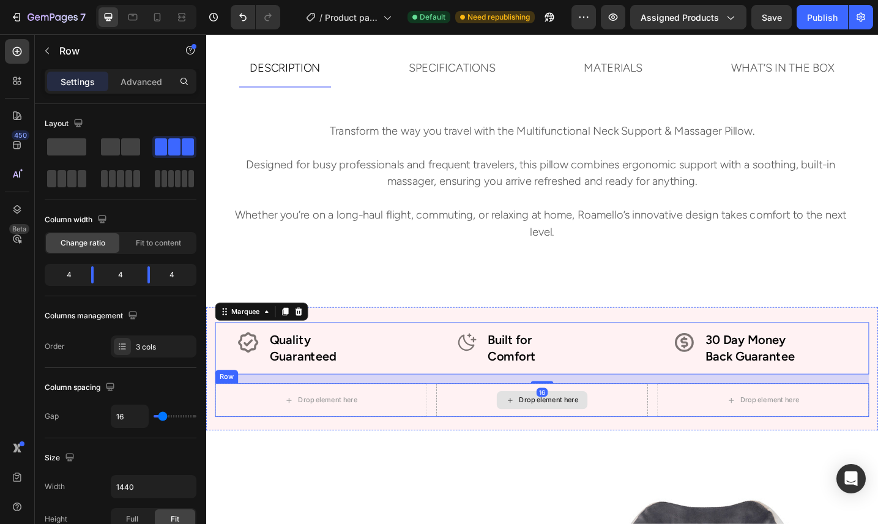
click at [648, 431] on div "Drop element here" at bounding box center [573, 433] width 232 height 37
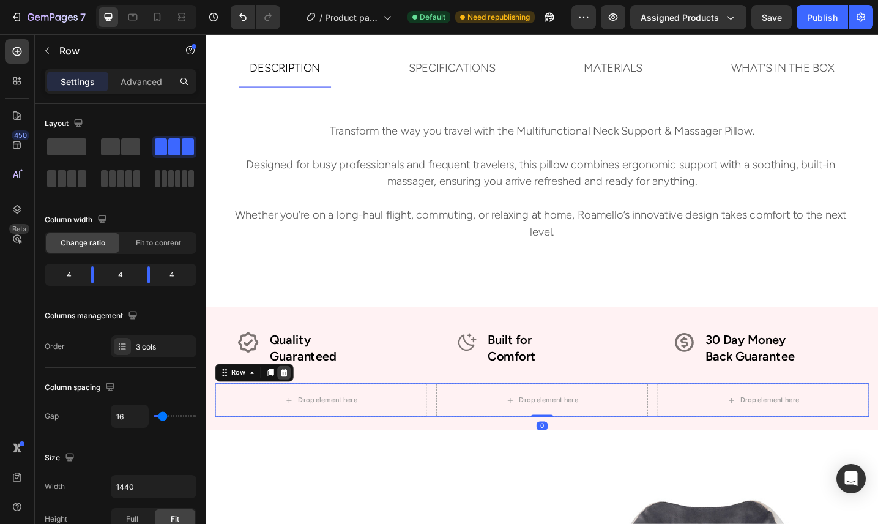
click at [290, 402] on icon at bounding box center [291, 403] width 8 height 9
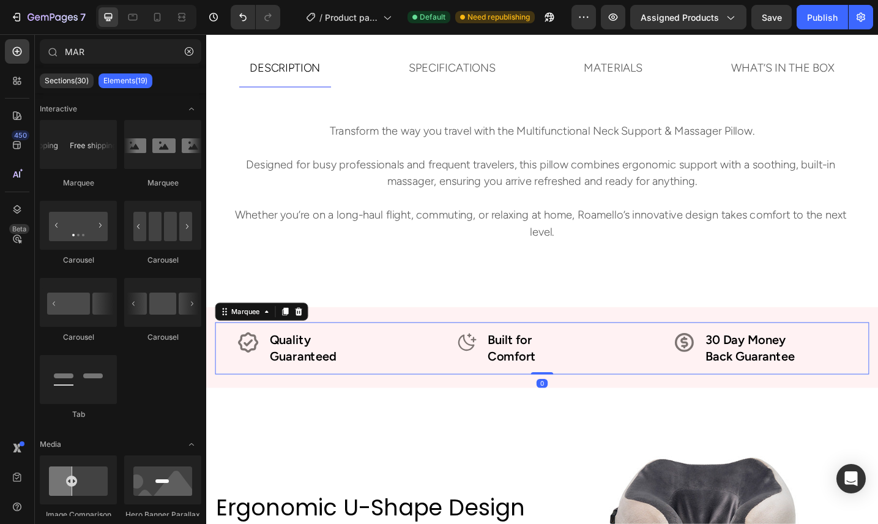
click at [435, 391] on div "Icon Quality Guaranteed Text Block Row" at bounding box center [336, 376] width 238 height 37
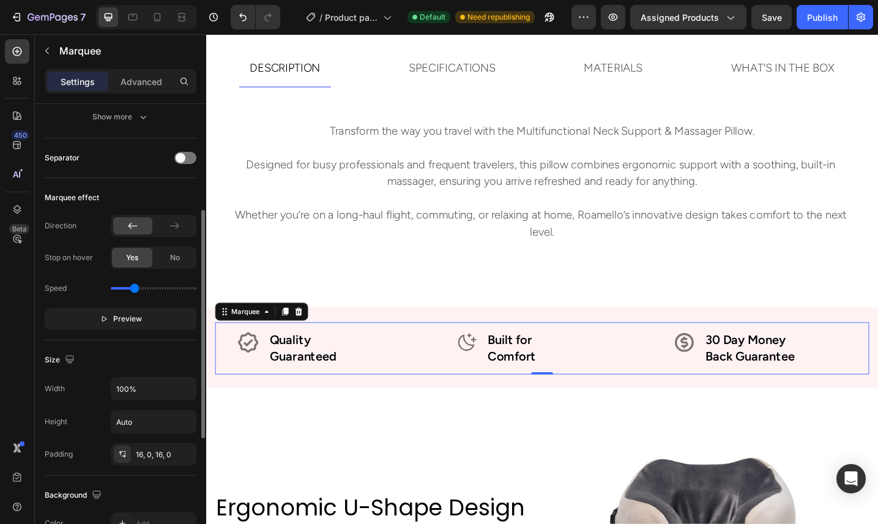
scroll to position [213, 0]
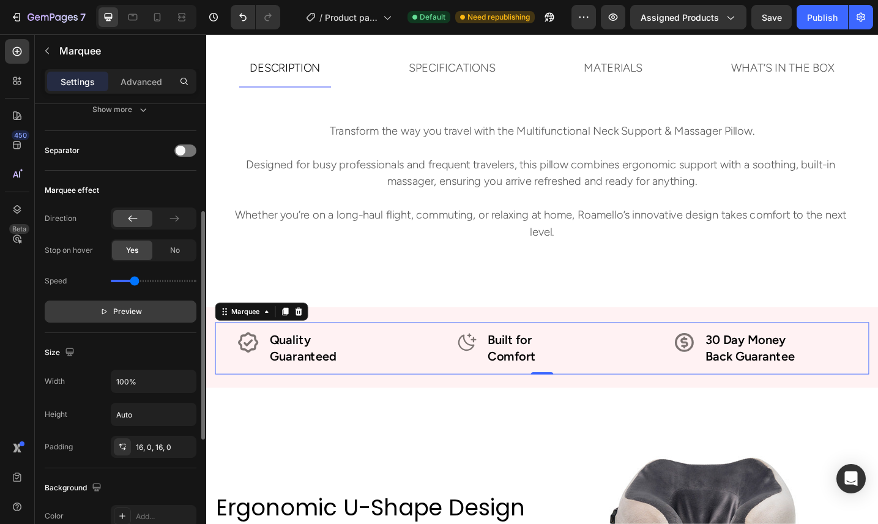
click at [131, 315] on span "Preview" at bounding box center [127, 311] width 29 height 12
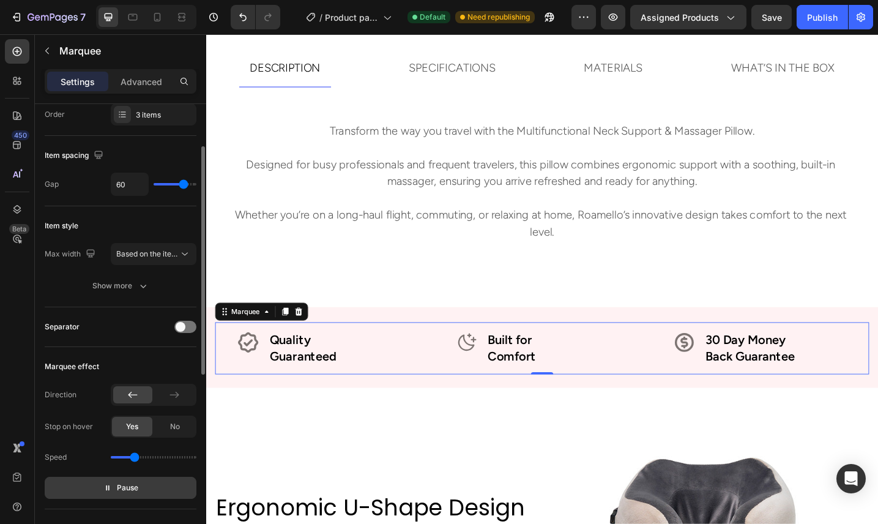
scroll to position [21, 0]
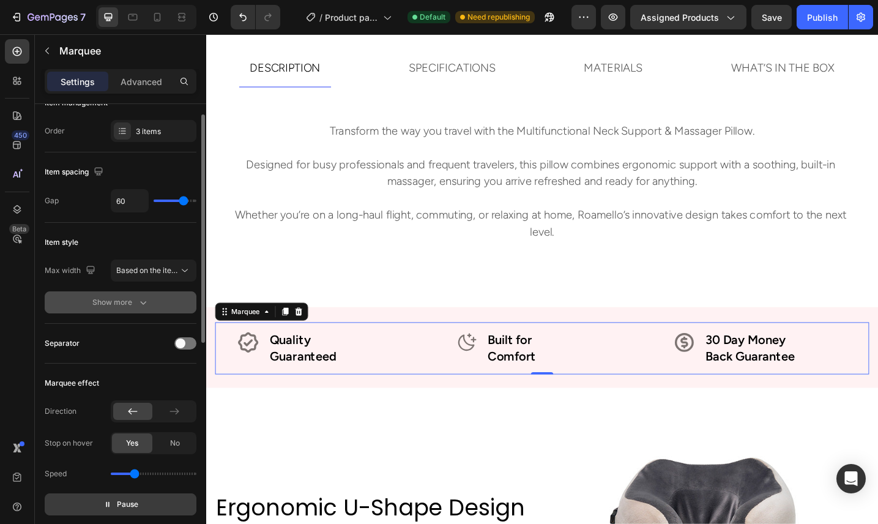
click at [148, 302] on icon "button" at bounding box center [143, 302] width 12 height 12
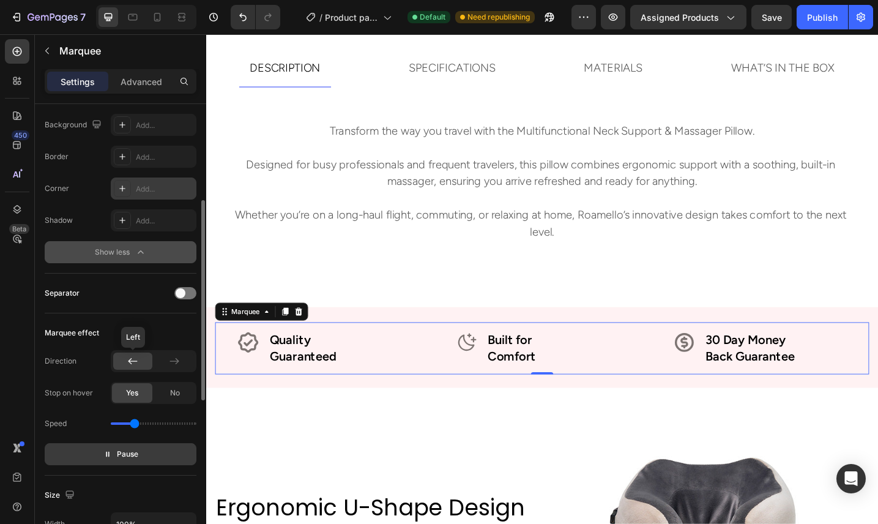
scroll to position [210, 0]
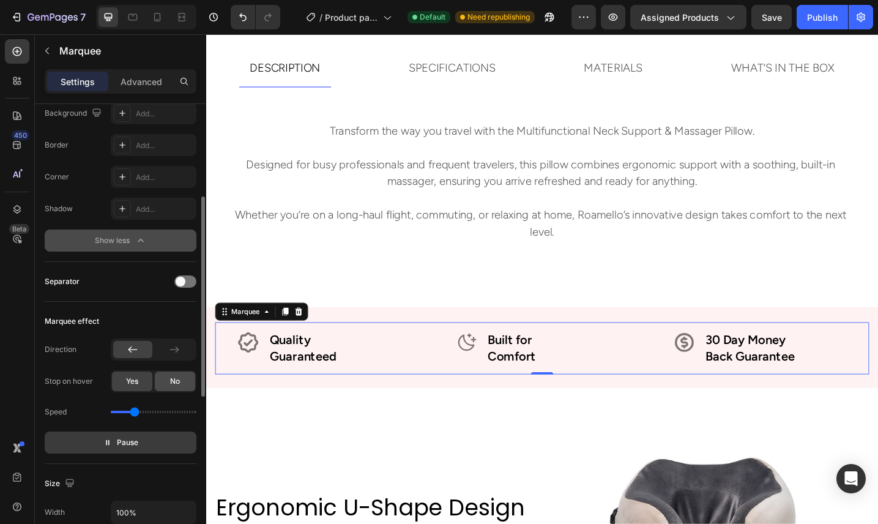
click at [183, 385] on div "No" at bounding box center [175, 381] width 40 height 20
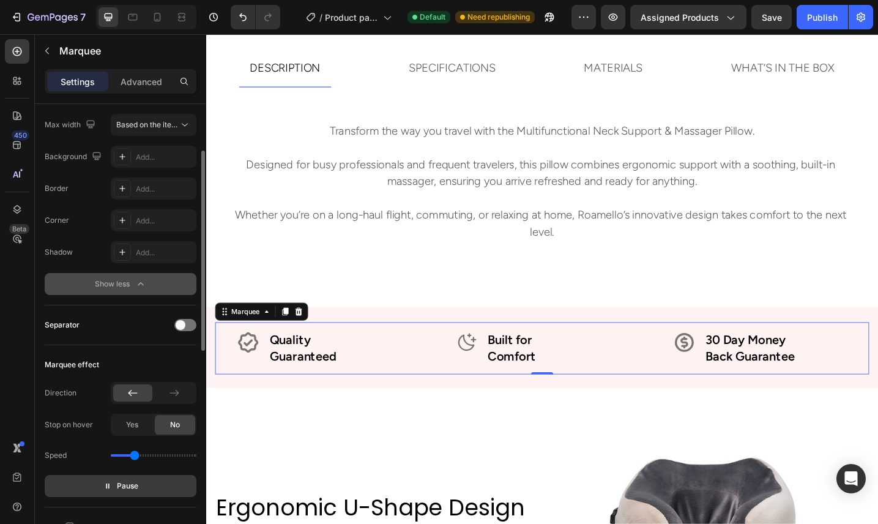
scroll to position [148, 0]
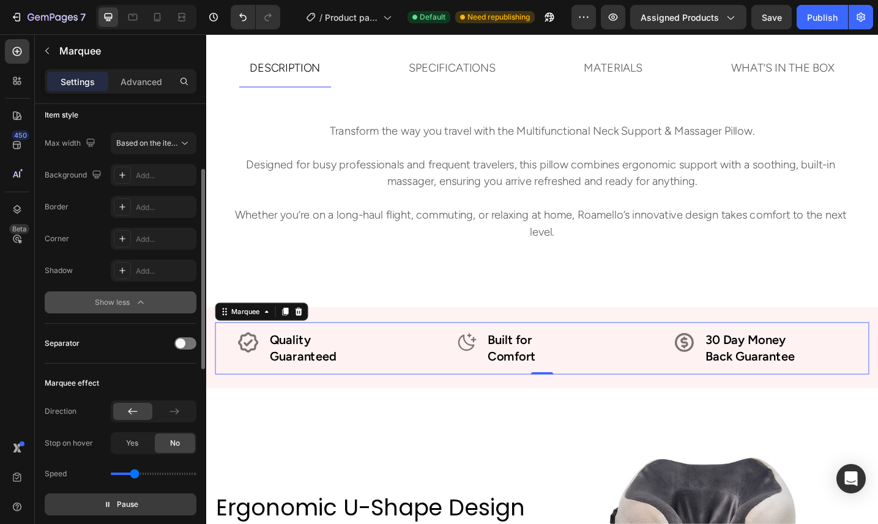
click at [142, 300] on icon "button" at bounding box center [141, 302] width 12 height 12
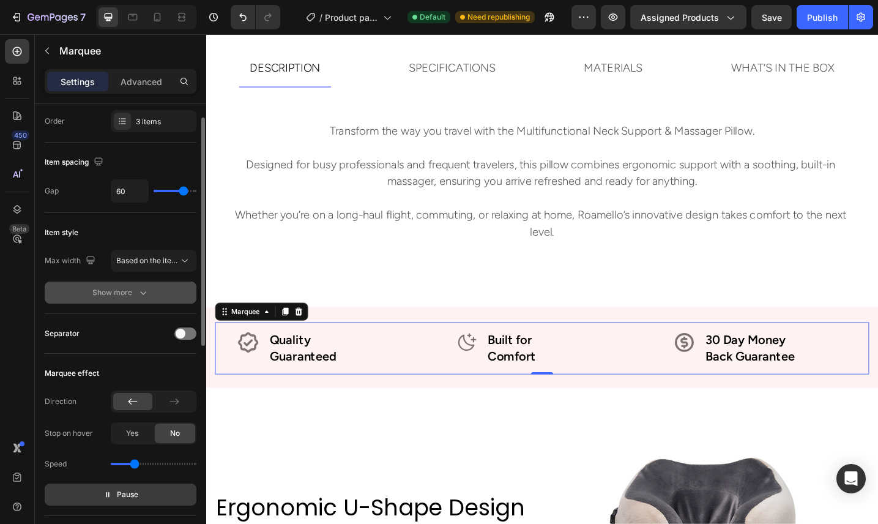
scroll to position [0, 0]
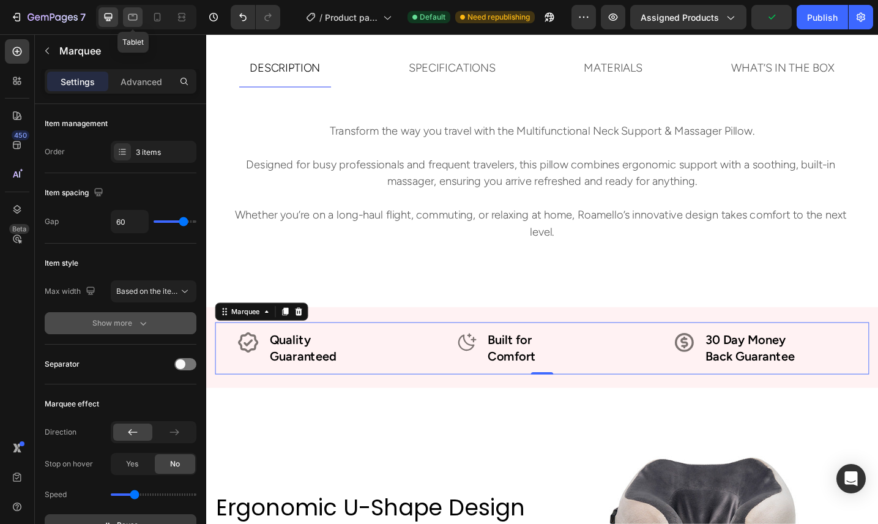
click at [139, 17] on div at bounding box center [133, 17] width 20 height 20
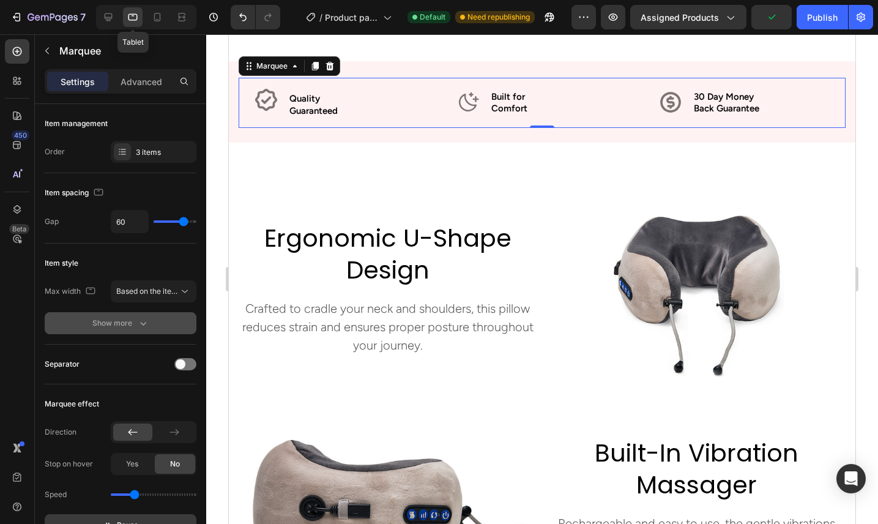
scroll to position [888, 0]
click at [161, 15] on icon at bounding box center [157, 17] width 12 height 12
type input "20"
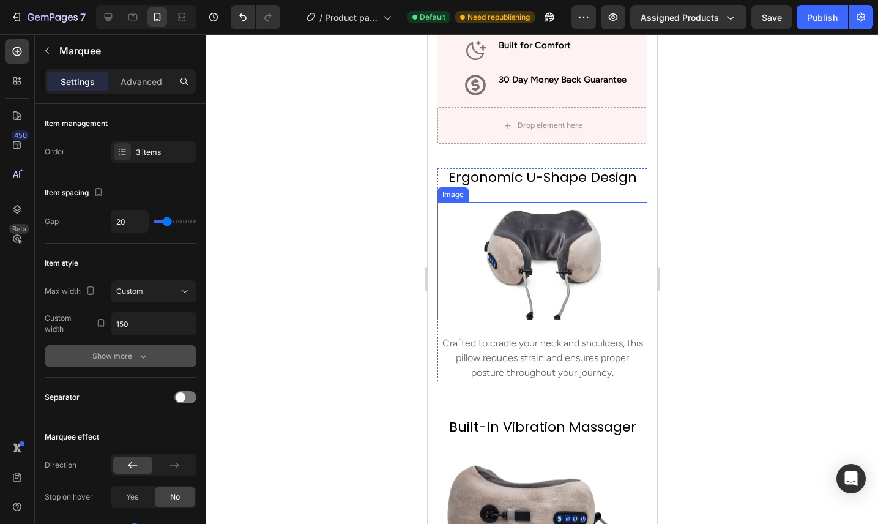
scroll to position [1093, 0]
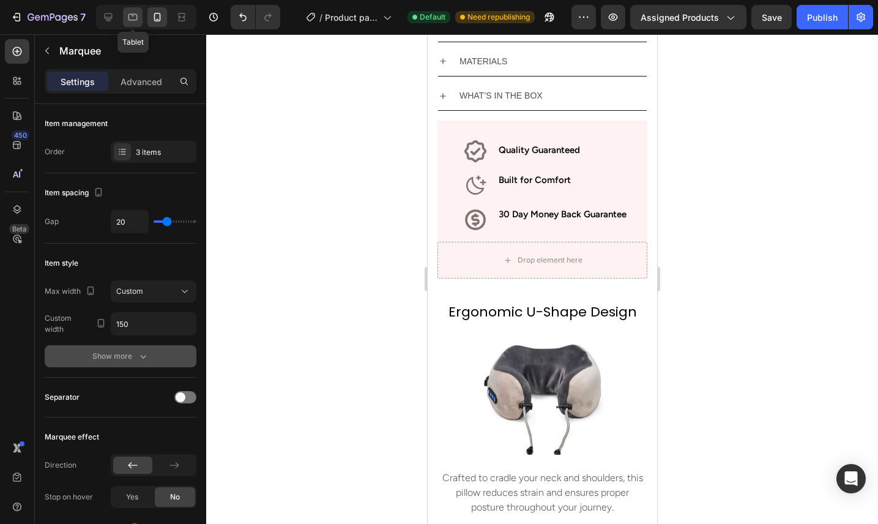
click at [133, 24] on div at bounding box center [133, 17] width 20 height 20
type input "60"
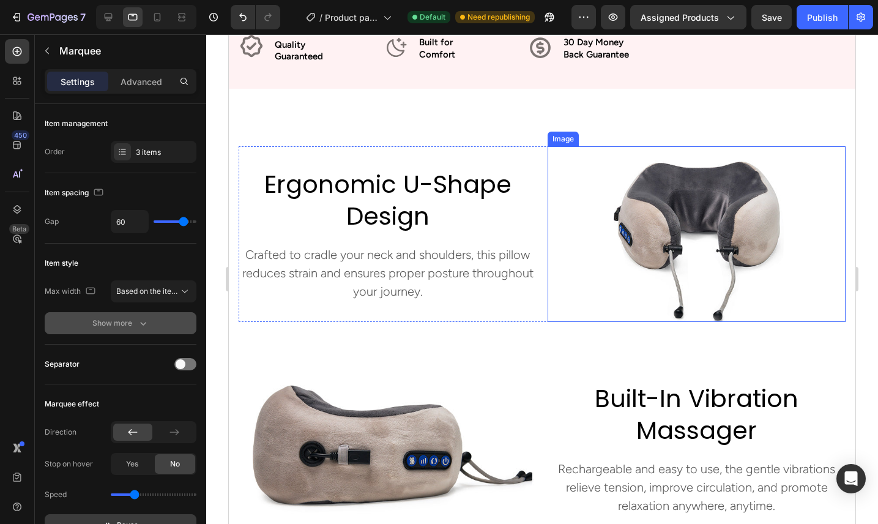
scroll to position [769, 0]
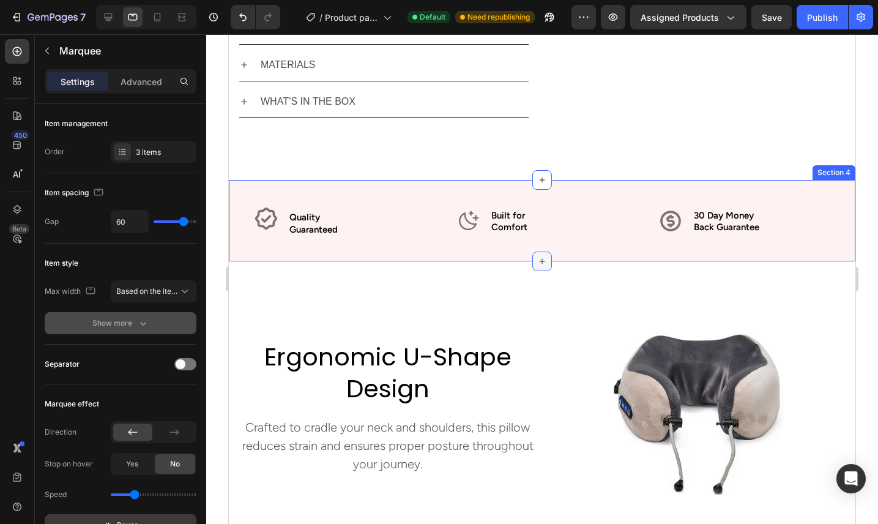
click at [536, 257] on div at bounding box center [542, 261] width 20 height 20
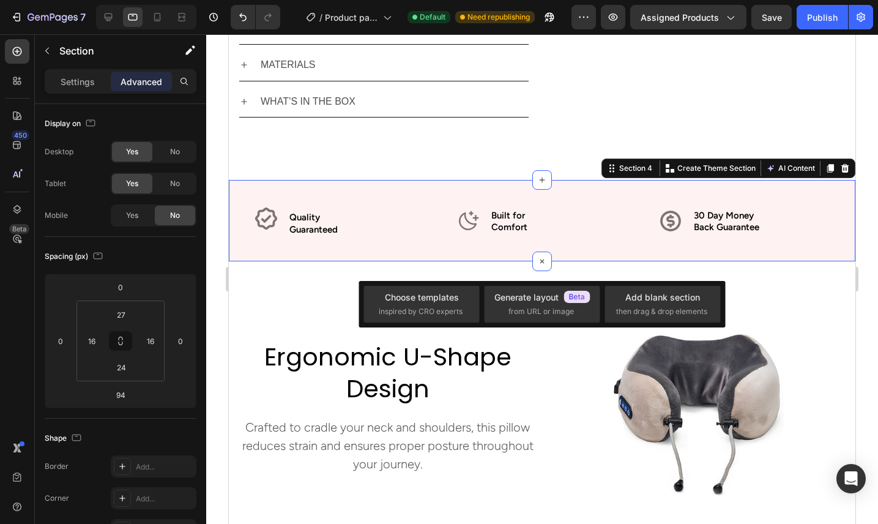
click at [488, 253] on div "Icon Quality Guaranteed Text Block Row Icon Built for Comfort Text Block Row Ic…" at bounding box center [542, 220] width 626 height 81
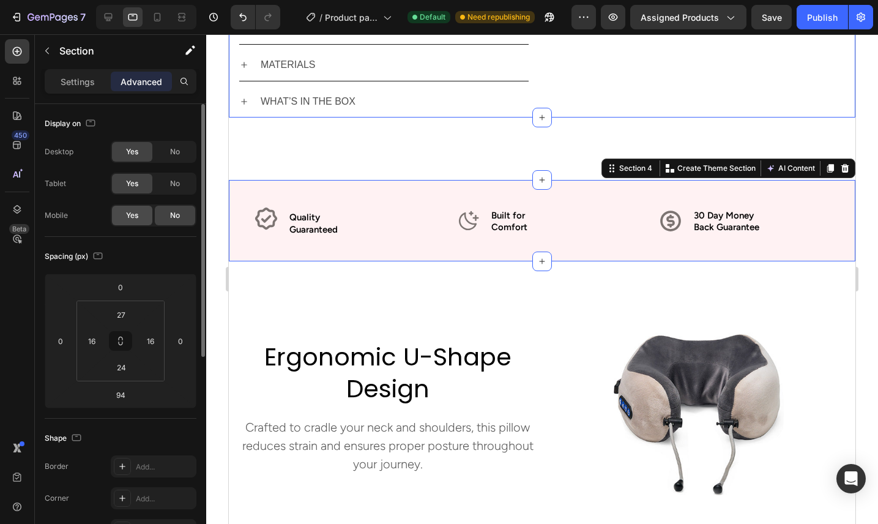
click at [133, 216] on span "Yes" at bounding box center [132, 215] width 12 height 11
click at [151, 16] on icon at bounding box center [157, 17] width 12 height 12
type input "80"
type input "60"
type input "0"
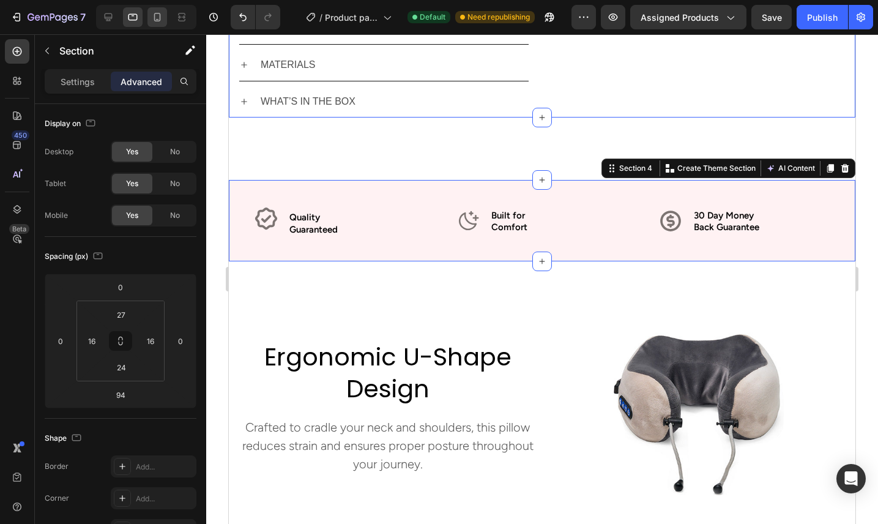
type input "60"
type input "0"
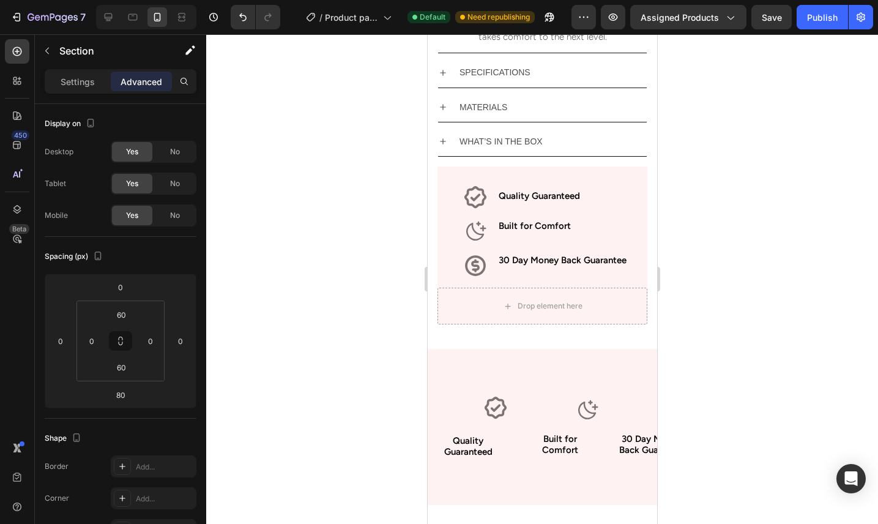
scroll to position [850, 0]
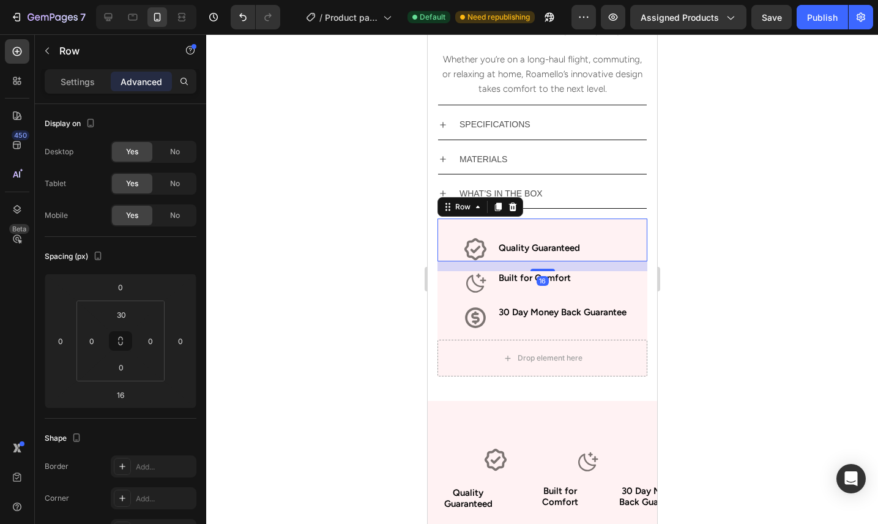
click at [599, 224] on div "Icon Quality Guaranteed Text Block Row 16" at bounding box center [542, 239] width 210 height 43
click at [450, 326] on div "Icon" at bounding box center [462, 317] width 50 height 24
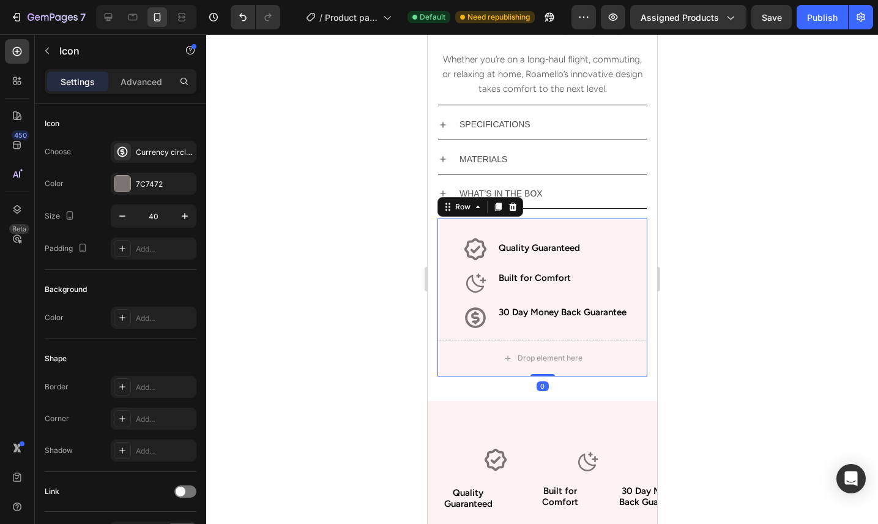
click at [546, 338] on div "Icon Quality Guaranteed Text Block Row Icon Built for Comfort Text Block Row Ic…" at bounding box center [542, 297] width 210 height 158
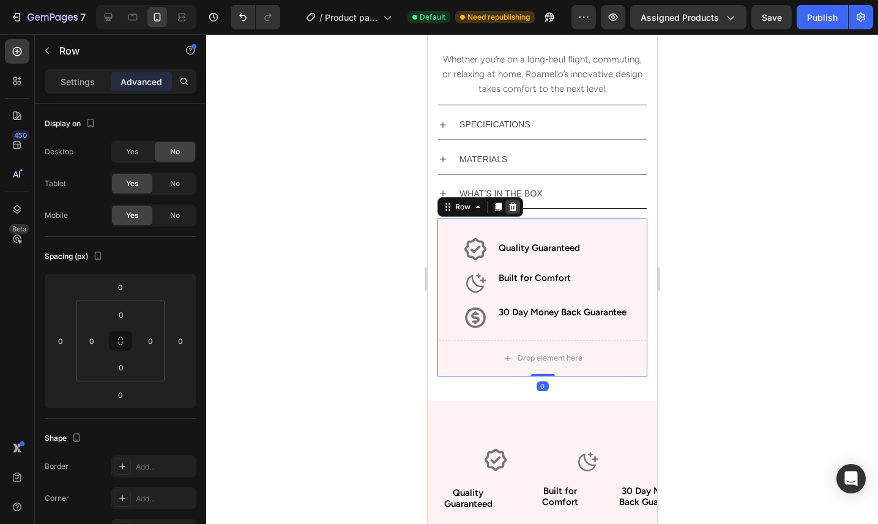
click at [514, 207] on icon at bounding box center [512, 206] width 8 height 9
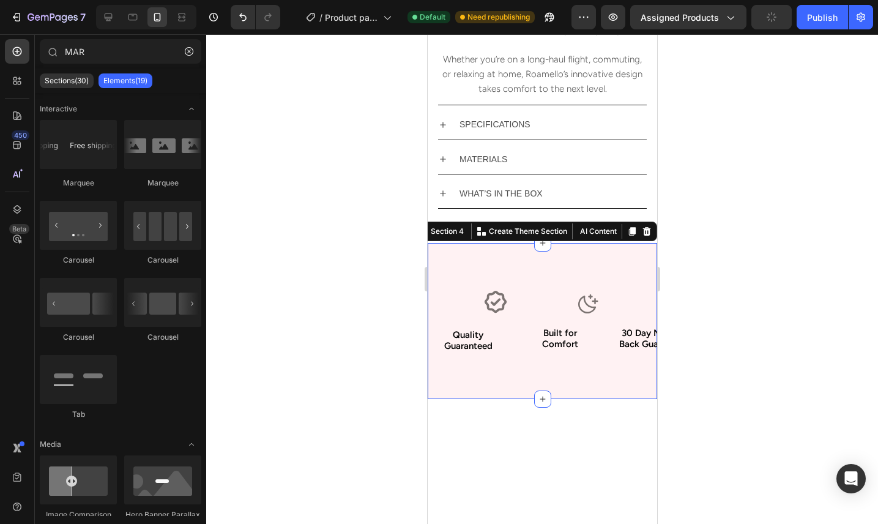
click at [498, 254] on div "Icon Quality Guaranteed Text Block Row Icon Built for Comfort Text Block Row Ic…" at bounding box center [541, 321] width 229 height 156
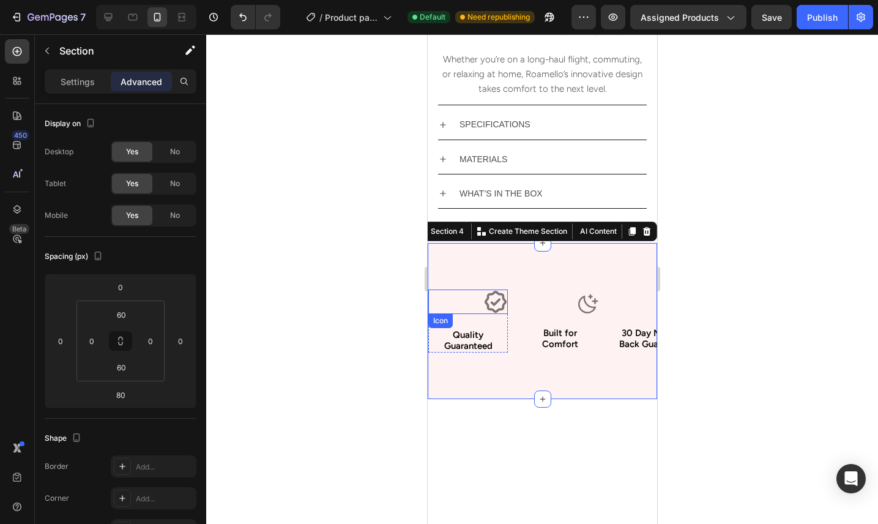
click at [490, 308] on icon at bounding box center [495, 302] width 22 height 22
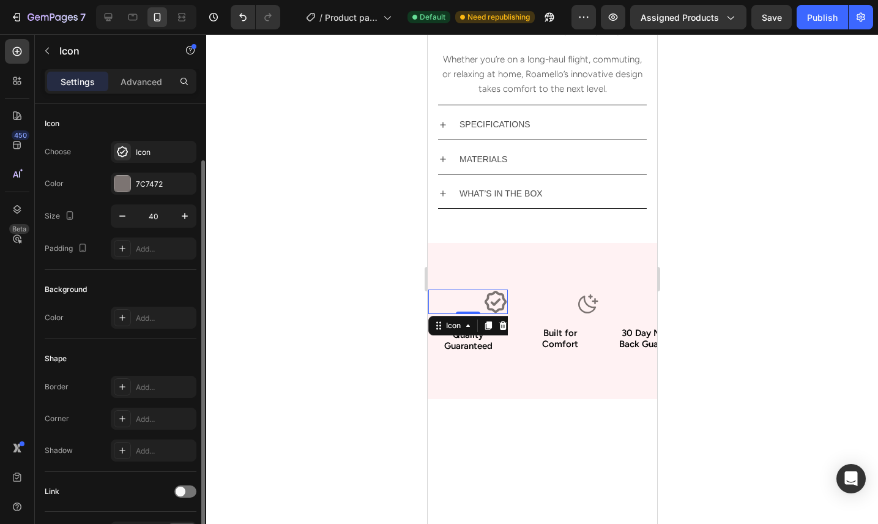
scroll to position [78, 0]
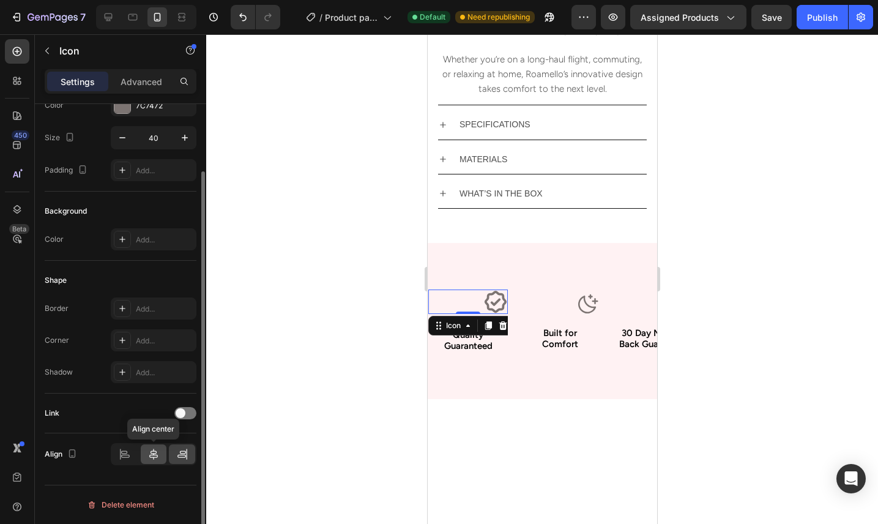
click at [162, 450] on div at bounding box center [154, 454] width 26 height 20
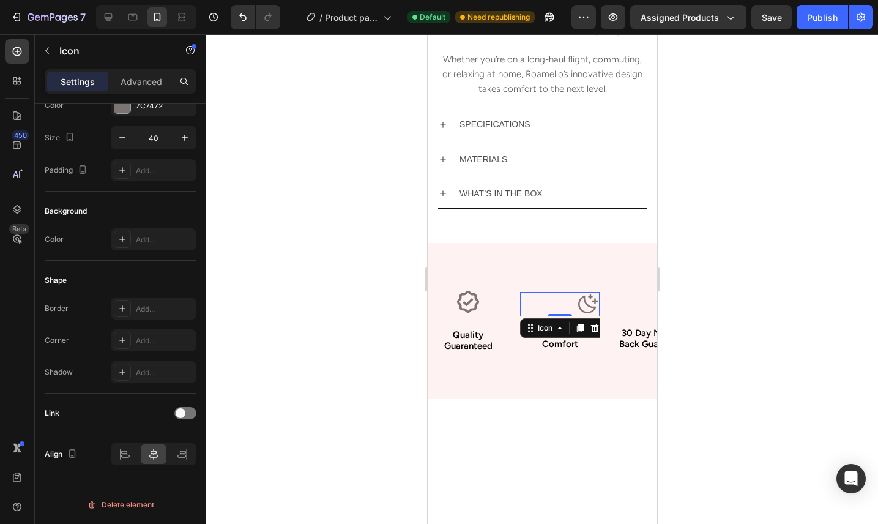
click at [577, 302] on icon at bounding box center [586, 304] width 24 height 24
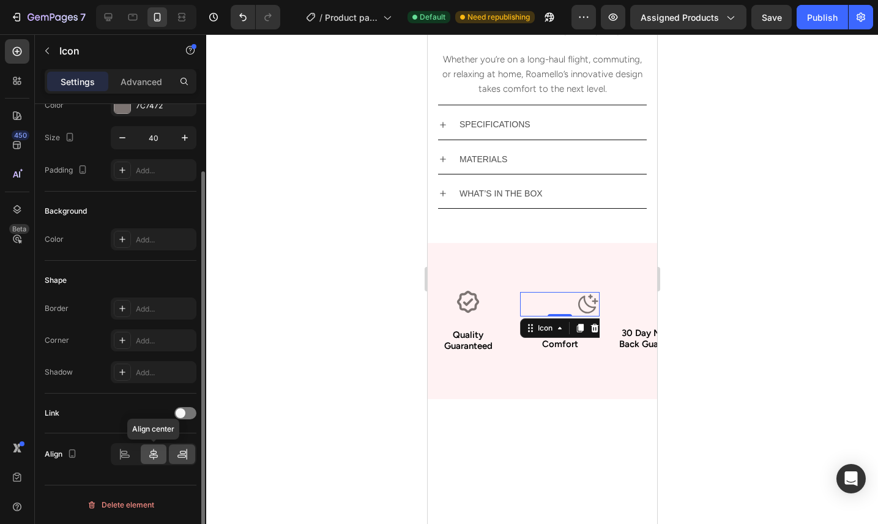
click at [147, 459] on div at bounding box center [154, 454] width 26 height 20
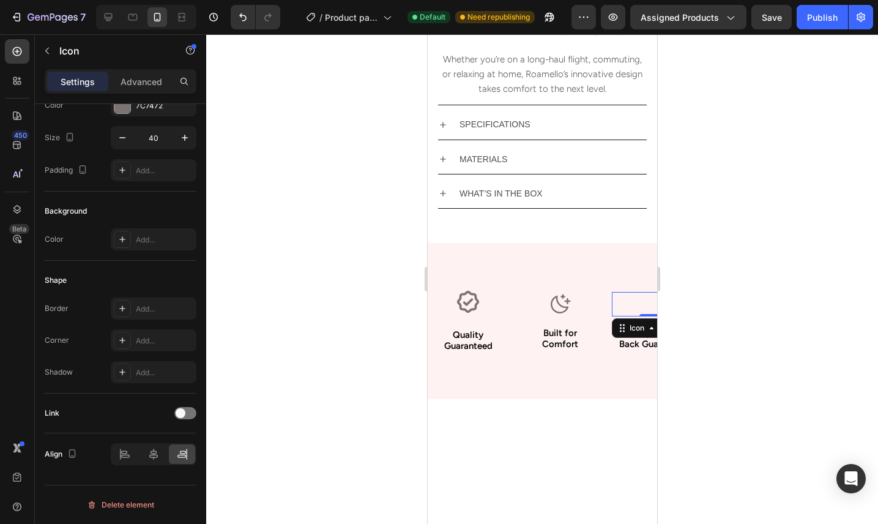
click at [643, 306] on div "Icon 0" at bounding box center [651, 304] width 80 height 24
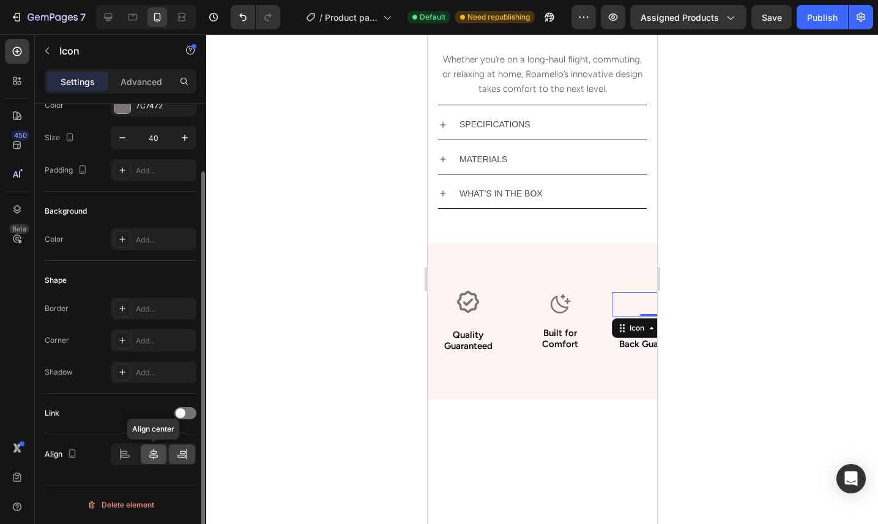
click at [157, 453] on icon at bounding box center [153, 454] width 12 height 12
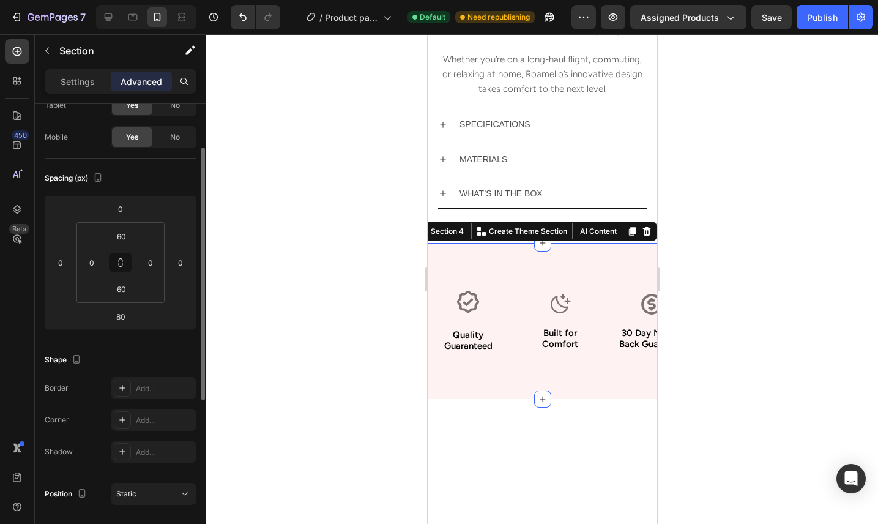
click at [602, 383] on div "Icon Quality Guaranteed Text Block Row Icon Built for Comfort Text Block Row Ic…" at bounding box center [541, 321] width 229 height 156
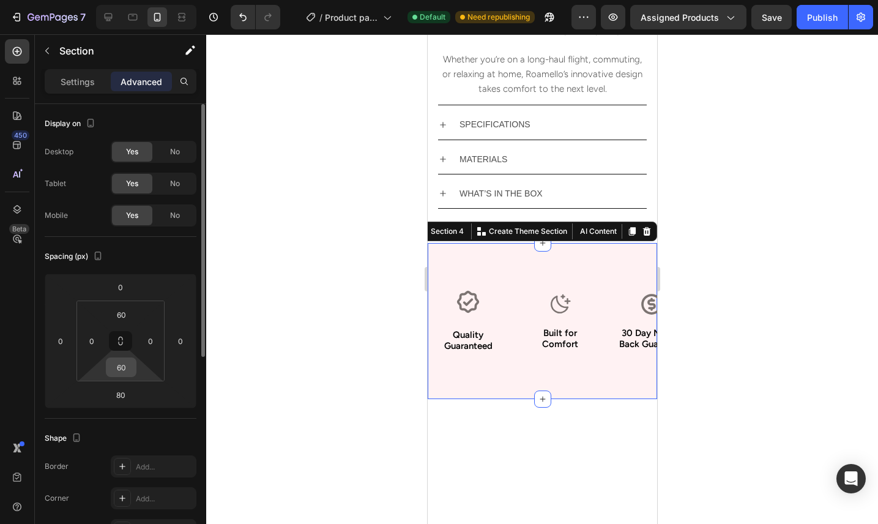
click at [131, 369] on input "60" at bounding box center [121, 367] width 24 height 18
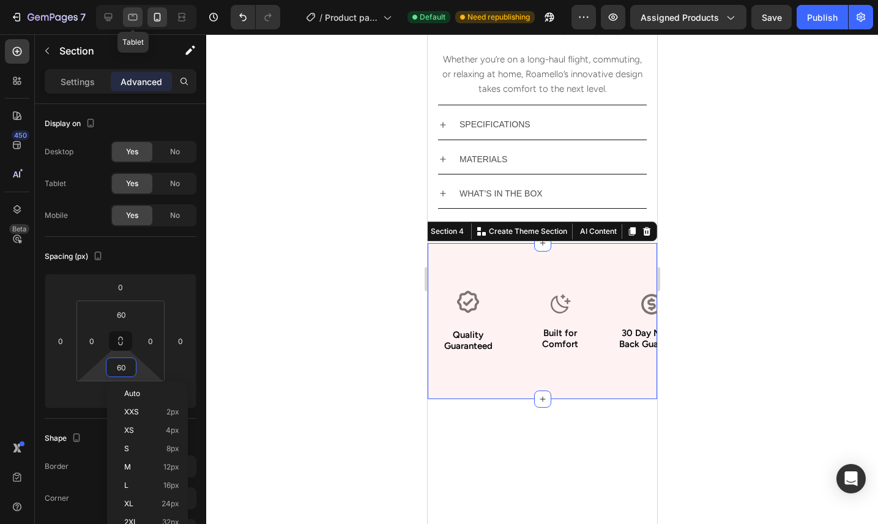
click at [133, 15] on icon at bounding box center [133, 17] width 12 height 12
type input "94"
type input "27"
type input "16"
type input "24"
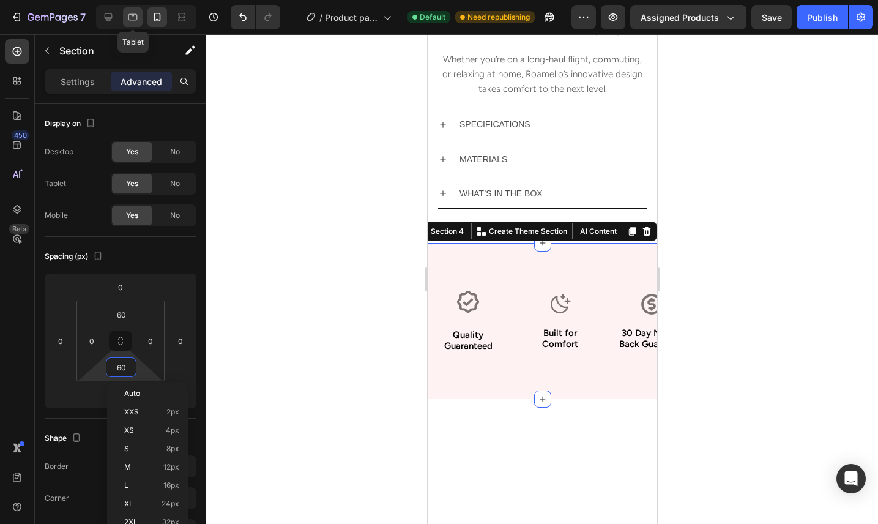
type input "16"
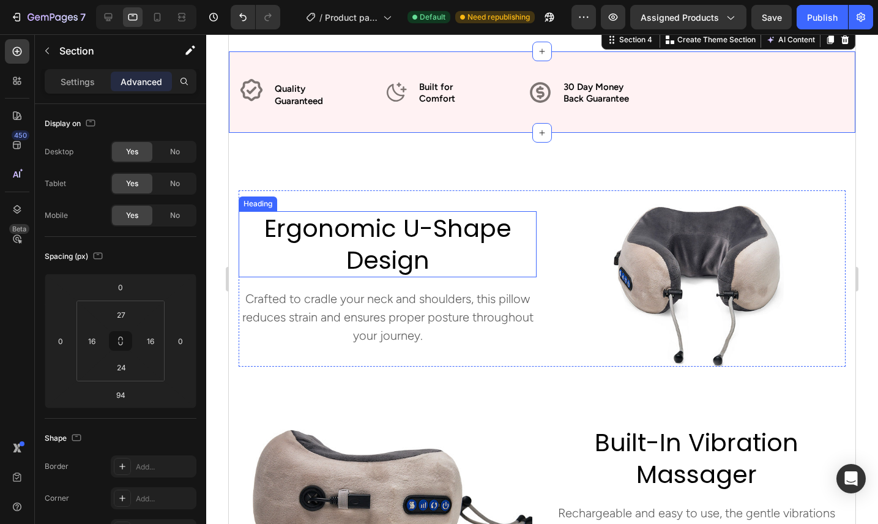
scroll to position [726, 0]
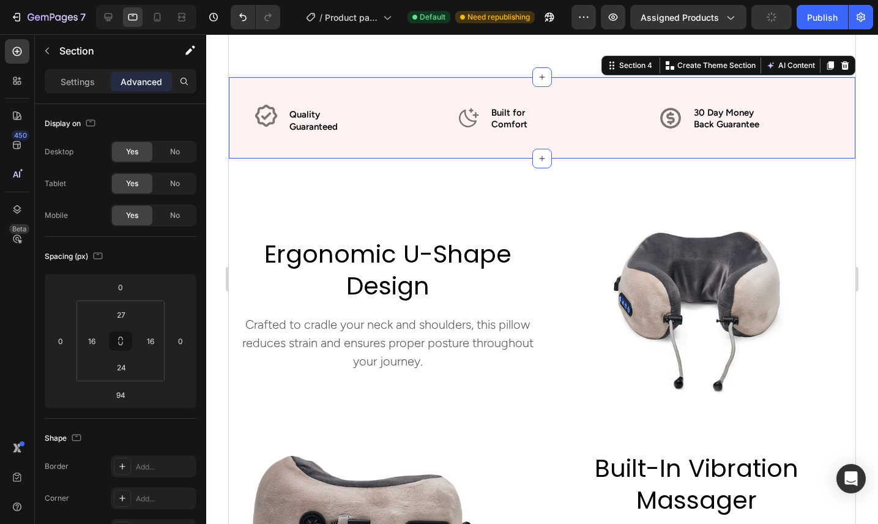
click at [445, 149] on div "Icon Quality Guaranteed Text Block Row Icon Built for Comfort Text Block Row Ic…" at bounding box center [542, 117] width 626 height 81
click at [160, 18] on icon at bounding box center [157, 17] width 12 height 12
type input "80"
type input "60"
type input "0"
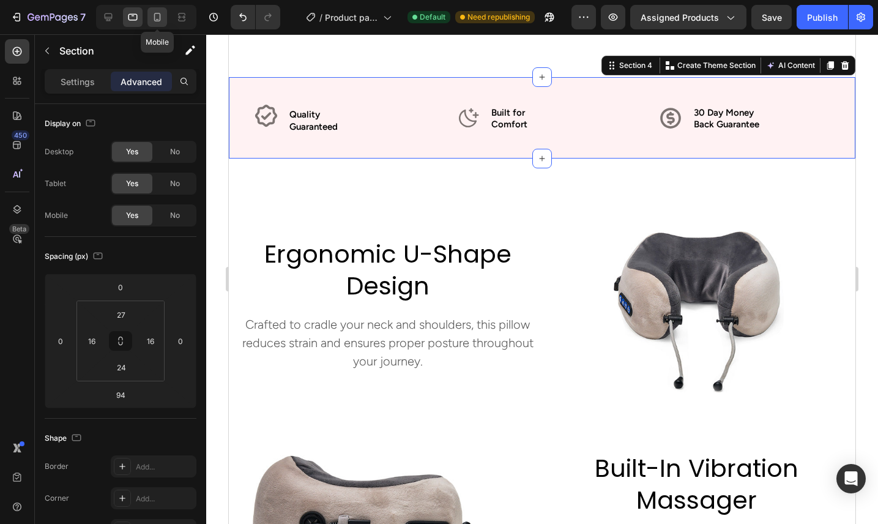
type input "60"
type input "0"
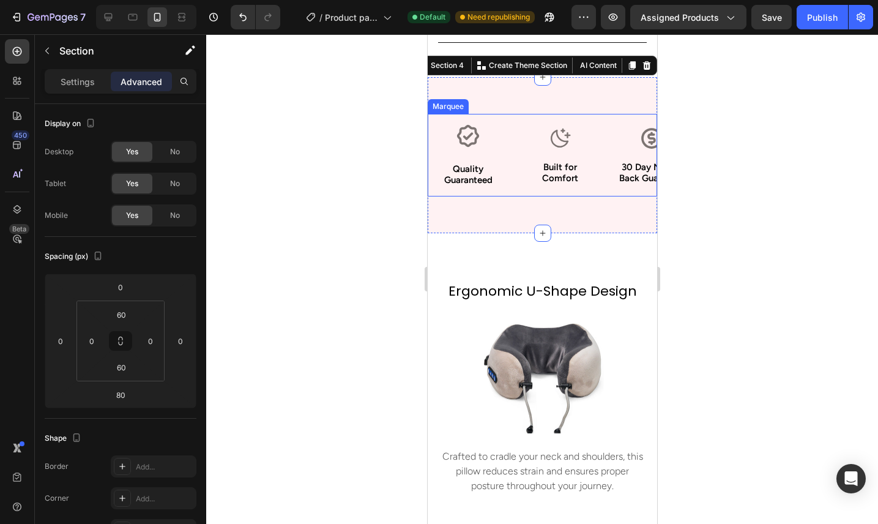
scroll to position [958, 0]
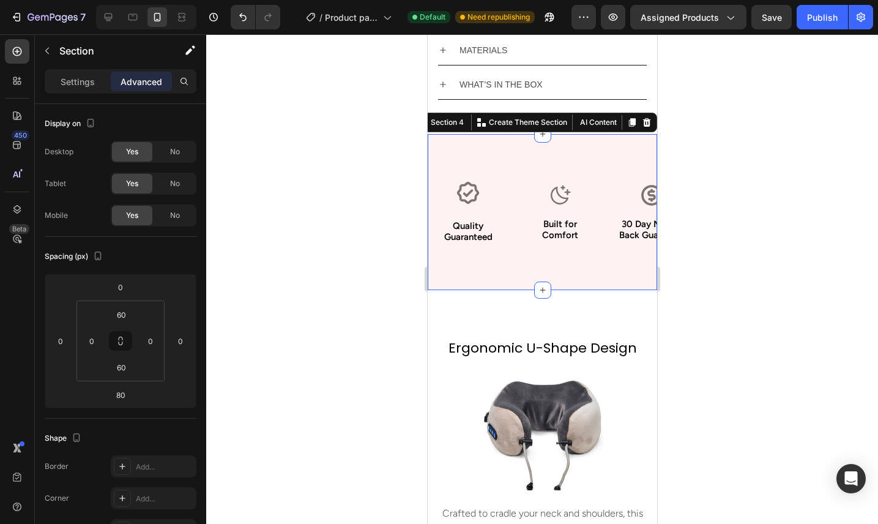
click at [489, 145] on div "Icon Quality Guaranteed Text Block Row Icon Built for Comfort Text Block Row Ic…" at bounding box center [541, 212] width 229 height 156
click at [177, 187] on span "No" at bounding box center [175, 183] width 10 height 11
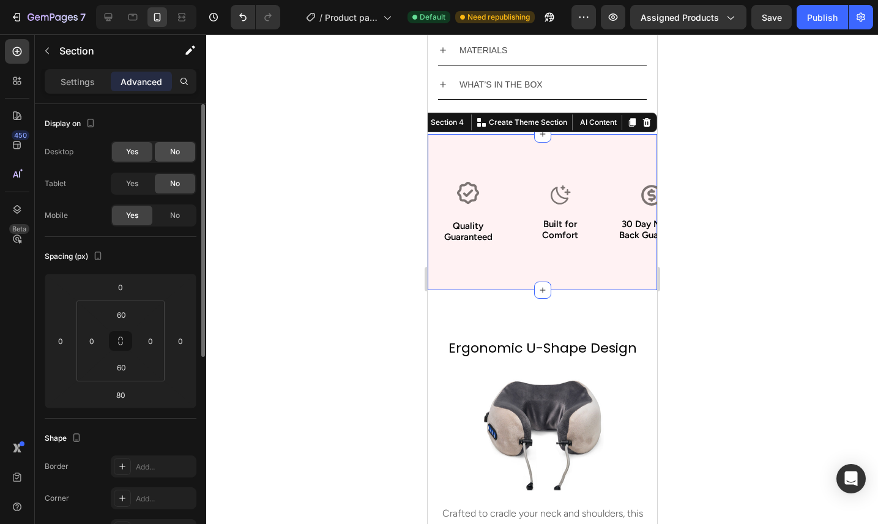
click at [174, 152] on span "No" at bounding box center [175, 151] width 10 height 11
click at [86, 86] on p "Settings" at bounding box center [78, 81] width 34 height 13
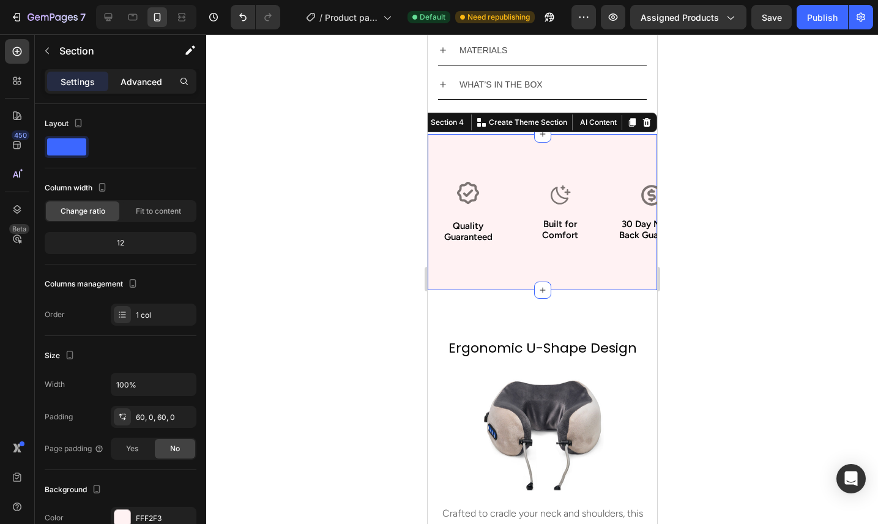
click at [158, 84] on p "Advanced" at bounding box center [141, 81] width 42 height 13
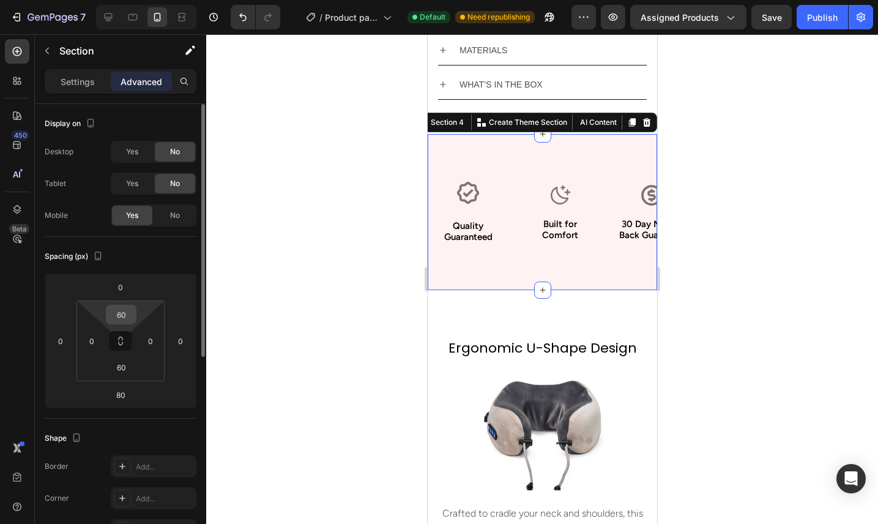
click at [131, 314] on input "60" at bounding box center [121, 314] width 24 height 18
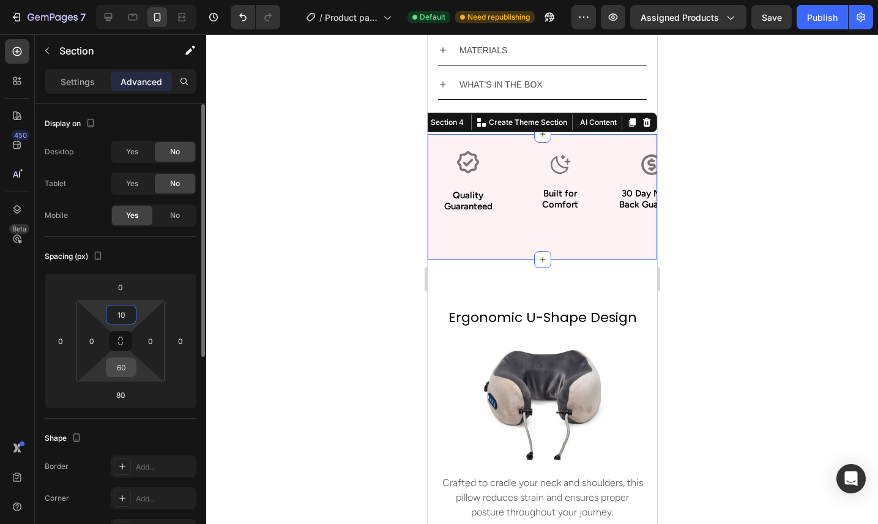
type input "10"
click at [128, 364] on input "60" at bounding box center [121, 367] width 24 height 18
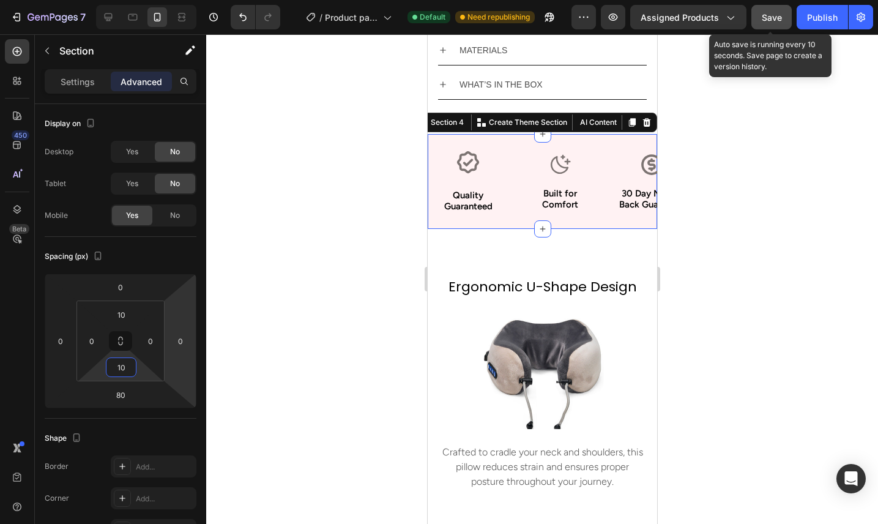
type input "10"
click at [771, 21] on span "Save" at bounding box center [771, 17] width 20 height 10
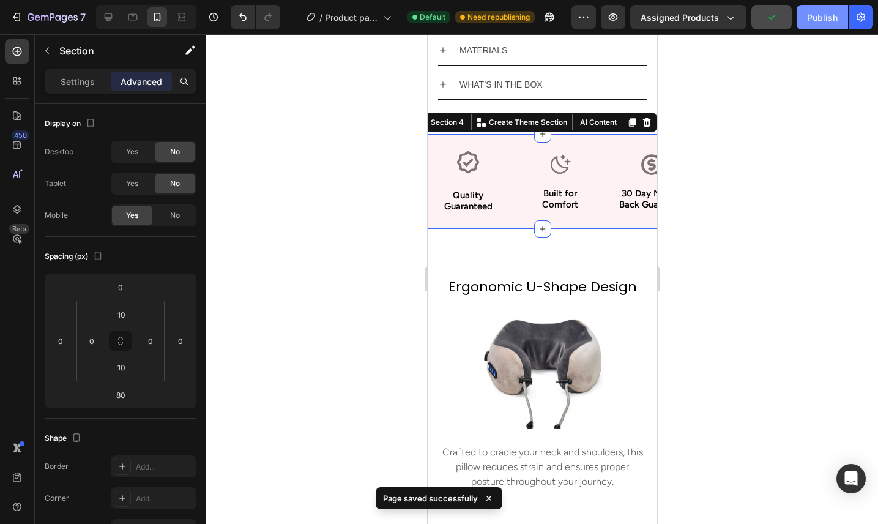
click at [813, 21] on div "Publish" at bounding box center [822, 17] width 31 height 13
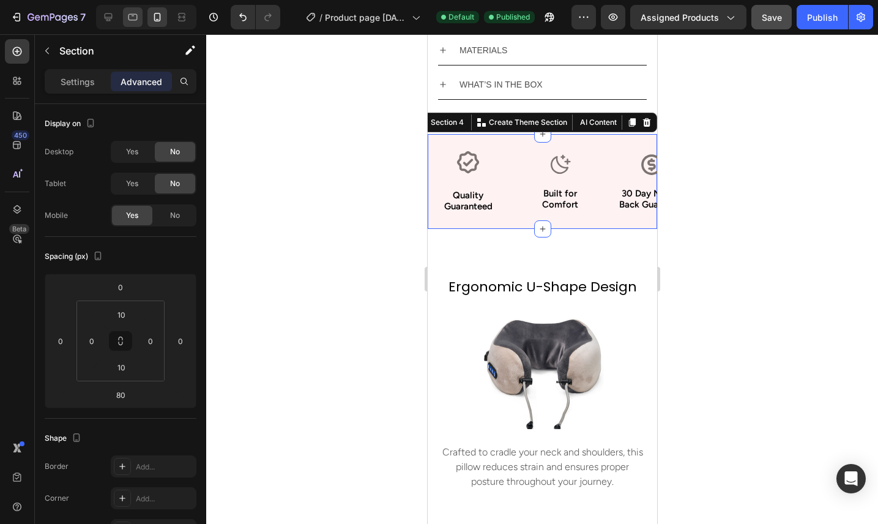
click at [132, 23] on div at bounding box center [133, 17] width 20 height 20
type input "94"
type input "27"
type input "16"
type input "24"
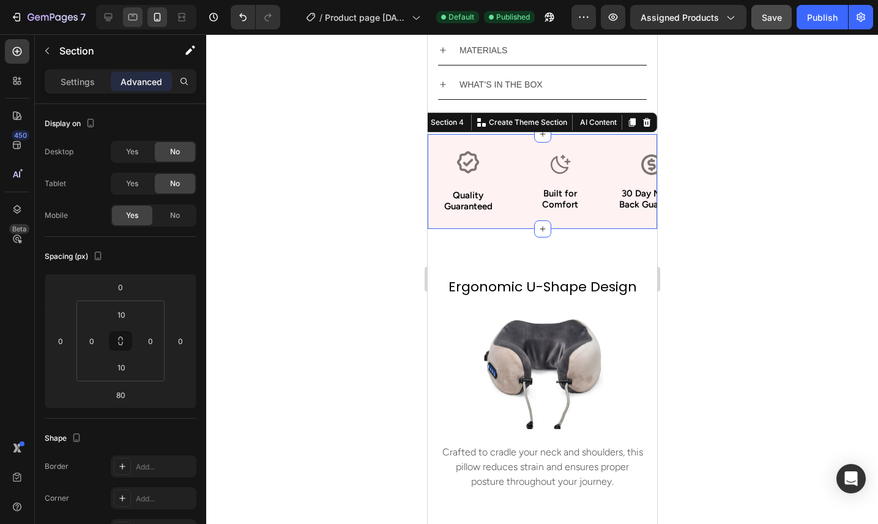
type input "16"
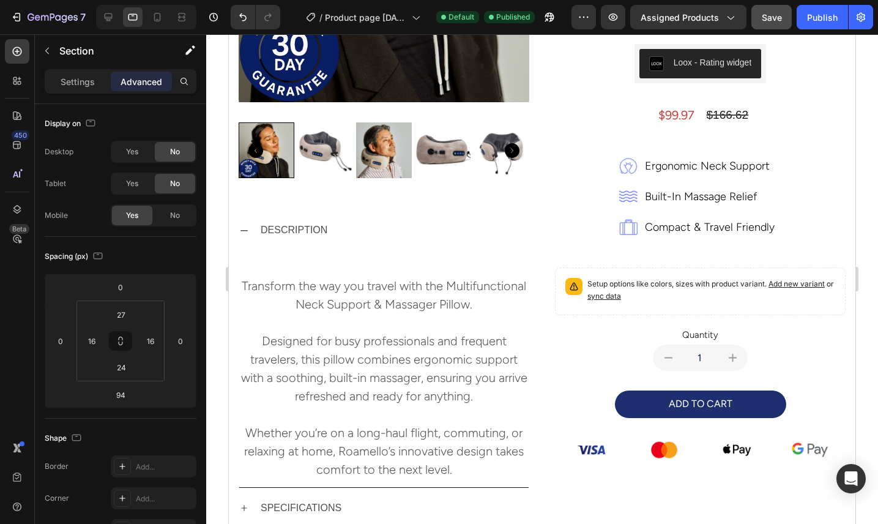
scroll to position [264, 0]
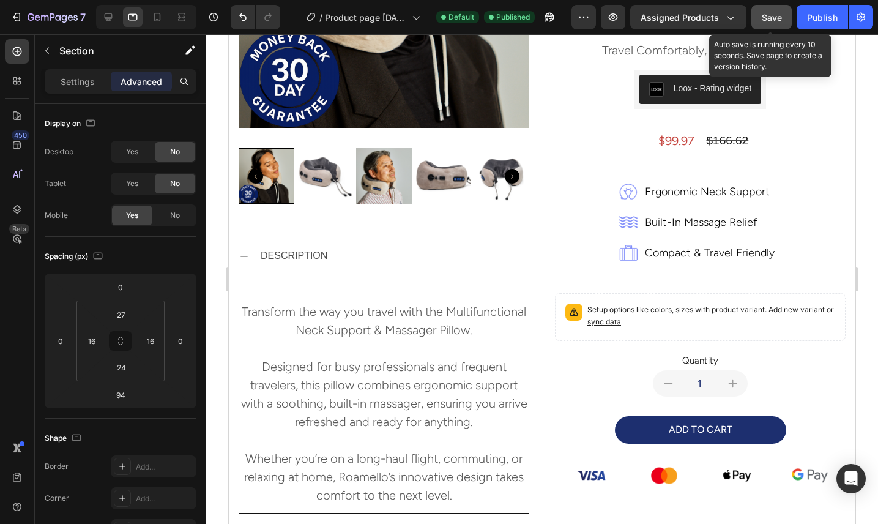
click at [772, 21] on span "Save" at bounding box center [771, 17] width 20 height 10
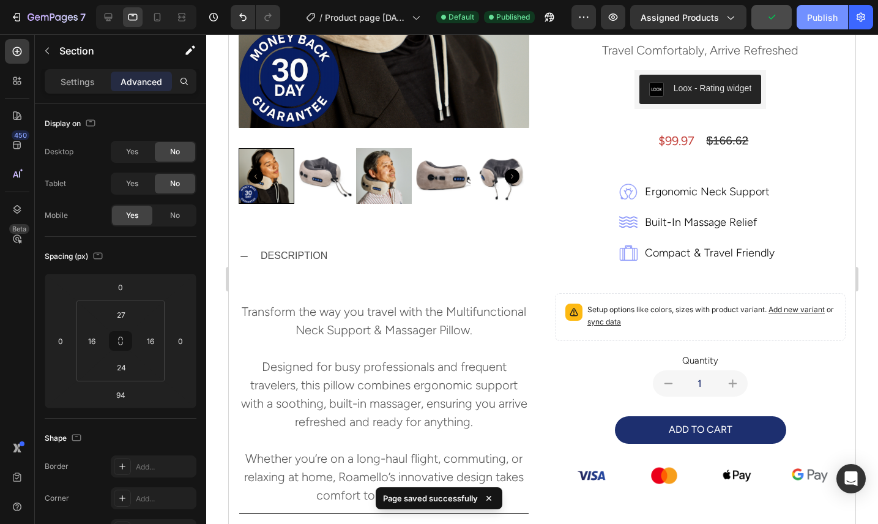
click at [808, 23] on div "Publish" at bounding box center [822, 17] width 31 height 13
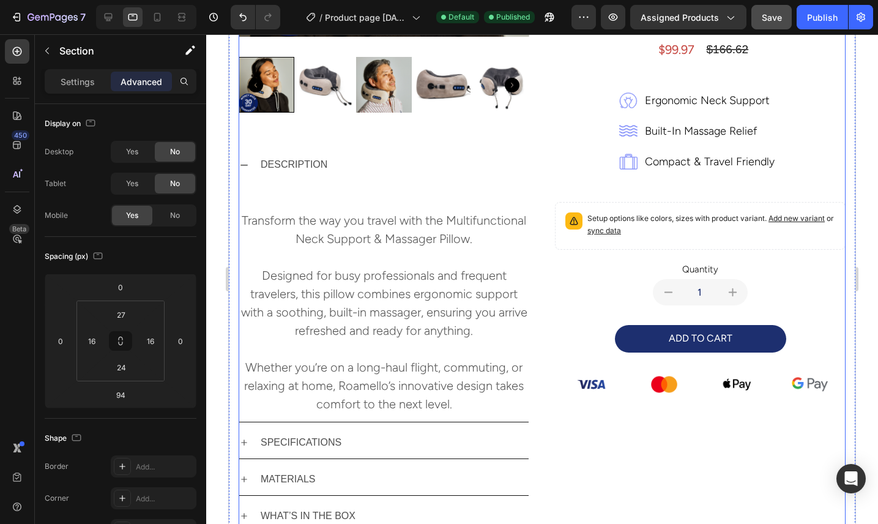
scroll to position [561, 0]
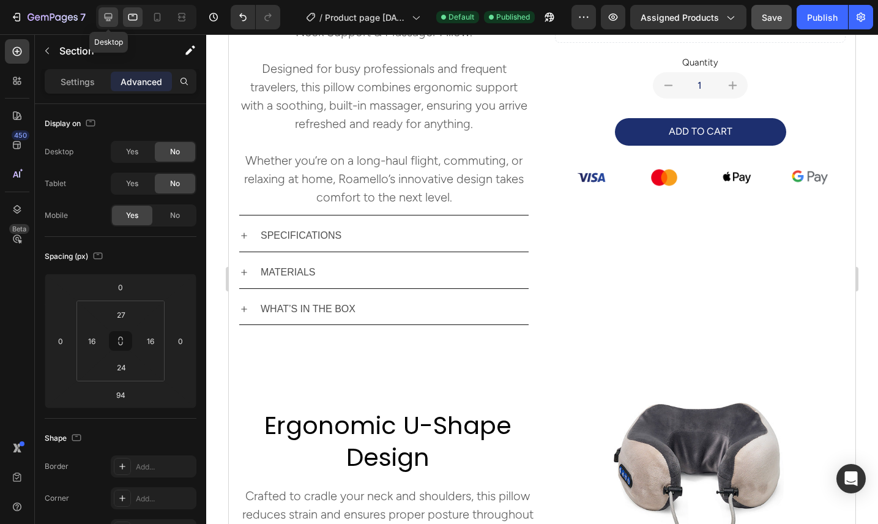
click at [113, 13] on icon at bounding box center [108, 17] width 12 height 12
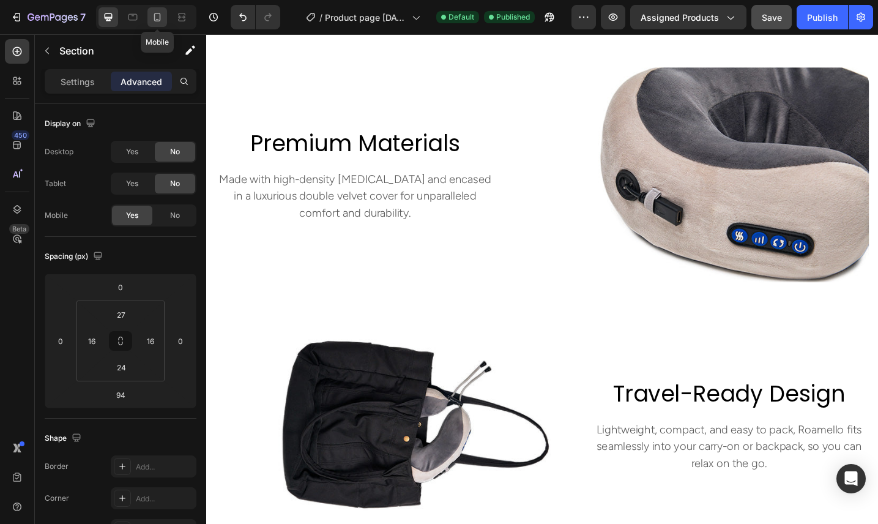
click at [158, 19] on icon at bounding box center [157, 17] width 12 height 12
type input "80"
type input "10"
type input "0"
type input "10"
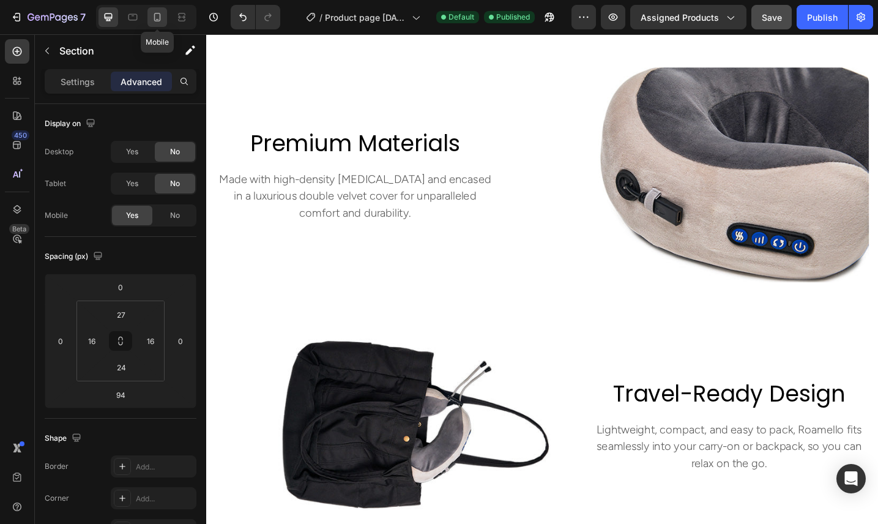
type input "0"
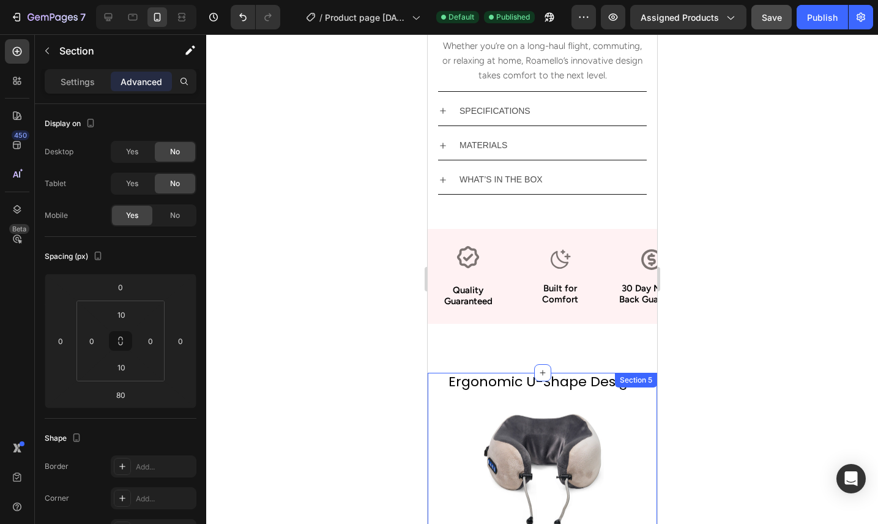
scroll to position [669, 0]
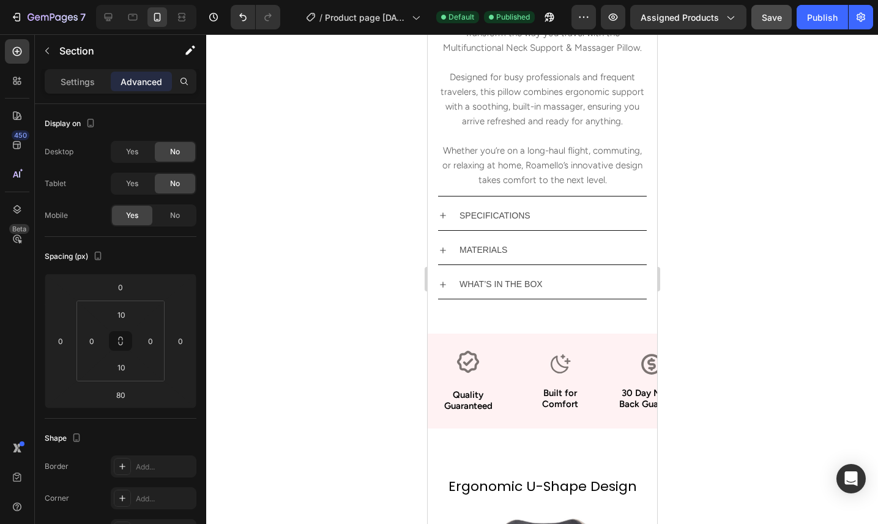
click at [506, 336] on div "Icon Quality Guaranteed Text Block Row Icon Built for Comfort Text Block Row Ic…" at bounding box center [541, 380] width 229 height 95
click at [480, 336] on div "Icon Quality Guaranteed Text Block Row Icon Built for Comfort Text Block Row Ic…" at bounding box center [541, 380] width 229 height 95
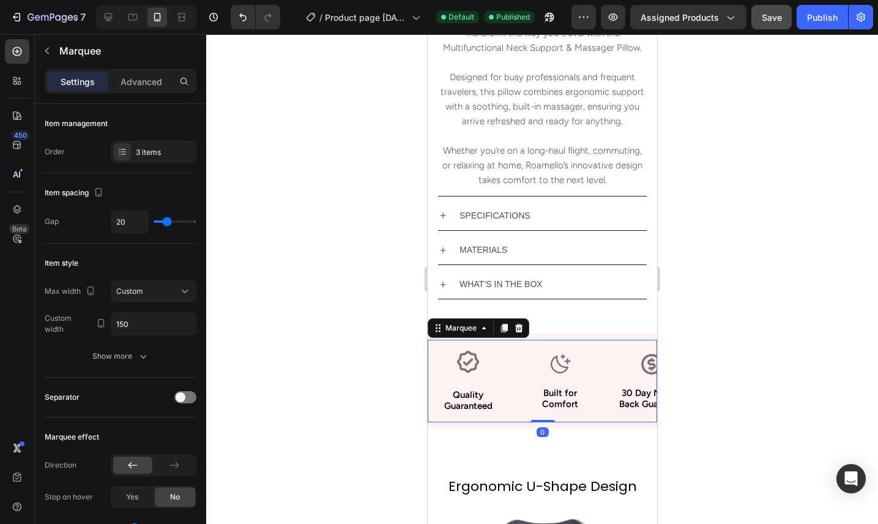
click at [518, 421] on div "Icon Quality Guaranteed Text Block Row Icon Built for Comfort Text Block Row Ic…" at bounding box center [541, 380] width 229 height 83
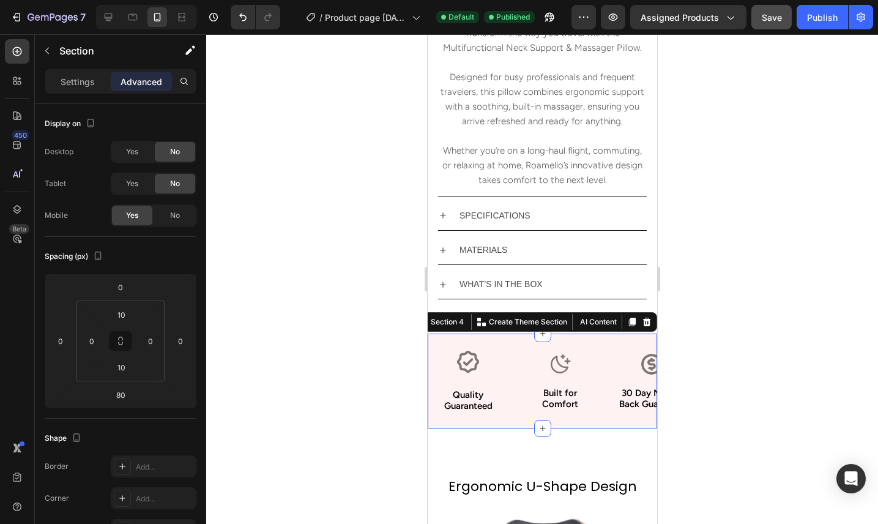
click at [517, 426] on div "Icon Quality Guaranteed Text Block Row Icon Built for Comfort Text Block Row Ic…" at bounding box center [541, 380] width 229 height 95
click at [634, 322] on icon at bounding box center [631, 322] width 7 height 9
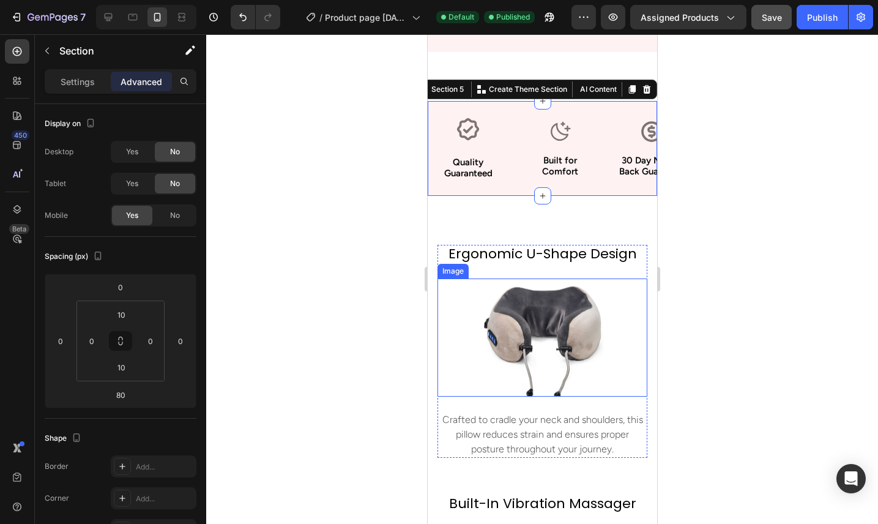
scroll to position [1069, 0]
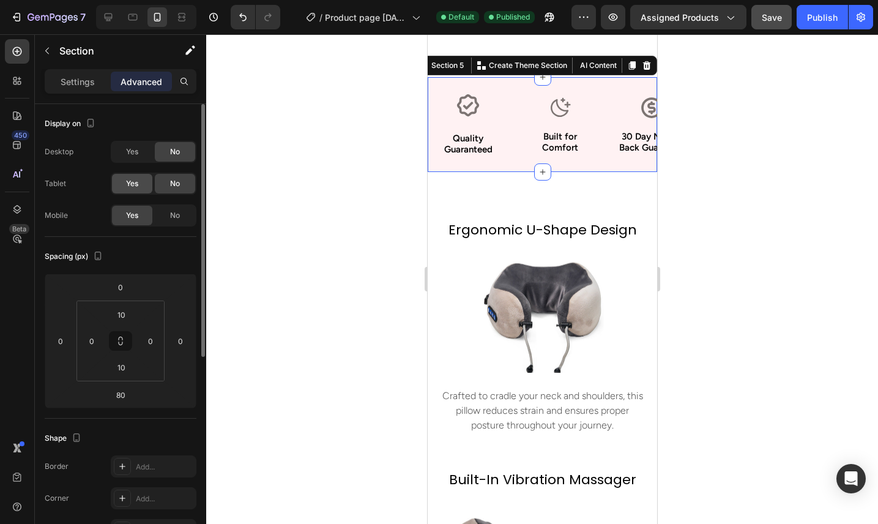
click at [141, 180] on div "Yes" at bounding box center [132, 184] width 40 height 20
click at [140, 157] on div "Yes" at bounding box center [132, 152] width 40 height 20
click at [177, 217] on span "No" at bounding box center [175, 215] width 10 height 11
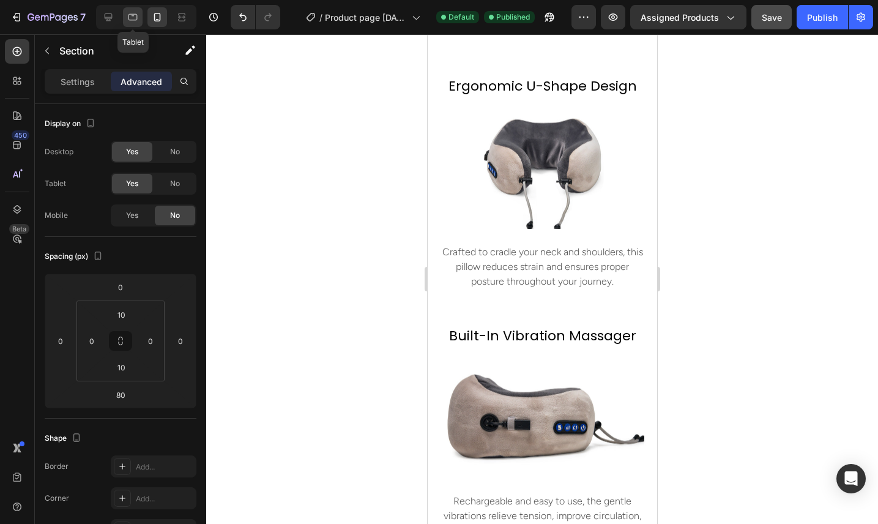
click at [130, 20] on icon at bounding box center [133, 17] width 12 height 12
type input "94"
type input "27"
type input "16"
type input "24"
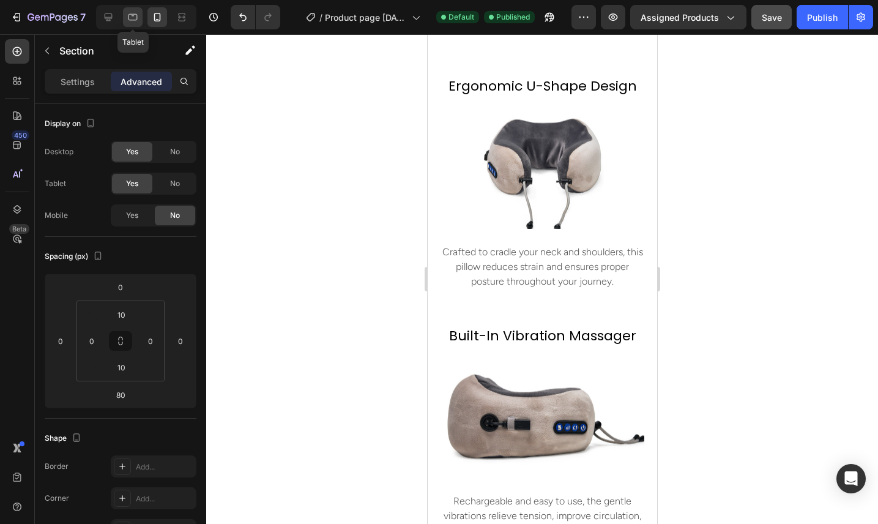
type input "16"
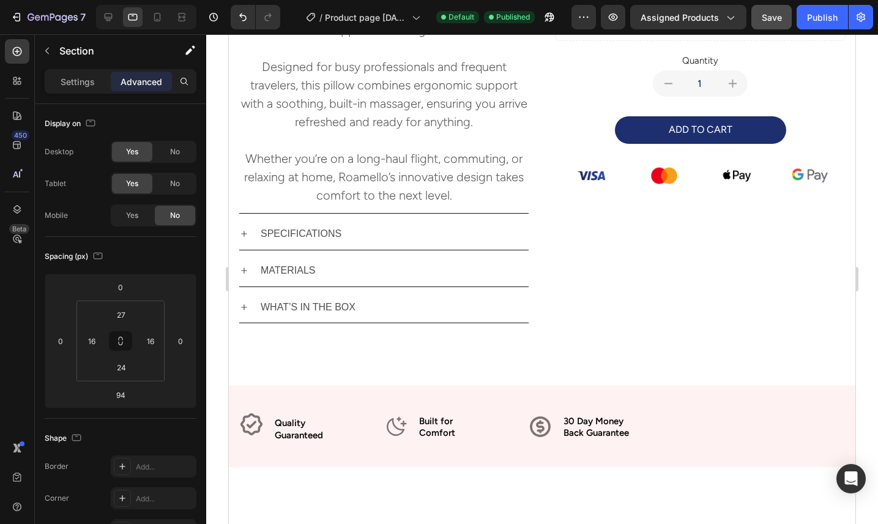
scroll to position [705, 0]
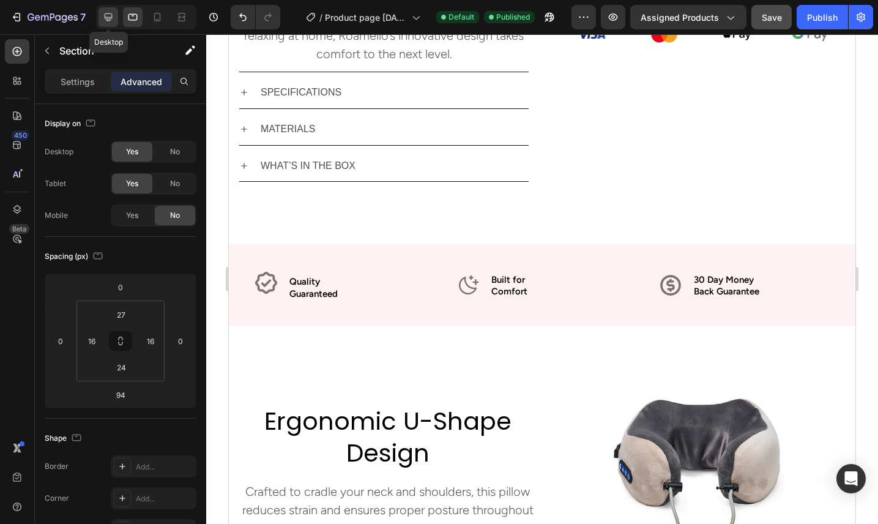
click at [105, 15] on icon at bounding box center [108, 17] width 12 height 12
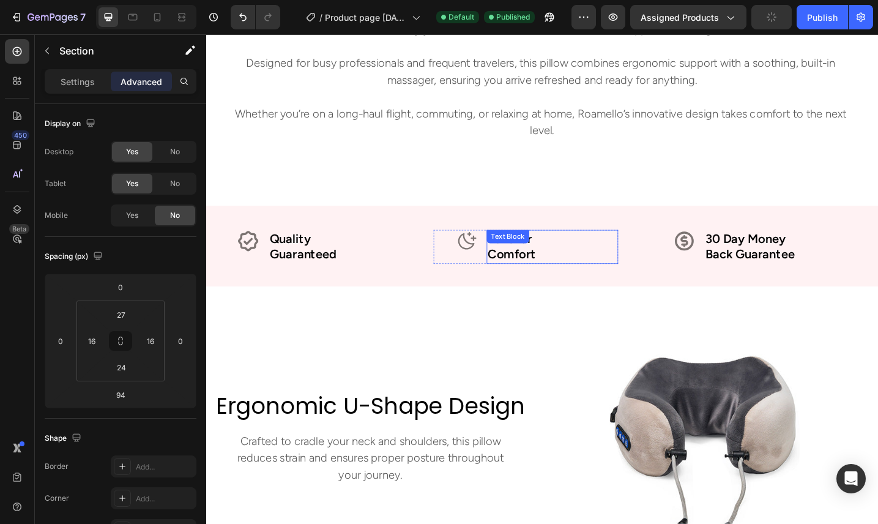
scroll to position [755, 0]
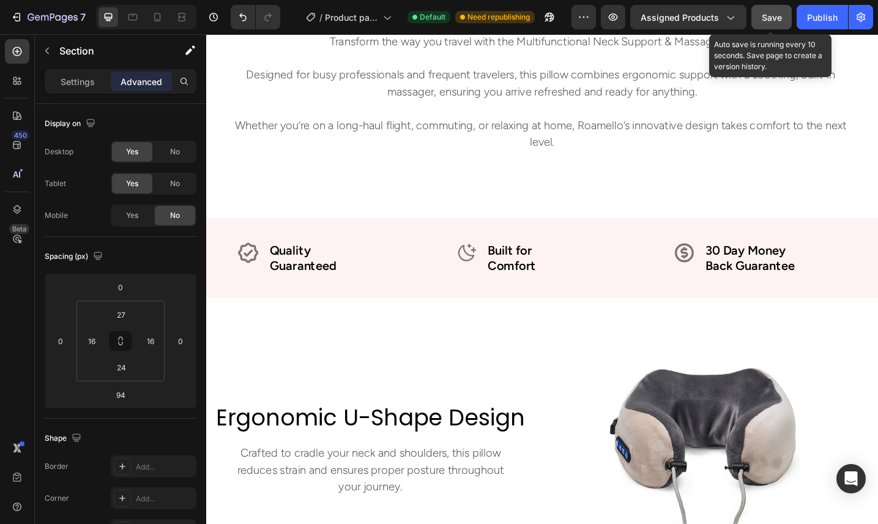
click at [770, 23] on div "Save" at bounding box center [771, 17] width 20 height 13
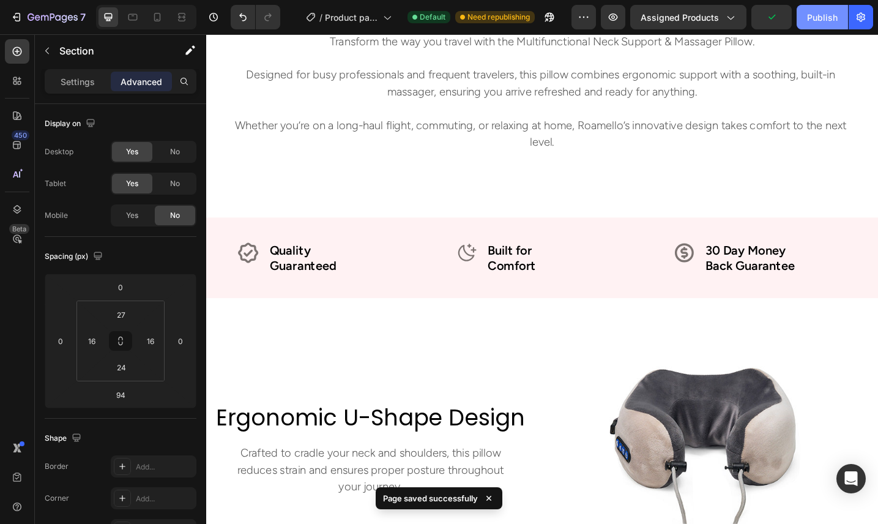
click at [807, 21] on div "Publish" at bounding box center [822, 17] width 31 height 13
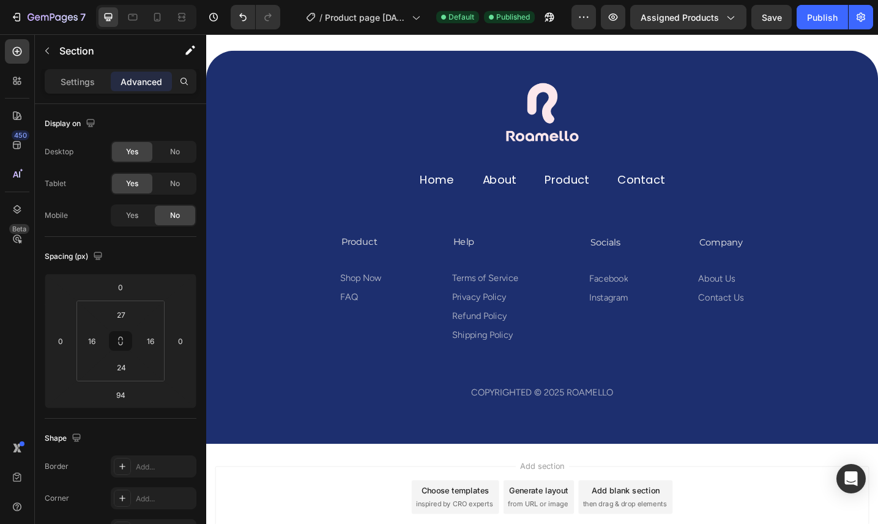
scroll to position [4884, 0]
